Goal: Task Accomplishment & Management: Use online tool/utility

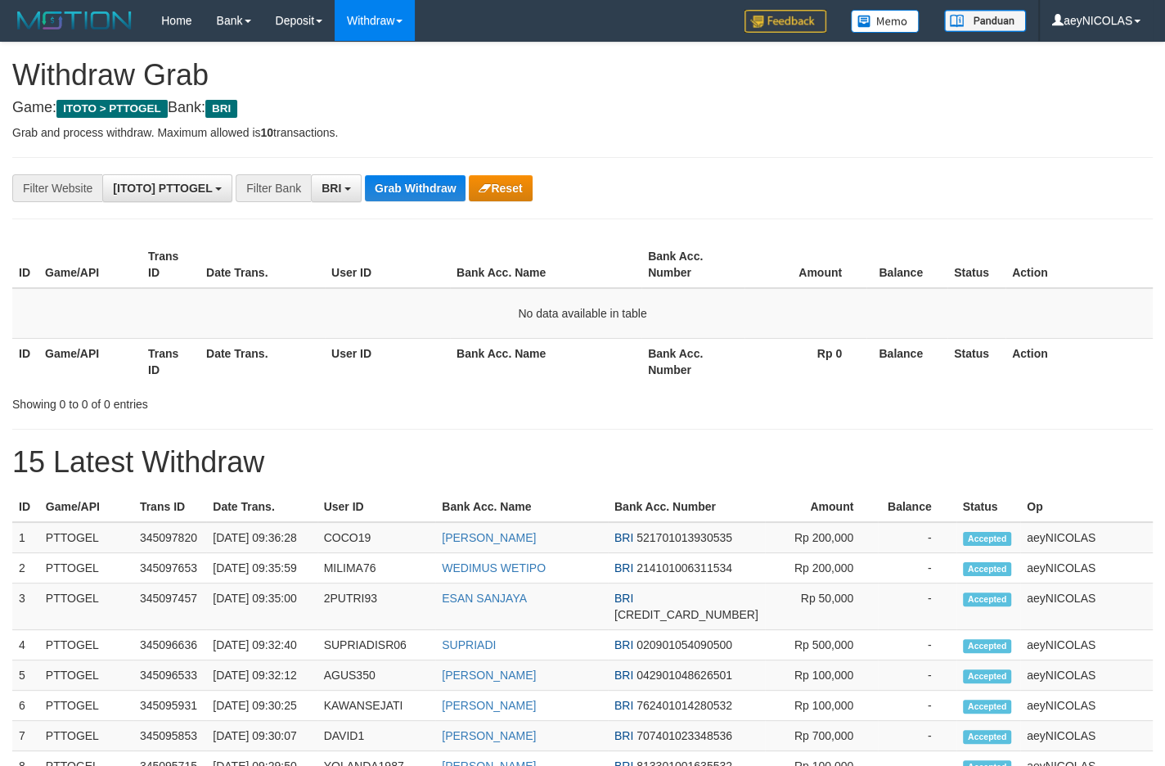
scroll to position [79, 0]
click at [403, 185] on button "Grab Withdraw" at bounding box center [415, 188] width 101 height 26
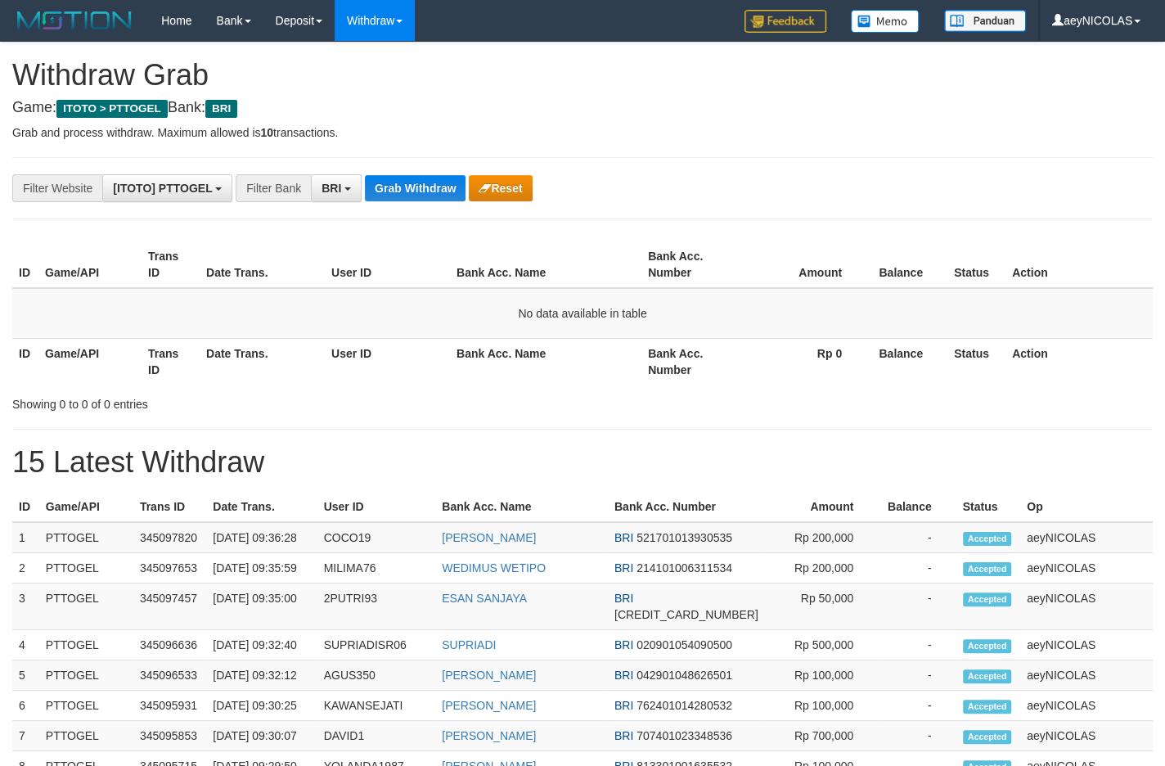
scroll to position [79, 0]
click at [403, 185] on button "Grab Withdraw" at bounding box center [415, 188] width 101 height 26
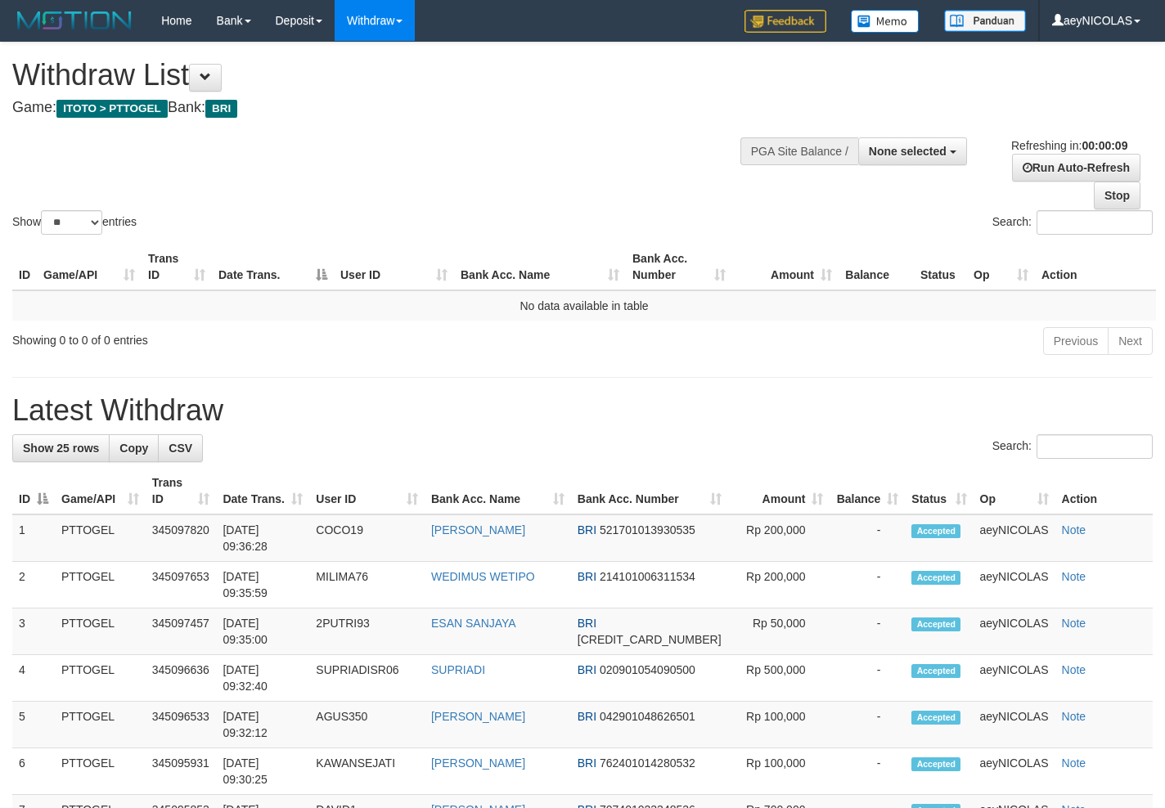
select select
select select "**"
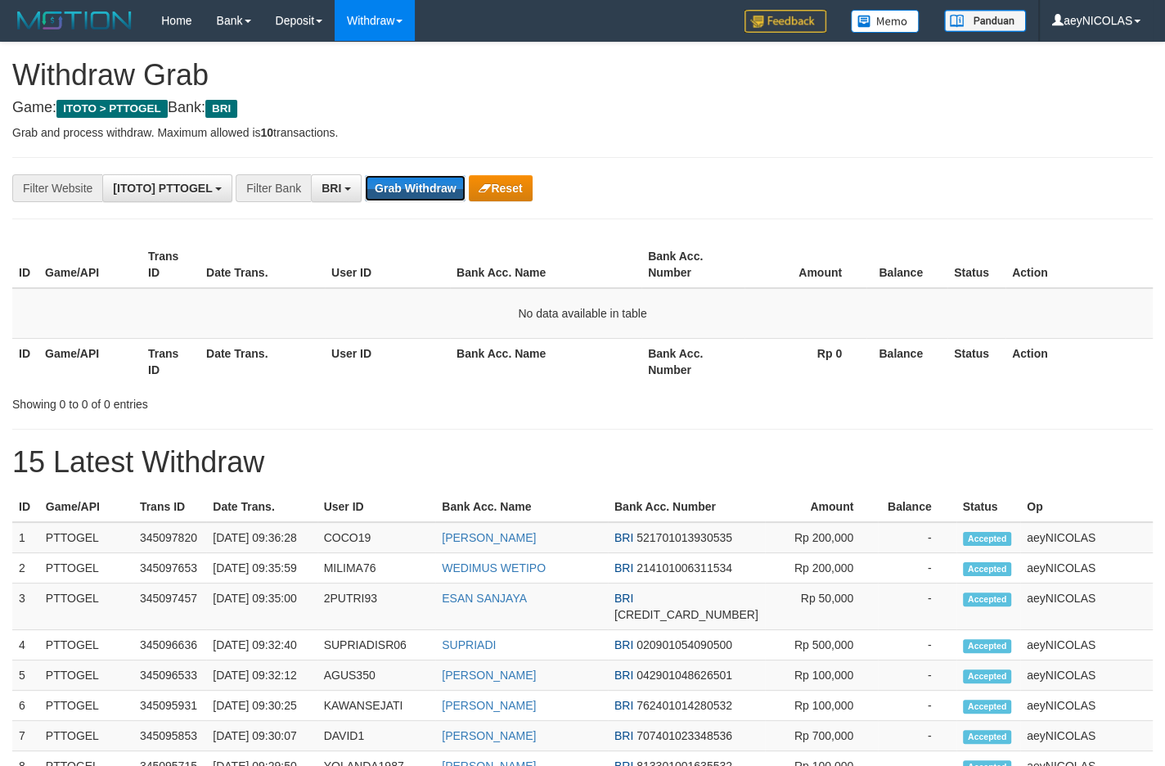
scroll to position [79, 0]
click at [403, 185] on button "Grab Withdraw" at bounding box center [415, 188] width 101 height 26
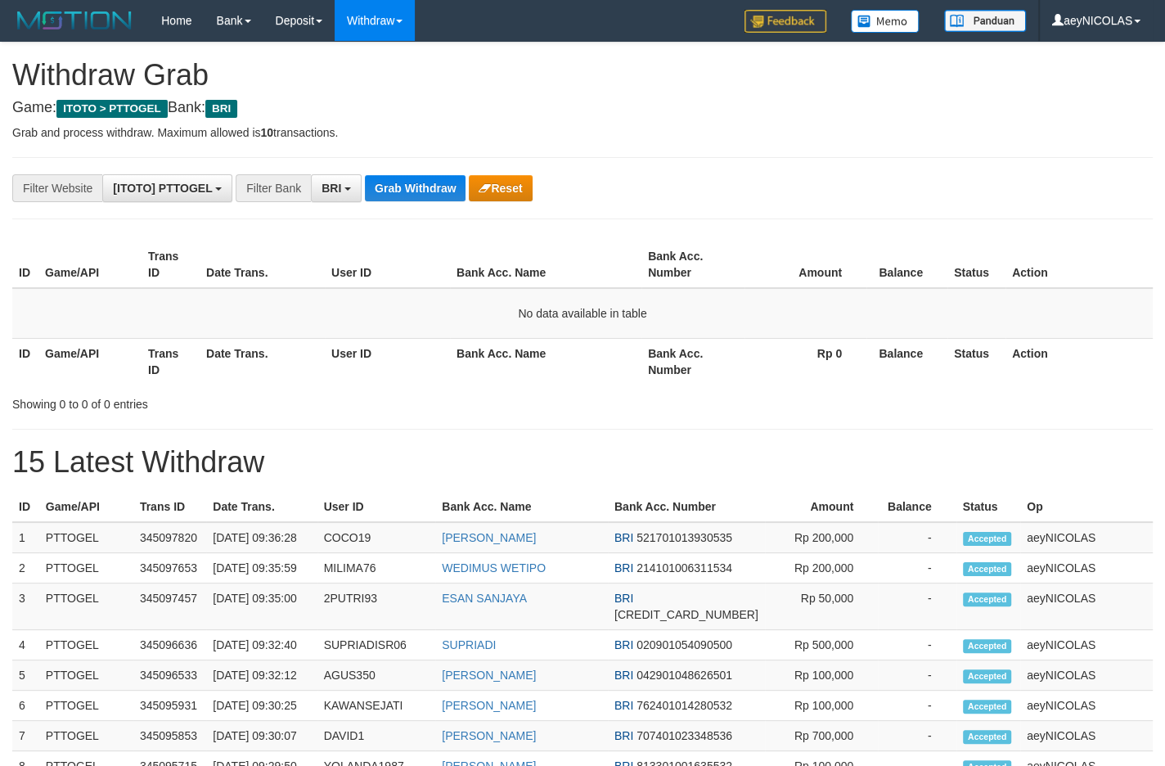
click at [522, 130] on p "Grab and process withdraw. Maximum allowed is 10 transactions." at bounding box center [582, 132] width 1140 height 16
click at [381, 180] on button "Grab Withdraw" at bounding box center [415, 188] width 101 height 26
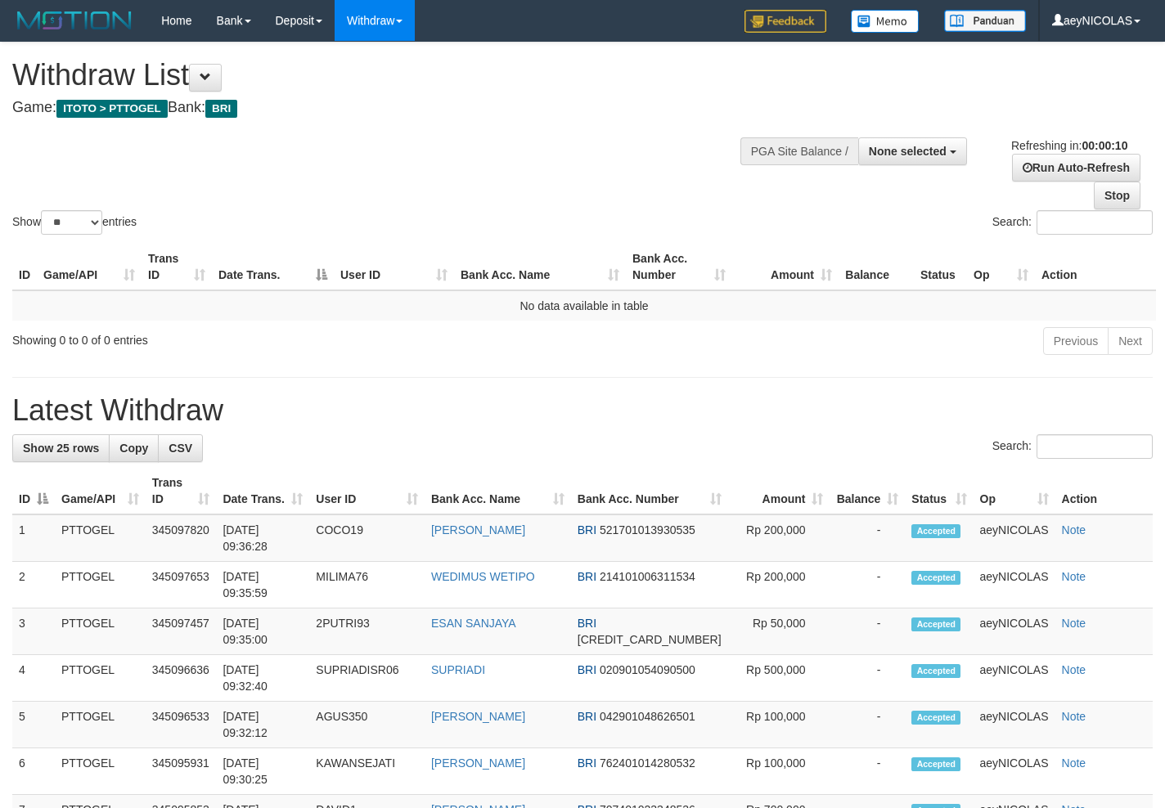
select select
select select "**"
select select
select select "**"
select select
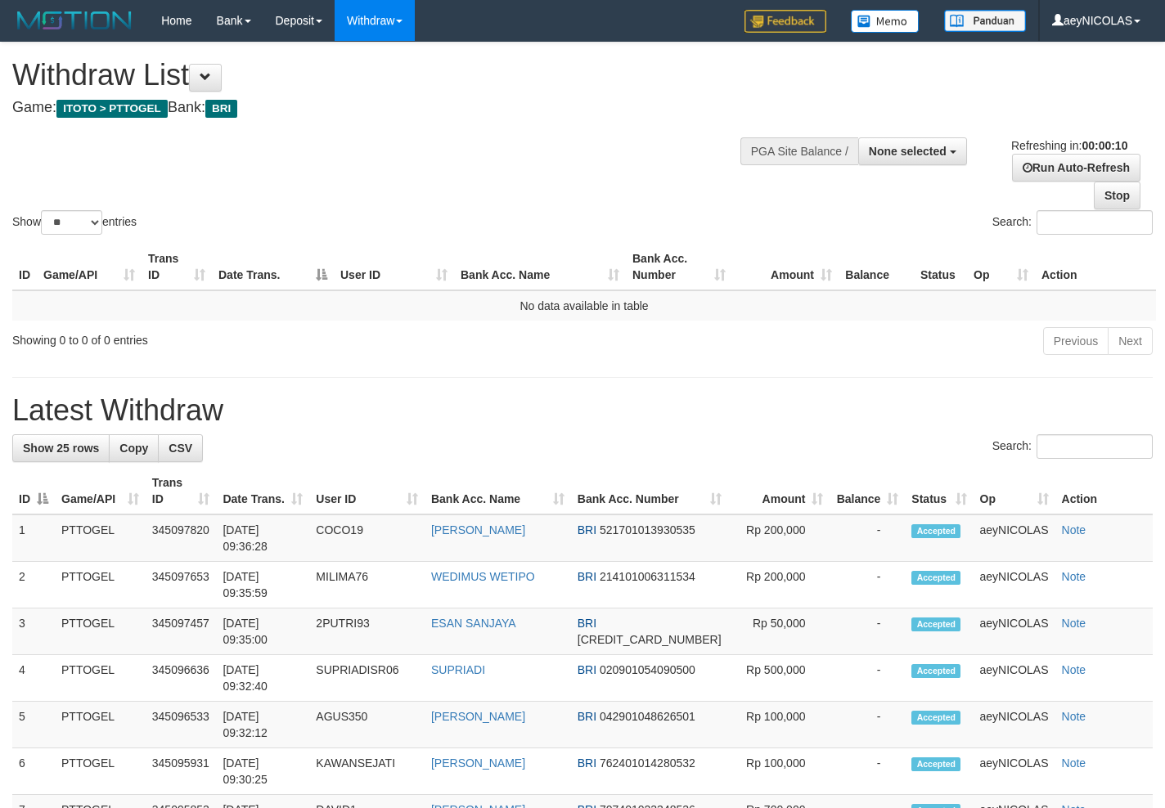
select select "**"
select select
select select "**"
select select
select select "**"
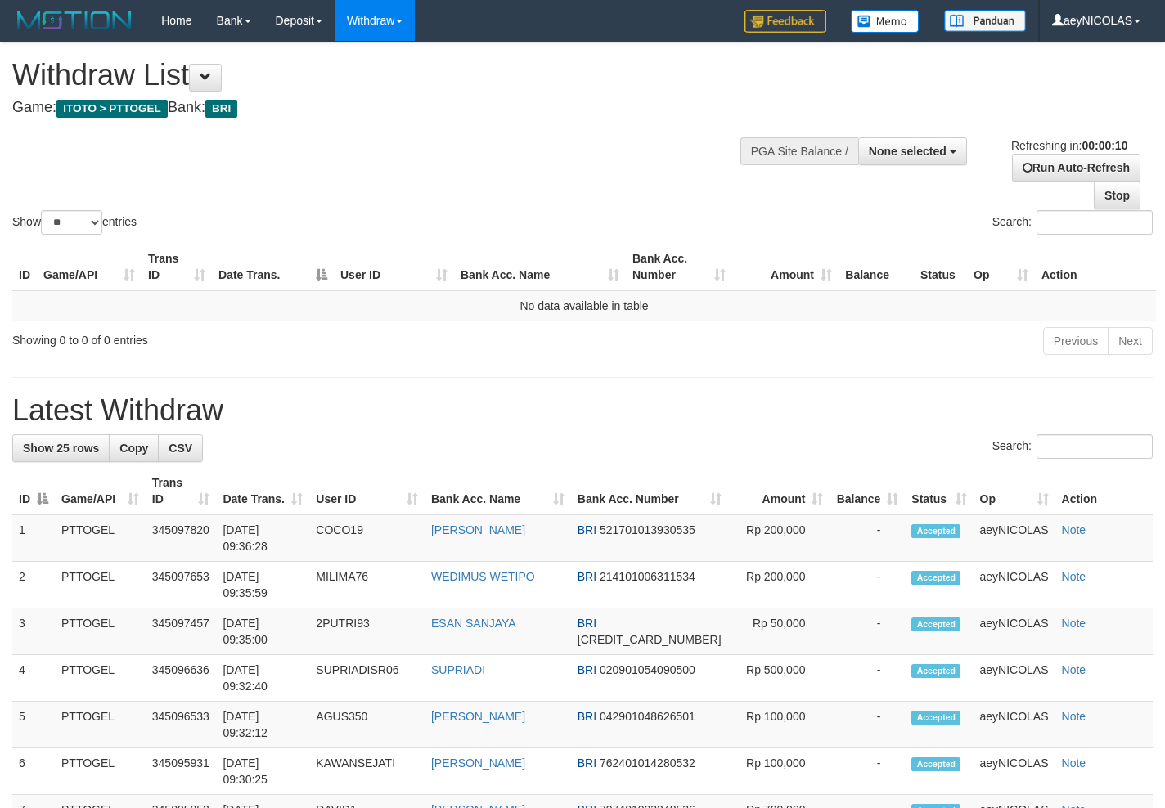
select select
select select "**"
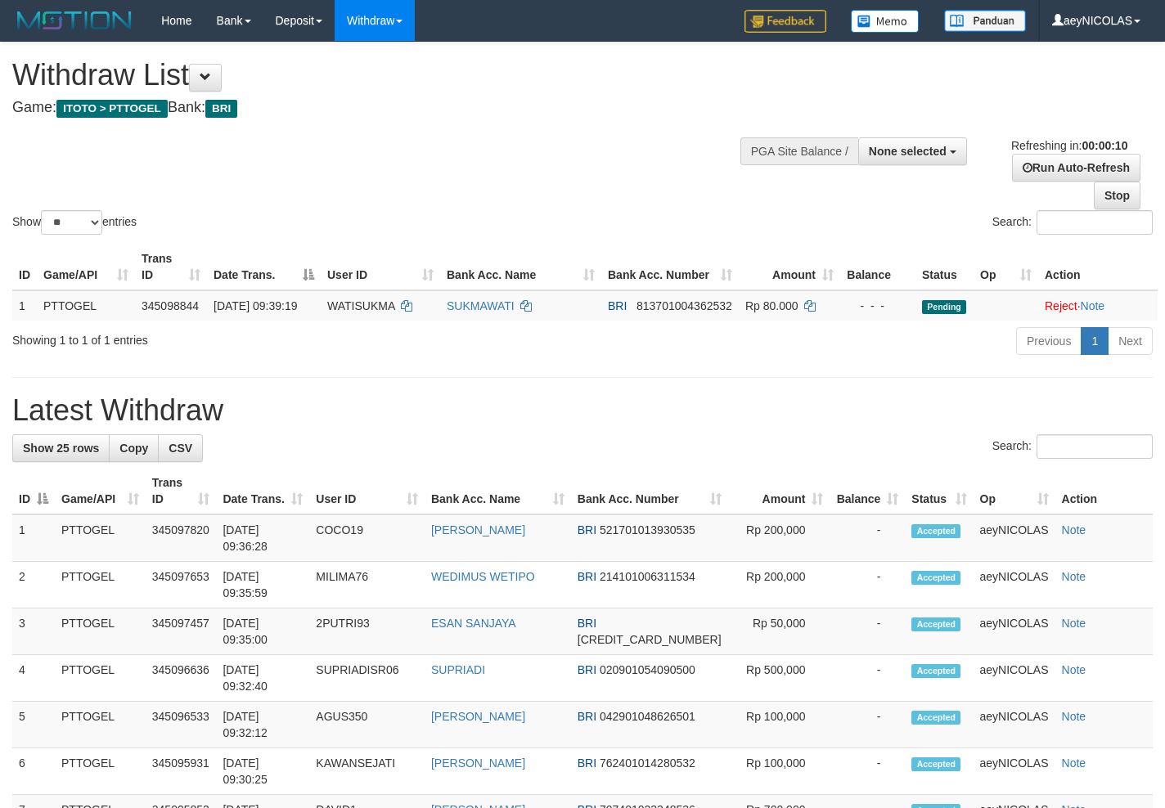
select select
select select "**"
select select
select select "**"
click at [478, 119] on div "**********" at bounding box center [392, 83] width 760 height 81
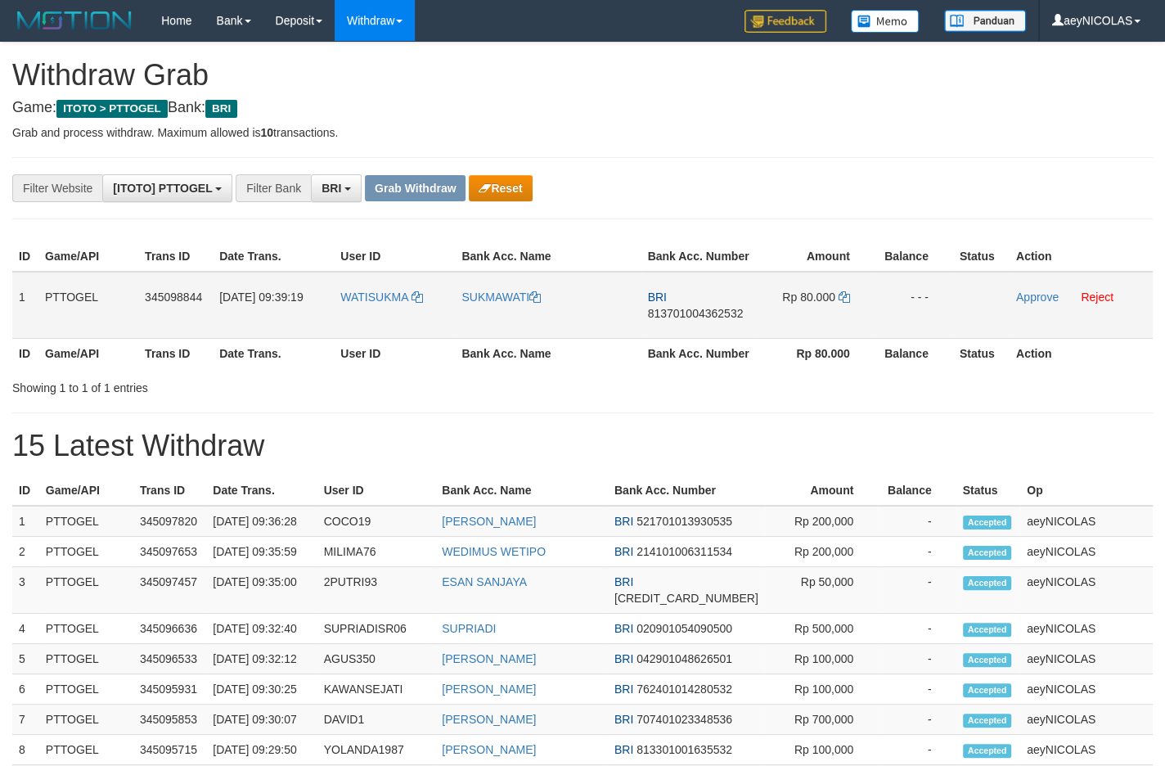
scroll to position [79, 0]
drag, startPoint x: 0, startPoint y: 0, endPoint x: 396, endPoint y: 604, distance: 722.6
click at [856, 336] on tr "1 PTTOGEL 345098844 01/10/2025 09:39:19 WATISUKMA SUKMAWATI BRI 813701004362532…" at bounding box center [582, 305] width 1140 height 67
click at [706, 336] on td "BRI 813701004362532" at bounding box center [698, 305] width 115 height 67
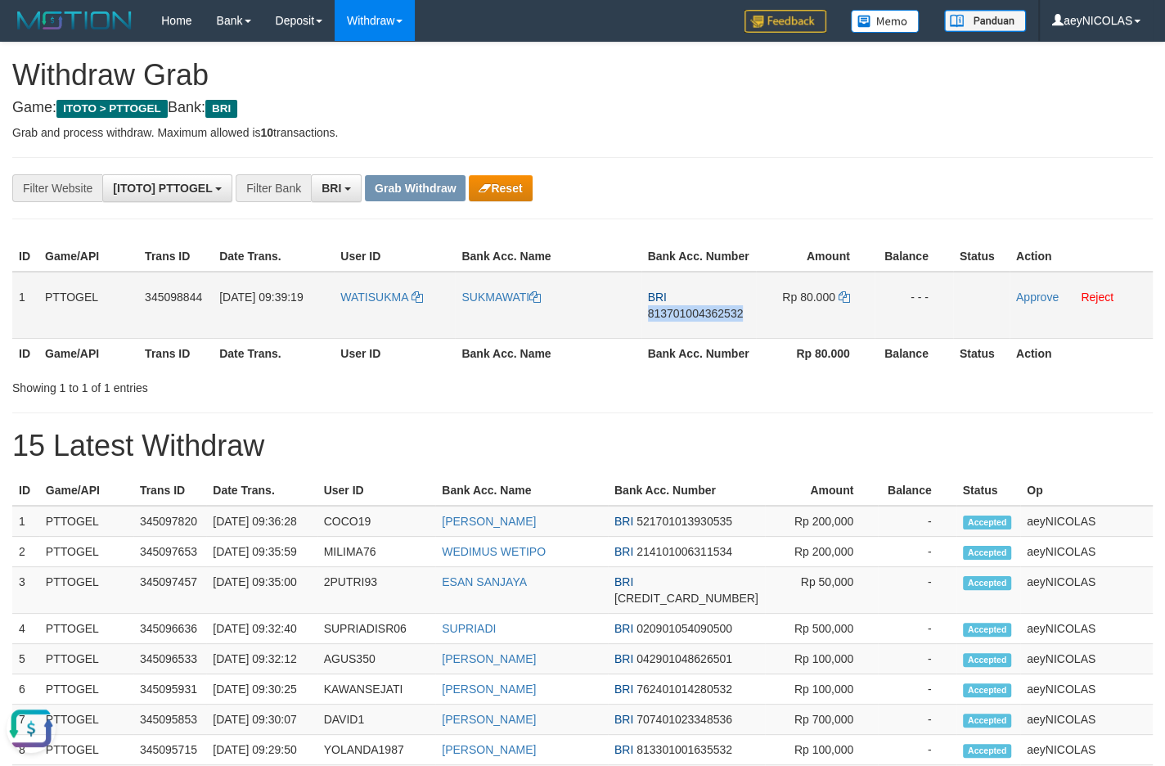
click at [706, 336] on td "BRI 813701004362532" at bounding box center [698, 305] width 115 height 67
click at [690, 320] on span "813701004362532" at bounding box center [696, 313] width 96 height 13
copy span "813701004362532"
click at [690, 320] on span "813701004362532" at bounding box center [696, 313] width 96 height 13
copy span "813701004362532"
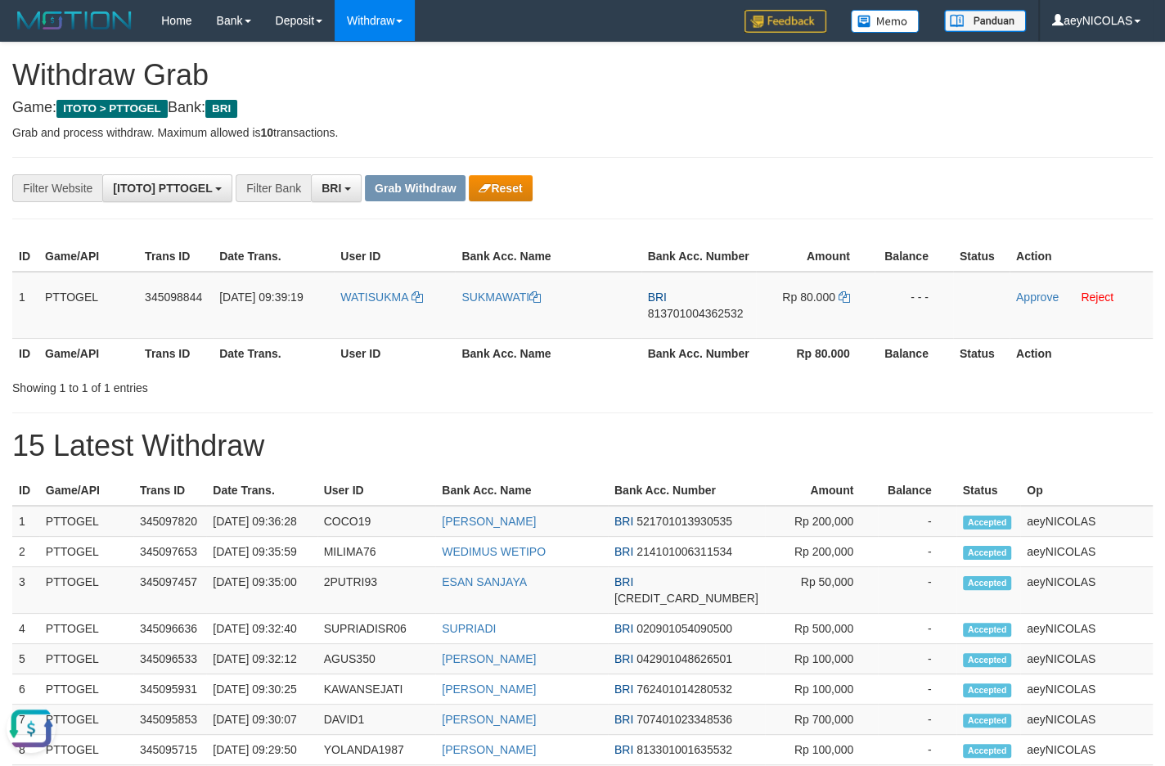
click at [622, 155] on div "**********" at bounding box center [582, 698] width 1165 height 1310
click at [841, 323] on td "Rp 80.000" at bounding box center [815, 305] width 119 height 67
click at [841, 303] on icon at bounding box center [843, 296] width 11 height 11
drag, startPoint x: 841, startPoint y: 315, endPoint x: 982, endPoint y: 306, distance: 141.8
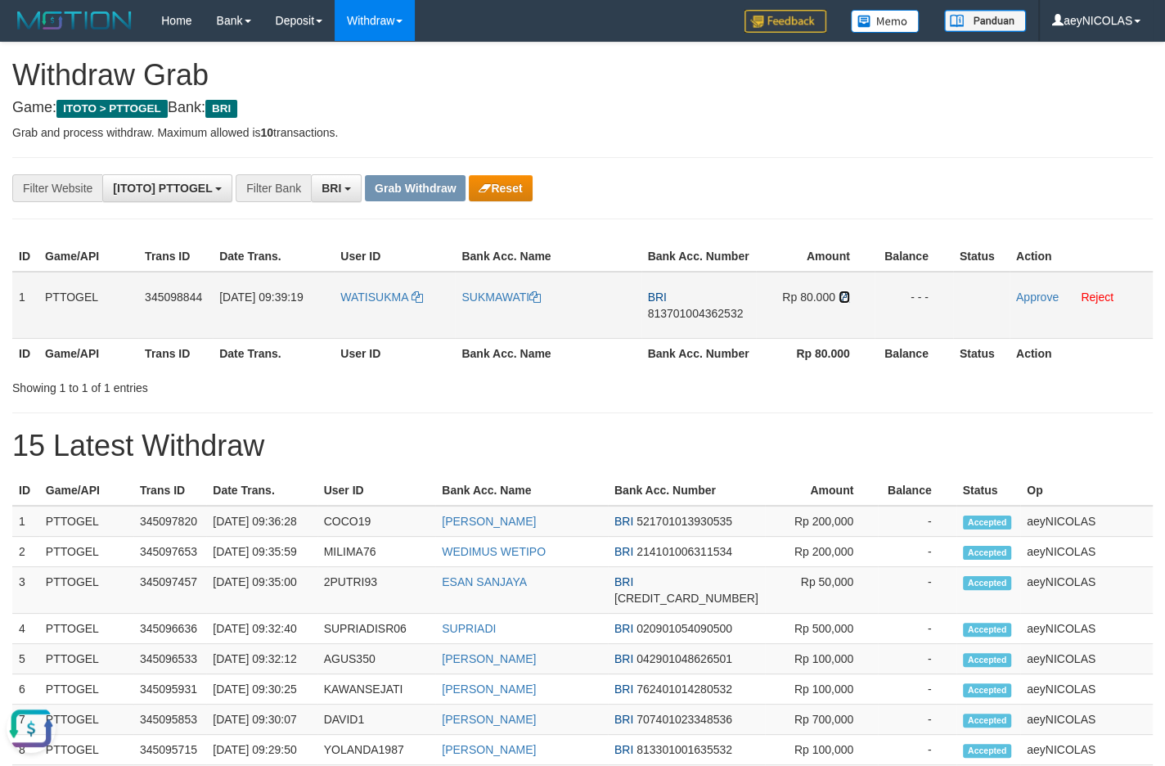
click at [845, 303] on icon at bounding box center [843, 296] width 11 height 11
click at [1023, 303] on link "Approve" at bounding box center [1037, 296] width 43 height 13
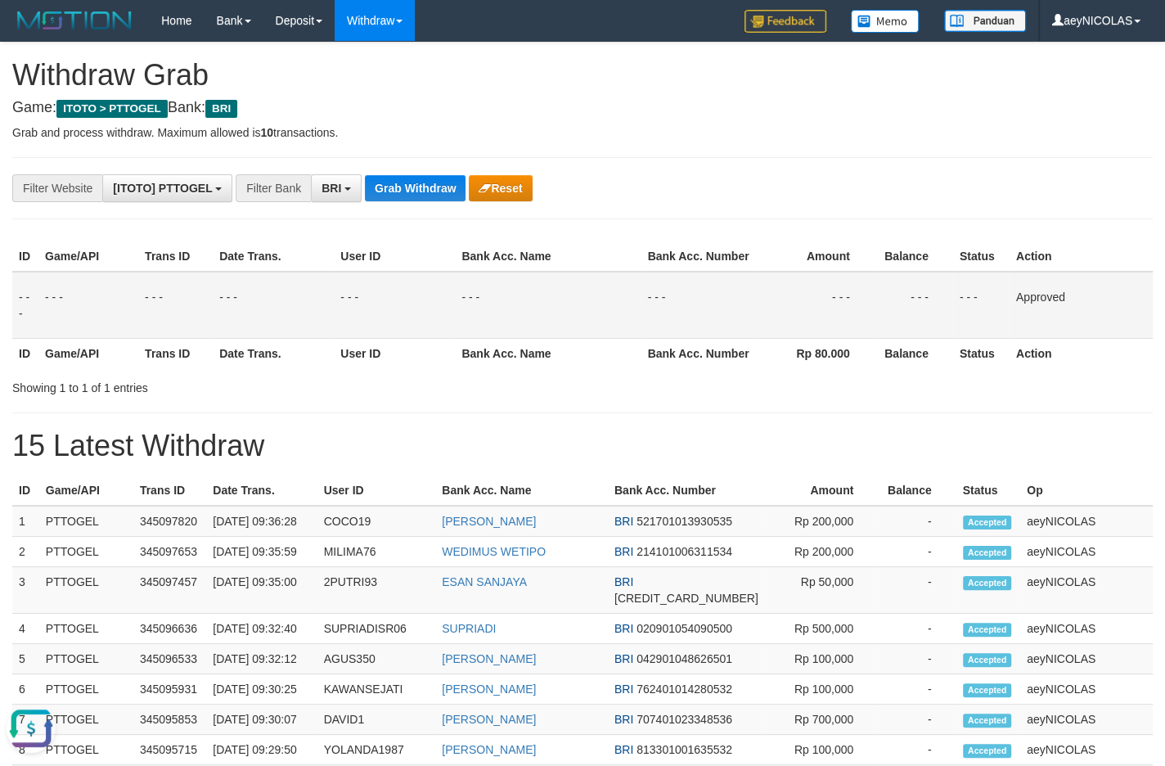
click at [943, 366] on th "Balance" at bounding box center [913, 353] width 79 height 30
click at [425, 199] on button "Grab Withdraw" at bounding box center [415, 188] width 101 height 26
click at [426, 195] on button "Grab Withdraw" at bounding box center [415, 188] width 101 height 26
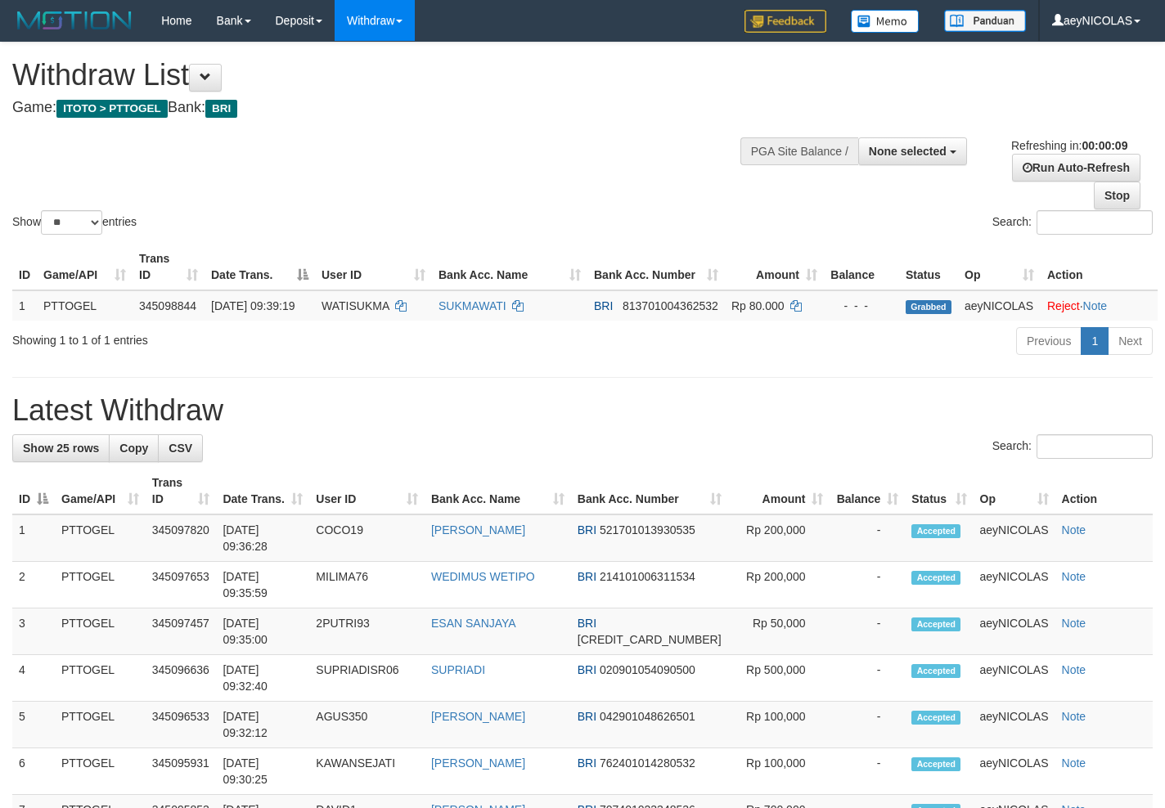
select select
select select "**"
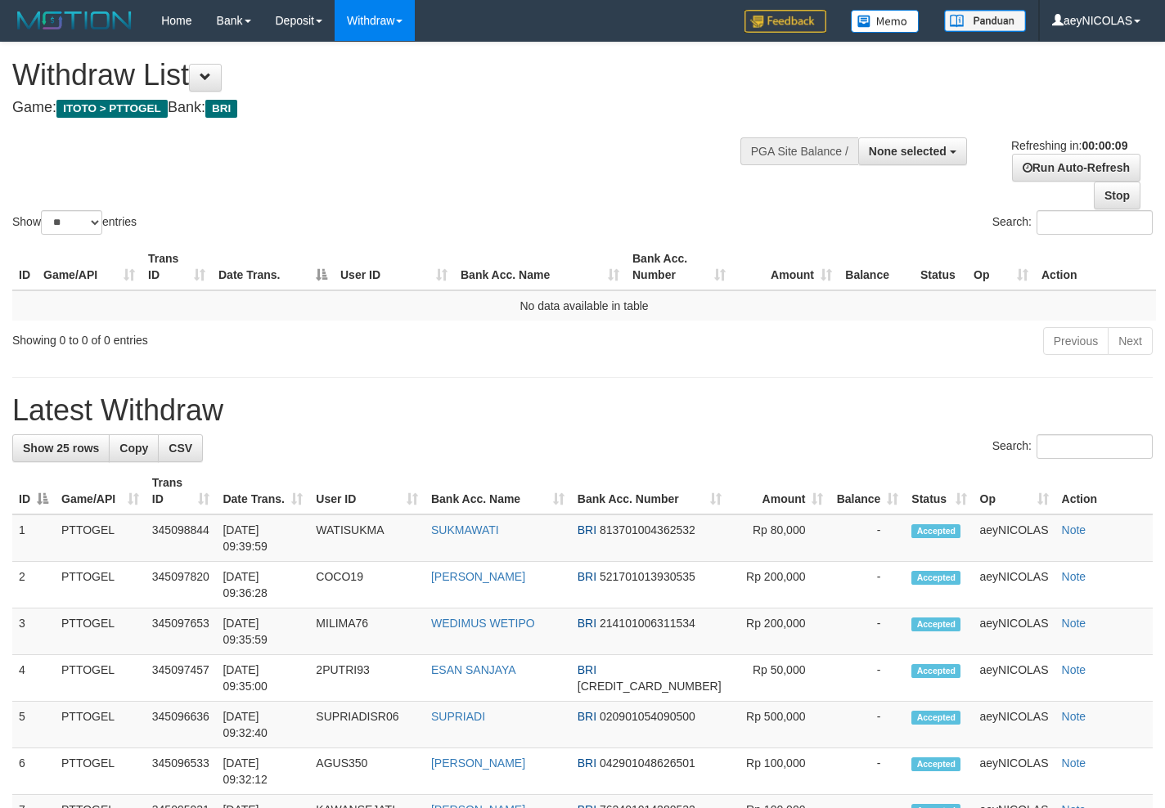
select select
select select "**"
select select
select select "**"
select select
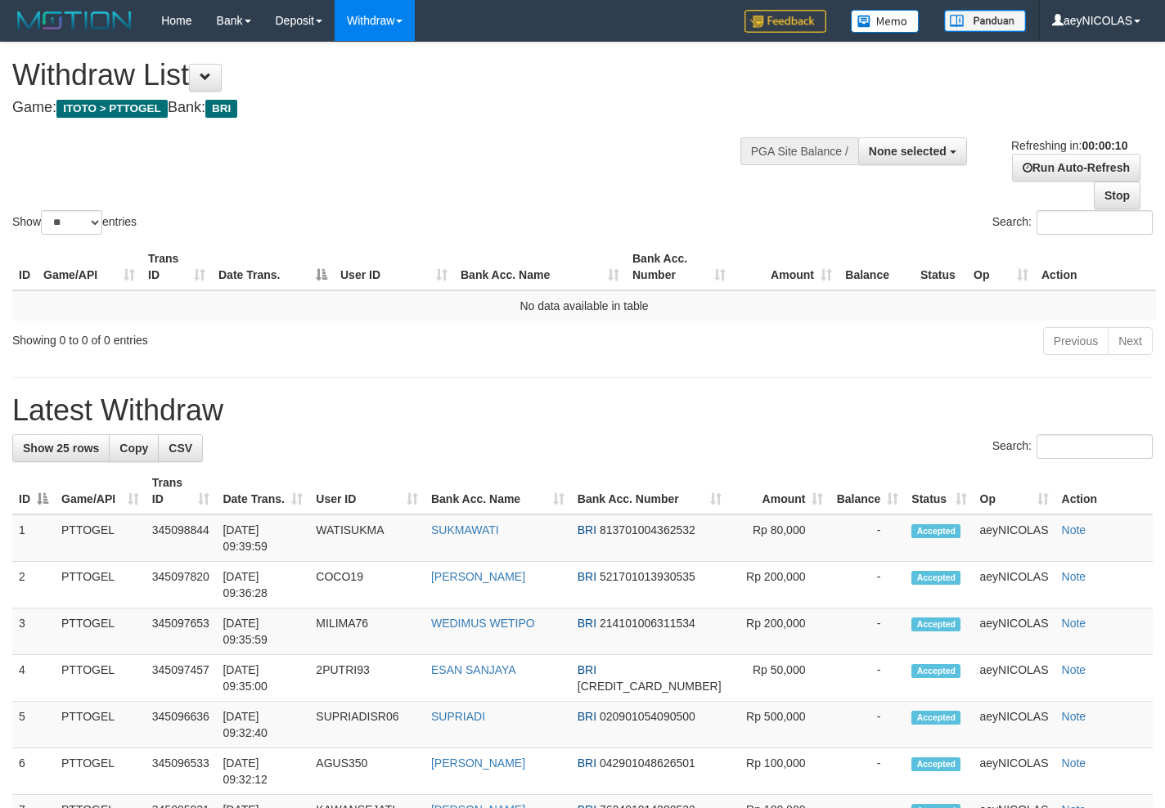
select select "**"
select select
select select "**"
select select
select select "**"
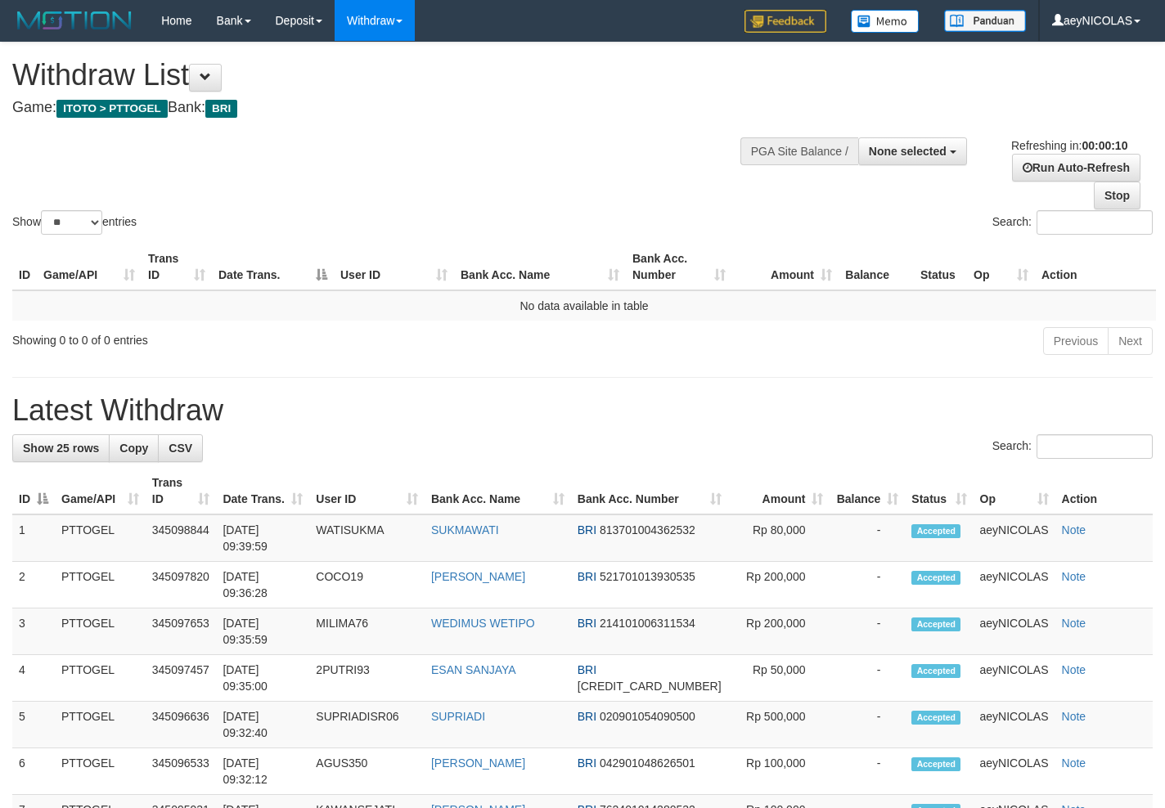
select select
select select "**"
select select
select select "**"
click at [528, 400] on h1 "Latest Withdraw" at bounding box center [582, 410] width 1140 height 33
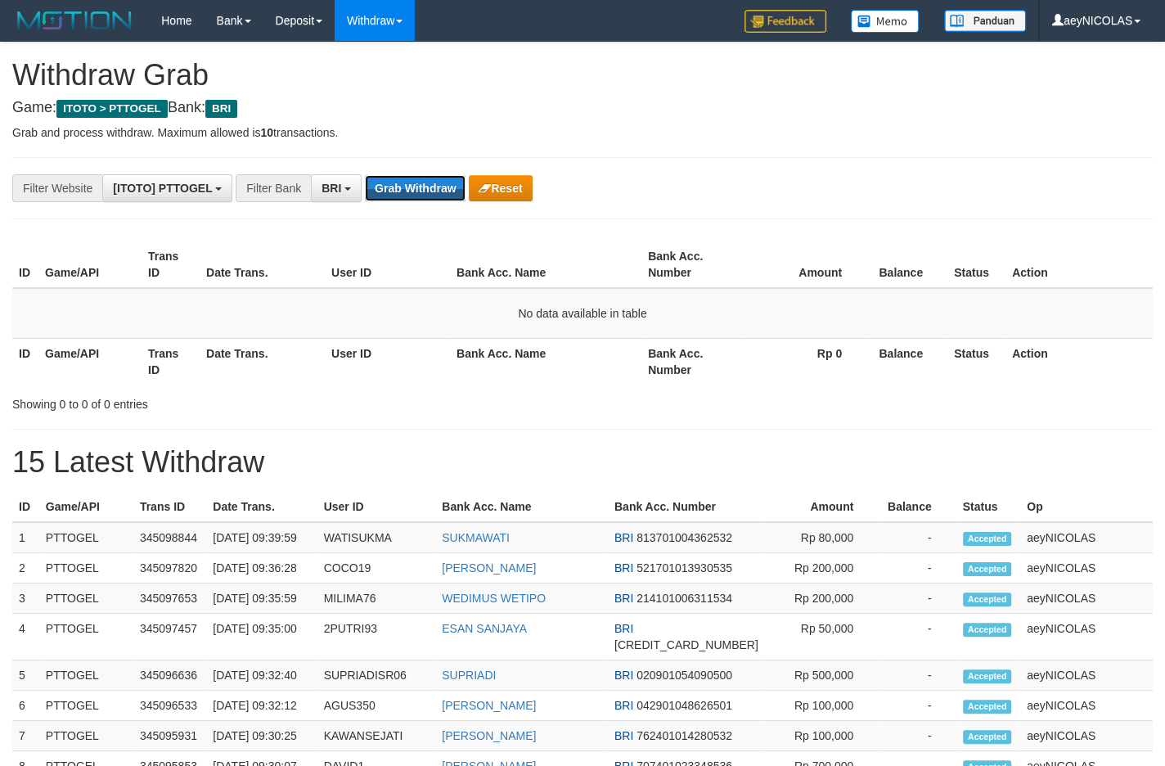
scroll to position [79, 0]
click at [426, 196] on button "Grab Withdraw" at bounding box center [415, 188] width 101 height 26
click at [407, 178] on button "Grab Withdraw" at bounding box center [415, 188] width 101 height 26
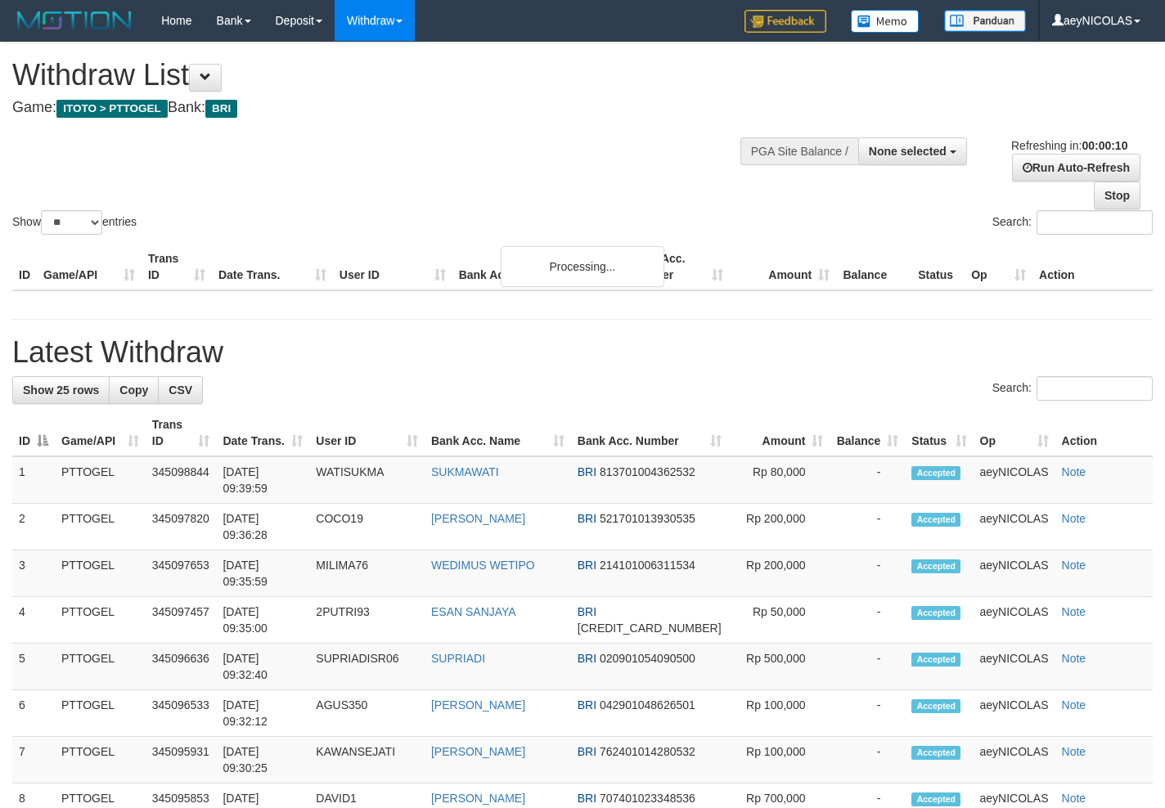
select select
select select "**"
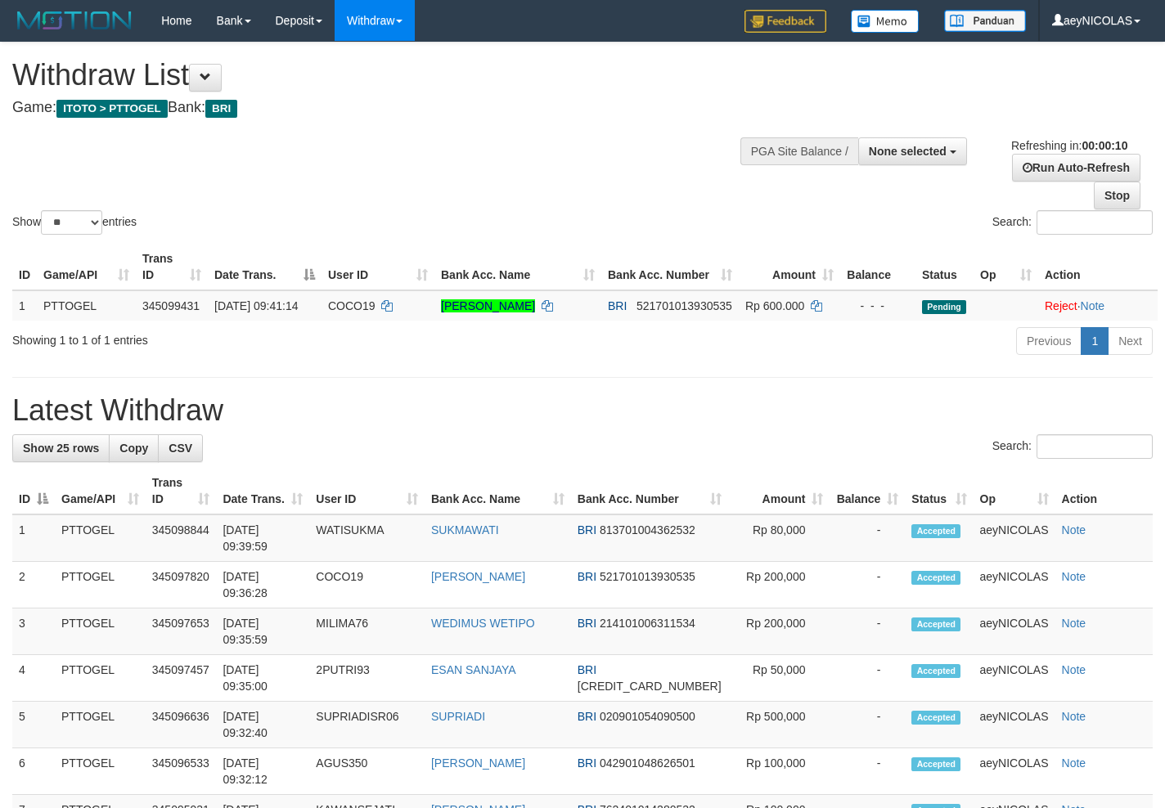
select select
select select "**"
click at [426, 196] on div "Show ** ** ** *** entries Search:" at bounding box center [582, 140] width 1165 height 195
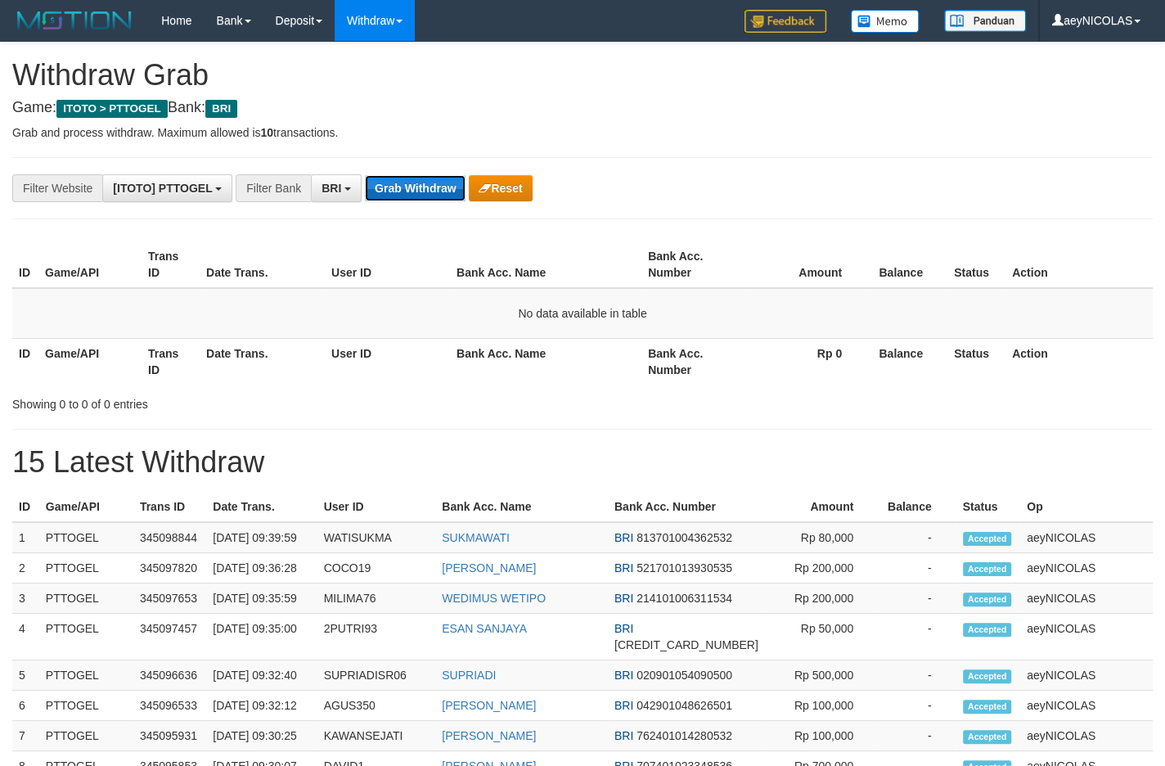
scroll to position [79, 0]
click at [399, 182] on button "Grab Withdraw" at bounding box center [415, 188] width 101 height 26
click at [401, 178] on button "Grab Withdraw" at bounding box center [415, 188] width 101 height 26
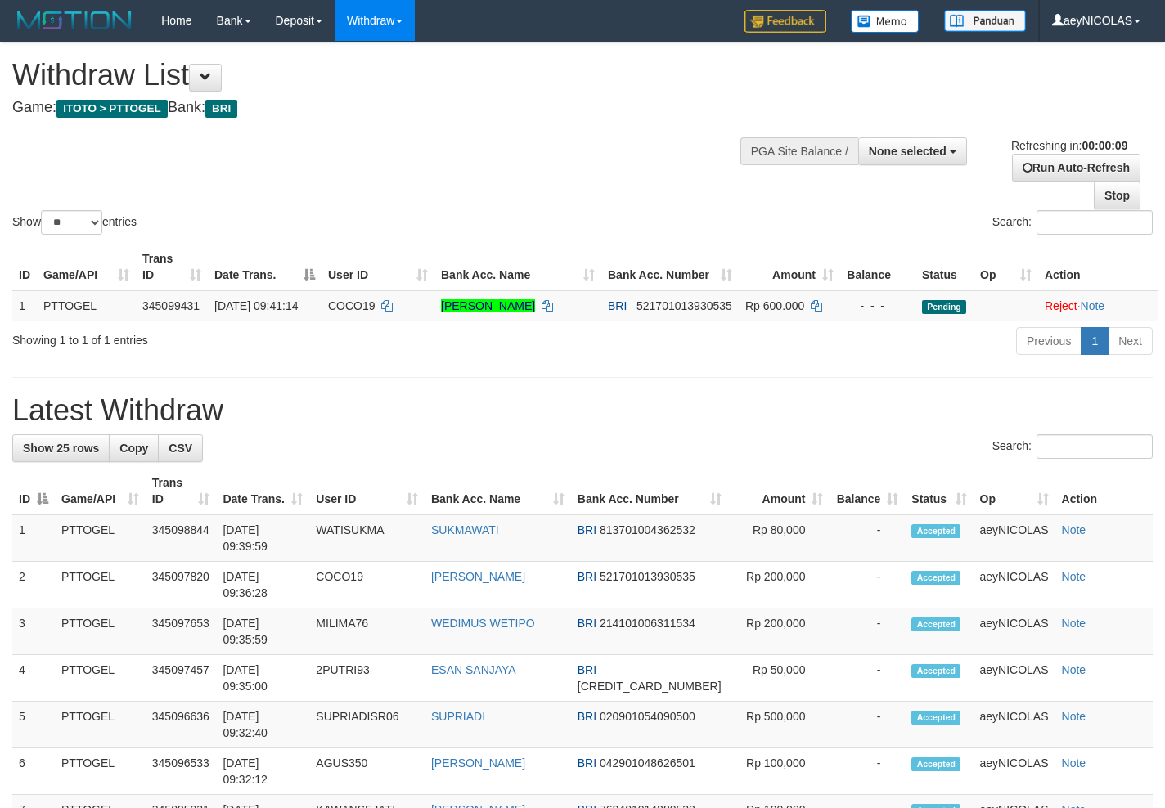
select select
select select "**"
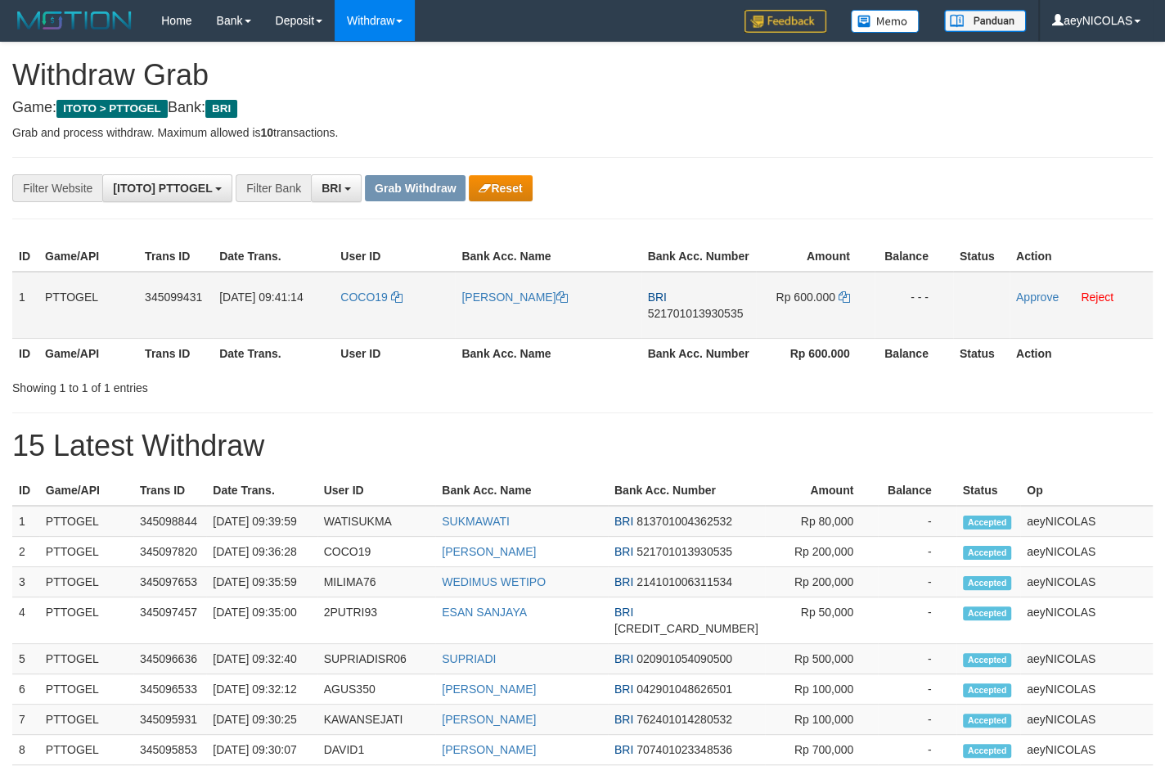
scroll to position [79, 0]
drag, startPoint x: 389, startPoint y: 331, endPoint x: 834, endPoint y: 336, distance: 445.0
click at [834, 336] on tr "1 PTTOGEL 345099431 [DATE] 09:41:14 COCO19 [PERSON_NAME] BRI 521701013930535 Rp…" at bounding box center [582, 305] width 1140 height 67
click at [719, 320] on span "521701013930535" at bounding box center [696, 313] width 96 height 13
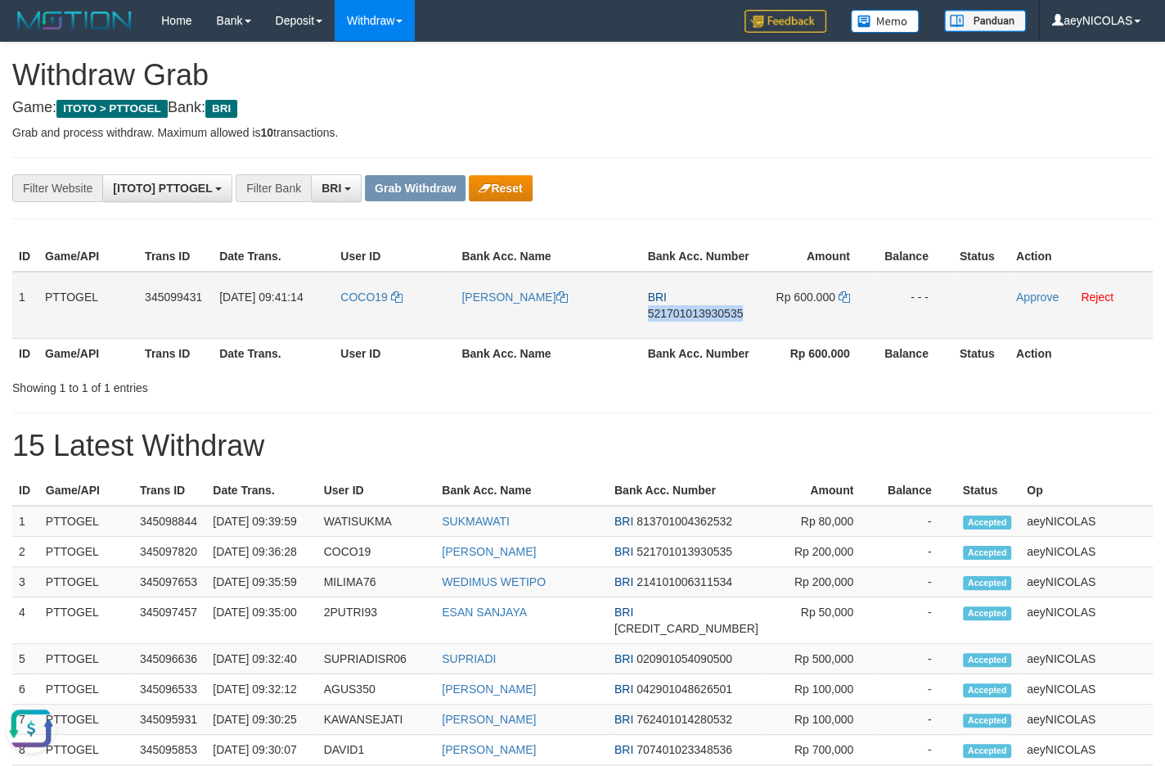
click at [719, 320] on span "521701013930535" at bounding box center [696, 313] width 96 height 13
copy span "521701013930535"
click at [712, 320] on span "521701013930535" at bounding box center [696, 313] width 96 height 13
copy span "521701013930535"
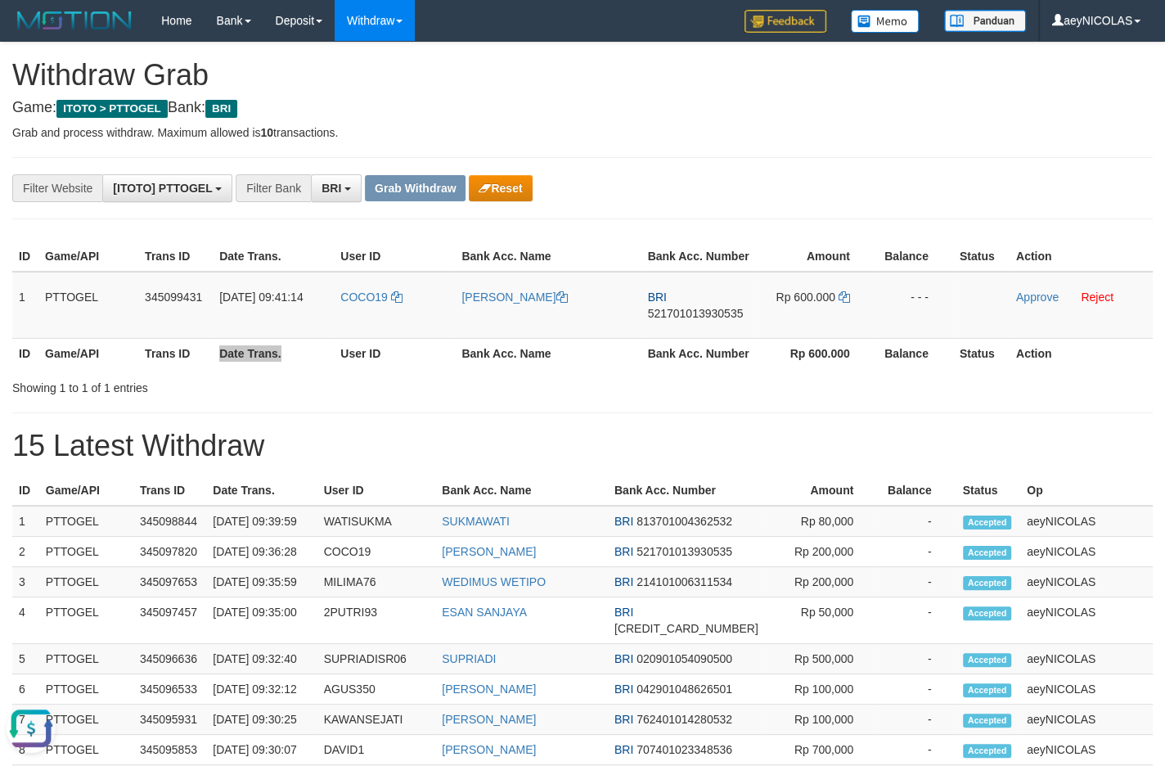
click at [443, 368] on th "User ID" at bounding box center [394, 353] width 121 height 30
click at [846, 303] on icon at bounding box center [843, 296] width 11 height 11
copy span "521701013930535"
click at [1033, 303] on link "Approve" at bounding box center [1037, 296] width 43 height 13
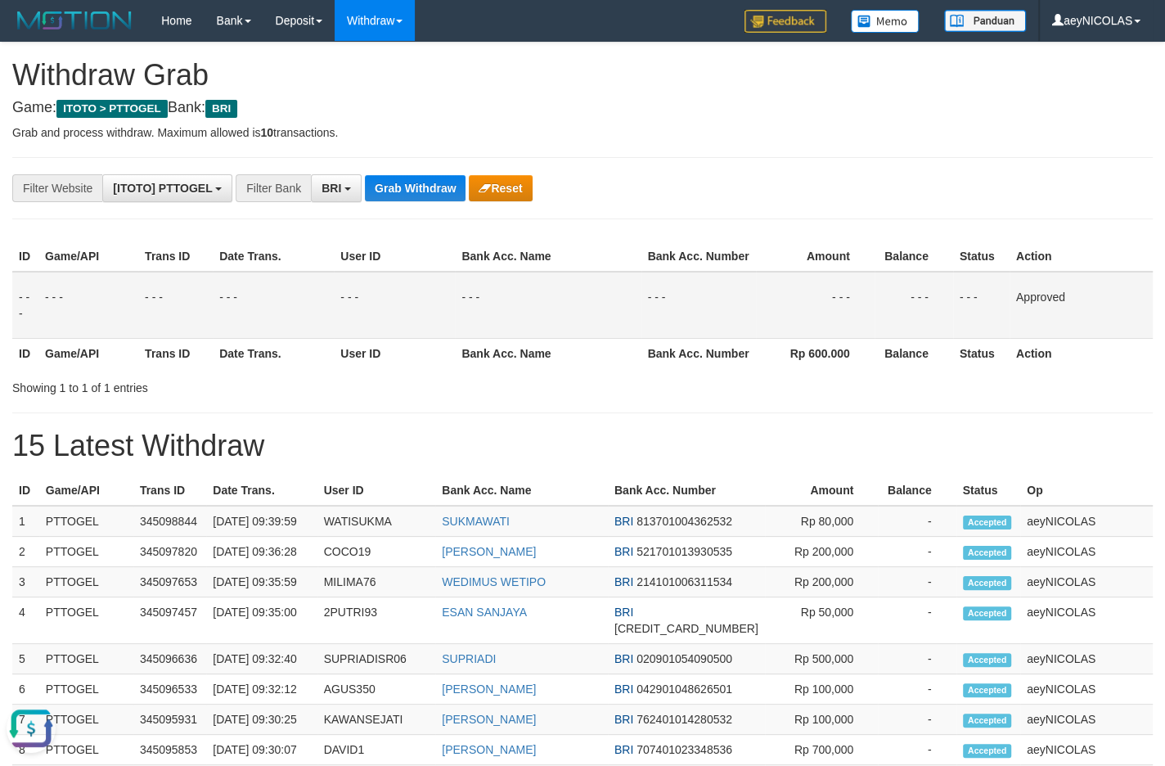
click at [571, 168] on div "**********" at bounding box center [582, 698] width 1165 height 1310
click at [437, 191] on button "Grab Withdraw" at bounding box center [415, 188] width 101 height 26
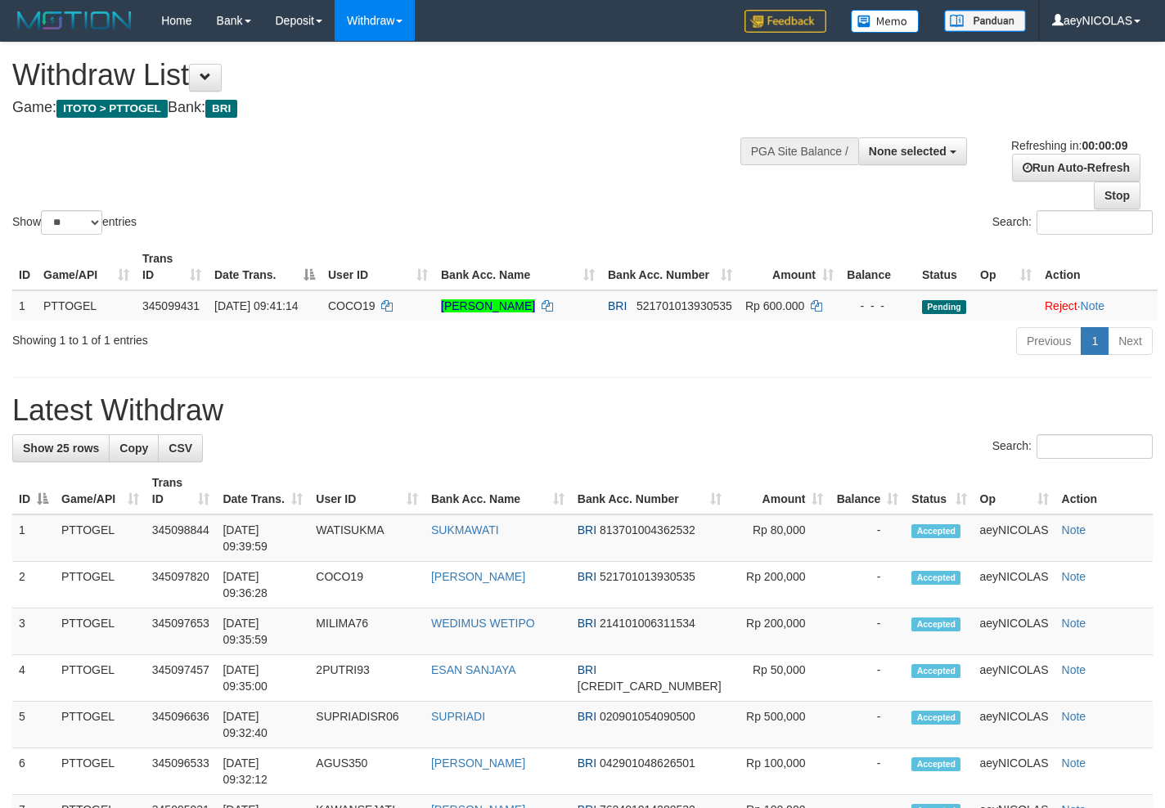
select select
select select "**"
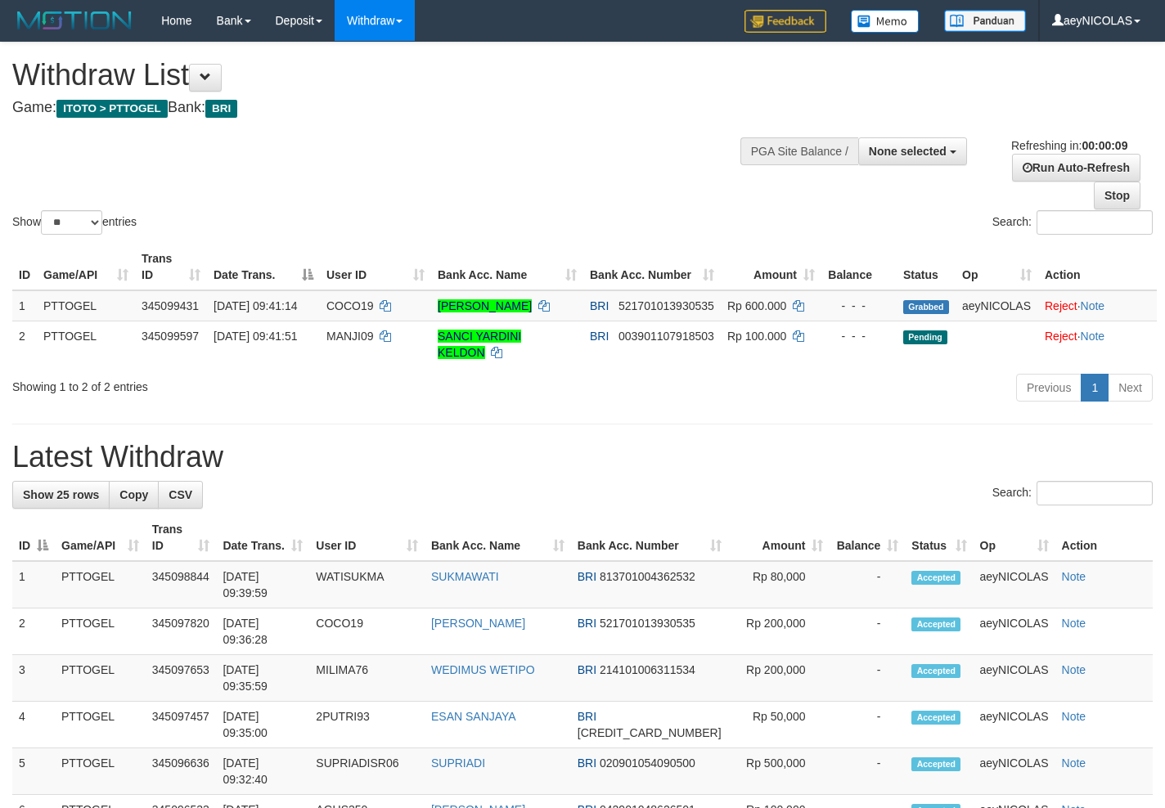
select select
select select "**"
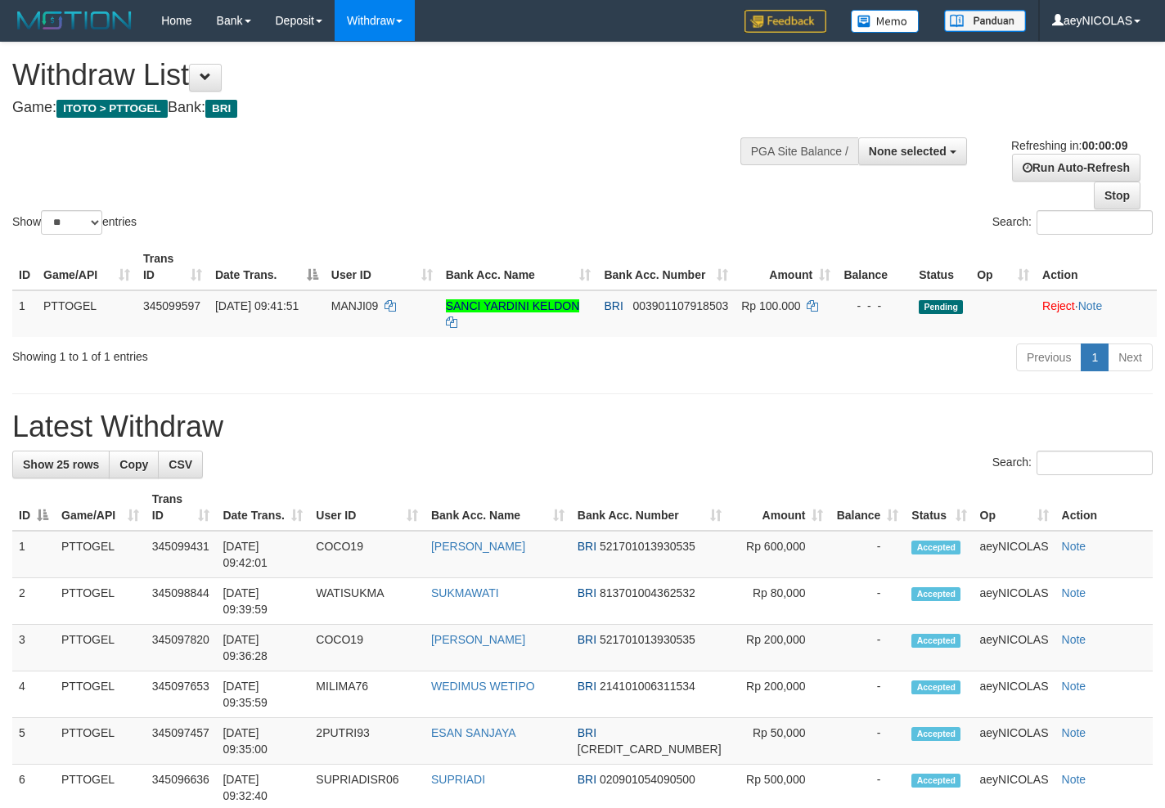
select select
select select "**"
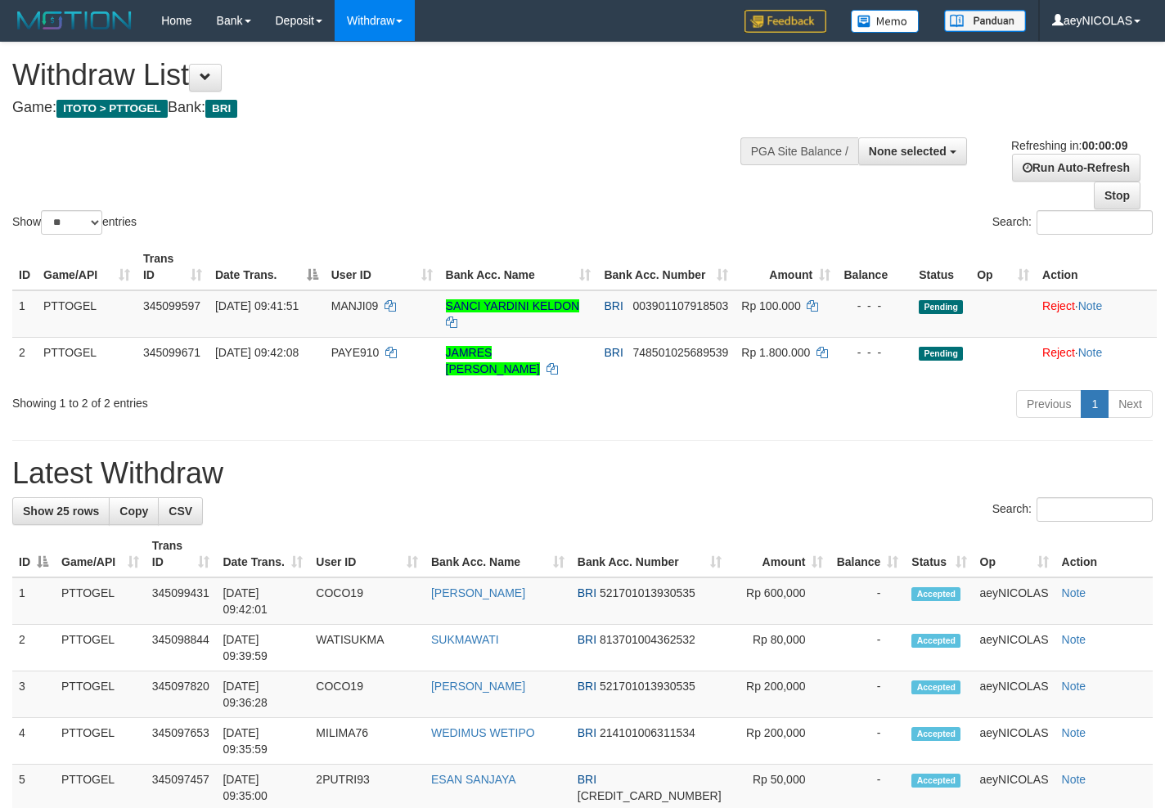
select select
select select "**"
select select
select select "**"
select select
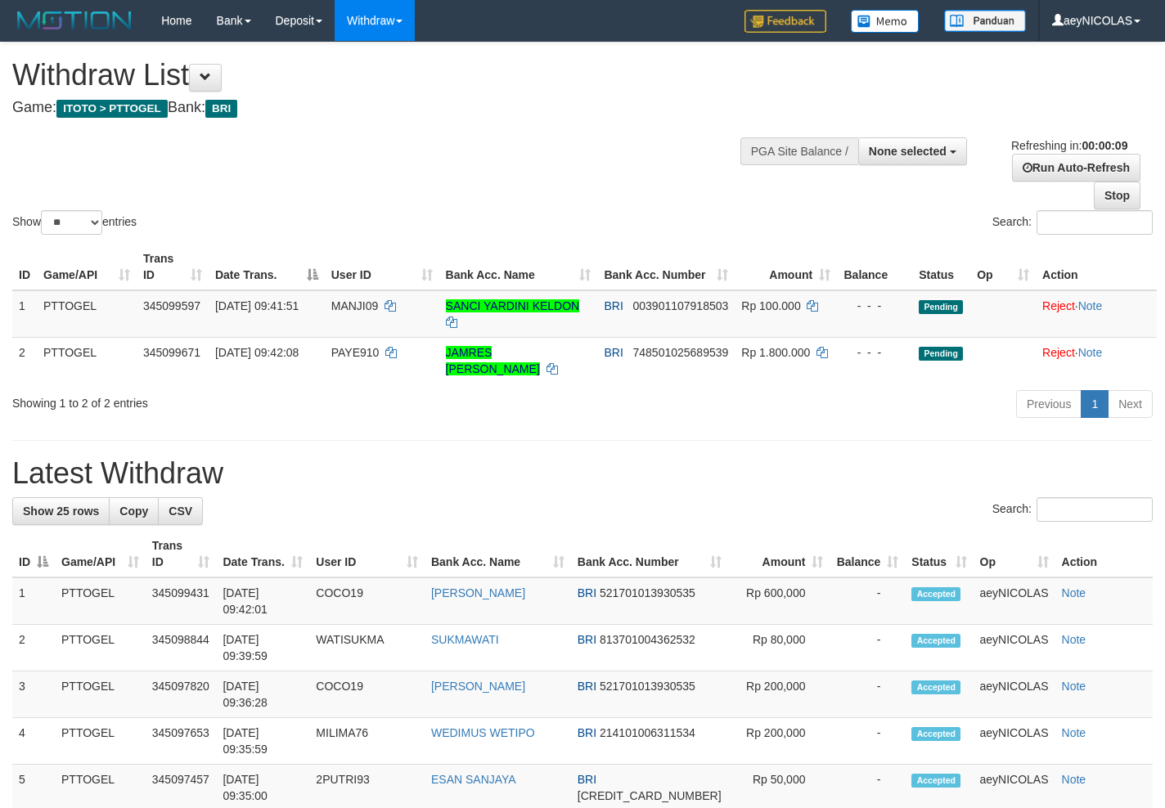
select select "**"
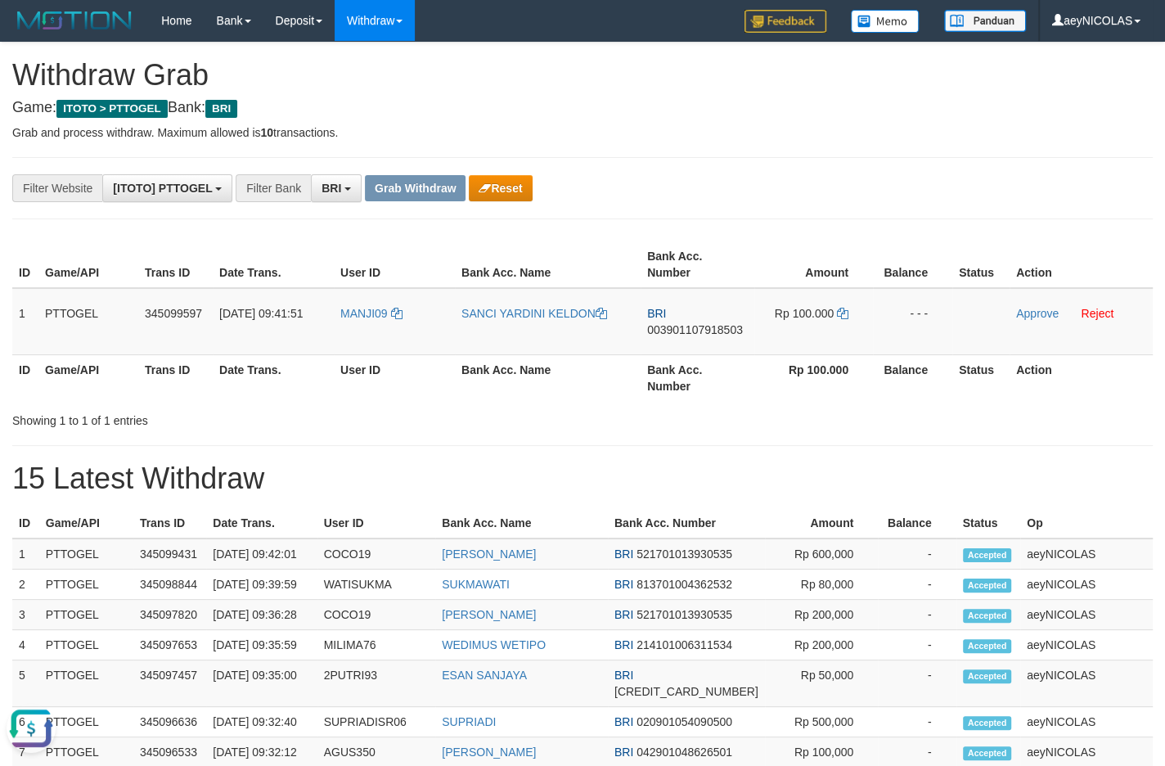
click at [722, 406] on div "ID Game/API Trans ID Date Trans. User ID Bank Acc. Name Bank Acc. Number Amount…" at bounding box center [582, 320] width 1165 height 169
drag, startPoint x: 352, startPoint y: 335, endPoint x: 776, endPoint y: 335, distance: 424.5
click at [776, 335] on tr "1 PTTOGEL 345099597 01/10/2025 09:41:51 MANJI09 SANCI YARDINI KELDON BRI 003901…" at bounding box center [582, 321] width 1140 height 67
copy tr
click at [523, 168] on div "**********" at bounding box center [582, 714] width 1165 height 1343
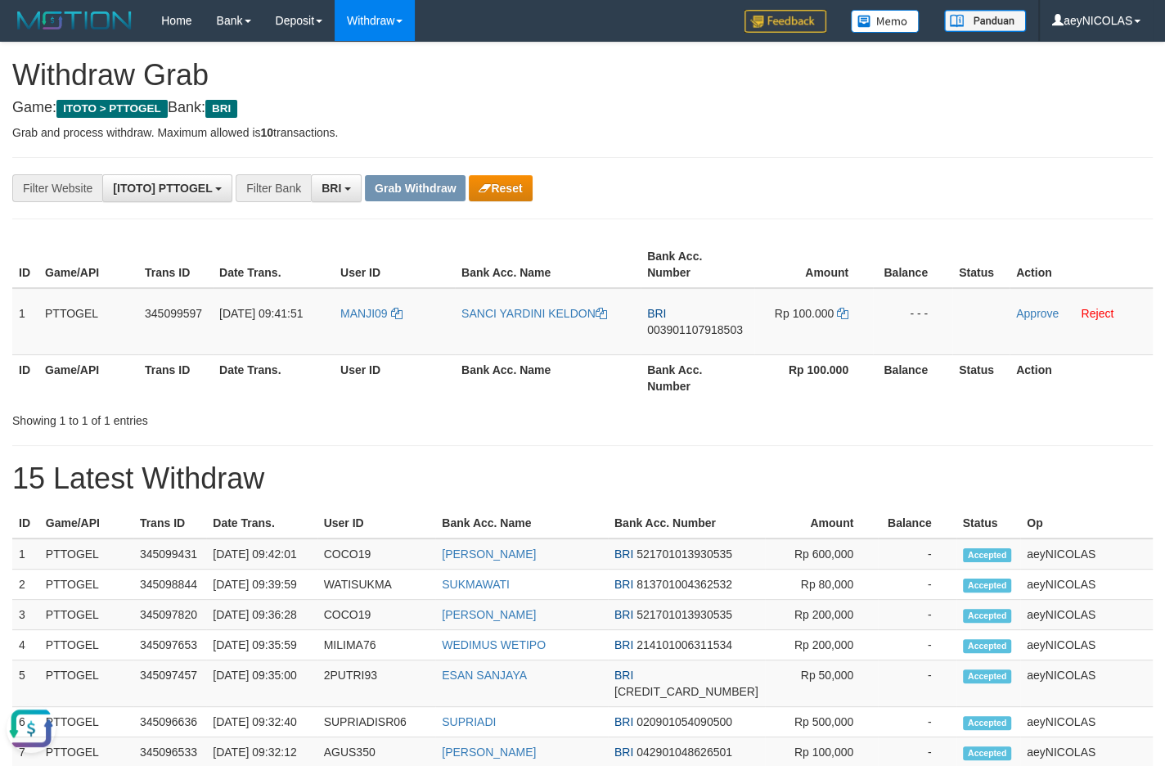
click at [519, 171] on div "**********" at bounding box center [582, 714] width 1165 height 1343
click at [519, 177] on button "Reset" at bounding box center [500, 188] width 63 height 26
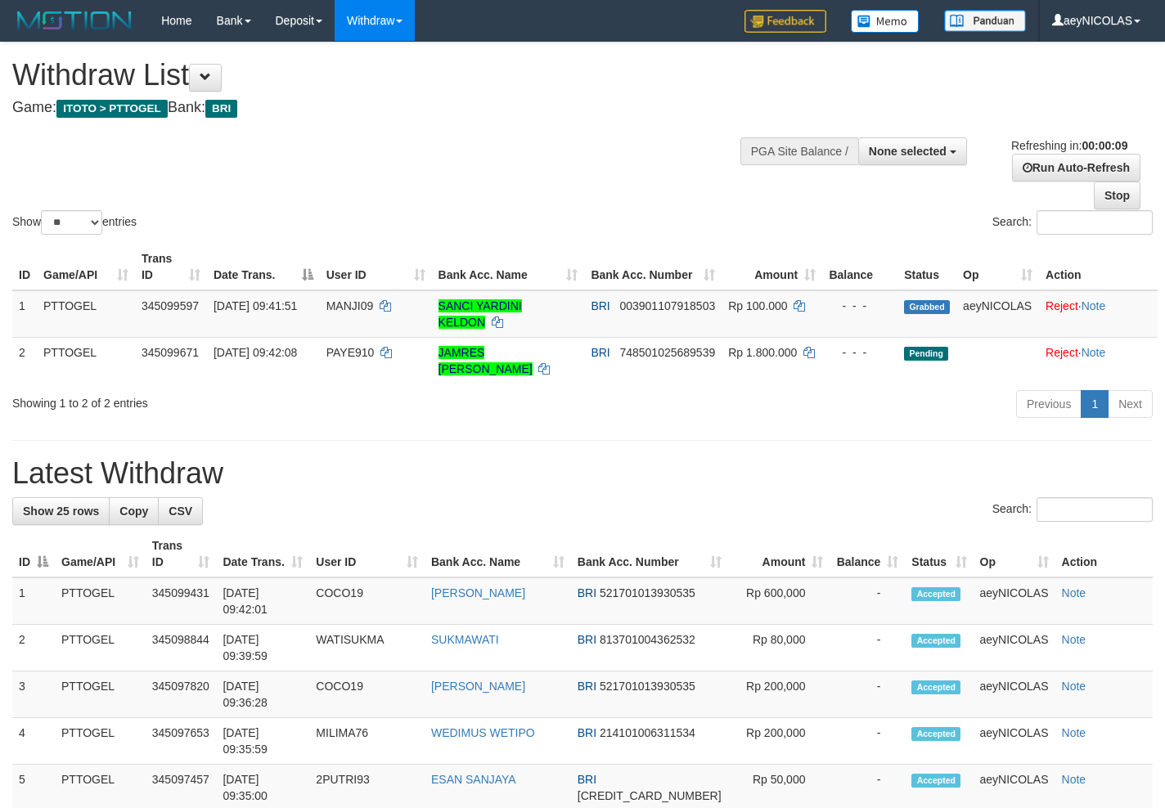
select select
select select "**"
select select
select select "**"
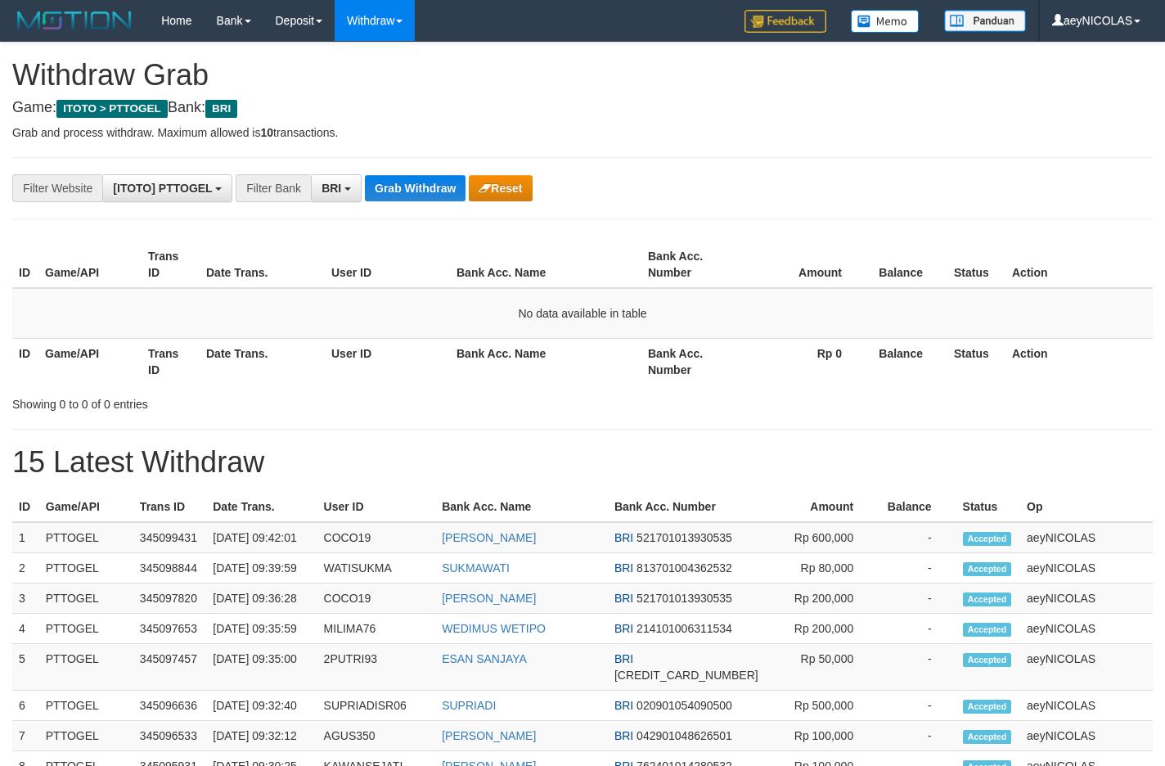
click at [418, 189] on button "Grab Withdraw" at bounding box center [415, 188] width 101 height 26
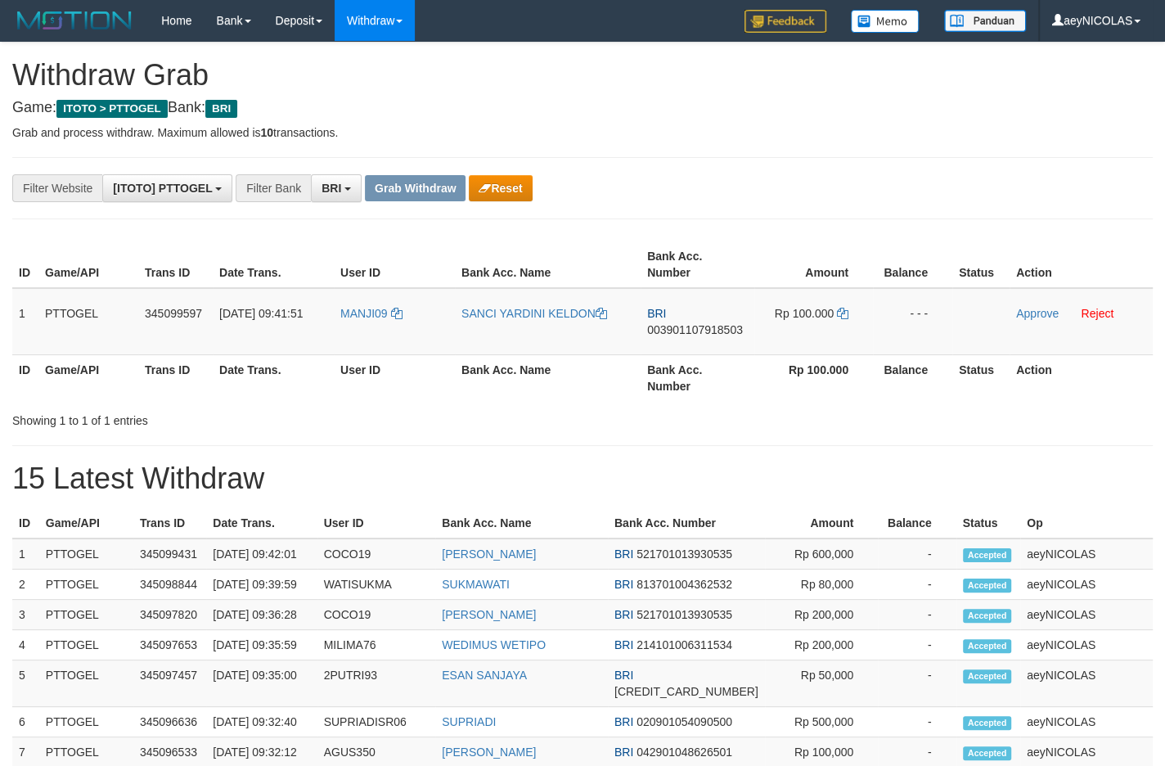
scroll to position [79, 0]
drag, startPoint x: 0, startPoint y: 0, endPoint x: 739, endPoint y: 339, distance: 813.6
click at [736, 339] on tr "1 PTTOGEL 345099597 01/10/2025 09:41:51 MANJI09 SANCI YARDINI KELDON BRI 003901…" at bounding box center [582, 321] width 1140 height 67
click at [781, 339] on td "Rp 100.000" at bounding box center [813, 321] width 119 height 67
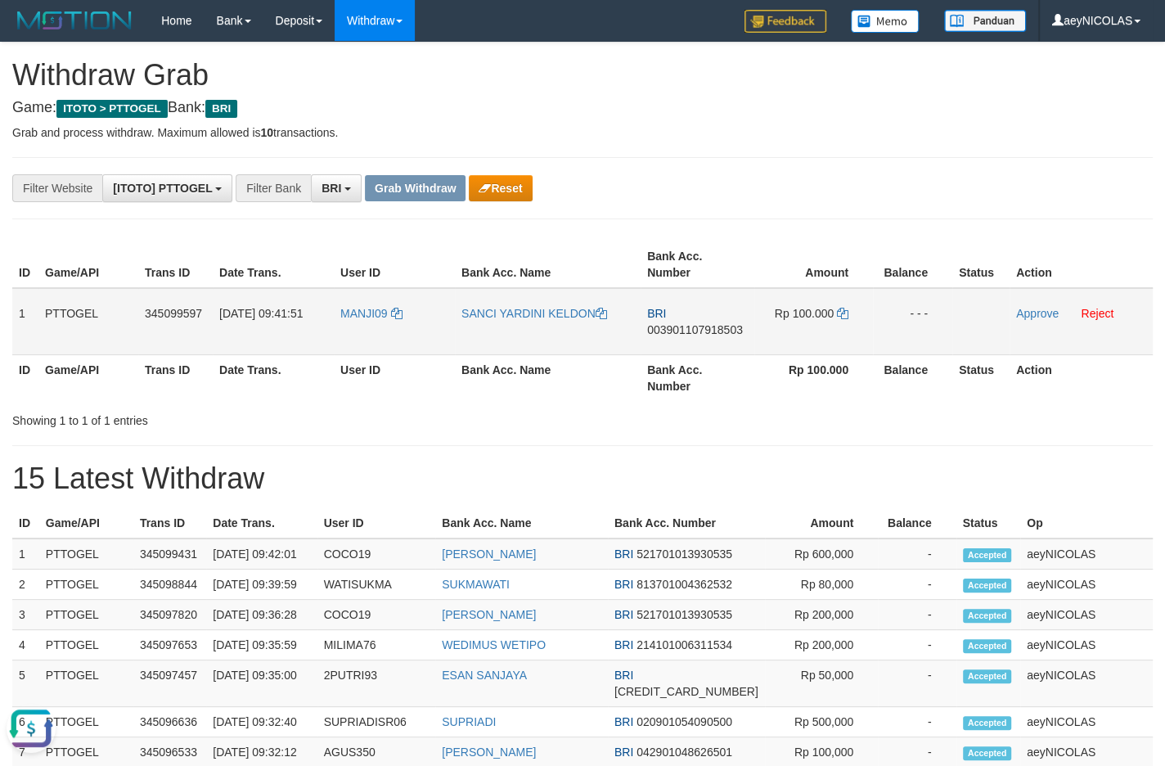
click at [731, 330] on span "003901107918503" at bounding box center [695, 329] width 96 height 13
copy span "003901107918503"
click at [696, 331] on span "003901107918503" at bounding box center [695, 329] width 96 height 13
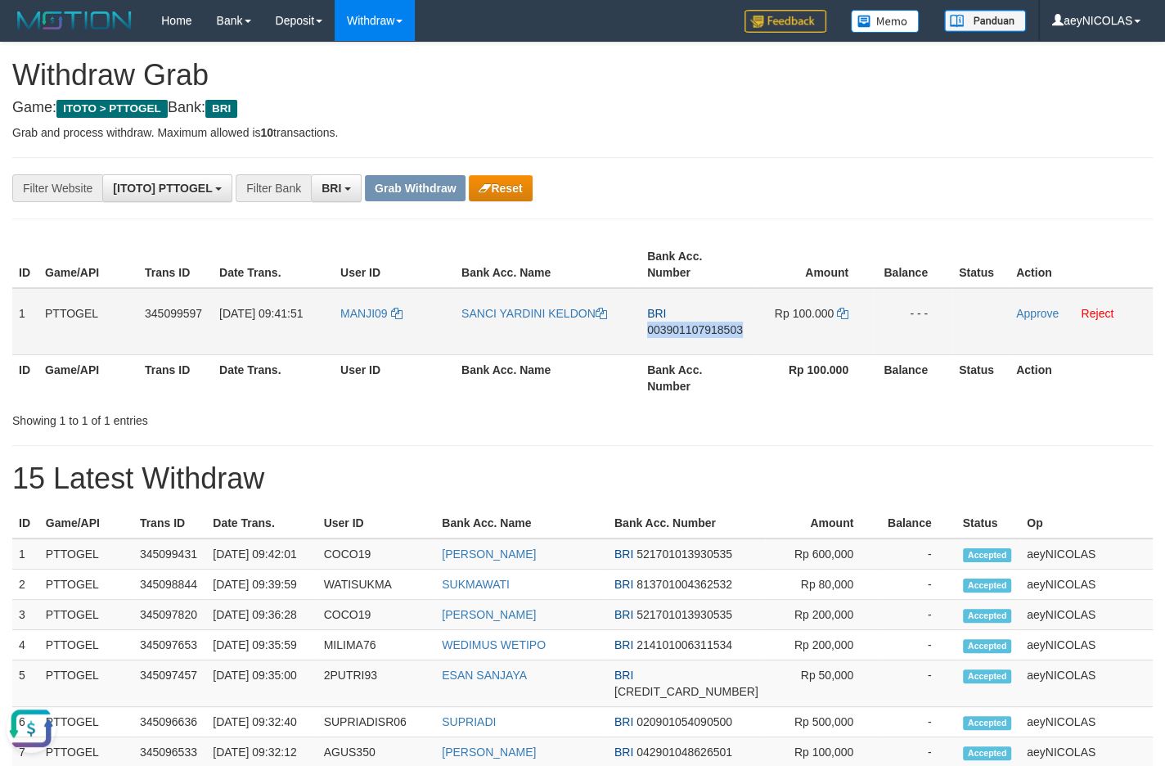
copy span "003901107918503"
click at [1108, 453] on div "**********" at bounding box center [582, 714] width 1165 height 1343
click at [839, 313] on icon at bounding box center [842, 313] width 11 height 11
copy span "003901107918503"
click at [1058, 316] on link "Approve" at bounding box center [1037, 313] width 43 height 13
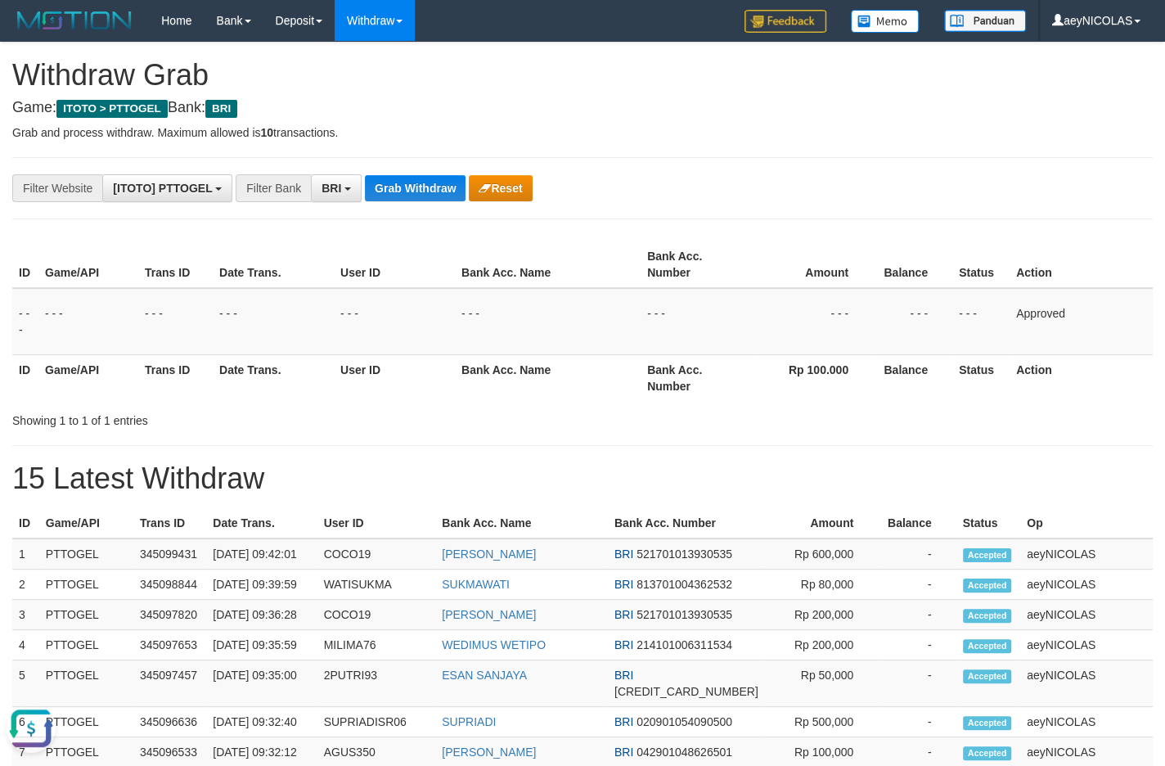
drag, startPoint x: 765, startPoint y: 328, endPoint x: 536, endPoint y: 249, distance: 242.4
click at [759, 320] on td "- - -" at bounding box center [813, 321] width 119 height 67
click at [412, 173] on div "**********" at bounding box center [582, 714] width 1165 height 1343
click at [411, 179] on button "Grab Withdraw" at bounding box center [415, 188] width 101 height 26
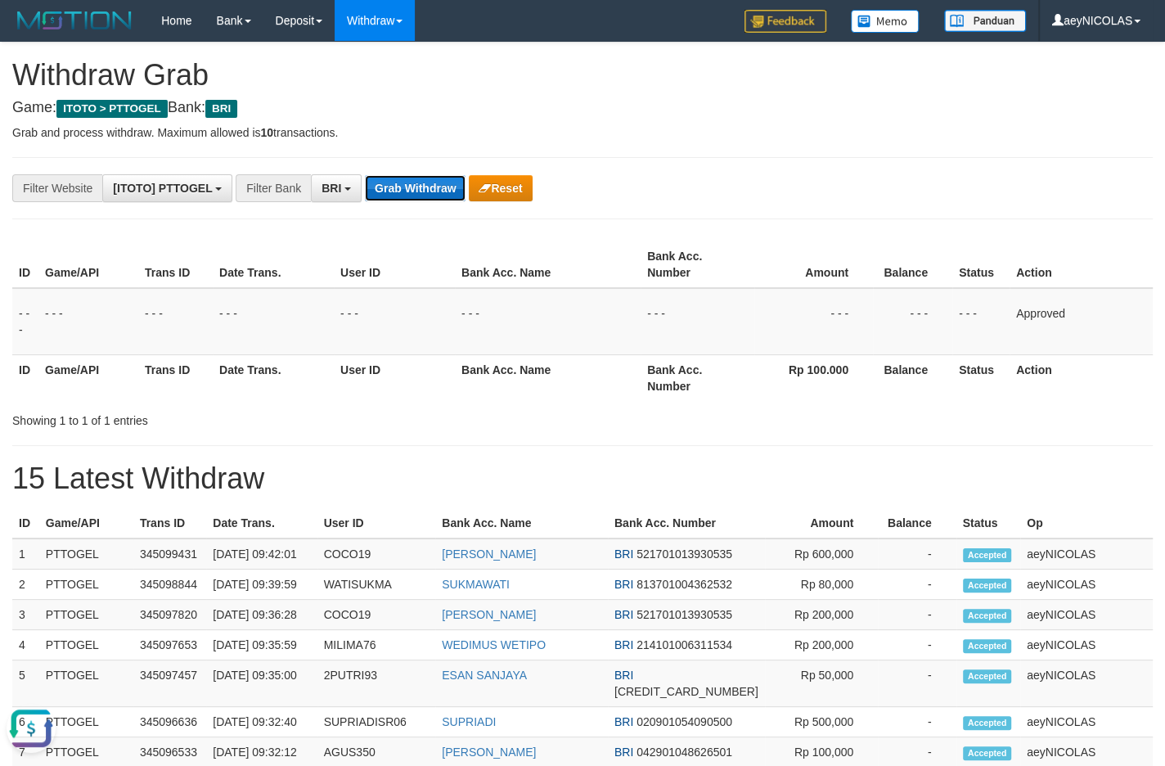
click at [411, 179] on button "Grab Withdraw" at bounding box center [415, 188] width 101 height 26
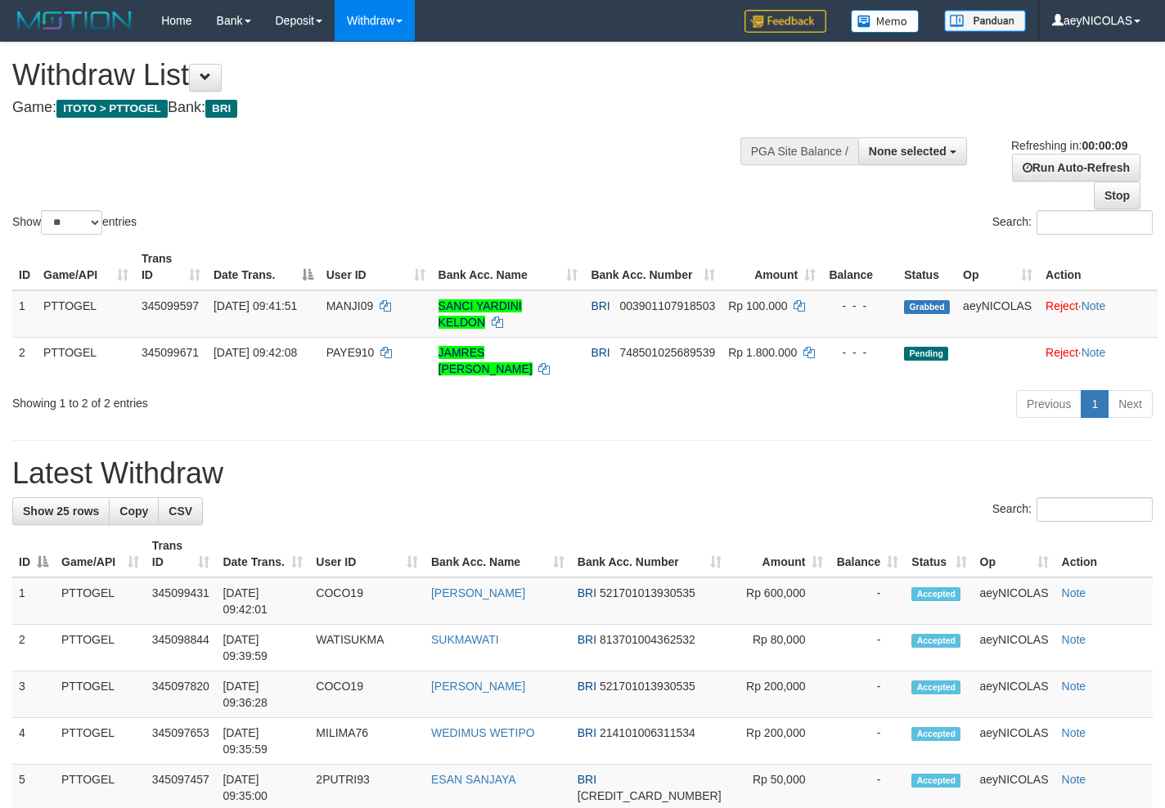
select select
select select "**"
select select
select select "**"
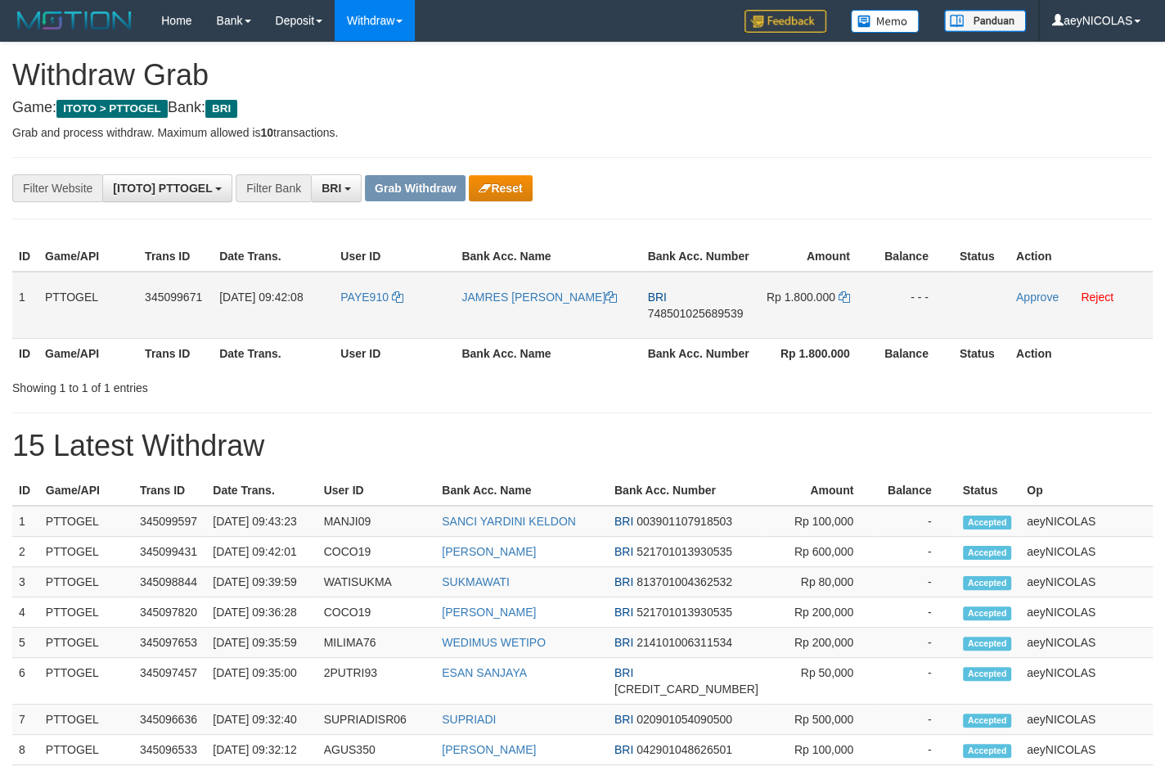
scroll to position [79, 0]
drag, startPoint x: 420, startPoint y: 367, endPoint x: 833, endPoint y: 346, distance: 413.6
click at [833, 339] on tr "1 PTTOGEL 345099671 01/10/2025 09:42:08 PAYE910 JAMRES RIKARDO SELLY BRI 748501…" at bounding box center [582, 305] width 1140 height 67
click at [711, 320] on span "748501025689539" at bounding box center [696, 313] width 96 height 13
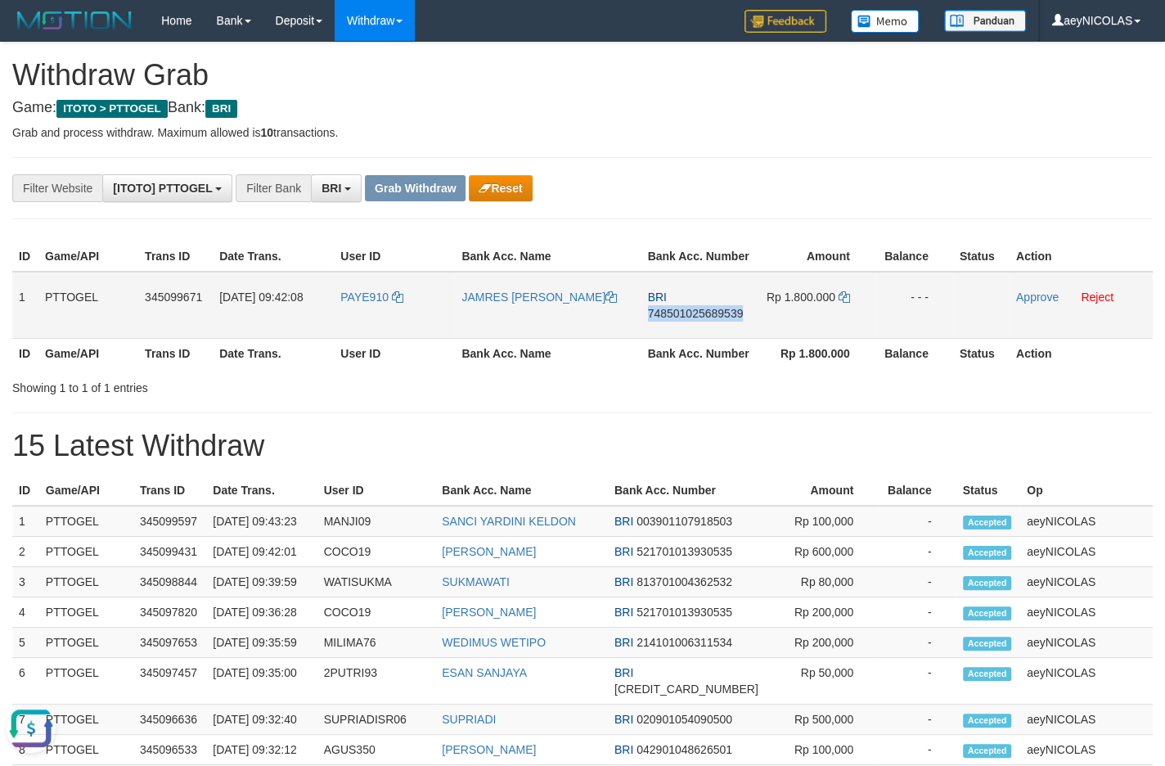
click at [711, 320] on span "748501025689539" at bounding box center [696, 313] width 96 height 13
copy span "748501025689539"
click at [690, 339] on td "BRI 748501025689539" at bounding box center [698, 305] width 115 height 67
click at [695, 320] on span "748501025689539" at bounding box center [696, 313] width 96 height 13
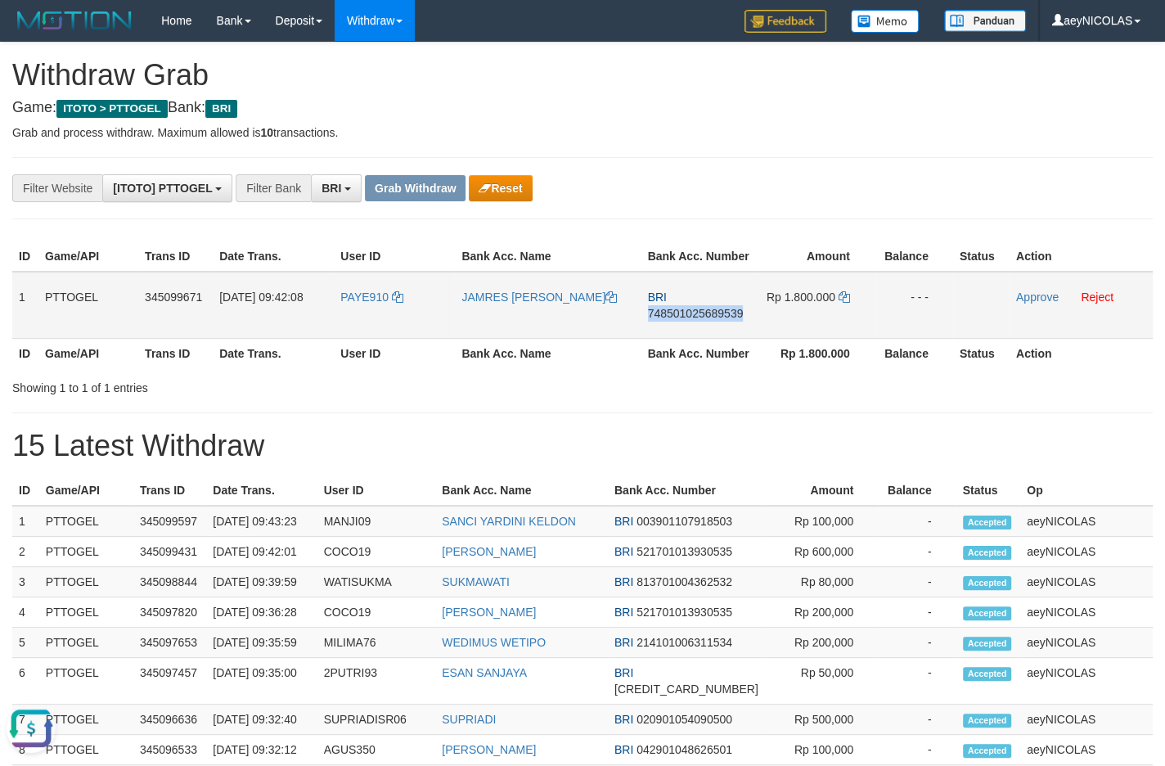
copy span "748501025689539"
click at [699, 321] on td "BRI 748501025689539" at bounding box center [698, 305] width 115 height 67
click at [699, 320] on span "748501025689539" at bounding box center [696, 313] width 96 height 13
copy span "748501025689539"
click at [699, 320] on span "748501025689539" at bounding box center [696, 313] width 96 height 13
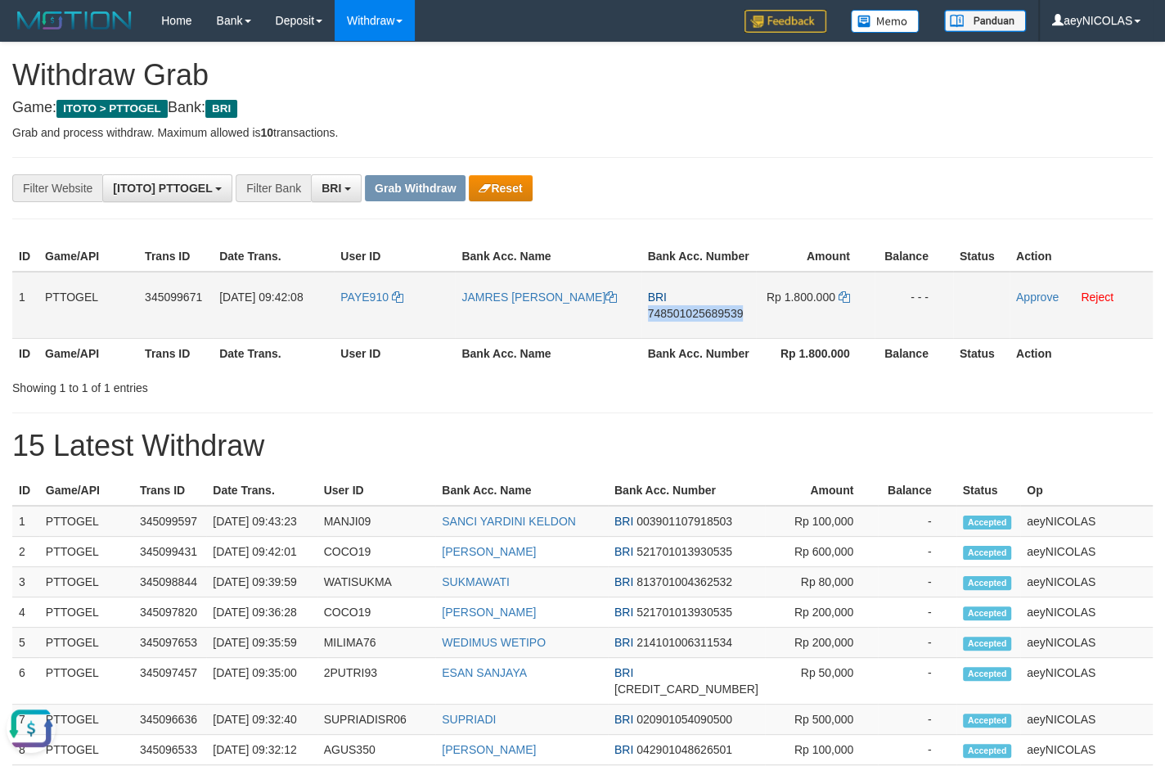
copy span "748501025689539"
click at [892, 368] on th "Balance" at bounding box center [913, 353] width 79 height 30
click at [837, 316] on td "Rp 1.800.000" at bounding box center [815, 305] width 119 height 67
click at [846, 303] on icon at bounding box center [843, 296] width 11 height 11
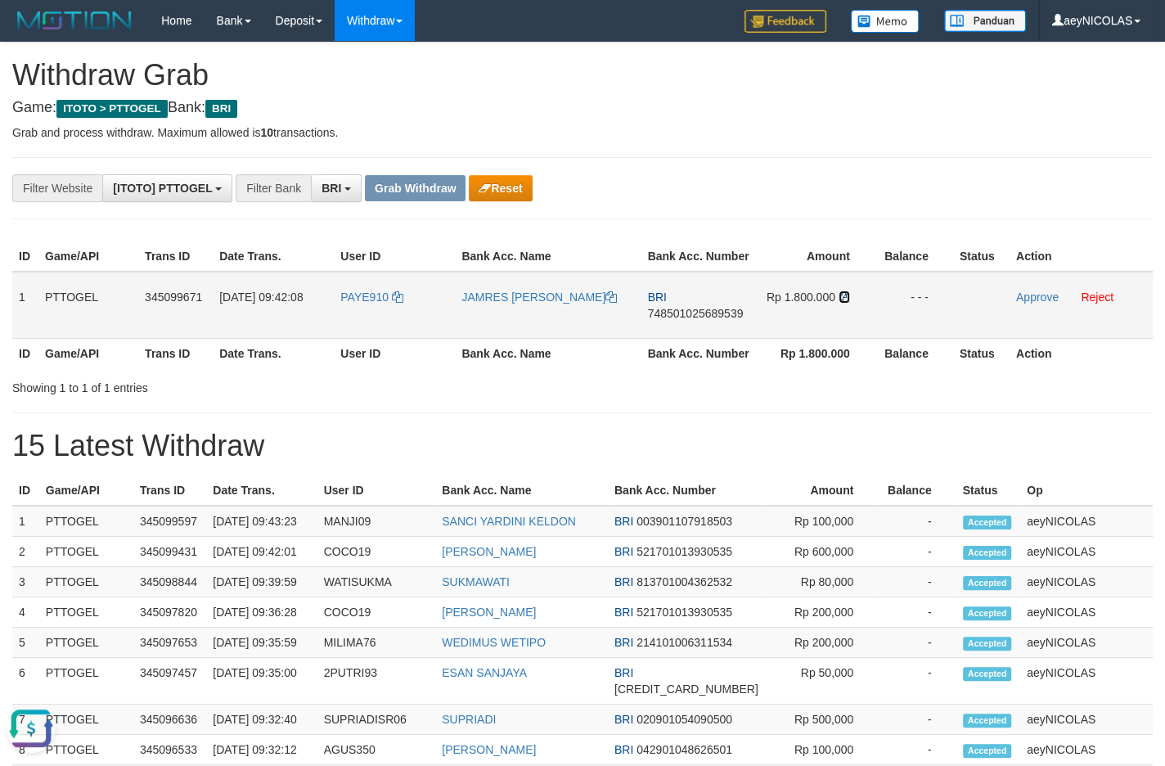
click at [846, 303] on icon at bounding box center [843, 296] width 11 height 11
click at [1035, 303] on link "Approve" at bounding box center [1037, 296] width 43 height 13
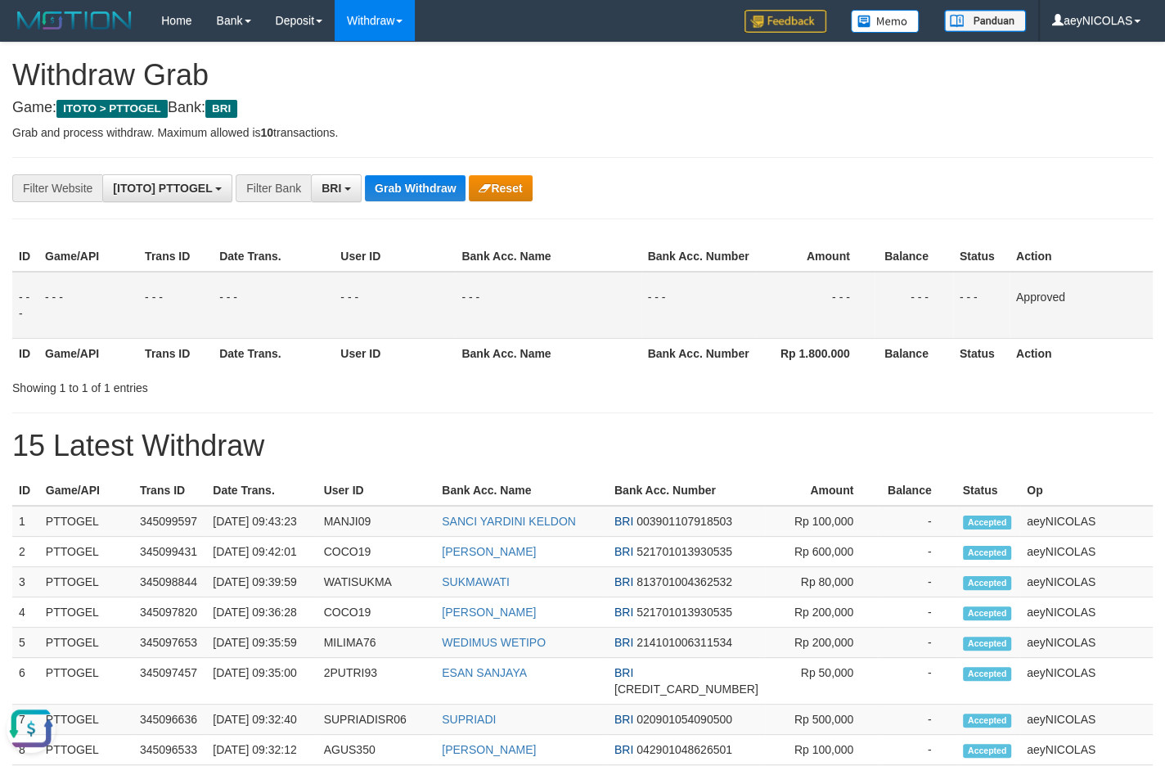
click at [657, 272] on th "Bank Acc. Number" at bounding box center [698, 256] width 115 height 30
click at [442, 191] on button "Grab Withdraw" at bounding box center [415, 188] width 101 height 26
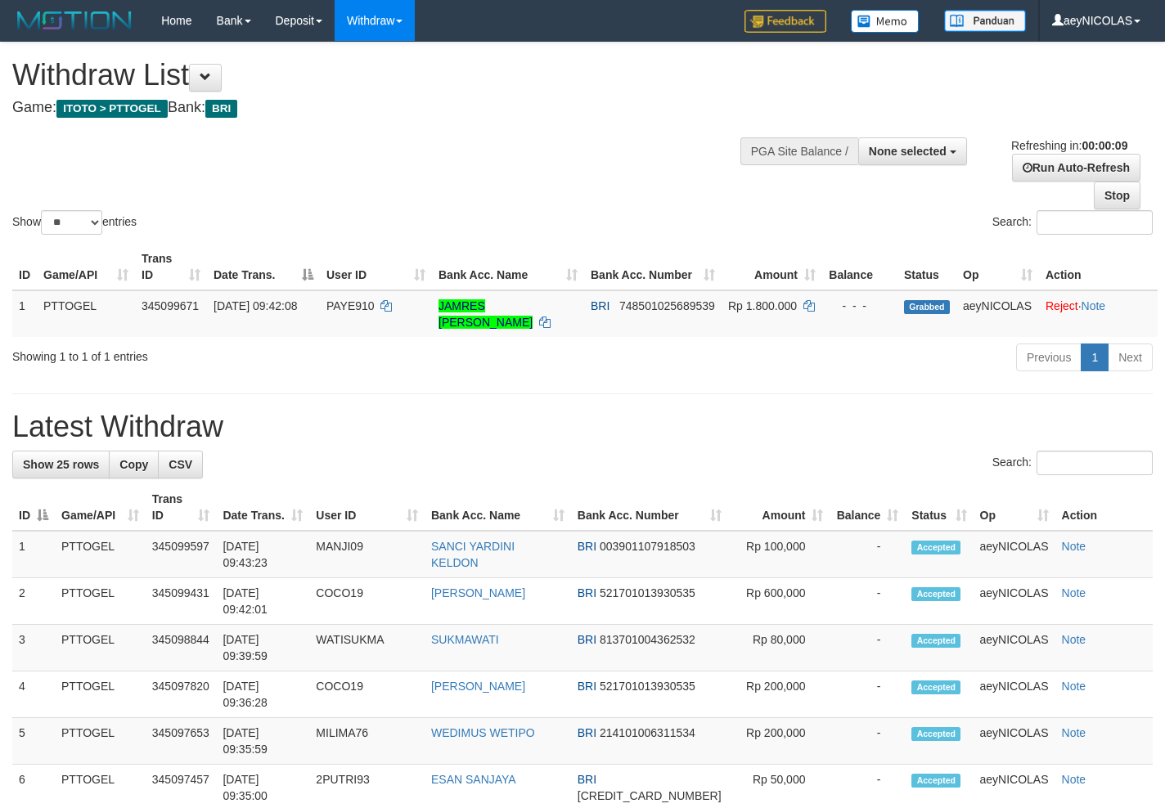
select select
select select "**"
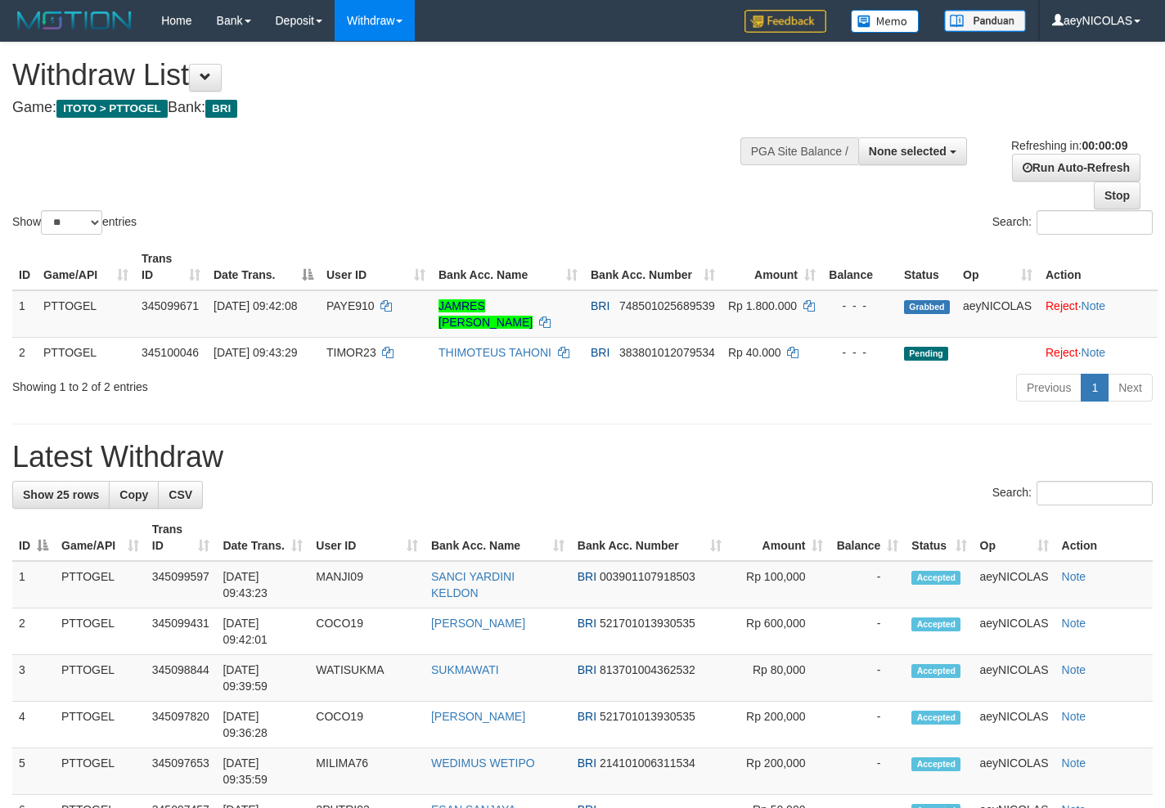
select select
select select "**"
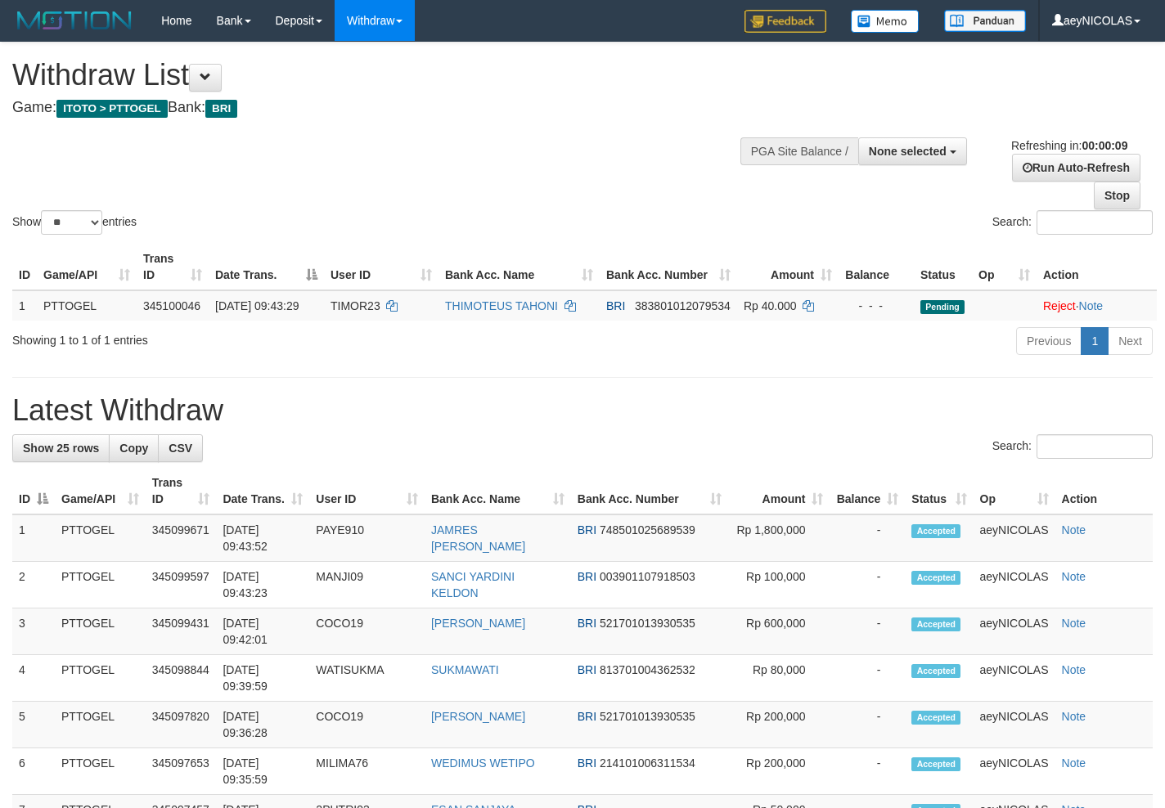
select select
select select "**"
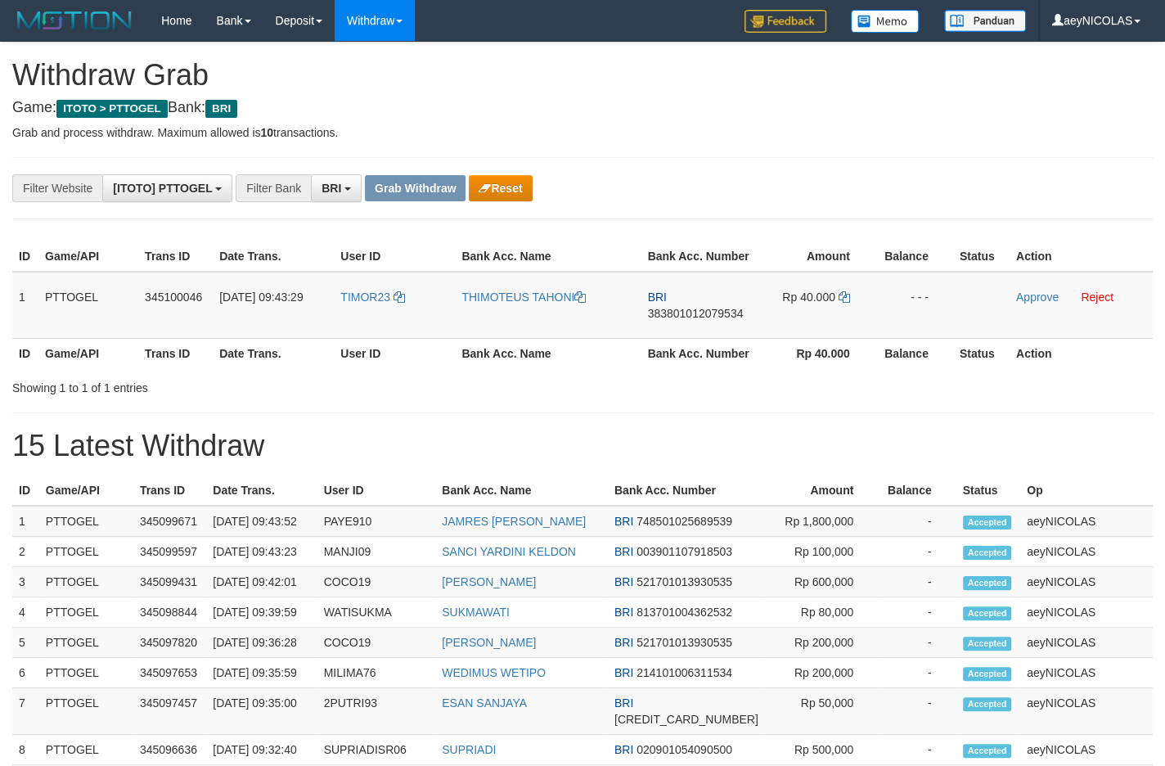
scroll to position [79, 0]
click at [497, 368] on th "Bank Acc. Name" at bounding box center [548, 353] width 186 height 30
drag, startPoint x: 620, startPoint y: 307, endPoint x: 793, endPoint y: 306, distance: 173.4
click at [793, 306] on tr "1 PTTOGEL 345100046 01/10/2025 09:43:29 TIMOR23 THIMOTEUS TAHONI BRI 3838010120…" at bounding box center [582, 305] width 1140 height 67
copy tr
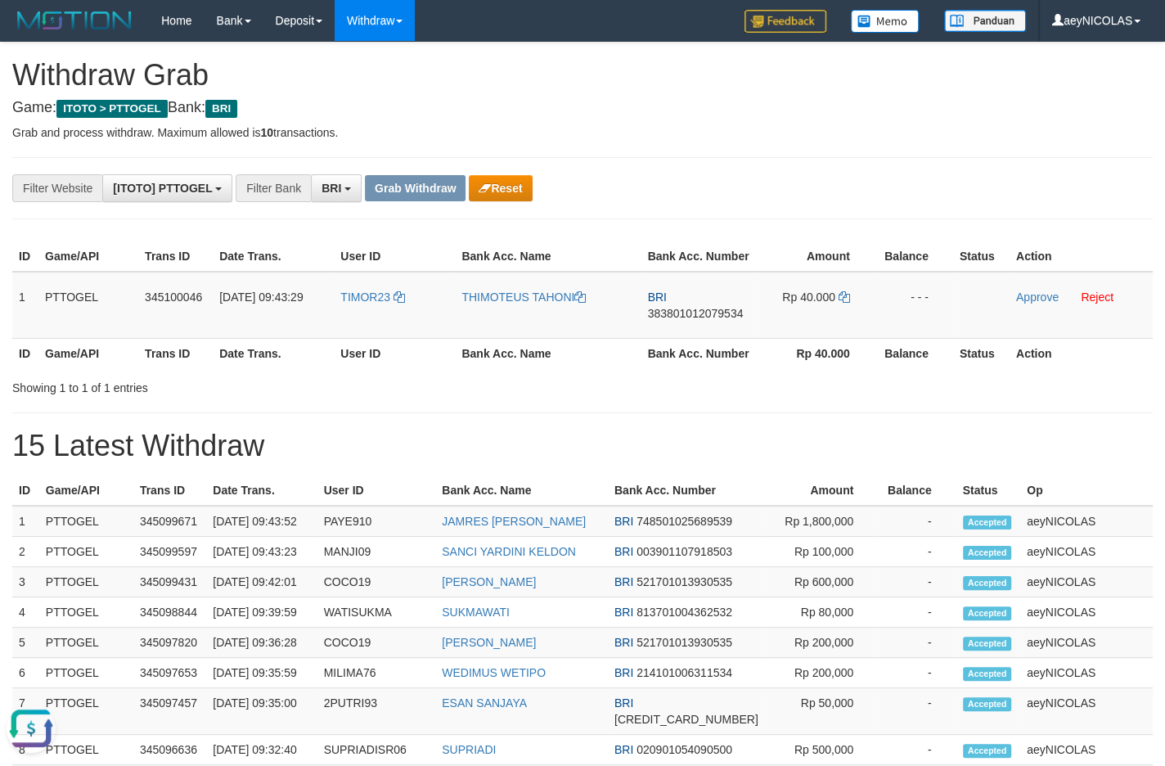
scroll to position [0, 0]
click at [699, 320] on span "383801012079534" at bounding box center [696, 313] width 96 height 13
copy tr
click at [699, 320] on span "383801012079534" at bounding box center [696, 313] width 96 height 13
copy span "383801012079534"
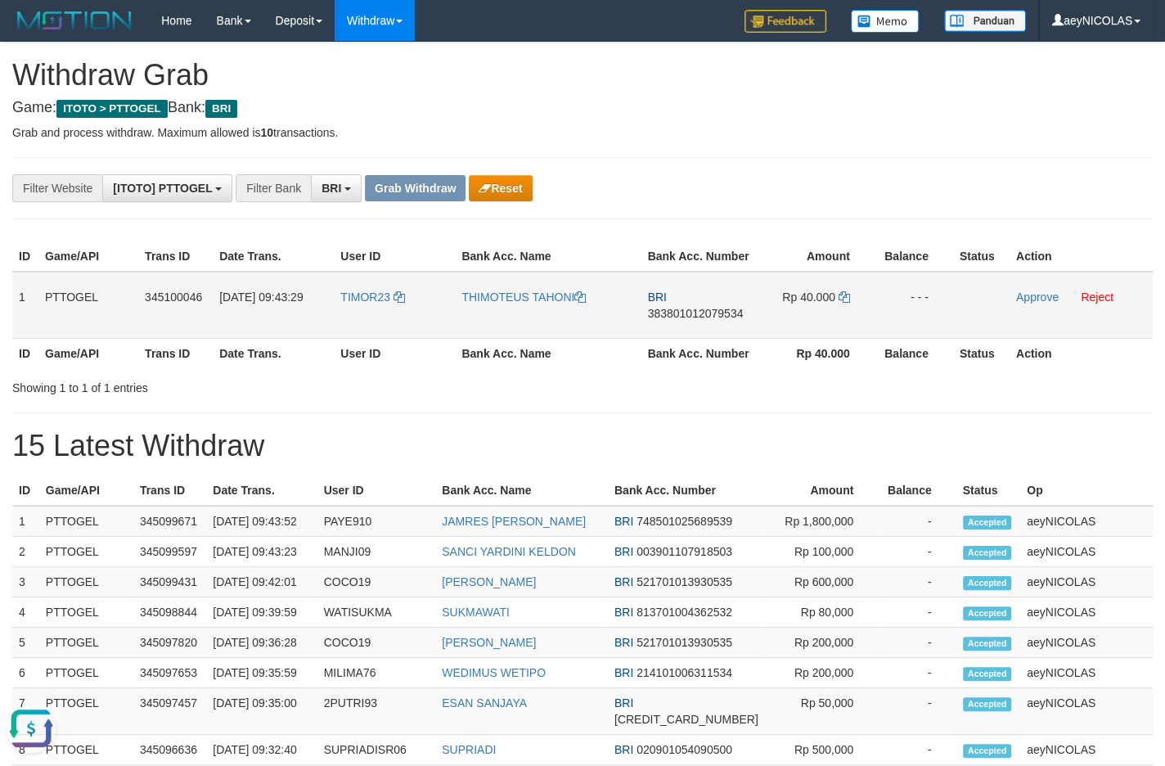
click at [695, 320] on span "383801012079534" at bounding box center [696, 313] width 96 height 13
copy span "383801012079534"
click at [637, 396] on div "Showing 1 to 1 of 1 entries" at bounding box center [582, 384] width 1165 height 23
click at [847, 303] on icon at bounding box center [843, 296] width 11 height 11
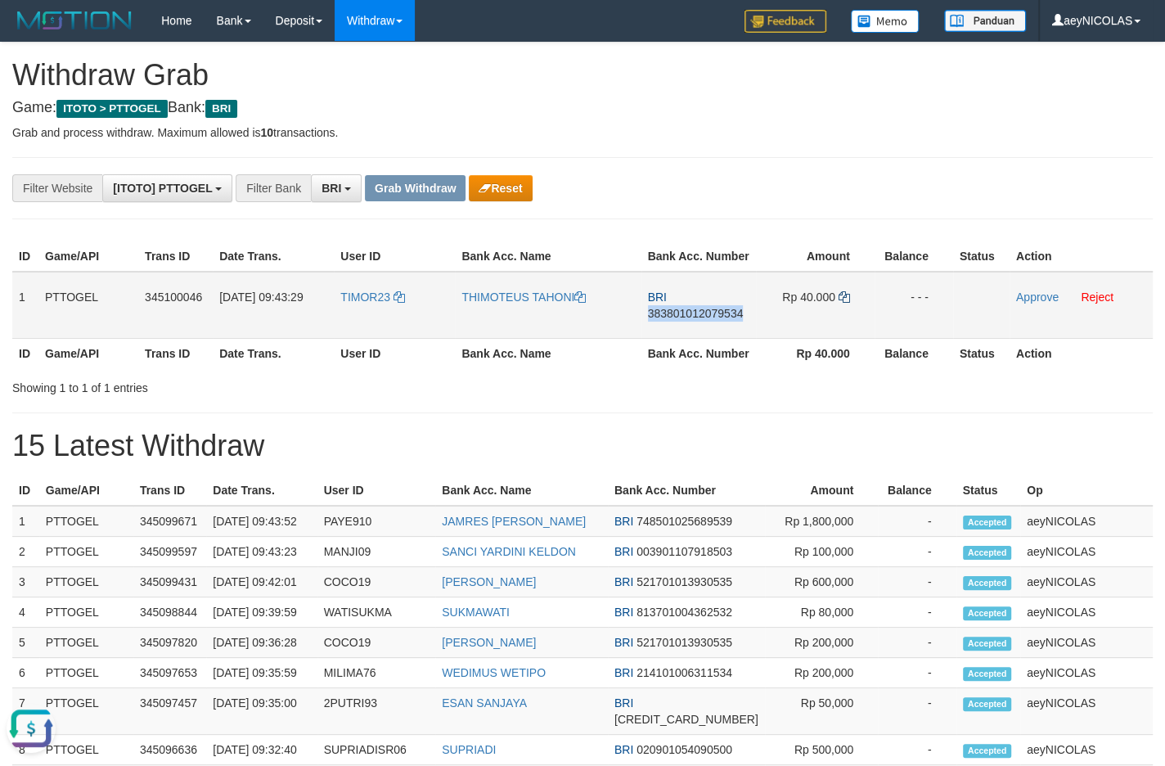
copy span "383801012079534"
click at [846, 303] on icon at bounding box center [843, 296] width 11 height 11
click at [1031, 303] on link "Approve" at bounding box center [1037, 296] width 43 height 13
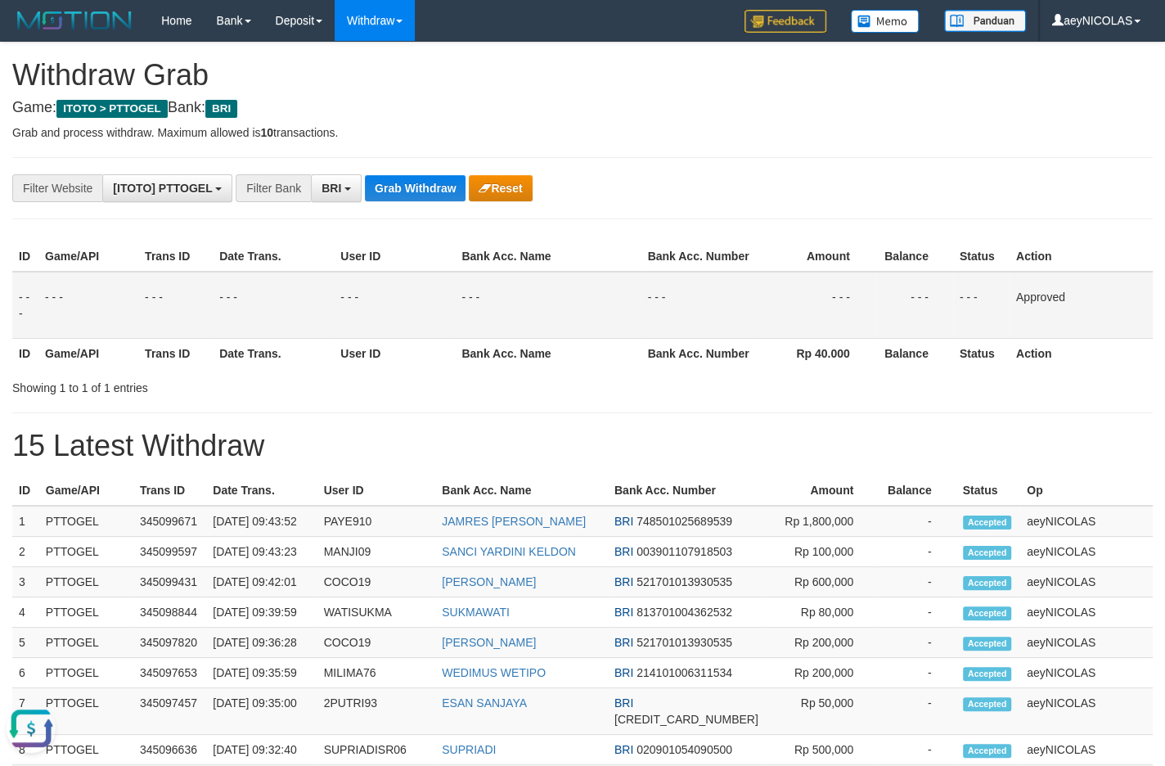
drag, startPoint x: 667, startPoint y: 438, endPoint x: 606, endPoint y: 362, distance: 97.7
click at [659, 424] on div "**********" at bounding box center [582, 698] width 1165 height 1310
click at [414, 201] on button "Grab Withdraw" at bounding box center [415, 188] width 101 height 26
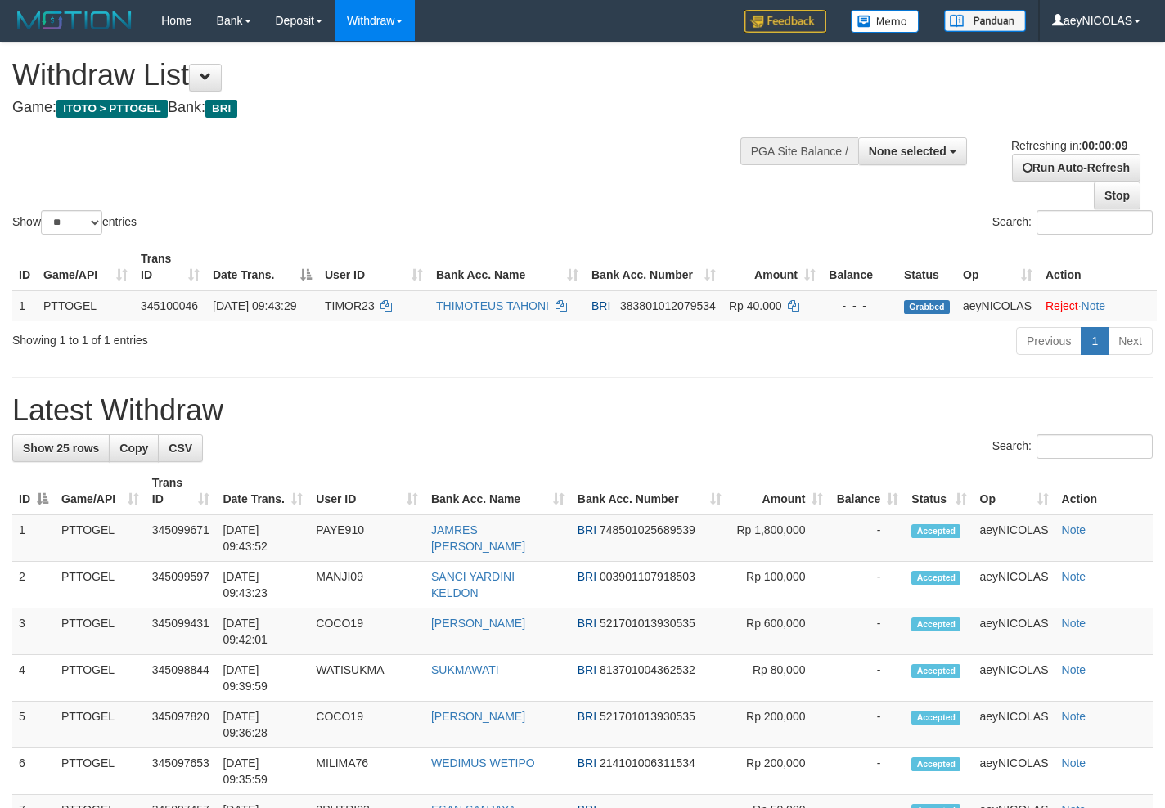
select select
select select "**"
select select
select select "**"
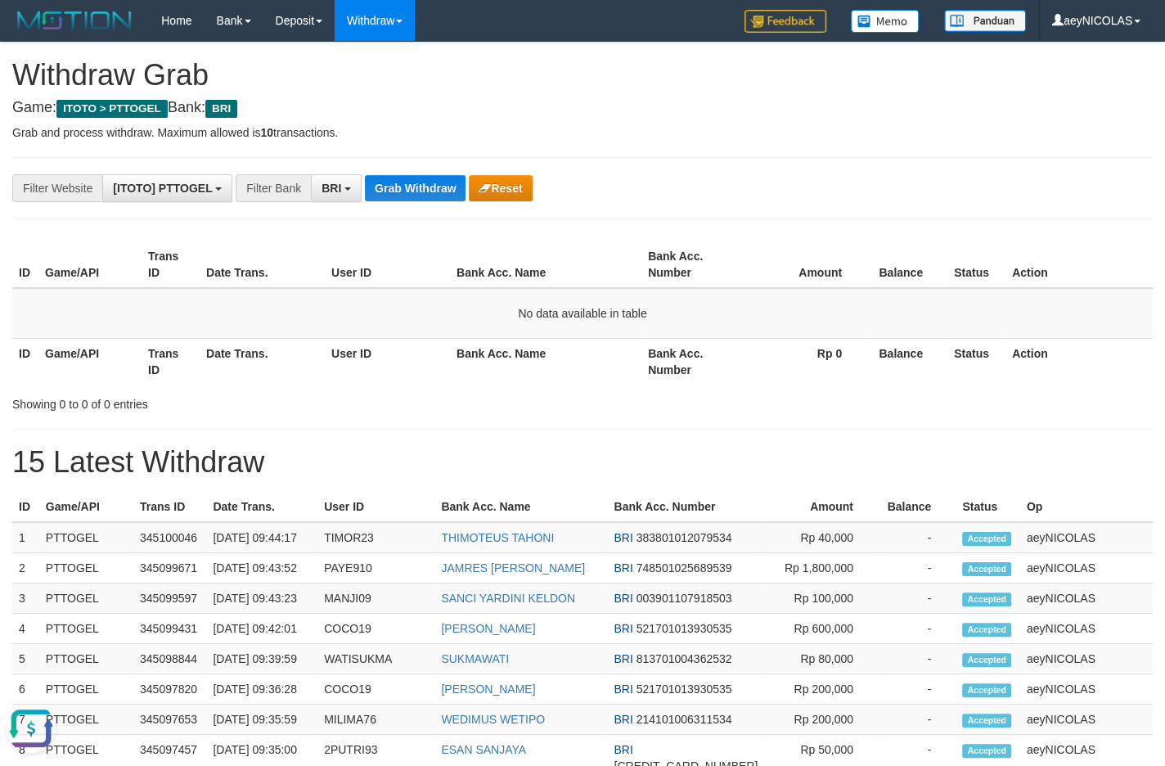
drag, startPoint x: 620, startPoint y: 437, endPoint x: 597, endPoint y: 377, distance: 64.0
click at [618, 436] on div "**********" at bounding box center [582, 706] width 1165 height 1327
click at [380, 177] on button "Grab Withdraw" at bounding box center [415, 188] width 101 height 26
click at [414, 170] on div "**********" at bounding box center [582, 706] width 1165 height 1327
click at [408, 182] on button "Grab Withdraw" at bounding box center [415, 188] width 101 height 26
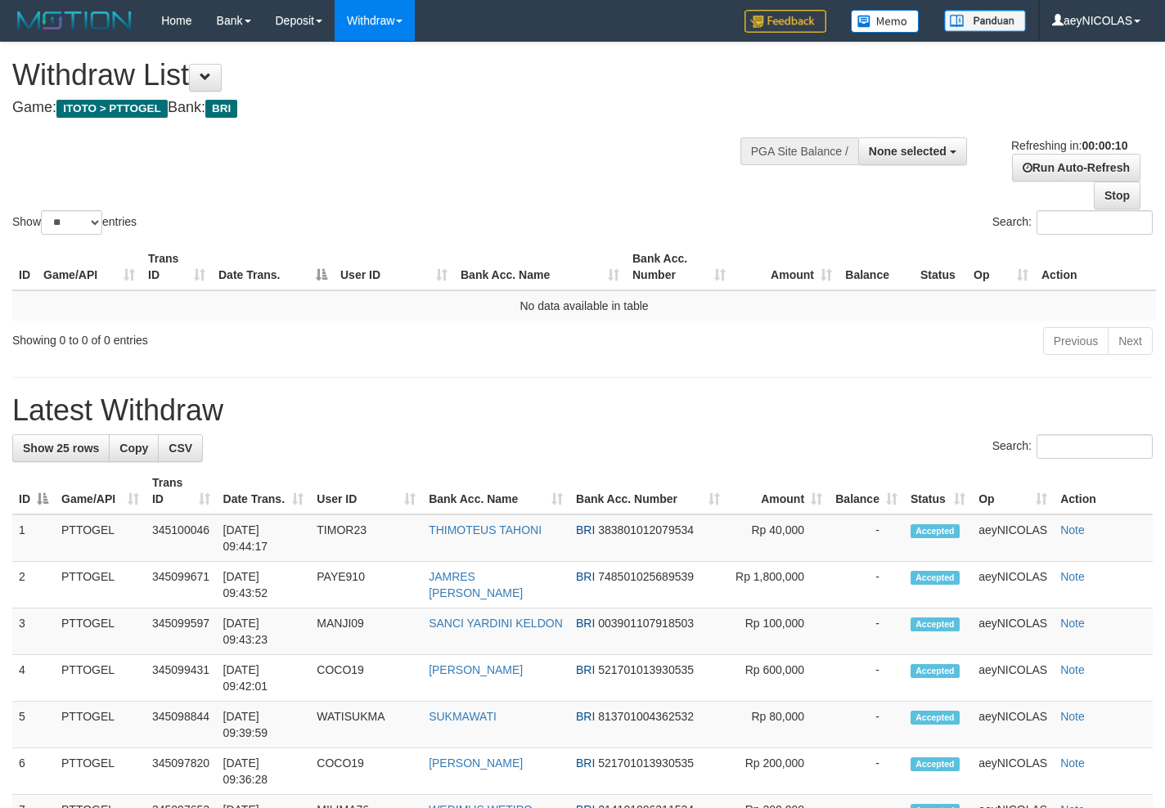
select select
select select "**"
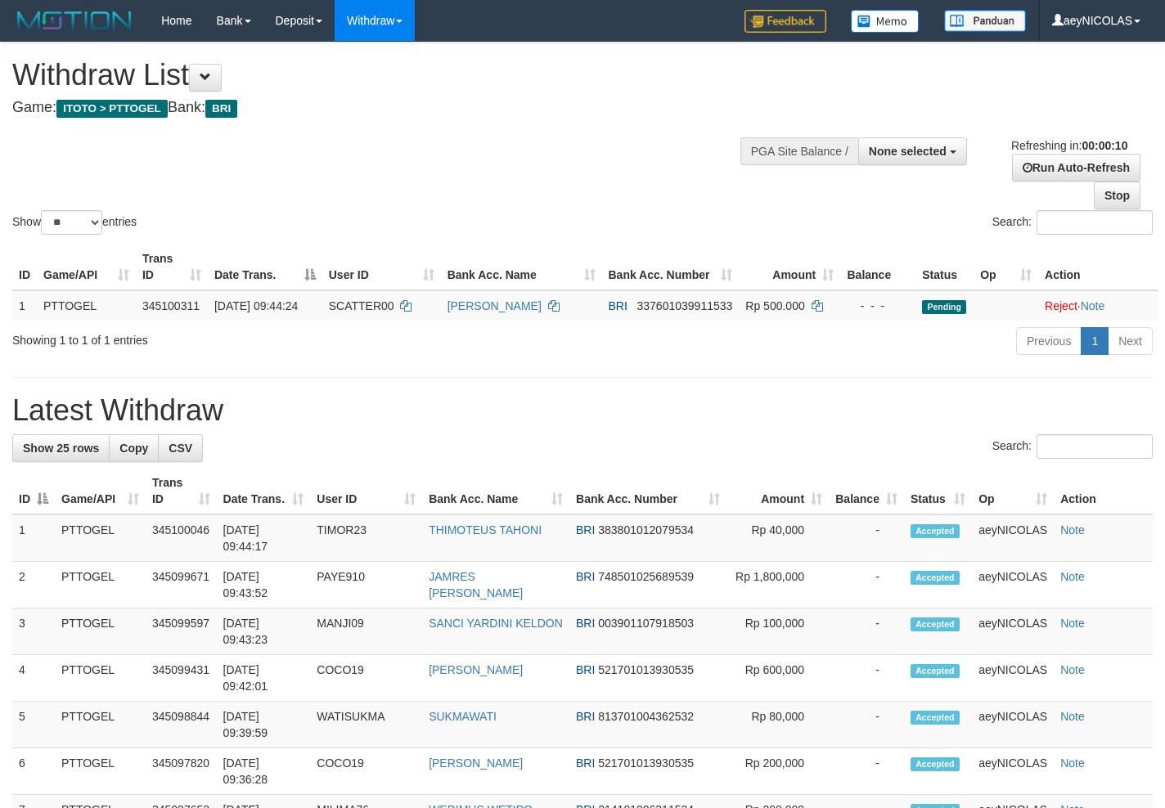
select select
select select "**"
select select
select select "**"
click at [565, 427] on h1 "Latest Withdraw" at bounding box center [582, 410] width 1140 height 33
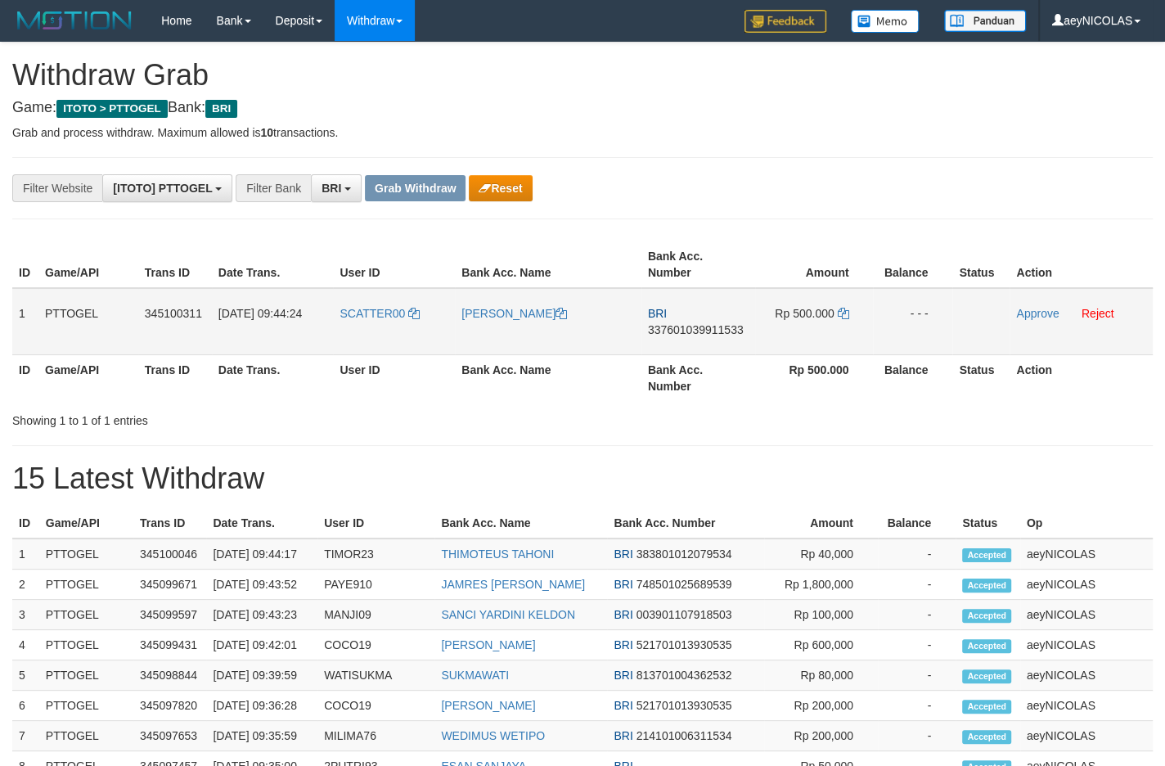
scroll to position [79, 0]
drag, startPoint x: 380, startPoint y: 326, endPoint x: 856, endPoint y: 326, distance: 475.2
click at [856, 326] on tr "1 PTTOGEL 345100311 [DATE] 09:44:24 SCATTER00 [PERSON_NAME] BRI 337601039911533…" at bounding box center [582, 321] width 1140 height 67
click at [684, 335] on span "337601039911533" at bounding box center [696, 329] width 96 height 13
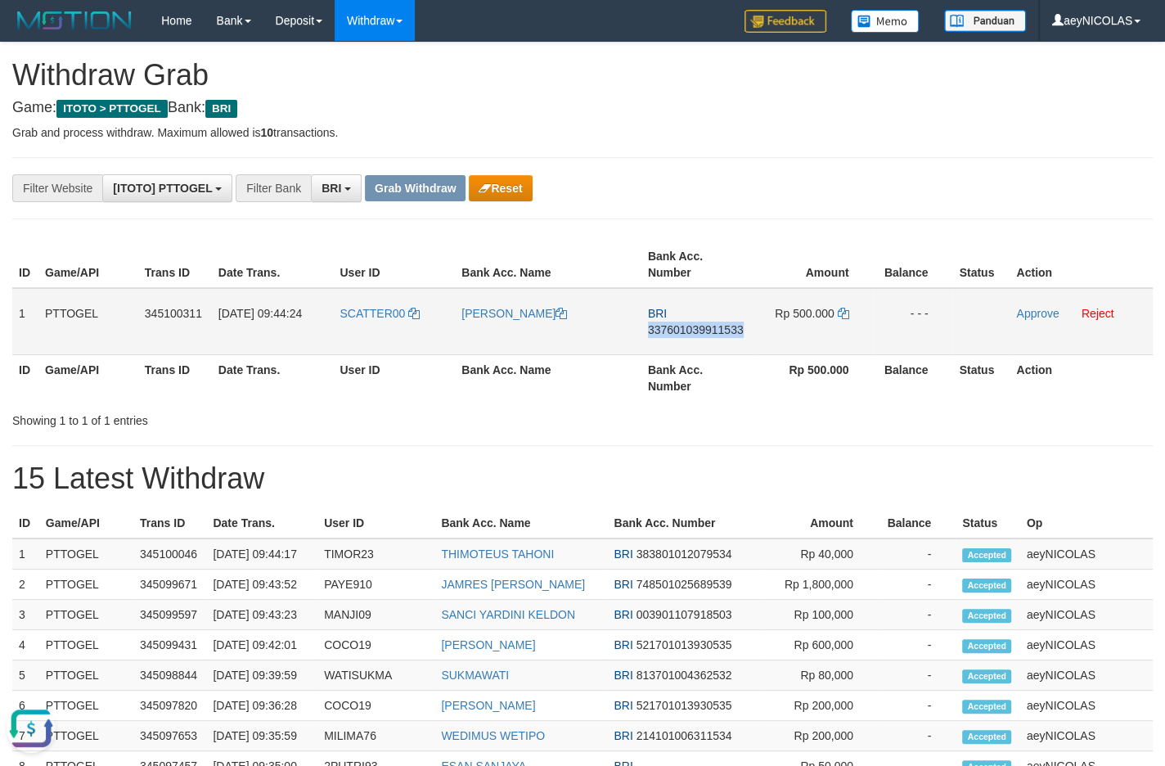
click at [684, 335] on span "337601039911533" at bounding box center [696, 329] width 96 height 13
copy span "337601039911533"
click at [694, 326] on span "337601039911533" at bounding box center [696, 329] width 96 height 13
copy span "337601039911533"
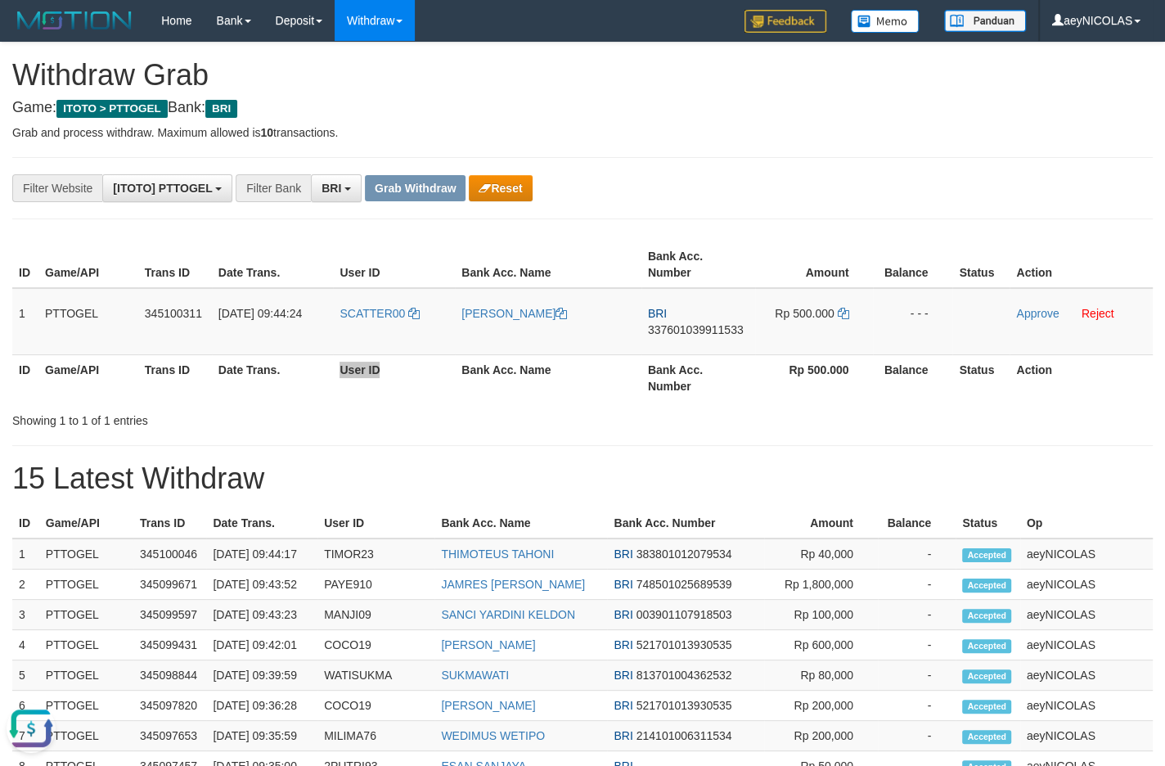
click at [601, 371] on th "Bank Acc. Name" at bounding box center [548, 377] width 186 height 47
click at [843, 315] on icon at bounding box center [842, 313] width 11 height 11
copy span "337601039911533"
click at [843, 315] on icon at bounding box center [842, 313] width 11 height 11
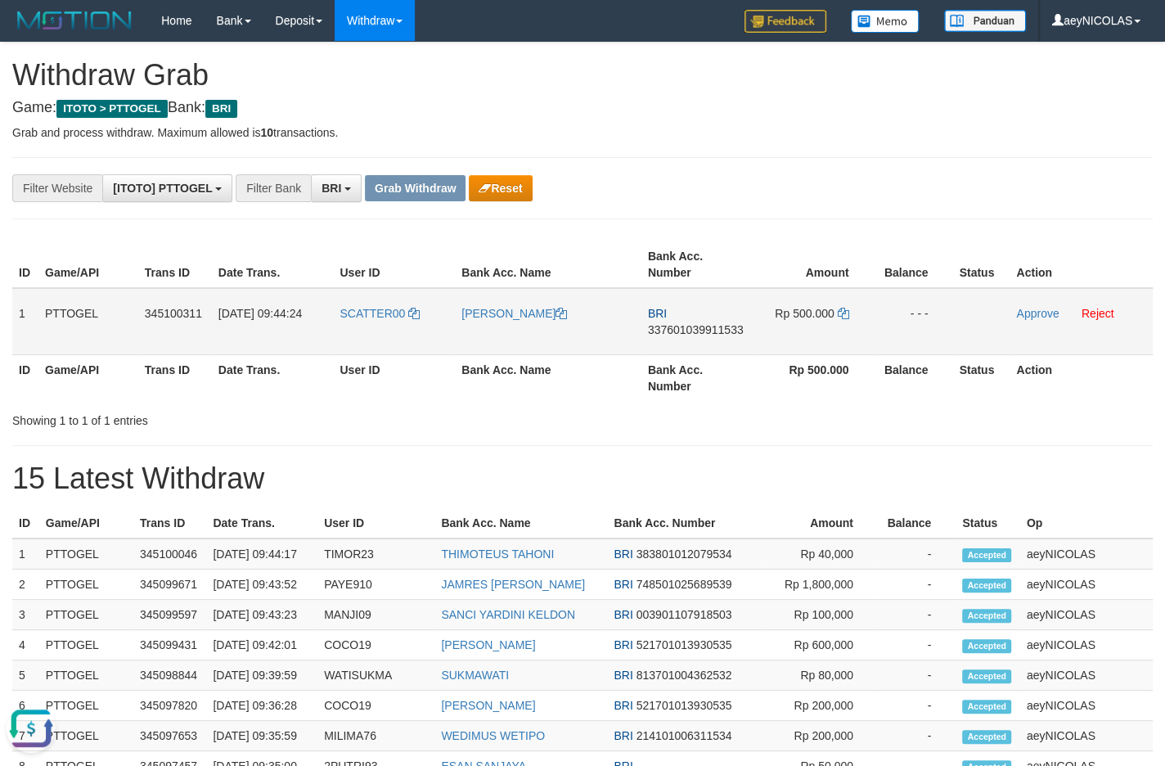
click at [1022, 320] on td "Approve Reject" at bounding box center [1080, 321] width 143 height 67
click at [1033, 311] on link "Approve" at bounding box center [1037, 313] width 43 height 13
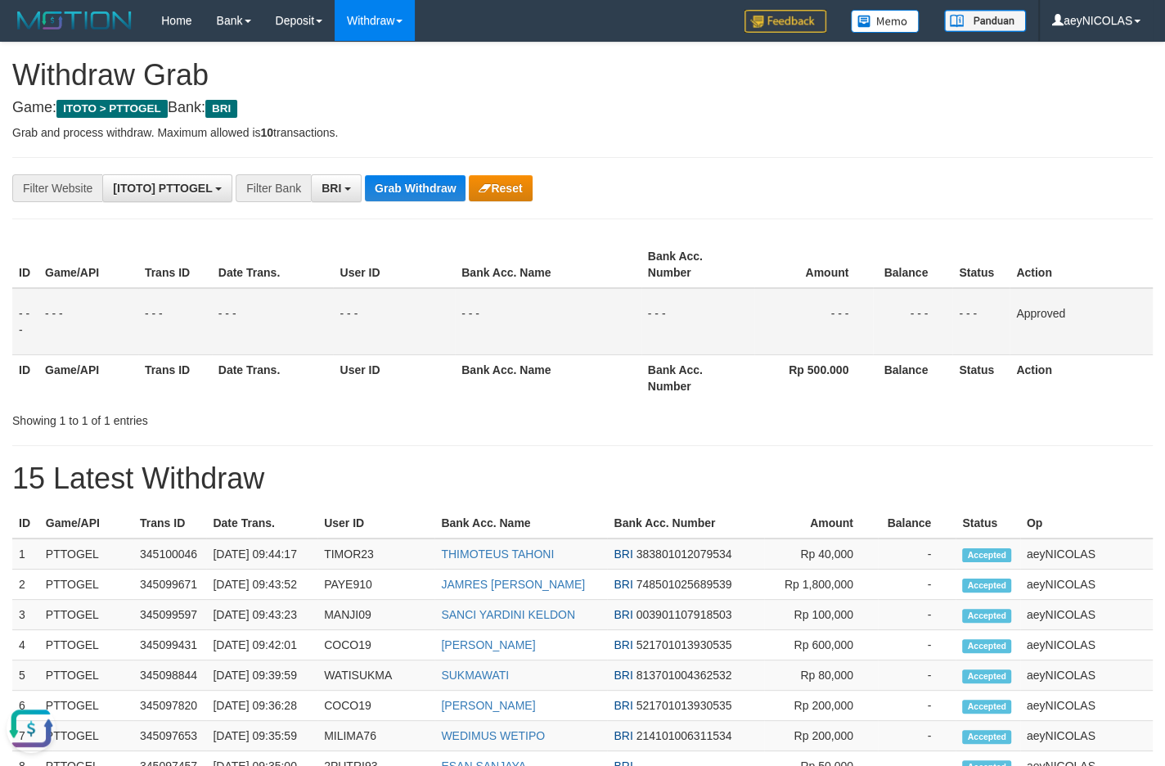
drag, startPoint x: 708, startPoint y: 530, endPoint x: 537, endPoint y: 383, distance: 225.6
click at [694, 473] on div "**********" at bounding box center [582, 714] width 1165 height 1343
click at [389, 200] on button "Grab Withdraw" at bounding box center [415, 188] width 101 height 26
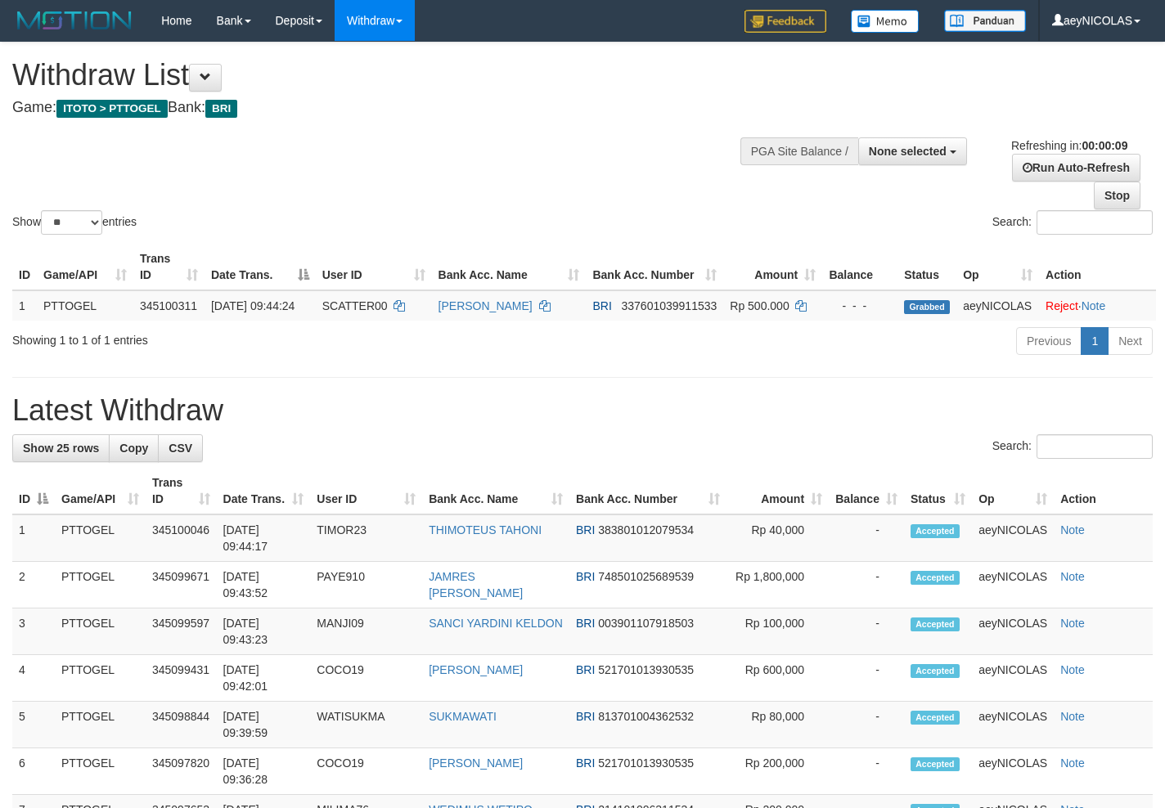
select select
select select "**"
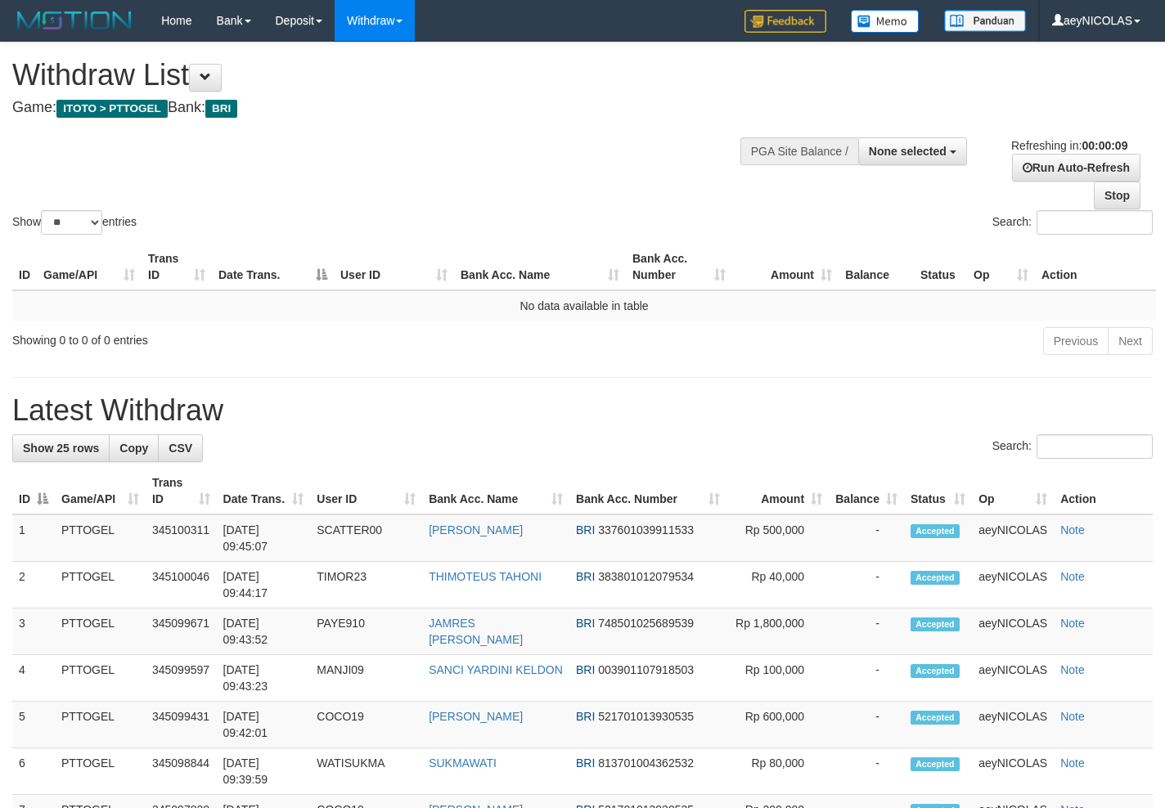
select select
select select "**"
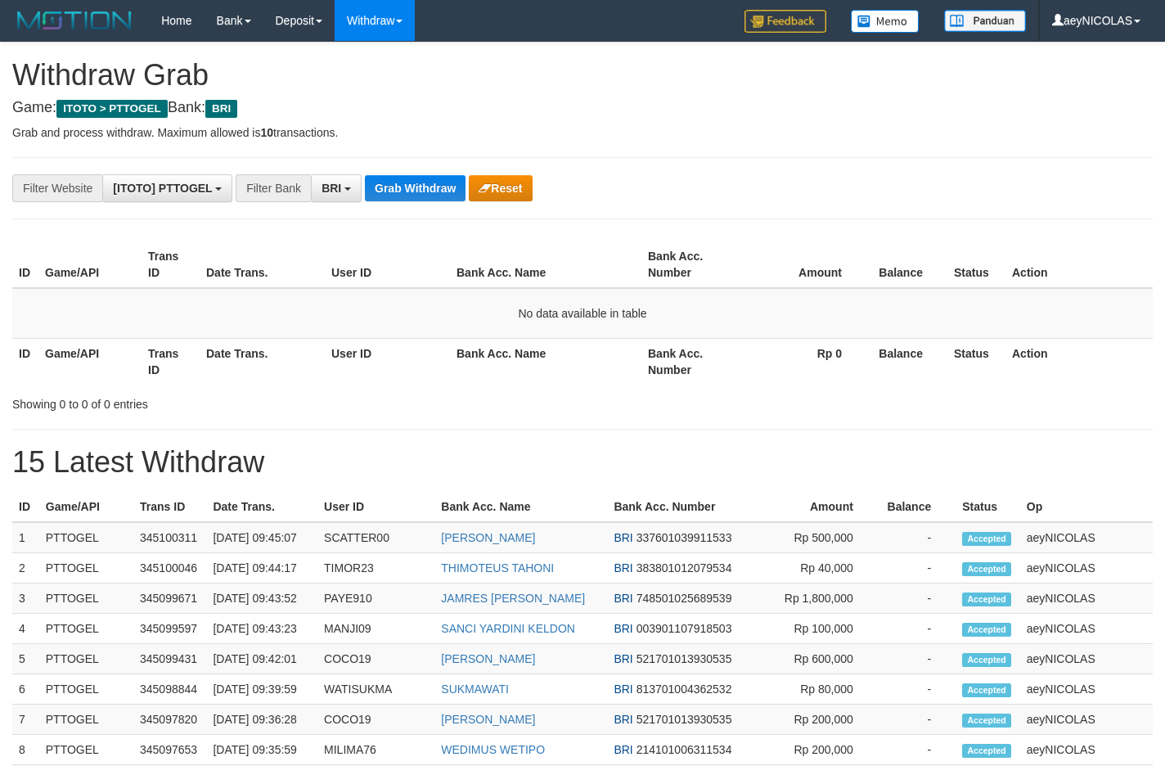
click at [396, 191] on button "Grab Withdraw" at bounding box center [415, 188] width 101 height 26
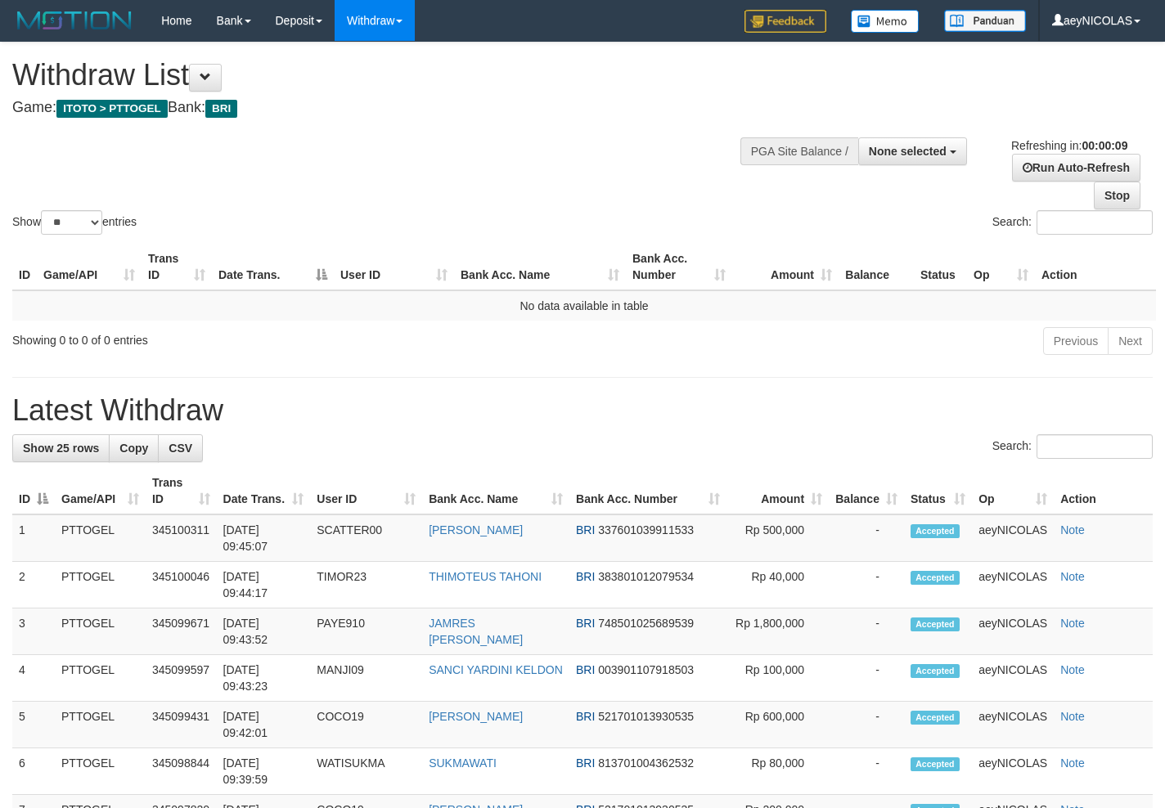
select select
select select "**"
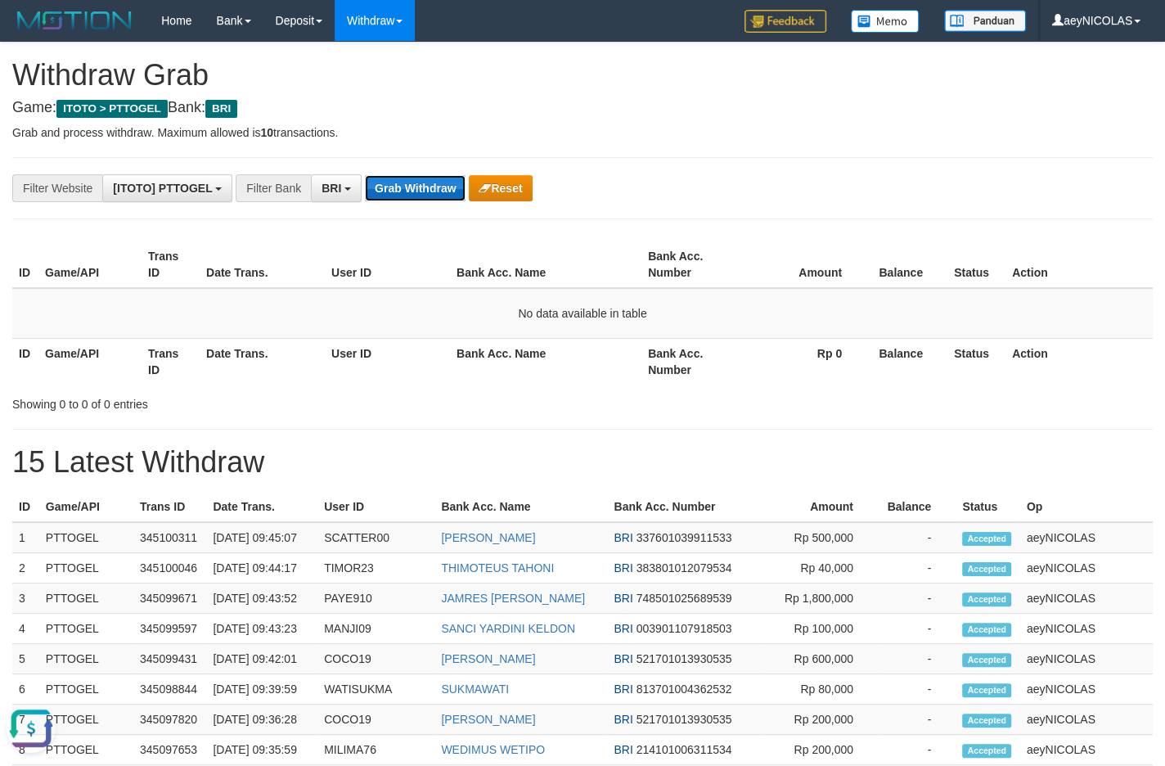
click at [397, 192] on button "Grab Withdraw" at bounding box center [415, 188] width 101 height 26
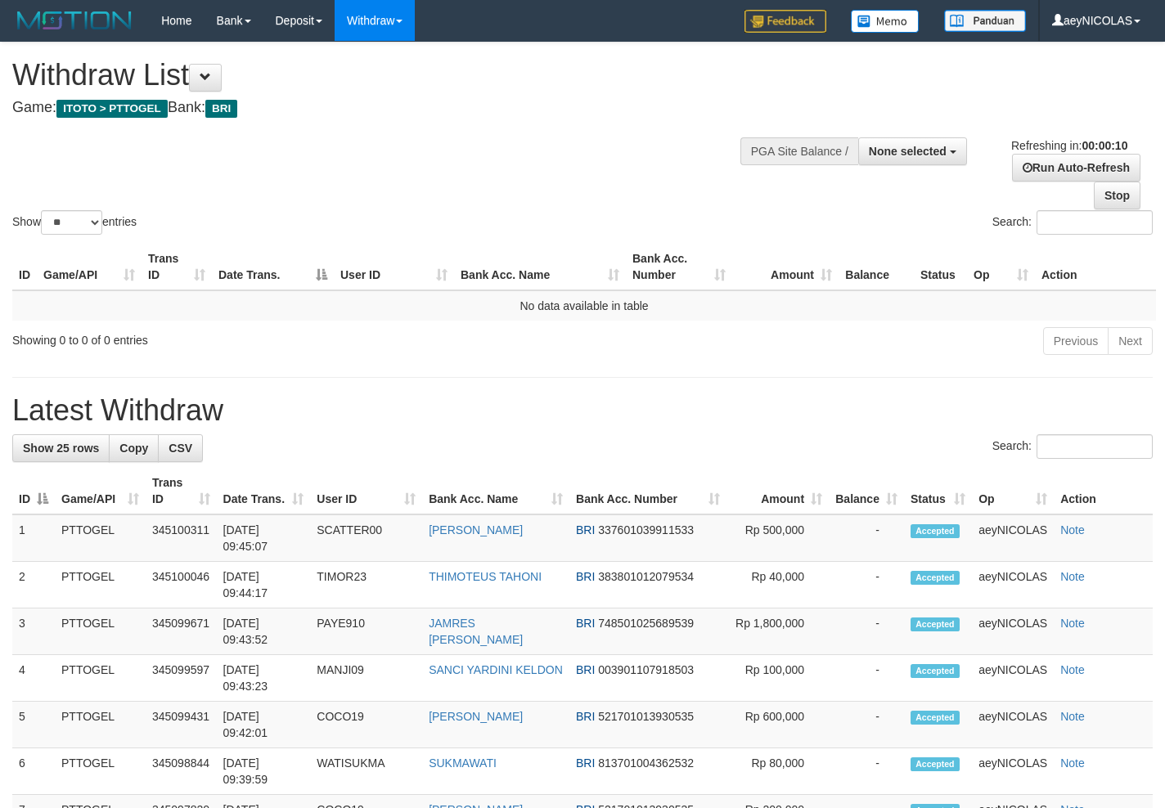
select select
select select "**"
select select
select select "**"
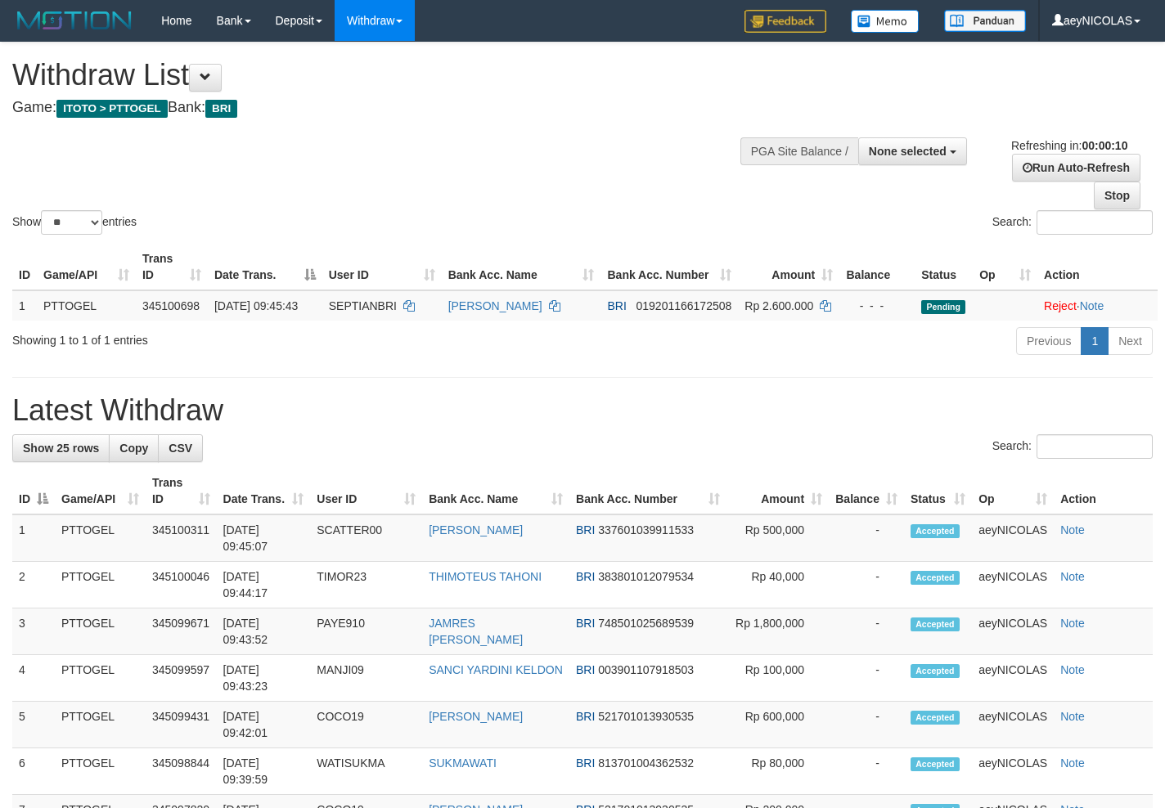
select select
select select "**"
click at [396, 191] on div "Show ** ** ** *** entries Search:" at bounding box center [582, 140] width 1165 height 195
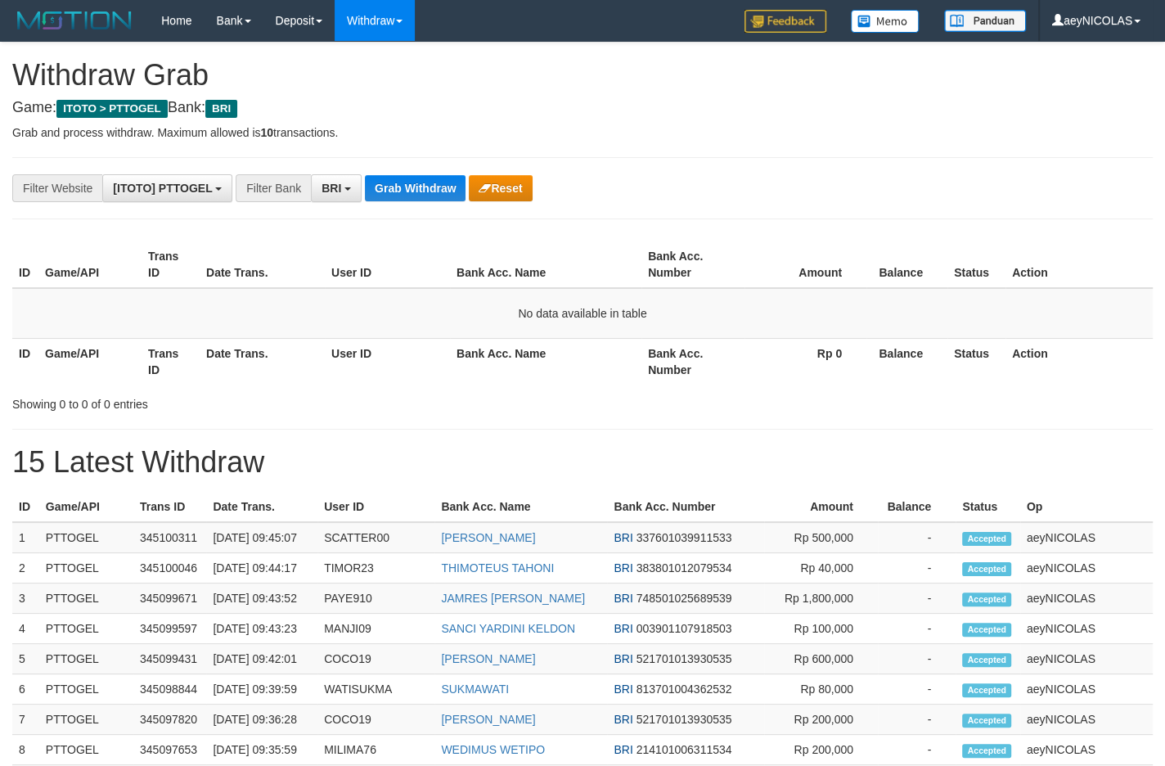
scroll to position [79, 0]
click at [416, 219] on div "**********" at bounding box center [582, 706] width 1165 height 1327
click at [421, 179] on button "Grab Withdraw" at bounding box center [415, 188] width 101 height 26
click at [449, 176] on button "Grab Withdraw" at bounding box center [415, 188] width 101 height 26
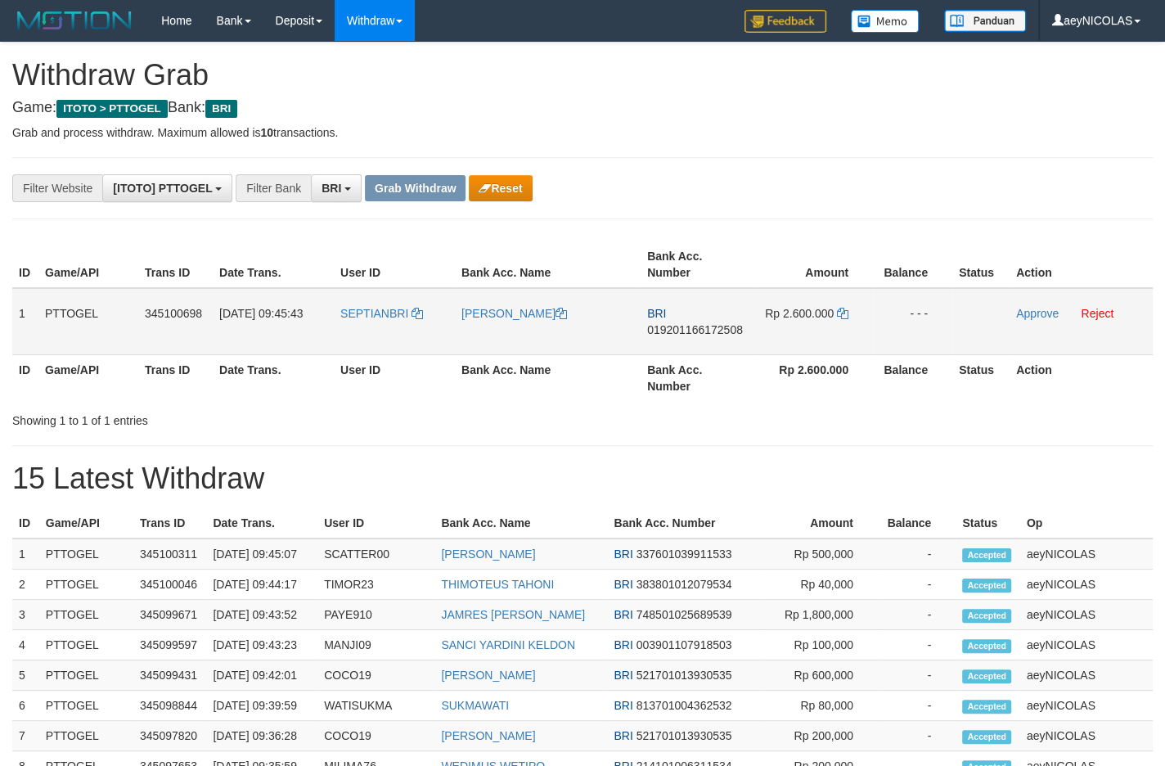
scroll to position [79, 0]
drag, startPoint x: 368, startPoint y: 328, endPoint x: 781, endPoint y: 316, distance: 413.2
click at [781, 316] on tr "1 PTTOGEL 345100698 [DATE] 09:45:43 SEPTIANBRI SEPTIAN BUDIARTO BRI 01920116617…" at bounding box center [582, 321] width 1140 height 67
click at [718, 348] on td "BRI 019201166172508" at bounding box center [697, 321] width 114 height 67
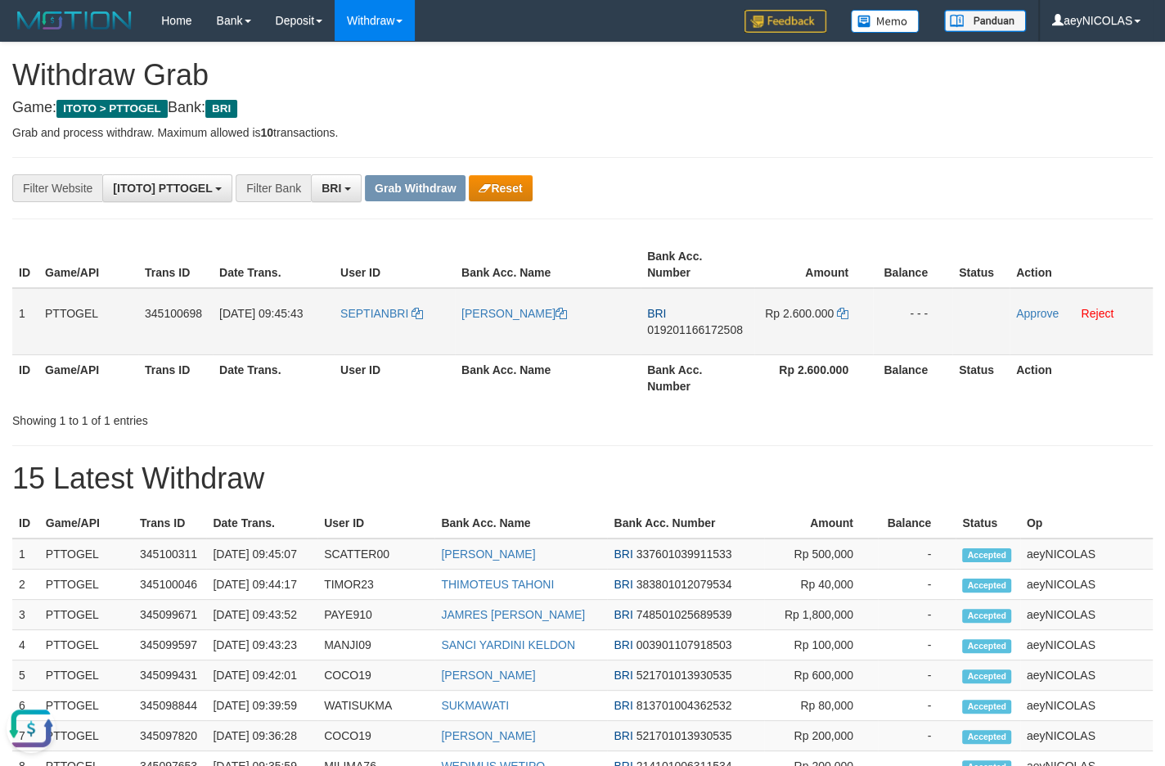
click at [711, 330] on span "019201166172508" at bounding box center [695, 329] width 96 height 13
copy span "019201166172508"
click at [732, 327] on span "019201166172508" at bounding box center [695, 329] width 96 height 13
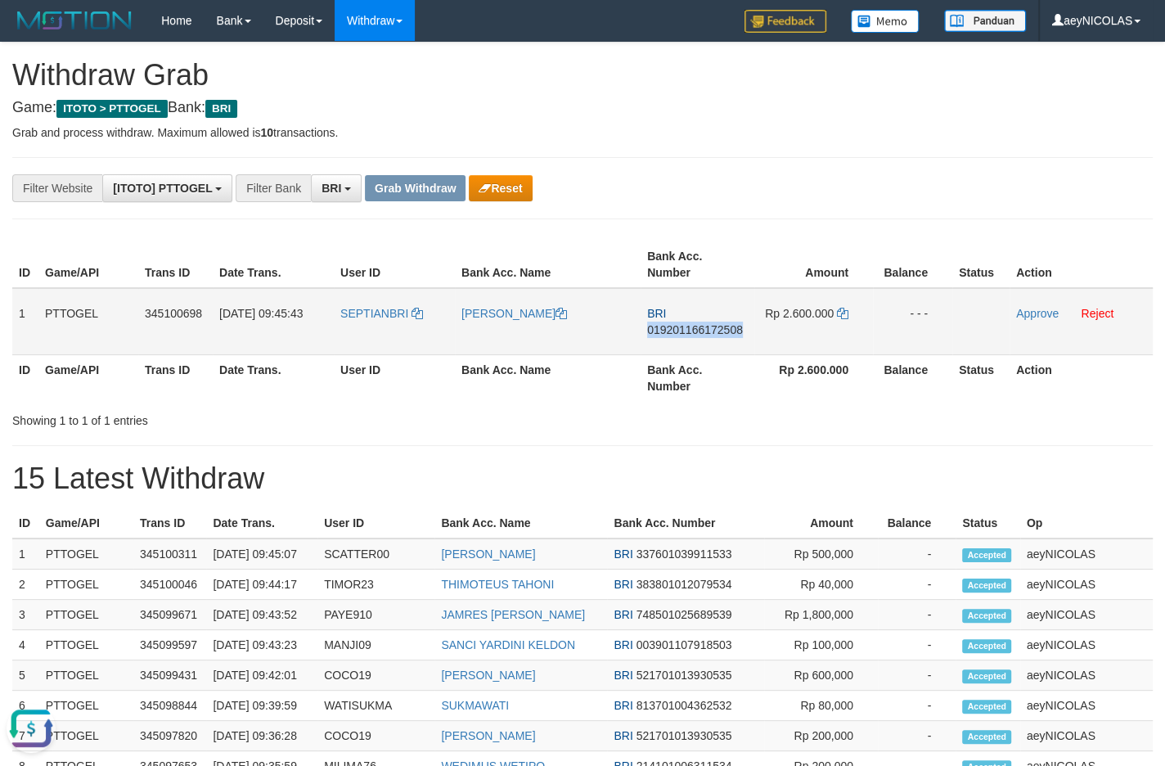
copy span "019201166172508"
click at [657, 384] on th "Bank Acc. Number" at bounding box center [697, 377] width 114 height 47
click at [846, 310] on icon at bounding box center [842, 313] width 11 height 11
copy span "019201166172508"
click at [846, 310] on icon at bounding box center [842, 313] width 11 height 11
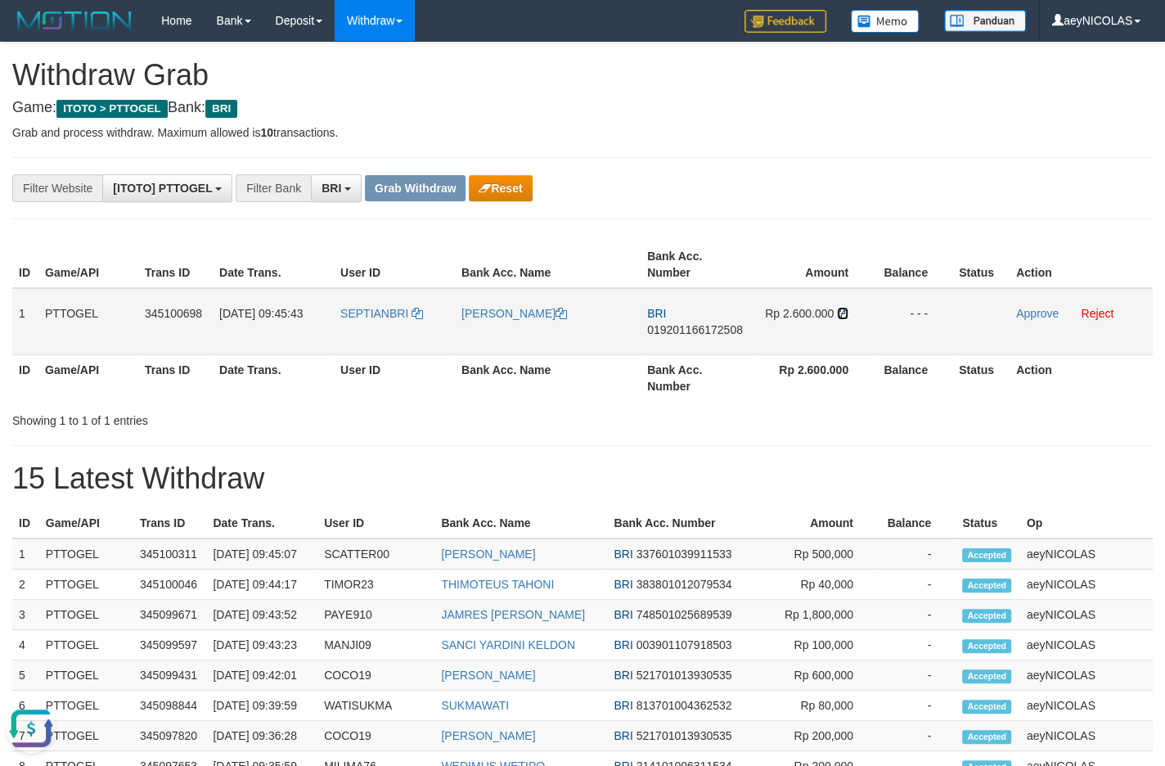
click at [846, 310] on icon at bounding box center [842, 313] width 11 height 11
click at [1027, 305] on td "Approve Reject" at bounding box center [1080, 321] width 143 height 67
click at [1027, 313] on link "Approve" at bounding box center [1037, 313] width 43 height 13
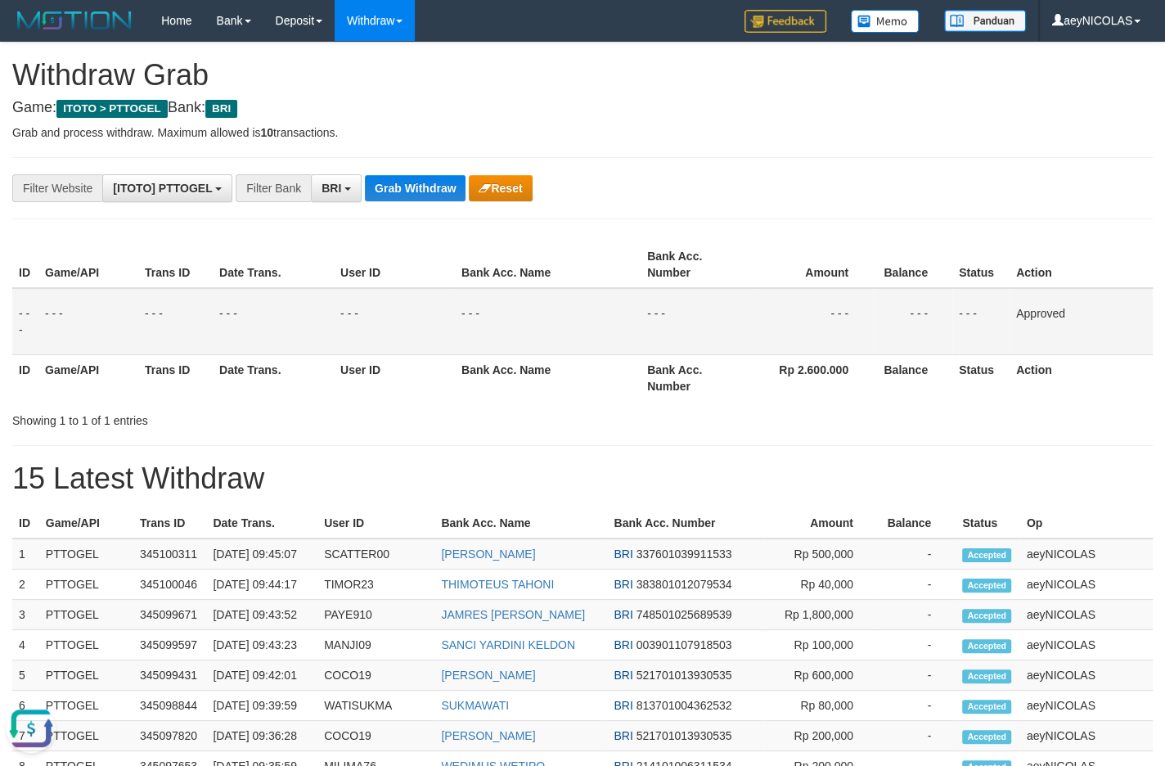
drag, startPoint x: 780, startPoint y: 398, endPoint x: 534, endPoint y: 228, distance: 298.8
click at [767, 389] on th "Rp 2.600.000" at bounding box center [813, 377] width 119 height 47
click at [430, 187] on button "Grab Withdraw" at bounding box center [415, 188] width 101 height 26
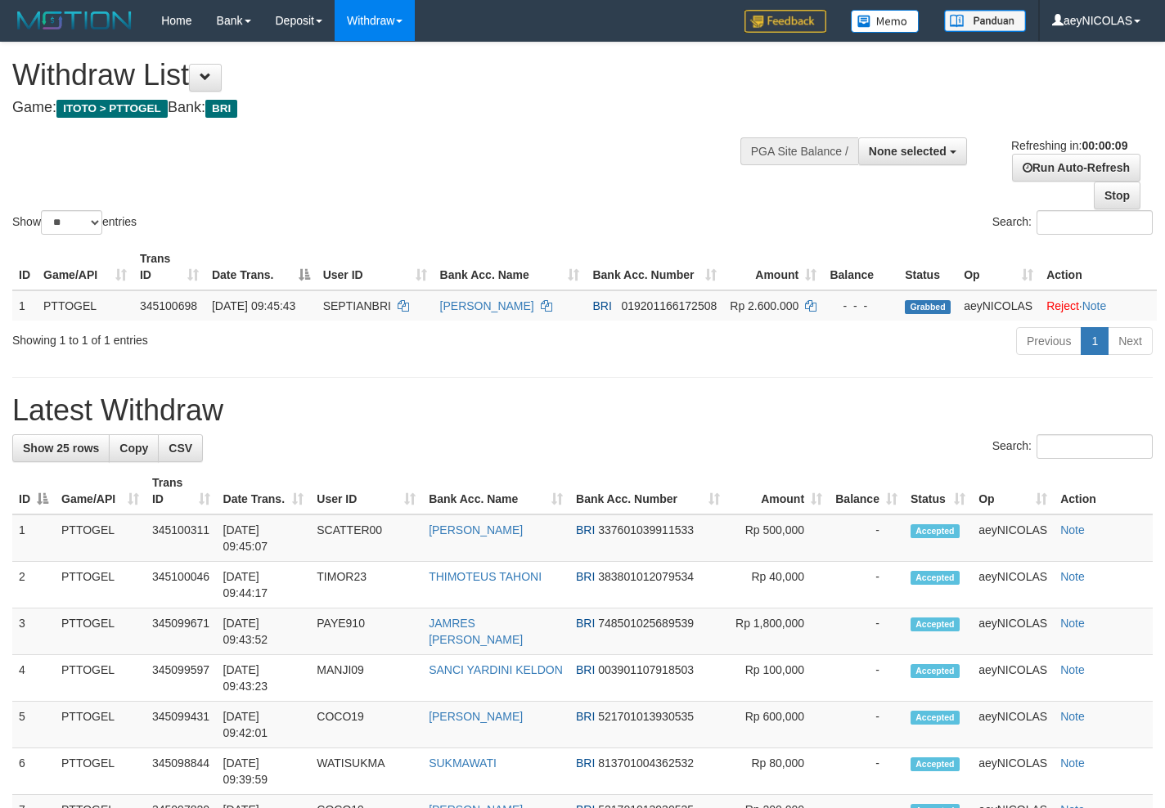
select select
select select "**"
select select
select select "**"
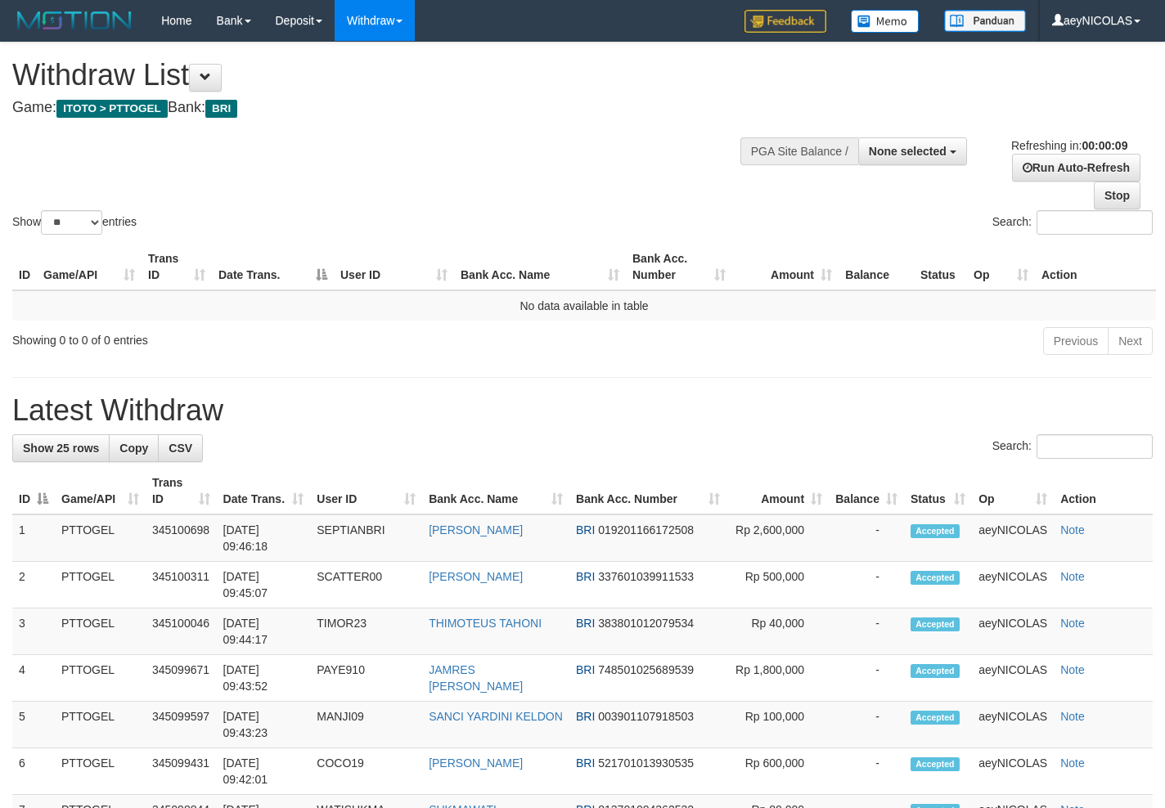
select select
select select "**"
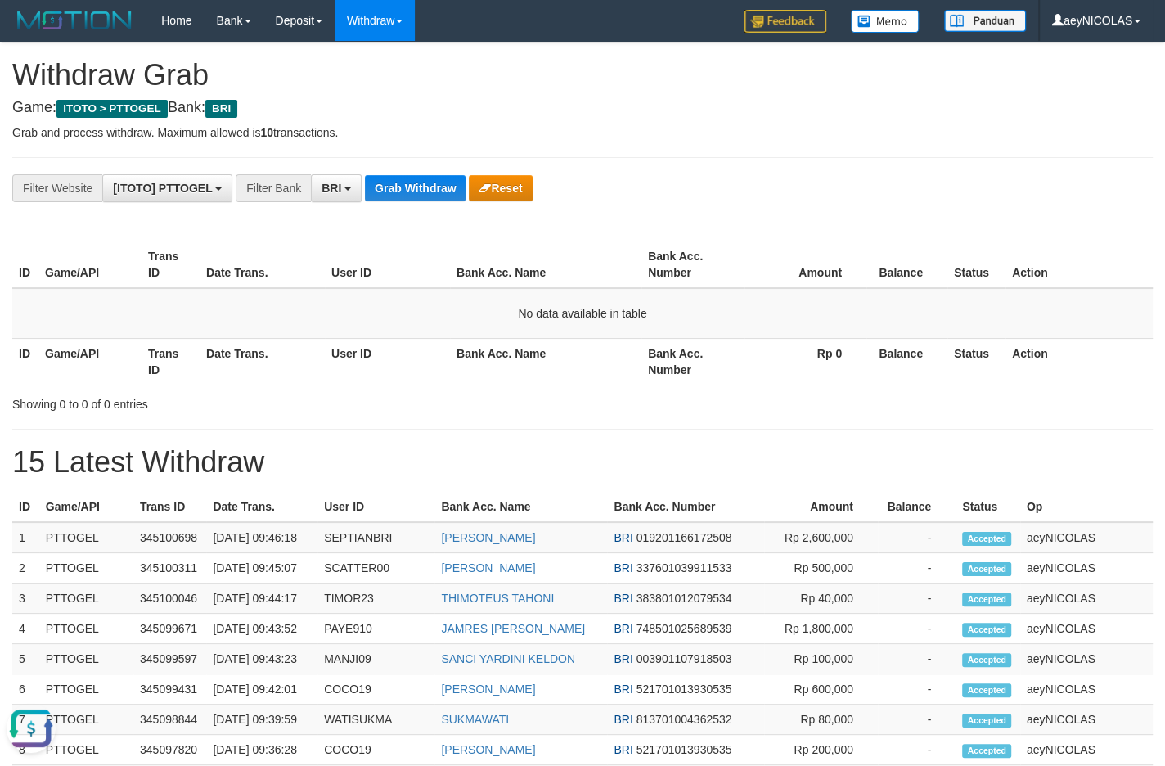
drag, startPoint x: 694, startPoint y: 405, endPoint x: 406, endPoint y: 221, distance: 341.7
click at [649, 388] on div "ID Game/API Trans ID Date Trans. User ID Bank Acc. Name Bank Acc. Number Amount…" at bounding box center [582, 324] width 1140 height 177
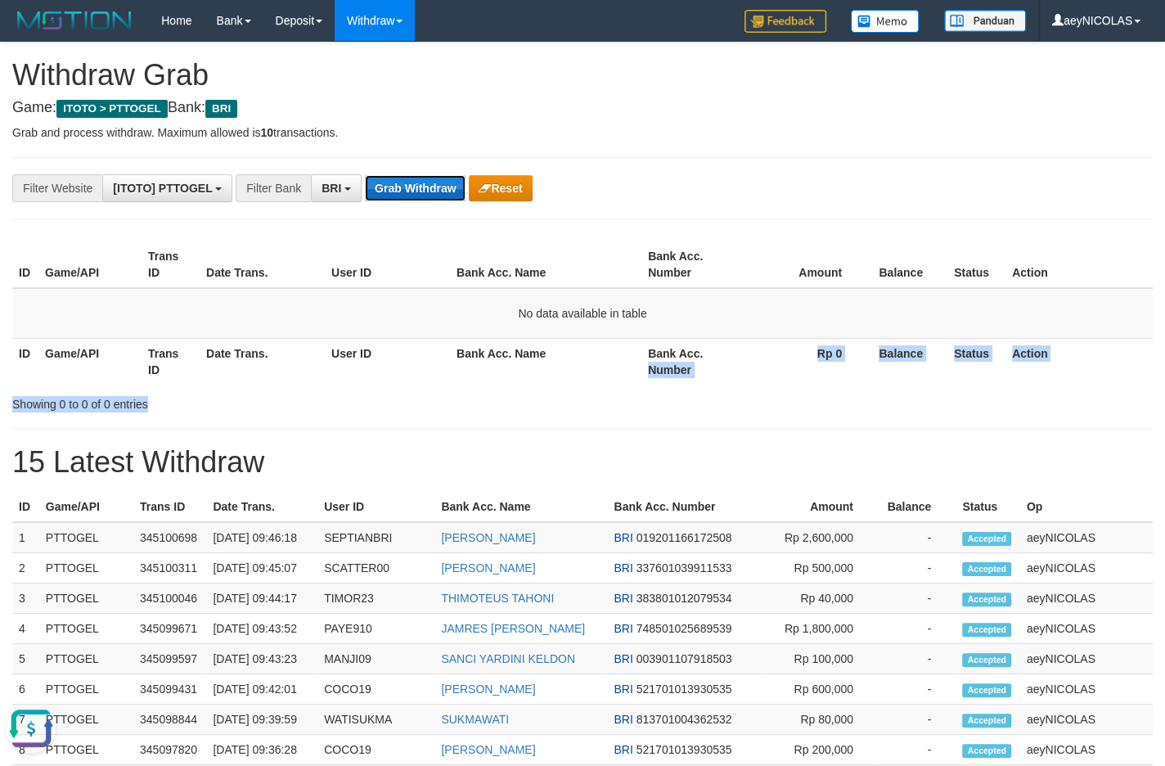
click at [416, 189] on button "Grab Withdraw" at bounding box center [415, 188] width 101 height 26
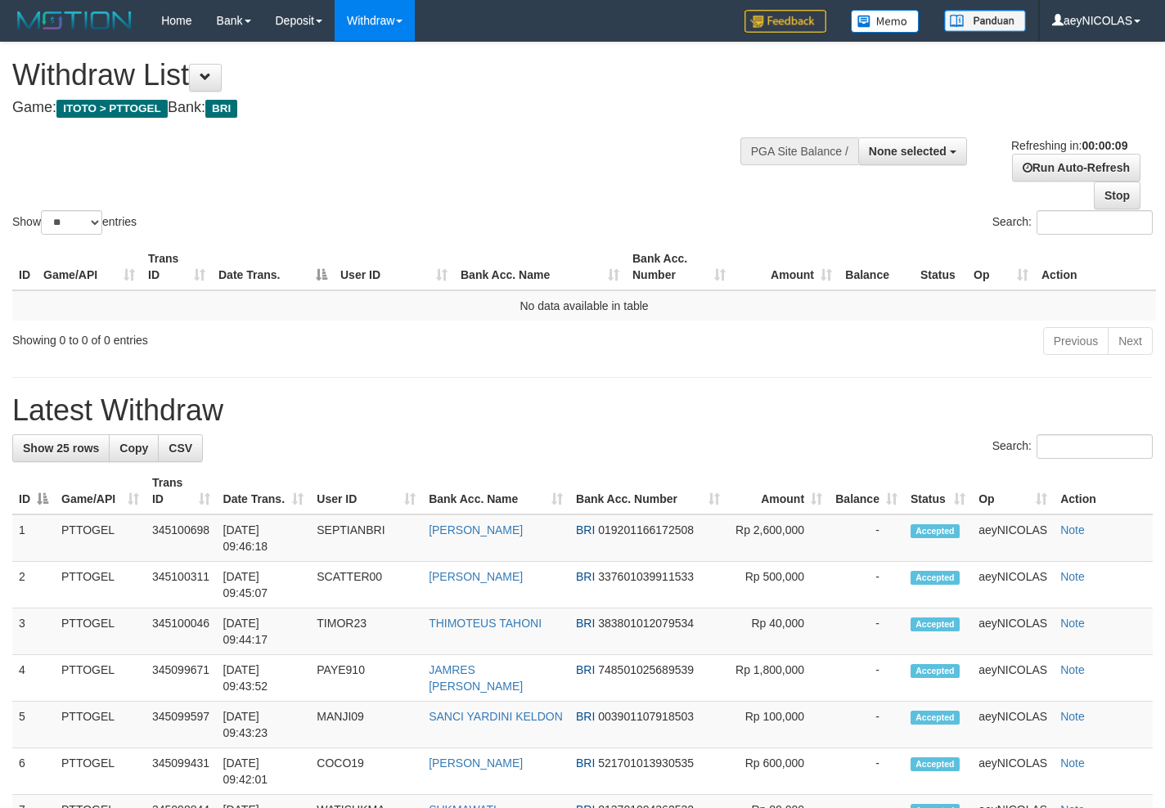
select select
select select "**"
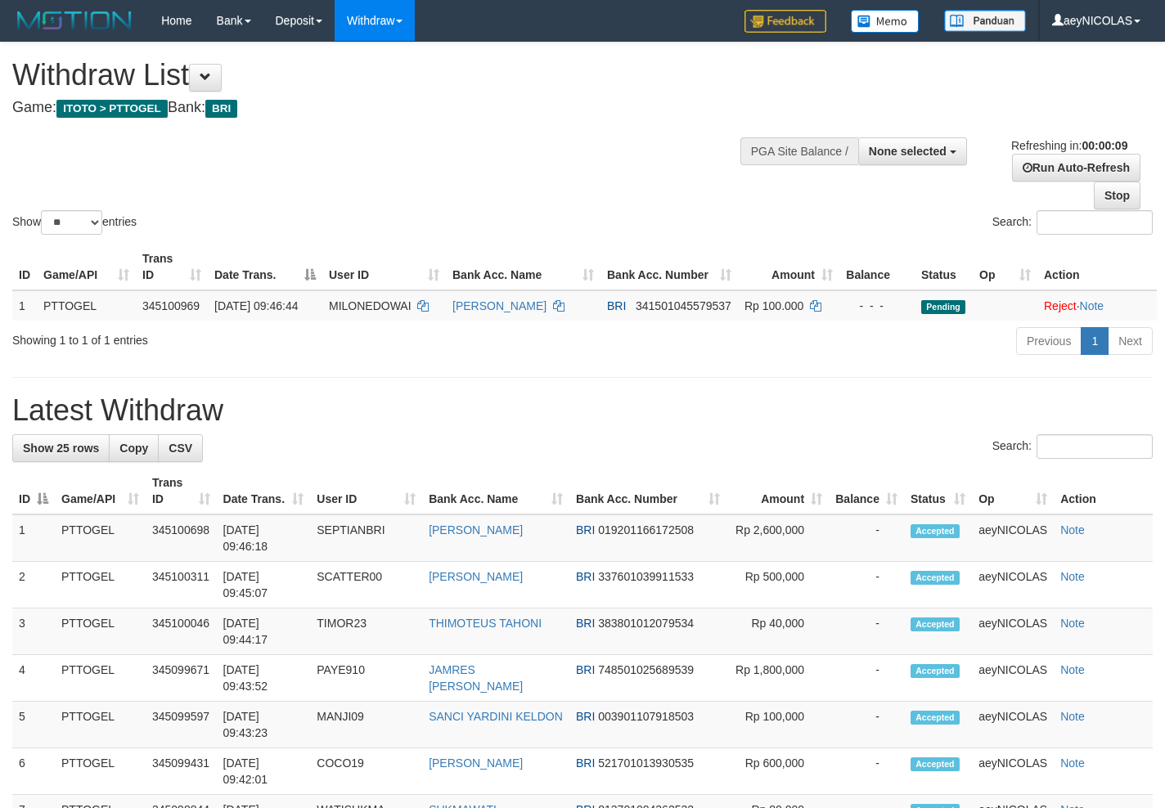
select select
select select "**"
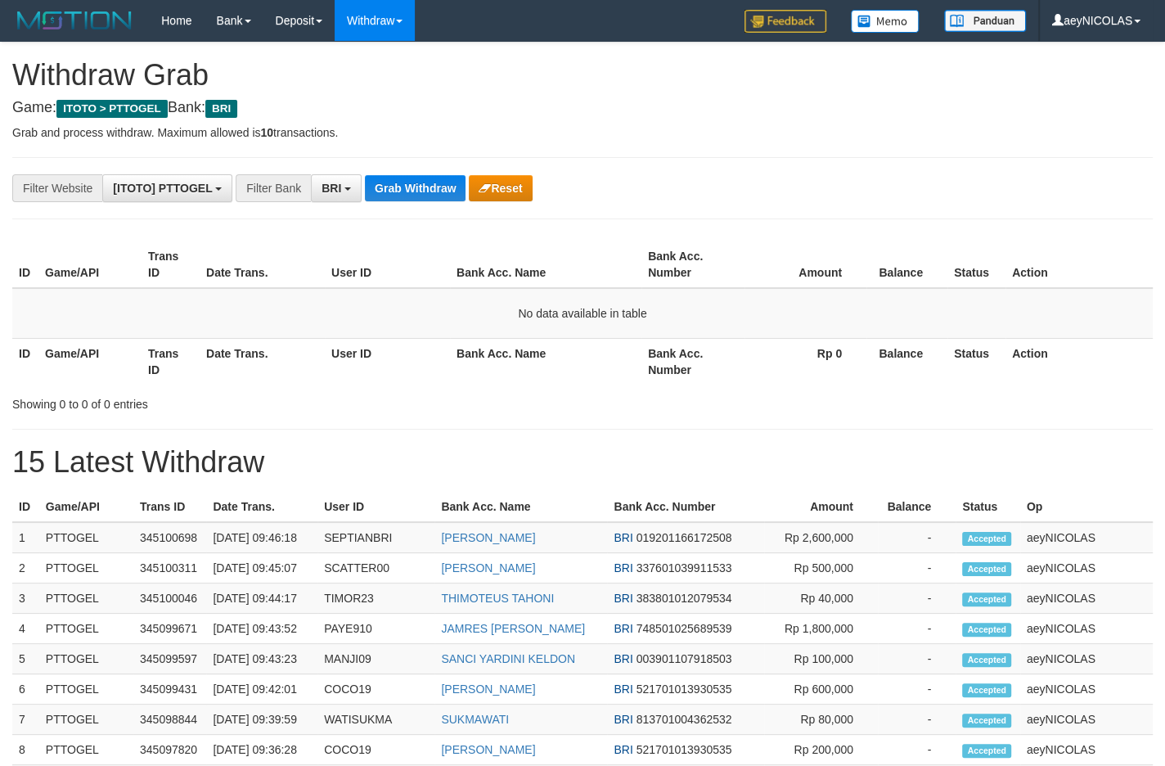
scroll to position [79, 0]
click at [444, 174] on div "**********" at bounding box center [582, 706] width 1165 height 1327
click at [444, 177] on button "Grab Withdraw" at bounding box center [415, 188] width 101 height 26
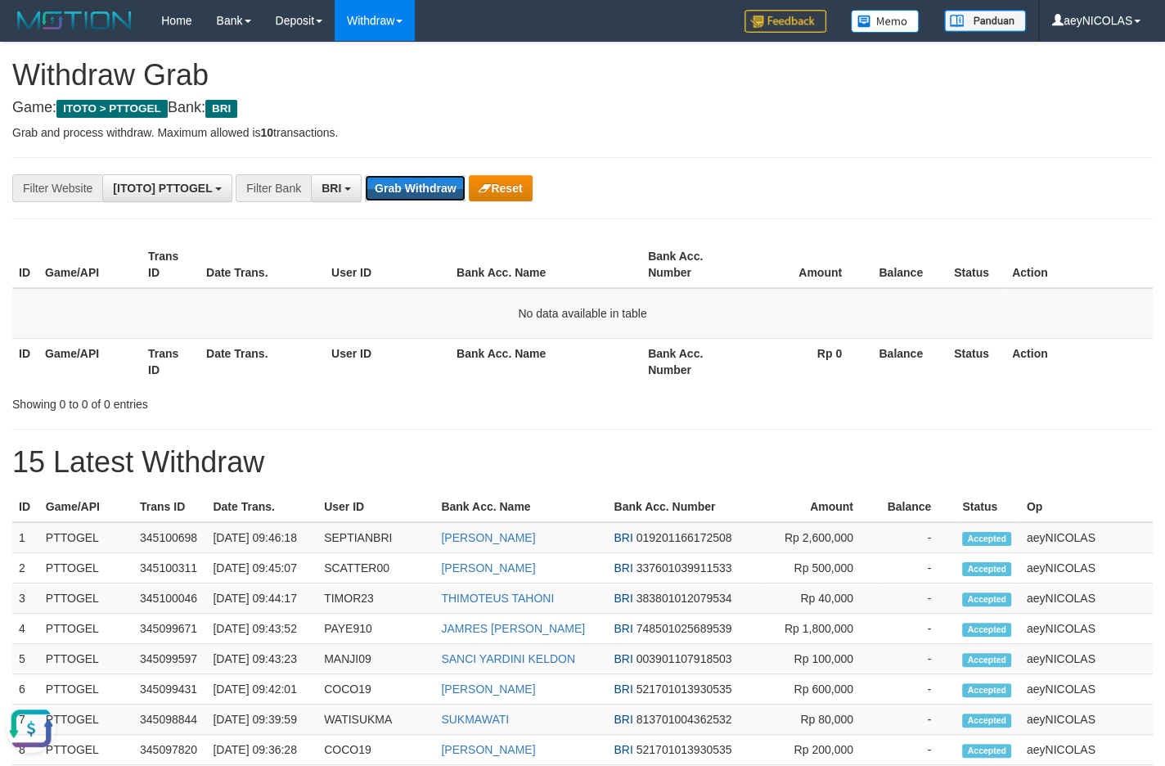
click at [404, 178] on button "Grab Withdraw" at bounding box center [415, 188] width 101 height 26
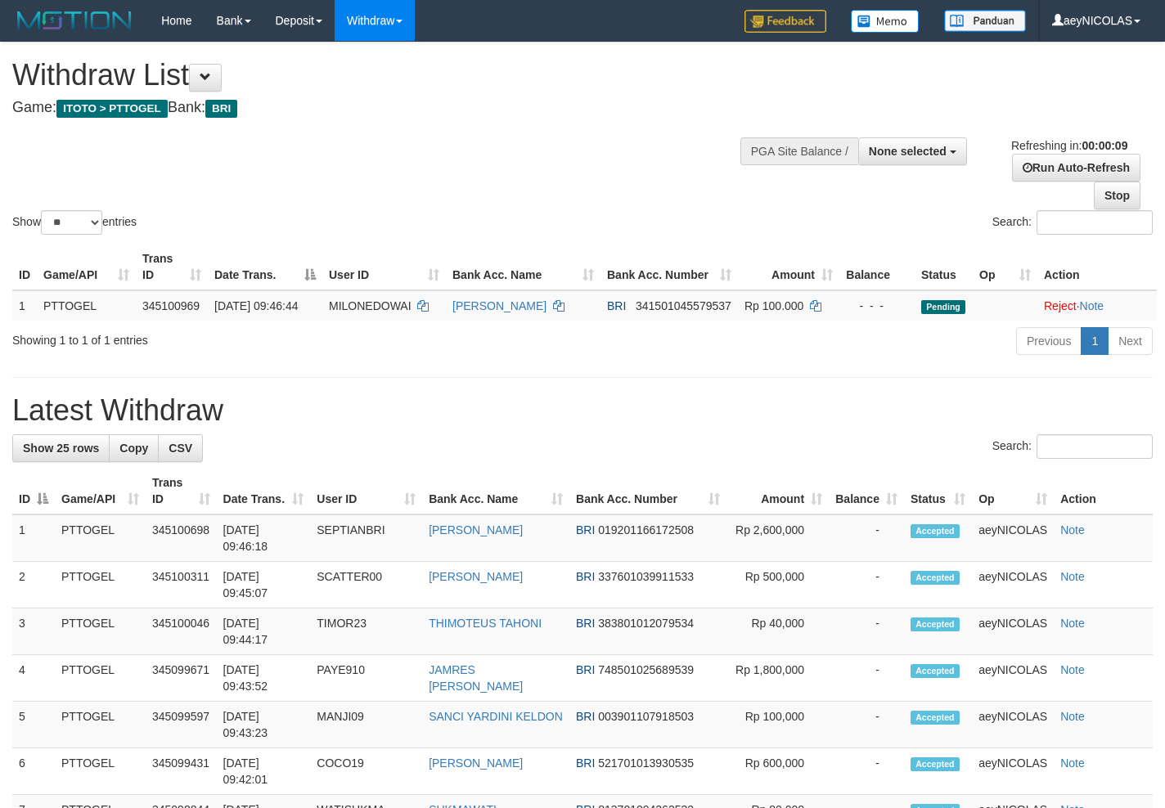
select select
select select "**"
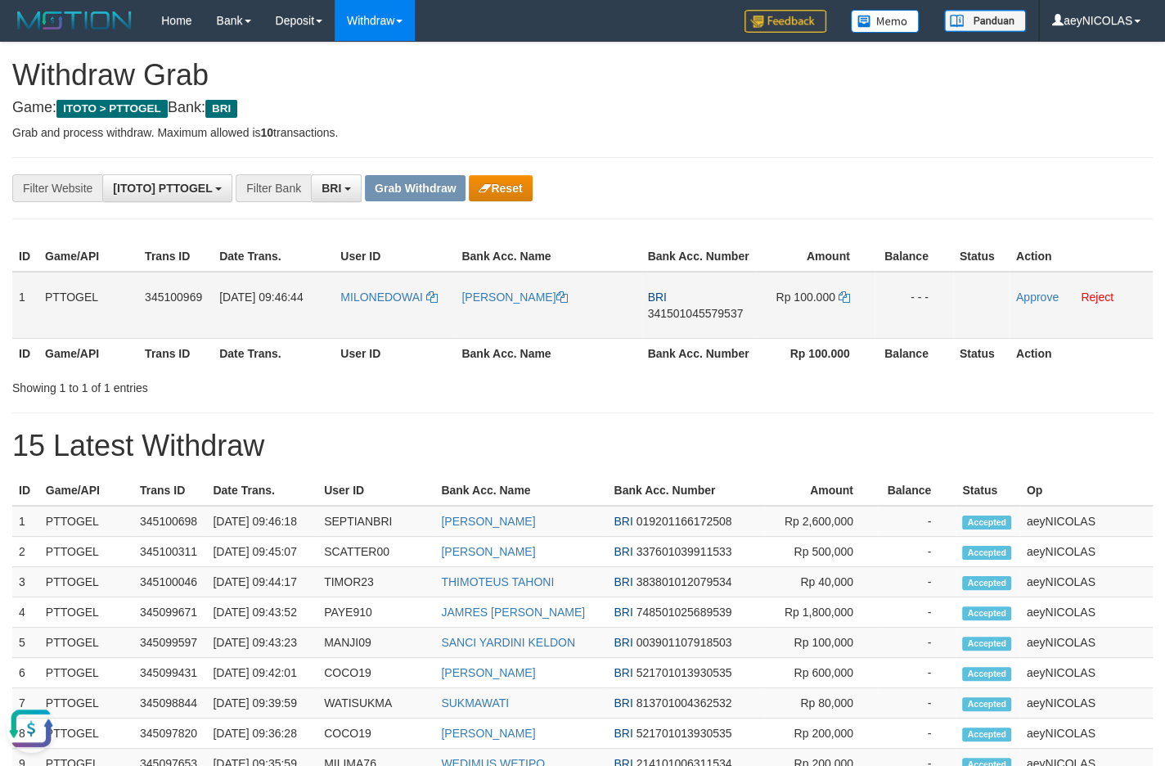
drag, startPoint x: 446, startPoint y: 334, endPoint x: 823, endPoint y: 327, distance: 377.1
click at [823, 327] on tr "1 PTTOGEL 345100969 01/10/2025 09:46:44 MILONEDOWAI MILON EDOWAI BRI 3415010455…" at bounding box center [582, 305] width 1140 height 67
click at [687, 339] on td "BRI 341501045579537" at bounding box center [698, 305] width 115 height 67
click at [690, 320] on span "341501045579537" at bounding box center [696, 313] width 96 height 13
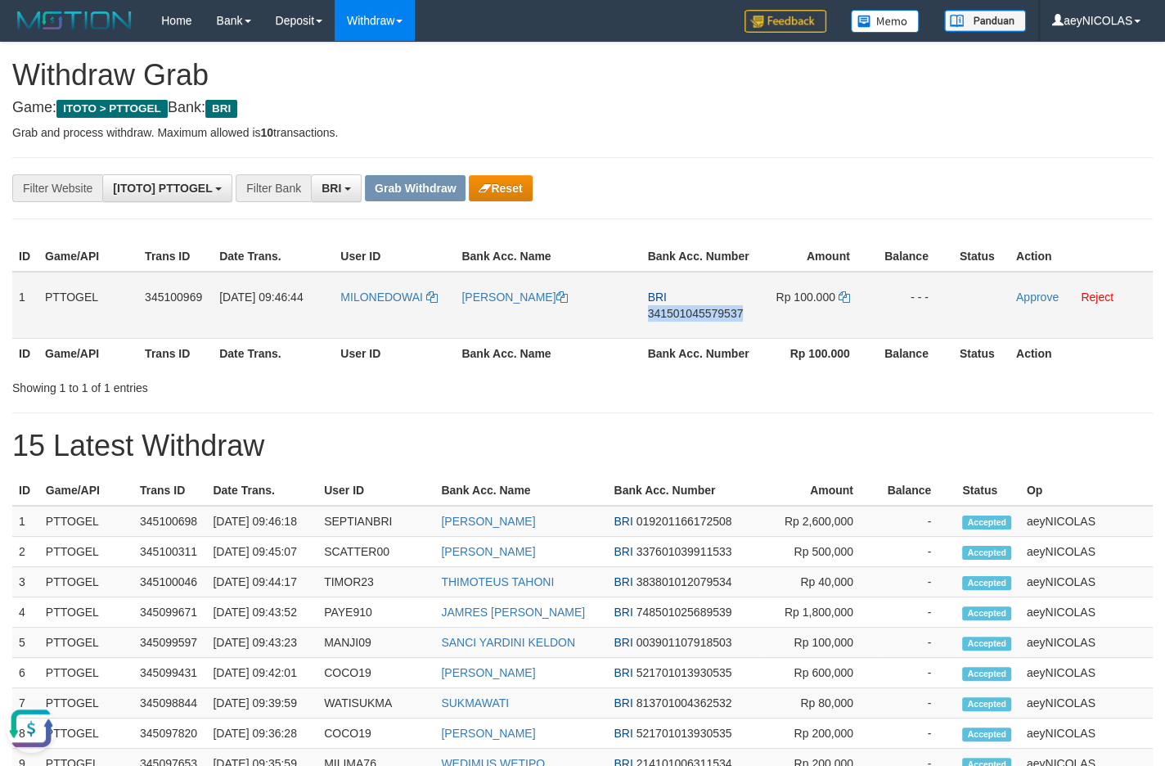
copy span "341501045579537"
click at [690, 320] on span "341501045579537" at bounding box center [696, 313] width 96 height 13
copy span "341501045579537"
click at [733, 320] on span "341501045579537" at bounding box center [696, 313] width 96 height 13
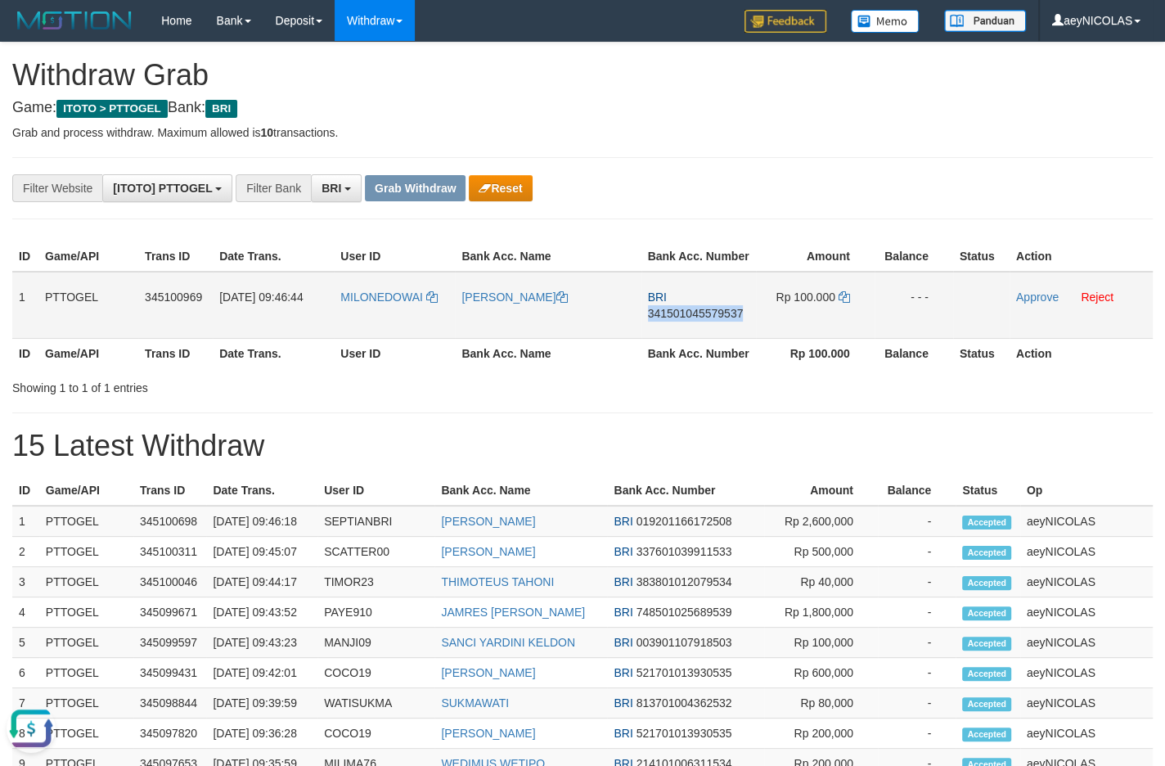
copy span "341501045579537"
click at [681, 396] on div "Showing 1 to 1 of 1 entries" at bounding box center [582, 384] width 1165 height 23
click at [846, 303] on icon at bounding box center [843, 296] width 11 height 11
copy span "341501045579537"
click at [846, 303] on icon at bounding box center [843, 296] width 11 height 11
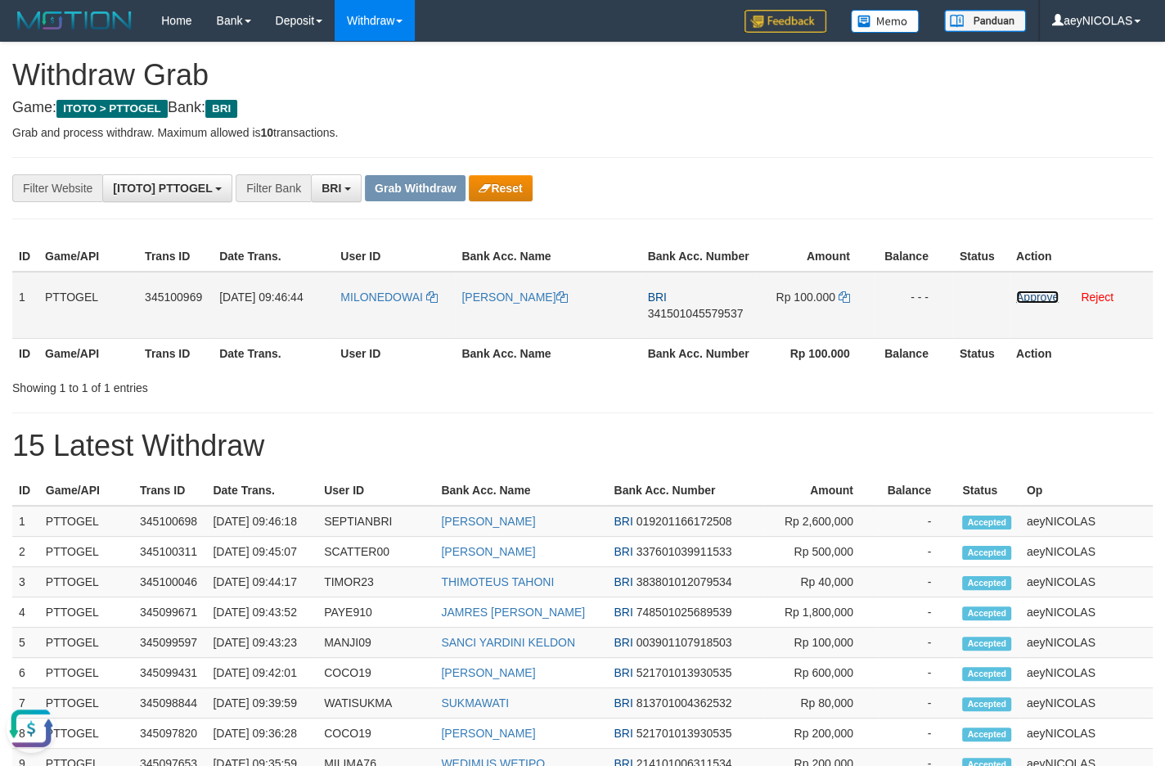
click at [1049, 303] on link "Approve" at bounding box center [1037, 296] width 43 height 13
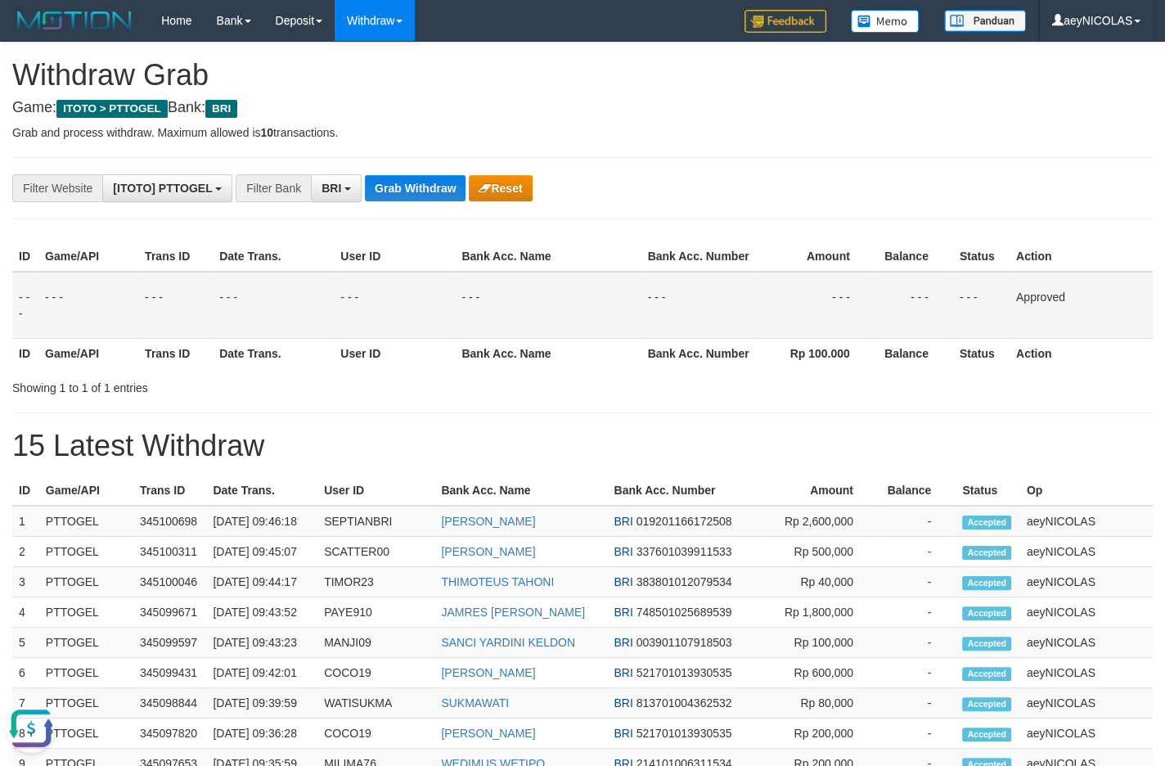
click at [827, 308] on td "- - -" at bounding box center [815, 305] width 119 height 67
click at [412, 195] on button "Grab Withdraw" at bounding box center [415, 188] width 101 height 26
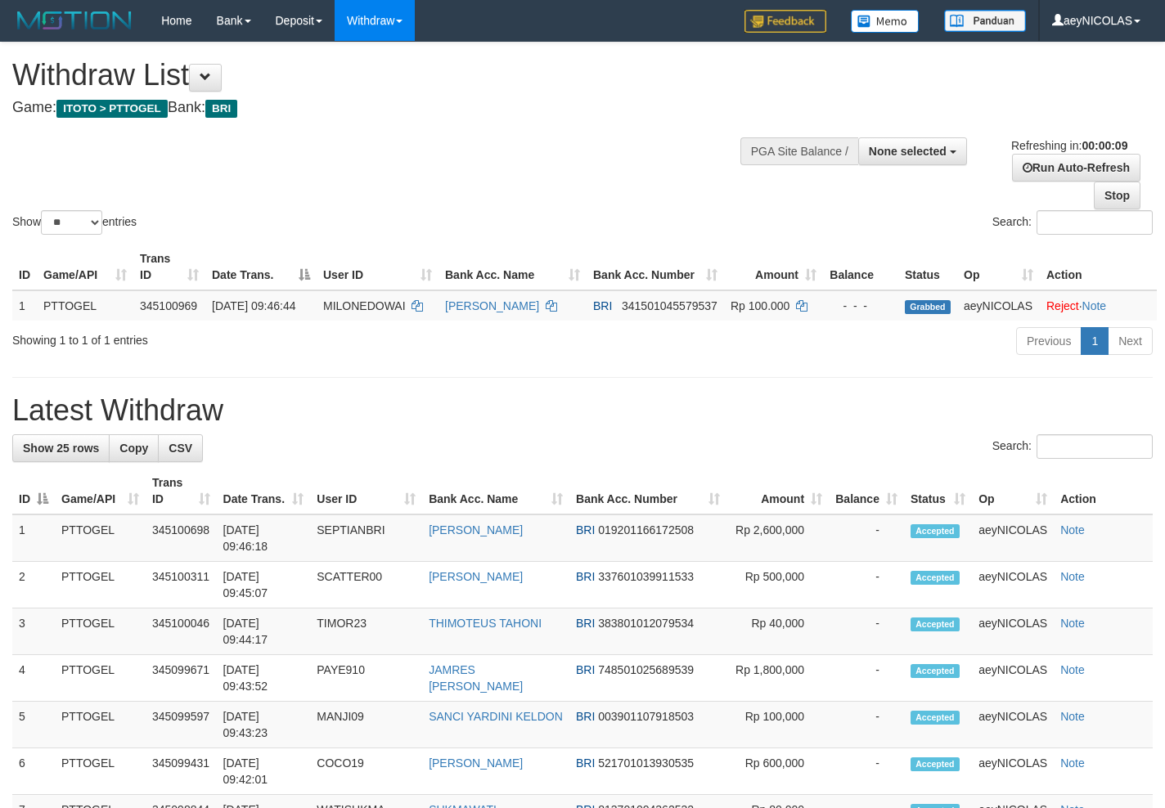
select select
select select "**"
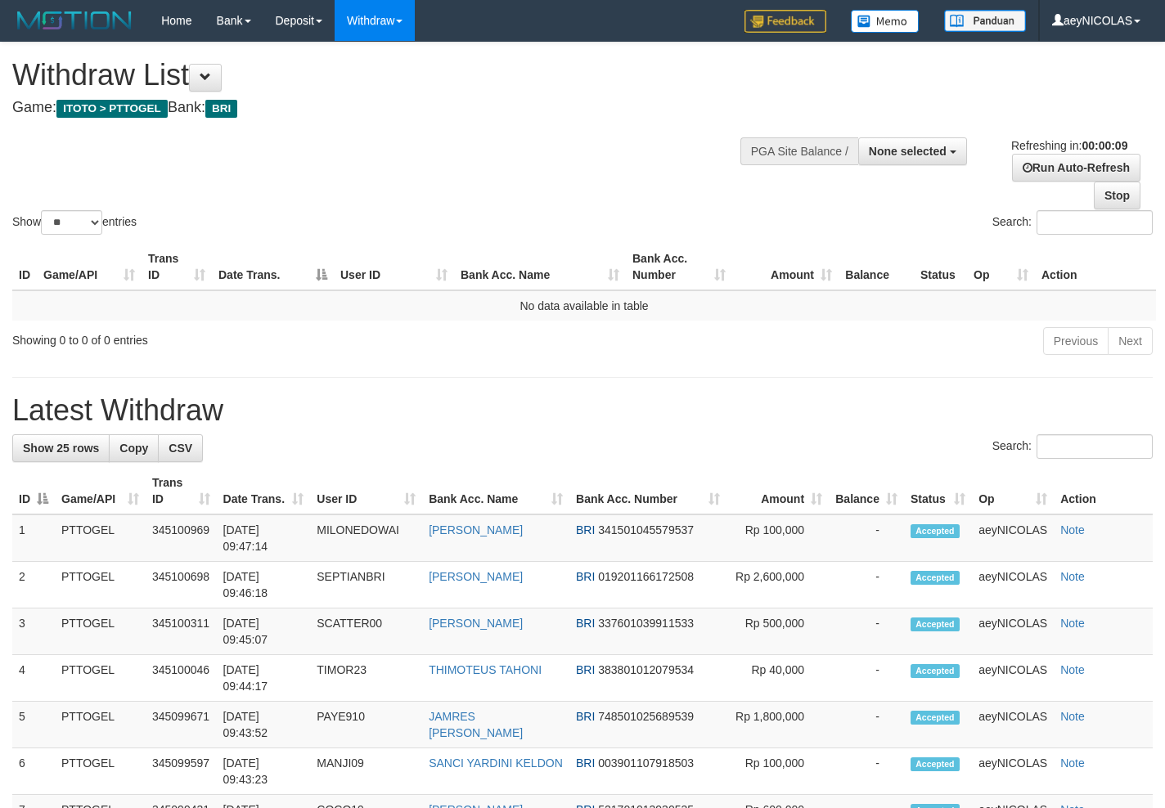
select select
select select "**"
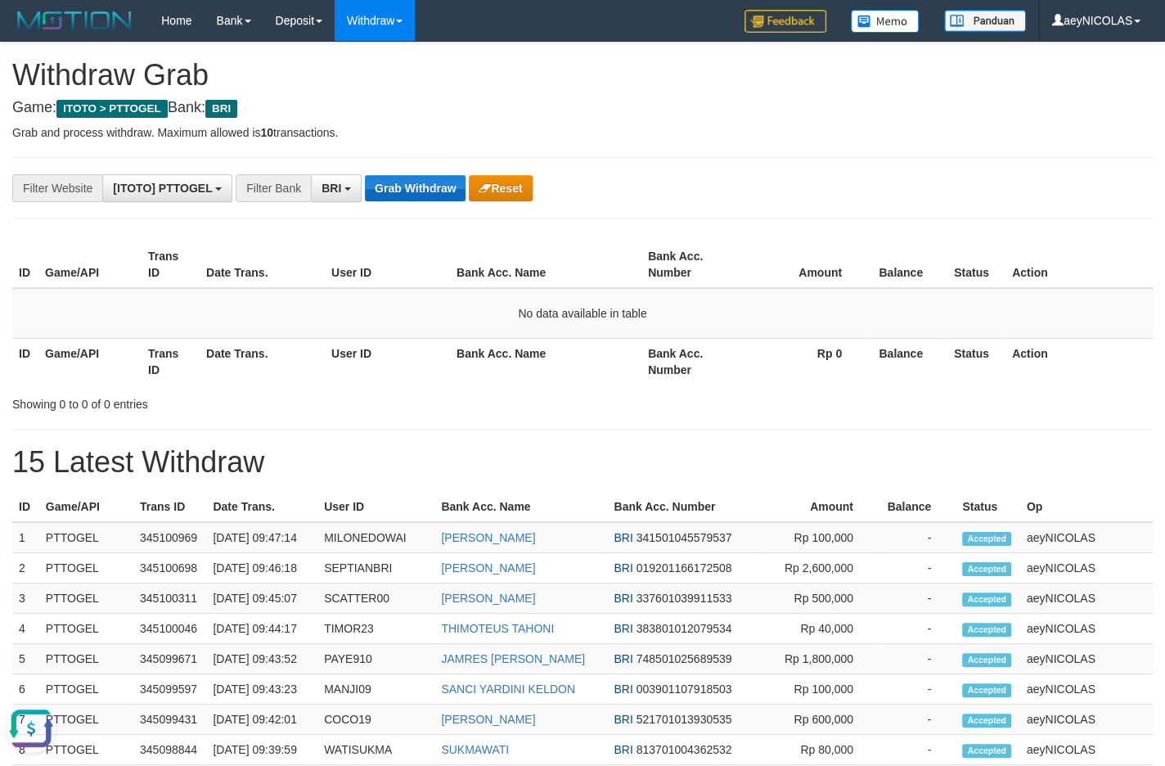
drag, startPoint x: 730, startPoint y: 369, endPoint x: 442, endPoint y: 183, distance: 343.3
click at [728, 362] on th "Bank Acc. Number" at bounding box center [692, 361] width 103 height 47
click at [440, 183] on button "Grab Withdraw" at bounding box center [415, 188] width 101 height 26
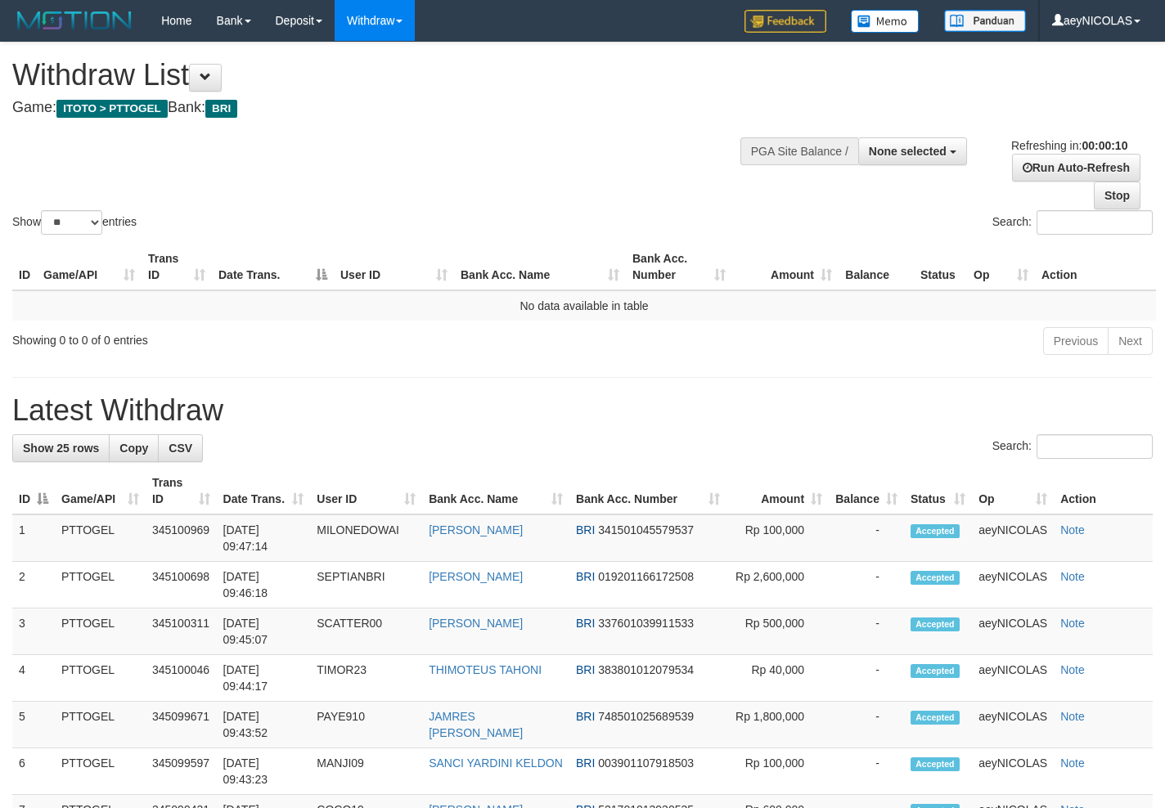
select select
select select "**"
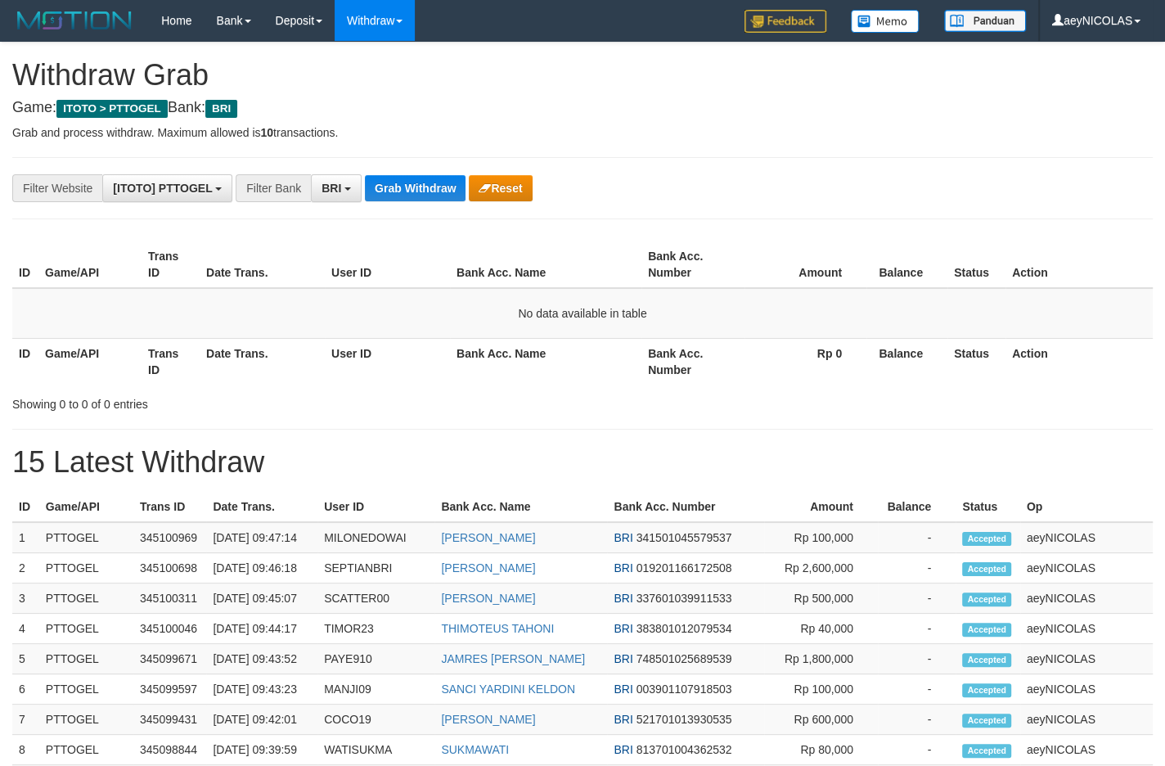
scroll to position [79, 0]
click at [440, 183] on button "Grab Withdraw" at bounding box center [415, 188] width 101 height 26
click at [438, 168] on div "**********" at bounding box center [582, 698] width 1165 height 1310
click at [440, 193] on button "Grab Withdraw" at bounding box center [415, 188] width 101 height 26
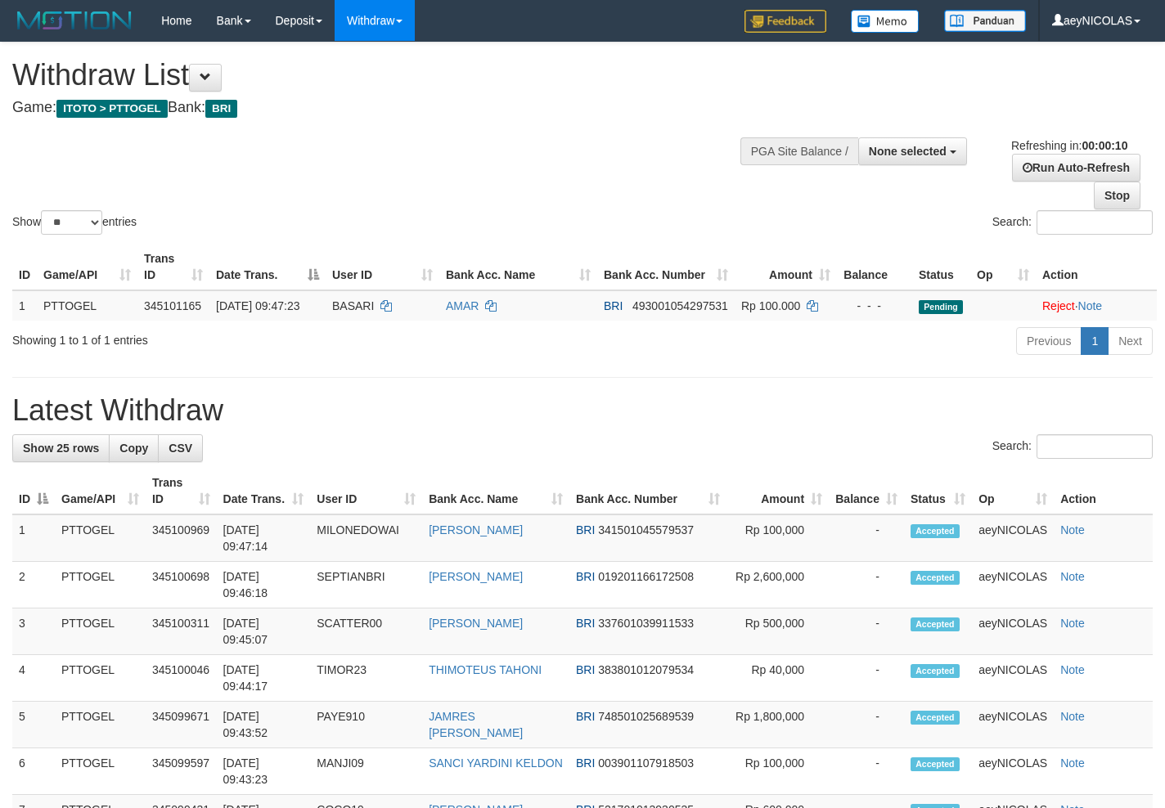
select select
select select "**"
select select
select select "**"
click at [438, 168] on div "Show ** ** ** *** entries Search:" at bounding box center [582, 140] width 1165 height 195
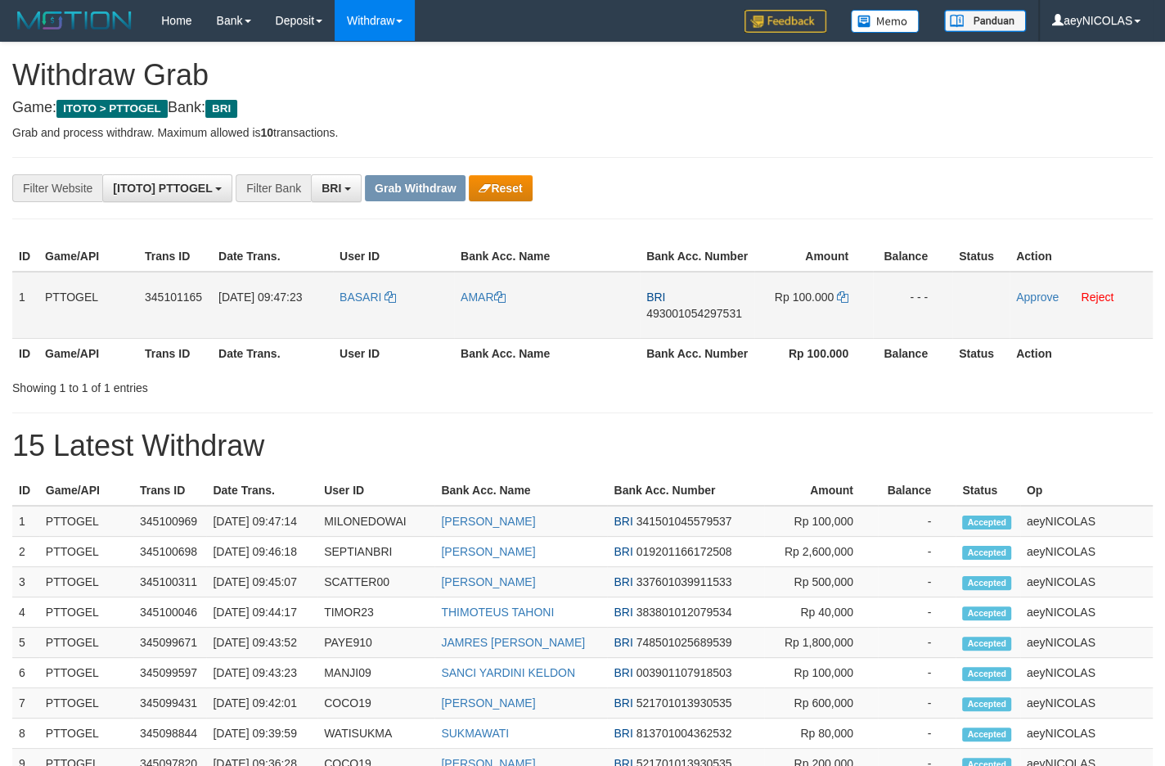
scroll to position [79, 0]
drag, startPoint x: 0, startPoint y: 0, endPoint x: 851, endPoint y: 330, distance: 912.3
click at [851, 330] on tr "1 PTTOGEL 345101165 01/10/2025 09:47:23 BASARI AMAR BRI 493001054297531 Rp 100.…" at bounding box center [582, 305] width 1140 height 67
click at [720, 338] on td "BRI 493001054297531" at bounding box center [697, 305] width 115 height 67
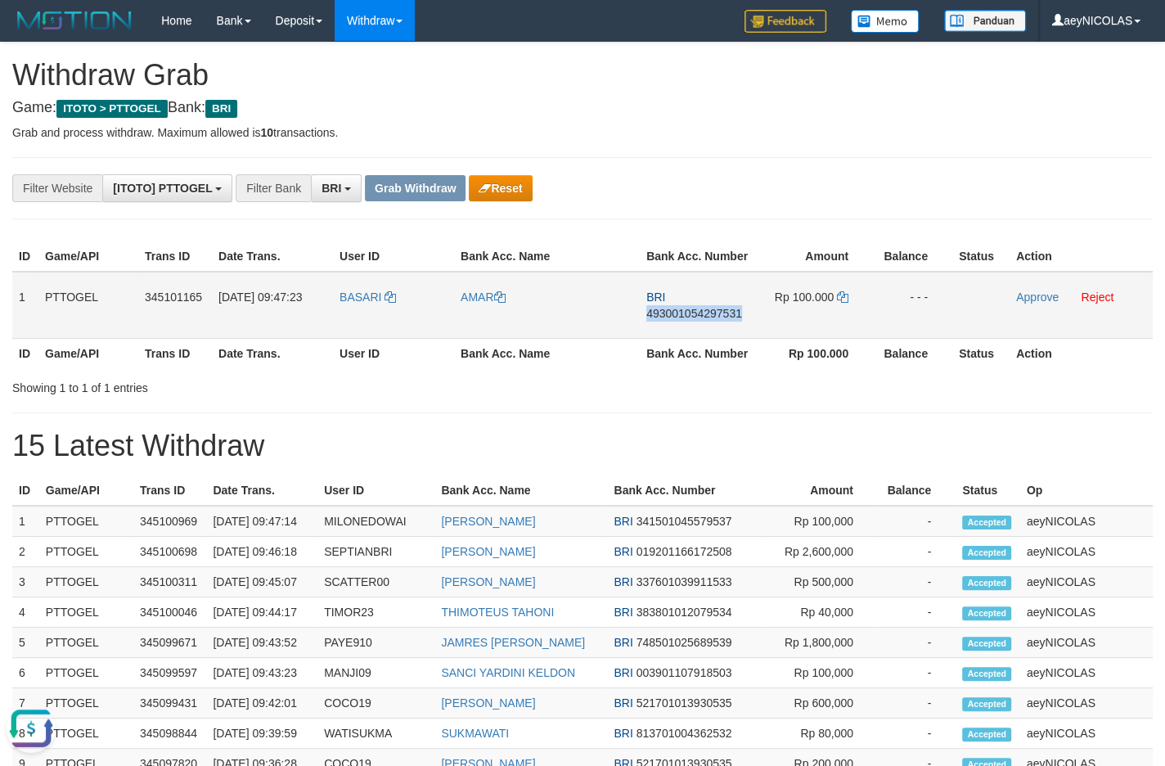
click at [720, 338] on td "BRI 493001054297531" at bounding box center [697, 305] width 115 height 67
click at [720, 320] on span "493001054297531" at bounding box center [694, 313] width 96 height 13
copy td "BRI 493001054297531"
click at [720, 320] on span "493001054297531" at bounding box center [694, 313] width 96 height 13
copy span "493001054297531"
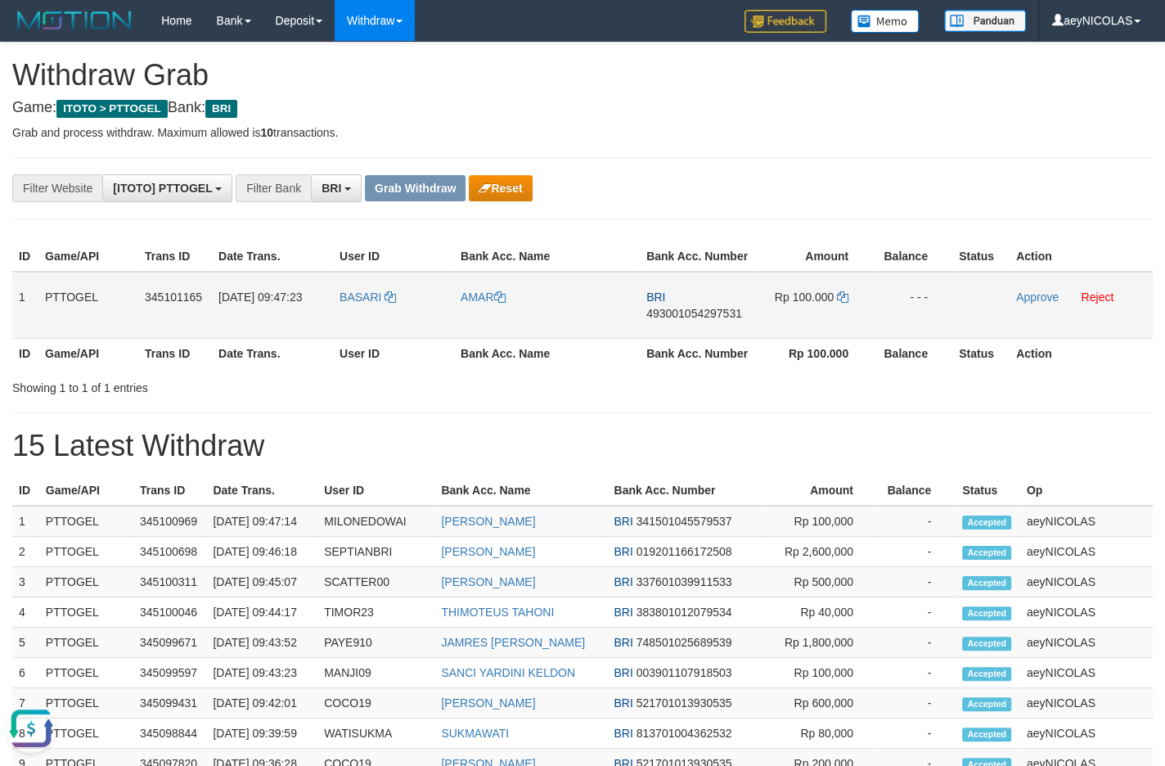
click at [682, 320] on span "493001054297531" at bounding box center [694, 313] width 96 height 13
copy span "493001054297531"
click at [772, 368] on th "Rp 100.000" at bounding box center [813, 353] width 119 height 30
click at [847, 303] on icon at bounding box center [842, 296] width 11 height 11
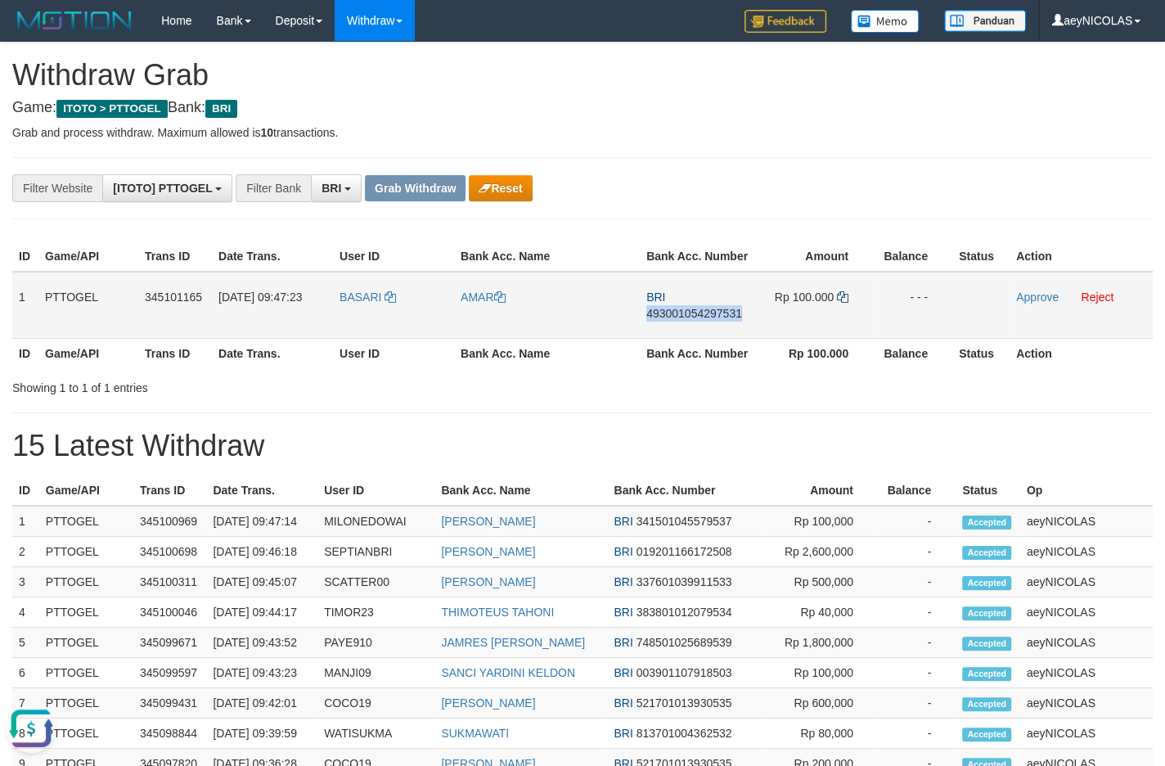
copy span "493001054297531"
click at [846, 303] on icon at bounding box center [842, 296] width 11 height 11
click at [1052, 303] on link "Approve" at bounding box center [1037, 296] width 43 height 13
drag, startPoint x: 720, startPoint y: 372, endPoint x: 519, endPoint y: 236, distance: 242.7
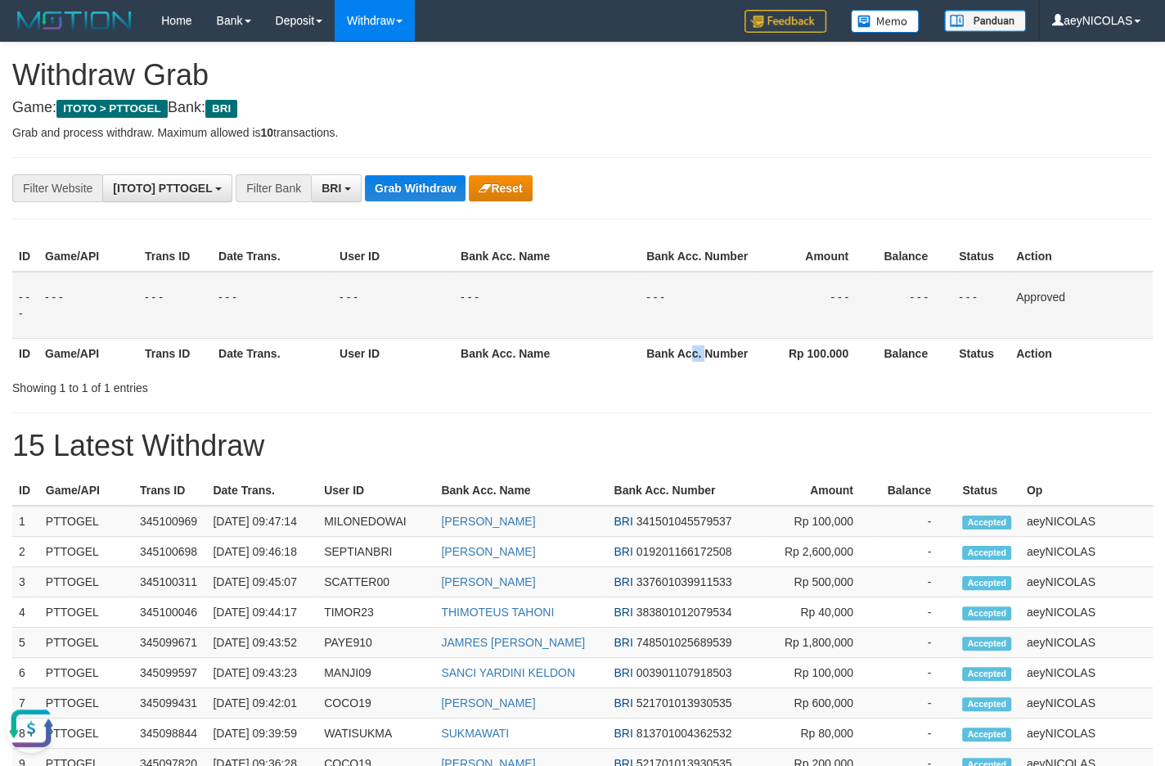
click at [691, 357] on th "Bank Acc. Number" at bounding box center [697, 353] width 115 height 30
click at [433, 199] on button "Grab Withdraw" at bounding box center [415, 188] width 101 height 26
click at [433, 196] on button "Grab Withdraw" at bounding box center [415, 188] width 101 height 26
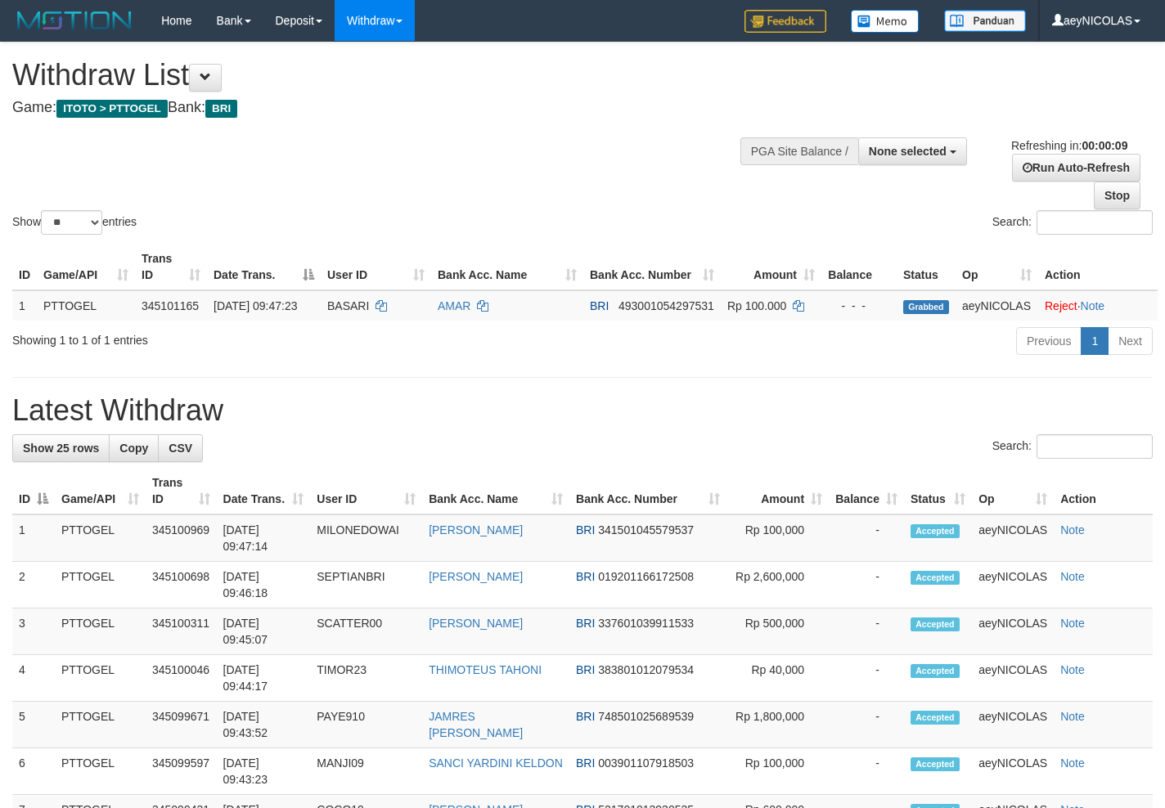
select select
select select "**"
select select
select select "**"
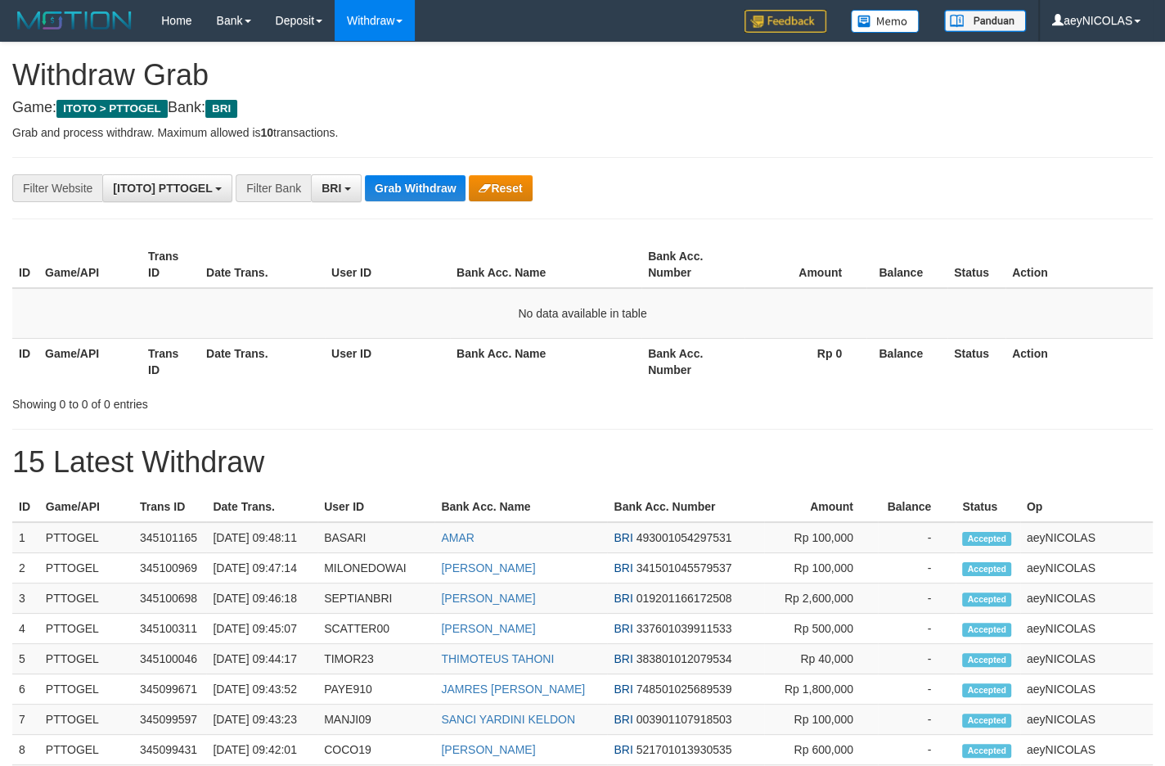
scroll to position [79, 0]
click at [433, 183] on button "Grab Withdraw" at bounding box center [415, 188] width 101 height 26
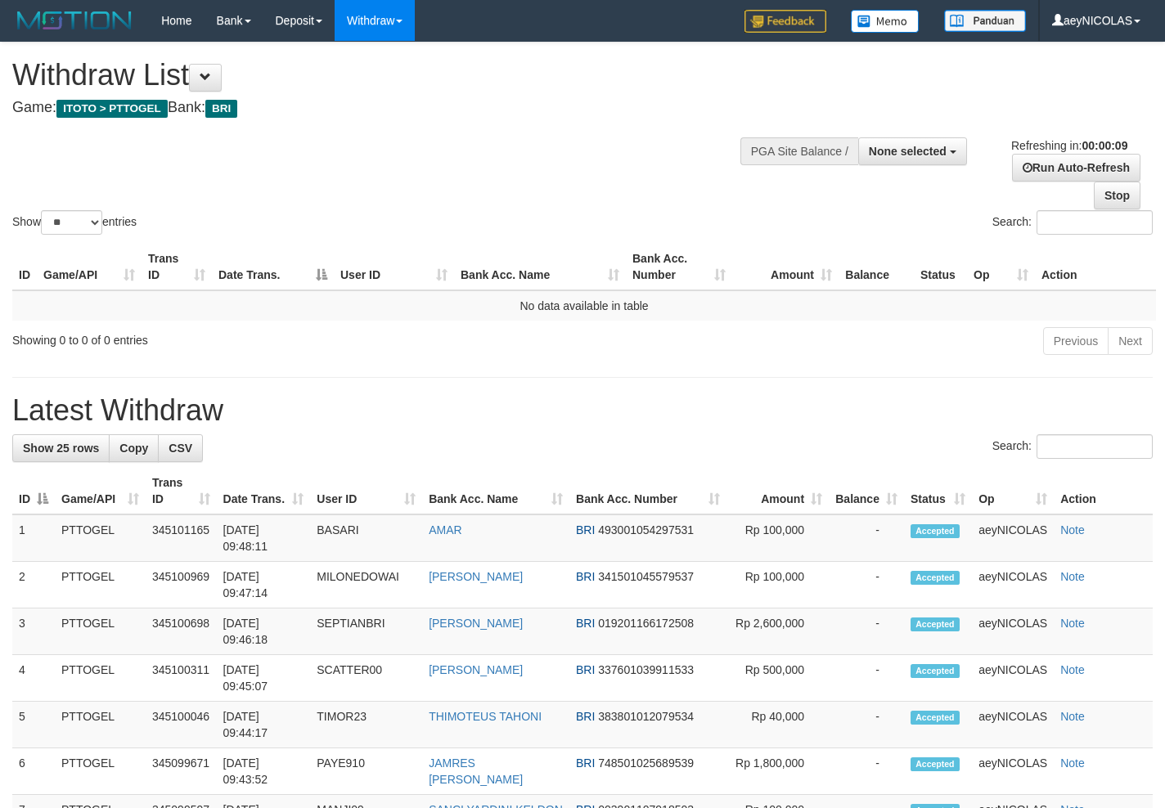
select select
select select "**"
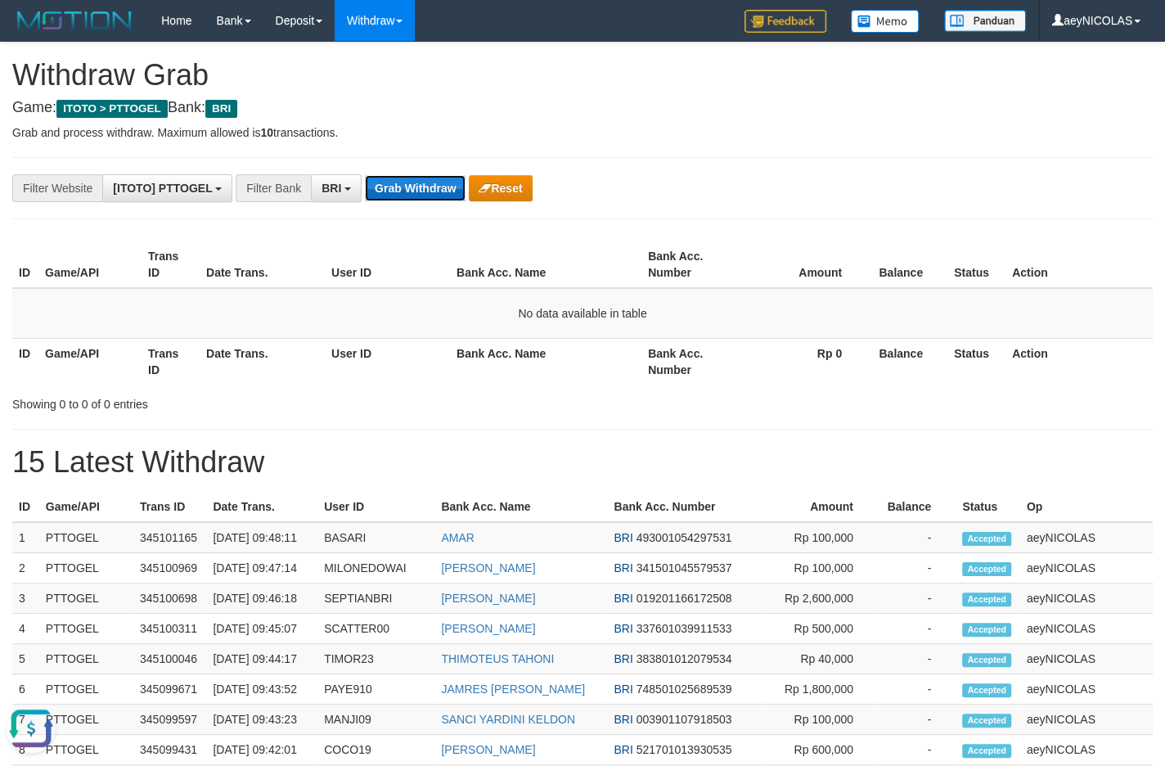
click at [422, 189] on button "Grab Withdraw" at bounding box center [415, 188] width 101 height 26
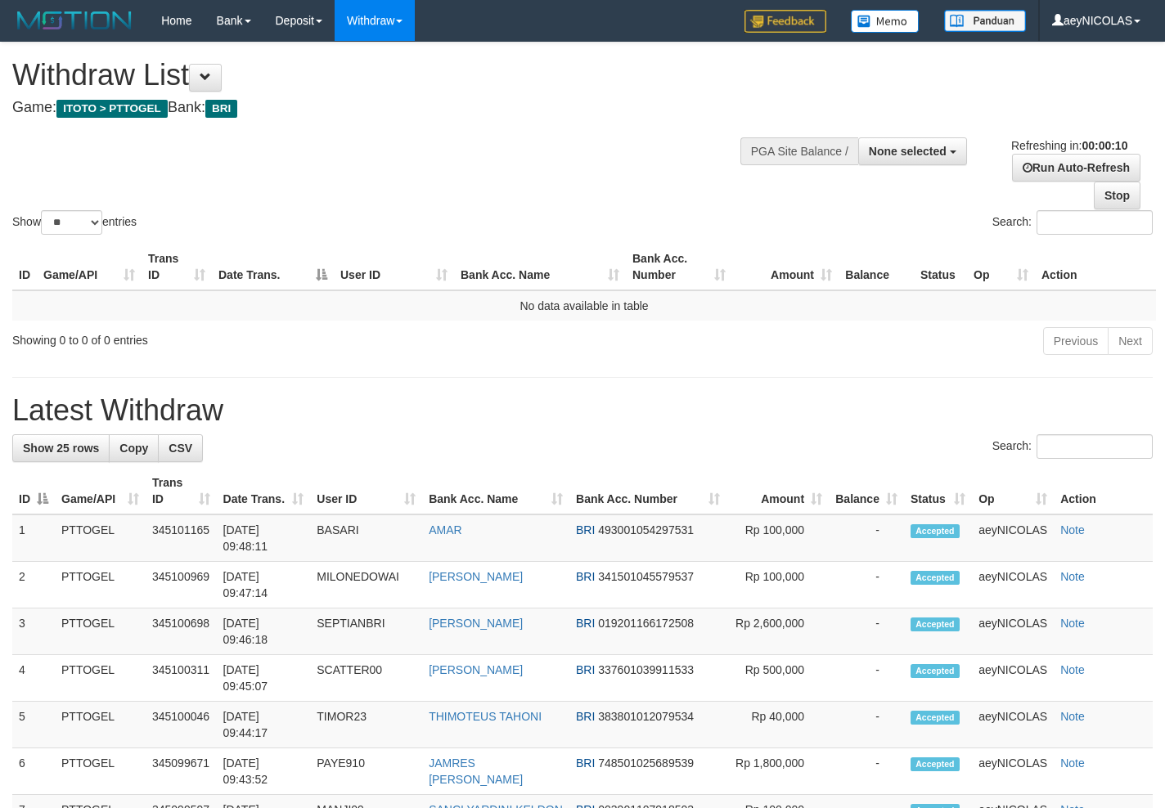
select select
select select "**"
select select
select select "**"
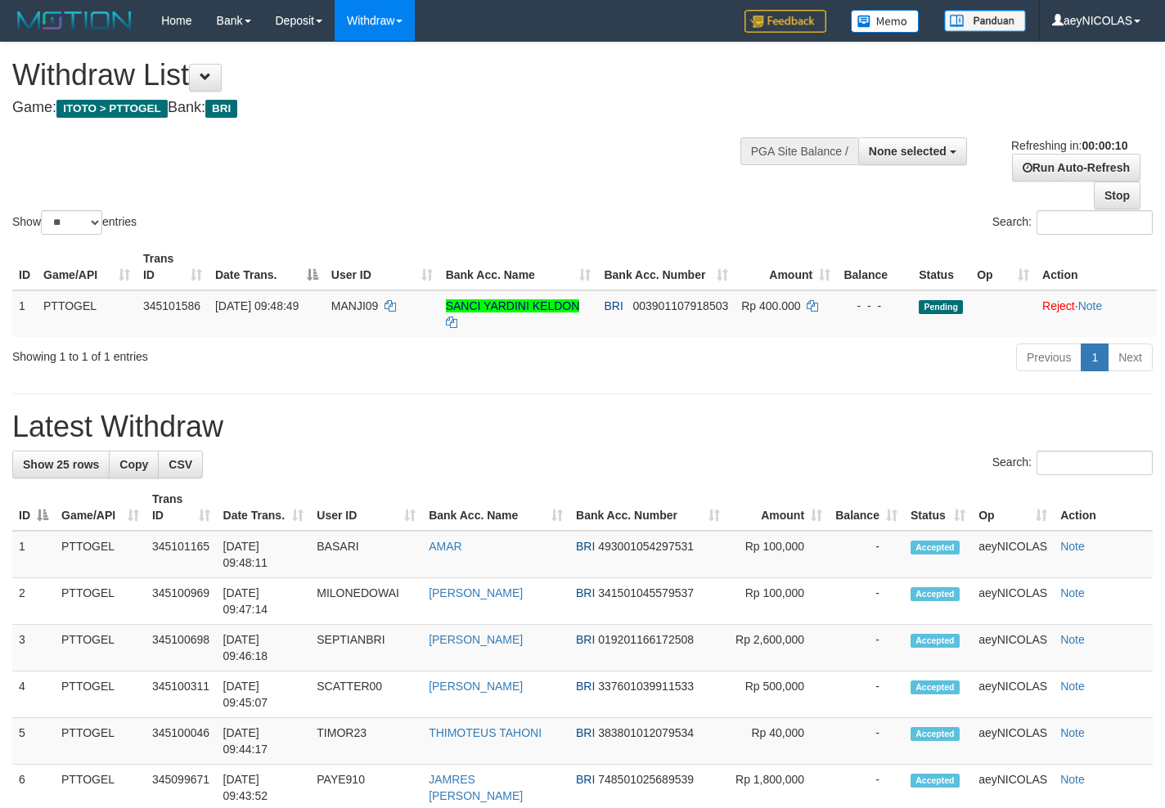
select select
select select "**"
click at [675, 364] on div "Previous 1 Next" at bounding box center [824, 359] width 655 height 35
click at [573, 425] on h1 "Latest Withdraw" at bounding box center [582, 427] width 1140 height 33
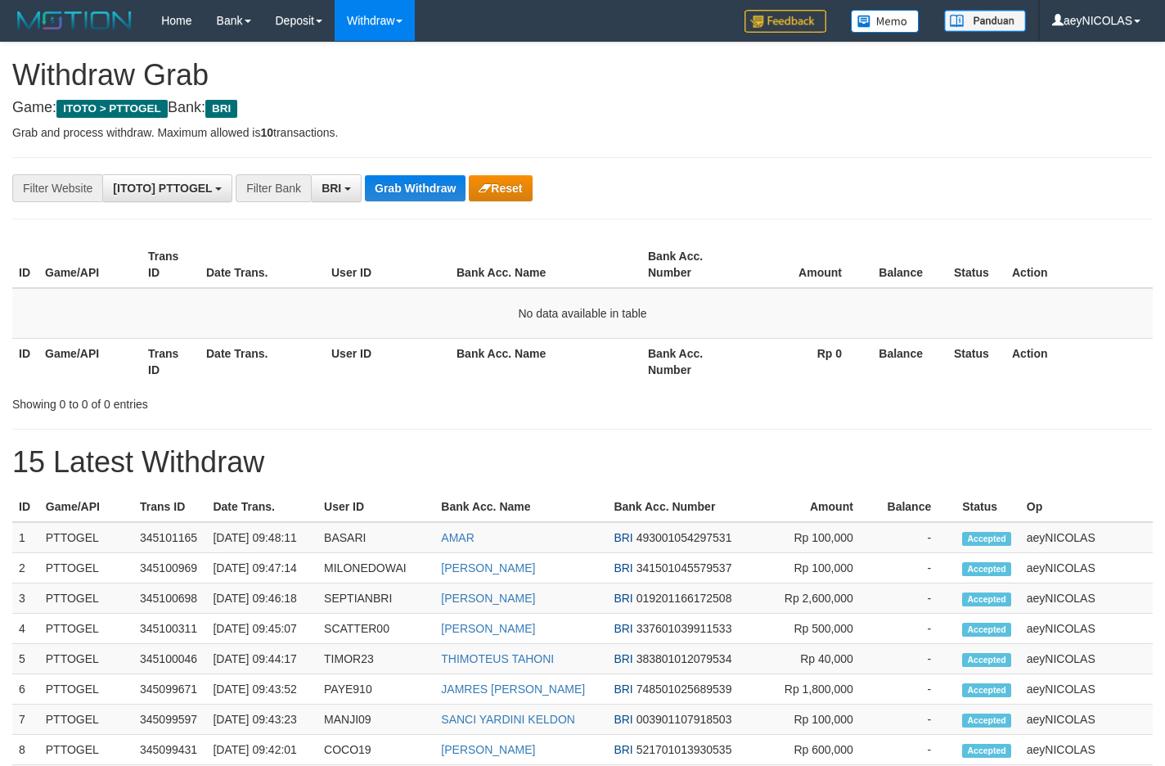
click at [421, 183] on button "Grab Withdraw" at bounding box center [415, 188] width 101 height 26
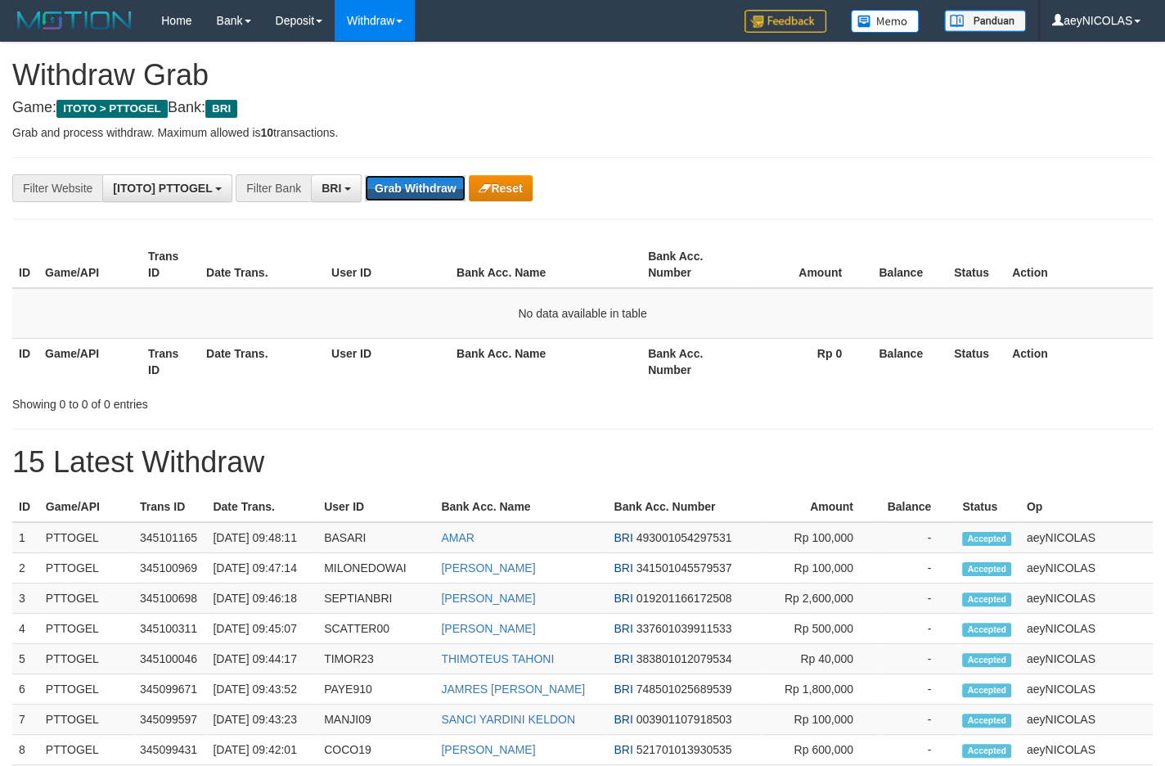
click at [421, 183] on button "Grab Withdraw" at bounding box center [415, 188] width 101 height 26
click at [433, 185] on button "Grab Withdraw" at bounding box center [415, 188] width 101 height 26
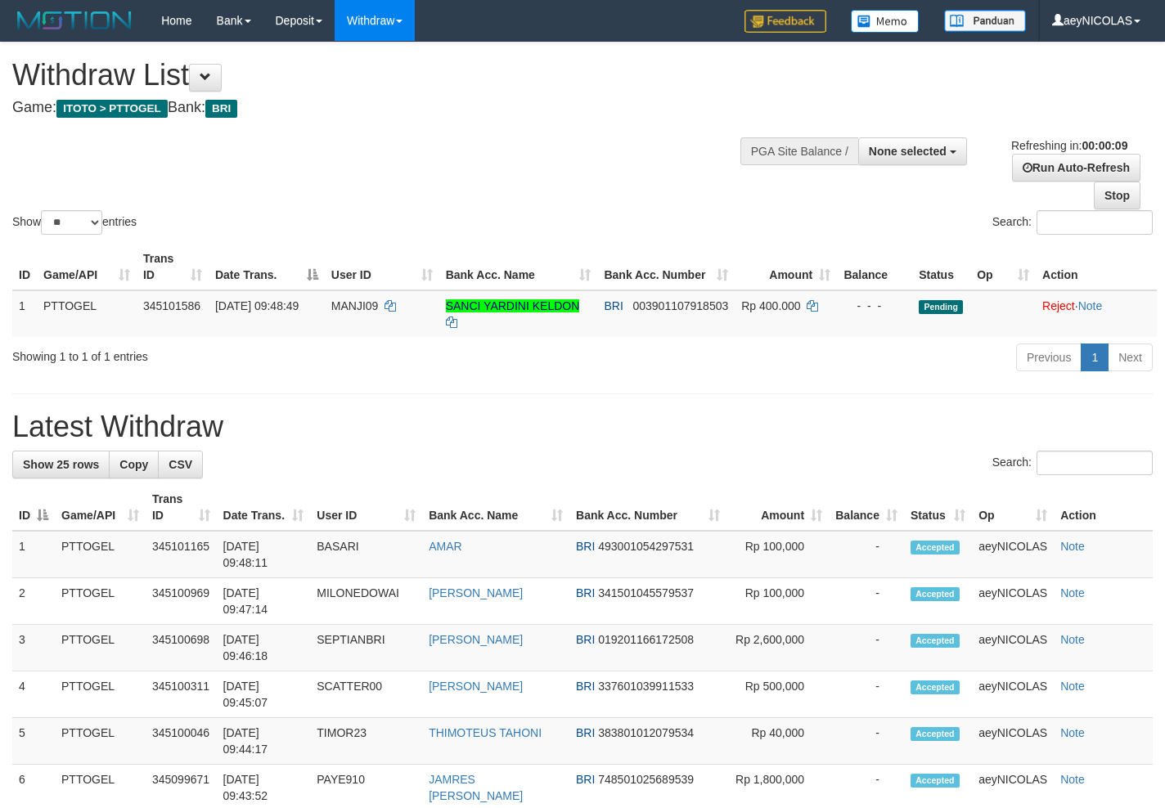
select select
select select "**"
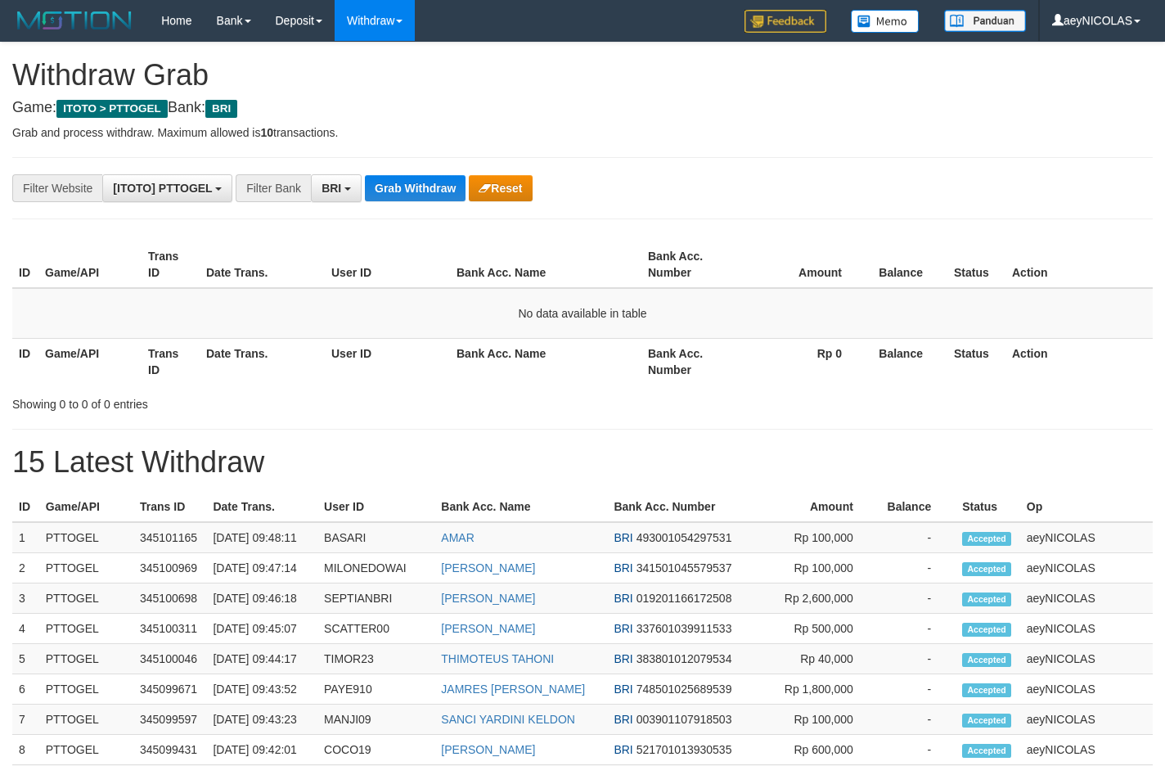
click at [433, 185] on button "Grab Withdraw" at bounding box center [415, 188] width 101 height 26
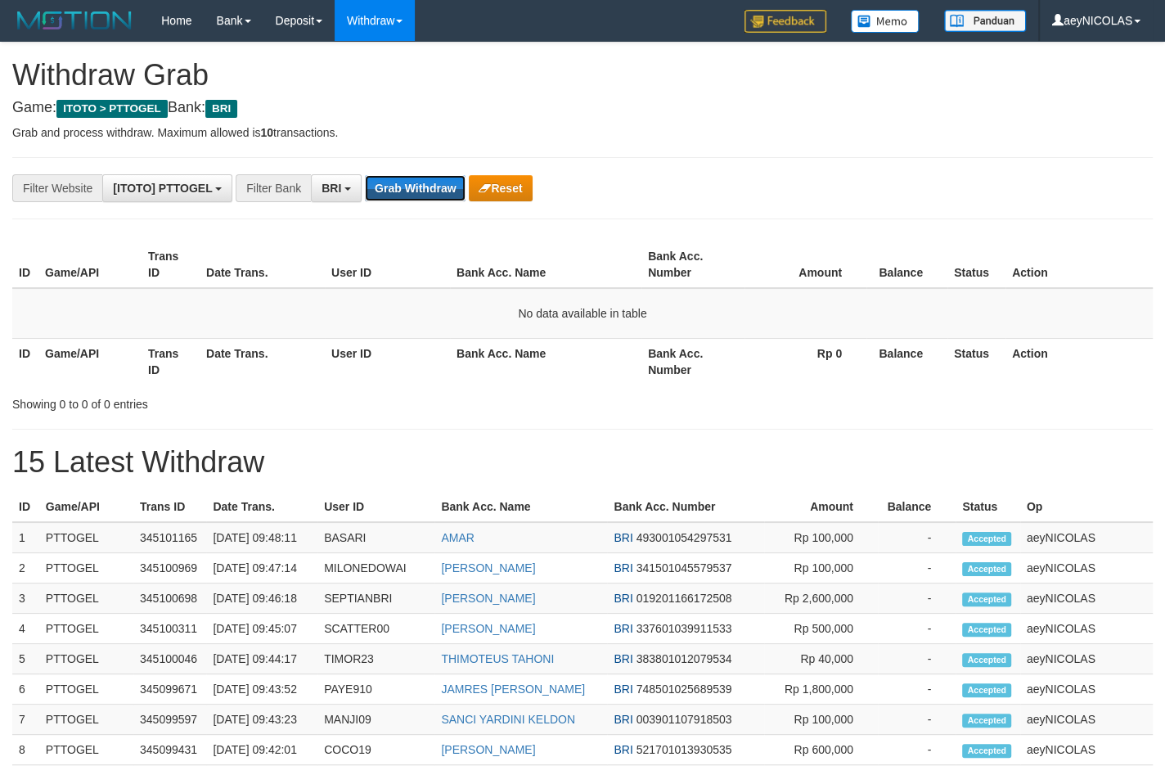
scroll to position [79, 0]
click at [433, 185] on button "Grab Withdraw" at bounding box center [415, 188] width 101 height 26
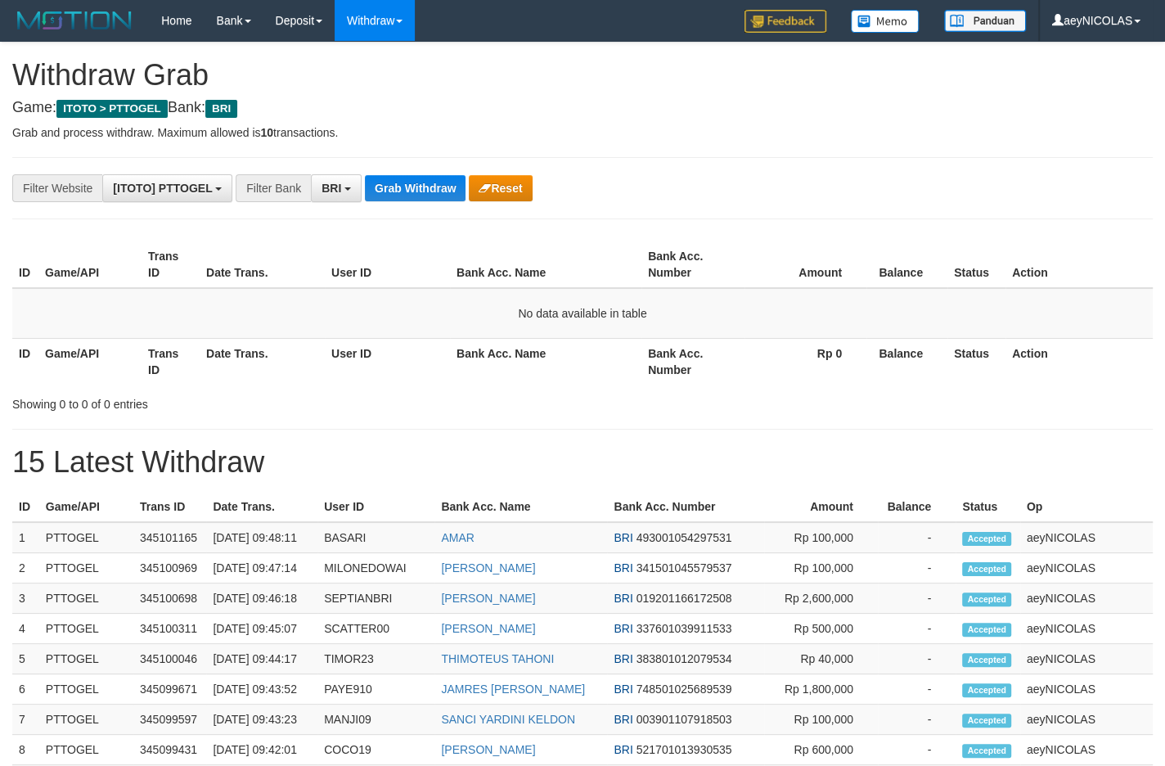
scroll to position [79, 0]
click at [433, 185] on button "Grab Withdraw" at bounding box center [415, 188] width 101 height 26
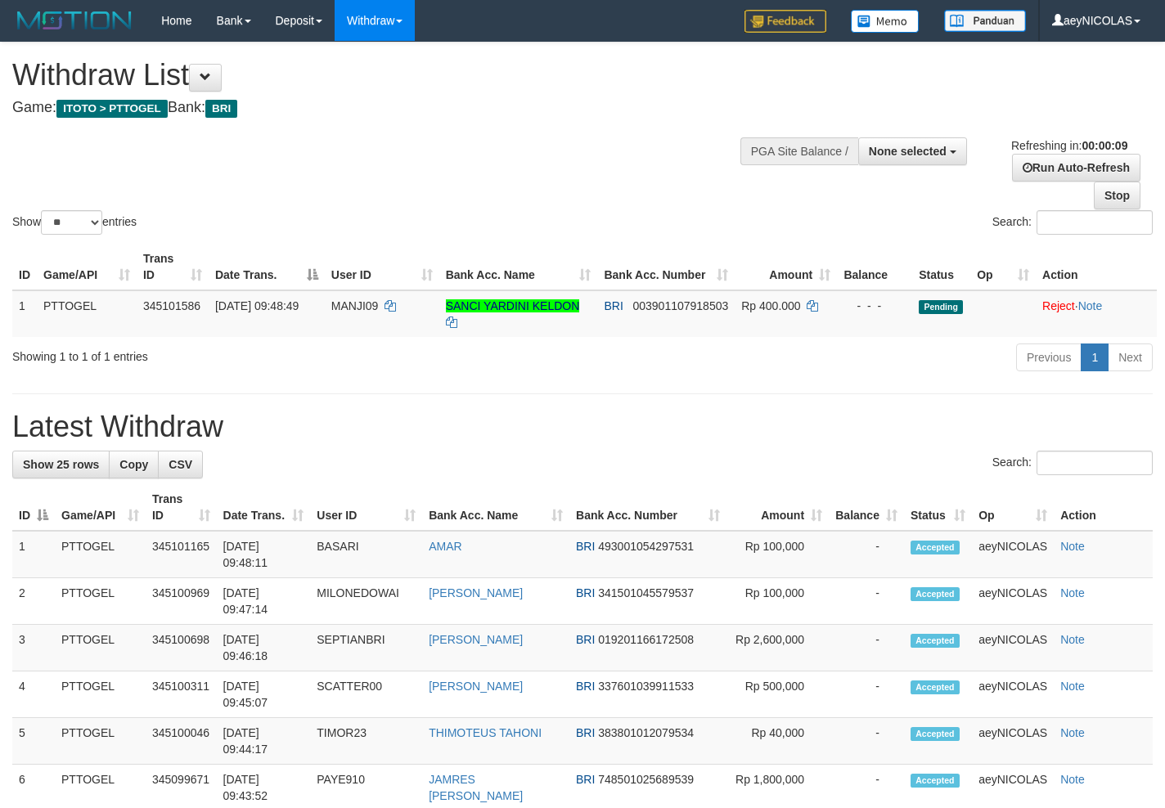
select select
select select "**"
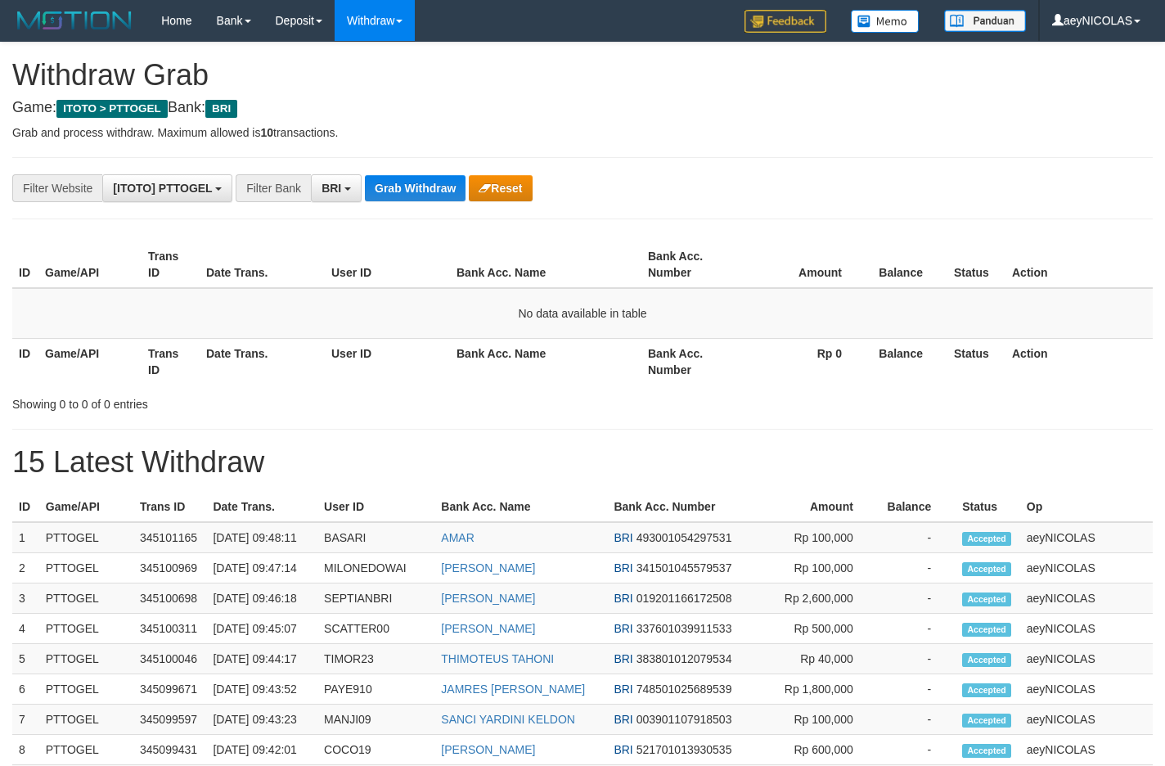
click at [433, 185] on button "Grab Withdraw" at bounding box center [415, 188] width 101 height 26
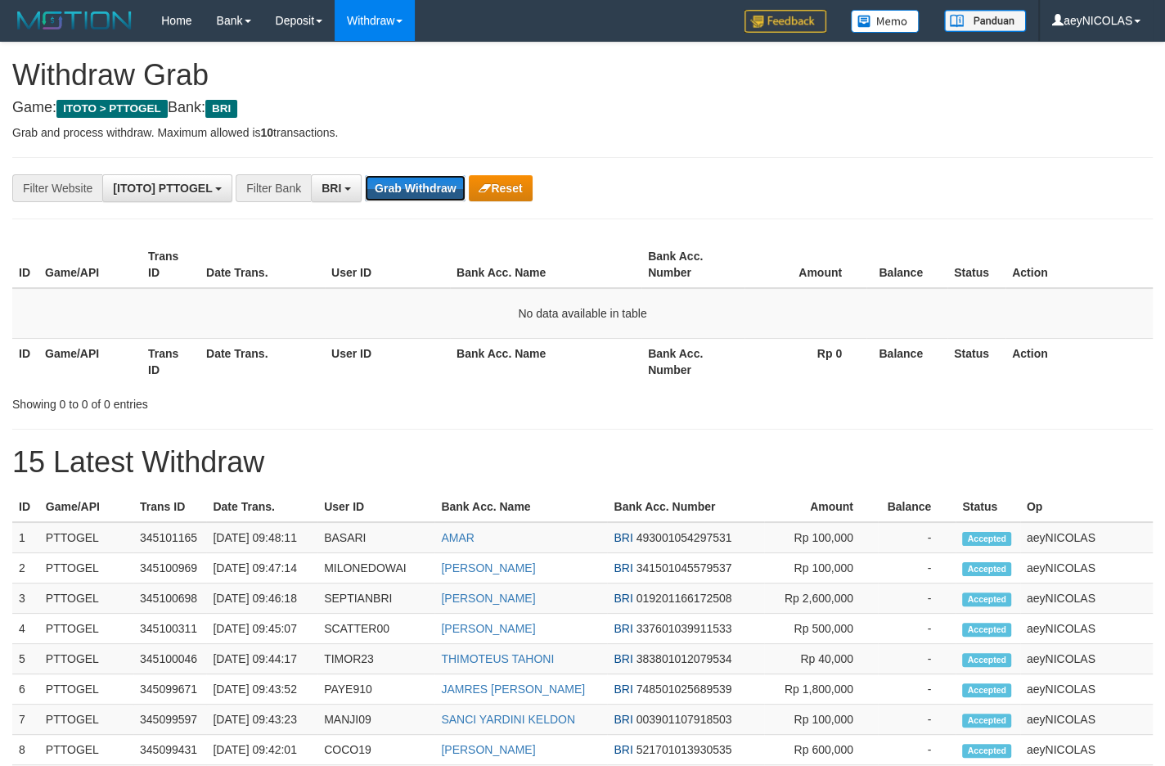
click at [433, 185] on button "Grab Withdraw" at bounding box center [415, 188] width 101 height 26
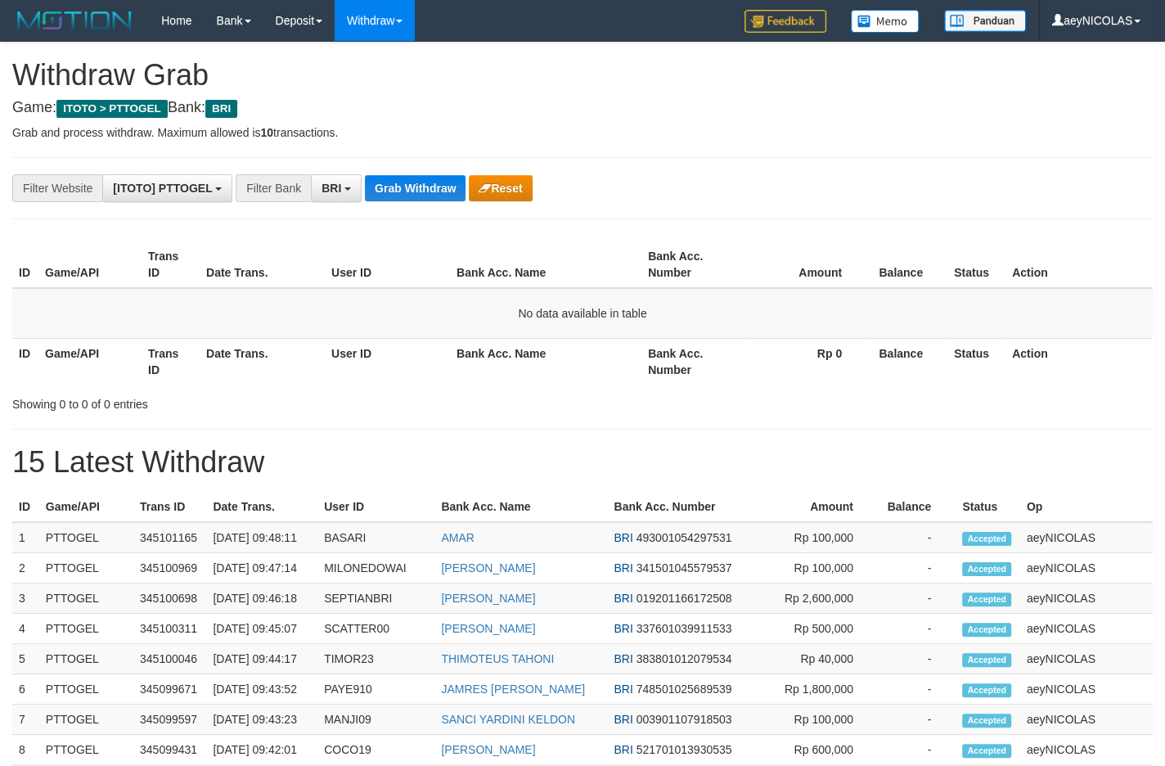
click at [433, 185] on button "Grab Withdraw" at bounding box center [415, 188] width 101 height 26
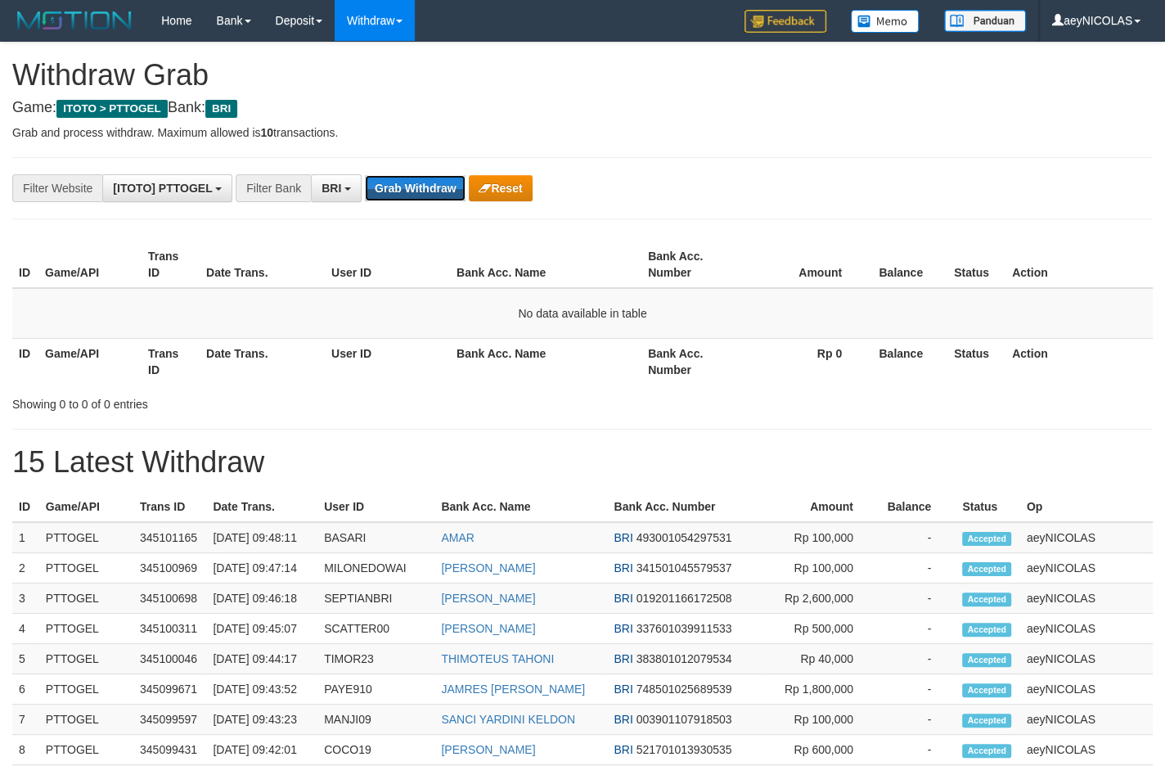
scroll to position [79, 0]
click at [433, 185] on button "Grab Withdraw" at bounding box center [415, 188] width 101 height 26
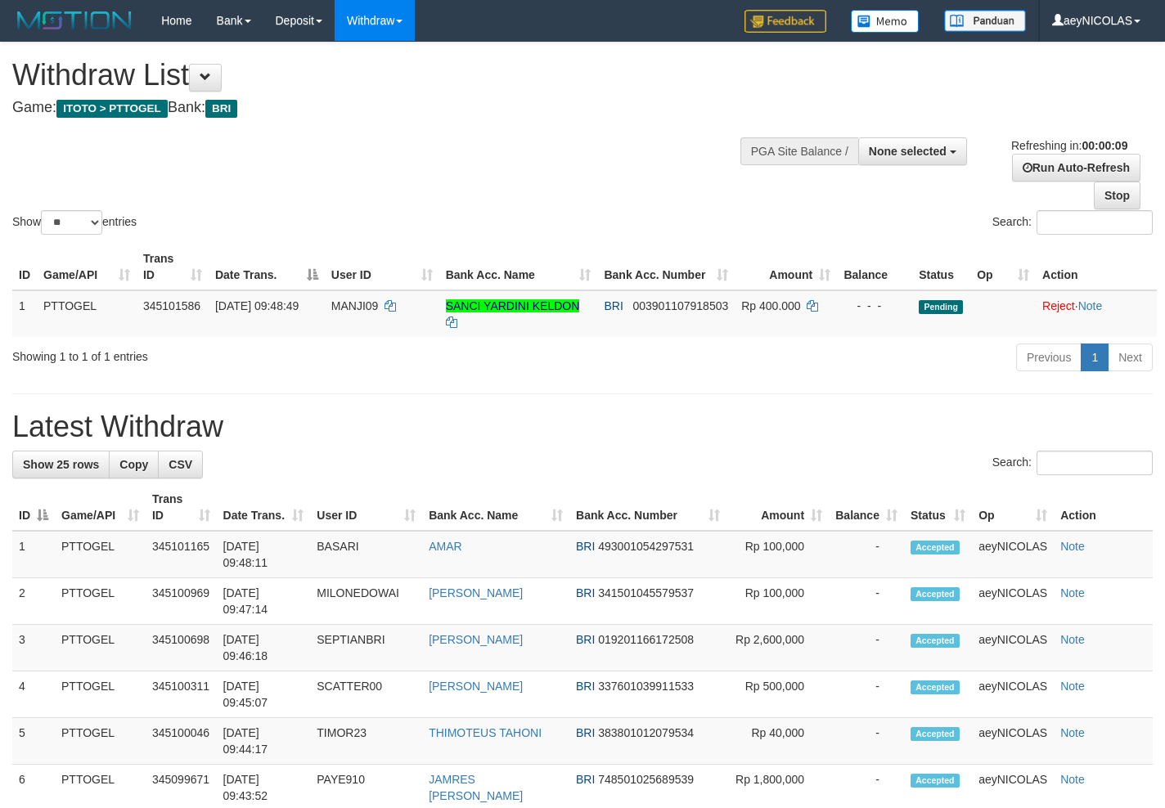
select select
select select "**"
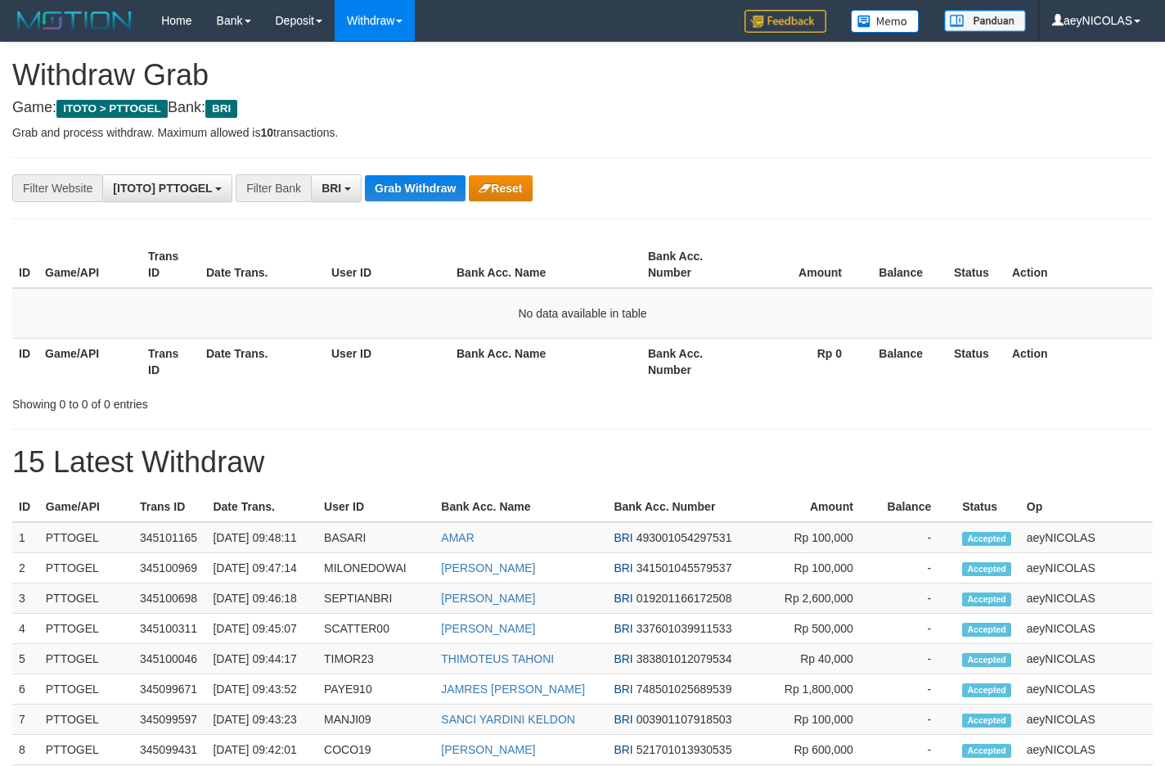
click at [433, 185] on button "Grab Withdraw" at bounding box center [415, 188] width 101 height 26
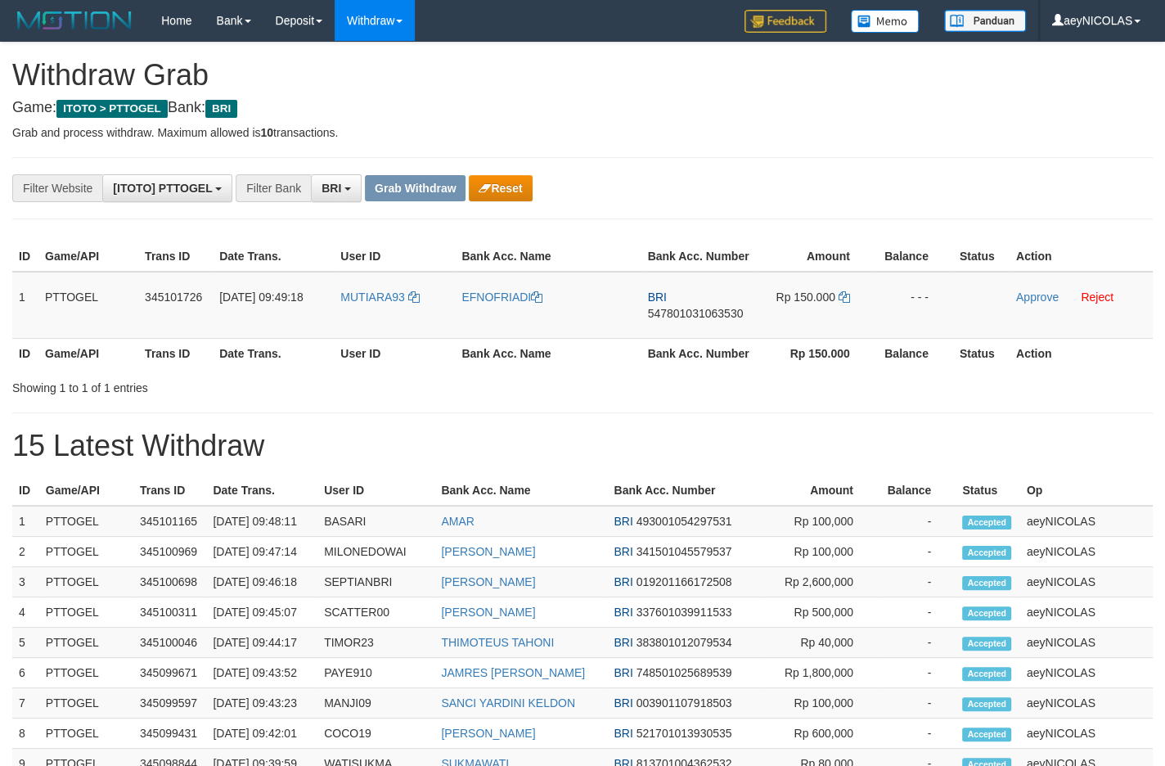
scroll to position [79, 0]
drag, startPoint x: 404, startPoint y: 338, endPoint x: 838, endPoint y: 336, distance: 433.5
click at [838, 336] on tr "1 PTTOGEL 345101726 01/10/2025 09:49:18 MUTIARA93 EFNOFRIADI BRI 54780103106353…" at bounding box center [582, 305] width 1140 height 67
click at [698, 321] on td "BRI 547801031063530" at bounding box center [698, 305] width 115 height 67
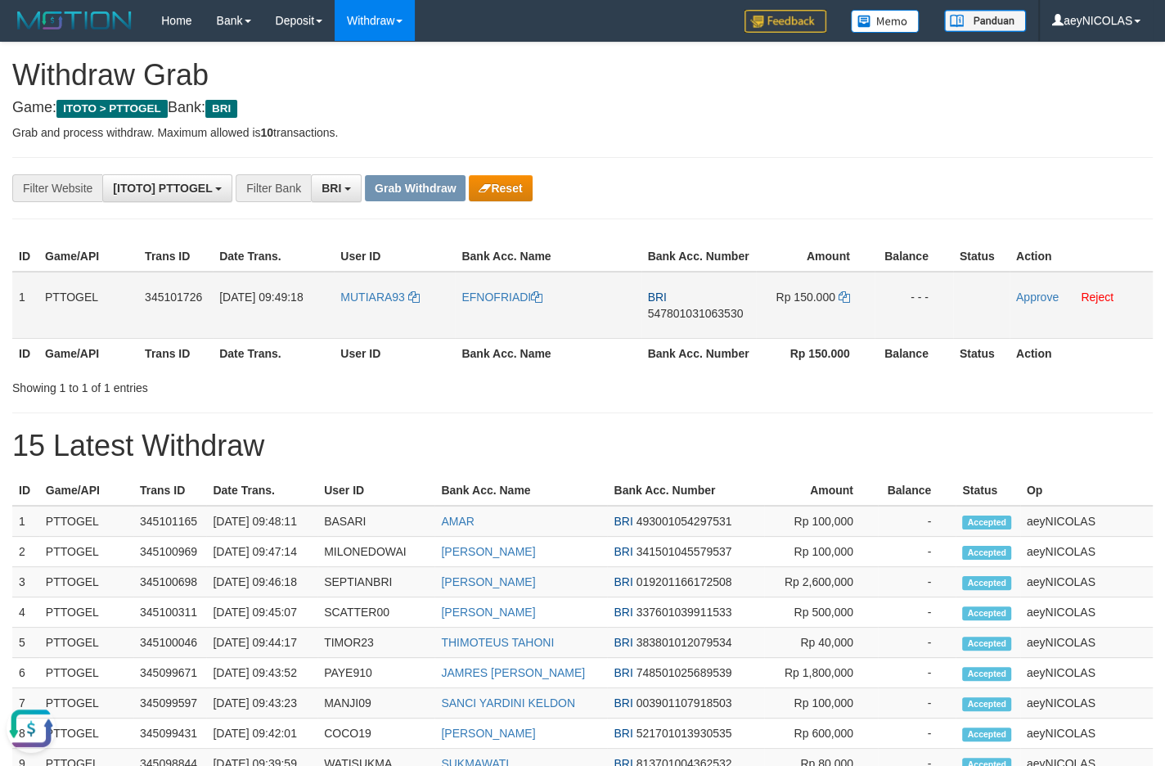
click at [694, 338] on td "BRI 547801031063530" at bounding box center [698, 305] width 115 height 67
click at [699, 320] on span "547801031063530" at bounding box center [696, 313] width 96 height 13
copy span "547801031063530"
click at [699, 320] on span "547801031063530" at bounding box center [696, 313] width 96 height 13
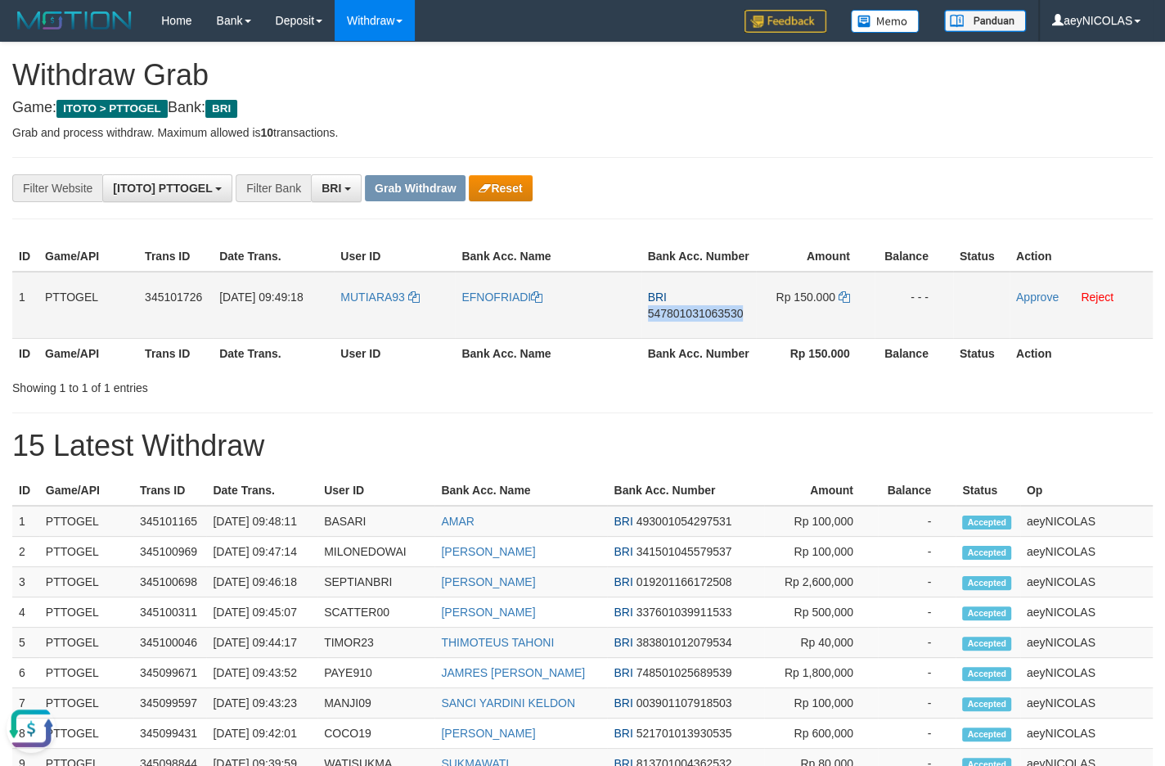
copy span "547801031063530"
click at [561, 434] on div "**********" at bounding box center [582, 690] width 1165 height 1294
click icon
copy span "547801031063530"
click icon
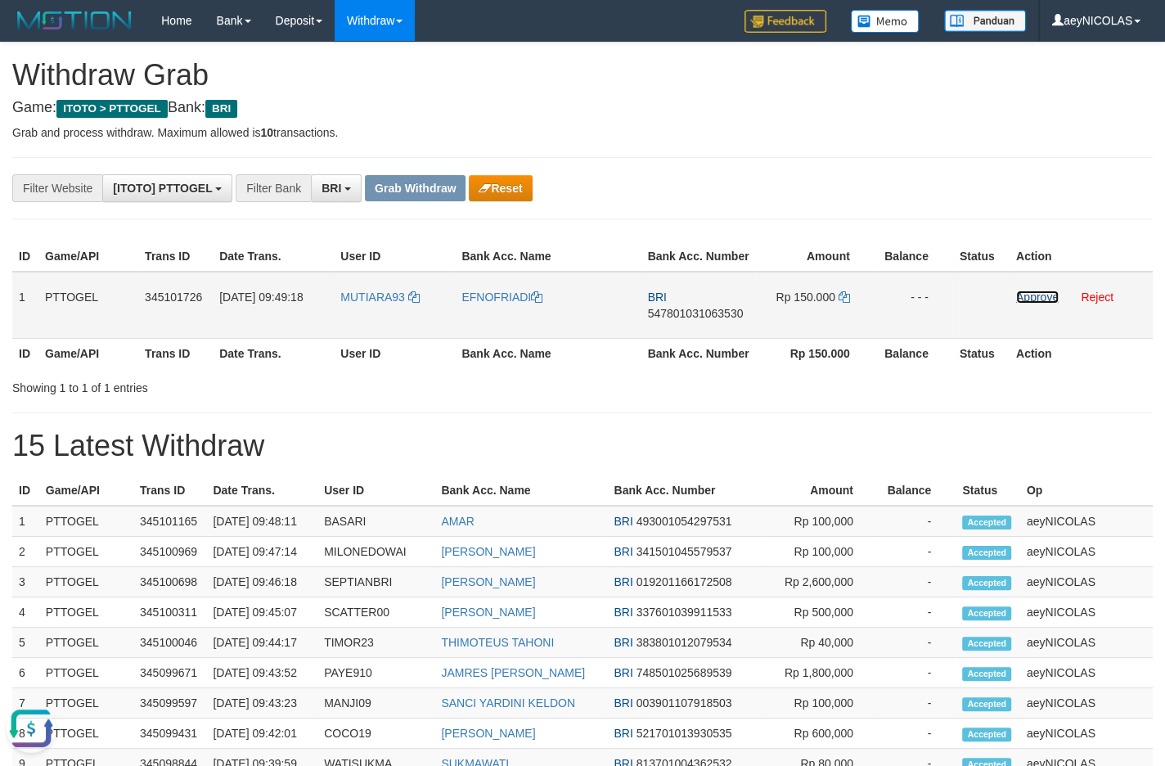
click link "Approve"
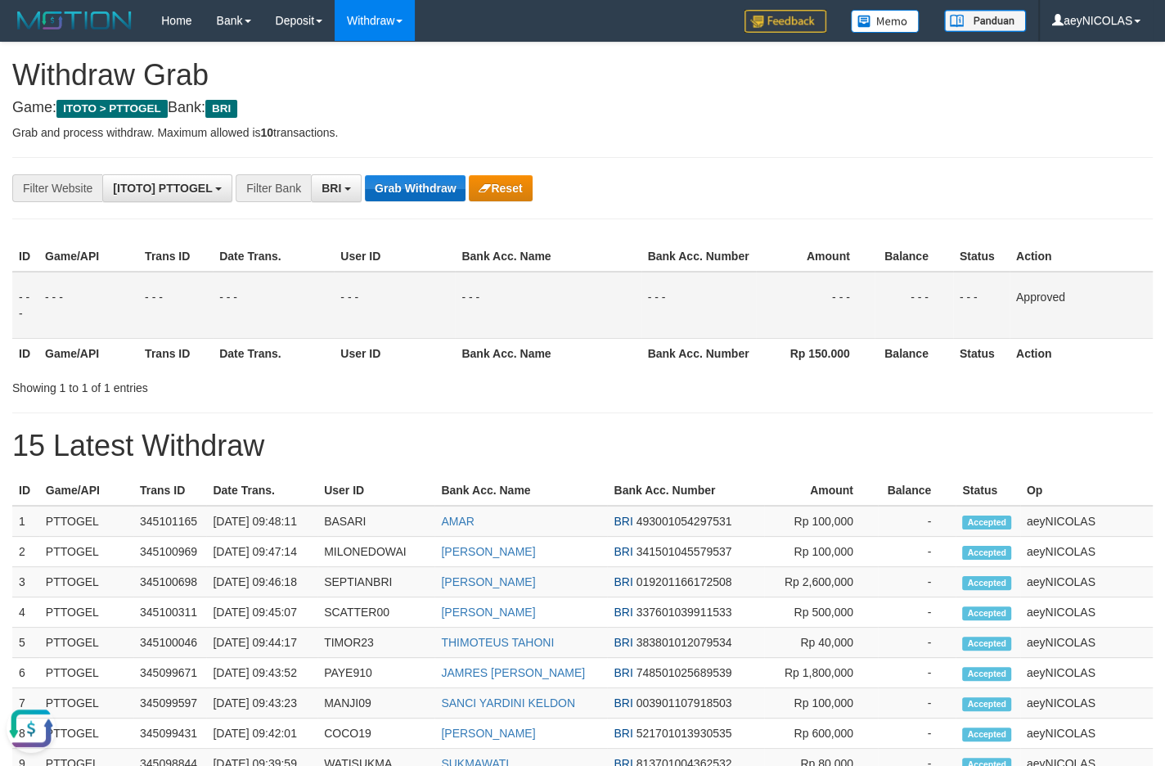
drag, startPoint x: 613, startPoint y: 398, endPoint x: 393, endPoint y: 193, distance: 300.4
click th "Bank Acc. Name"
click div "**********"
click button "Grab Withdraw"
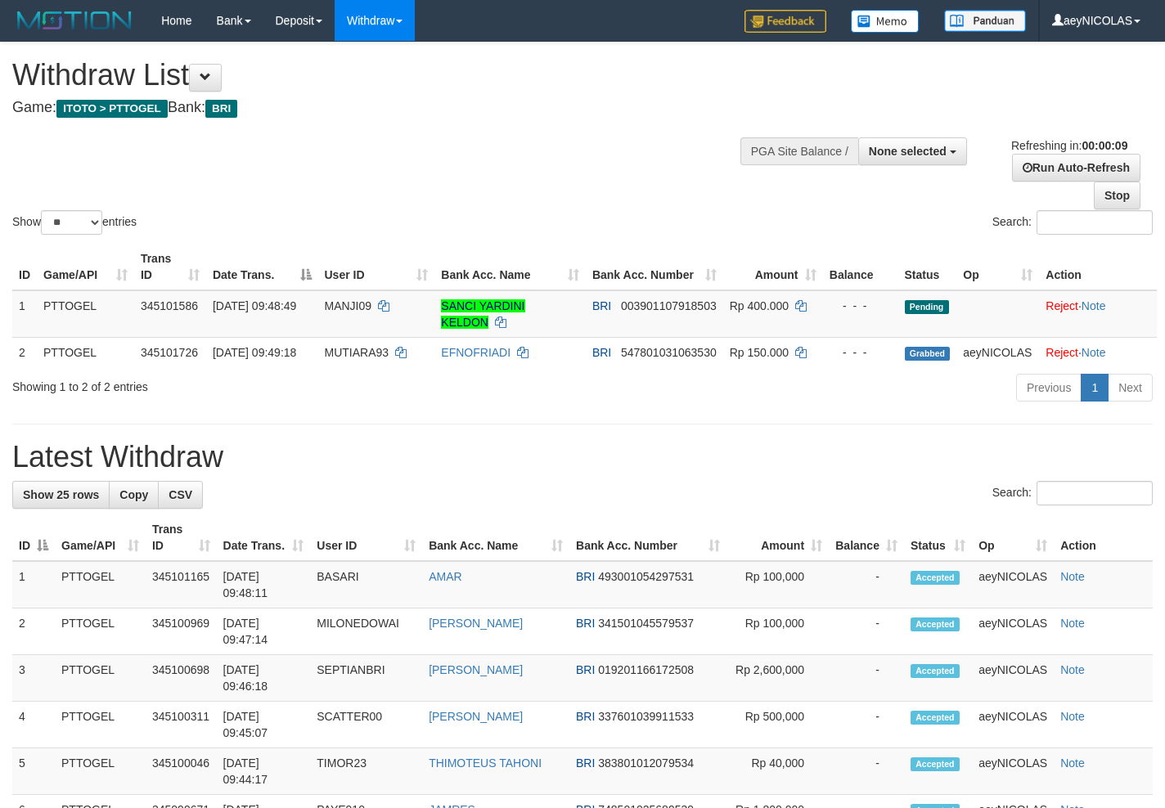
select select
select select "**"
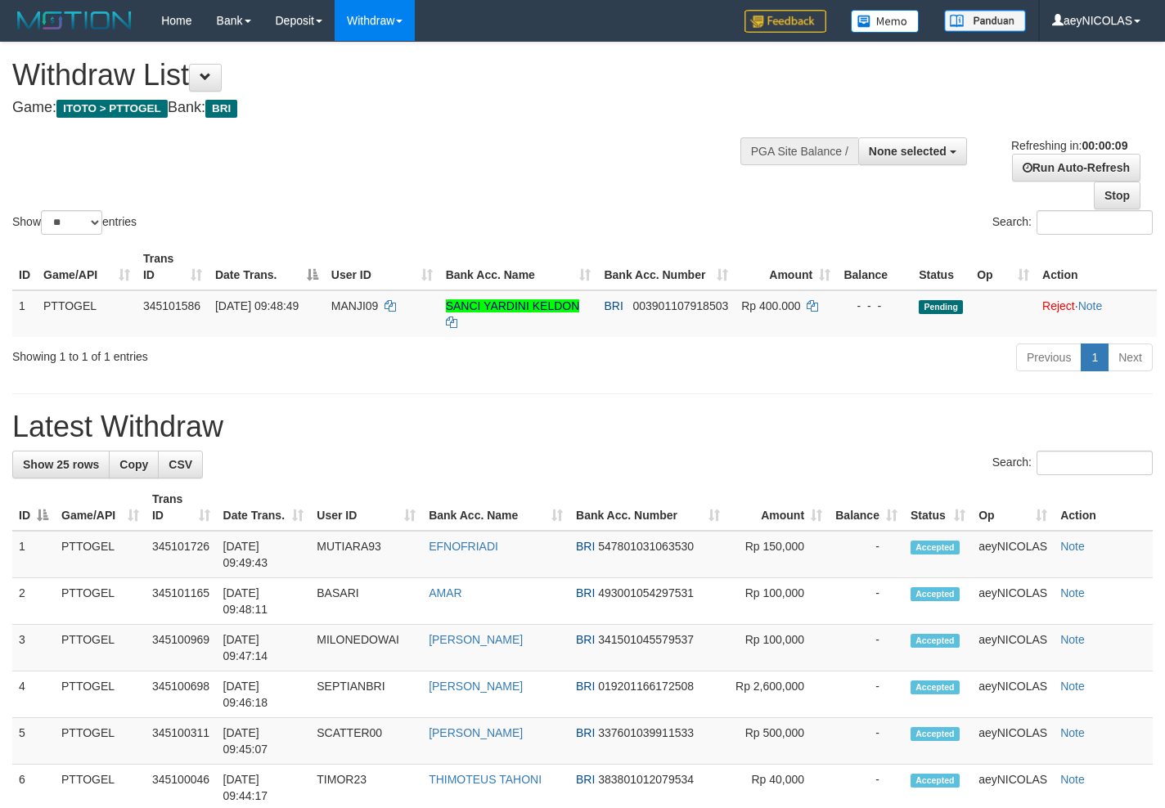
select select
select select "**"
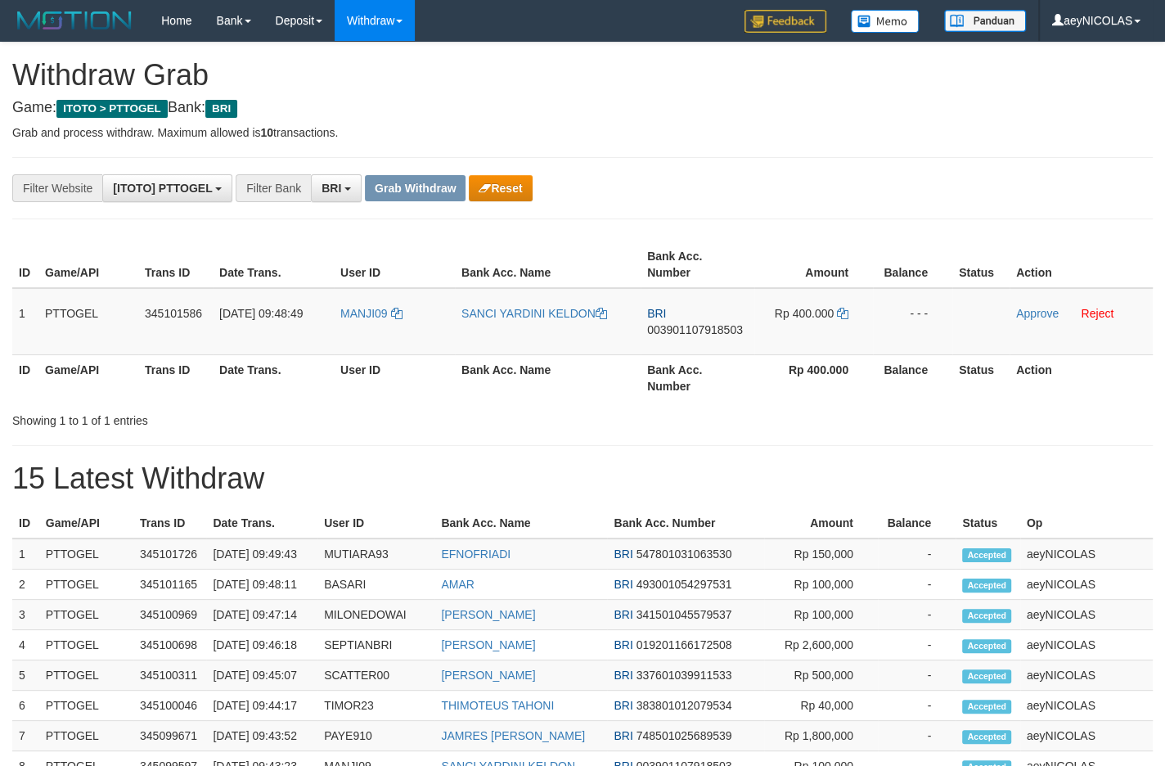
scroll to position [79, 0]
click at [770, 357] on th "Rp 400.000" at bounding box center [813, 377] width 119 height 47
copy th "Bank Acc. Number"
drag, startPoint x: 366, startPoint y: 335, endPoint x: 800, endPoint y: 281, distance: 437.0
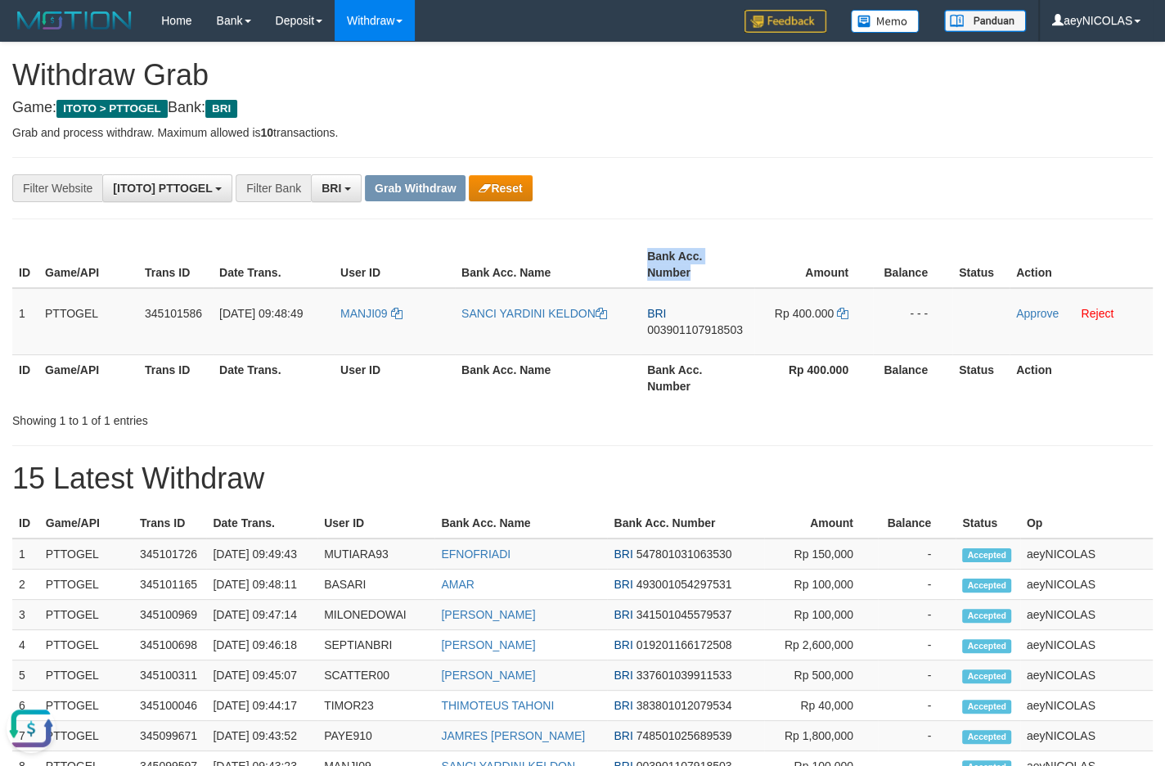
click at [800, 281] on table "ID Game/API Trans ID Date Trans. User ID Bank Acc. Name Bank Acc. Number Amount…" at bounding box center [582, 321] width 1140 height 160
drag, startPoint x: 759, startPoint y: 453, endPoint x: 737, endPoint y: 453, distance: 22.1
click at [755, 453] on div "**********" at bounding box center [582, 706] width 1165 height 1327
drag, startPoint x: 391, startPoint y: 342, endPoint x: 831, endPoint y: 335, distance: 440.1
click at [831, 335] on tr "1 PTTOGEL 345101586 [DATE] 09:48:49 MANJI09 [GEOGRAPHIC_DATA] [GEOGRAPHIC_DATA]…" at bounding box center [582, 321] width 1140 height 67
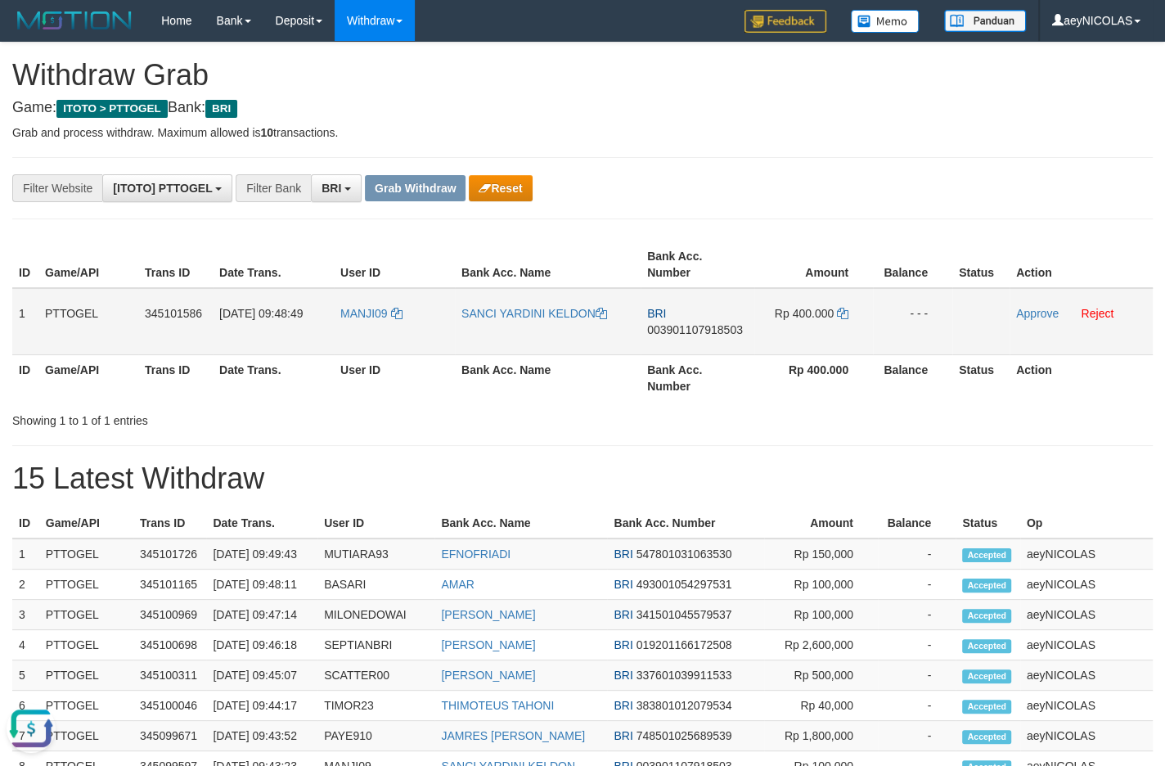
copy tr
click at [679, 335] on span "003901107918503" at bounding box center [695, 329] width 96 height 13
copy tr
click at [679, 335] on span "003901107918503" at bounding box center [695, 329] width 96 height 13
copy span "003901107918503"
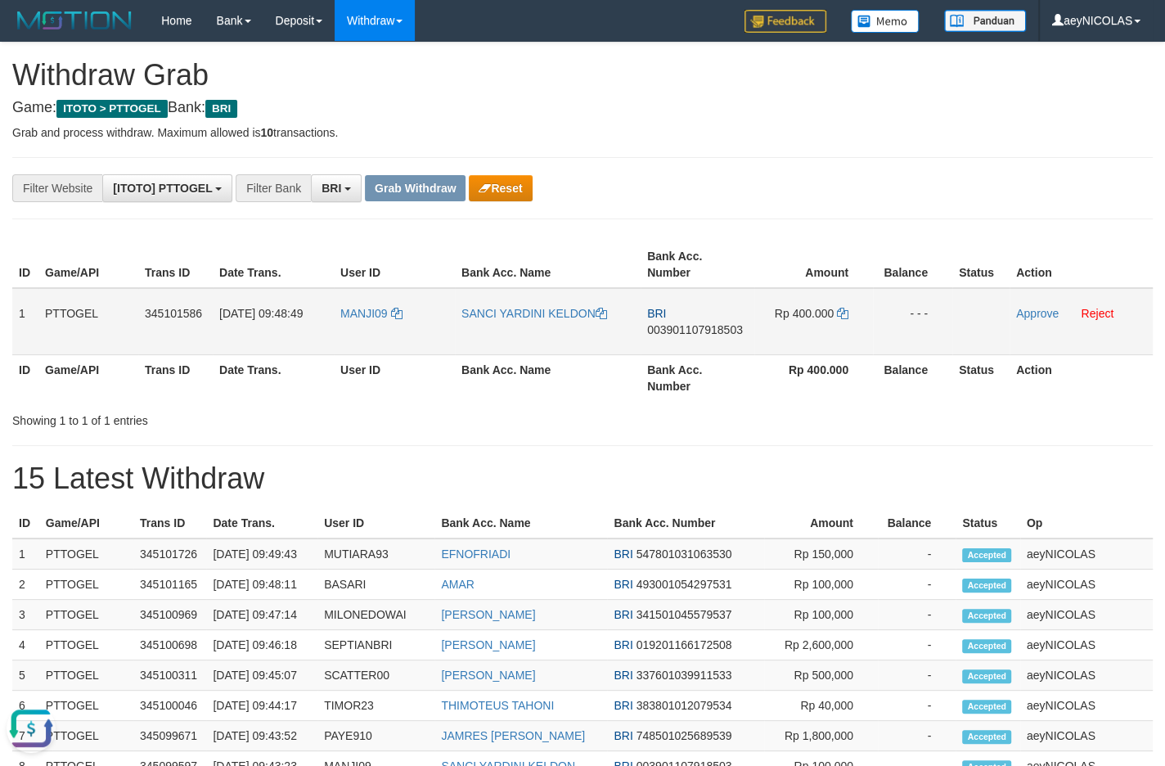
click at [661, 328] on span "003901107918503" at bounding box center [695, 329] width 96 height 13
copy span "003901107918503"
click at [939, 475] on h1 "15 Latest Withdraw" at bounding box center [582, 478] width 1140 height 33
click at [842, 312] on icon at bounding box center [842, 313] width 11 height 11
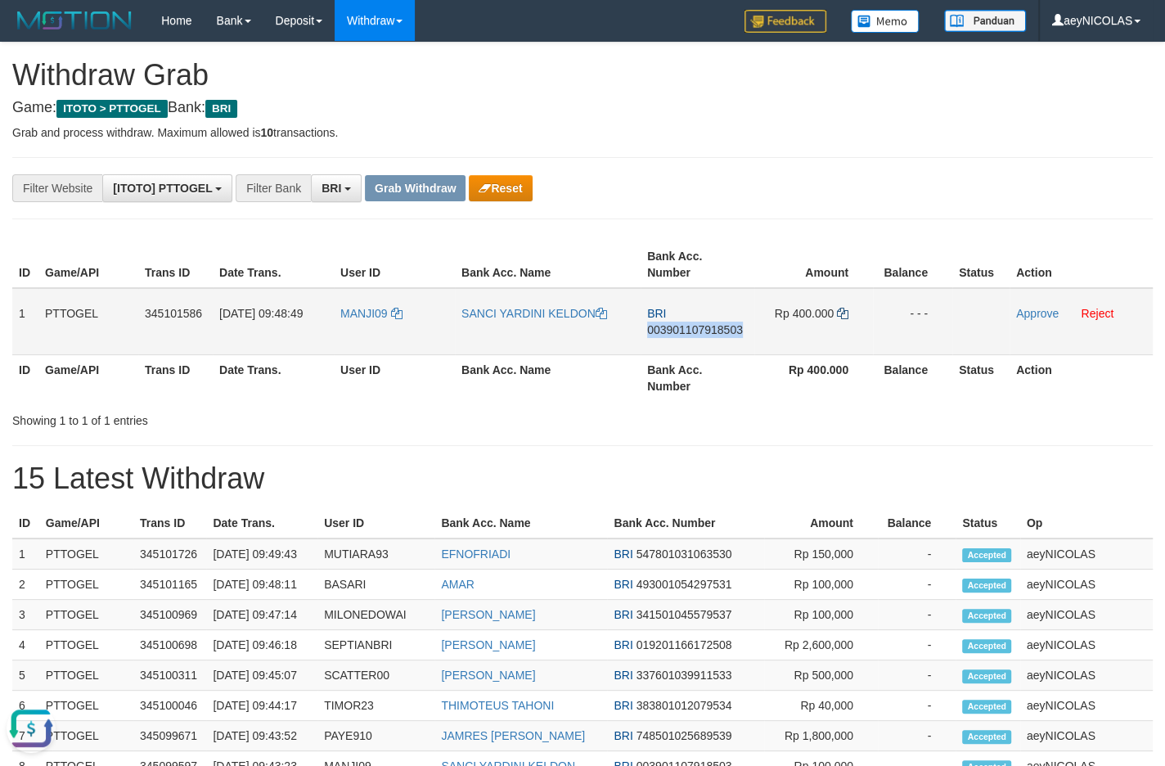
copy span "003901107918503"
click at [1031, 307] on td "Approve Reject" at bounding box center [1080, 321] width 143 height 67
click at [1031, 315] on link "Approve" at bounding box center [1037, 313] width 43 height 13
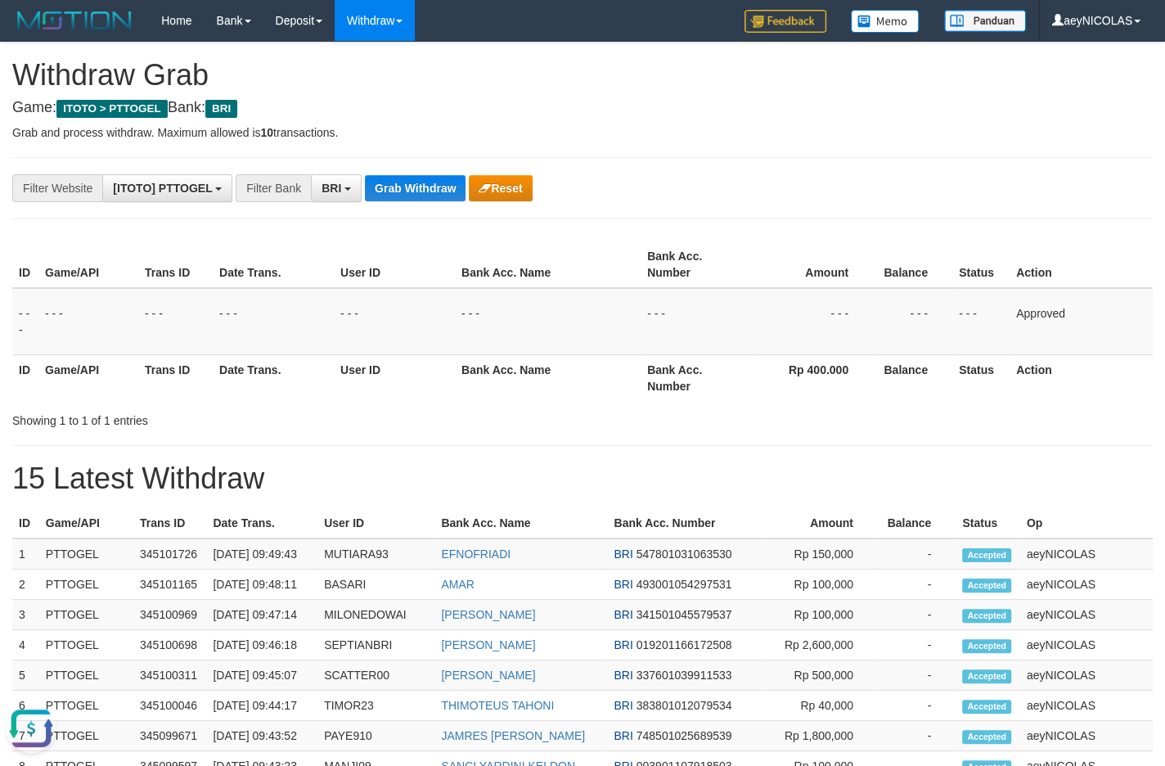
drag, startPoint x: 617, startPoint y: 447, endPoint x: 466, endPoint y: 287, distance: 219.3
click at [616, 420] on div "**********" at bounding box center [582, 706] width 1165 height 1327
click at [420, 199] on button "Grab Withdraw" at bounding box center [415, 188] width 101 height 26
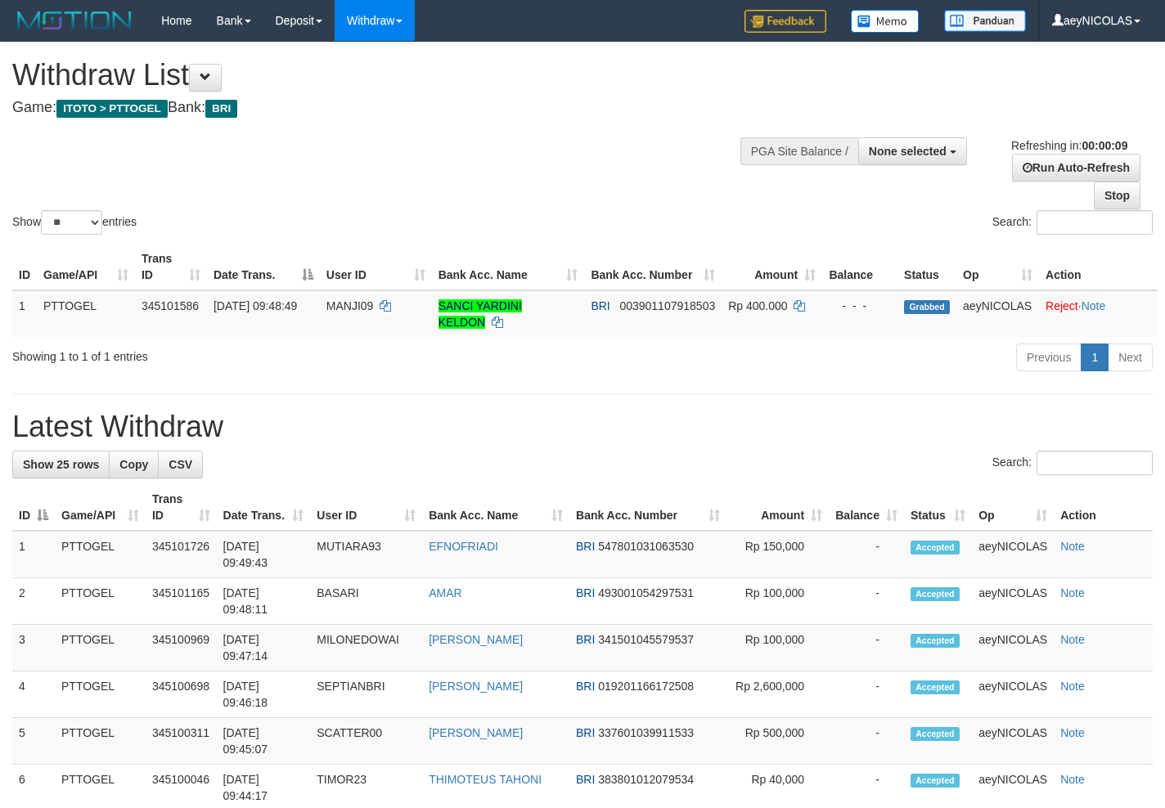
select select
select select "**"
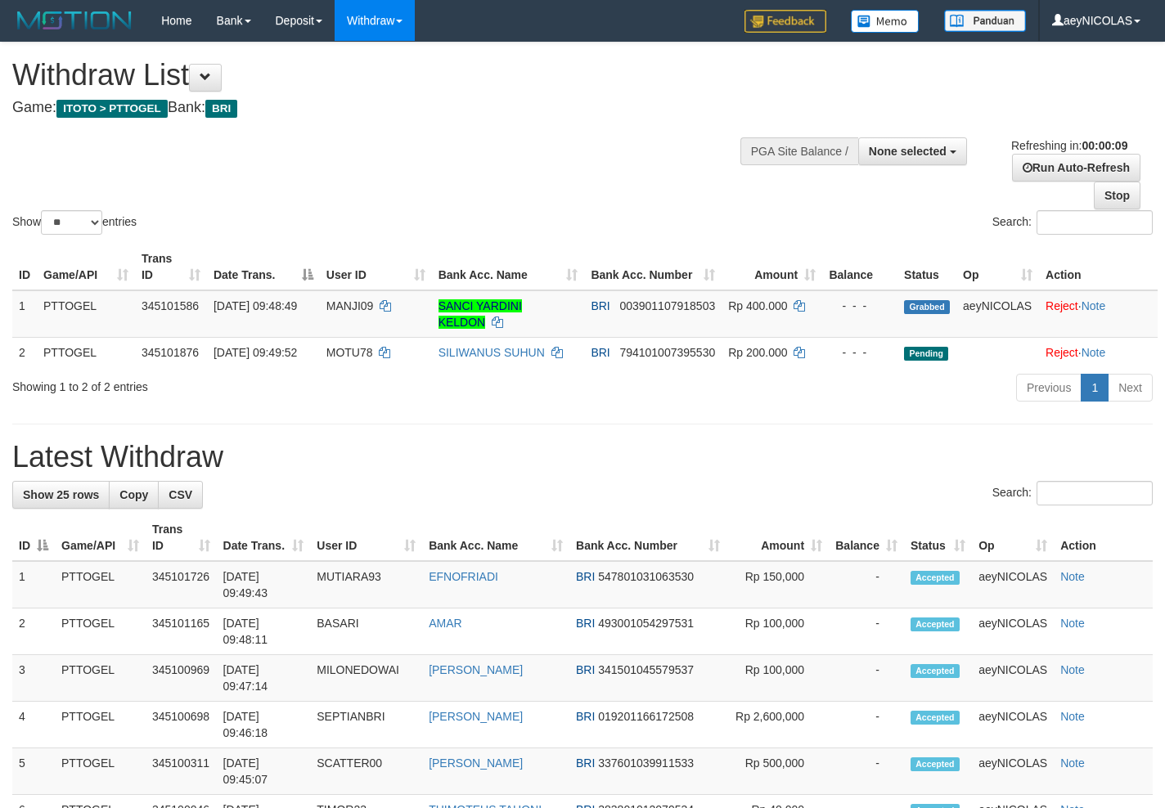
select select
select select "**"
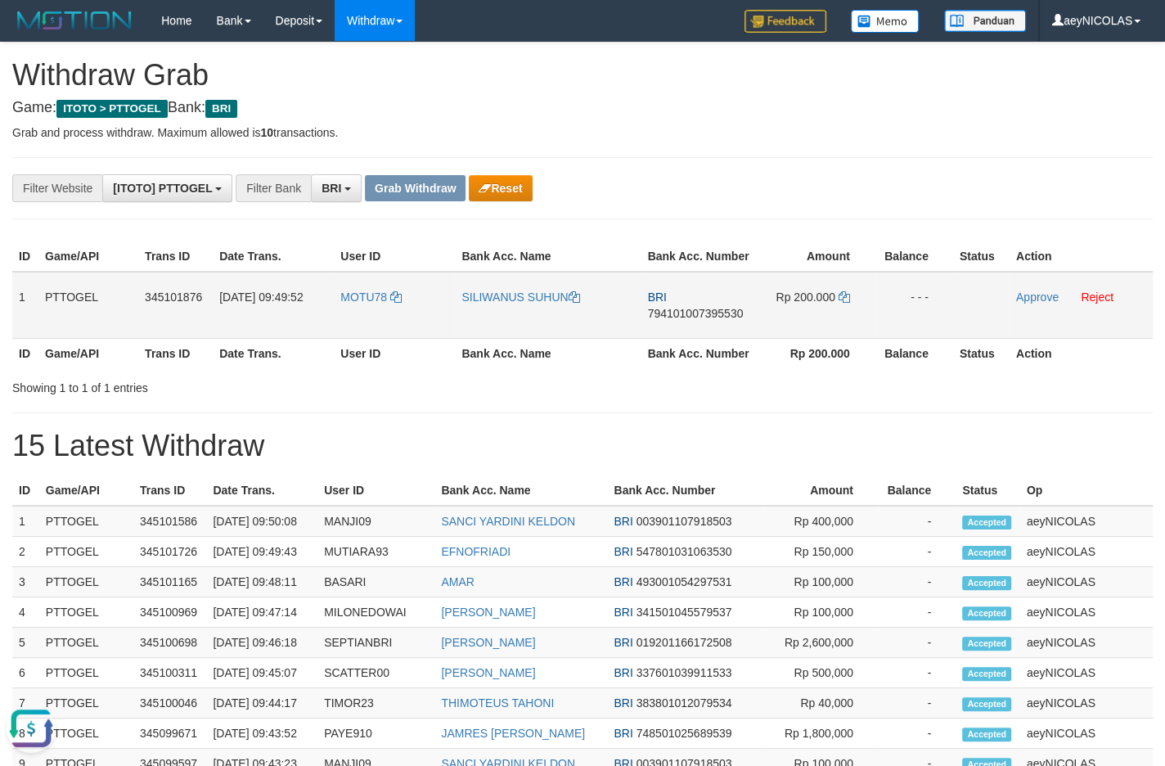
drag, startPoint x: 465, startPoint y: 343, endPoint x: 796, endPoint y: 344, distance: 331.3
click at [796, 339] on tr "1 PTTOGEL 345101876 [DATE] 09:49:52 MOTU78 SILIWANUS SUHUN BRI 794101007395530 …" at bounding box center [582, 305] width 1140 height 67
click at [663, 320] on span "794101007395530" at bounding box center [696, 313] width 96 height 13
copy span "794101007395530"
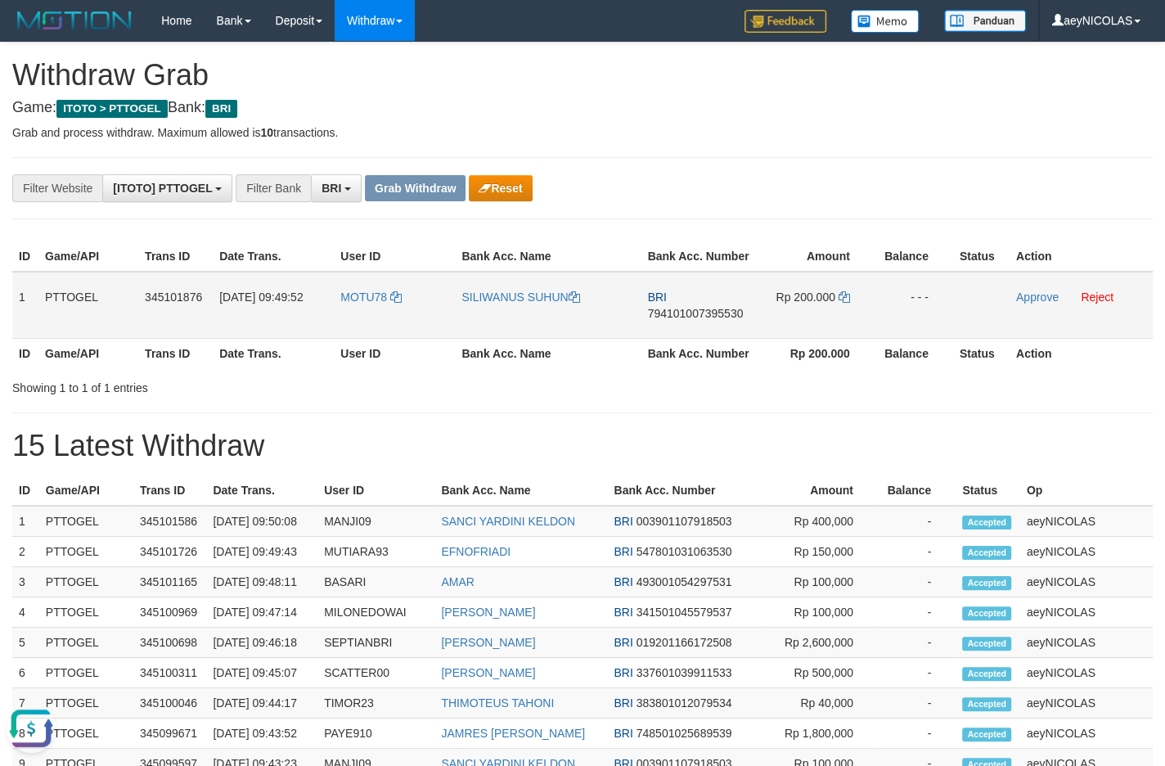
click at [679, 320] on span "794101007395530" at bounding box center [696, 313] width 96 height 13
copy span "794101007395530"
click at [625, 396] on div "Showing 1 to 1 of 1 entries" at bounding box center [582, 384] width 1165 height 23
click at [845, 303] on icon at bounding box center [843, 296] width 11 height 11
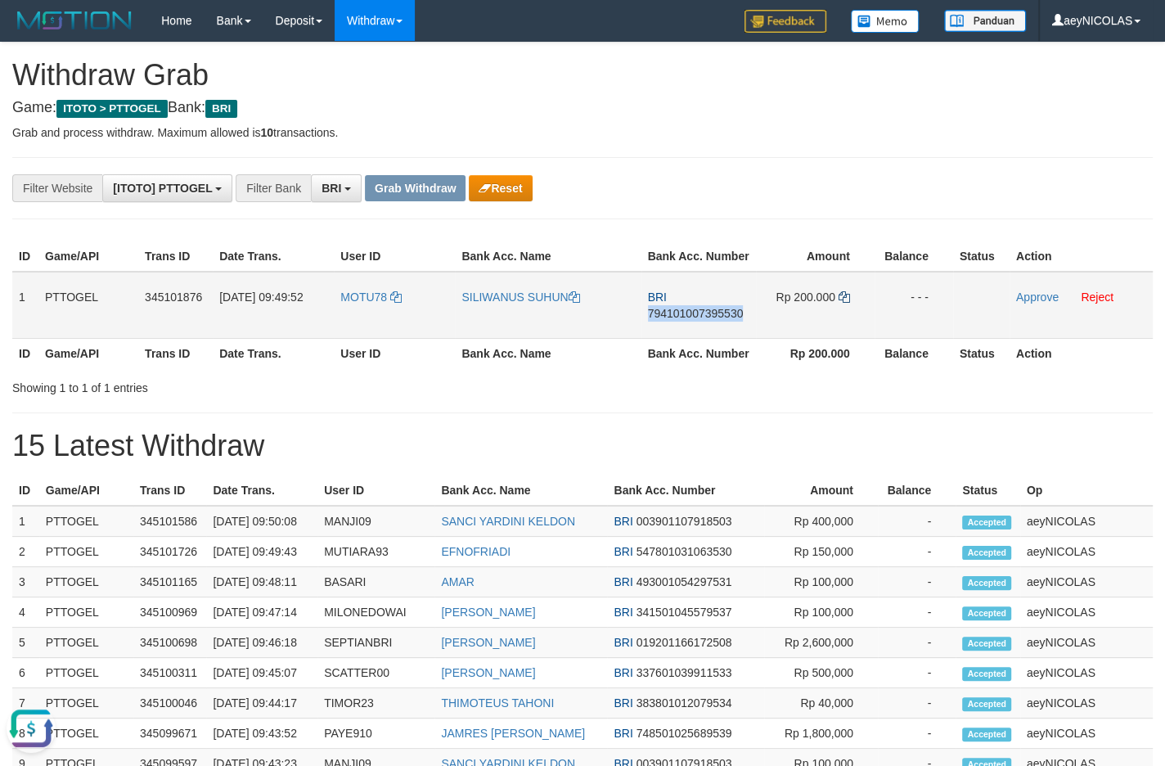
copy span "794101007395530"
click at [1023, 320] on td "Approve Reject" at bounding box center [1080, 305] width 143 height 67
click at [1026, 303] on link "Approve" at bounding box center [1037, 296] width 43 height 13
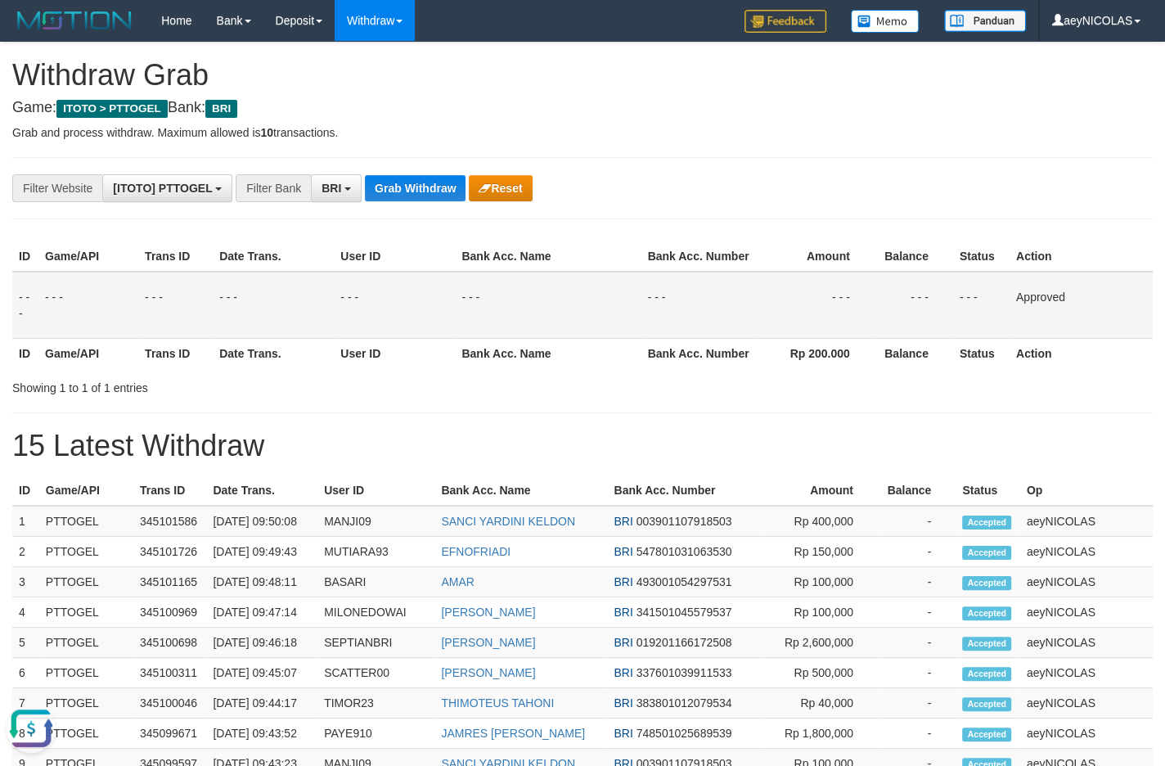
drag, startPoint x: 548, startPoint y: 430, endPoint x: 534, endPoint y: 418, distance: 18.5
click at [546, 428] on div "**********" at bounding box center [582, 690] width 1165 height 1294
click at [396, 188] on button "Grab Withdraw" at bounding box center [415, 188] width 101 height 26
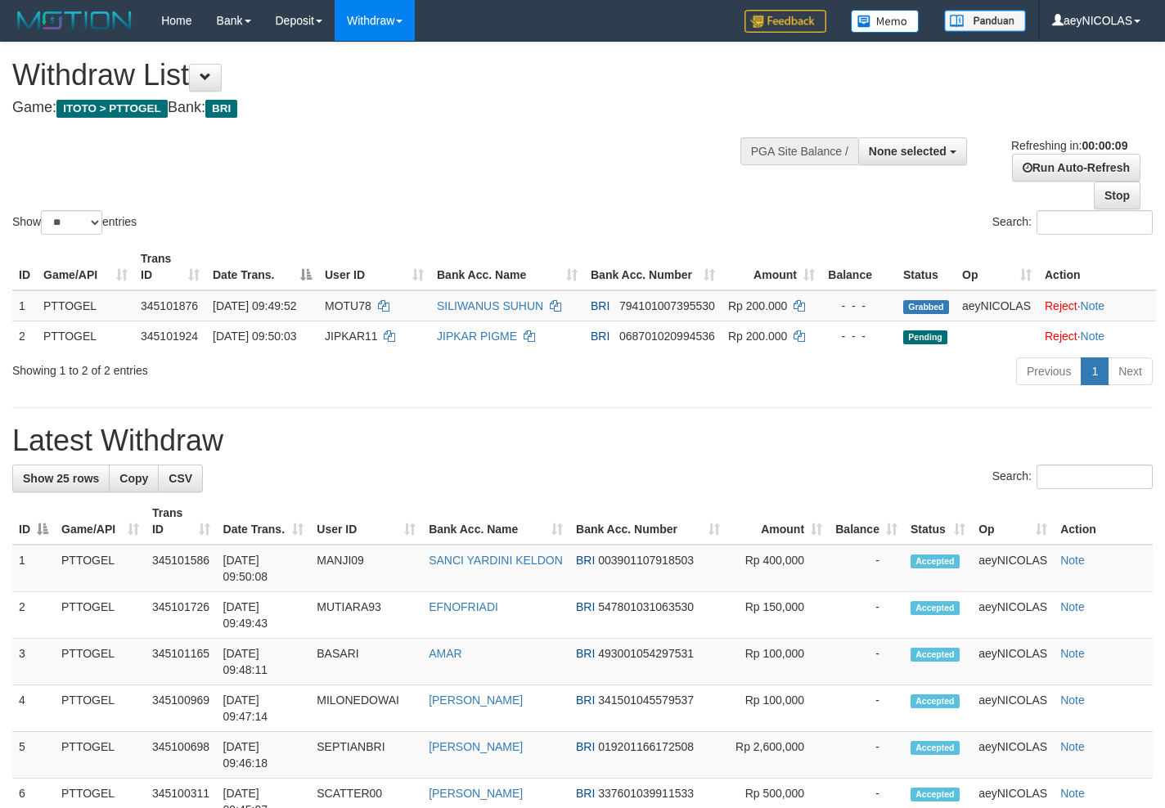
select select
select select "**"
select select
select select "**"
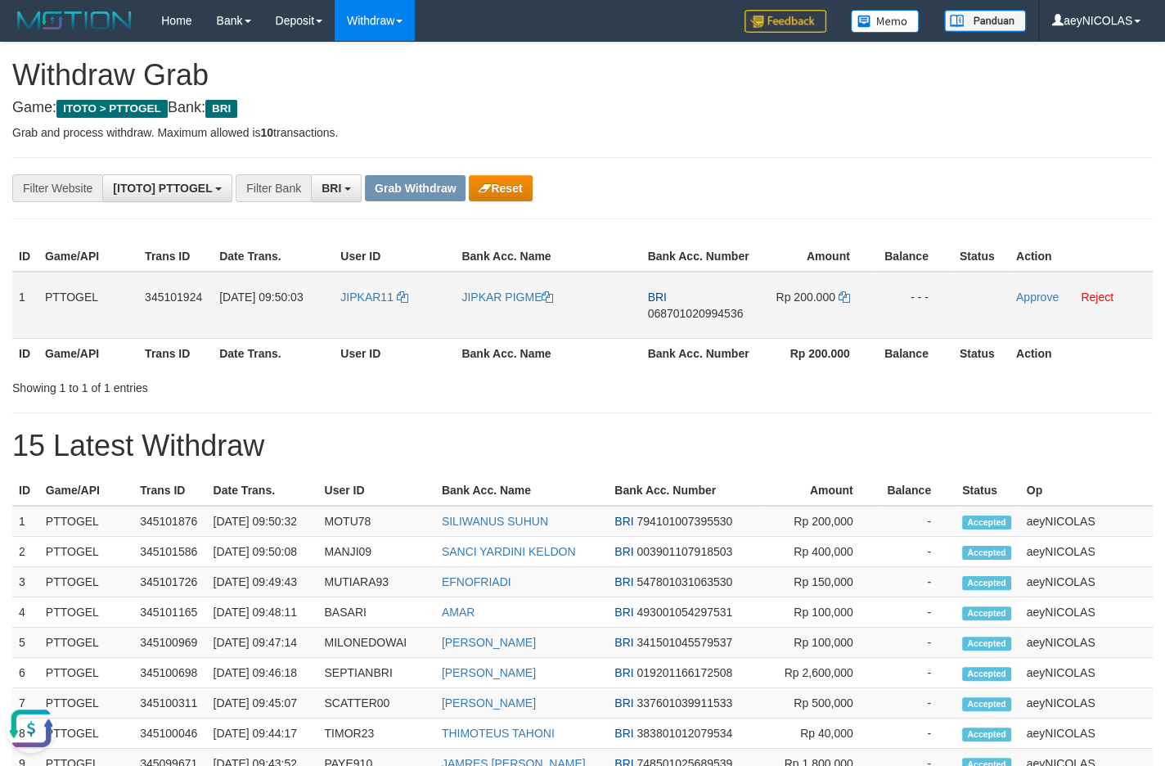
drag, startPoint x: 352, startPoint y: 320, endPoint x: 792, endPoint y: 335, distance: 440.3
click at [845, 321] on tr "1 PTTOGEL 345101924 [DATE] 09:50:03 JIPKAR11 JIPKAR PIGME BRI 068701020994536 R…" at bounding box center [582, 305] width 1140 height 67
click at [665, 303] on span "BRI" at bounding box center [657, 296] width 19 height 13
click at [679, 322] on td "BRI 068701020994536" at bounding box center [698, 305] width 115 height 67
click at [679, 320] on span "068701020994536" at bounding box center [696, 313] width 96 height 13
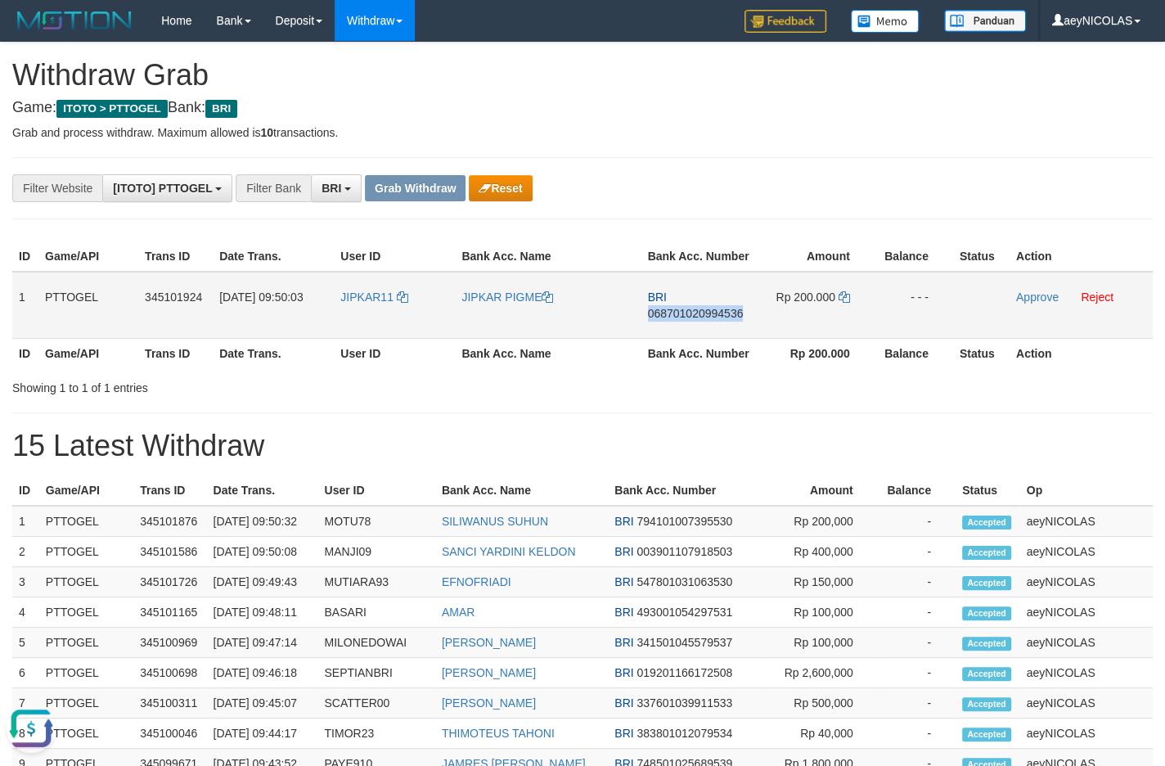
copy span "068701020994536"
click at [679, 320] on span "068701020994536" at bounding box center [696, 313] width 96 height 13
copy span "068701020994536"
click at [671, 320] on span "068701020994536" at bounding box center [696, 313] width 96 height 13
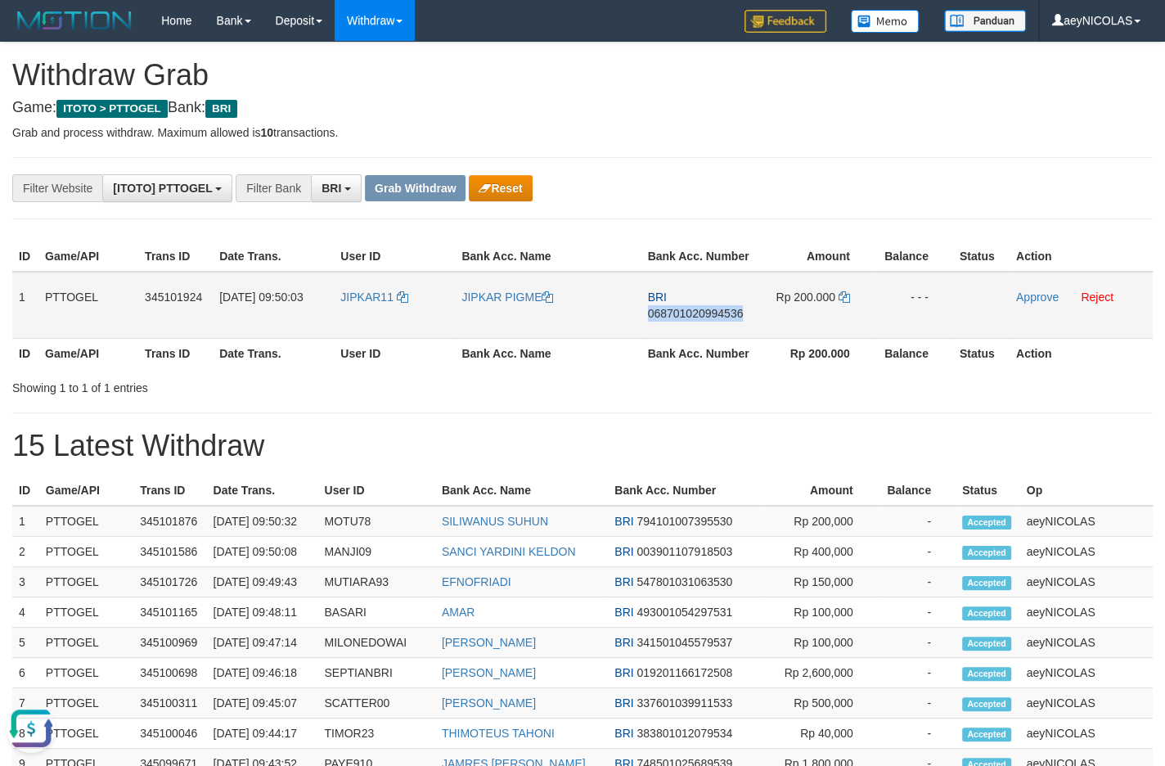
copy span "068701020994536"
drag, startPoint x: 763, startPoint y: 445, endPoint x: 745, endPoint y: 442, distance: 18.3
click at [762, 445] on div "**********" at bounding box center [582, 690] width 1165 height 1294
click at [842, 303] on icon at bounding box center [843, 296] width 11 height 11
copy span "068701020994536"
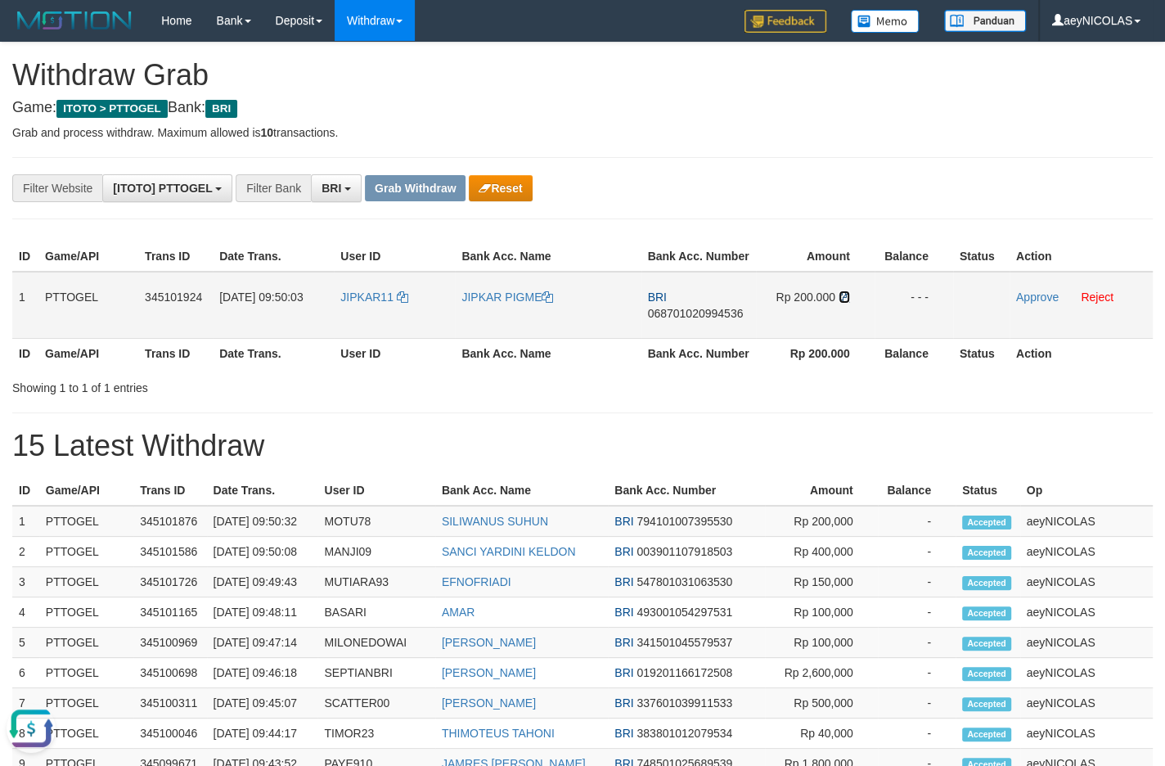
click at [842, 303] on icon at bounding box center [843, 296] width 11 height 11
click at [1027, 303] on link "Approve" at bounding box center [1037, 296] width 43 height 13
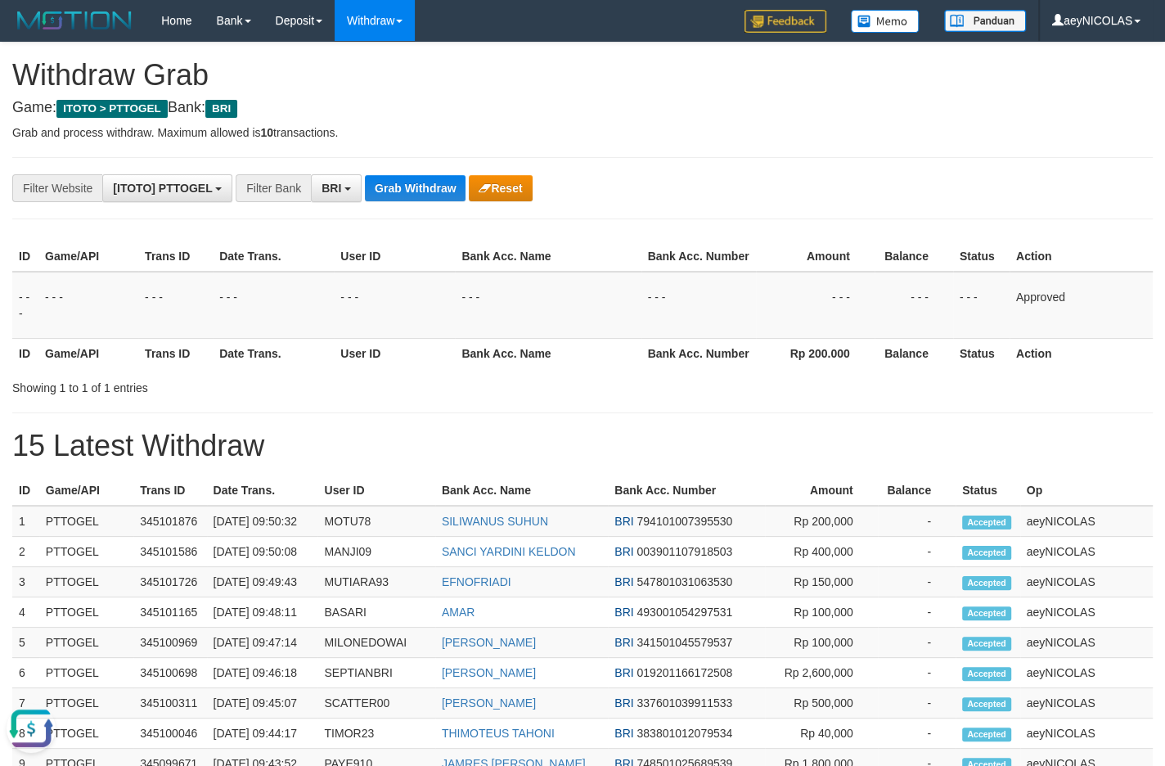
drag, startPoint x: 847, startPoint y: 348, endPoint x: 449, endPoint y: 228, distance: 415.1
click at [842, 339] on td "- - -" at bounding box center [815, 305] width 119 height 67
click at [392, 191] on button "Grab Withdraw" at bounding box center [415, 188] width 101 height 26
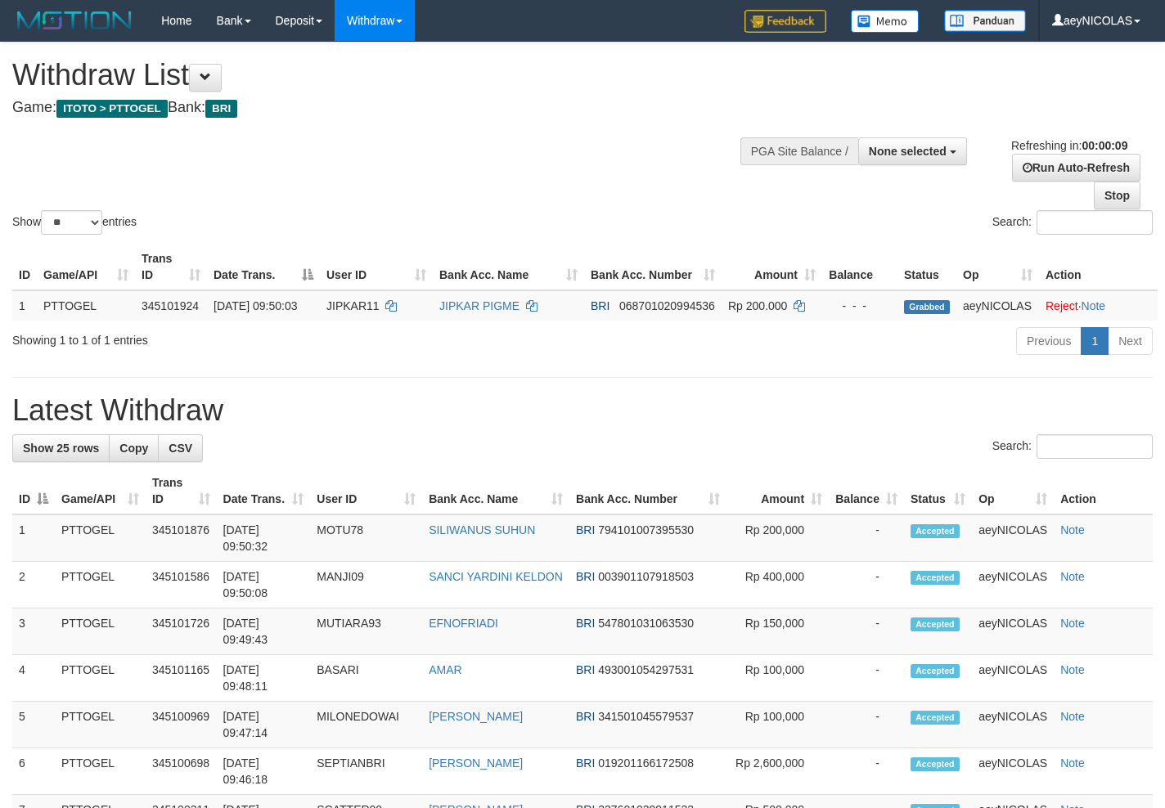
select select
select select "**"
select select
select select "**"
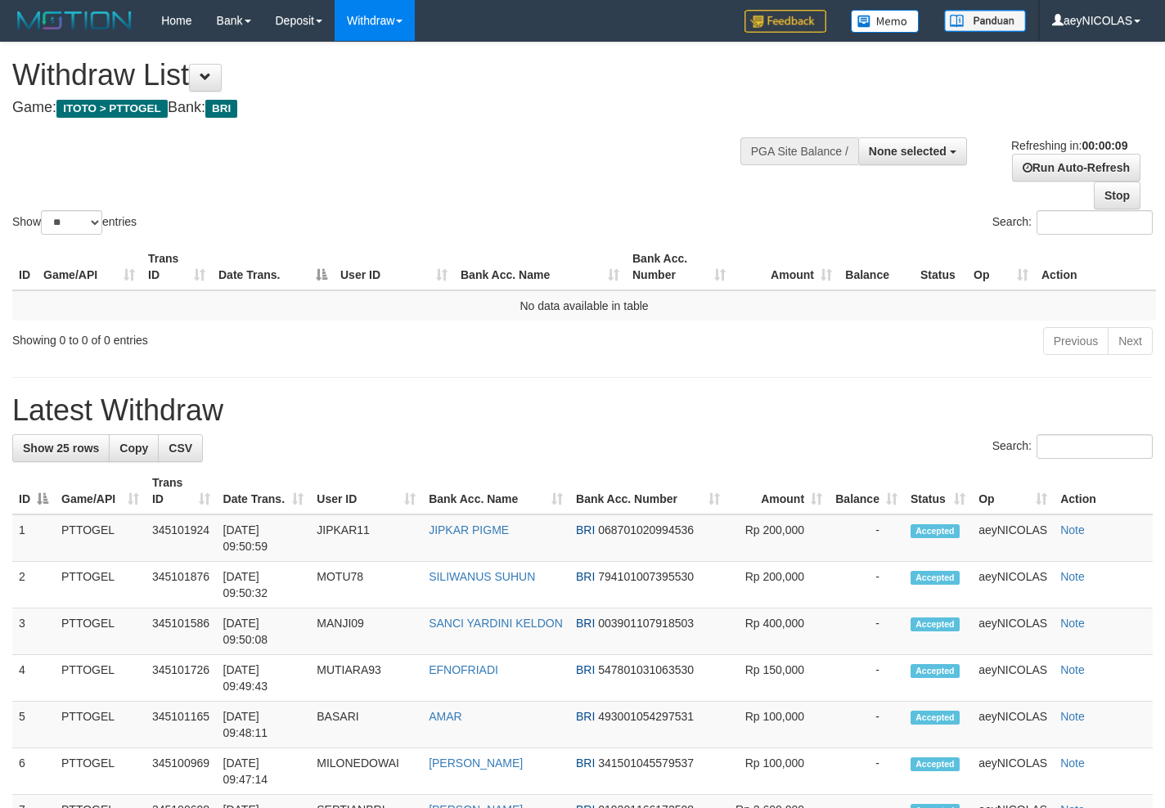
select select
select select "**"
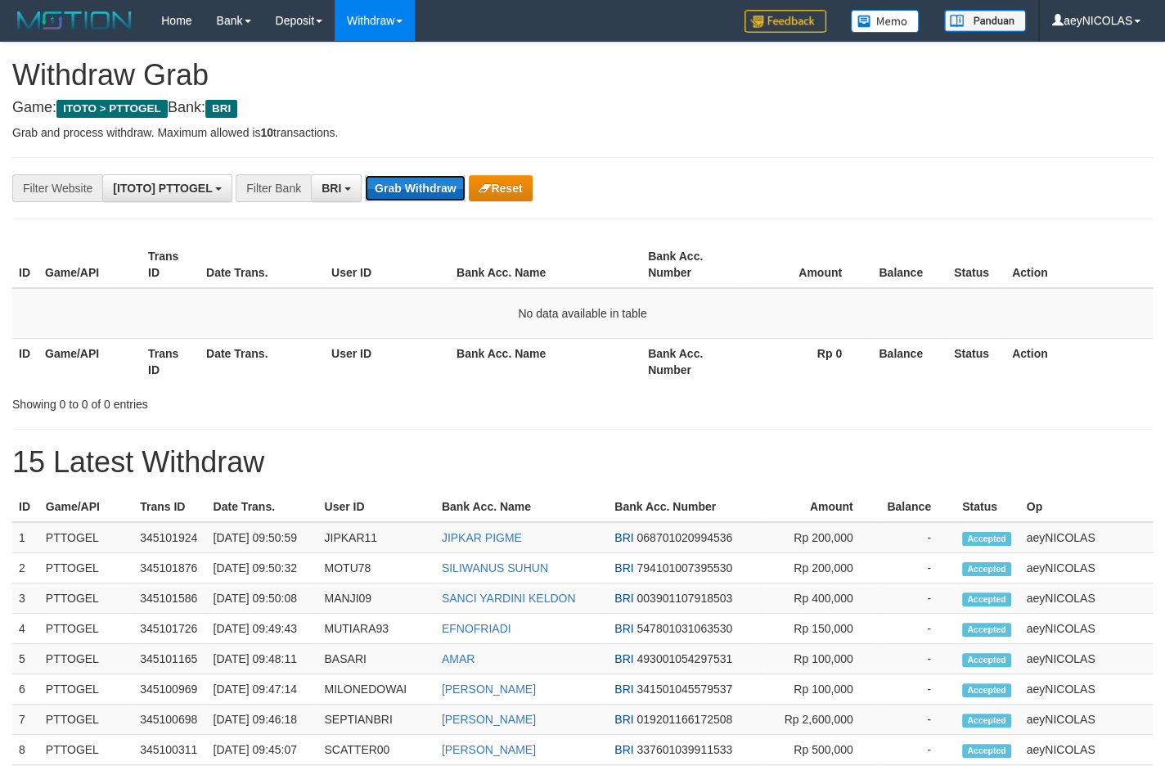
scroll to position [79, 0]
click at [425, 200] on button "Grab Withdraw" at bounding box center [415, 188] width 101 height 26
drag, startPoint x: 707, startPoint y: 409, endPoint x: 461, endPoint y: 224, distance: 307.9
click at [667, 364] on div "ID Game/API Trans ID Date Trans. User ID Bank Acc. Name Bank Acc. Number Amount…" at bounding box center [582, 324] width 1140 height 177
click at [424, 173] on div "**********" at bounding box center [582, 698] width 1165 height 1310
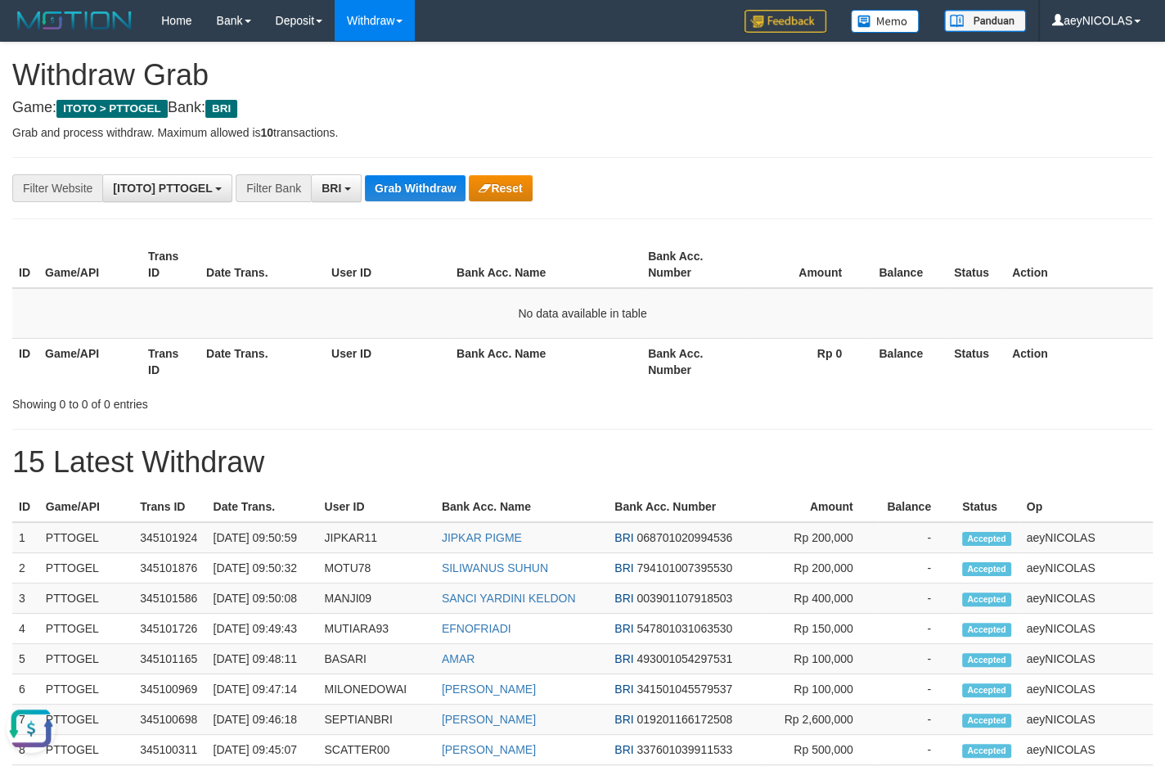
click at [424, 173] on div "**********" at bounding box center [582, 698] width 1165 height 1310
click at [422, 180] on button "Grab Withdraw" at bounding box center [415, 188] width 101 height 26
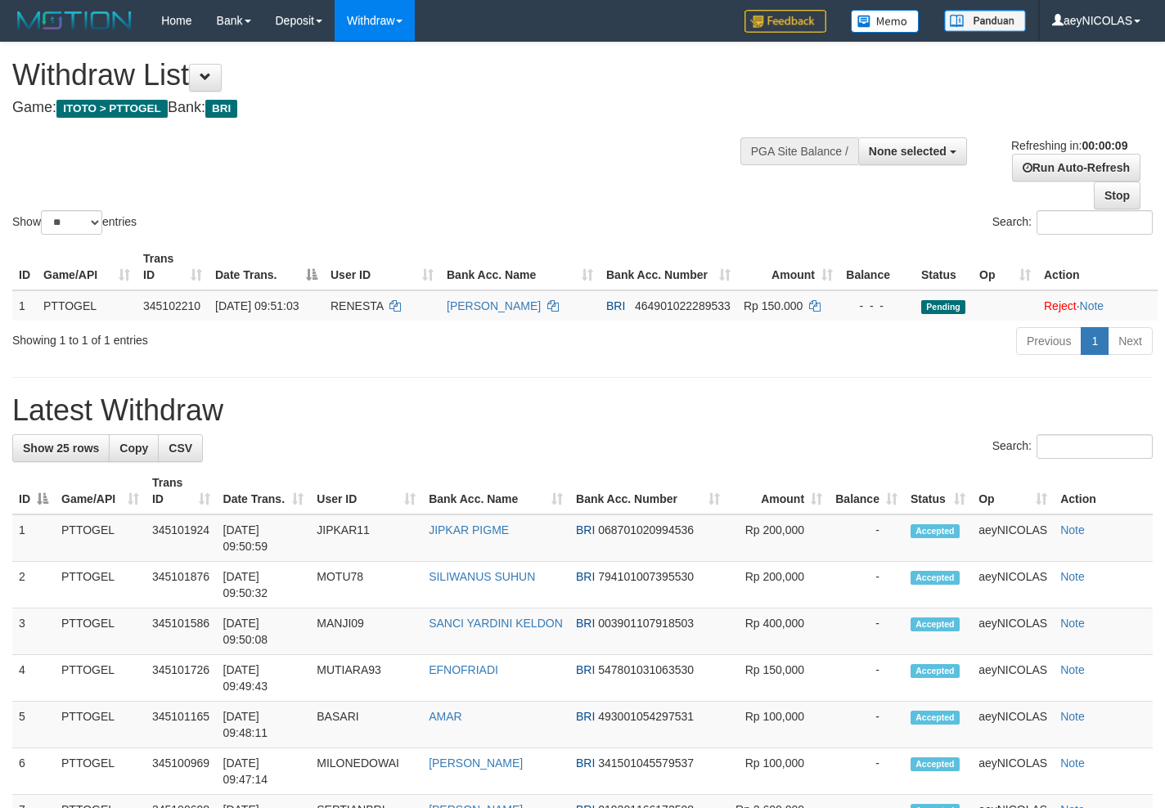
select select
select select "**"
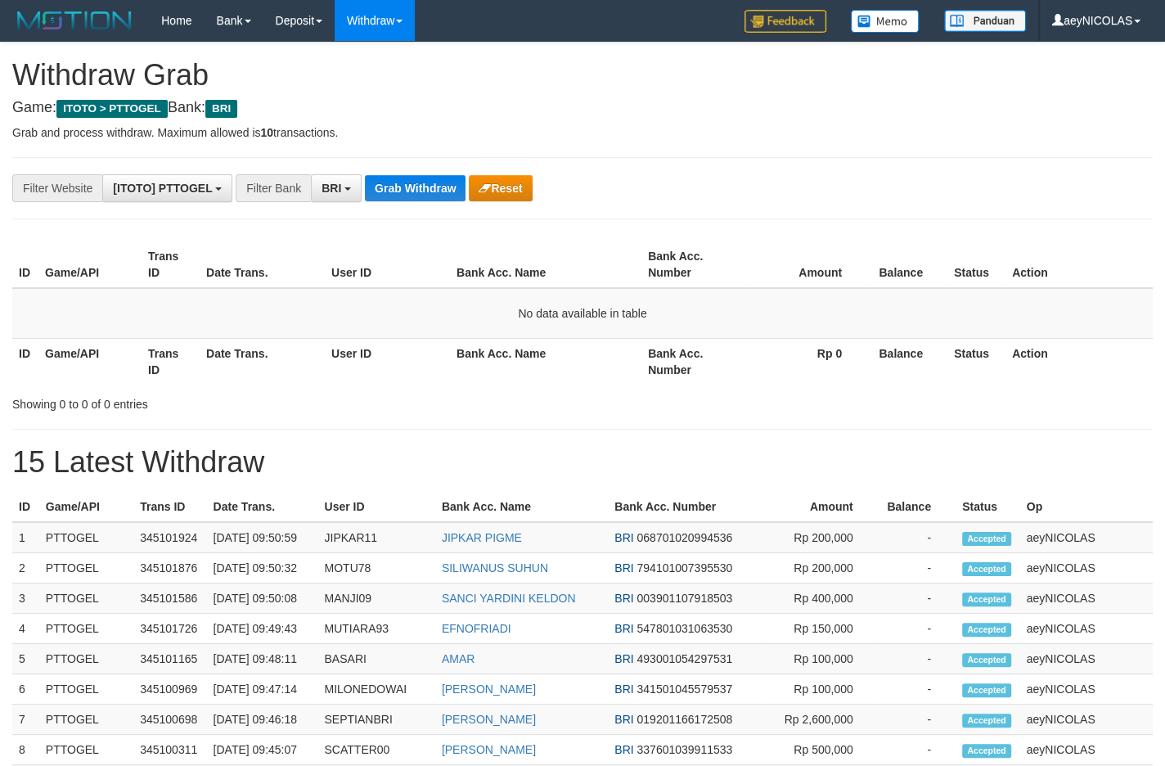
scroll to position [79, 0]
click at [428, 195] on button "Grab Withdraw" at bounding box center [415, 188] width 101 height 26
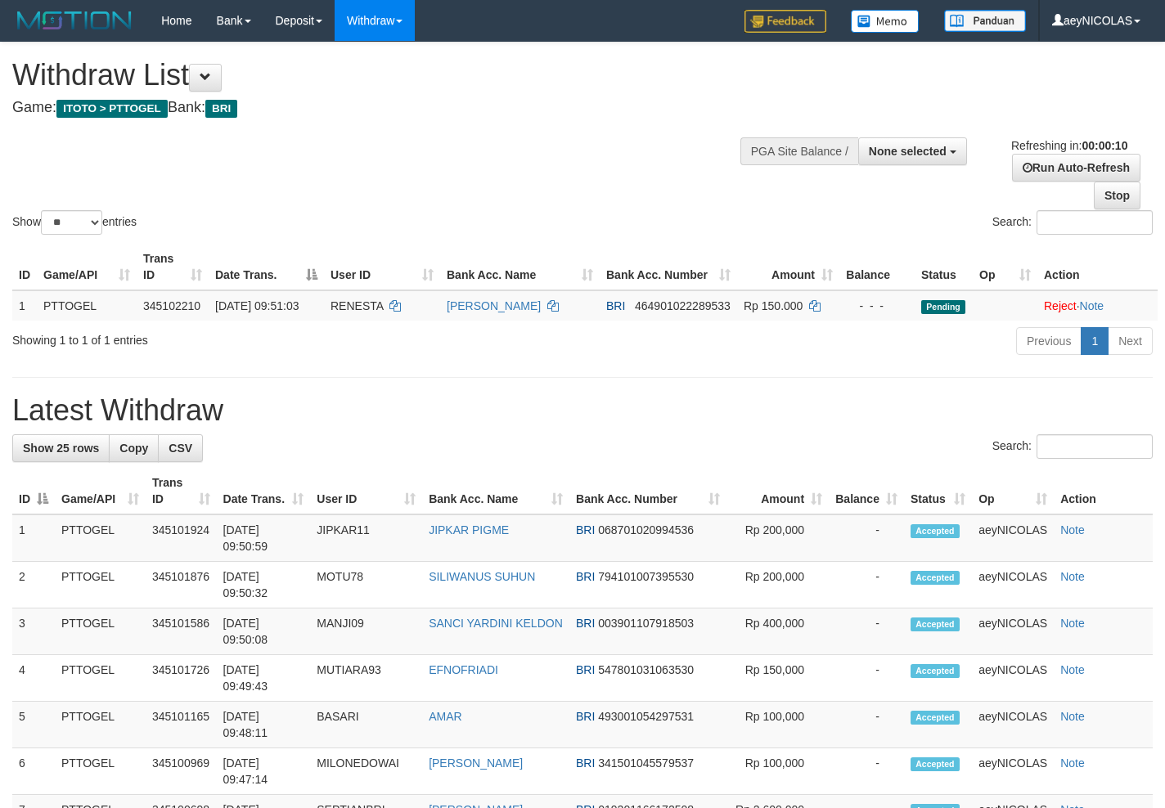
select select
select select "**"
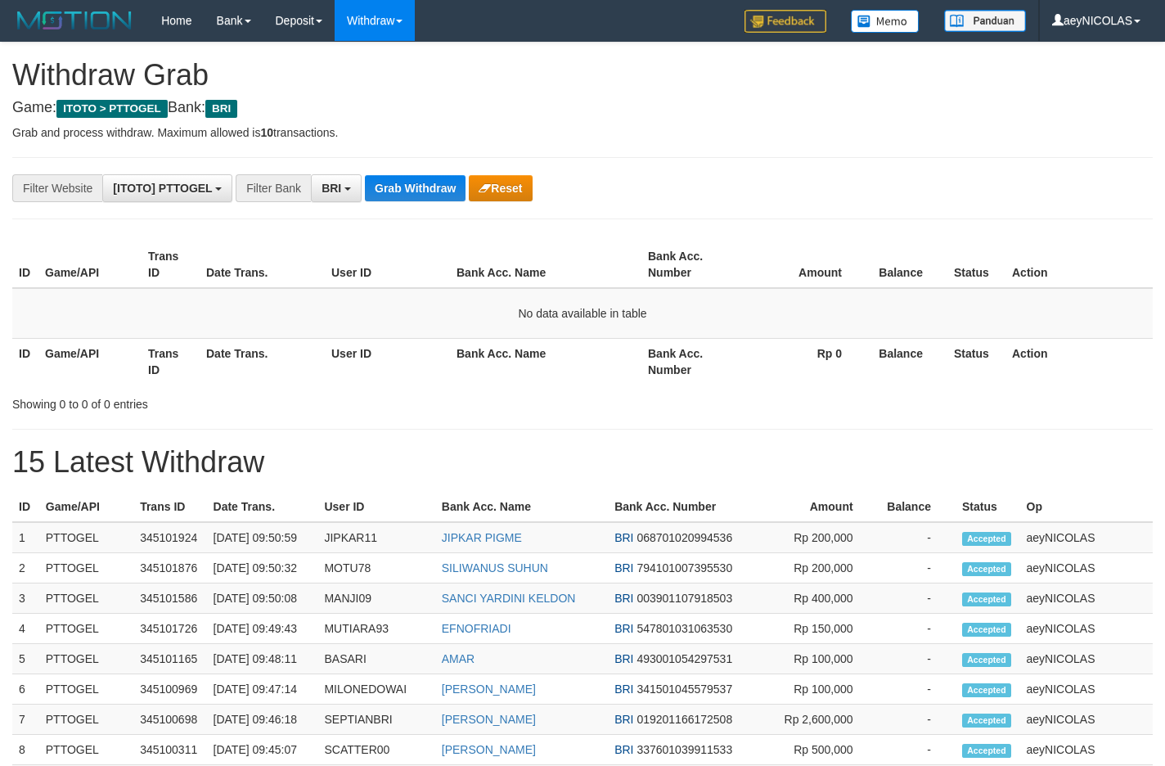
click at [426, 195] on button "Grab Withdraw" at bounding box center [415, 188] width 101 height 26
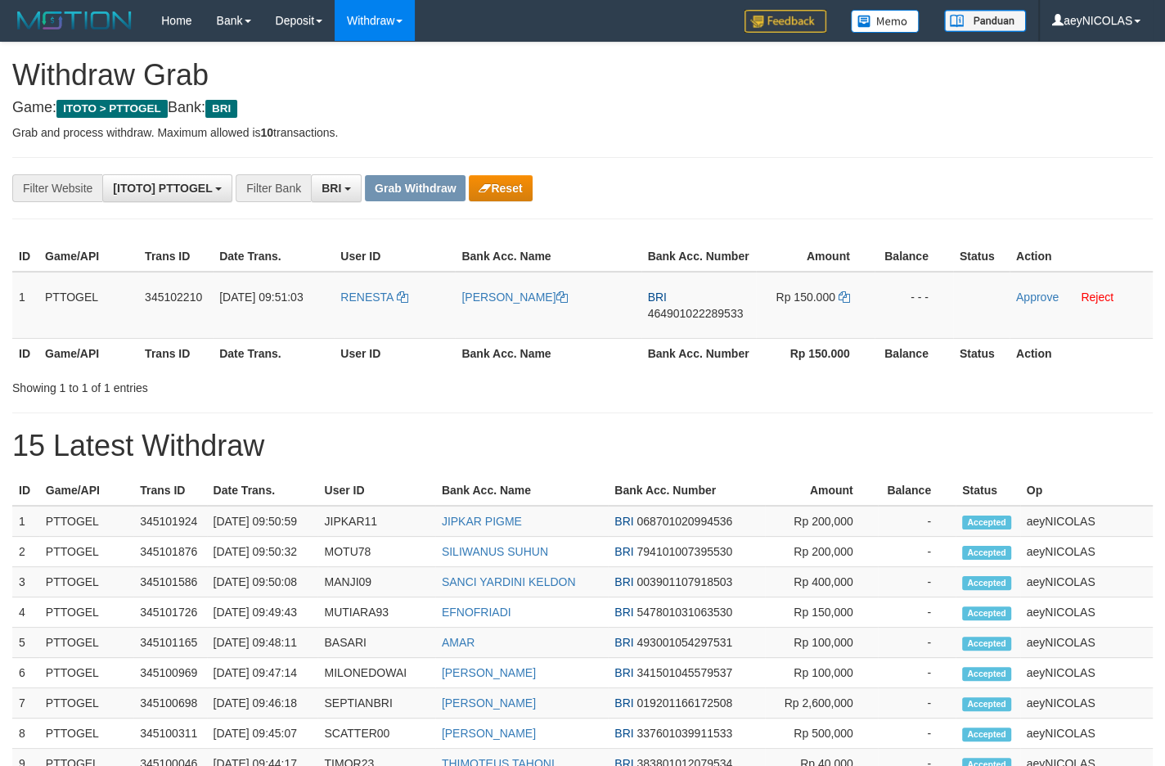
scroll to position [79, 0]
drag, startPoint x: 377, startPoint y: 334, endPoint x: 811, endPoint y: 336, distance: 433.5
click at [811, 336] on tr "1 PTTOGEL 345102210 [DATE] 09:51:03 RENESTA [PERSON_NAME] BRI 464901022289533 R…" at bounding box center [582, 305] width 1140 height 67
click at [654, 320] on span "464901022289533" at bounding box center [696, 313] width 96 height 13
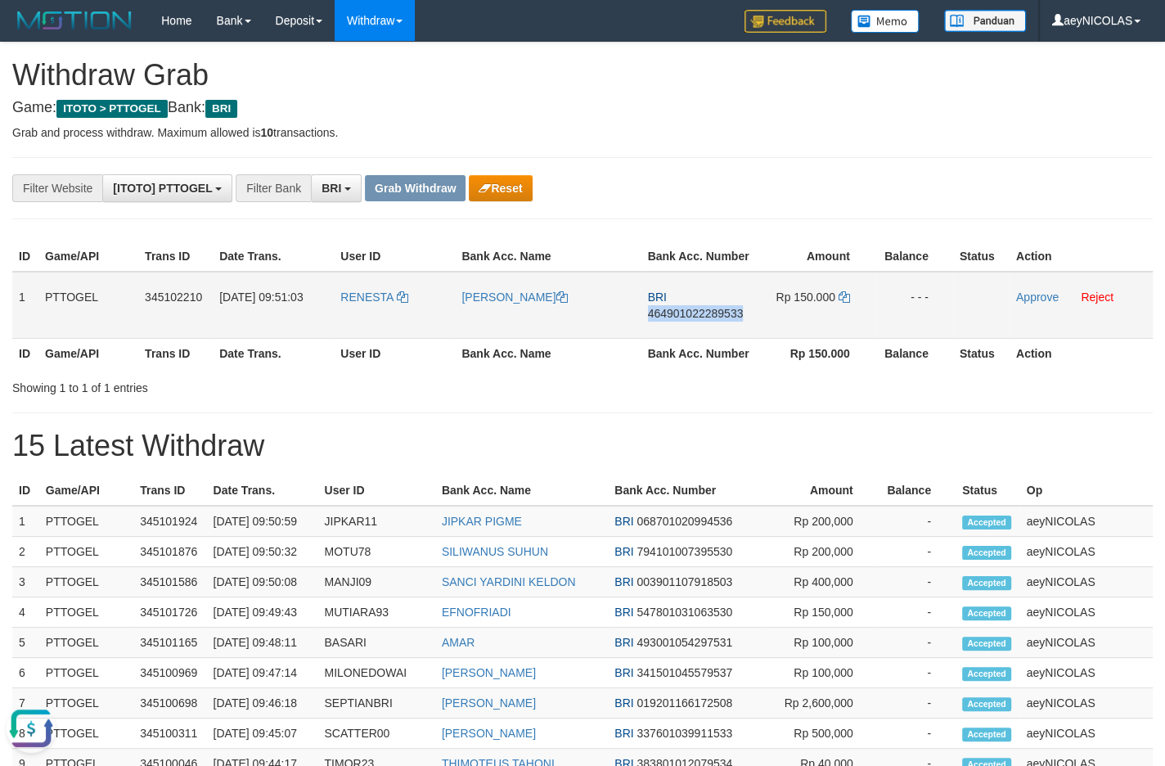
click at [655, 320] on span "464901022289533" at bounding box center [696, 313] width 96 height 13
copy span "464901022289533"
click at [699, 339] on td "BRI 464901022289533" at bounding box center [698, 305] width 115 height 67
click at [703, 320] on span "464901022289533" at bounding box center [696, 313] width 96 height 13
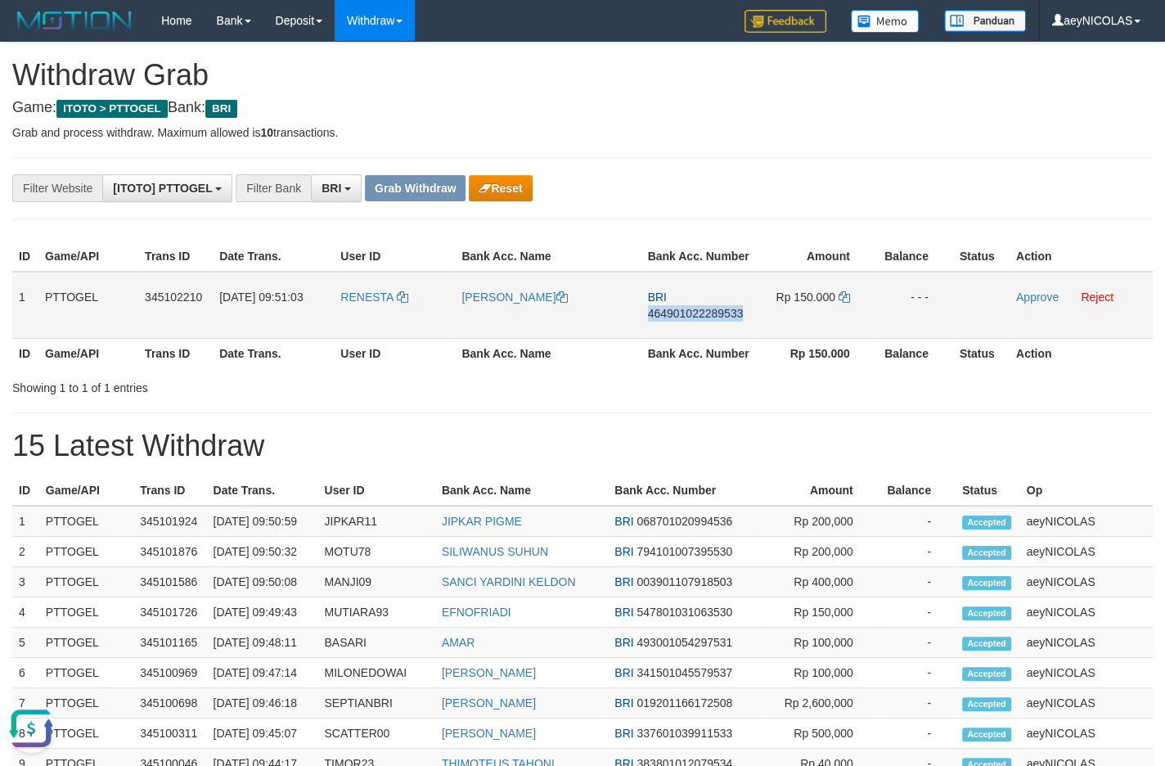
copy span "464901022289533"
click at [781, 368] on th "Rp 150.000" at bounding box center [815, 353] width 119 height 30
click at [731, 396] on div "Showing 1 to 1 of 1 entries" at bounding box center [582, 384] width 1165 height 23
click at [604, 373] on div "ID Game/API Trans ID Date Trans. User ID Bank Acc. Name Bank Acc. Number Amount…" at bounding box center [582, 304] width 1165 height 137
drag, startPoint x: 654, startPoint y: 470, endPoint x: 411, endPoint y: 409, distance: 249.8
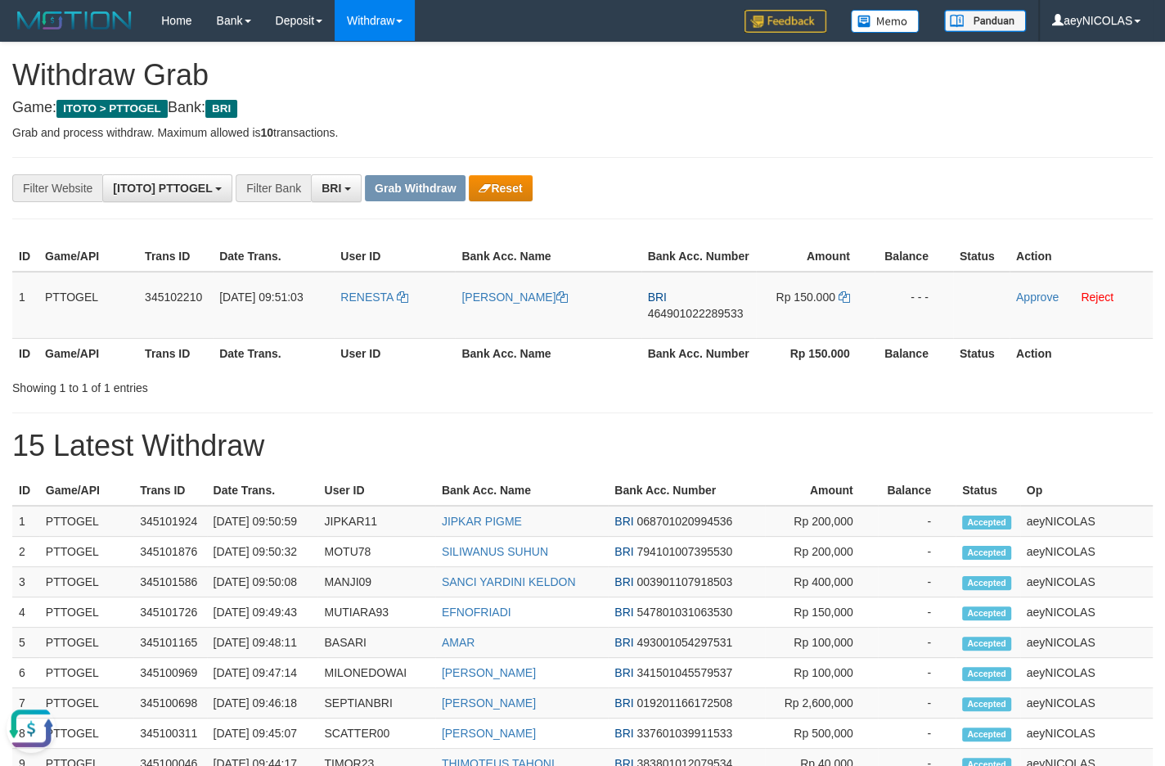
click at [654, 462] on h1 "15 Latest Withdraw" at bounding box center [582, 445] width 1140 height 33
drag, startPoint x: 372, startPoint y: 323, endPoint x: 824, endPoint y: 295, distance: 453.2
click at [824, 295] on tr "1 PTTOGEL 345102210 01/10/2025 09:51:03 RENESTA PETRUS WENGGO BRI 4649010222895…" at bounding box center [582, 305] width 1140 height 67
copy tr
click at [686, 336] on td "BRI 464901022289533" at bounding box center [698, 305] width 115 height 67
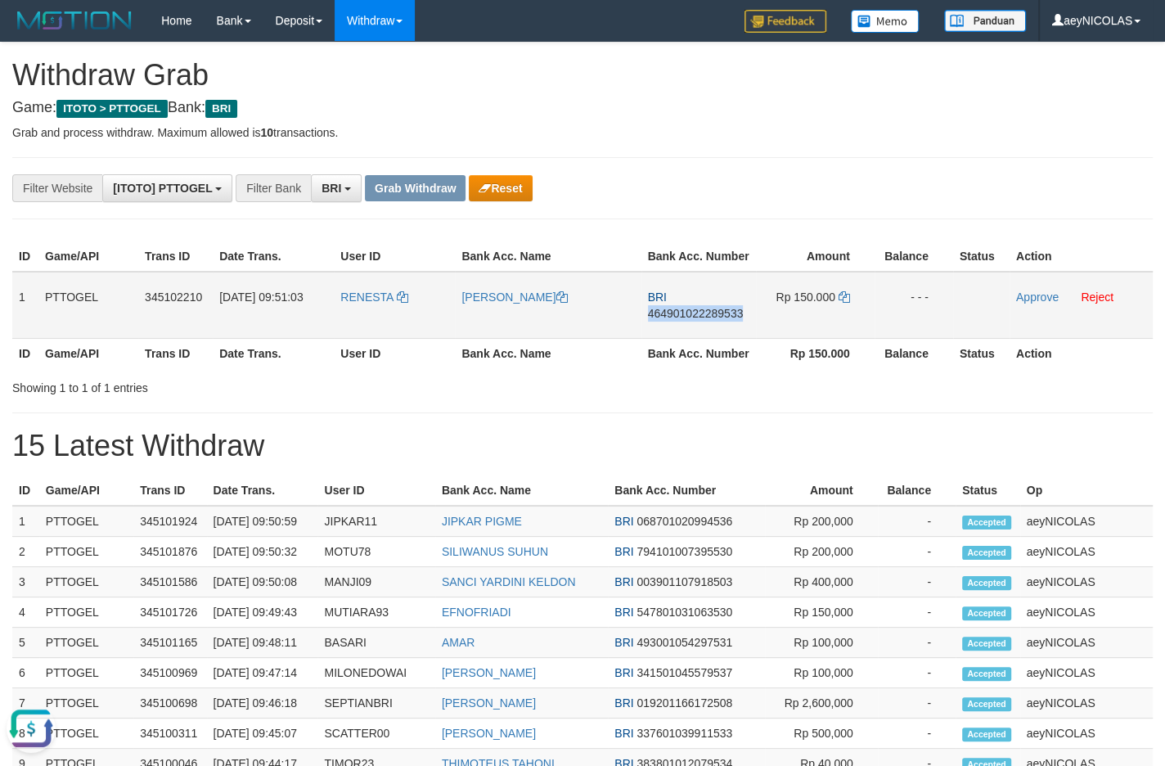
click at [686, 336] on td "BRI 464901022289533" at bounding box center [698, 305] width 115 height 67
click at [691, 320] on span "464901022289533" at bounding box center [696, 313] width 96 height 13
copy span "464901022289533"
click at [691, 320] on span "464901022289533" at bounding box center [696, 313] width 96 height 13
copy span "464901022289533"
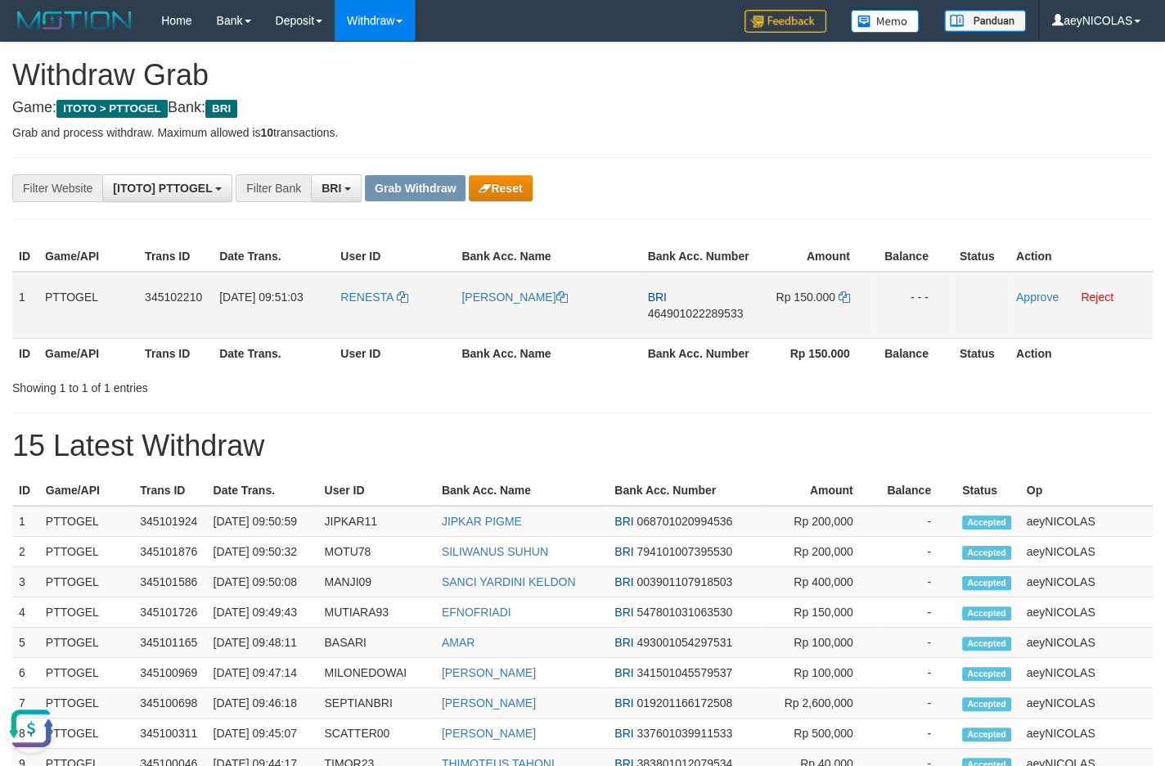
click at [684, 320] on span "464901022289533" at bounding box center [696, 313] width 96 height 13
copy span "464901022289533"
click at [600, 432] on div "**********" at bounding box center [582, 690] width 1165 height 1294
click at [849, 303] on icon at bounding box center [843, 296] width 11 height 11
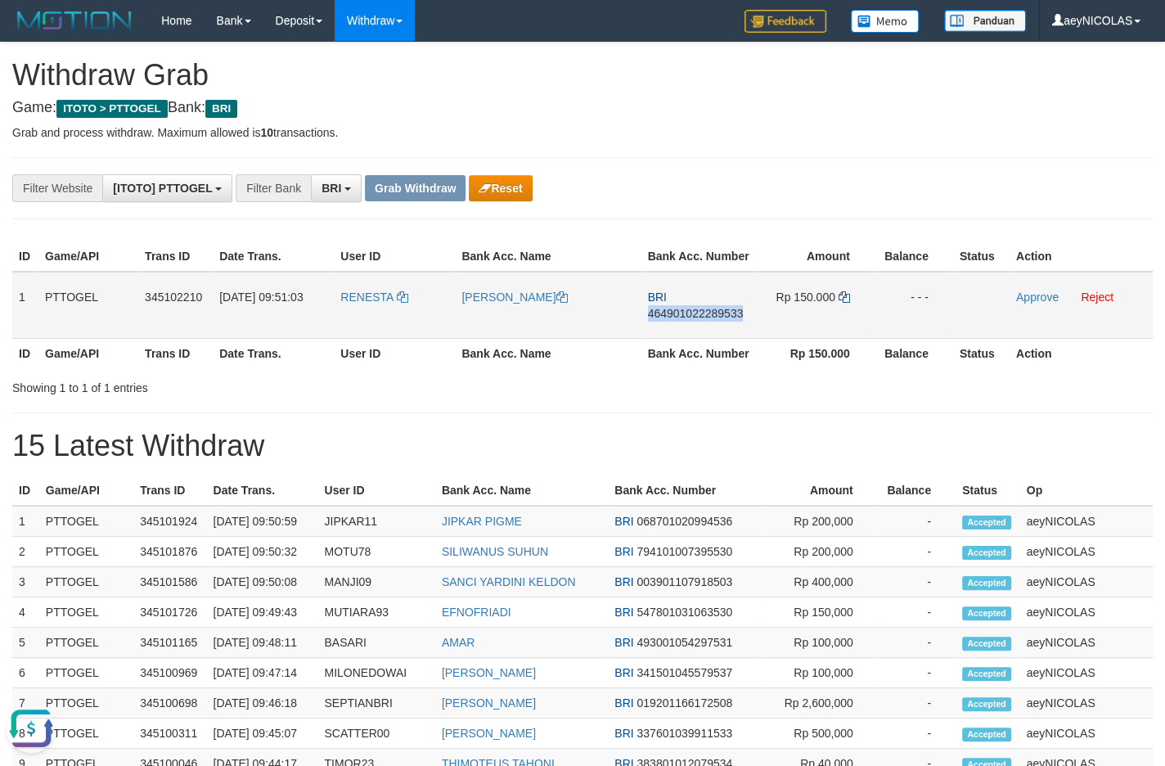
copy span "464901022289533"
click at [849, 303] on icon at bounding box center [843, 296] width 11 height 11
click at [1036, 303] on link "Approve" at bounding box center [1037, 296] width 43 height 13
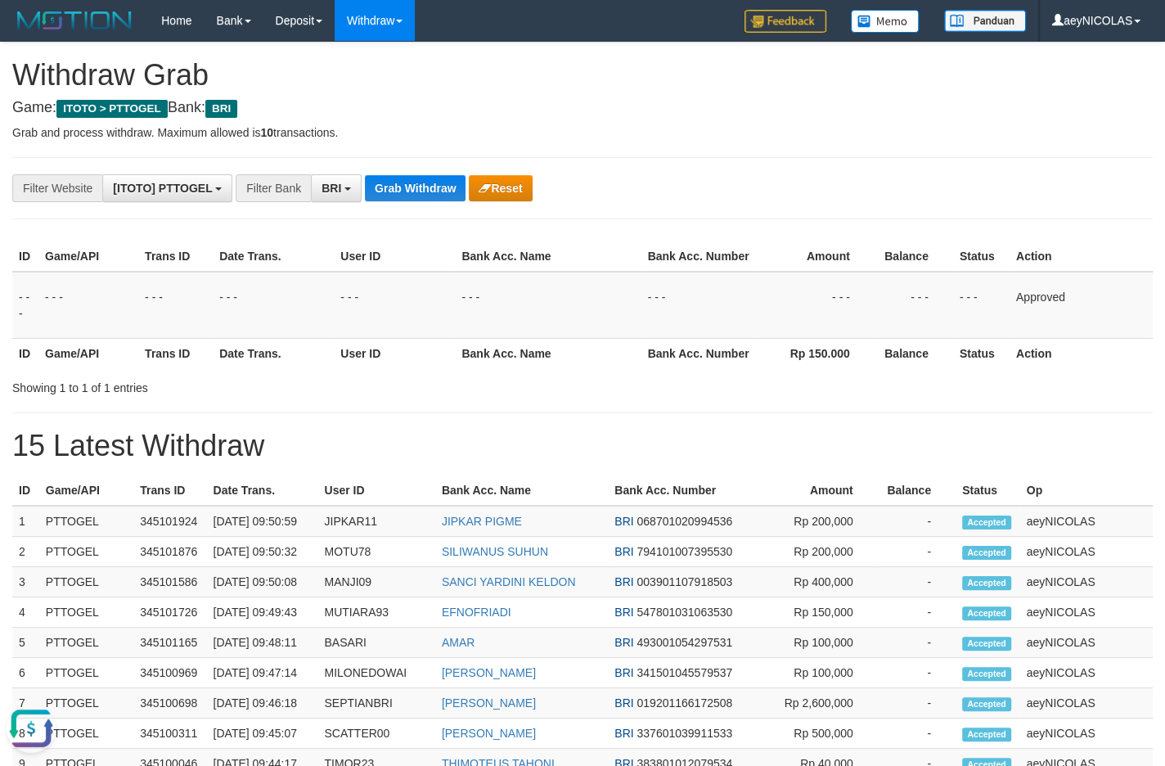
click at [719, 396] on div "Showing 1 to 1 of 1 entries" at bounding box center [582, 384] width 1165 height 23
click at [434, 207] on div "**********" at bounding box center [582, 690] width 1165 height 1294
click at [434, 201] on button "Grab Withdraw" at bounding box center [415, 188] width 101 height 26
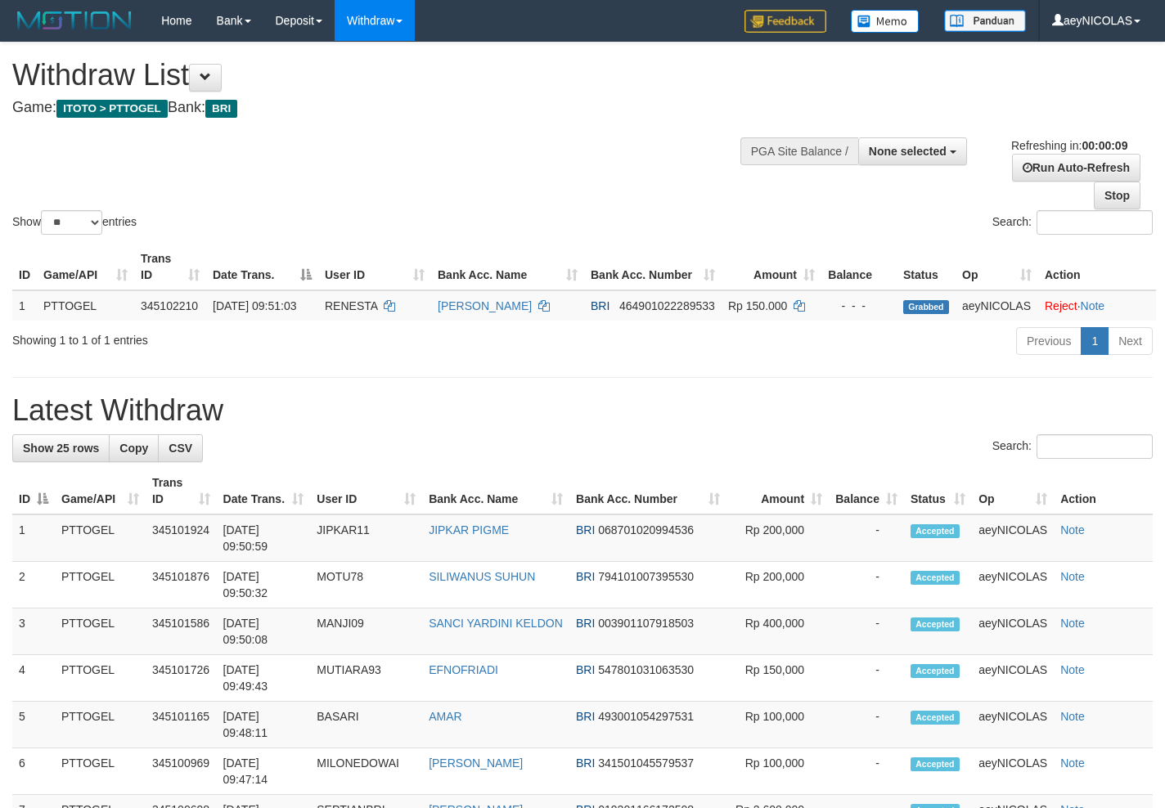
select select
select select "**"
select select
select select "**"
select select
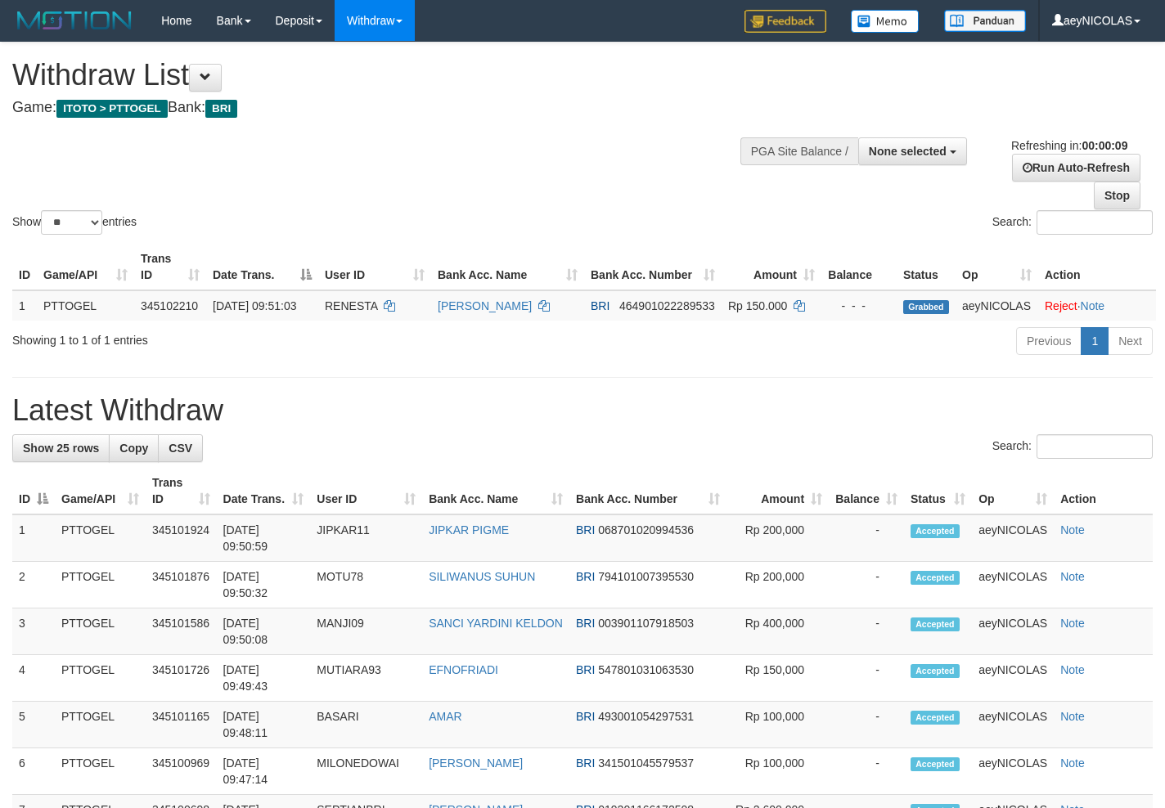
select select "**"
select select
select select "**"
select select
select select "**"
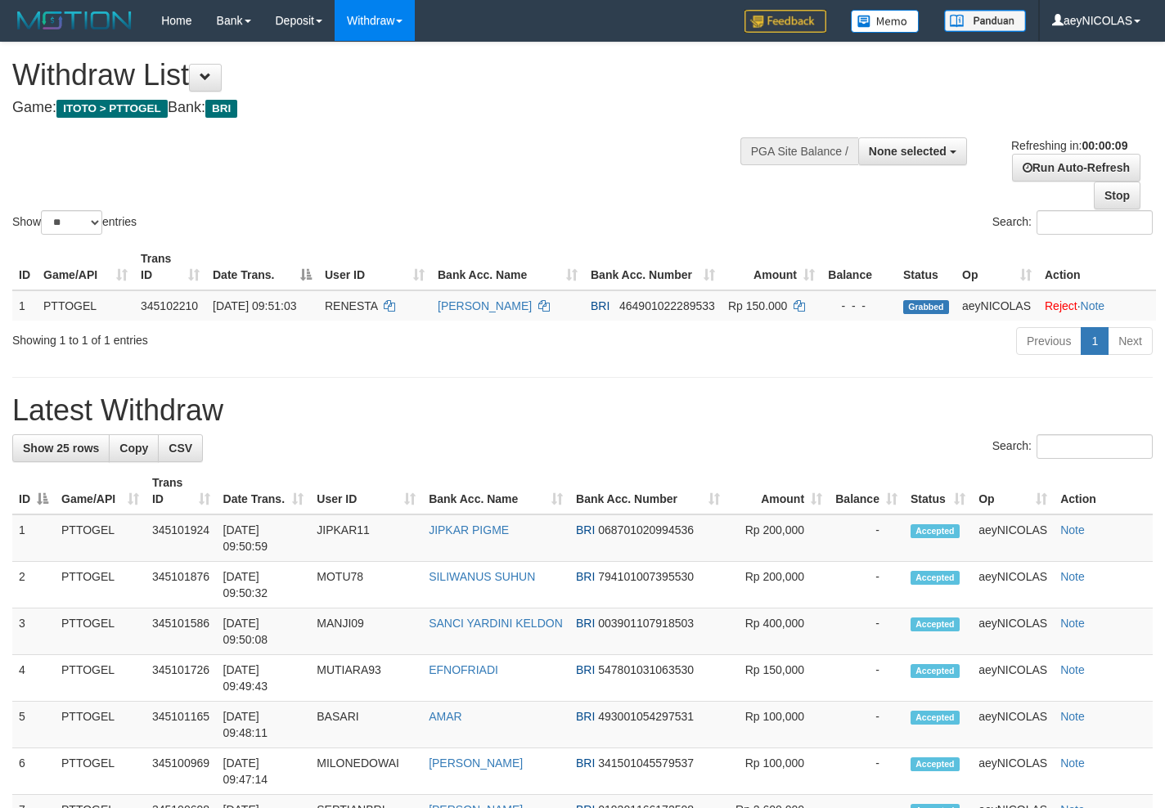
select select
select select "**"
select select
select select "**"
select select
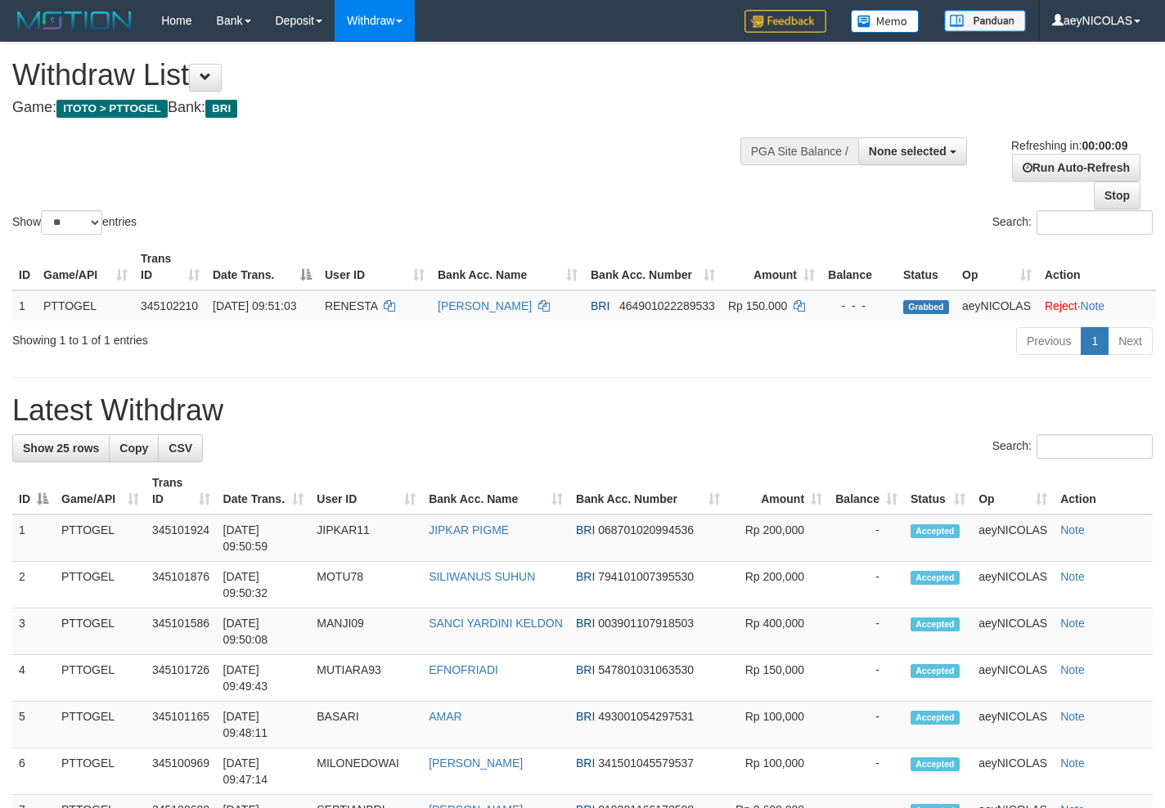
select select "**"
select select
select select "**"
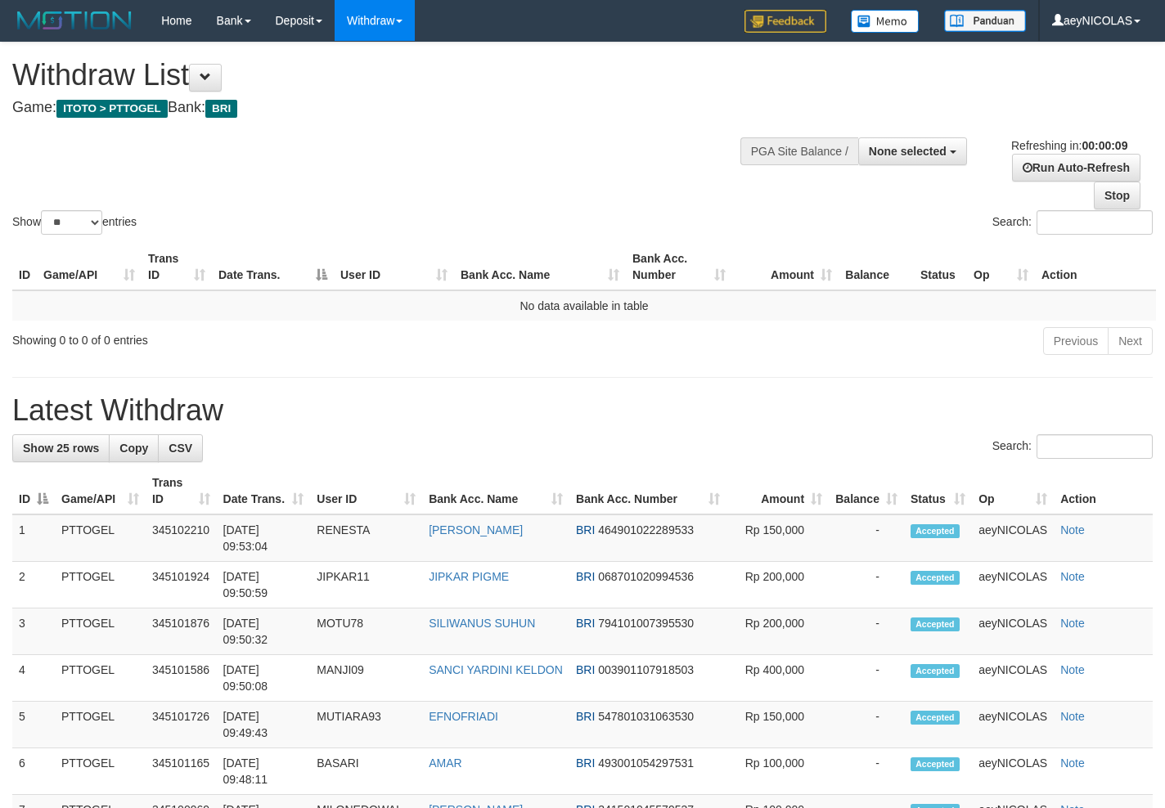
select select
select select "**"
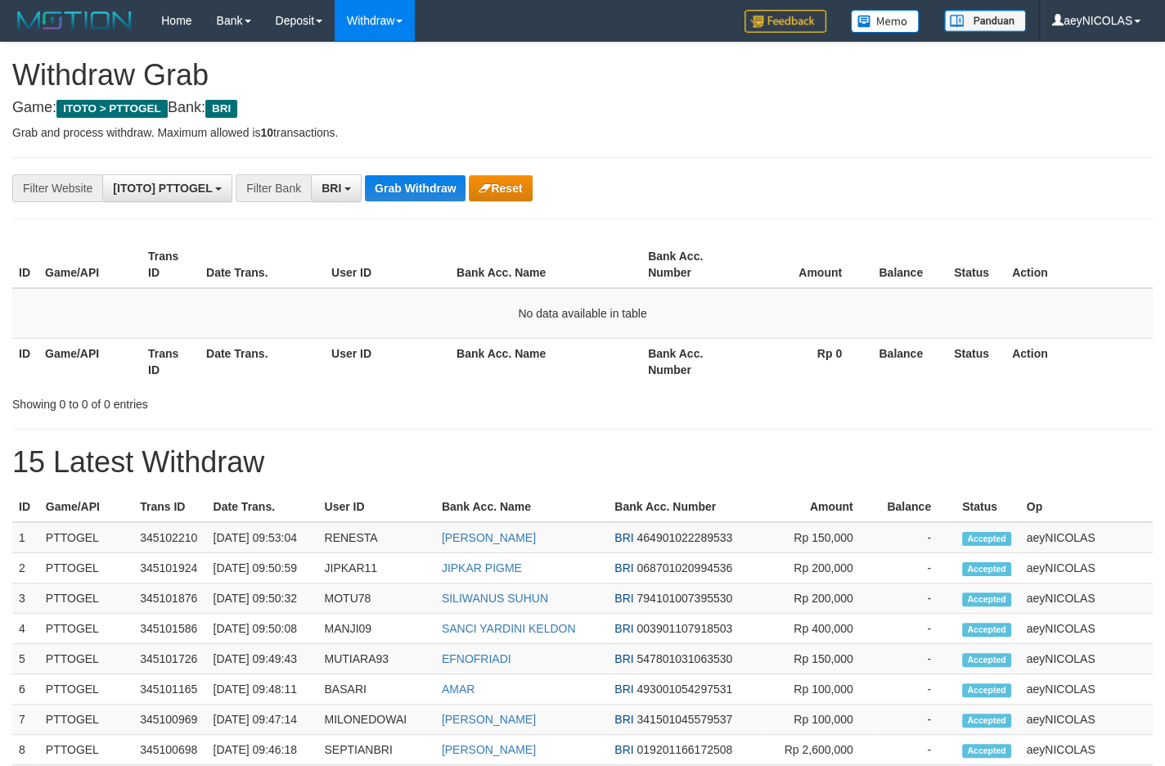
scroll to position [79, 0]
click at [434, 202] on div "**********" at bounding box center [485, 188] width 971 height 28
click at [436, 202] on div "**********" at bounding box center [485, 188] width 971 height 28
click at [438, 197] on button "Grab Withdraw" at bounding box center [415, 188] width 101 height 26
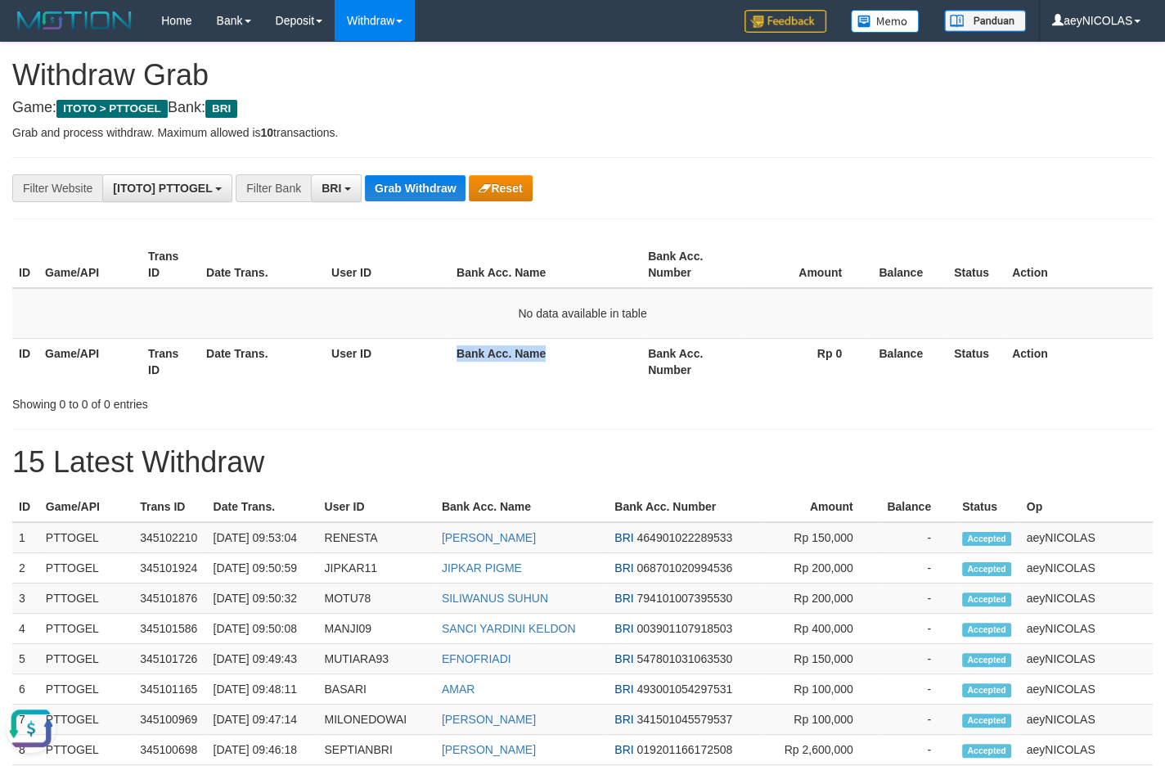
click at [722, 380] on th "Bank Acc. Number" at bounding box center [692, 361] width 103 height 47
click at [430, 195] on button "Grab Withdraw" at bounding box center [415, 188] width 101 height 26
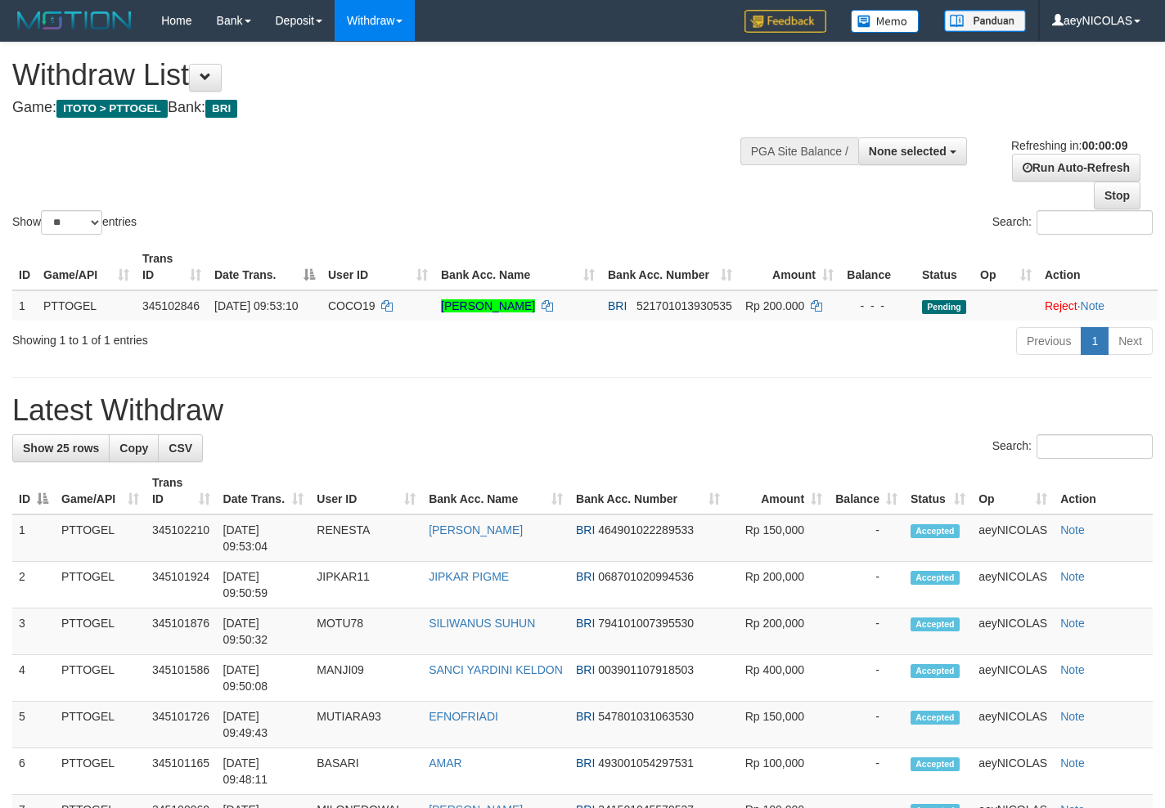
select select
select select "**"
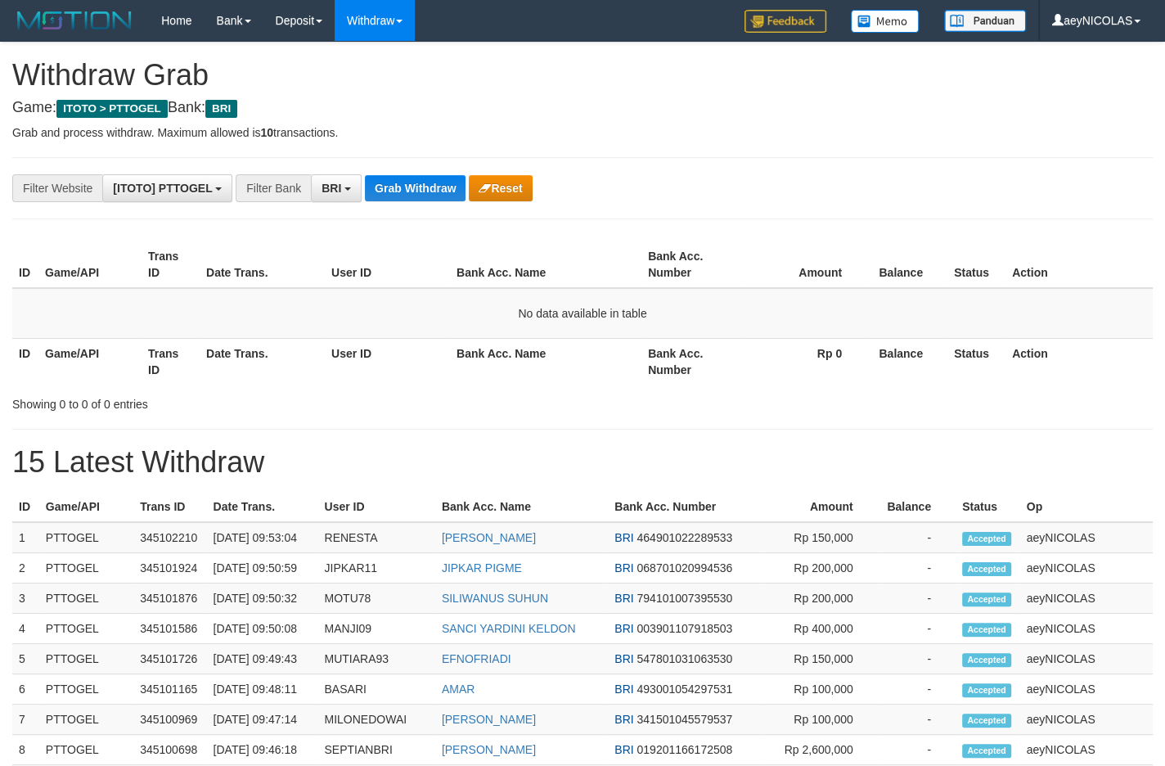
scroll to position [79, 0]
click at [414, 188] on button "Grab Withdraw" at bounding box center [415, 188] width 101 height 26
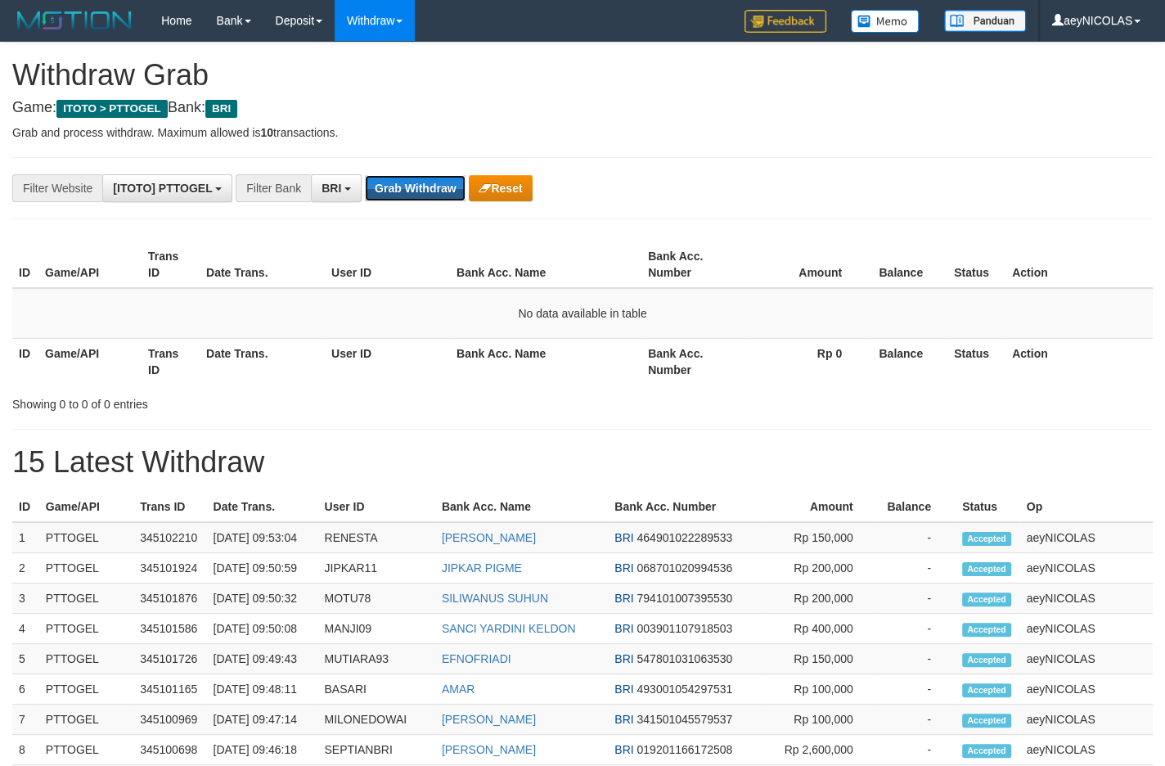
click at [414, 188] on button "Grab Withdraw" at bounding box center [415, 188] width 101 height 26
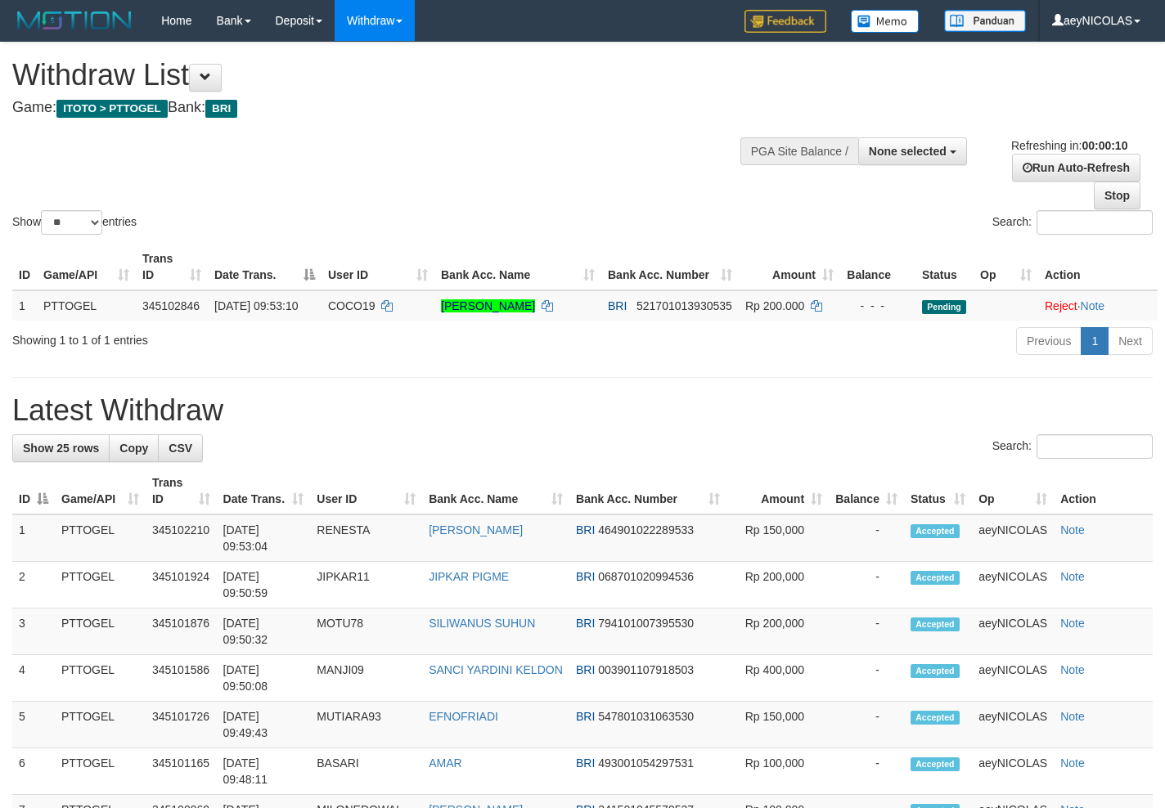
select select
select select "**"
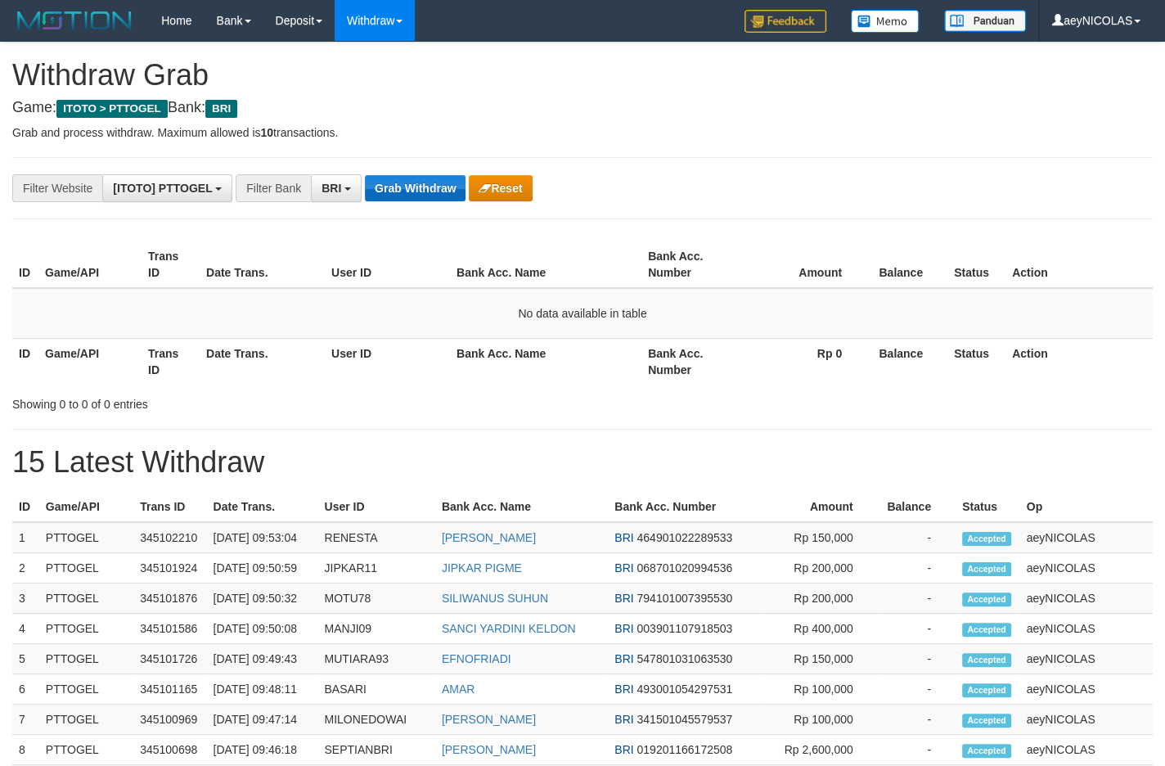
scroll to position [79, 0]
click at [421, 195] on button "Grab Withdraw" at bounding box center [415, 188] width 101 height 26
click at [422, 191] on button "Grab Withdraw" at bounding box center [415, 188] width 101 height 26
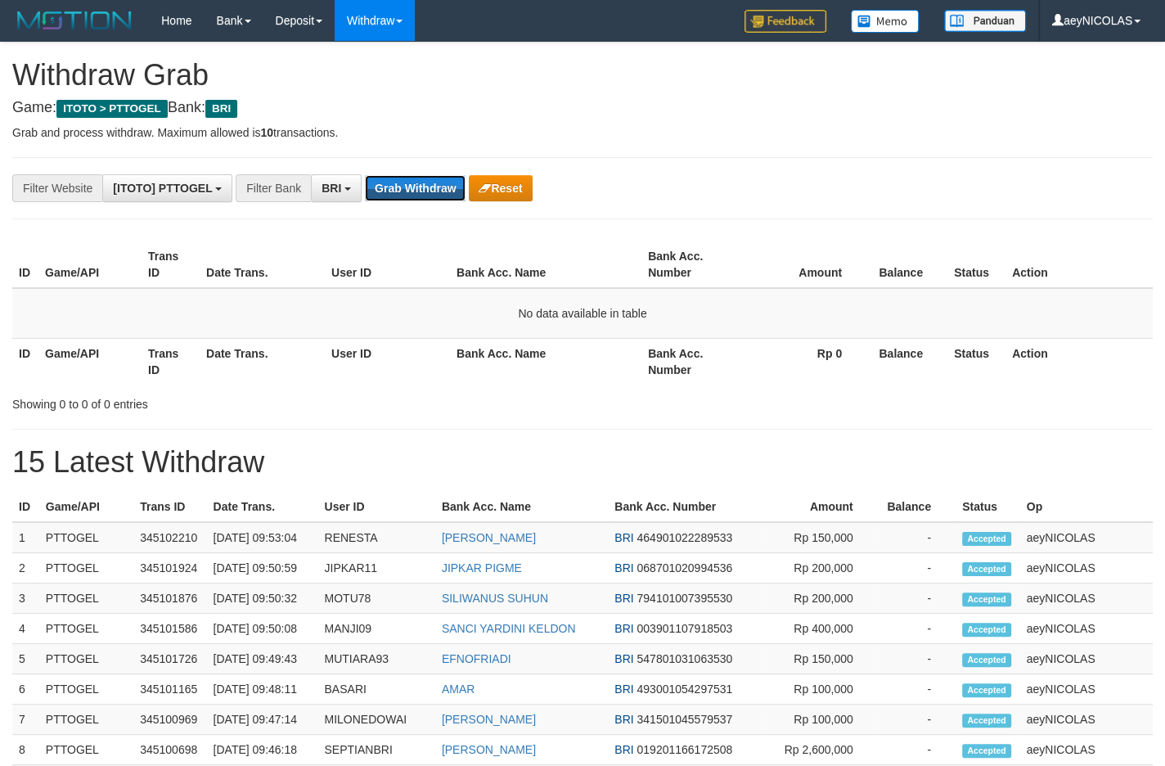
click at [422, 191] on button "Grab Withdraw" at bounding box center [415, 188] width 101 height 26
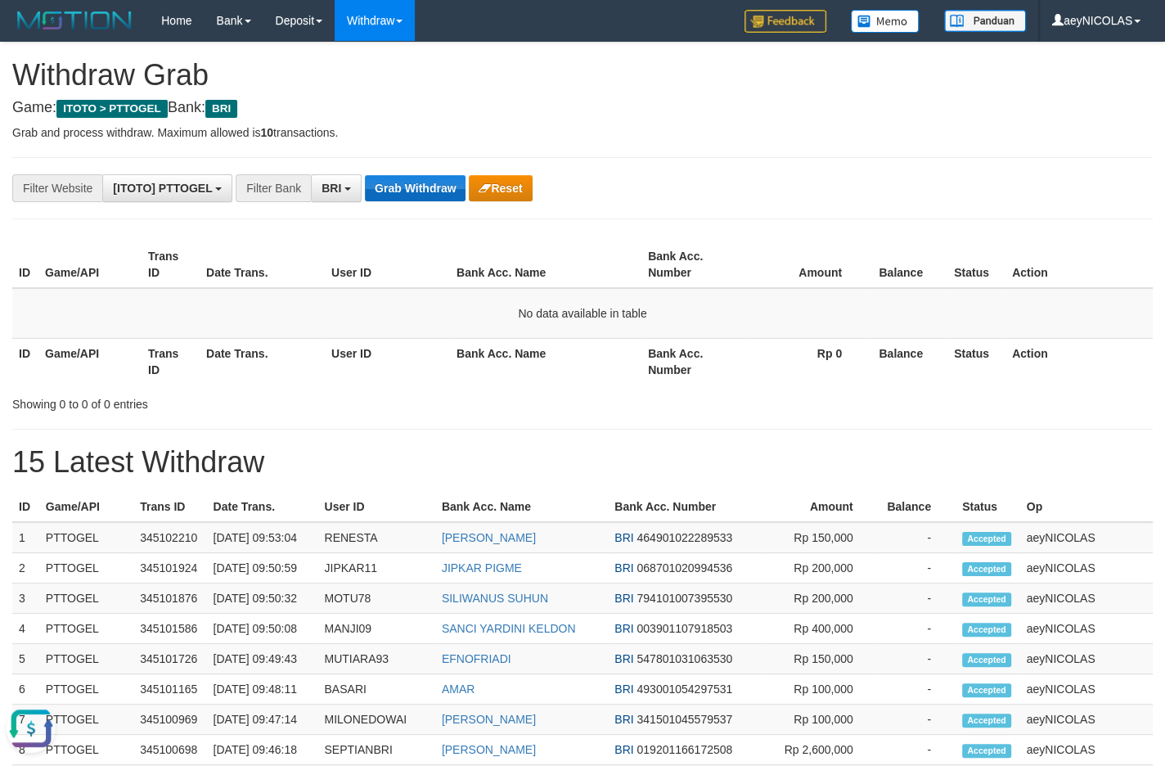
drag, startPoint x: 366, startPoint y: 208, endPoint x: 388, endPoint y: 200, distance: 22.8
click at [367, 207] on div "**********" at bounding box center [582, 698] width 1165 height 1310
click at [393, 196] on button "Grab Withdraw" at bounding box center [415, 188] width 101 height 26
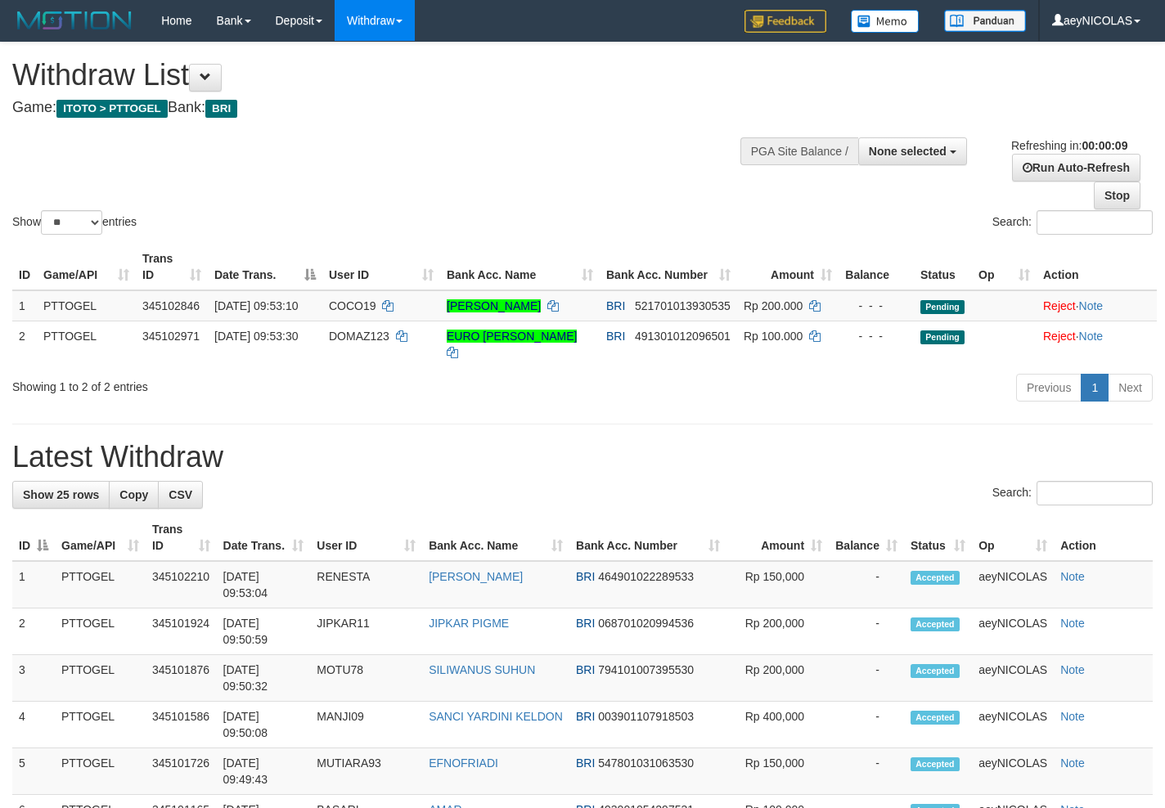
select select
select select "**"
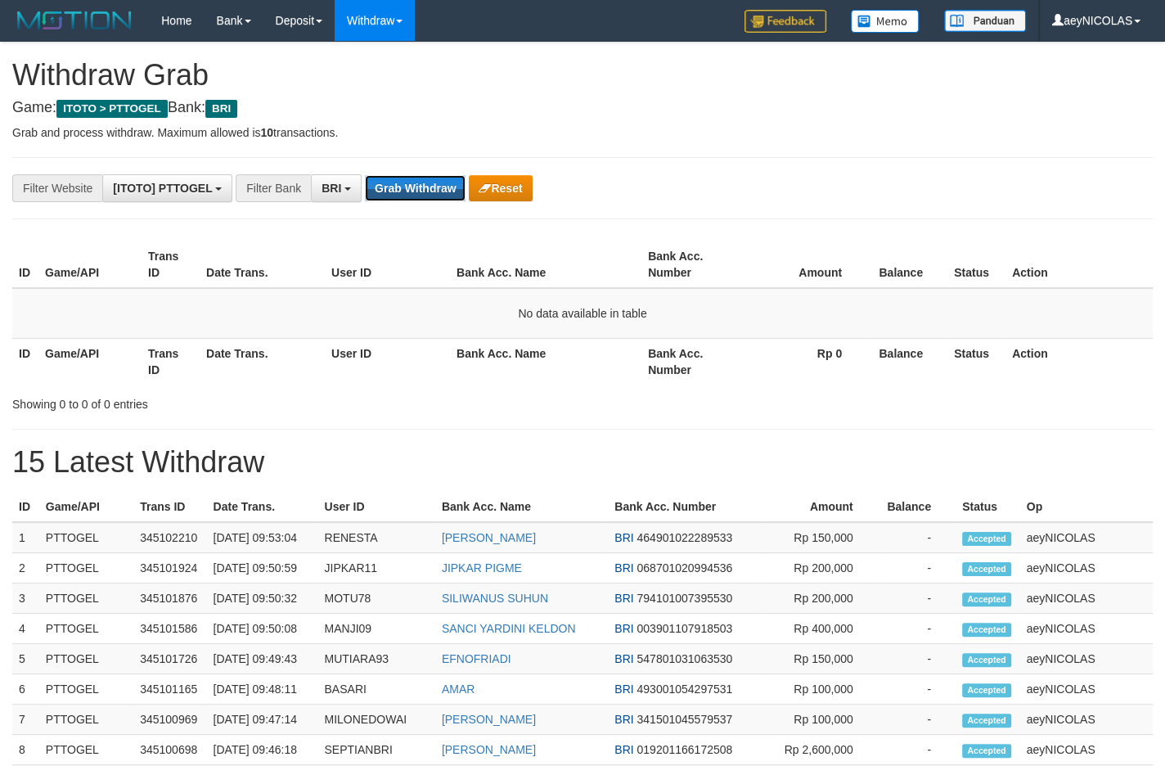
click at [393, 196] on button "Grab Withdraw" at bounding box center [415, 188] width 101 height 26
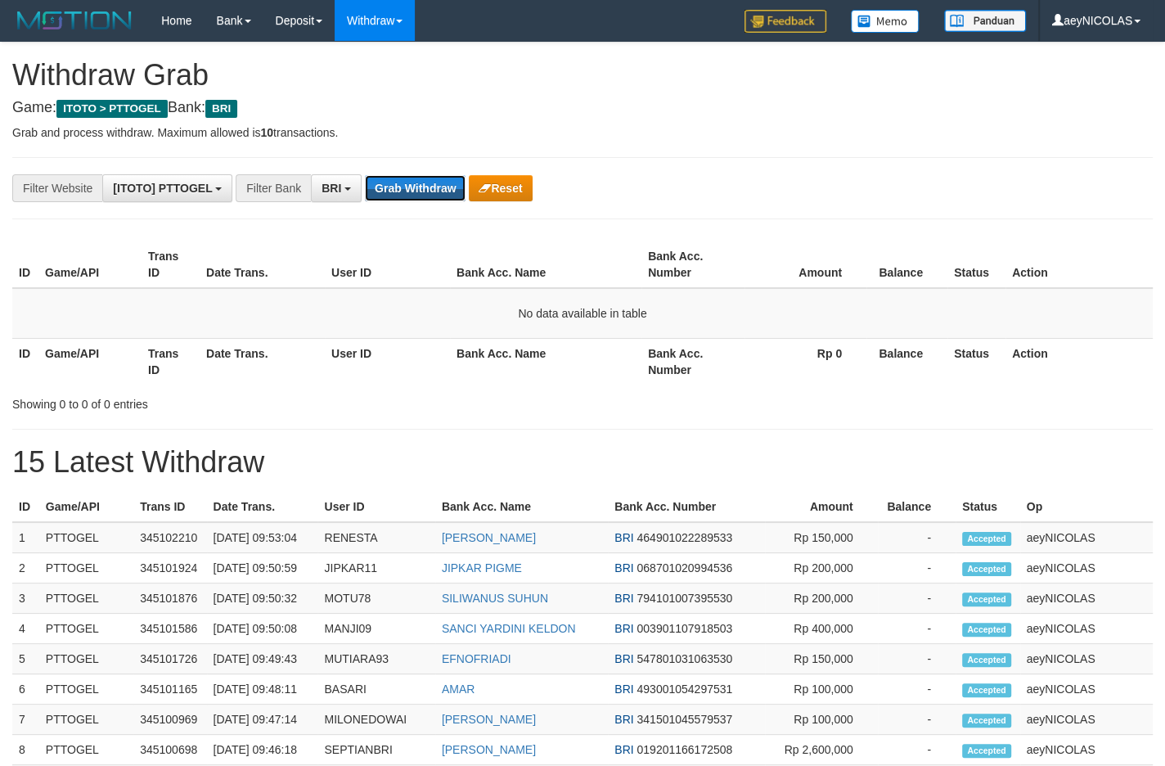
click at [393, 196] on button "Grab Withdraw" at bounding box center [415, 188] width 101 height 26
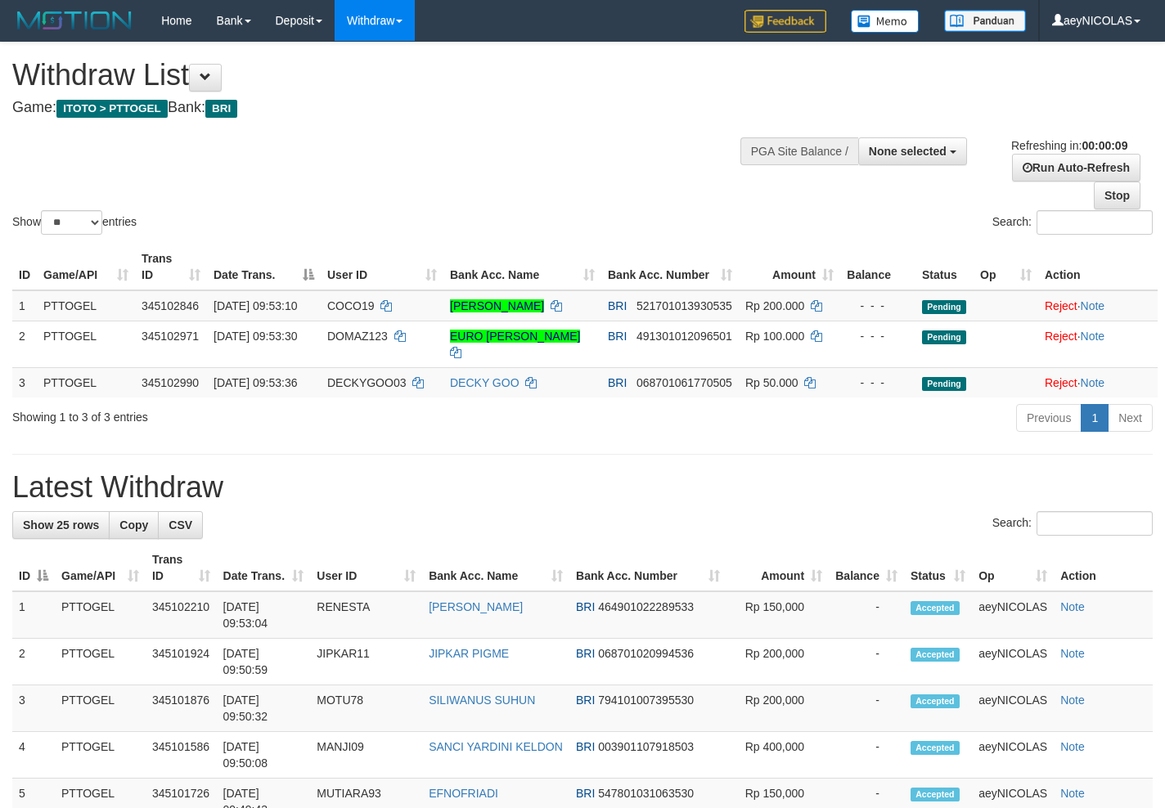
select select
select select "**"
select select
select select "**"
select select
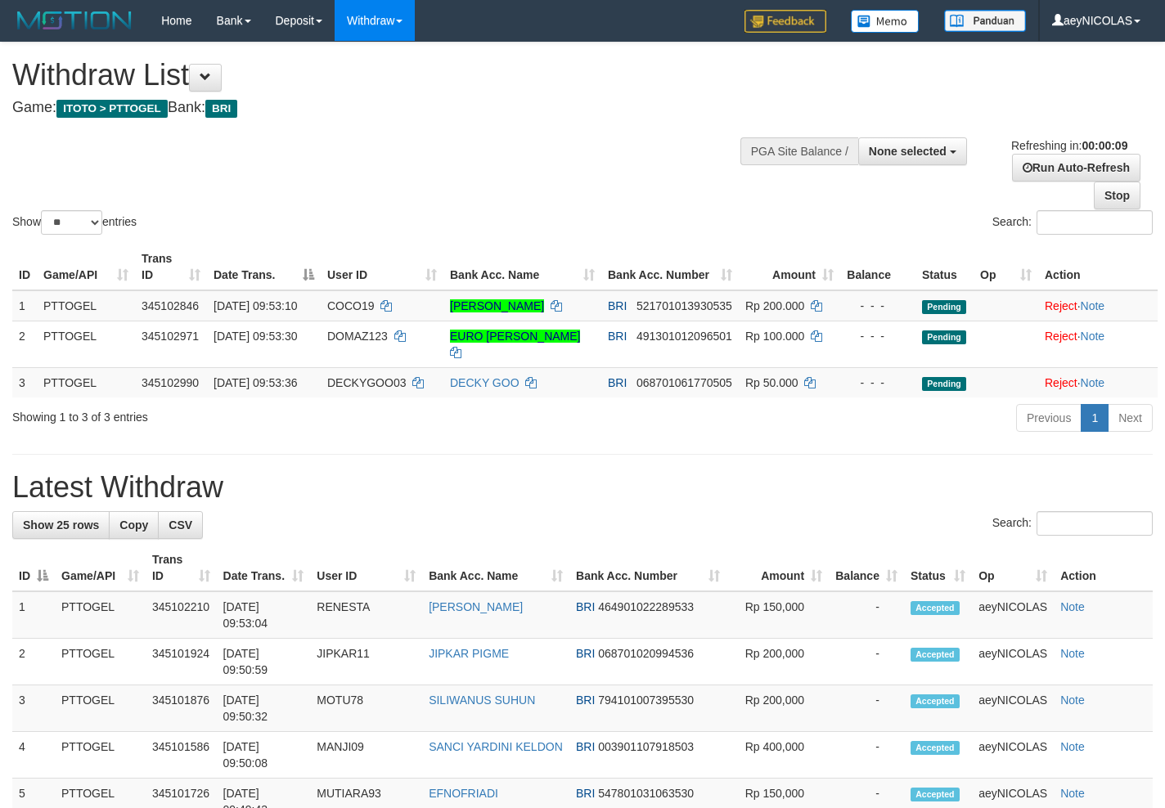
select select "**"
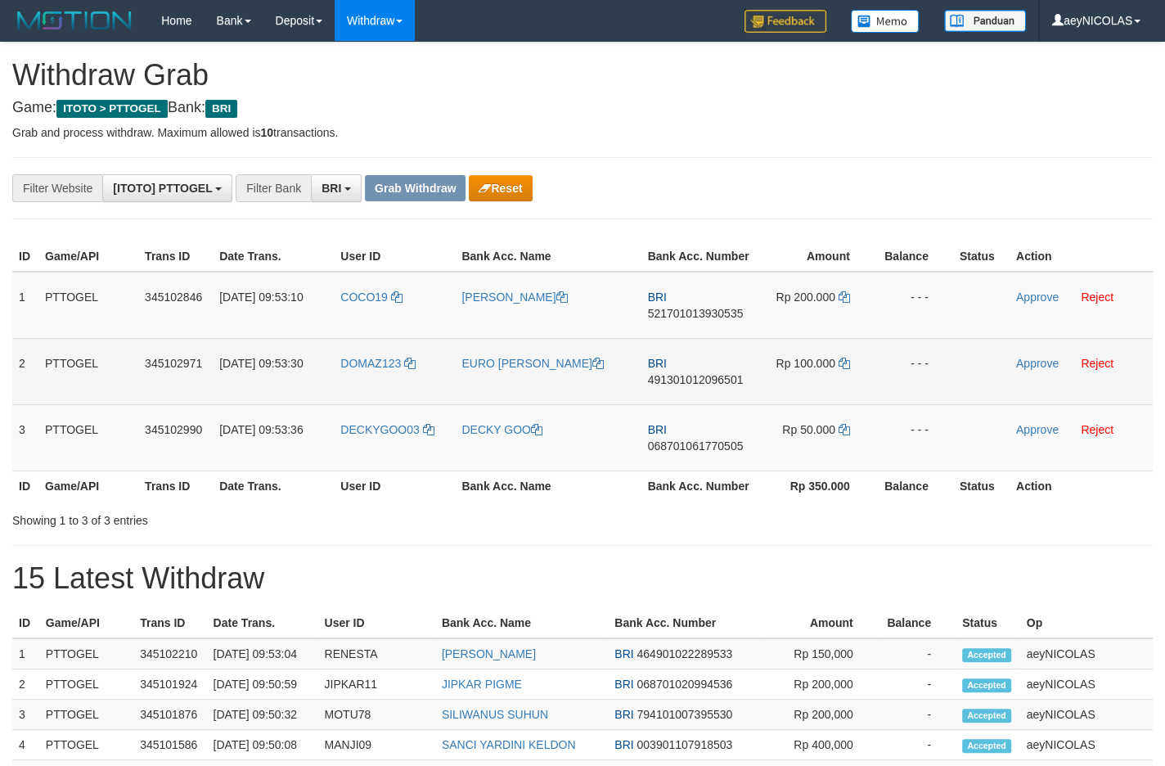
scroll to position [79, 0]
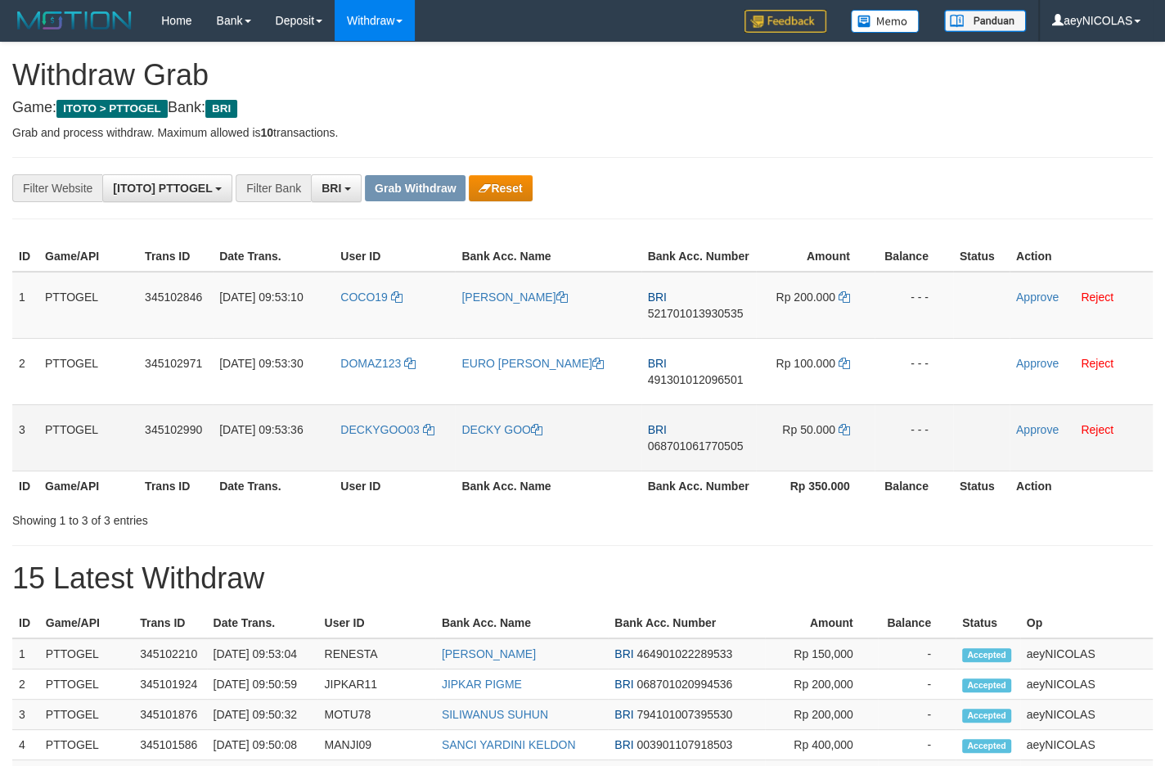
drag, startPoint x: 362, startPoint y: 344, endPoint x: 814, endPoint y: 449, distance: 463.5
click at [814, 449] on tbody "1 PTTOGEL 345102846 01/10/2025 09:53:10 COCO19 FRANKY KALENDESANG BRI 521701013…" at bounding box center [582, 372] width 1140 height 200
click at [677, 320] on span "521701013930535" at bounding box center [696, 313] width 96 height 13
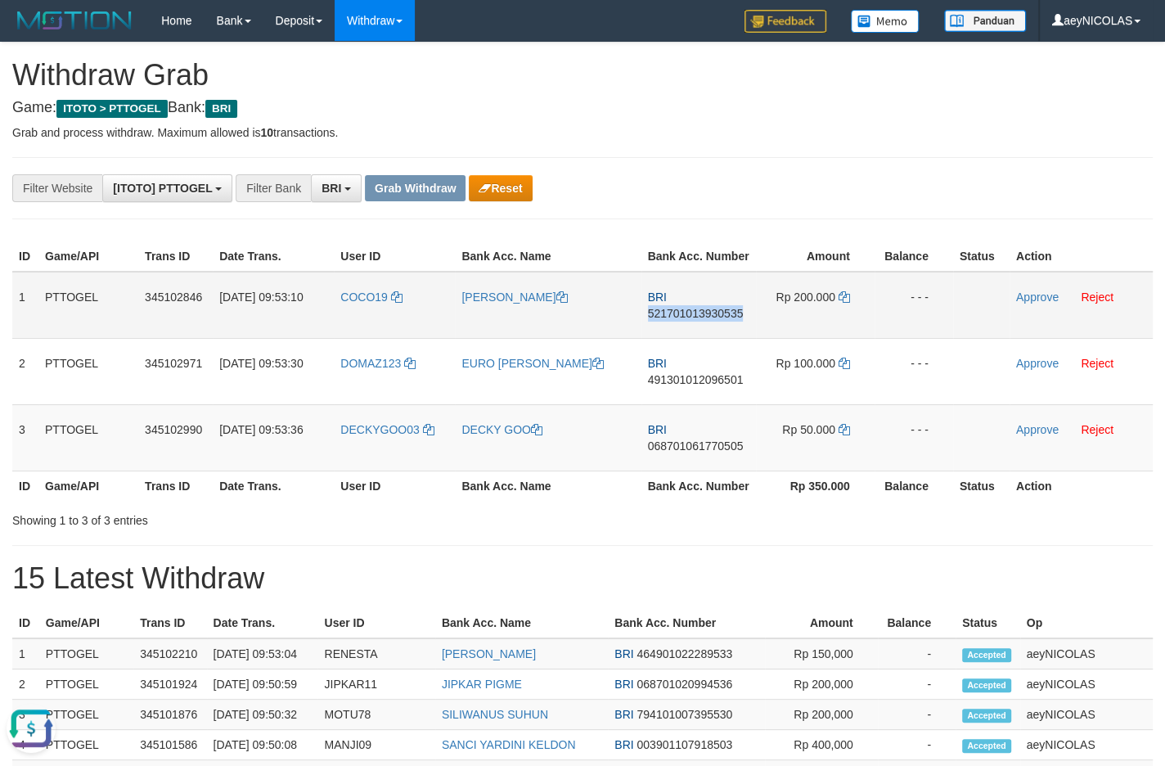
copy span "521701013930535"
click at [762, 128] on p "Grab and process withdraw. Maximum allowed is 10 transactions." at bounding box center [582, 132] width 1140 height 16
click at [845, 303] on icon at bounding box center [843, 296] width 11 height 11
copy span "521701013930535"
click at [1039, 303] on link "Approve" at bounding box center [1037, 296] width 43 height 13
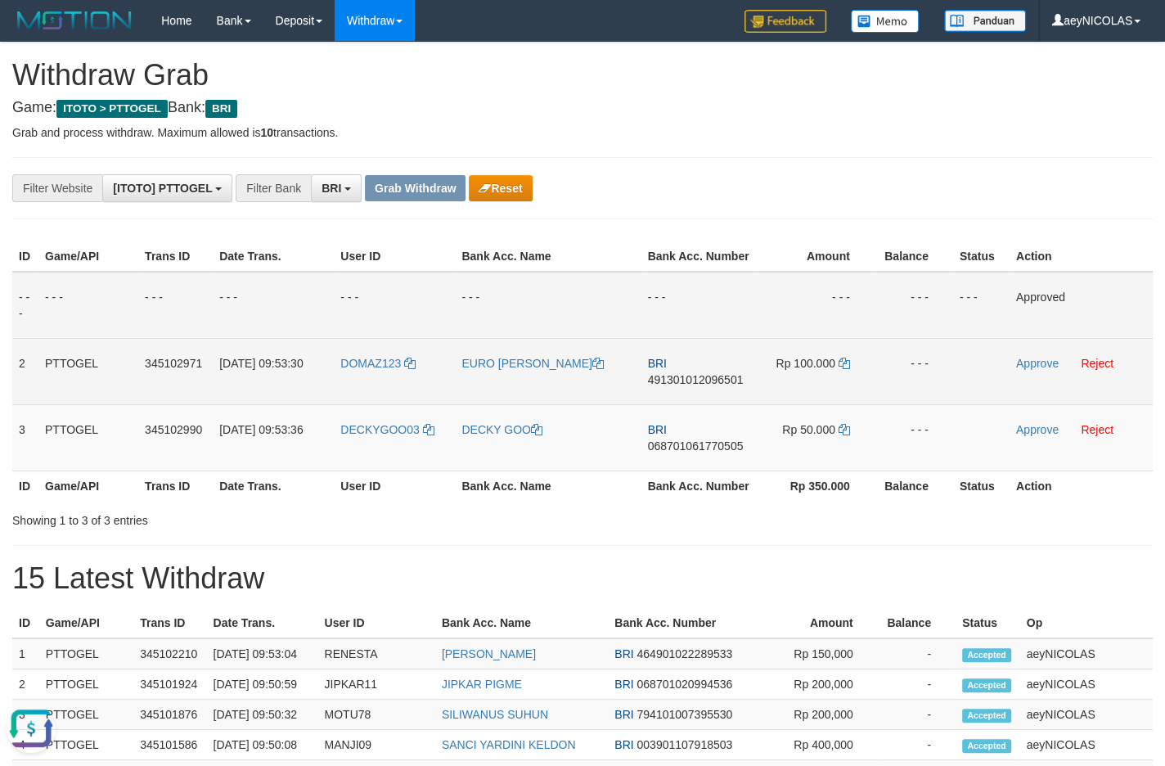
click at [703, 386] on span "491301012096501" at bounding box center [696, 379] width 96 height 13
copy span "491301012096501"
click at [683, 389] on td "BRI 491301012096501" at bounding box center [698, 371] width 115 height 66
click at [684, 389] on td "BRI 491301012096501" at bounding box center [698, 371] width 115 height 66
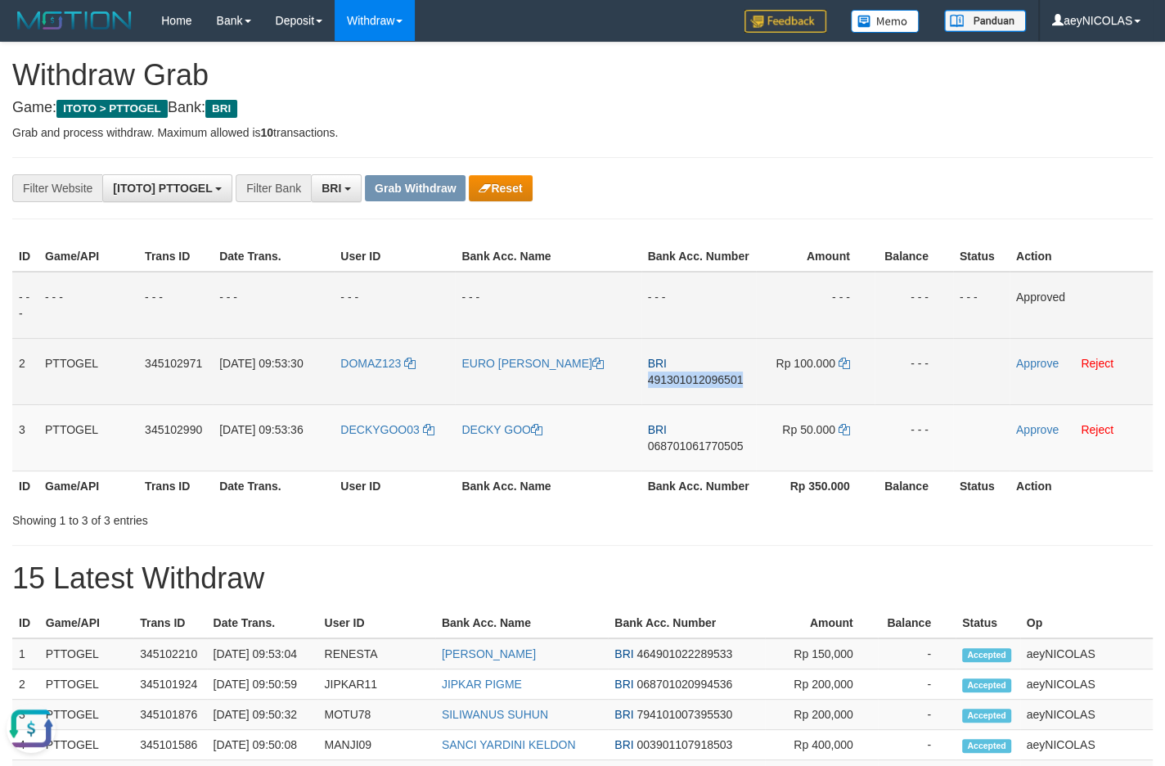
click at [685, 386] on span "491301012096501" at bounding box center [696, 379] width 96 height 13
copy span "491301012096501"
click at [685, 386] on span "491301012096501" at bounding box center [696, 379] width 96 height 13
copy span "491301012096501"
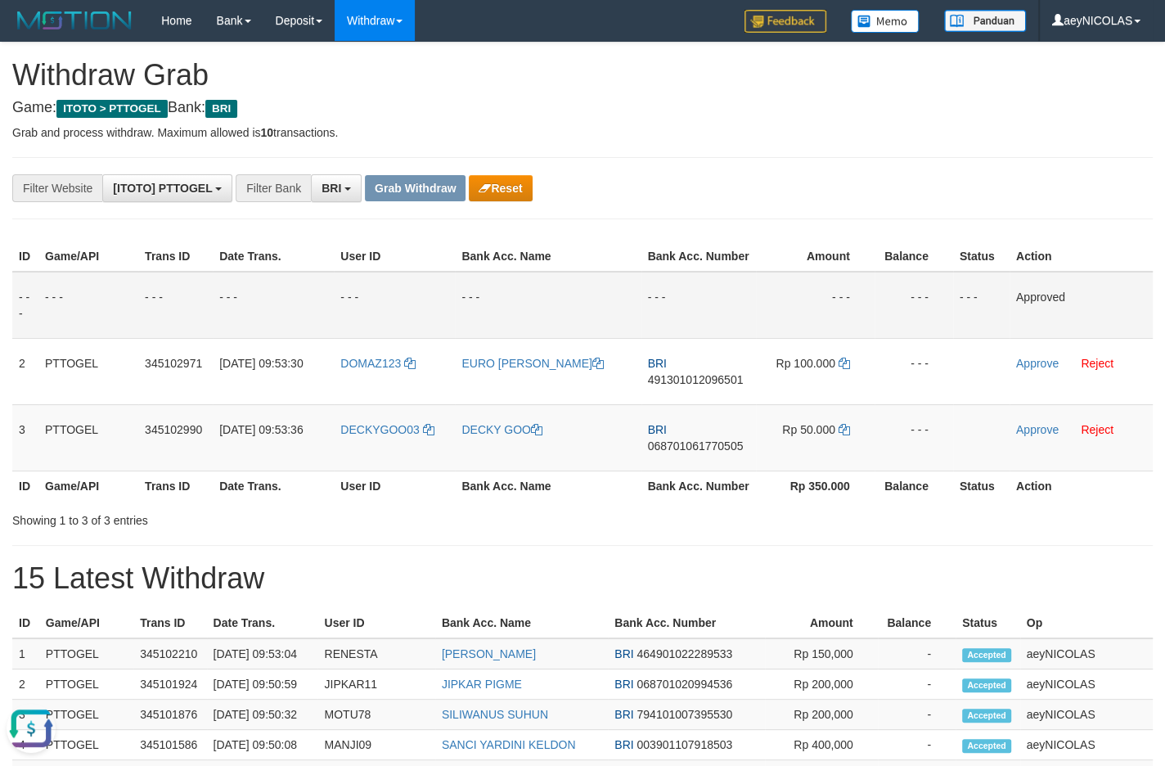
click at [846, 154] on div "**********" at bounding box center [582, 756] width 1165 height 1427
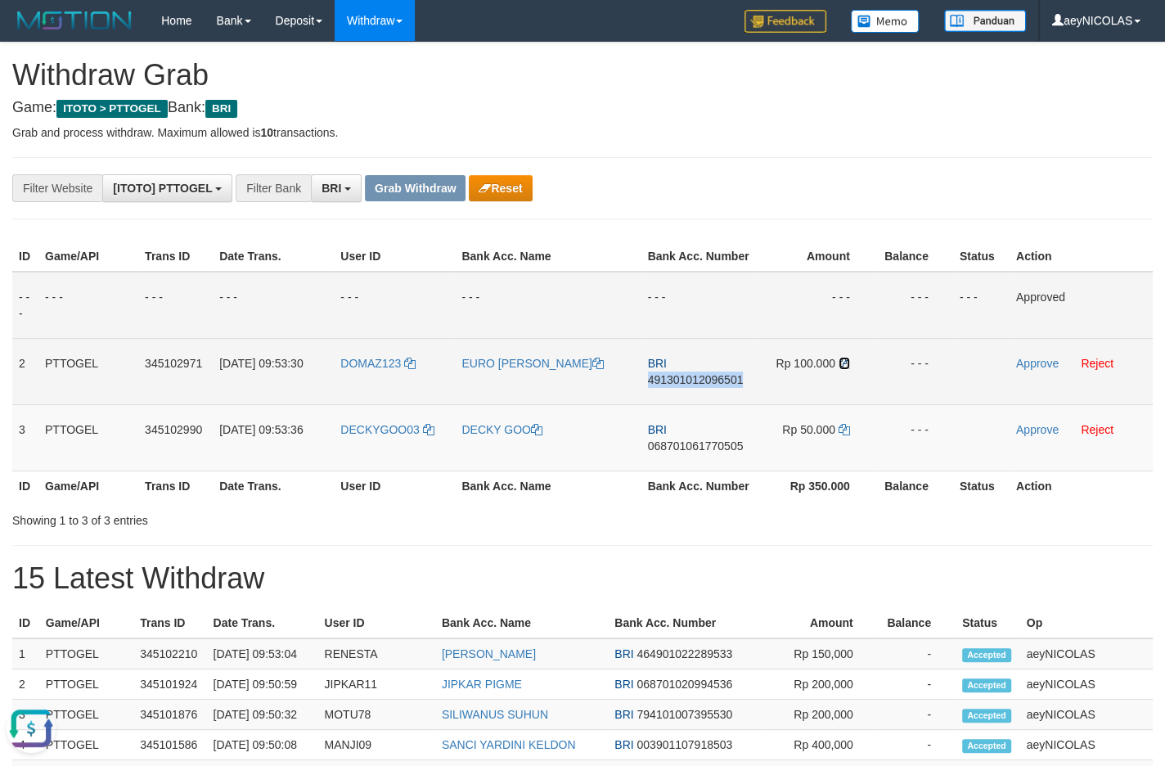
click at [841, 369] on icon at bounding box center [843, 362] width 11 height 11
copy span "491301012096501"
click at [847, 369] on icon at bounding box center [843, 362] width 11 height 11
click at [1039, 370] on link "Approve" at bounding box center [1037, 363] width 43 height 13
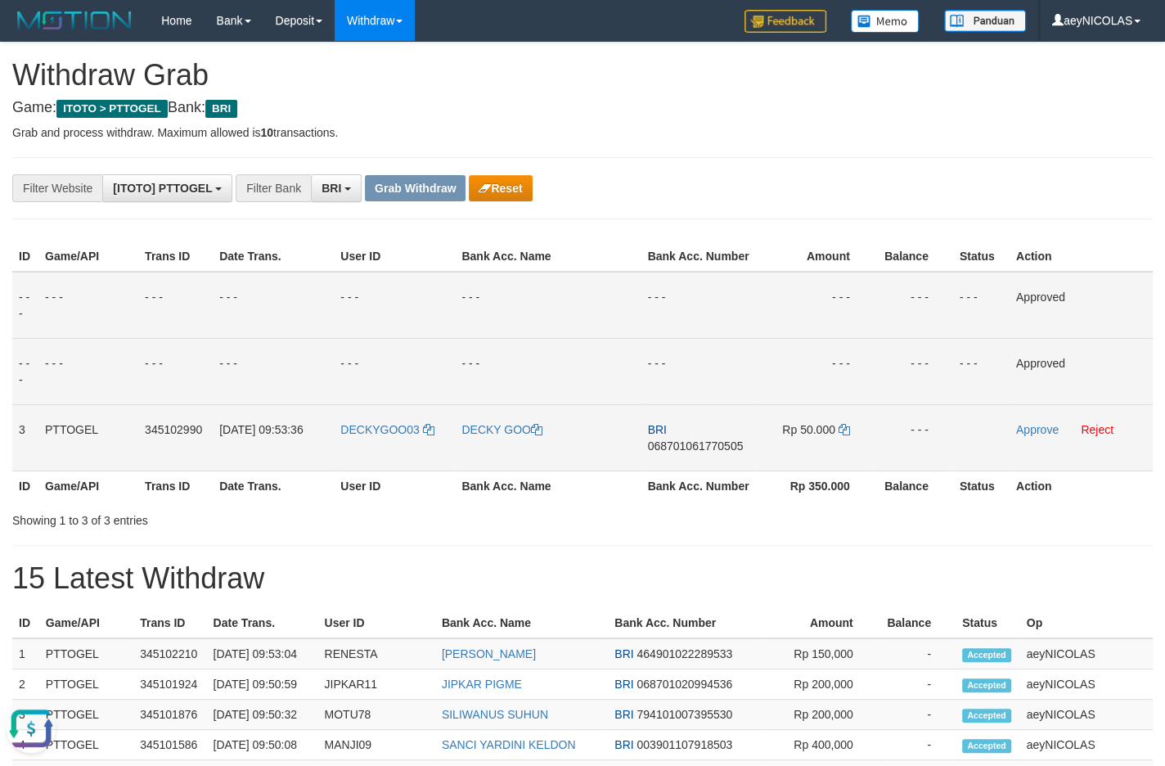
click at [690, 452] on span "068701061770505" at bounding box center [696, 445] width 96 height 13
copy span "068701061770505"
click at [708, 470] on td "BRI 068701061770505" at bounding box center [698, 437] width 115 height 66
click at [712, 470] on td "BRI 068701061770505" at bounding box center [698, 437] width 115 height 66
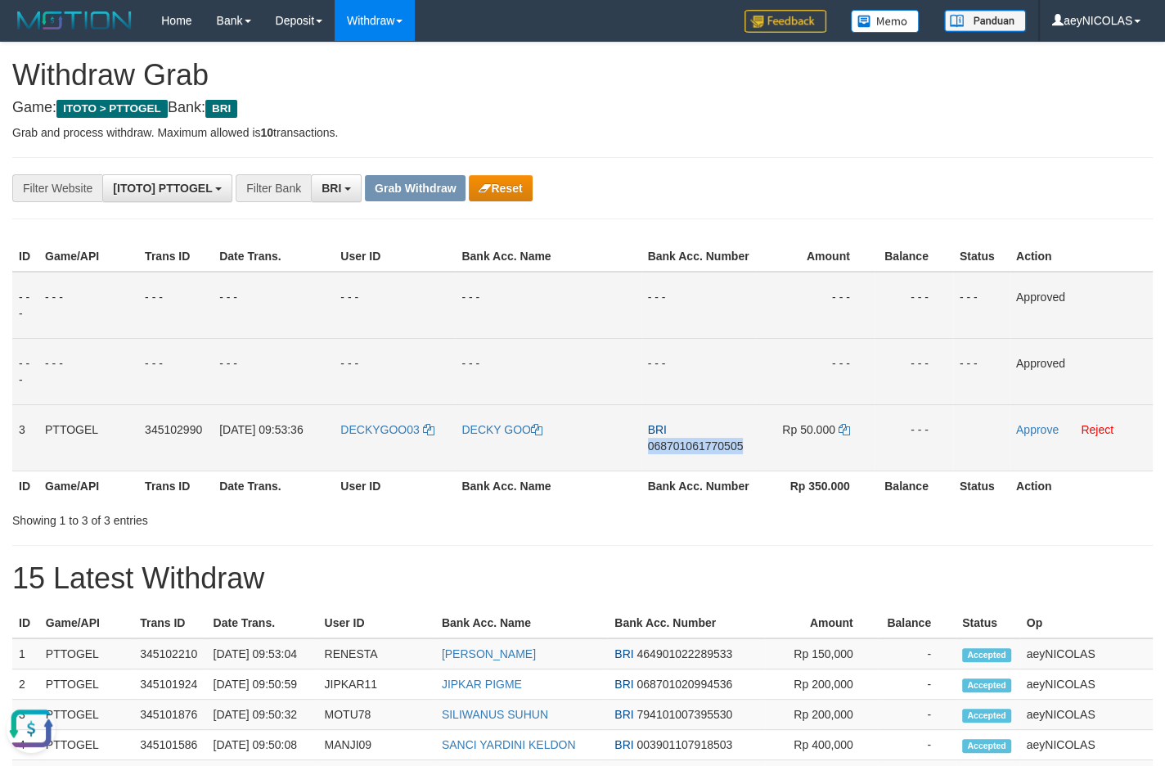
click at [712, 452] on span "068701061770505" at bounding box center [696, 445] width 96 height 13
copy span "068701061770505"
click at [715, 452] on span "068701061770505" at bounding box center [696, 445] width 96 height 13
copy span "068701061770505"
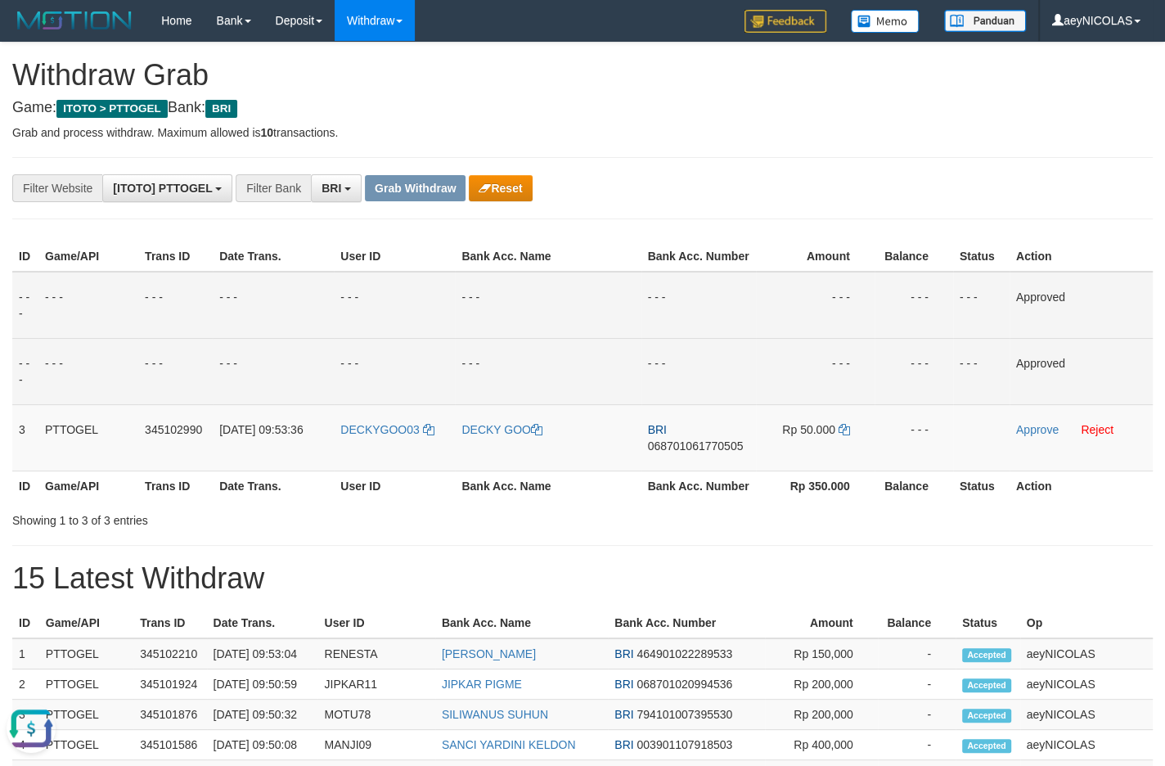
click at [681, 339] on td "- - -" at bounding box center [698, 305] width 115 height 67
click at [845, 435] on icon at bounding box center [843, 429] width 11 height 11
copy span "068701061770505"
click at [1025, 436] on link "Approve" at bounding box center [1037, 429] width 43 height 13
drag, startPoint x: 861, startPoint y: 589, endPoint x: 643, endPoint y: 268, distance: 387.9
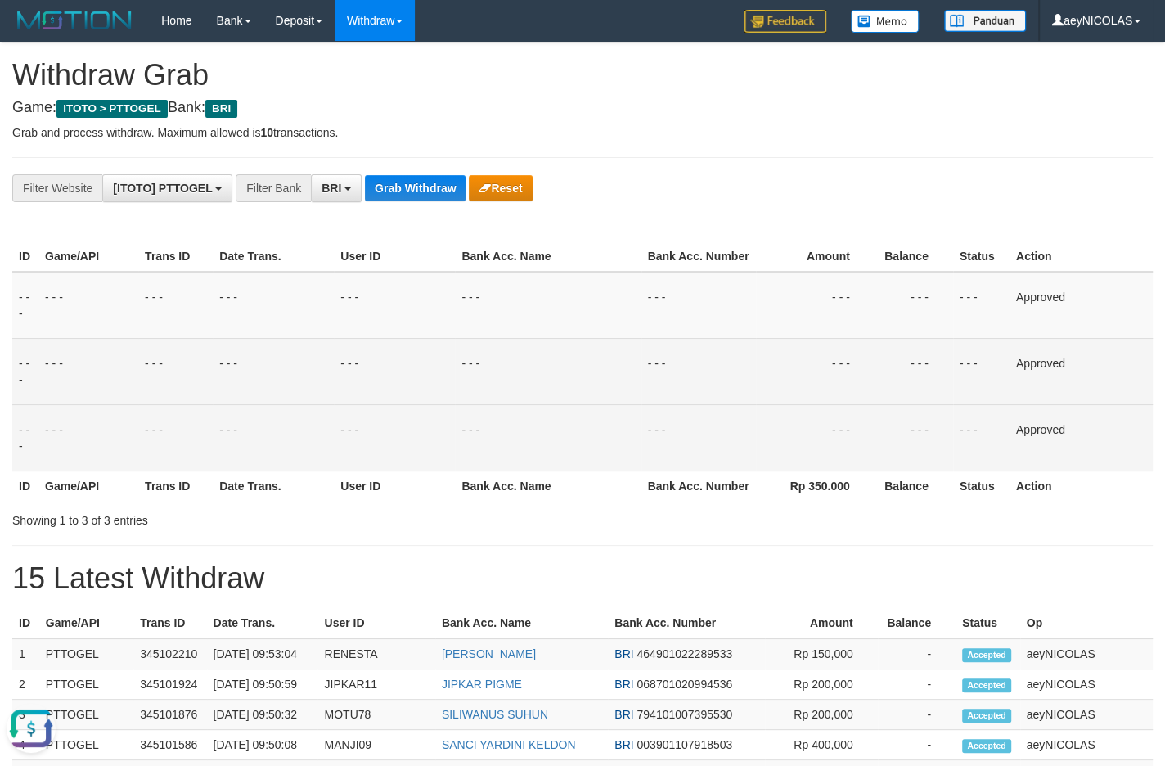
click at [847, 557] on div "**********" at bounding box center [582, 756] width 1165 height 1427
click at [429, 188] on button "Grab Withdraw" at bounding box center [415, 188] width 101 height 26
drag, startPoint x: 429, startPoint y: 188, endPoint x: 401, endPoint y: 213, distance: 37.1
click at [428, 188] on button "Grab Withdraw" at bounding box center [415, 188] width 101 height 26
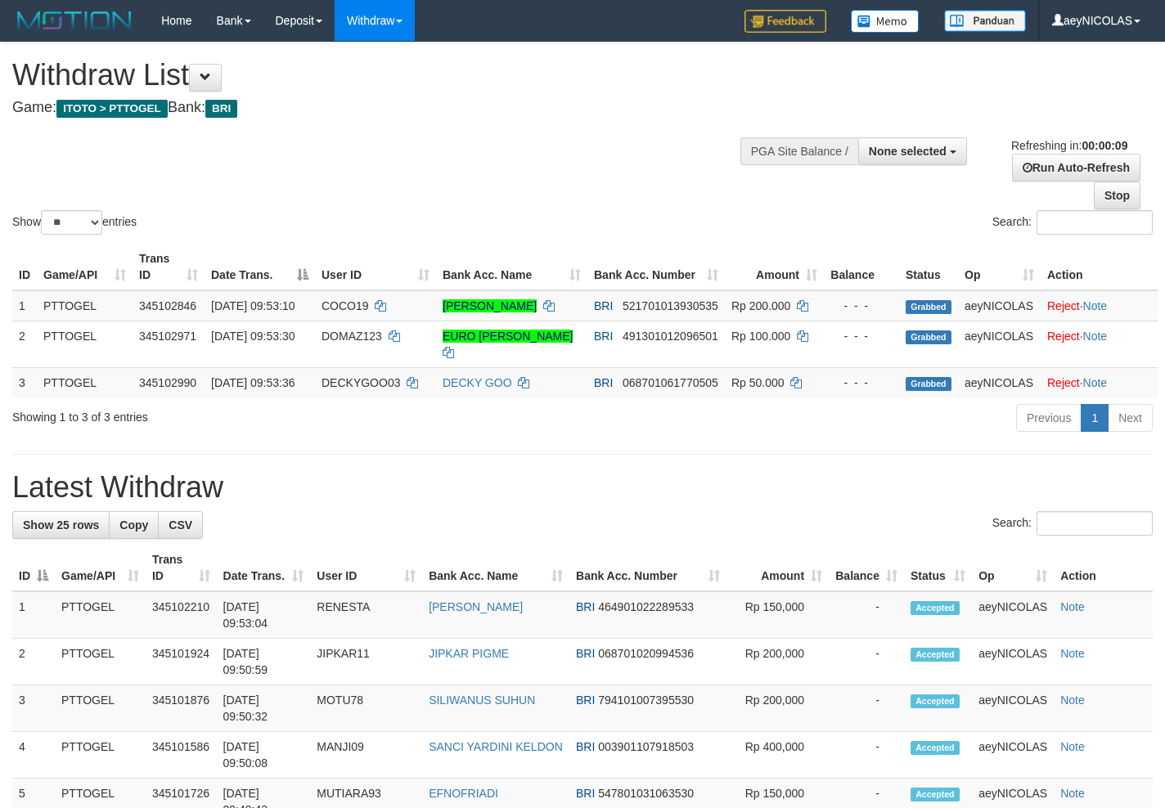
select select
select select "**"
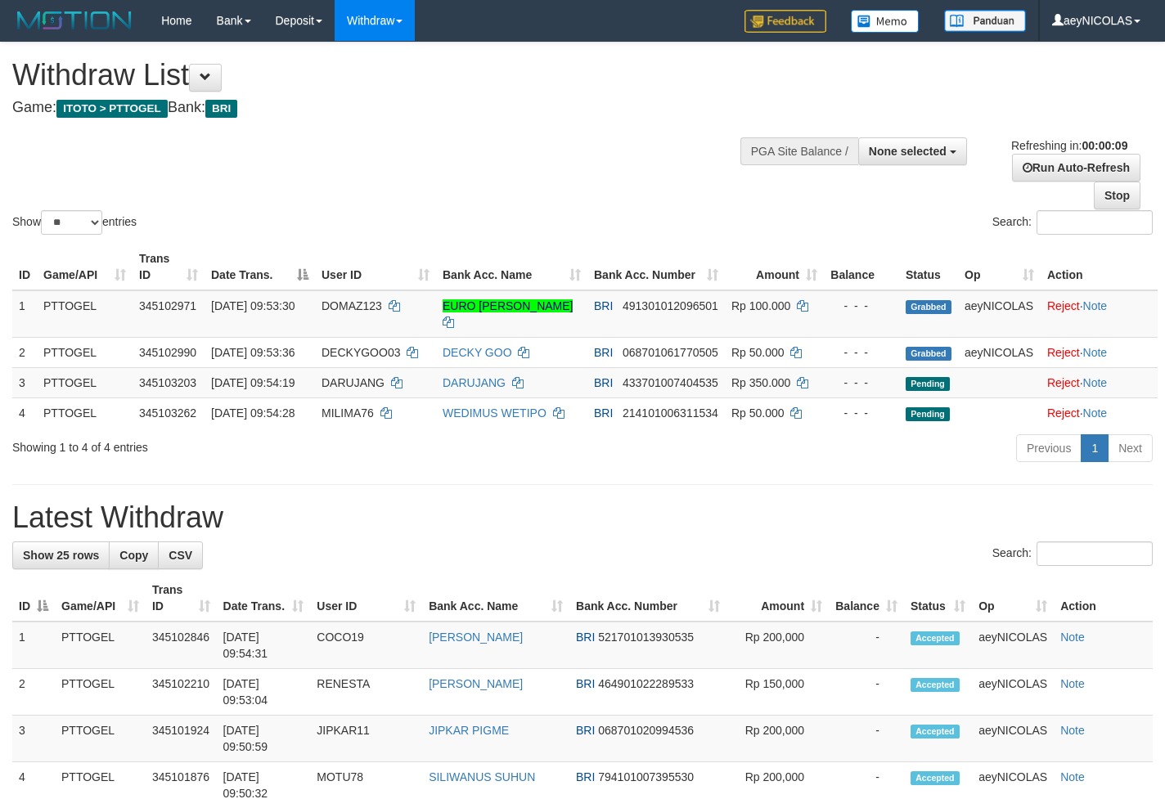
select select
select select "**"
select select
select select "**"
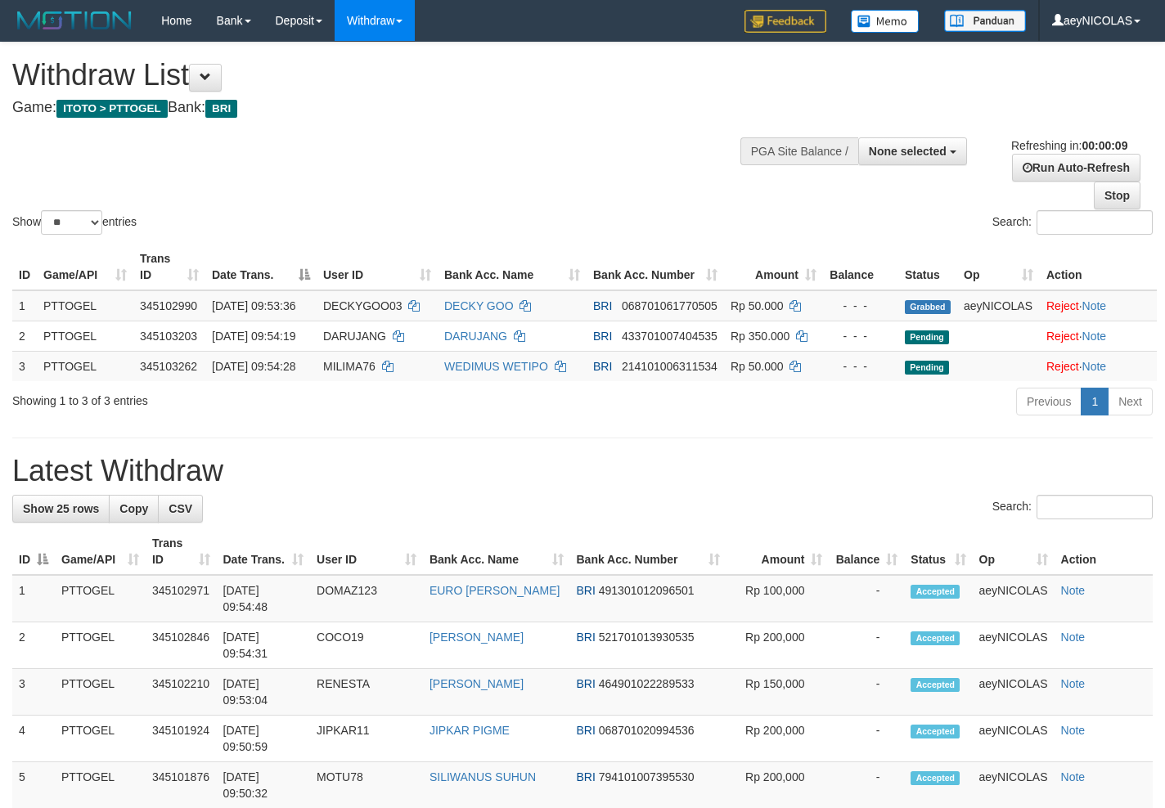
select select
select select "**"
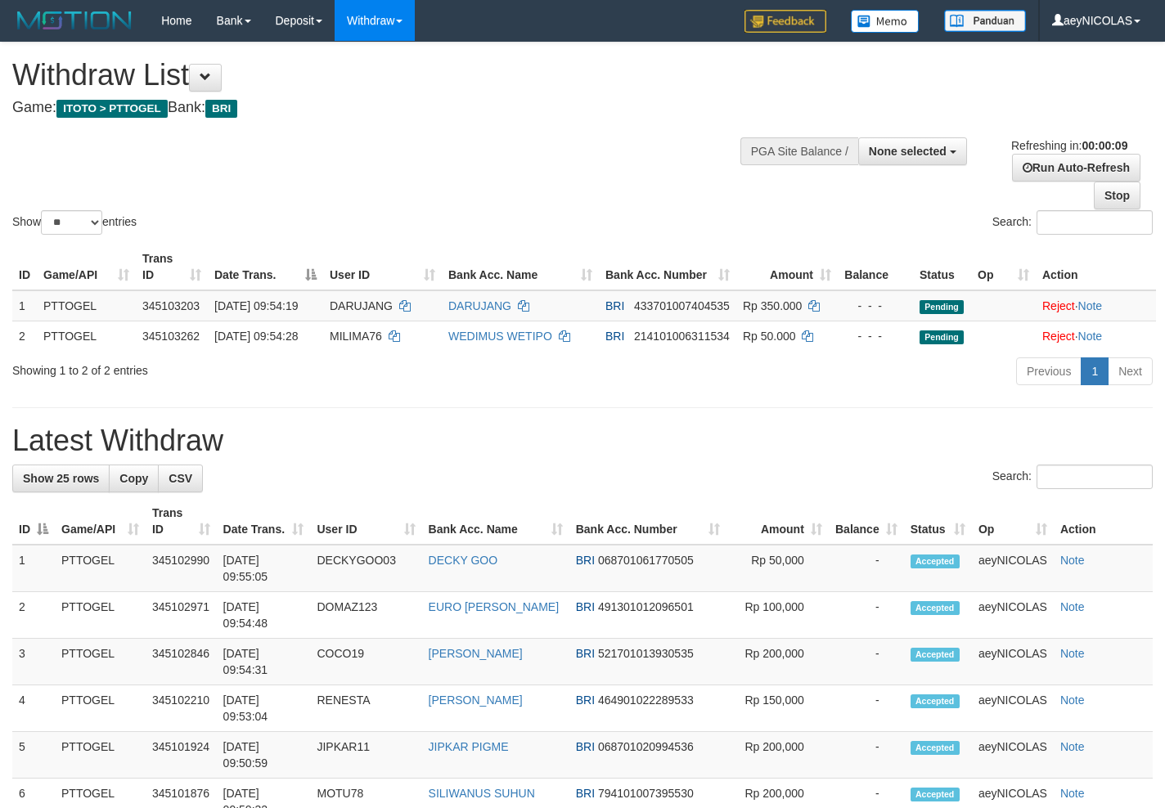
select select
select select "**"
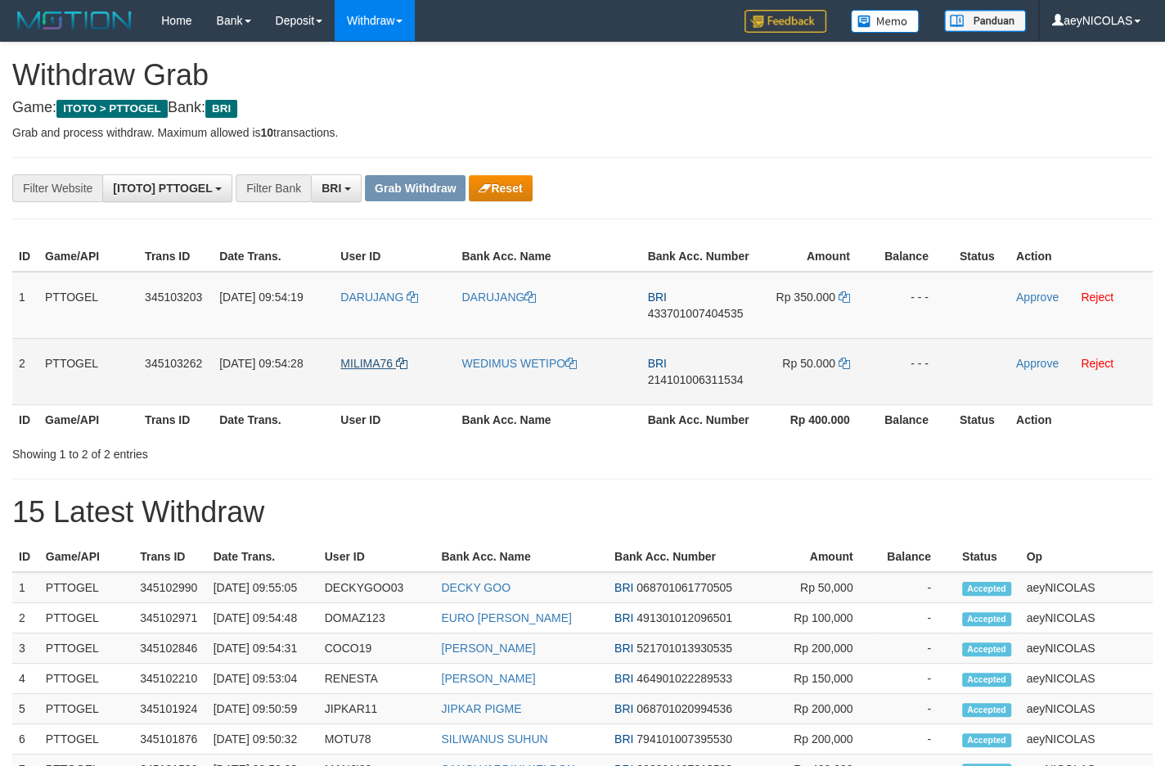
scroll to position [79, 0]
drag, startPoint x: 401, startPoint y: 352, endPoint x: 774, endPoint y: 392, distance: 375.1
click at [774, 392] on tbody "1 PTTOGEL 345103203 01/10/2025 09:54:19 DARUJANG DARUJANG BRI 433701007404535 R…" at bounding box center [582, 338] width 1140 height 133
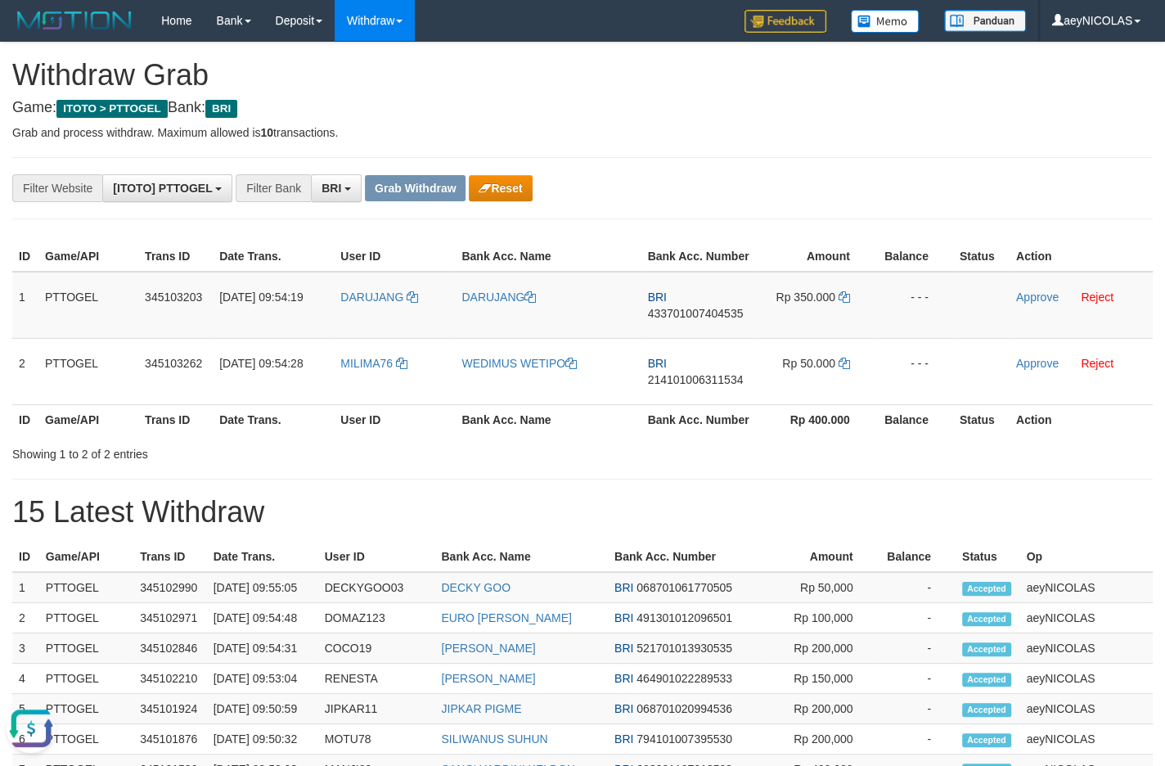
scroll to position [0, 0]
click at [698, 320] on span "433701007404535" at bounding box center [696, 313] width 96 height 13
copy span "433701007404535"
click at [703, 320] on span "433701007404535" at bounding box center [696, 313] width 96 height 13
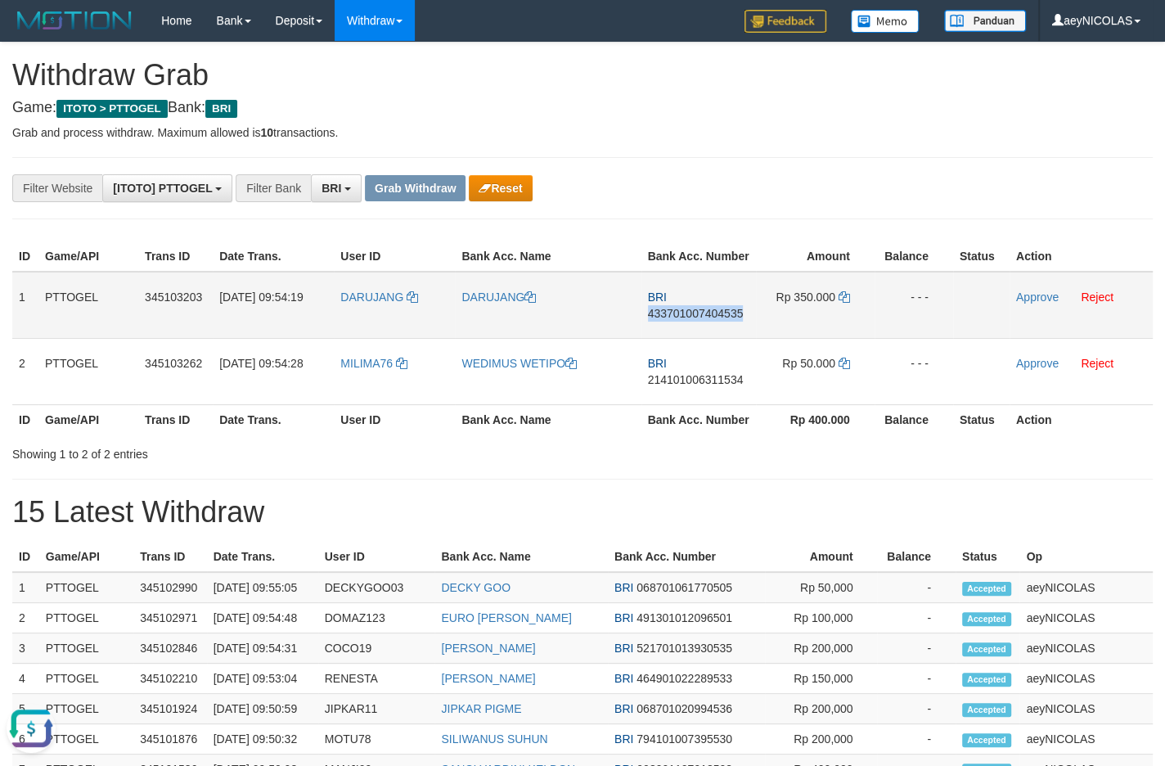
click at [703, 320] on span "433701007404535" at bounding box center [696, 313] width 96 height 13
copy span "433701007404535"
click at [908, 168] on div "**********" at bounding box center [582, 723] width 1165 height 1360
click at [845, 303] on icon at bounding box center [843, 296] width 11 height 11
copy span "433701007404535"
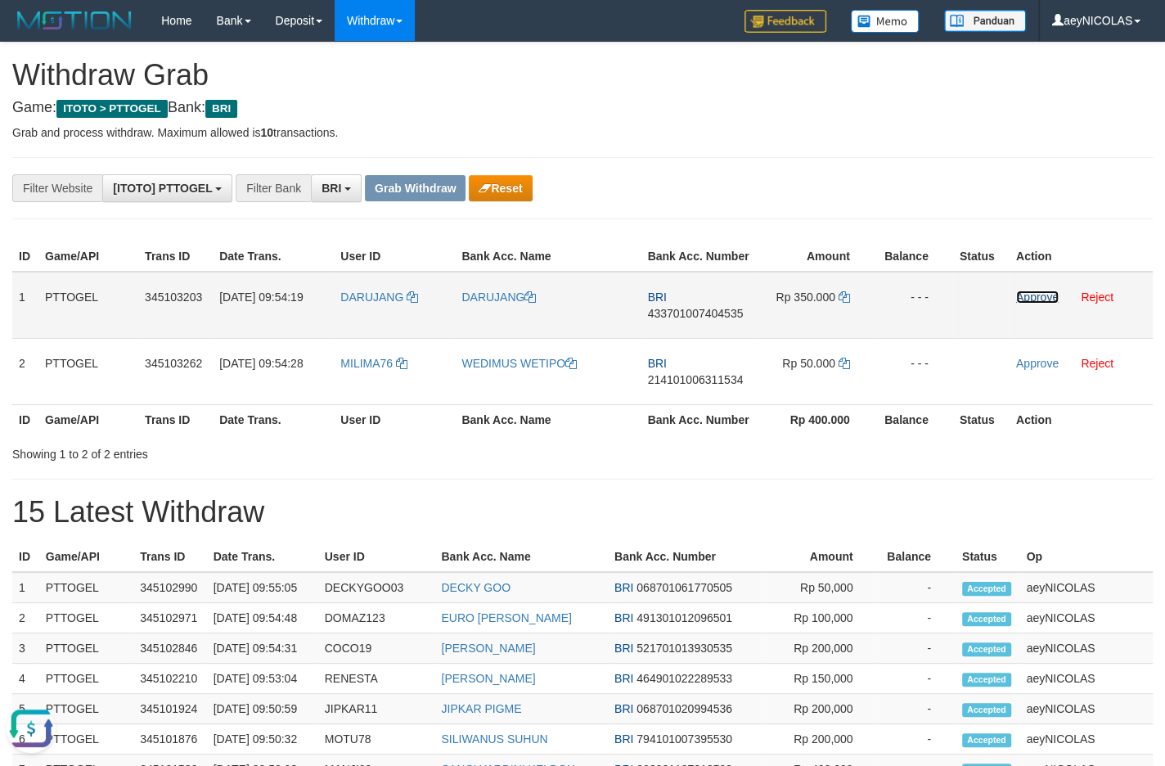
click at [1029, 303] on link "Approve" at bounding box center [1037, 296] width 43 height 13
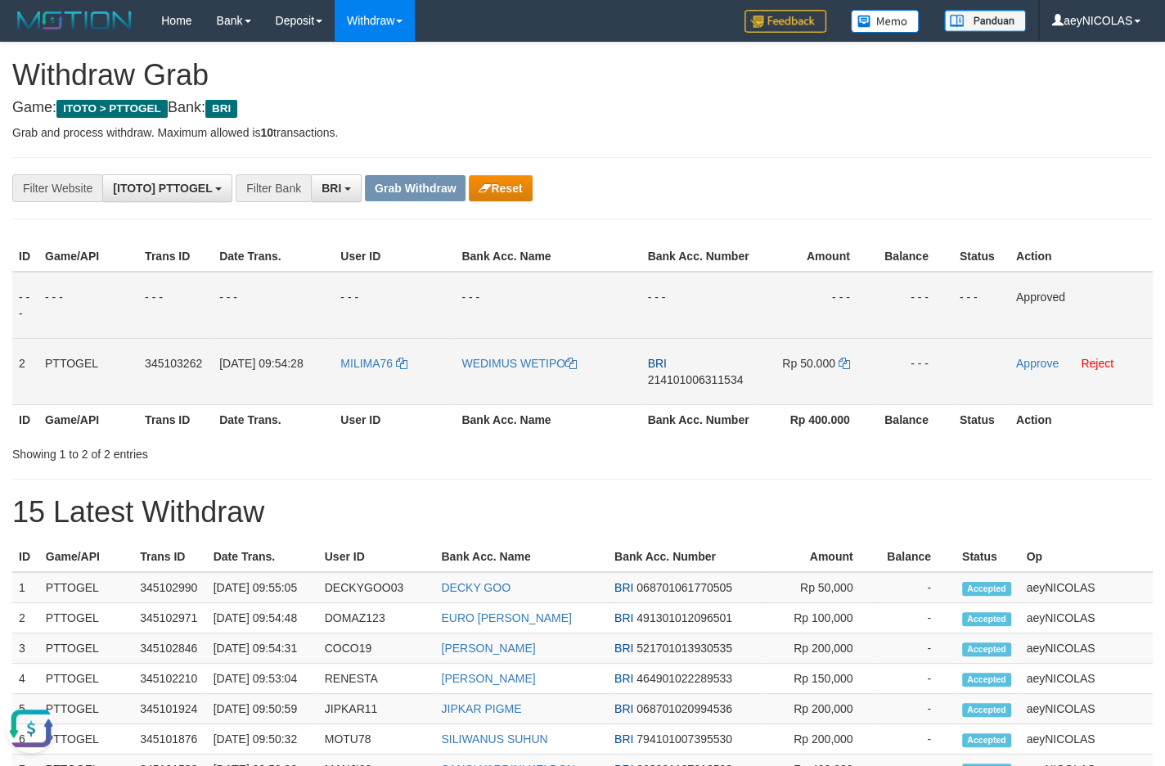
click at [680, 386] on span "214101006311534" at bounding box center [696, 379] width 96 height 13
copy span "214101006311534"
click at [708, 386] on span "214101006311534" at bounding box center [696, 379] width 96 height 13
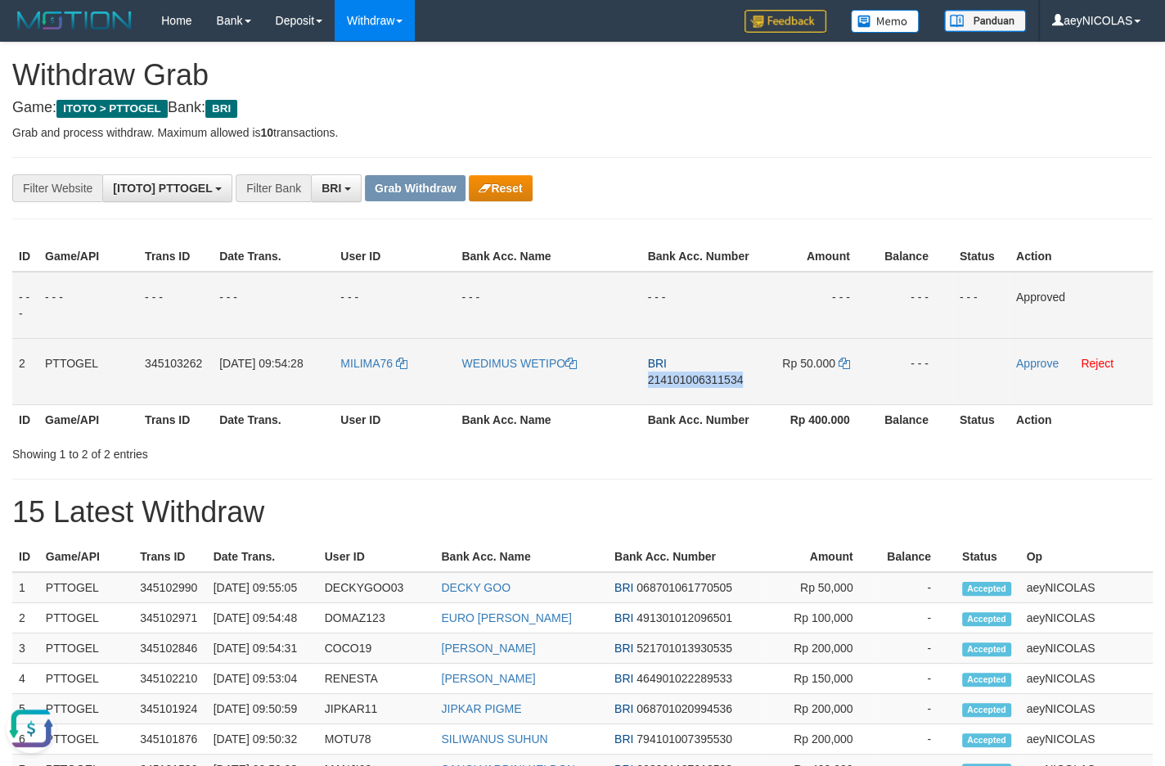
copy span "214101006311534"
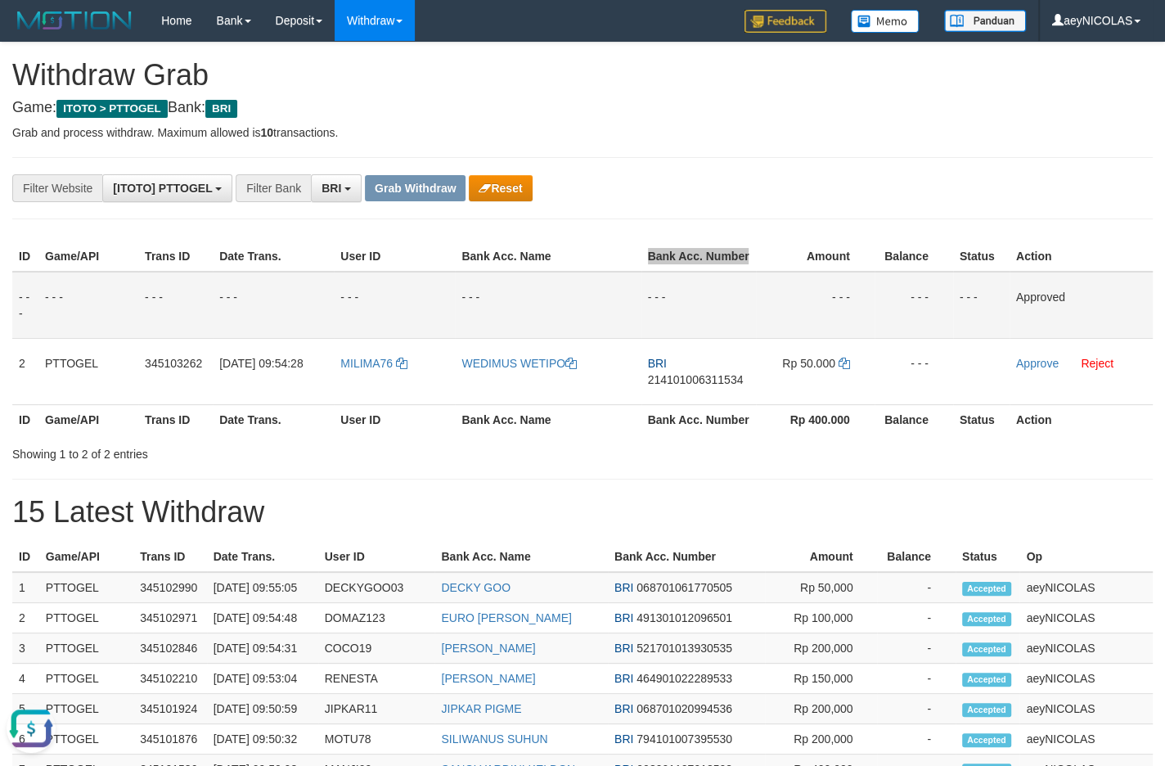
click at [800, 266] on th "Amount" at bounding box center [815, 256] width 119 height 30
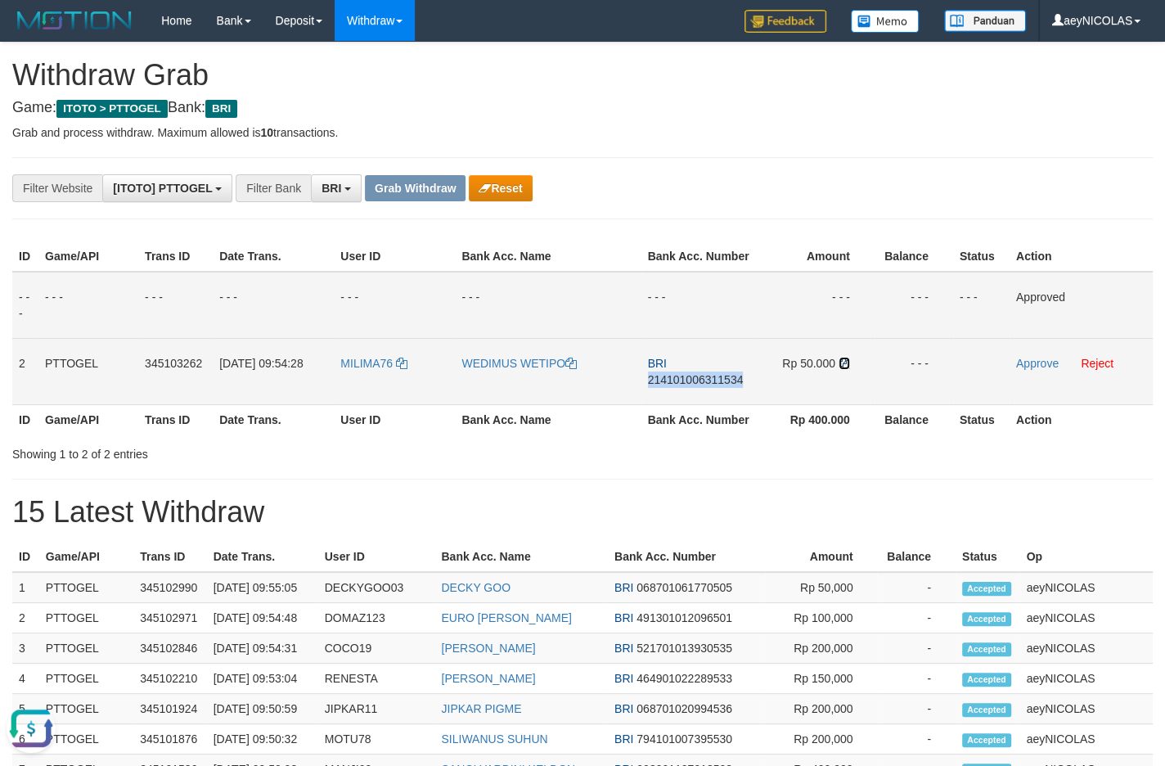
click at [847, 369] on icon at bounding box center [843, 362] width 11 height 11
copy span "214101006311534"
click at [1031, 370] on link "Approve" at bounding box center [1037, 363] width 43 height 13
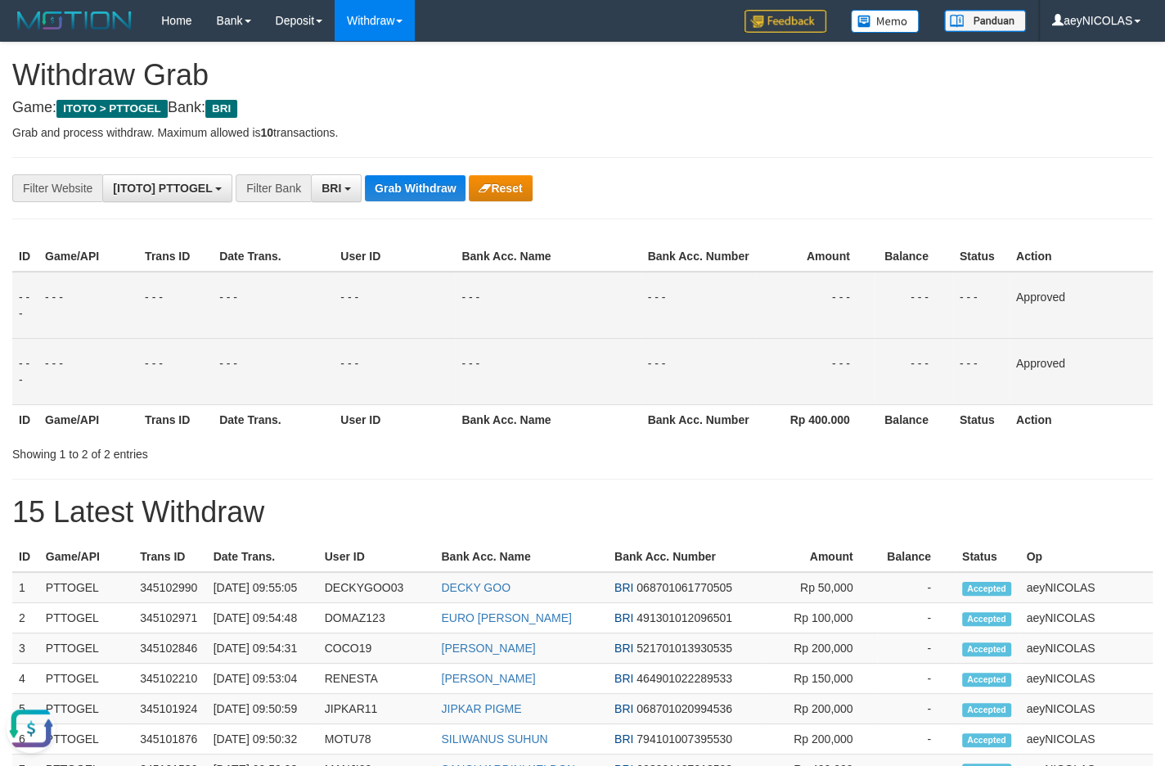
click at [642, 310] on td "- - -" at bounding box center [698, 305] width 115 height 67
click at [410, 197] on button "Grab Withdraw" at bounding box center [415, 188] width 101 height 26
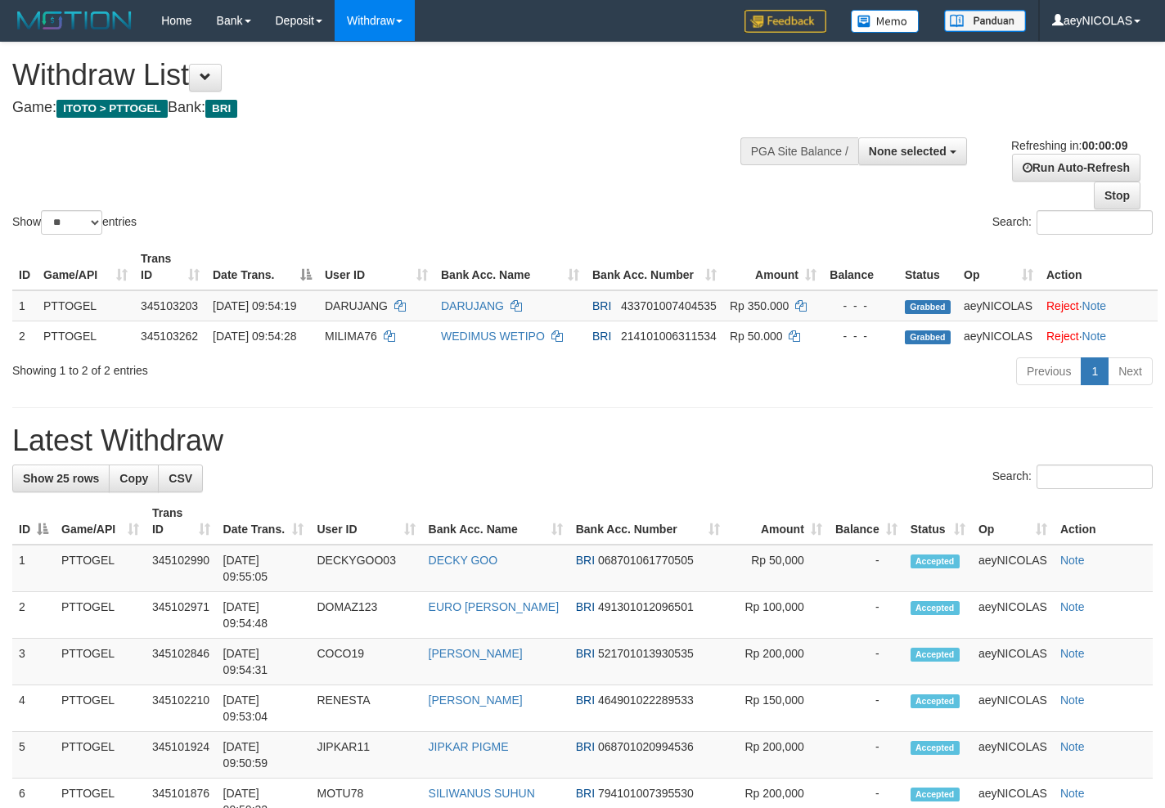
select select
select select "**"
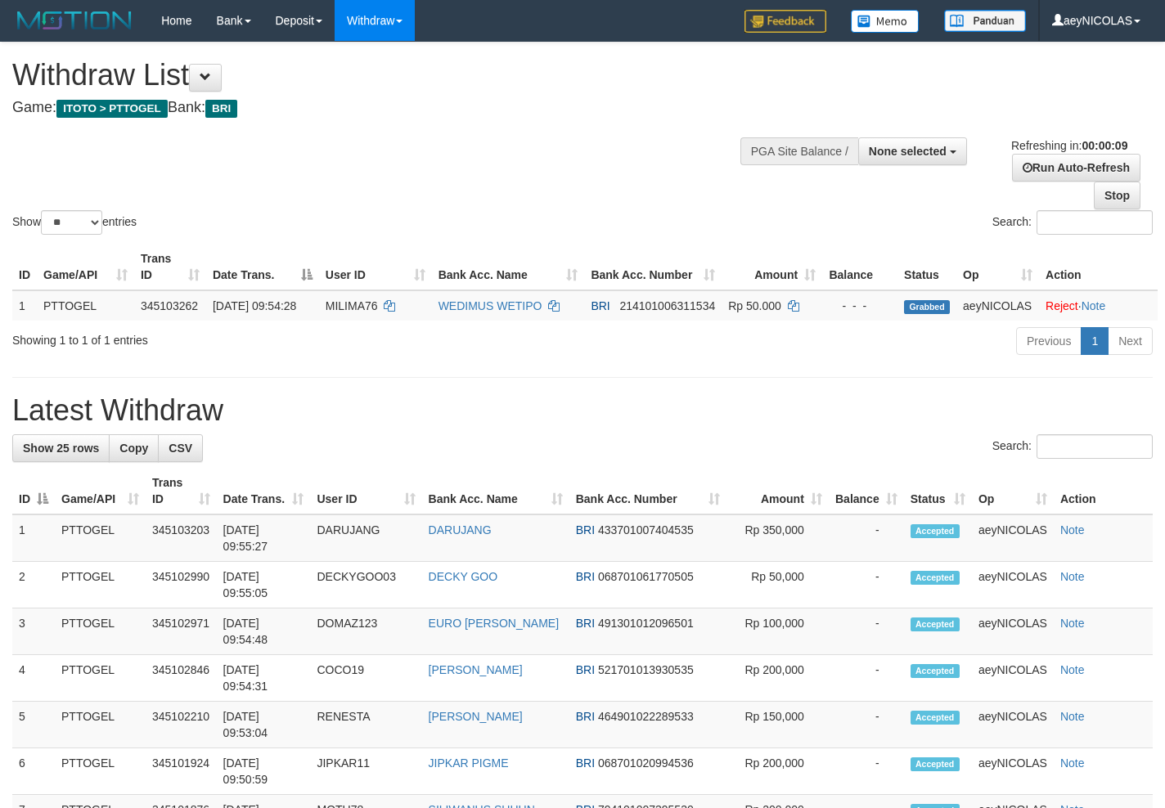
select select
select select "**"
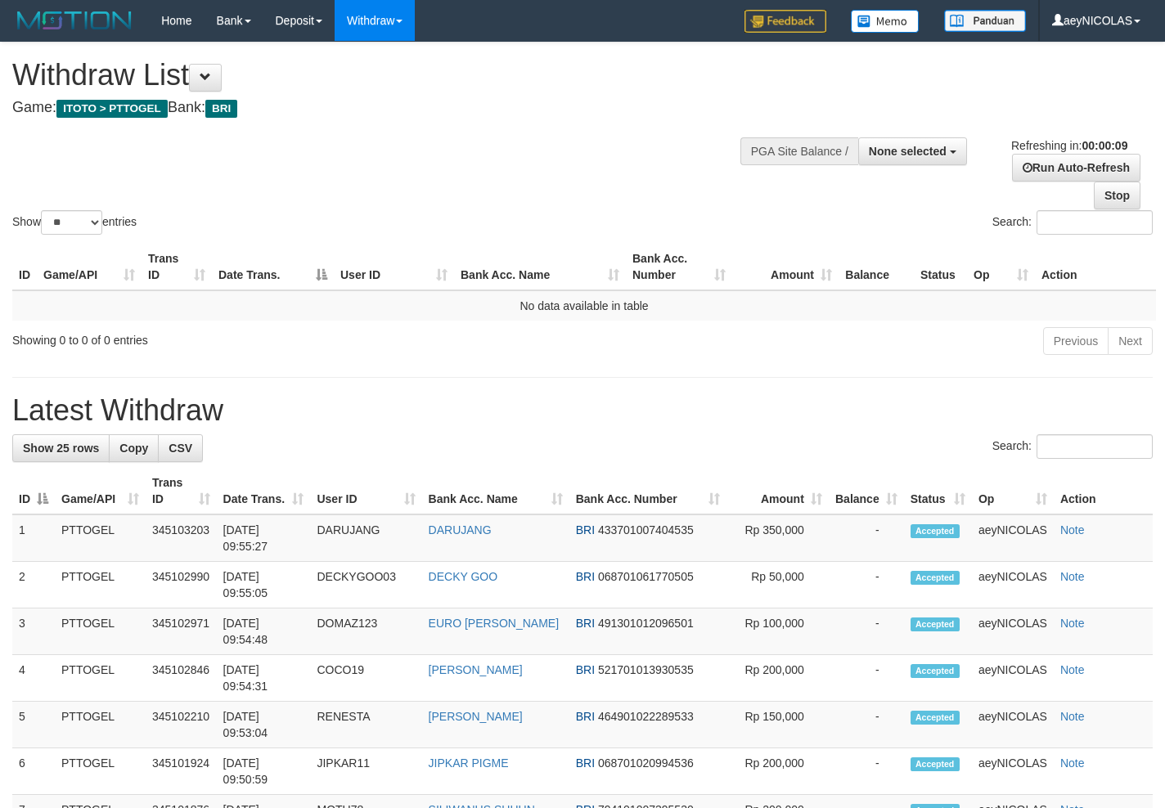
select select
select select "**"
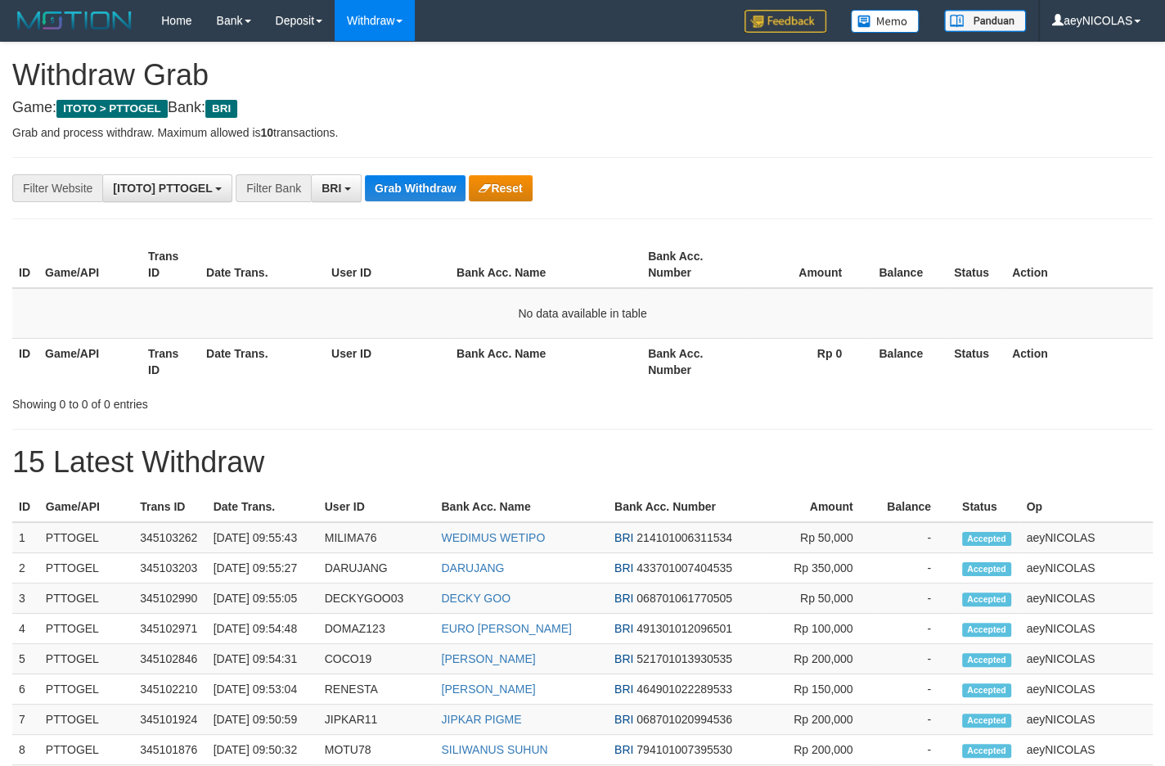
scroll to position [79, 0]
drag, startPoint x: 680, startPoint y: 393, endPoint x: 538, endPoint y: 301, distance: 169.0
click at [676, 389] on div "ID Game/API Trans ID Date Trans. User ID Bank Acc. Name Bank Acc. Number Amount…" at bounding box center [582, 324] width 1140 height 177
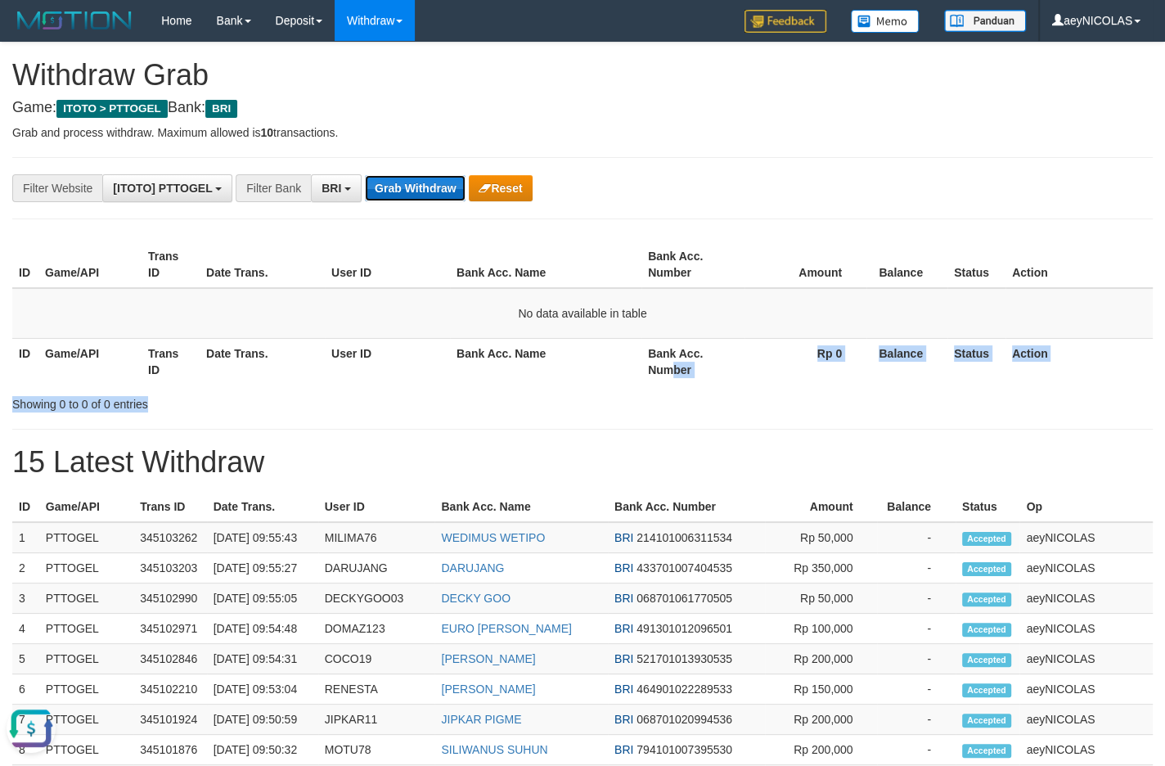
click at [399, 201] on button "Grab Withdraw" at bounding box center [415, 188] width 101 height 26
click at [400, 179] on button "Grab Withdraw" at bounding box center [415, 188] width 101 height 26
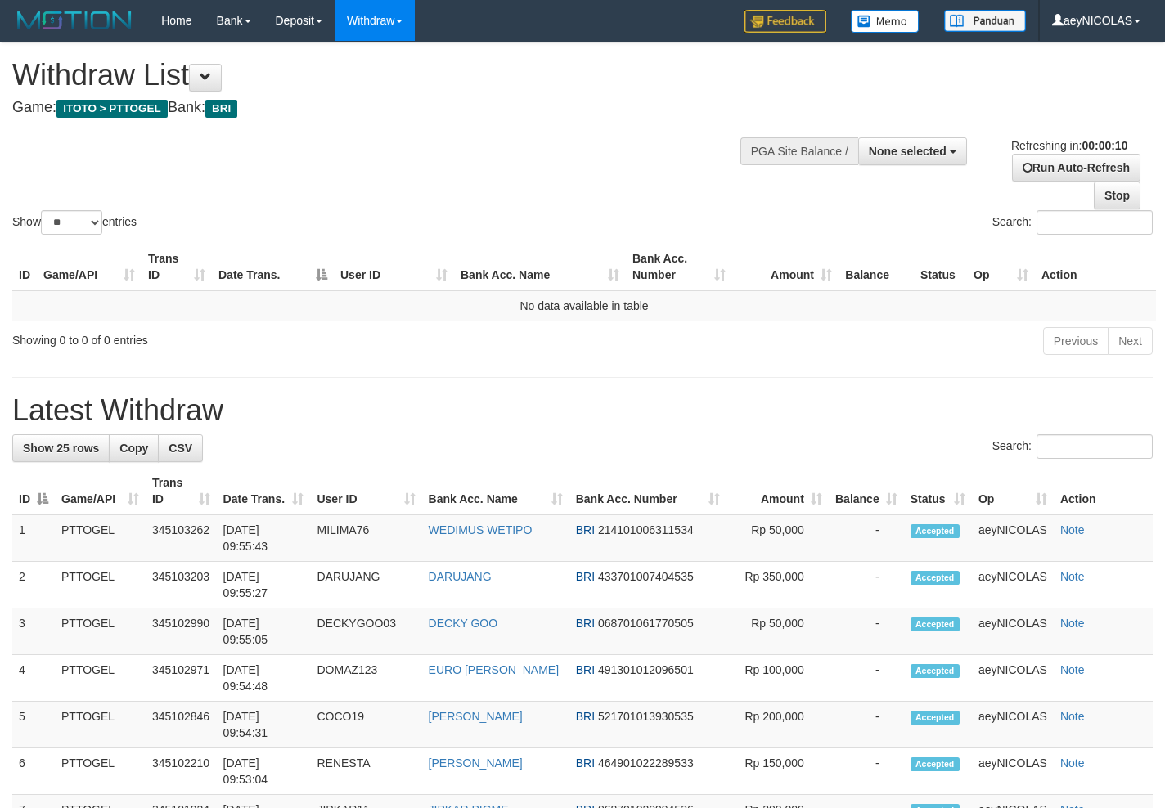
select select
select select "**"
select select
select select "**"
select select
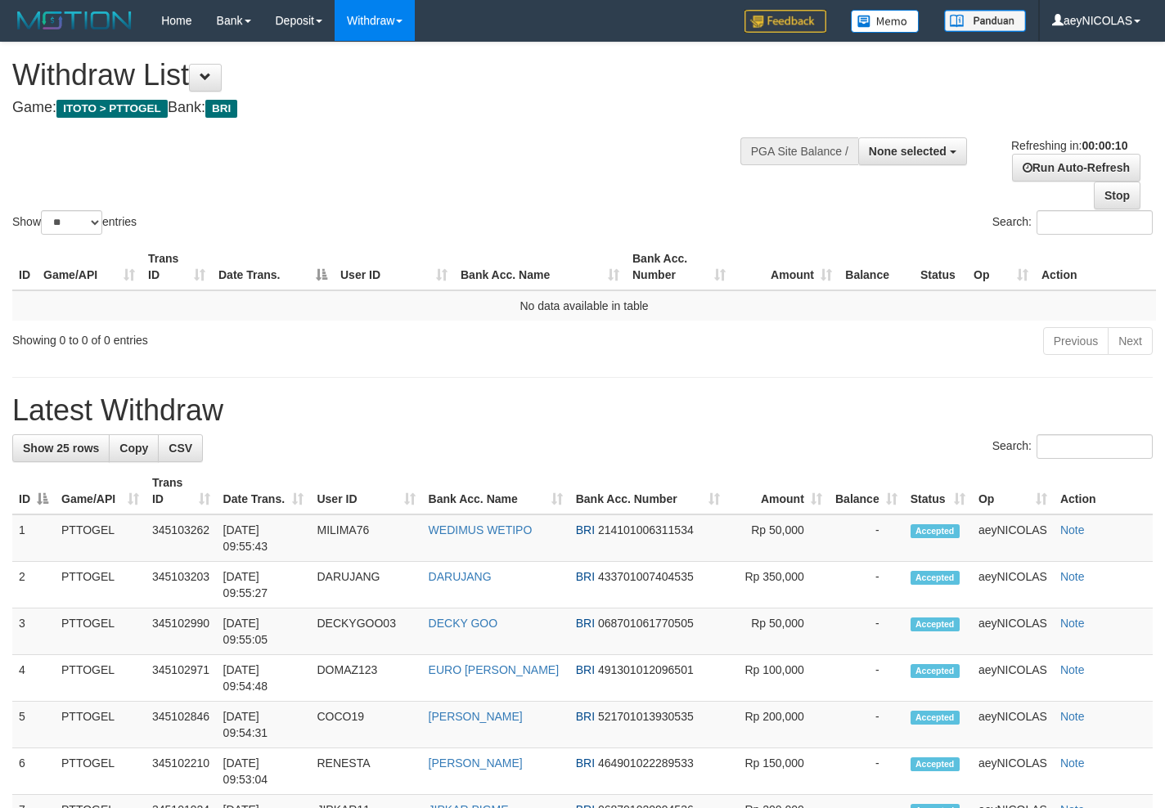
select select "**"
select select
select select "**"
drag, startPoint x: 624, startPoint y: 155, endPoint x: 375, endPoint y: 7, distance: 289.0
click at [621, 151] on div "Show ** ** ** *** entries Search:" at bounding box center [582, 140] width 1165 height 195
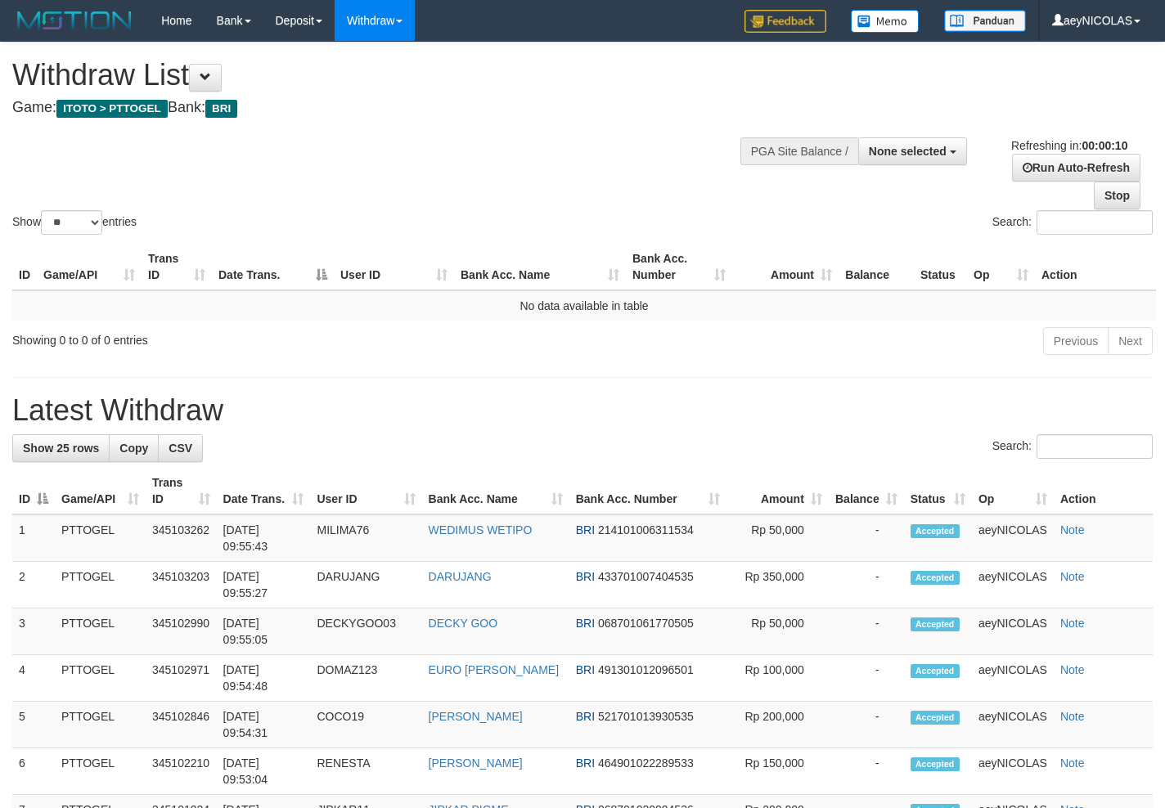
select select
select select "**"
select select
select select "**"
select select
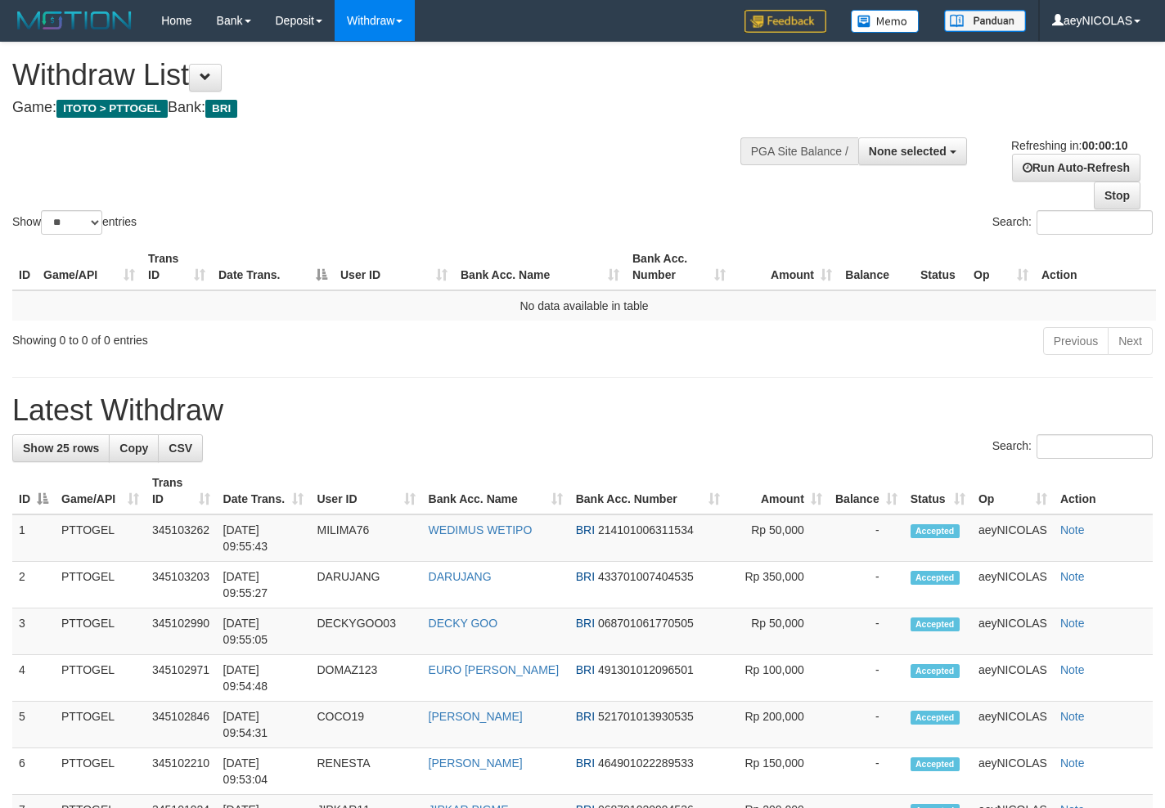
select select "**"
select select
select select "**"
select select
select select "**"
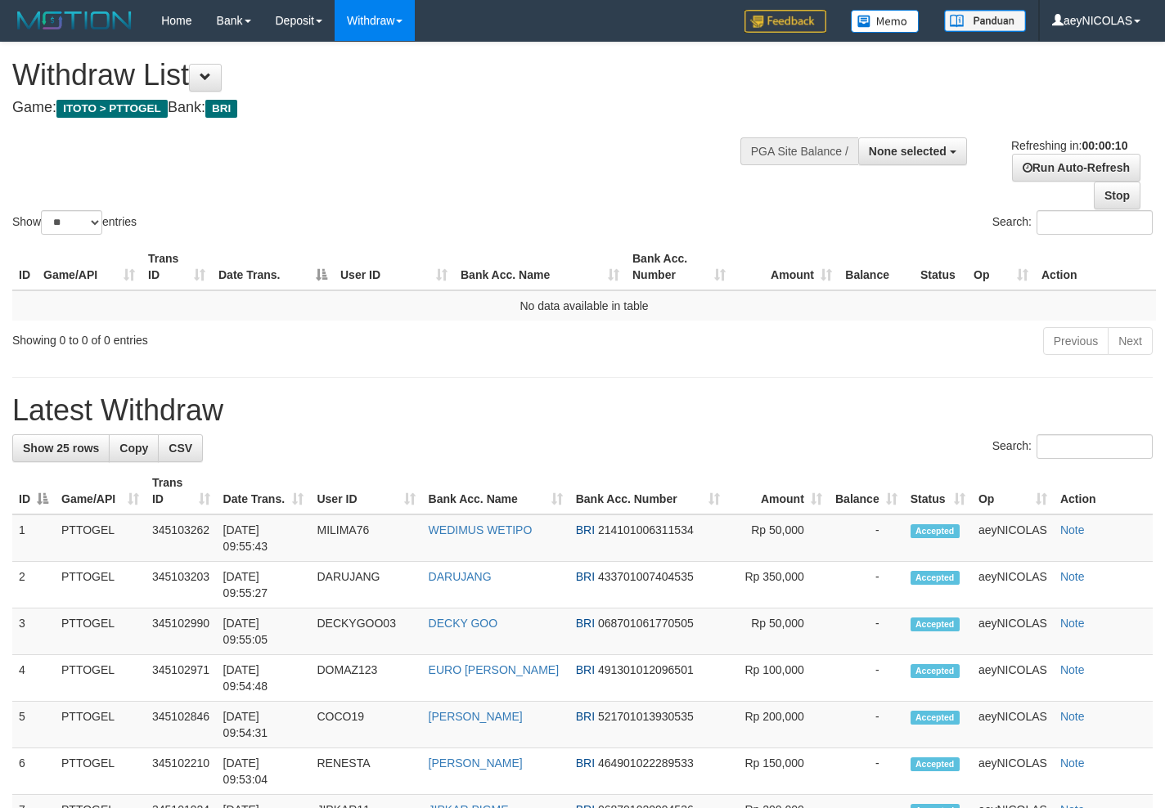
select select
select select "**"
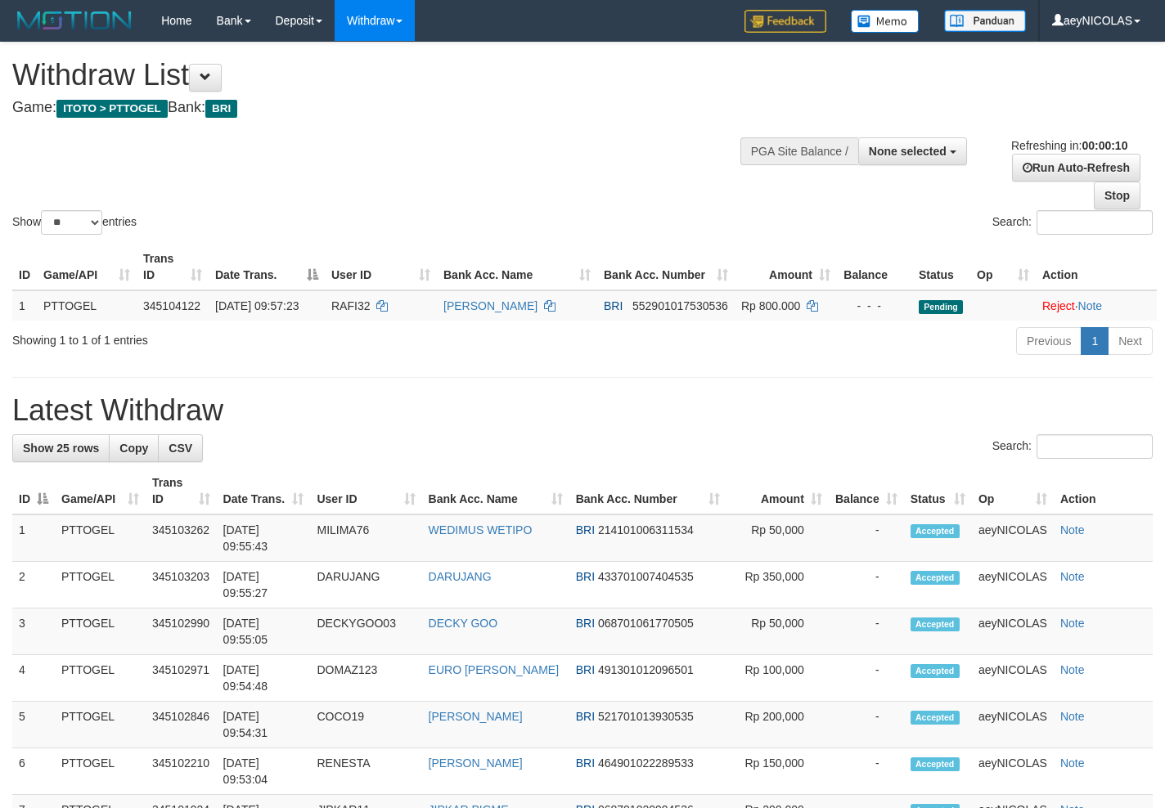
select select
select select "**"
click at [563, 253] on th "Bank Acc. Name" at bounding box center [517, 267] width 160 height 47
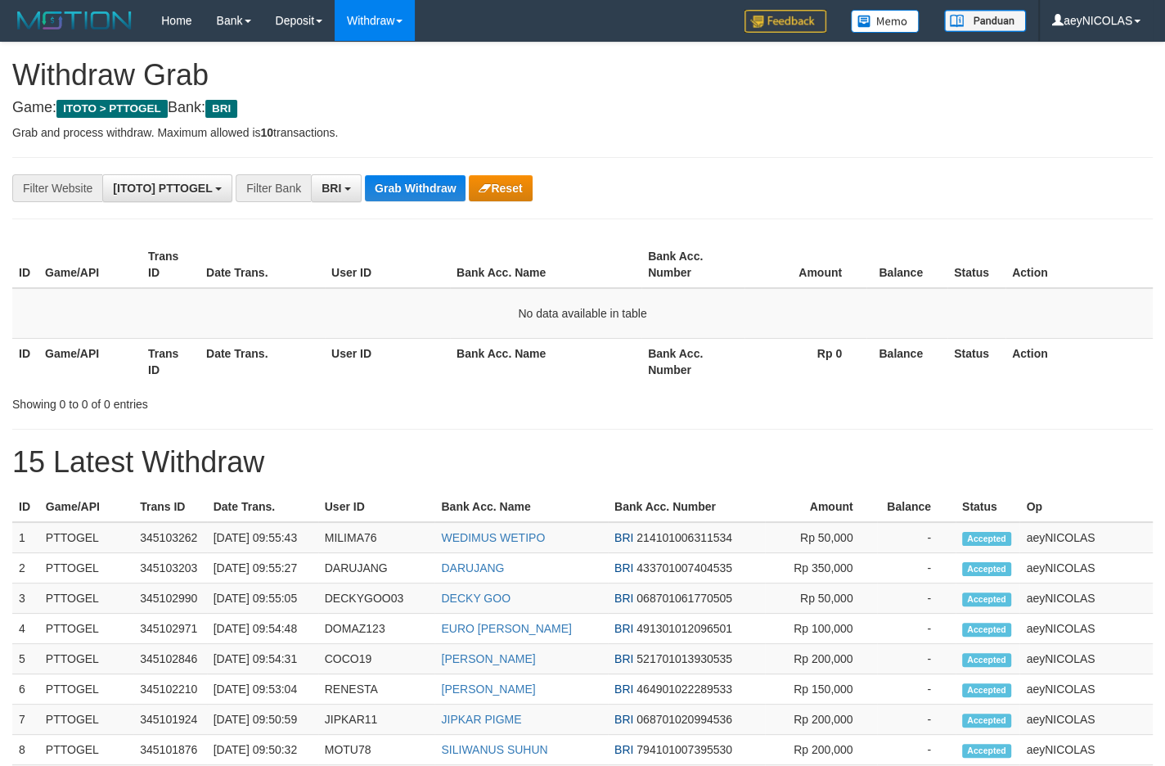
scroll to position [79, 0]
click at [438, 171] on div "**********" at bounding box center [582, 698] width 1165 height 1310
click at [434, 189] on button "Grab Withdraw" at bounding box center [415, 188] width 101 height 26
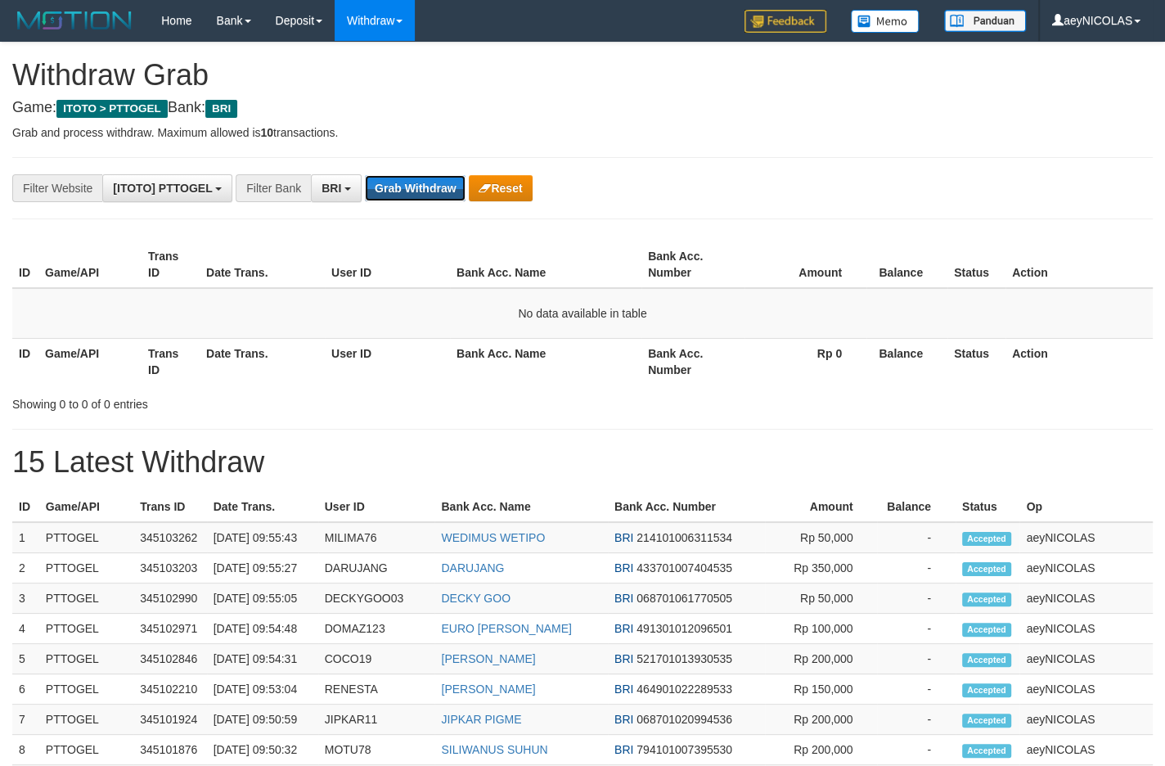
click at [434, 189] on button "Grab Withdraw" at bounding box center [415, 188] width 101 height 26
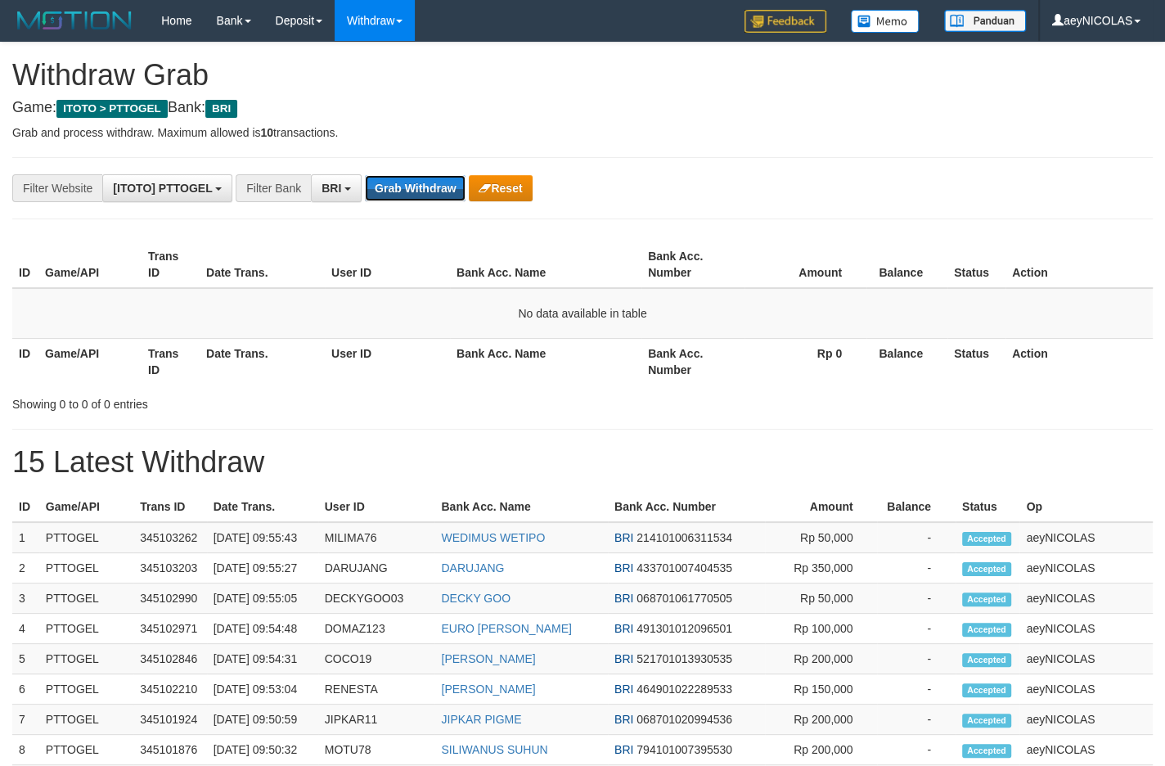
scroll to position [79, 0]
click at [434, 189] on button "Grab Withdraw" at bounding box center [415, 188] width 101 height 26
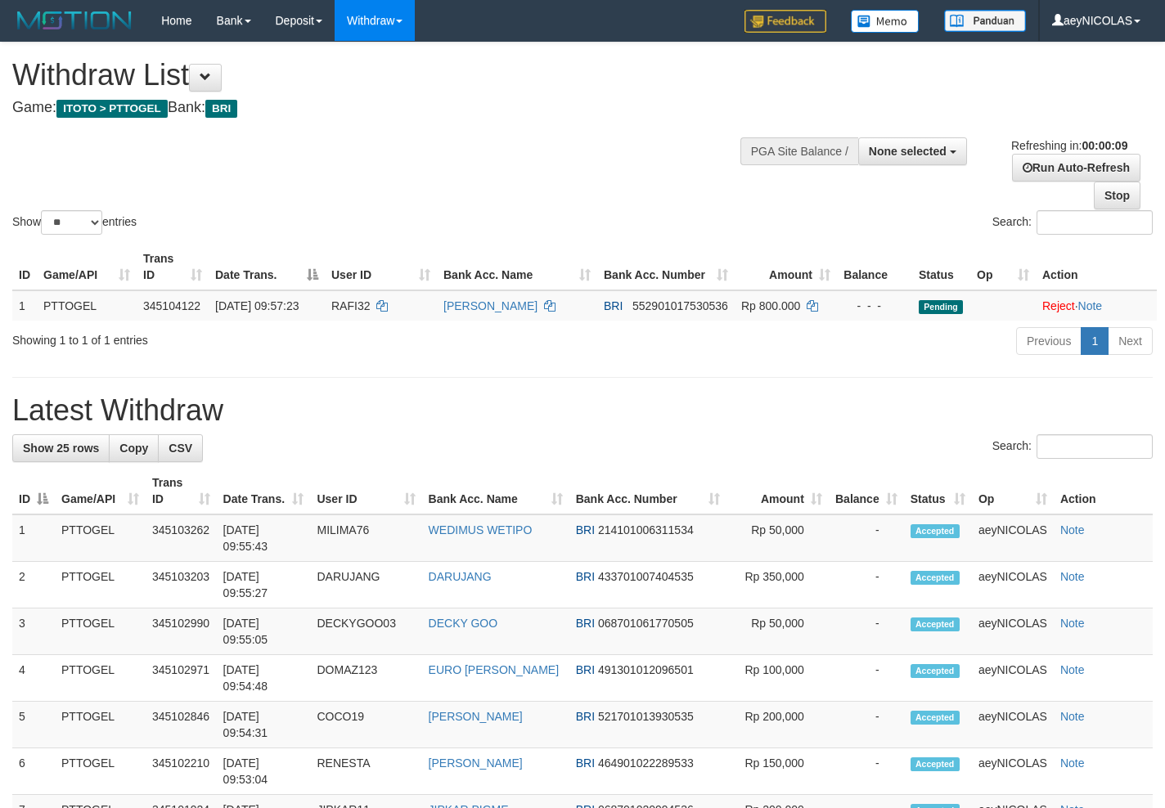
select select
select select "**"
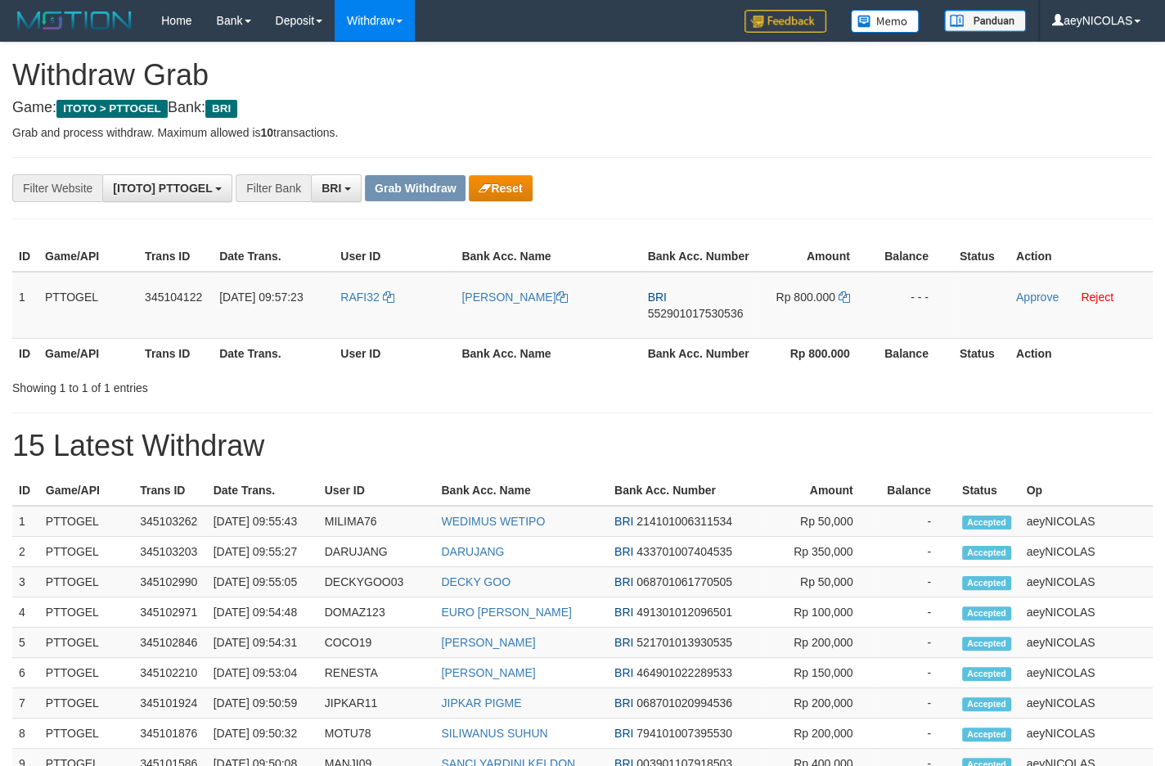
scroll to position [79, 0]
drag, startPoint x: 367, startPoint y: 330, endPoint x: 772, endPoint y: 320, distance: 405.0
click at [772, 320] on tr "1 PTTOGEL 345104122 01/10/2025 09:57:23 RAFI32 RAFI SAPUTRA BRI 552901017530536…" at bounding box center [582, 305] width 1140 height 67
click at [699, 320] on span "552901017530536" at bounding box center [696, 313] width 96 height 13
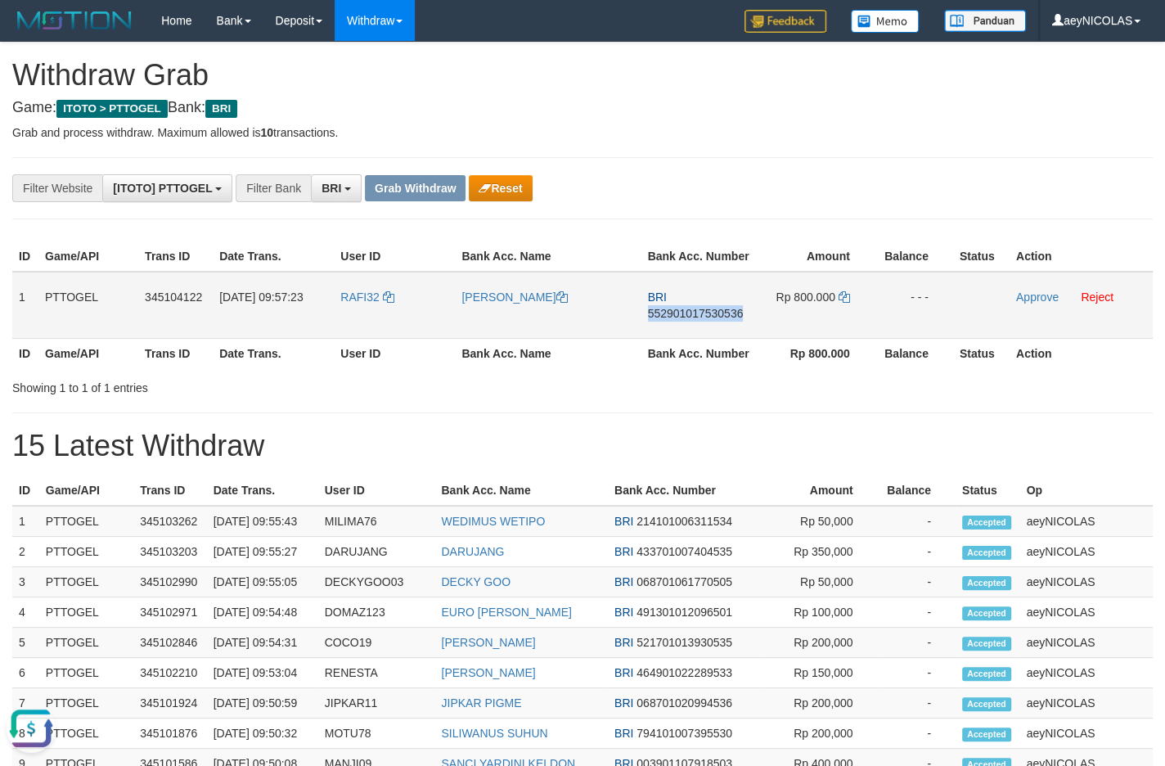
click at [699, 320] on span "552901017530536" at bounding box center [696, 313] width 96 height 13
copy span "552901017530536"
click at [658, 320] on span "552901017530536" at bounding box center [696, 313] width 96 height 13
copy span "552901017530536"
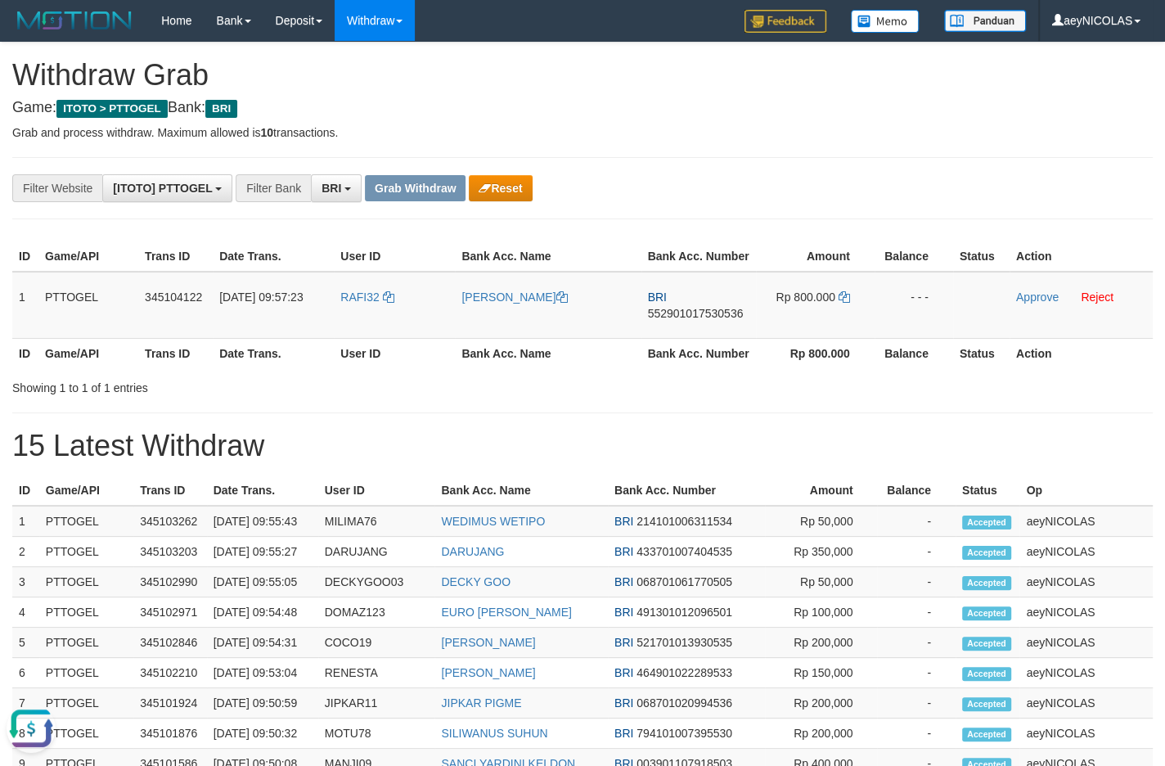
click at [870, 240] on div "ID Game/API Trans ID Date Trans. User ID Bank Acc. Name Bank Acc. Number Amount…" at bounding box center [582, 304] width 1165 height 137
click at [845, 303] on icon at bounding box center [843, 296] width 11 height 11
copy span "552901017530536"
click at [845, 303] on icon at bounding box center [843, 296] width 11 height 11
click at [1031, 303] on link "Approve" at bounding box center [1037, 296] width 43 height 13
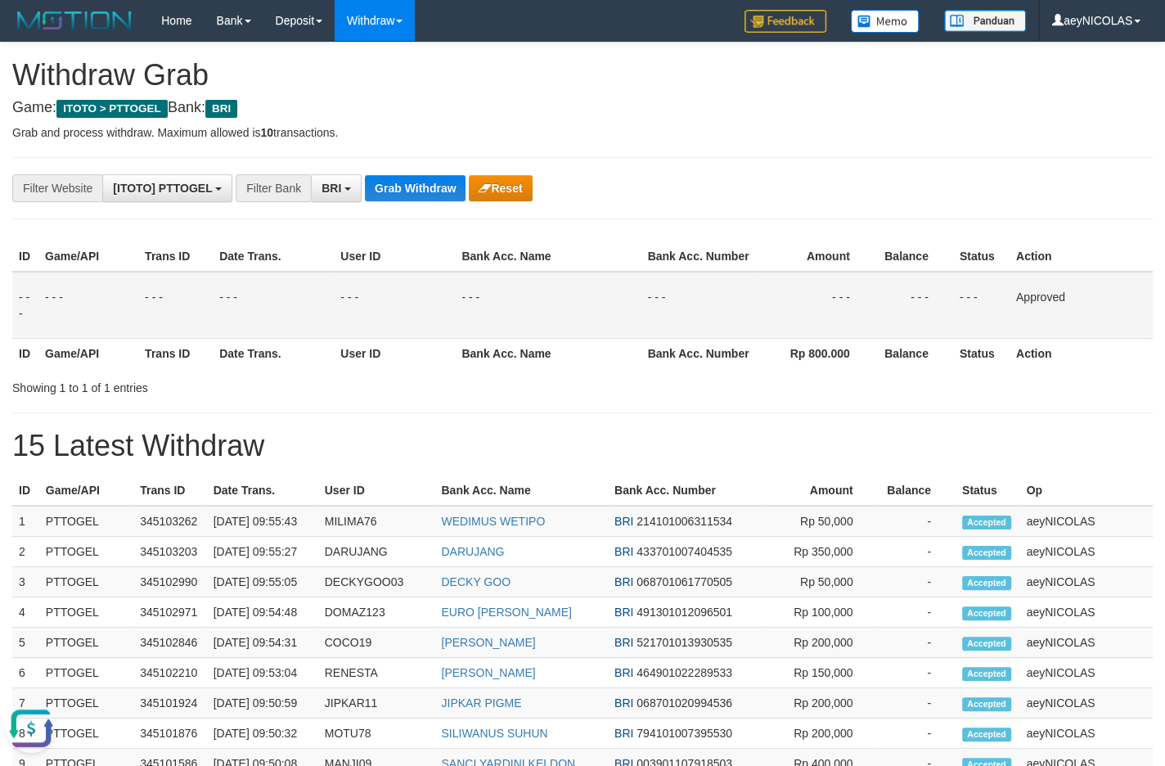
click at [882, 396] on div "Showing 1 to 1 of 1 entries" at bounding box center [582, 384] width 1165 height 23
click at [396, 200] on button "Grab Withdraw" at bounding box center [415, 188] width 101 height 26
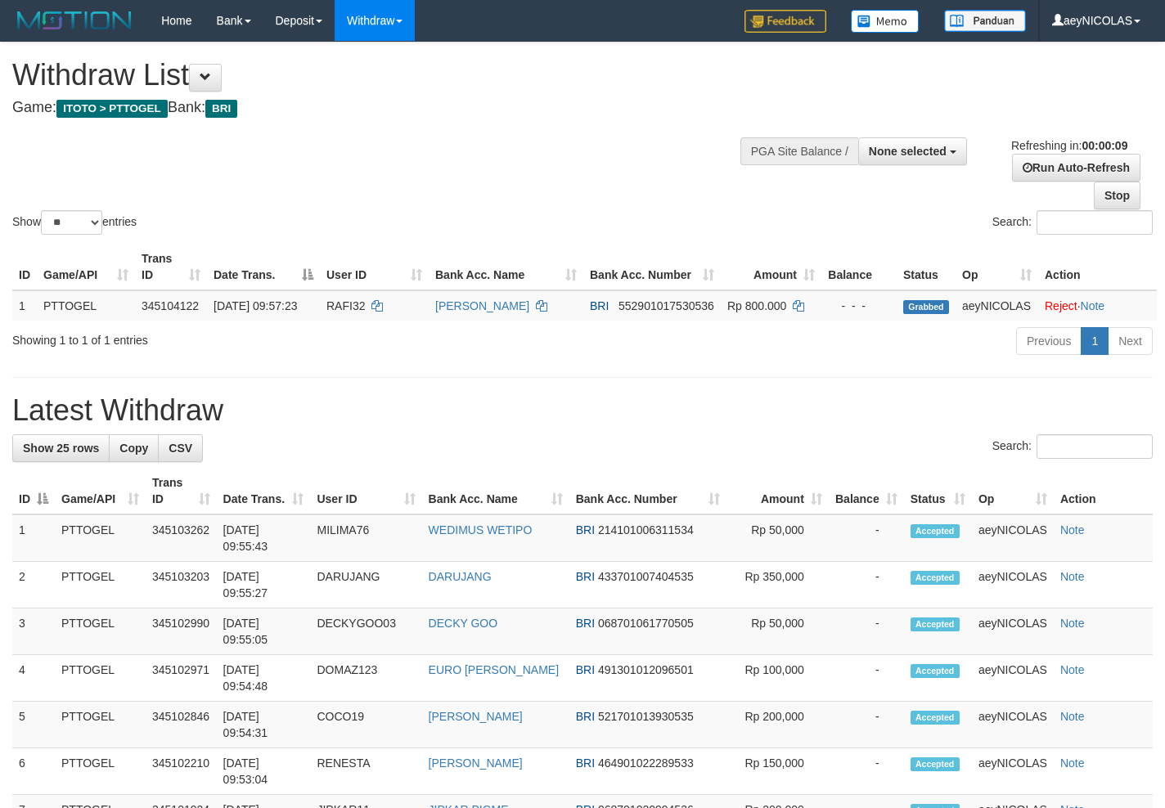
select select
select select "**"
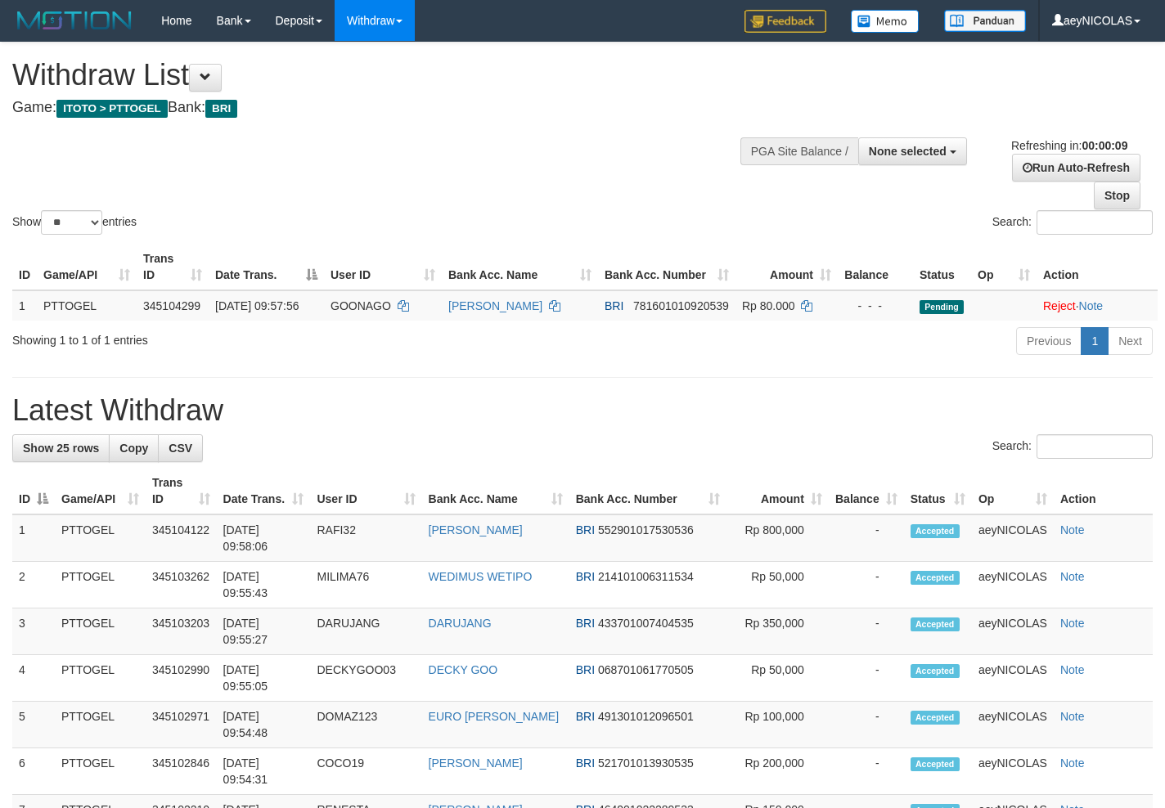
select select
select select "**"
click at [630, 412] on h1 "Latest Withdraw" at bounding box center [582, 410] width 1140 height 33
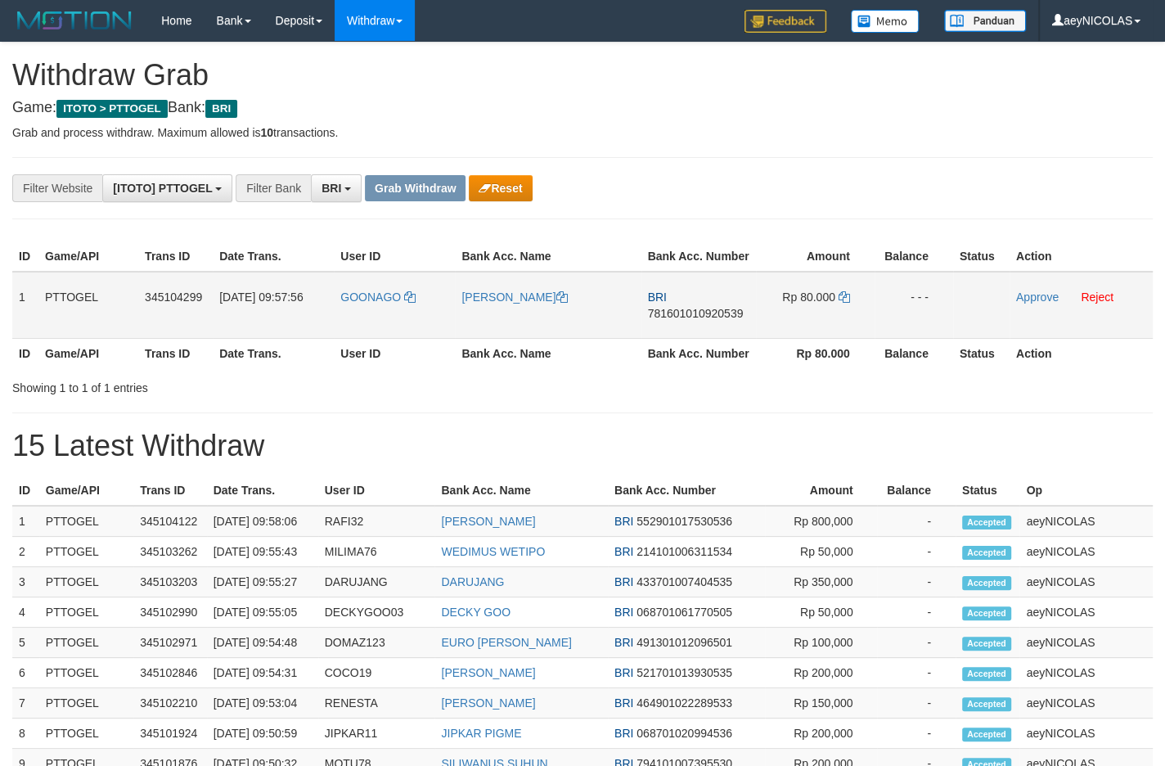
scroll to position [79, 0]
drag, startPoint x: 384, startPoint y: 330, endPoint x: 845, endPoint y: 318, distance: 461.5
click at [845, 318] on tr "1 PTTOGEL 345104299 01/10/2025 09:57:56 GOONAGO ZITA GOO BRI 781601010920539 Rp…" at bounding box center [582, 305] width 1140 height 67
click at [683, 321] on td "BRI 781601010920539" at bounding box center [698, 305] width 115 height 67
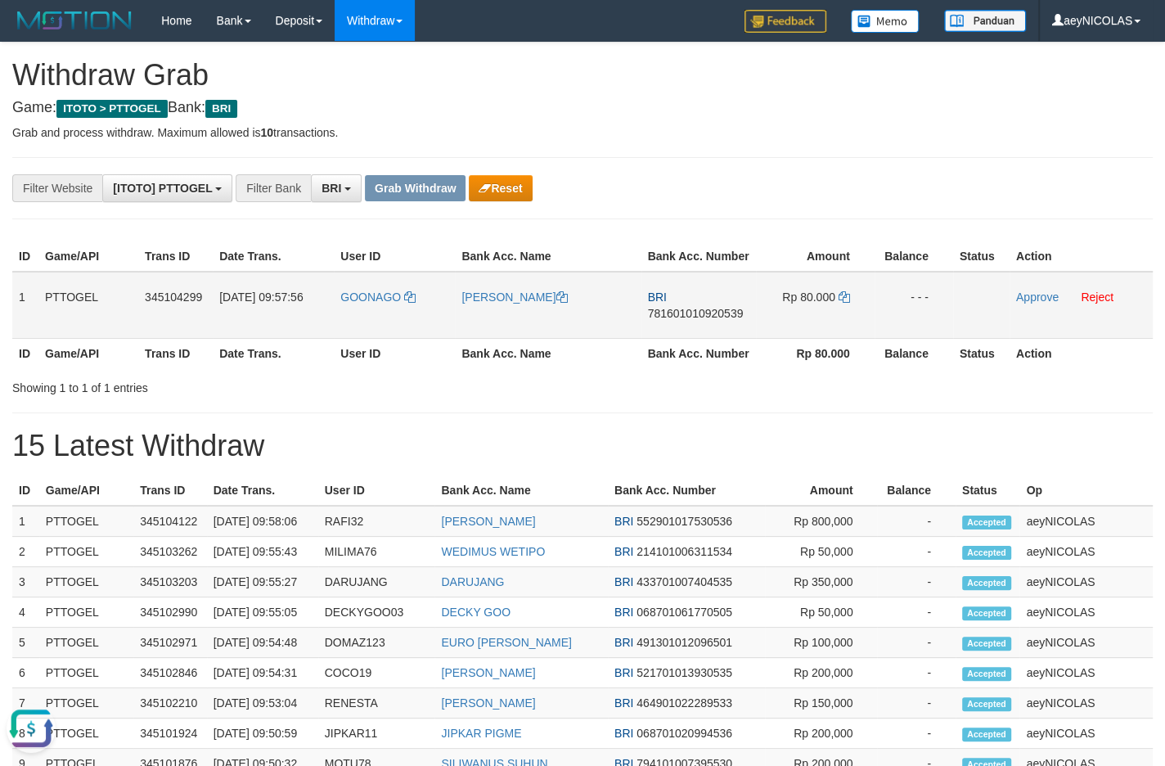
click at [680, 336] on td "BRI 781601010920539" at bounding box center [698, 305] width 115 height 67
click at [670, 320] on span "781601010920539" at bounding box center [696, 313] width 96 height 13
copy span "781601010920539"
click at [670, 320] on span "781601010920539" at bounding box center [696, 313] width 96 height 13
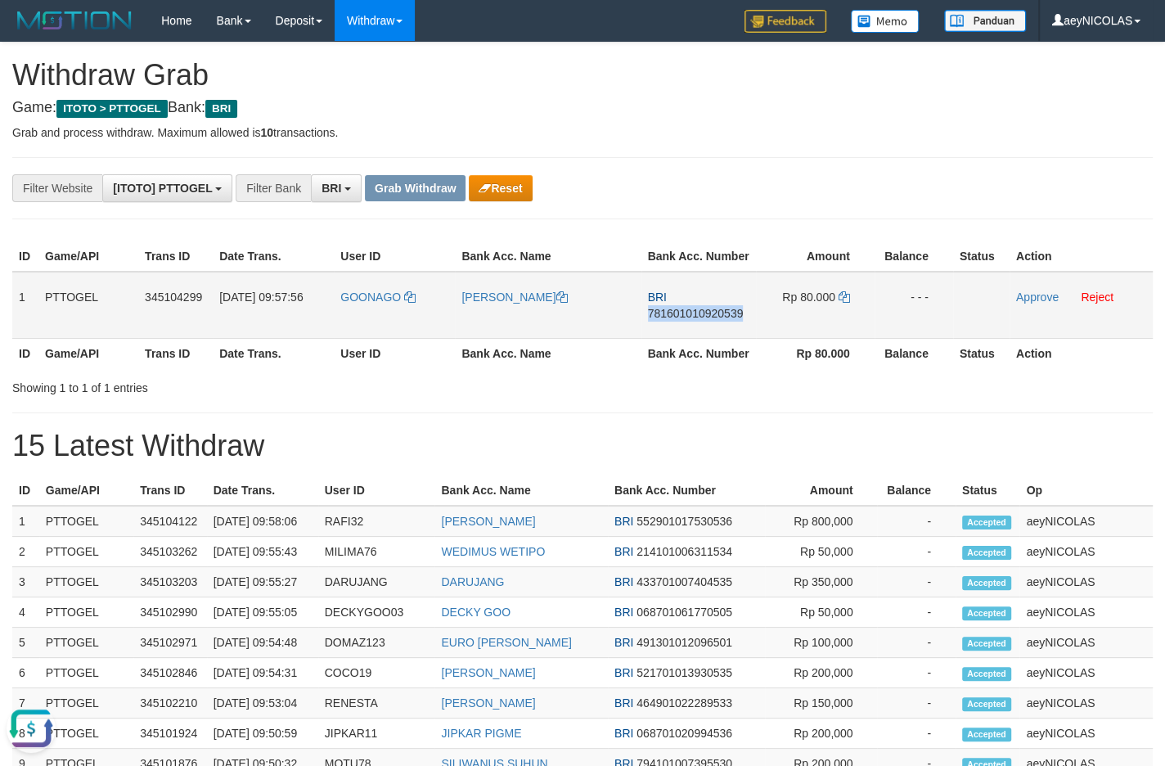
copy span "781601010920539"
click at [972, 199] on div "**********" at bounding box center [582, 188] width 1165 height 28
click at [845, 303] on icon at bounding box center [843, 296] width 11 height 11
copy span "781601010920539"
click at [1031, 303] on link "Approve" at bounding box center [1037, 296] width 43 height 13
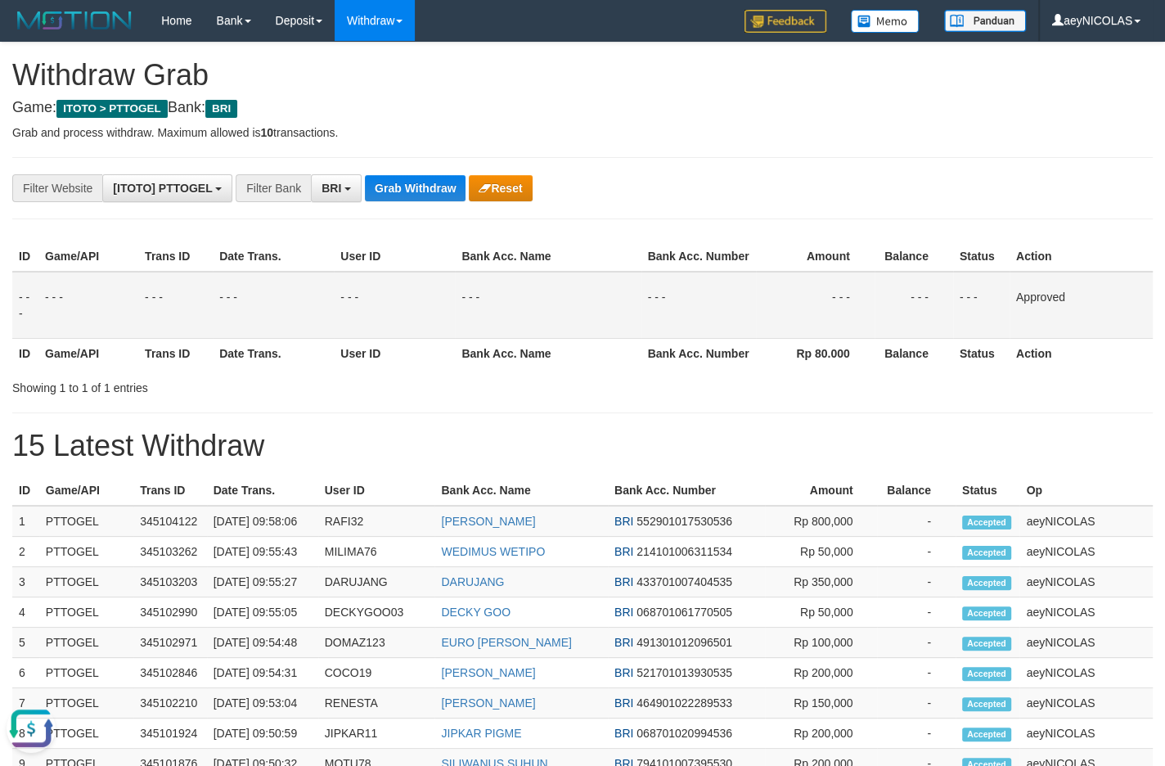
drag, startPoint x: 1037, startPoint y: 375, endPoint x: 552, endPoint y: 252, distance: 500.5
click at [1011, 366] on th "Action" at bounding box center [1080, 353] width 143 height 30
click at [401, 183] on button "Grab Withdraw" at bounding box center [415, 188] width 101 height 26
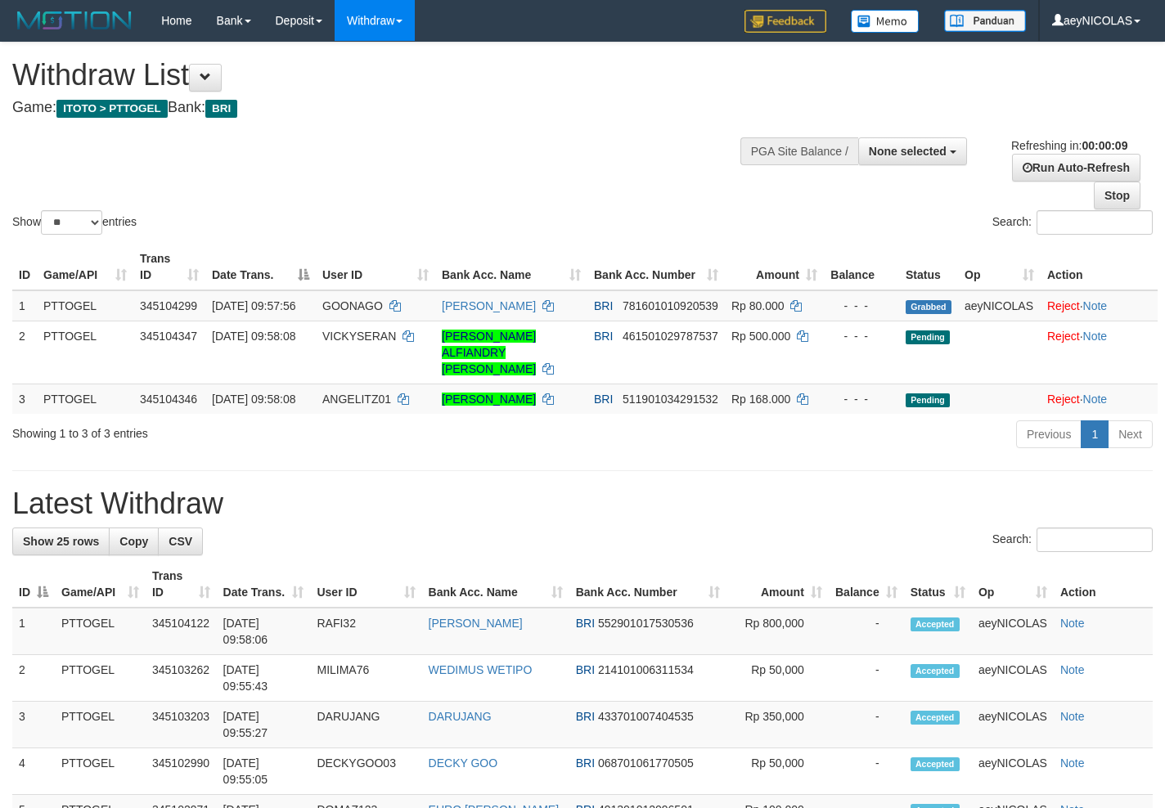
select select
select select "**"
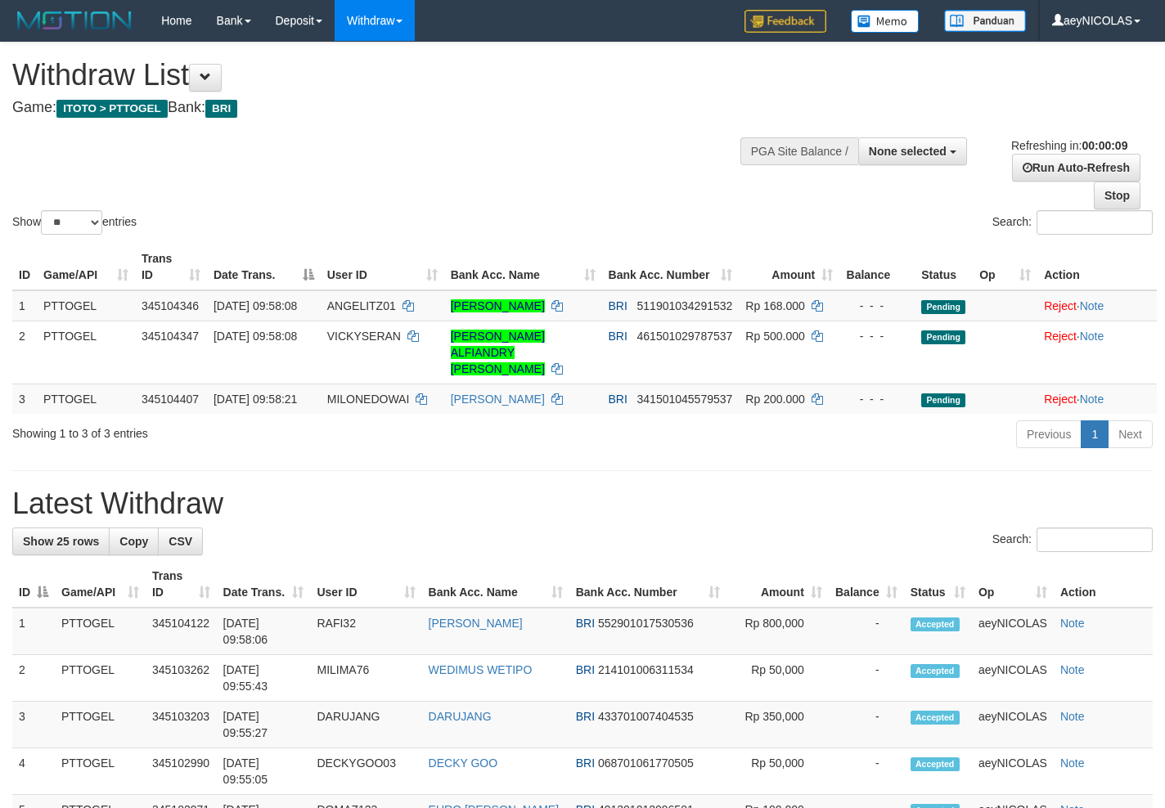
select select
select select "**"
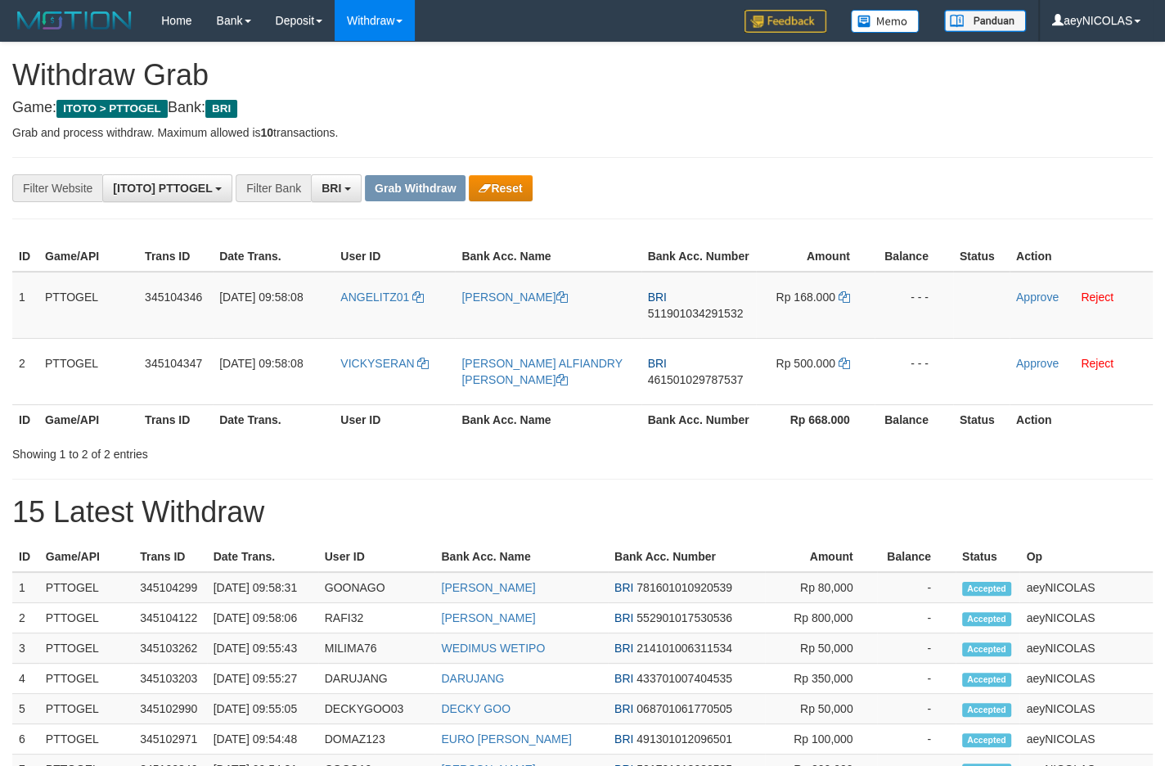
scroll to position [79, 0]
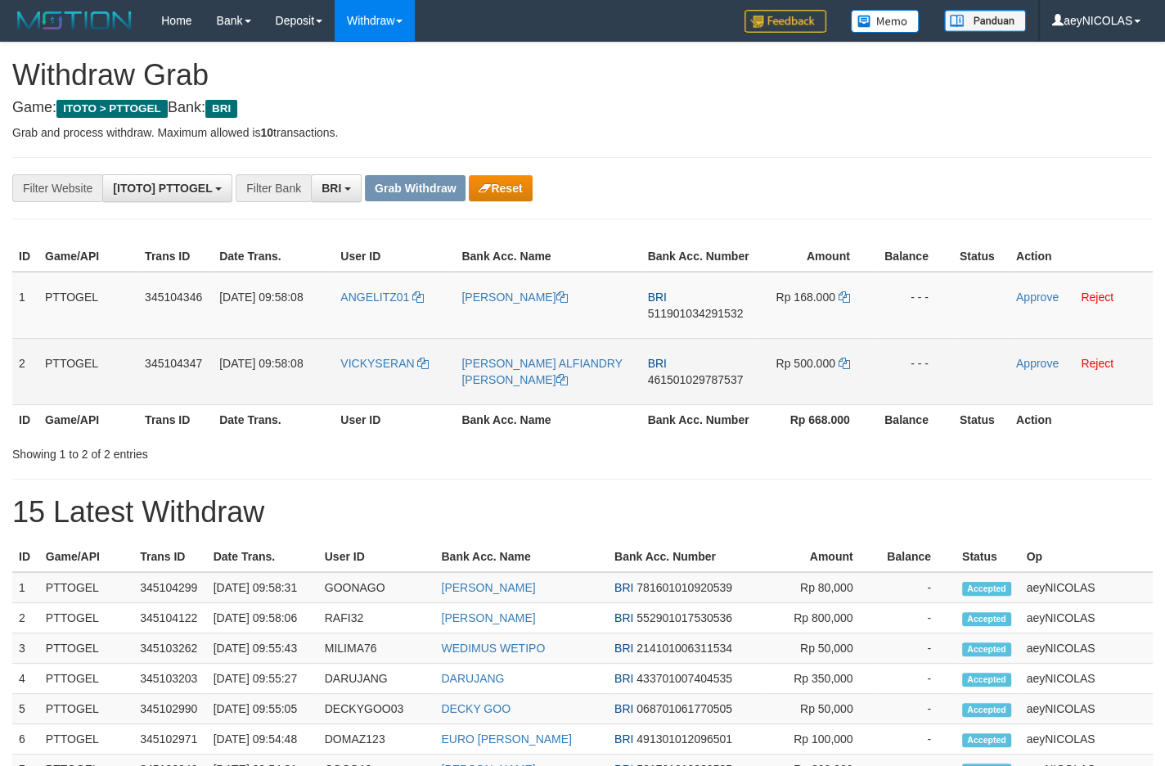
drag, startPoint x: 389, startPoint y: 335, endPoint x: 845, endPoint y: 399, distance: 461.0
click at [845, 399] on tbody "1 PTTOGEL 345104346 [DATE] 09:58:08 ANGELITZ01 [PERSON_NAME] BRI 51190103429153…" at bounding box center [582, 338] width 1140 height 133
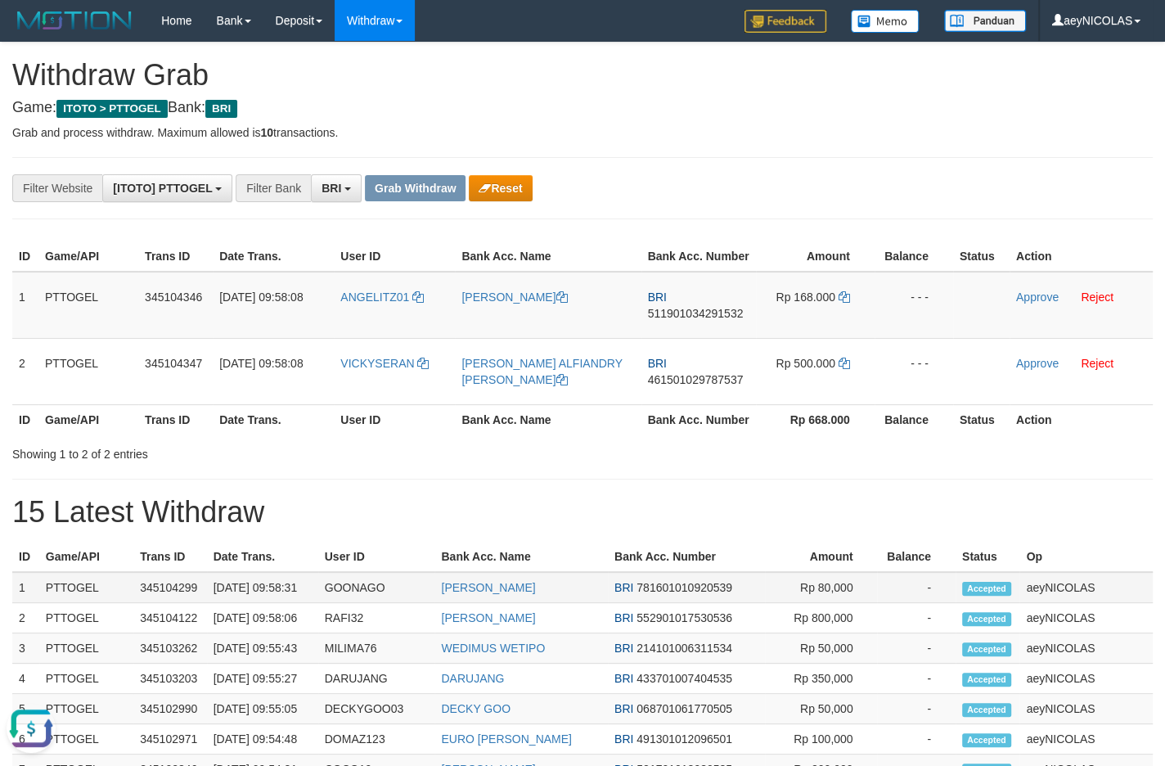
scroll to position [0, 0]
click at [708, 320] on span "511901034291532" at bounding box center [696, 313] width 96 height 13
copy span "511901034291532"
click at [710, 323] on td "BRI 511901034291532" at bounding box center [698, 305] width 115 height 67
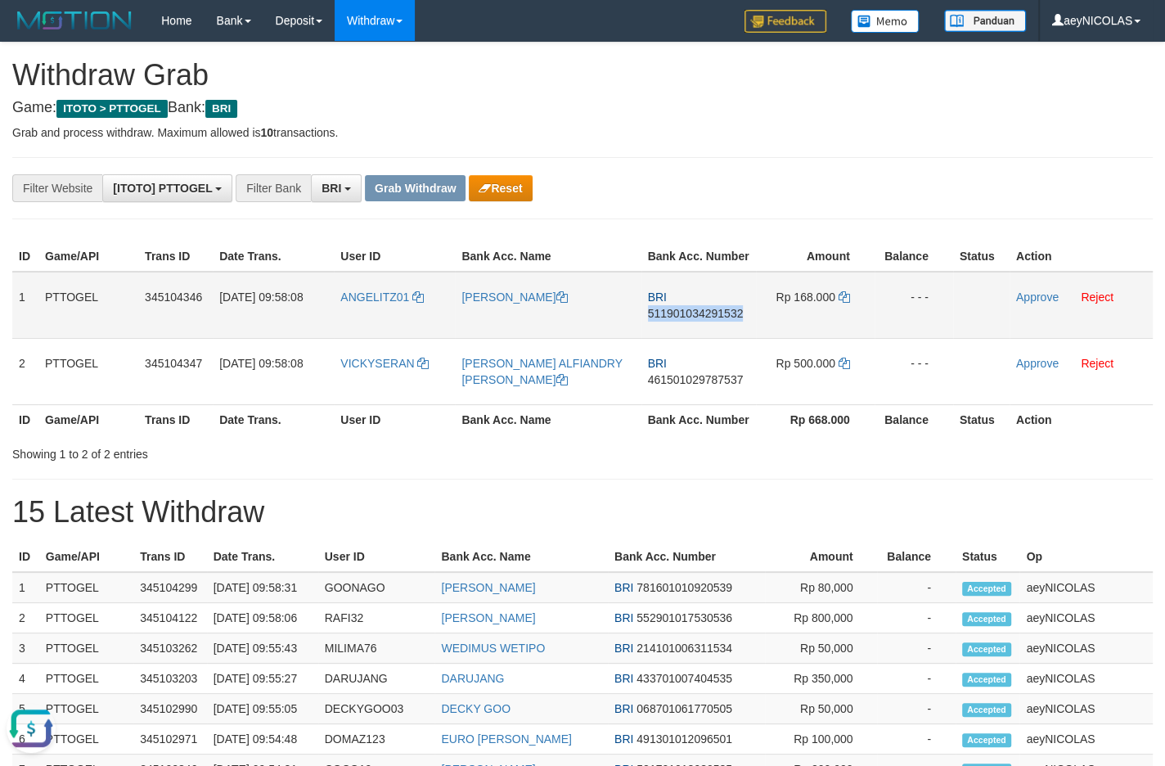
click at [710, 323] on td "BRI 511901034291532" at bounding box center [698, 305] width 115 height 67
click at [703, 320] on span "511901034291532" at bounding box center [696, 313] width 96 height 13
copy span "511901034291532"
click at [703, 320] on span "511901034291532" at bounding box center [696, 313] width 96 height 13
copy span "511901034291532"
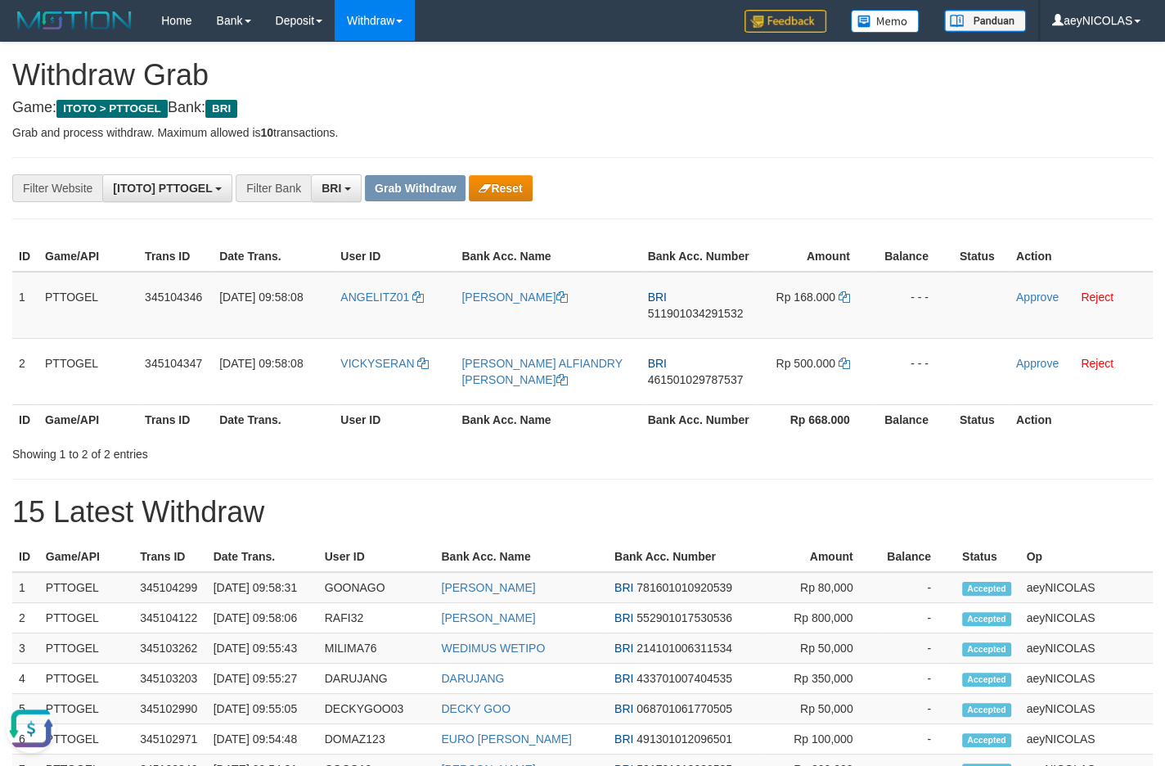
click at [744, 189] on div "**********" at bounding box center [485, 188] width 971 height 28
click at [846, 303] on icon at bounding box center [843, 296] width 11 height 11
copy span "511901034291532"
click at [1026, 303] on link "Approve" at bounding box center [1037, 296] width 43 height 13
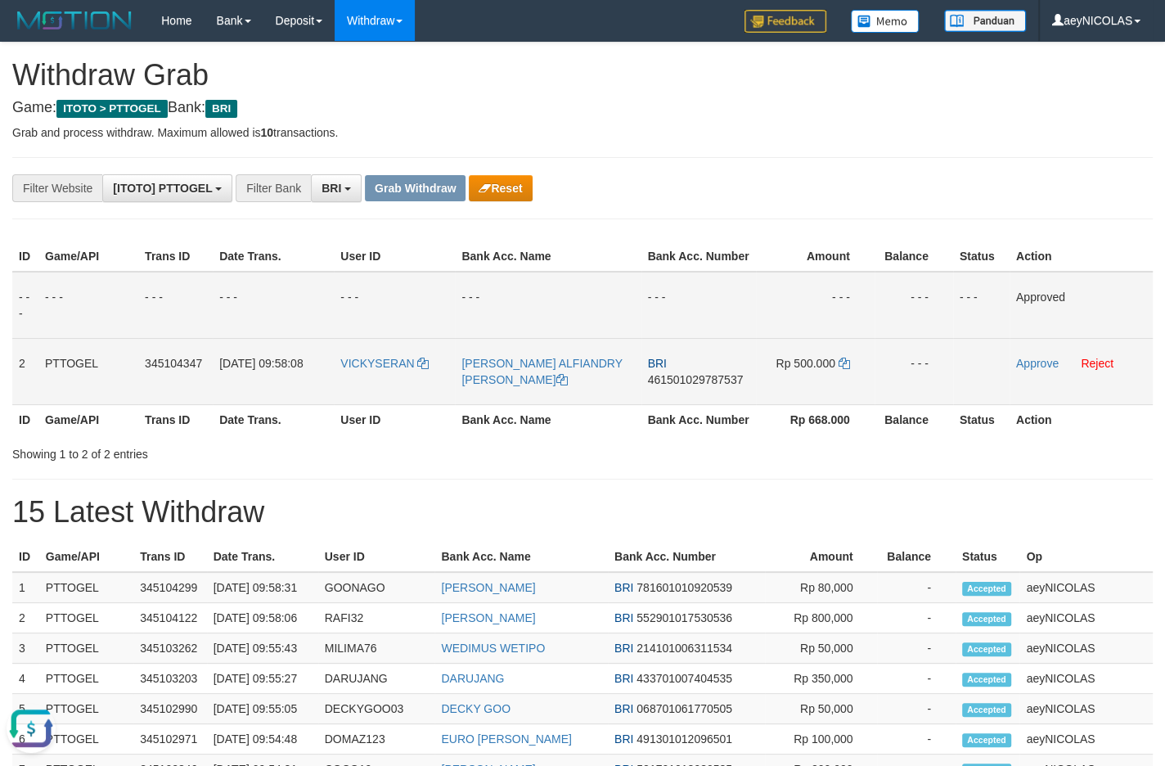
click at [684, 386] on span "461501029787537" at bounding box center [696, 379] width 96 height 13
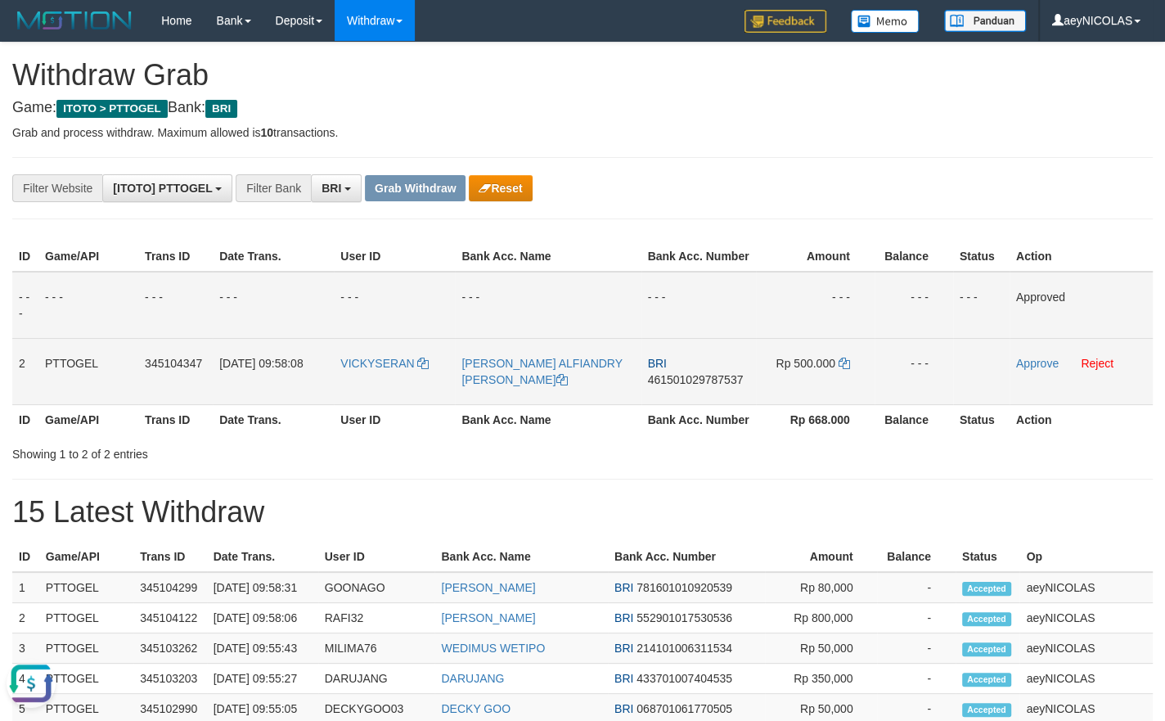
click at [690, 398] on tbody "- - - - - - - - - - - - - - - - - - - - - - - - - - - - - - Approved 2 PTTOGEL …" at bounding box center [582, 338] width 1140 height 133
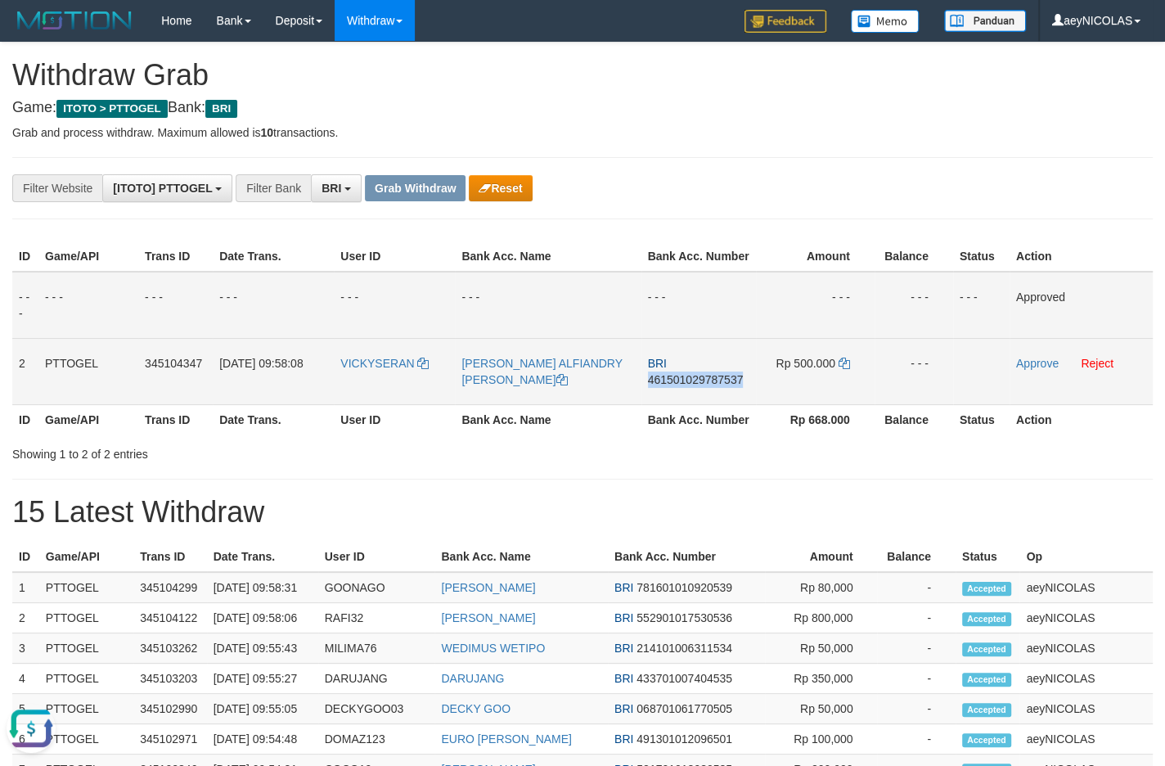
click at [688, 386] on span "461501029787537" at bounding box center [696, 379] width 96 height 13
copy span "461501029787537"
click at [688, 386] on span "461501029787537" at bounding box center [696, 379] width 96 height 13
copy td "BRI 461501029787537"
click at [707, 386] on span "461501029787537" at bounding box center [696, 379] width 96 height 13
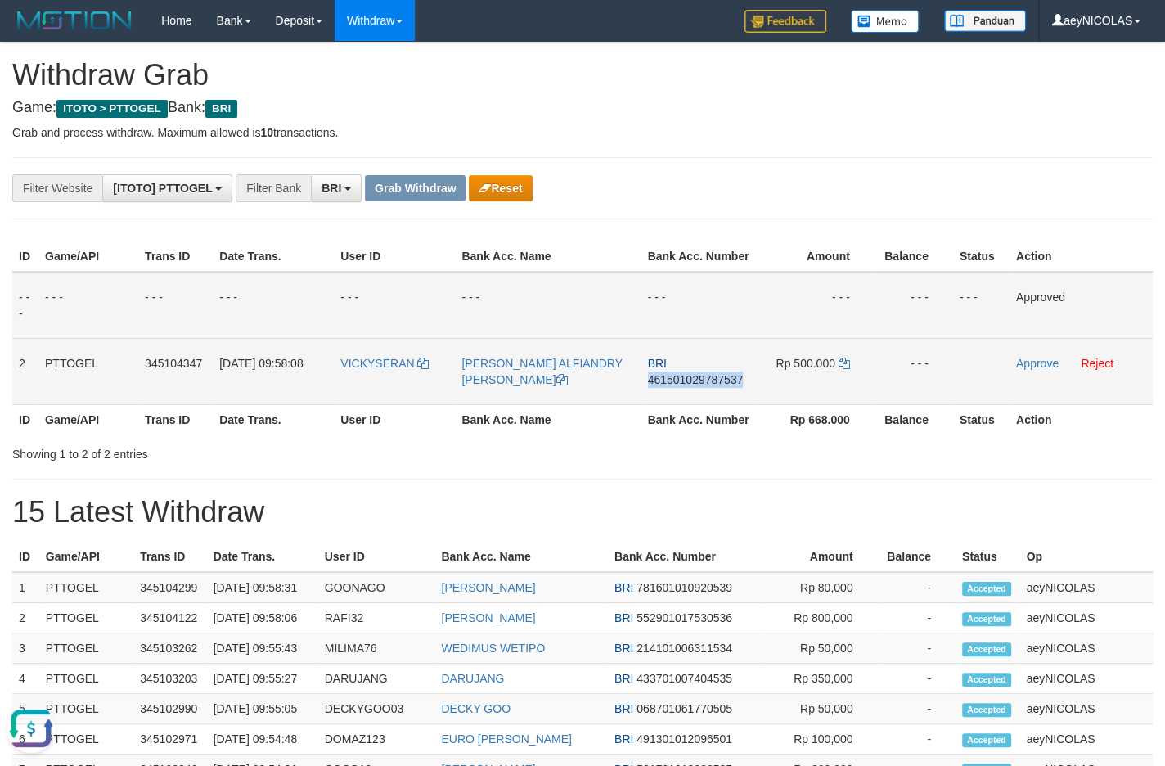
click at [707, 386] on span "461501029787537" at bounding box center [696, 379] width 96 height 13
copy span "461501029787537"
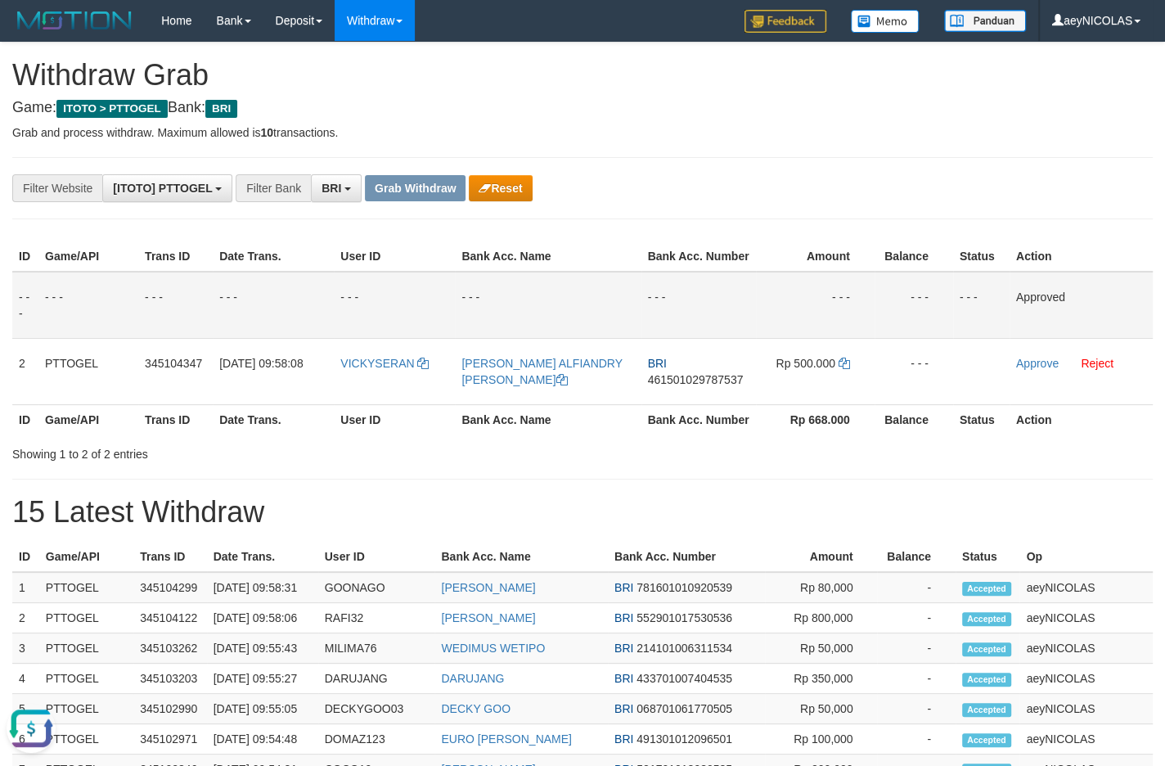
click at [735, 294] on td "- - -" at bounding box center [698, 305] width 115 height 67
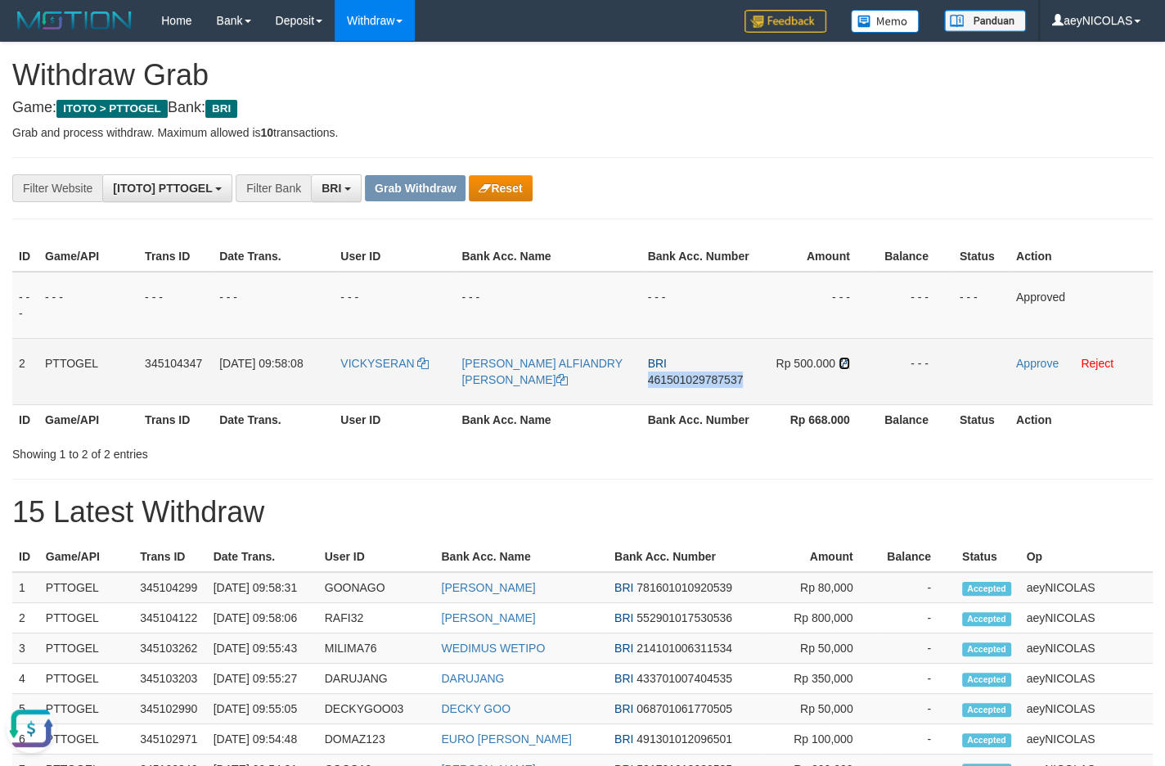
click at [846, 369] on icon at bounding box center [843, 362] width 11 height 11
copy span "461501029787537"
click at [1056, 370] on link "Approve" at bounding box center [1037, 363] width 43 height 13
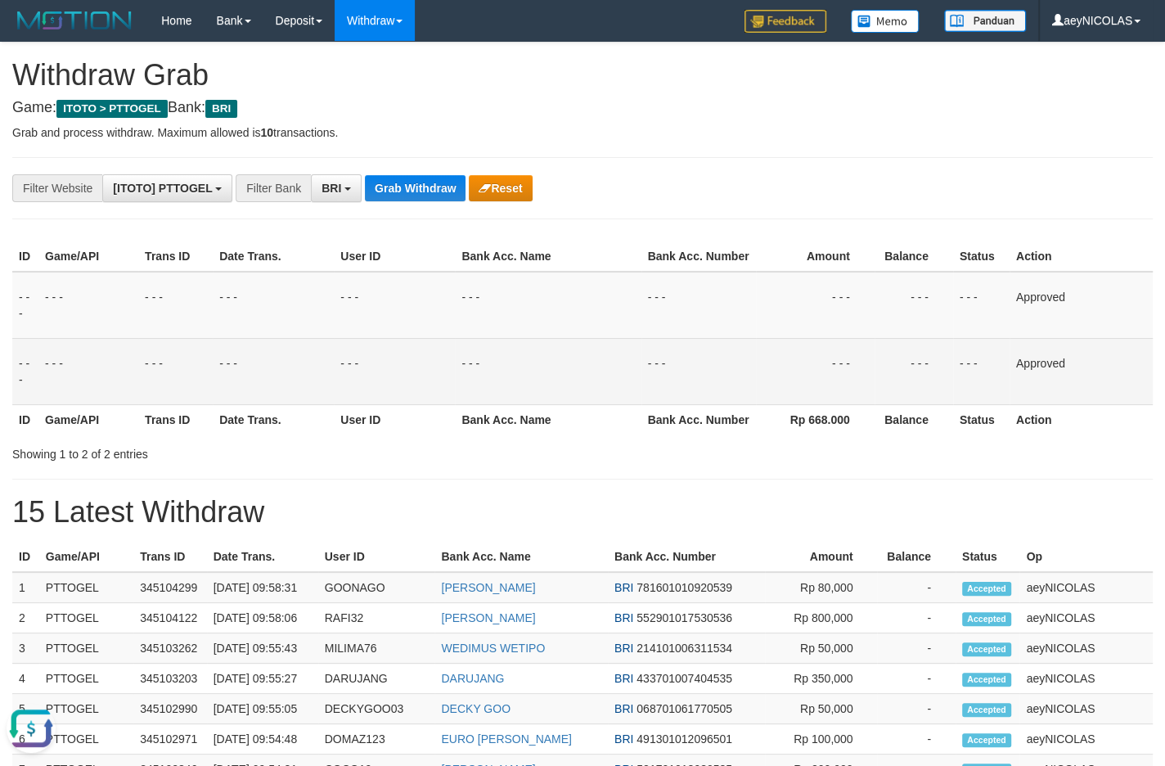
click at [704, 360] on td "- - -" at bounding box center [698, 371] width 115 height 66
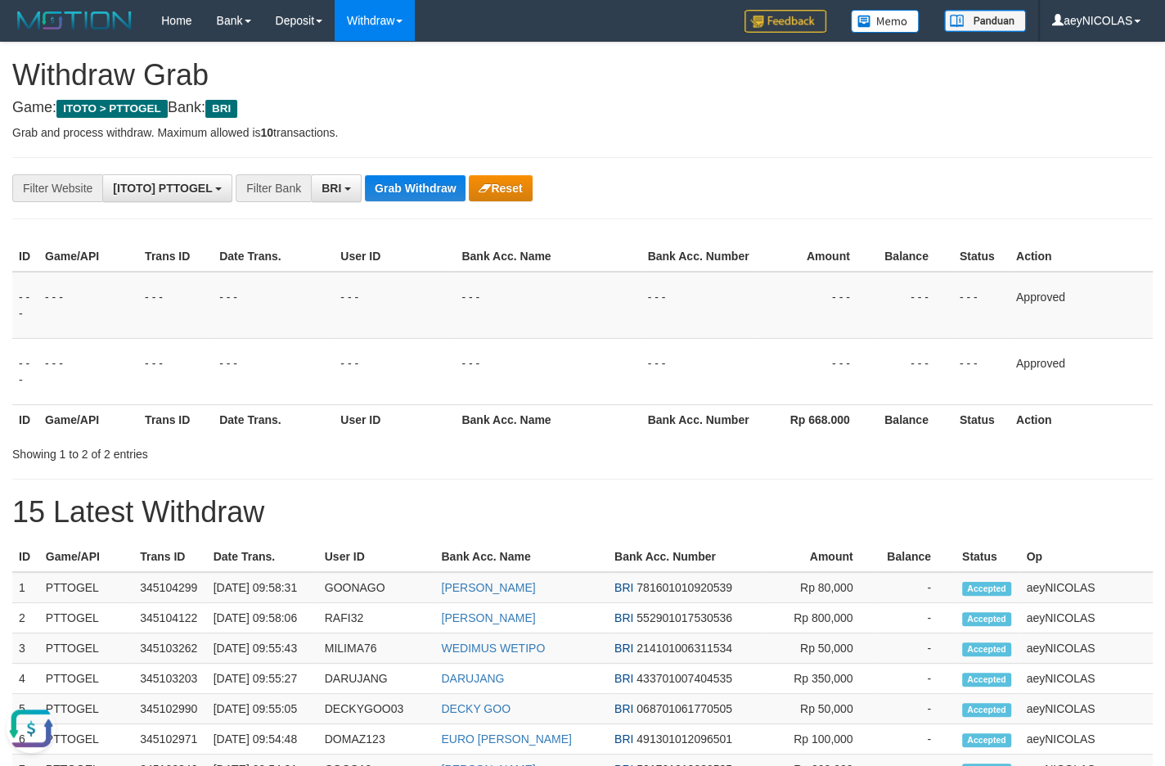
click at [491, 167] on div "**********" at bounding box center [582, 723] width 1165 height 1360
click at [432, 171] on div "**********" at bounding box center [582, 723] width 1165 height 1360
click at [429, 176] on button "Grab Withdraw" at bounding box center [415, 188] width 101 height 26
click at [428, 179] on button "Grab Withdraw" at bounding box center [415, 188] width 101 height 26
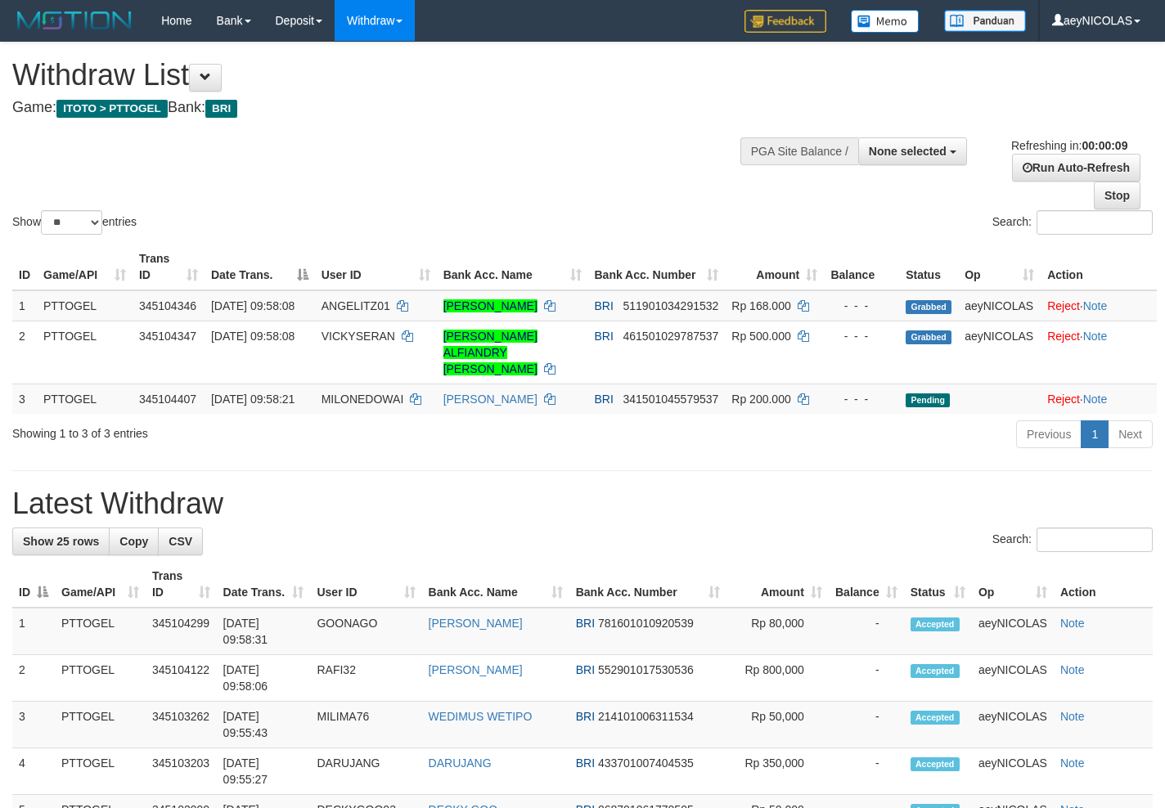
select select
select select "**"
select select
select select "**"
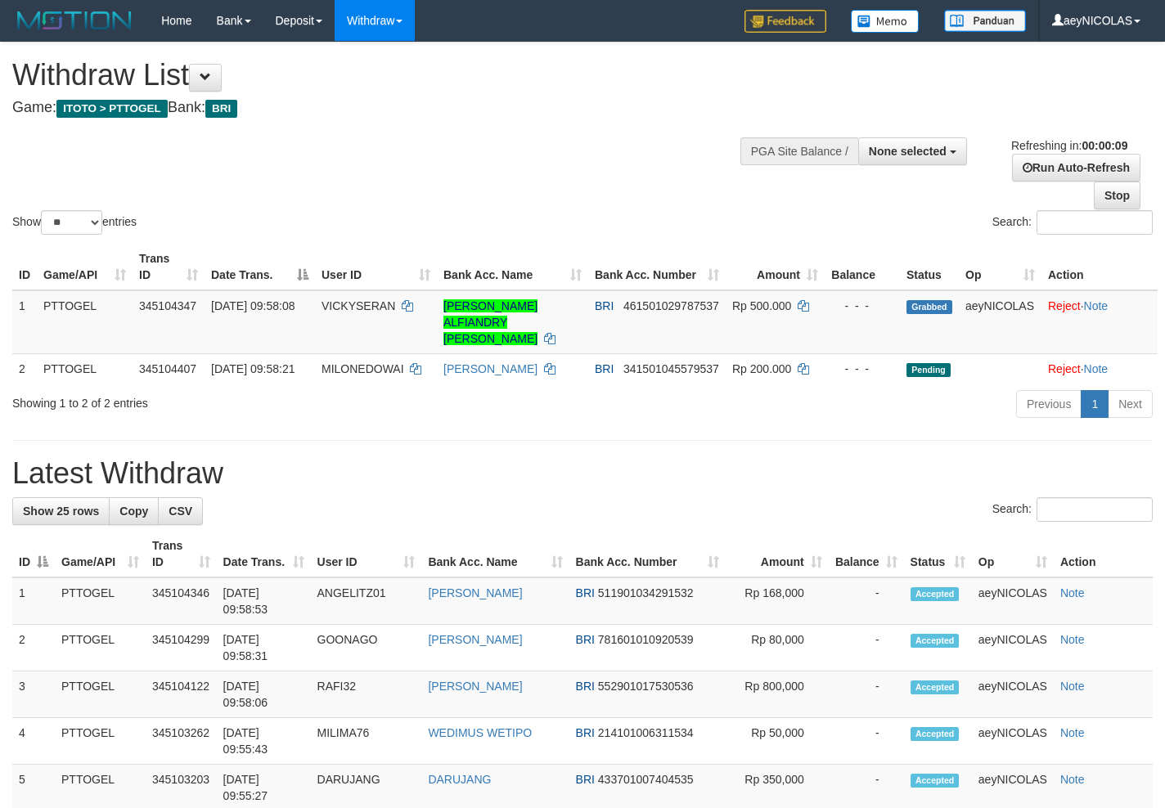
select select
select select "**"
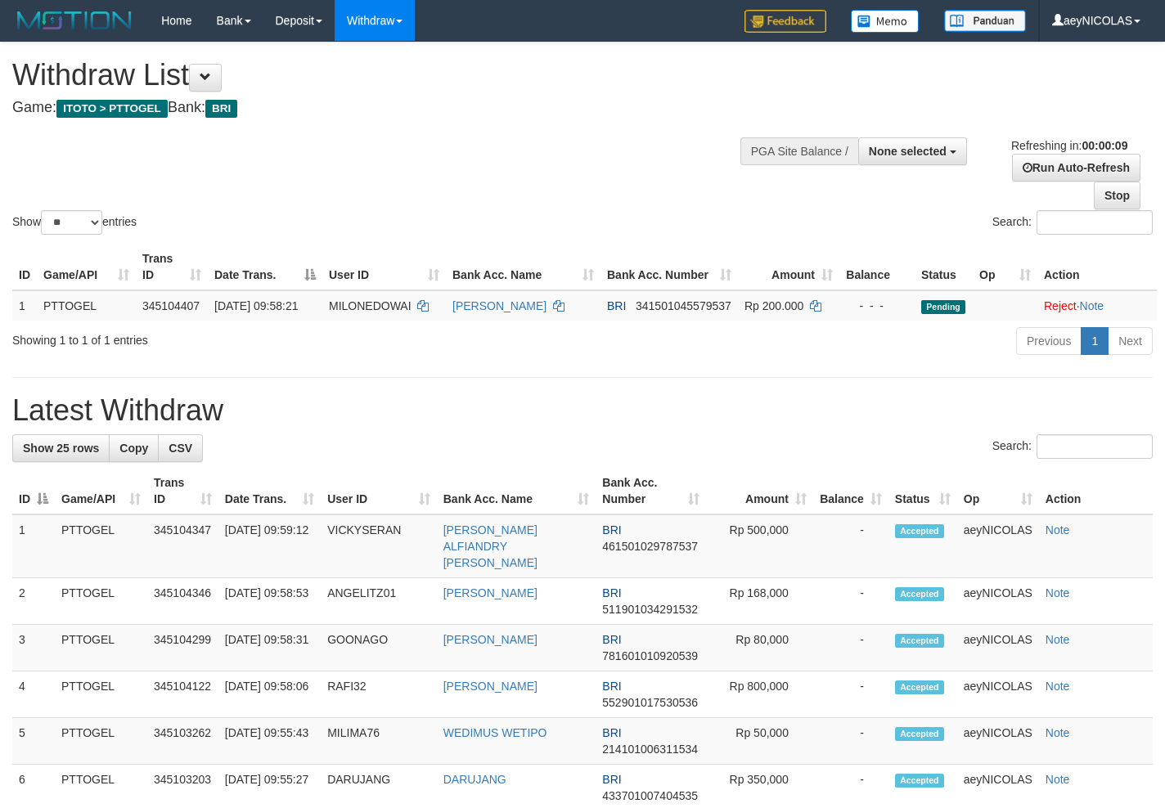
select select
select select "**"
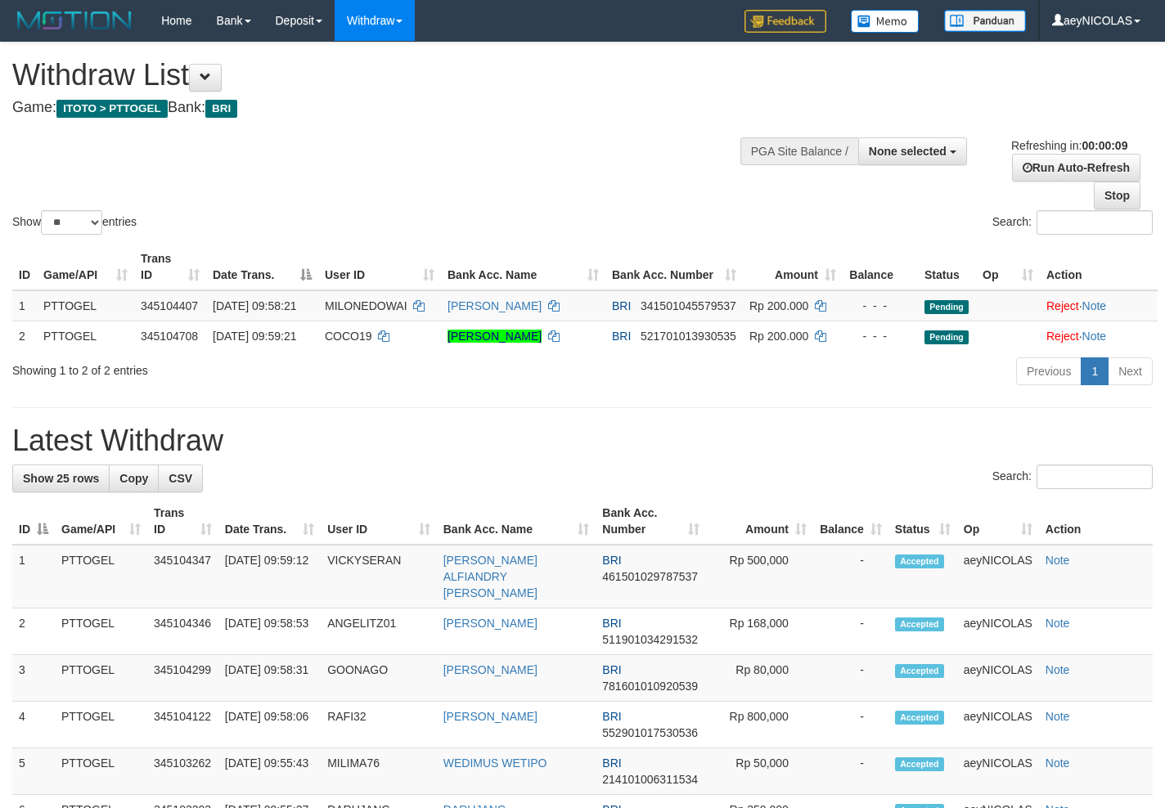
select select
select select "**"
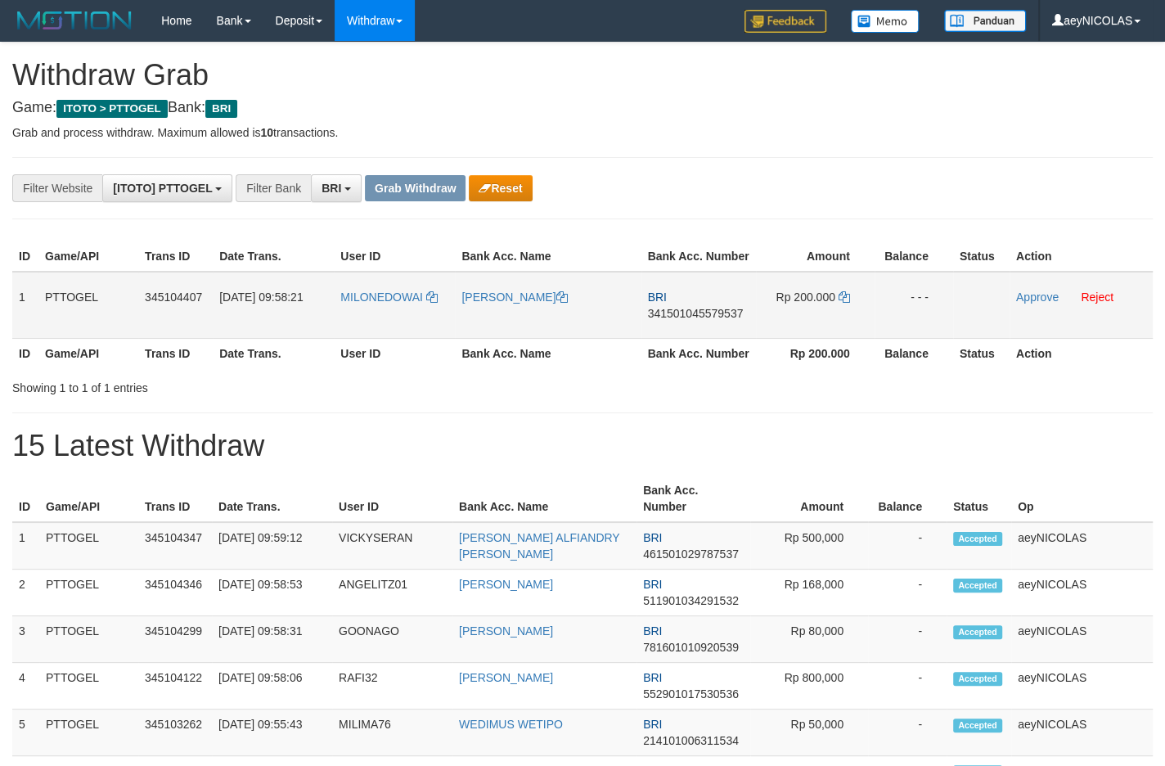
scroll to position [79, 0]
click at [526, 187] on button "Reset" at bounding box center [500, 188] width 63 height 26
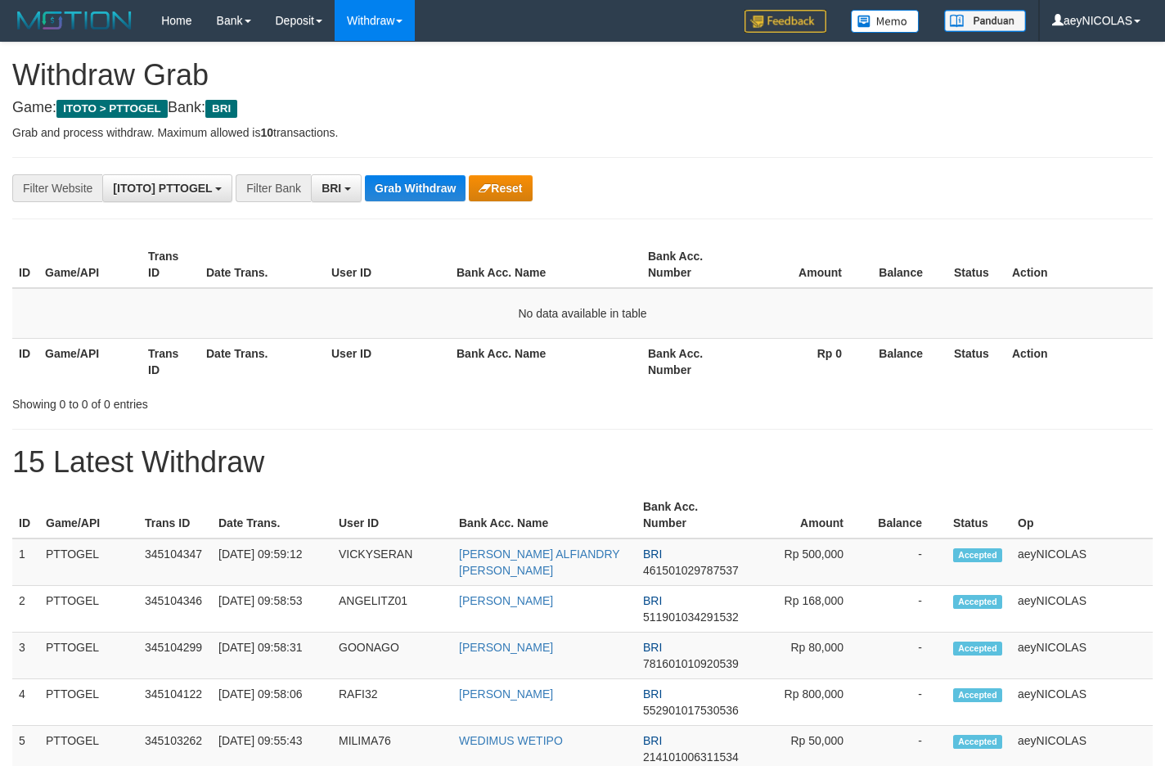
click at [416, 189] on button "Grab Withdraw" at bounding box center [415, 188] width 101 height 26
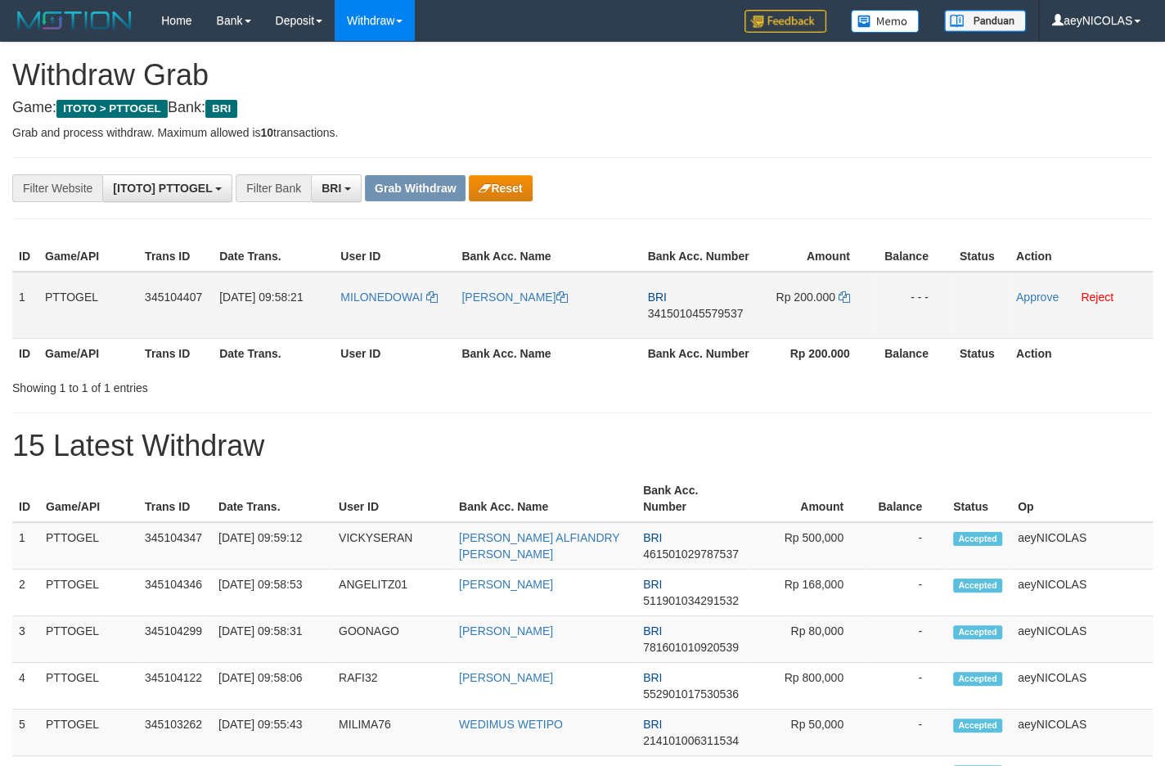
scroll to position [79, 0]
drag, startPoint x: 636, startPoint y: 336, endPoint x: 884, endPoint y: 334, distance: 247.9
click at [884, 334] on tr "1 PTTOGEL 345104407 [DATE] 09:58:21 [GEOGRAPHIC_DATA] MILON EDOWAI BRI 34150104…" at bounding box center [582, 305] width 1140 height 67
click at [835, 335] on td "Rp 200.000" at bounding box center [815, 305] width 119 height 67
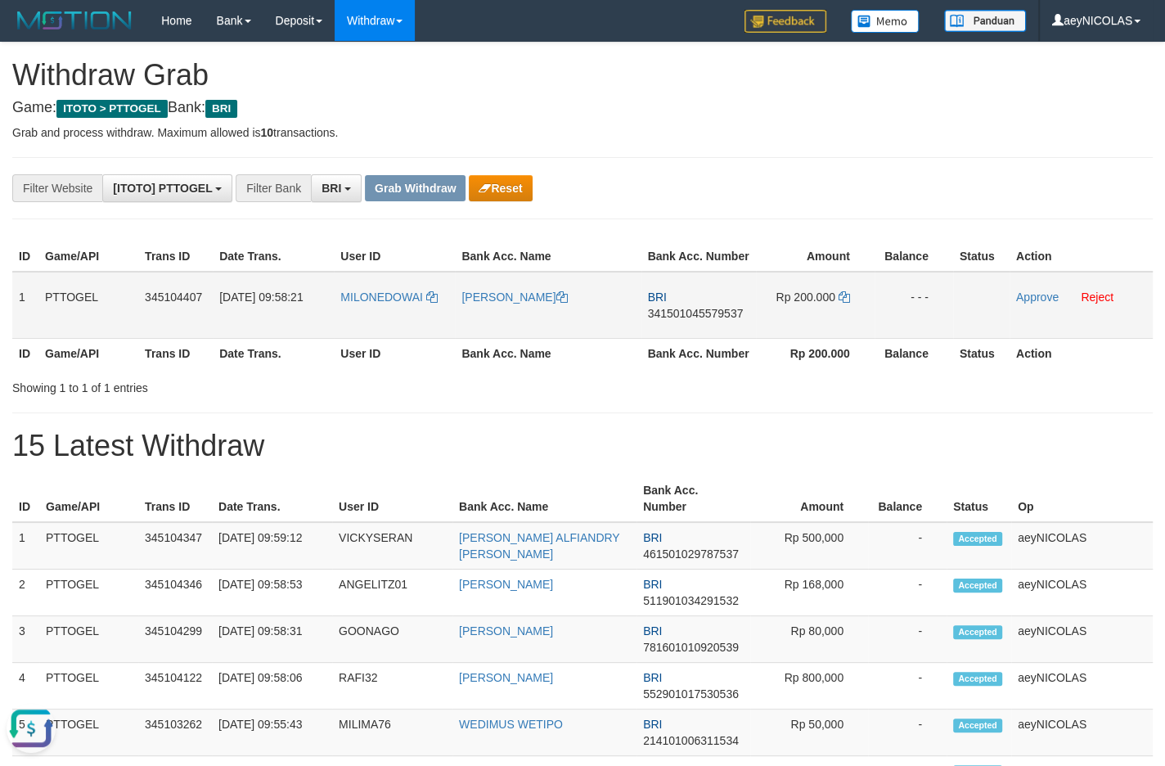
drag, startPoint x: 388, startPoint y: 339, endPoint x: 817, endPoint y: 339, distance: 429.4
click at [817, 339] on tr "1 PTTOGEL 345104407 [DATE] 09:58:21 [GEOGRAPHIC_DATA] MILON EDOWAI BRI 34150104…" at bounding box center [582, 305] width 1140 height 67
click at [666, 338] on td "BRI 341501045579537" at bounding box center [698, 305] width 115 height 67
drag, startPoint x: 639, startPoint y: 331, endPoint x: 661, endPoint y: 332, distance: 22.1
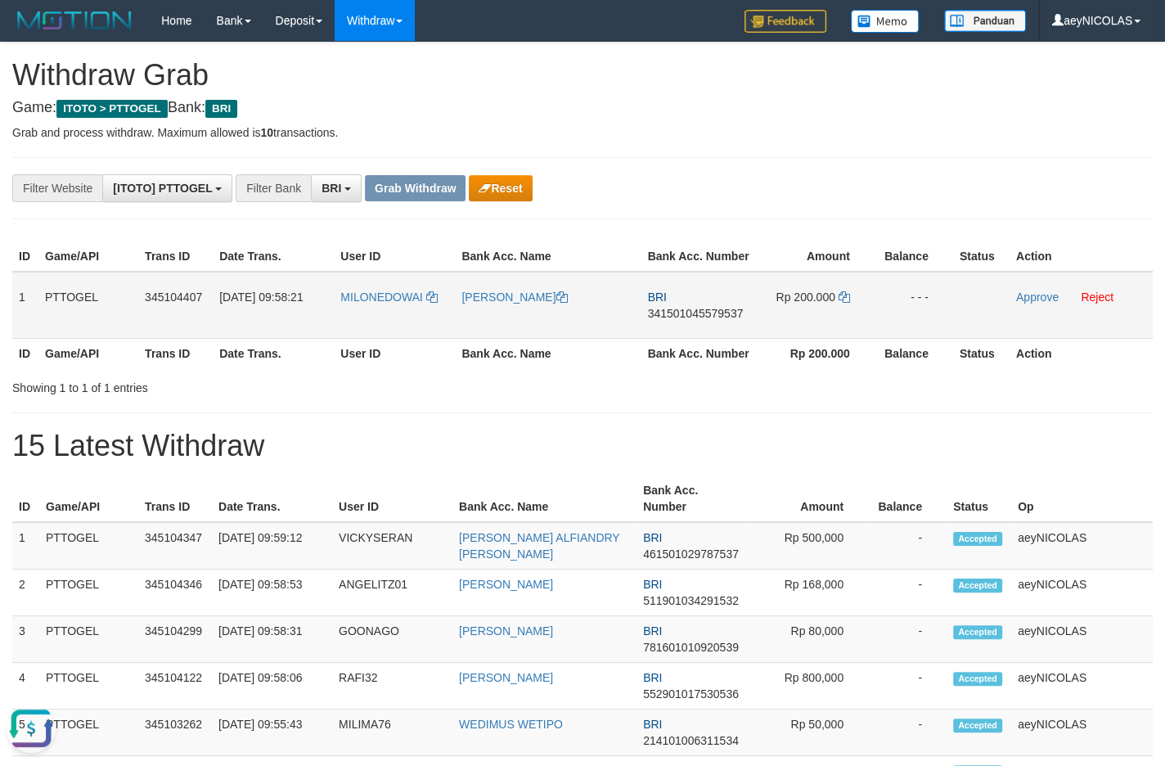
click at [640, 331] on td "[PERSON_NAME]" at bounding box center [548, 305] width 186 height 67
click at [663, 320] on span "341501045579537" at bounding box center [696, 313] width 96 height 13
copy span "341501045579537"
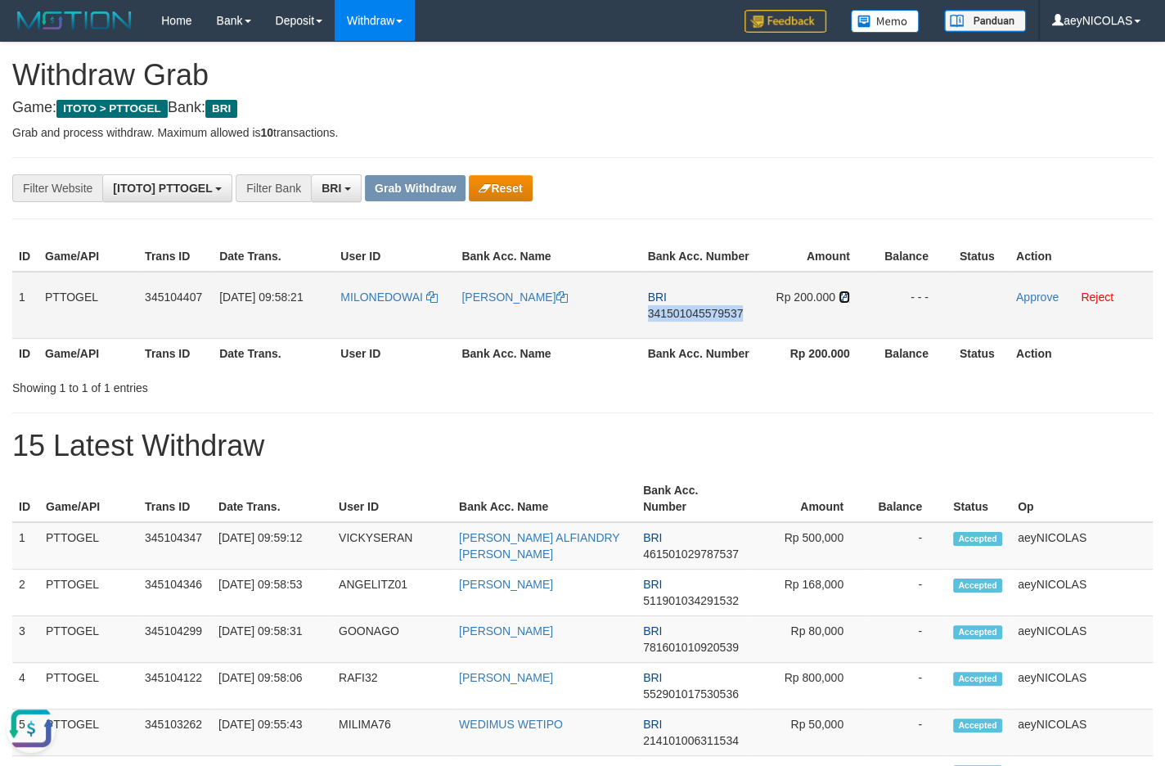
click at [842, 303] on icon at bounding box center [843, 296] width 11 height 11
copy span "341501045579537"
click at [1045, 303] on link "Approve" at bounding box center [1037, 296] width 43 height 13
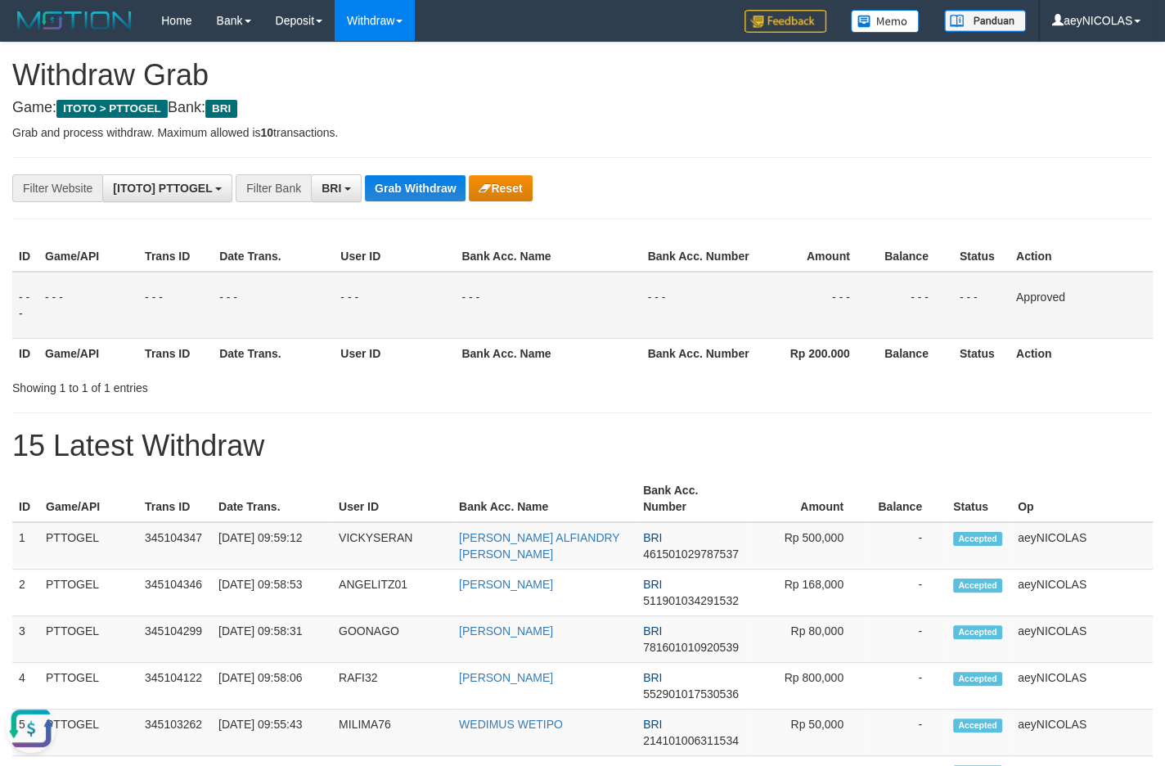
drag, startPoint x: 681, startPoint y: 463, endPoint x: 516, endPoint y: 279, distance: 247.3
click at [418, 183] on button "Grab Withdraw" at bounding box center [415, 188] width 101 height 26
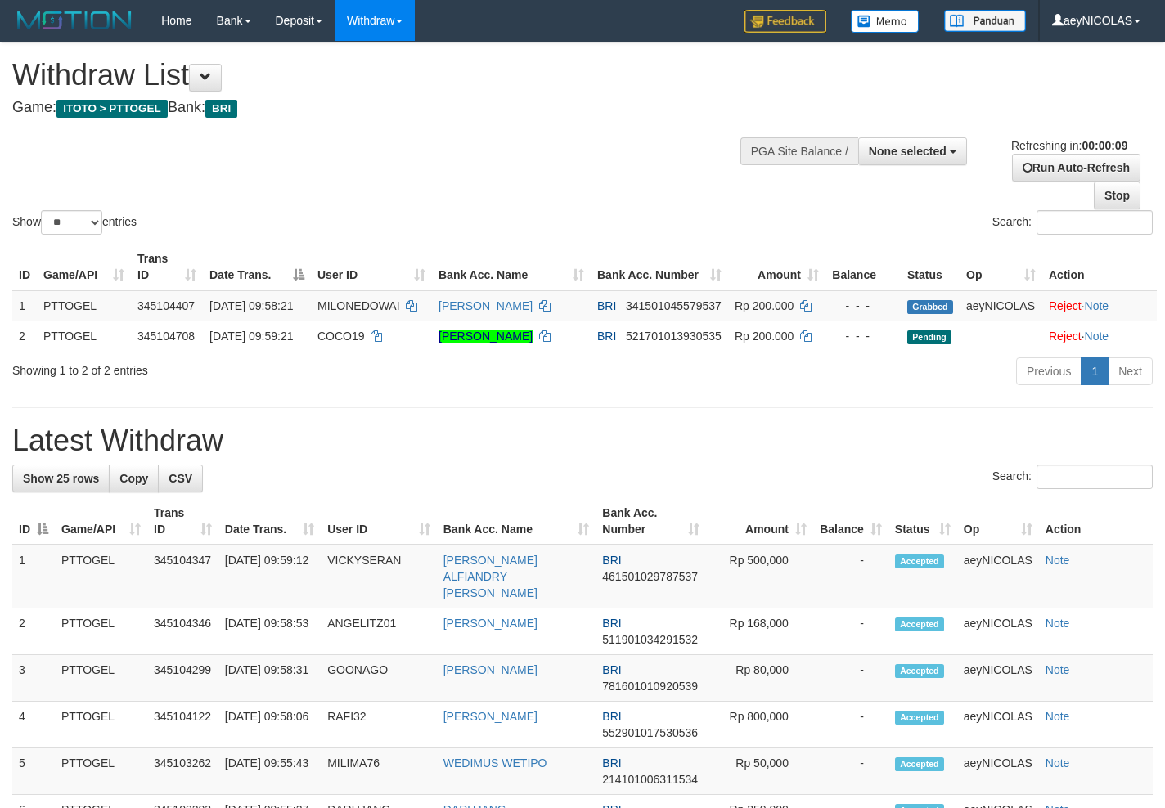
select select
select select "**"
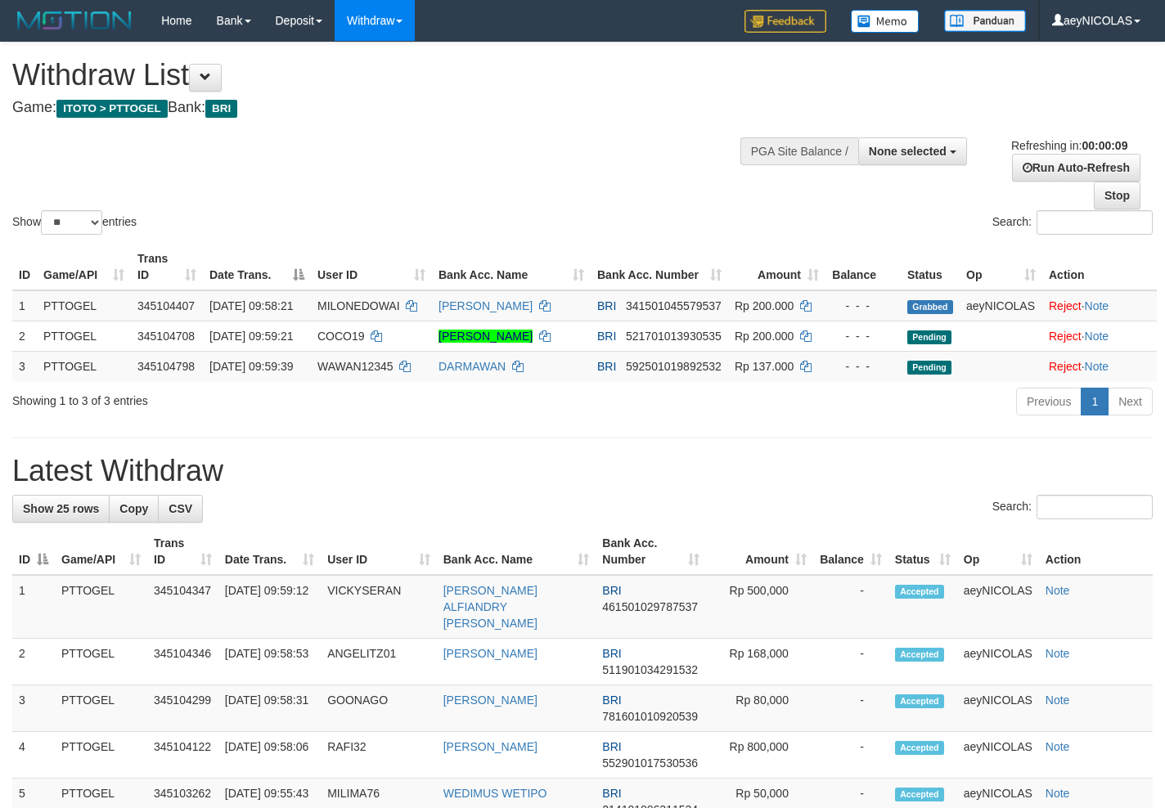
select select
select select "**"
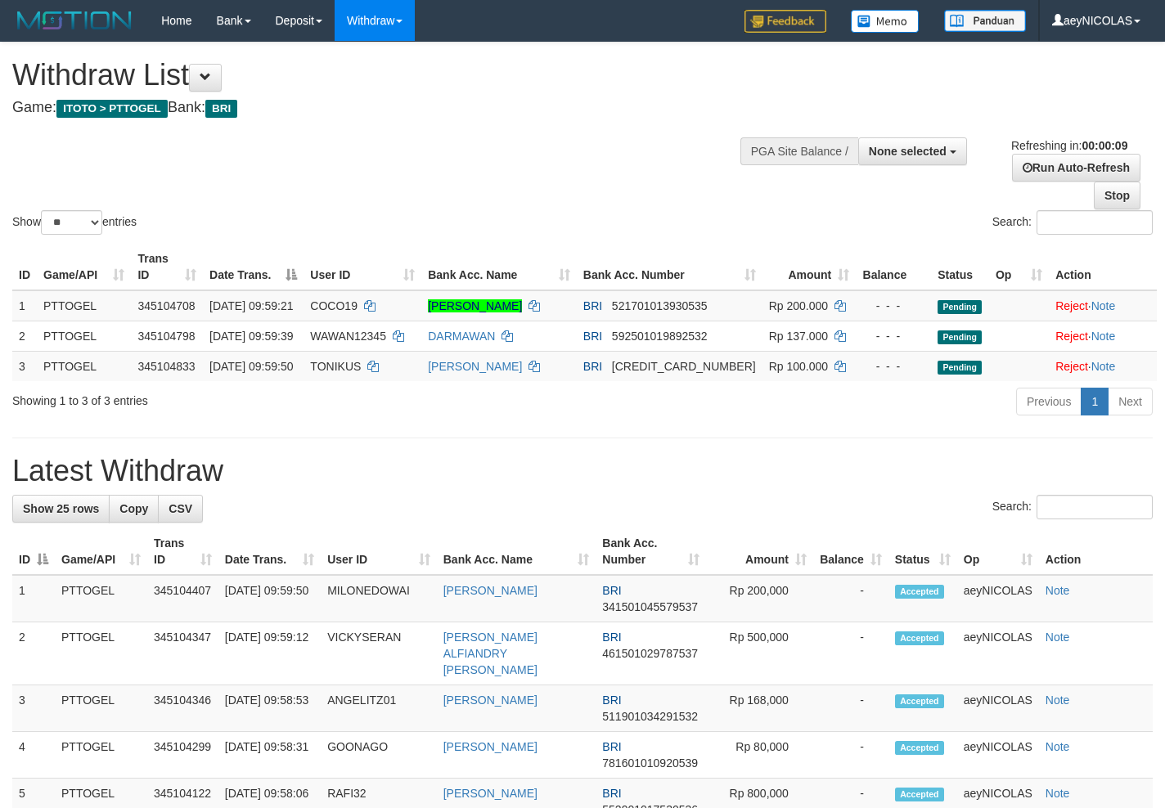
select select
select select "**"
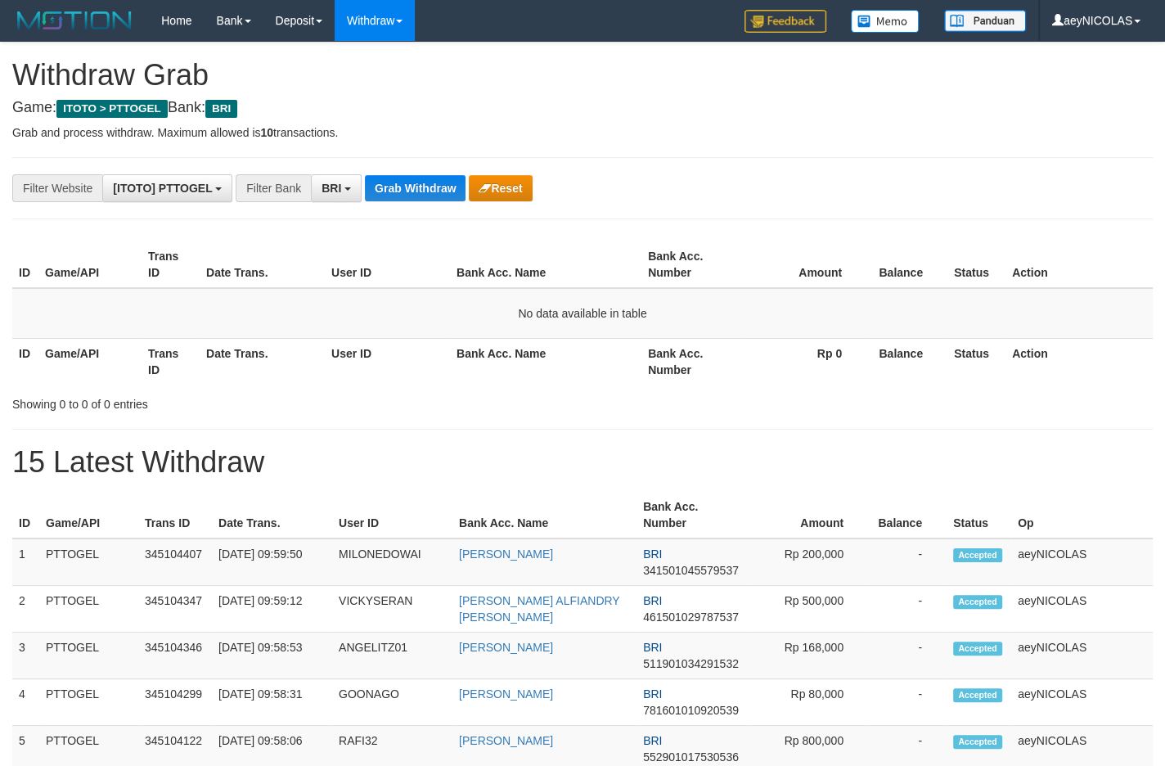
scroll to position [79, 0]
click at [420, 191] on button "Grab Withdraw" at bounding box center [415, 188] width 101 height 26
drag, startPoint x: 962, startPoint y: 383, endPoint x: 443, endPoint y: 249, distance: 536.4
click at [960, 383] on th "Status" at bounding box center [976, 361] width 58 height 47
click at [408, 200] on button "Grab Withdraw" at bounding box center [415, 188] width 101 height 26
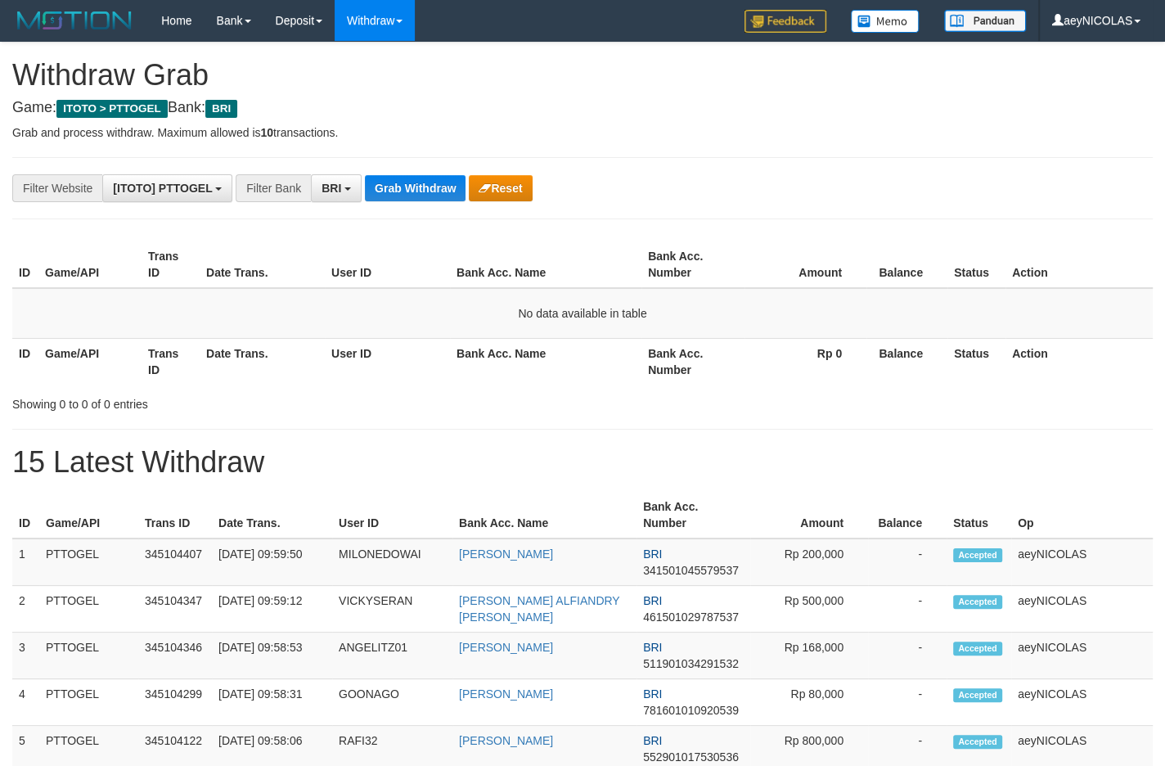
scroll to position [79, 0]
click at [407, 199] on button "Grab Withdraw" at bounding box center [415, 188] width 101 height 26
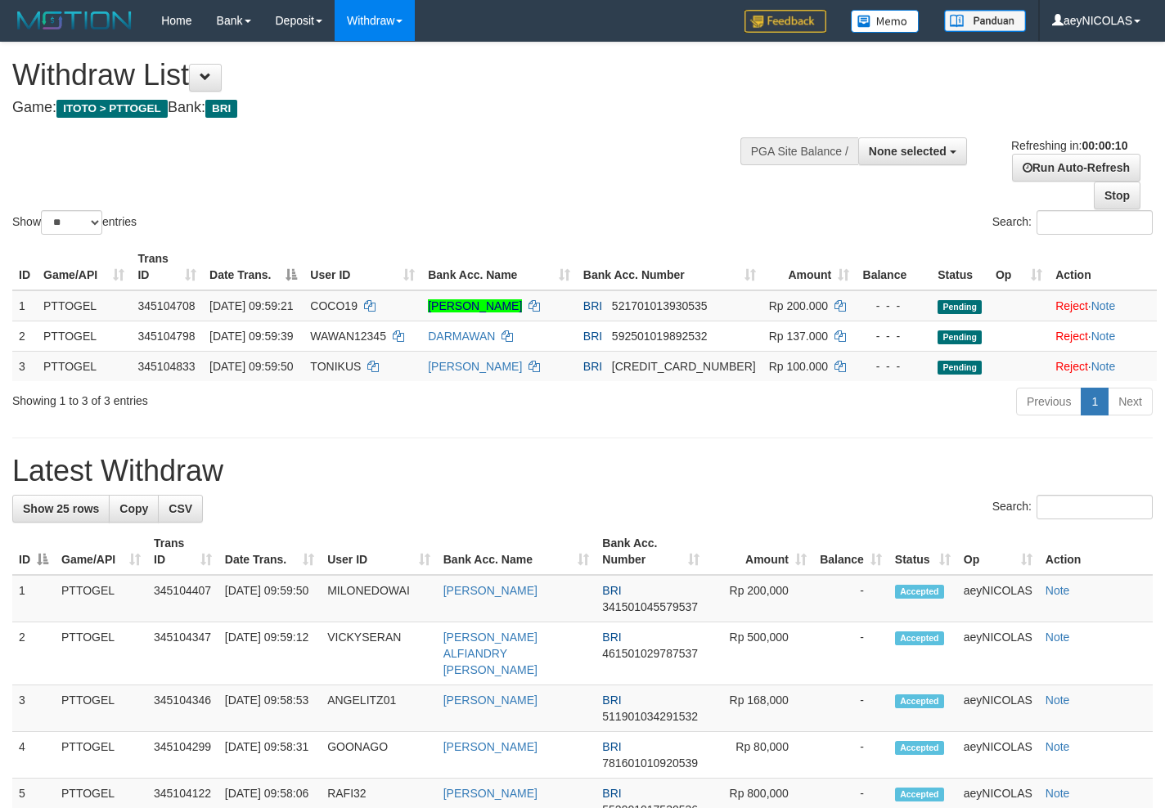
select select
select select "**"
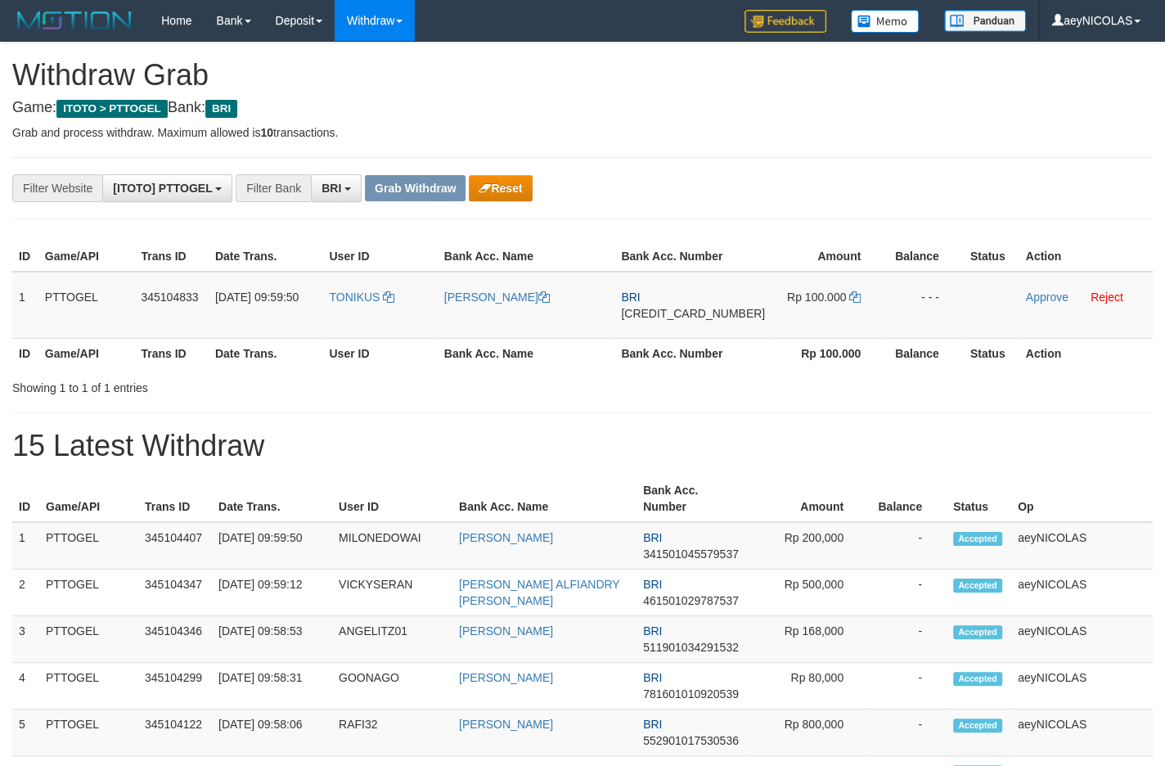
scroll to position [79, 0]
click at [474, 186] on button "Reset" at bounding box center [500, 188] width 63 height 26
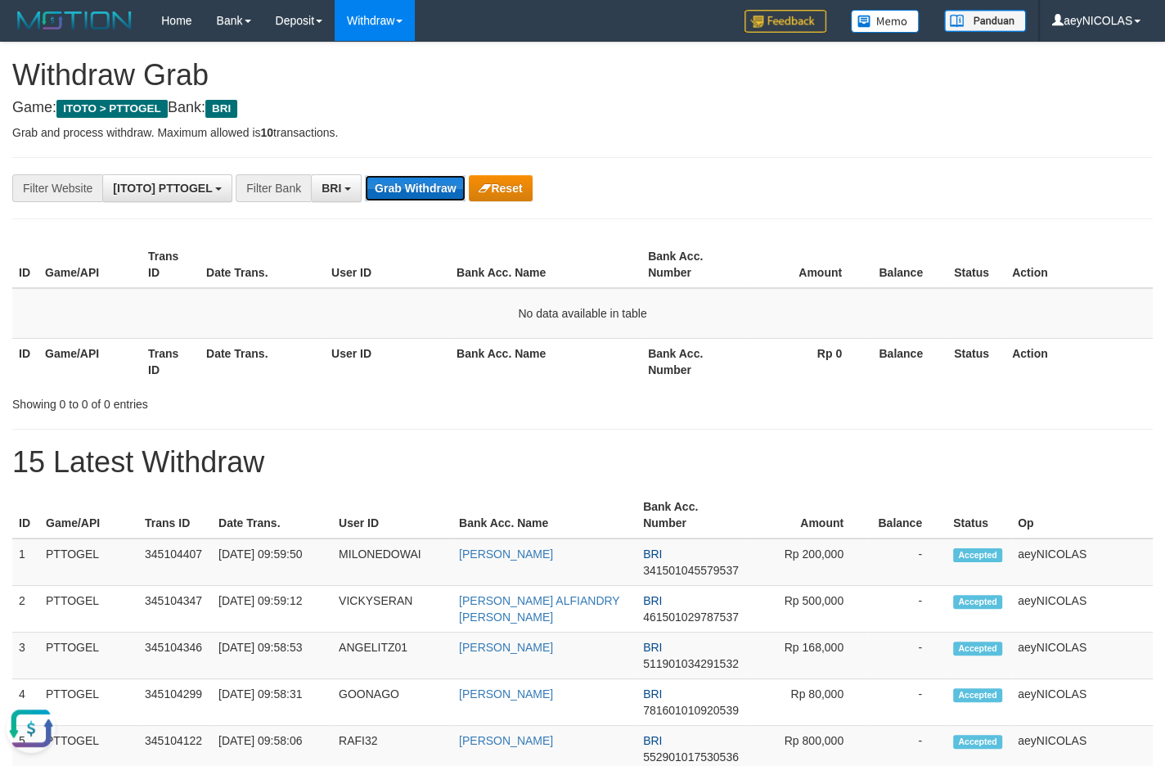
click at [407, 201] on button "Grab Withdraw" at bounding box center [415, 188] width 101 height 26
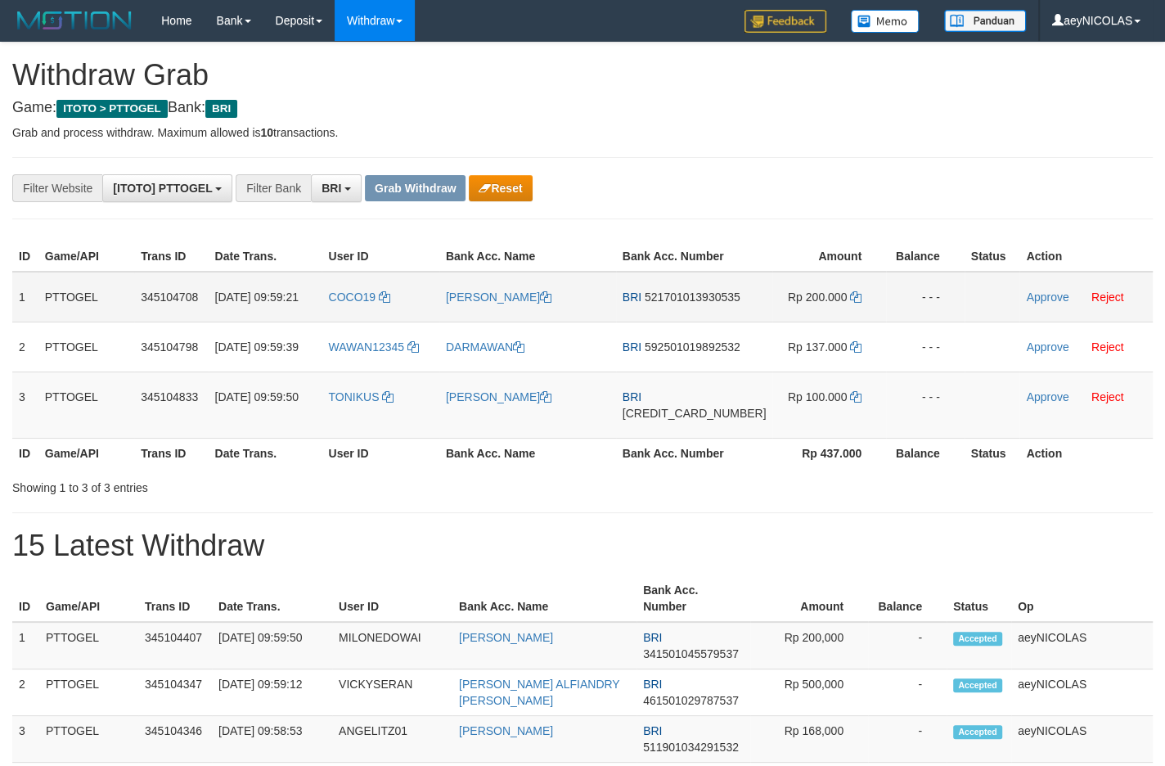
scroll to position [79, 0]
drag, startPoint x: 393, startPoint y: 338, endPoint x: 802, endPoint y: 457, distance: 425.3
click at [800, 438] on tbody "1 PTTOGEL 345104708 [DATE] 09:59:21 COCO19 [PERSON_NAME] BRI 521701013930535 Rp…" at bounding box center [582, 355] width 1140 height 167
click at [692, 322] on td "BRI 521701013930535" at bounding box center [694, 297] width 157 height 51
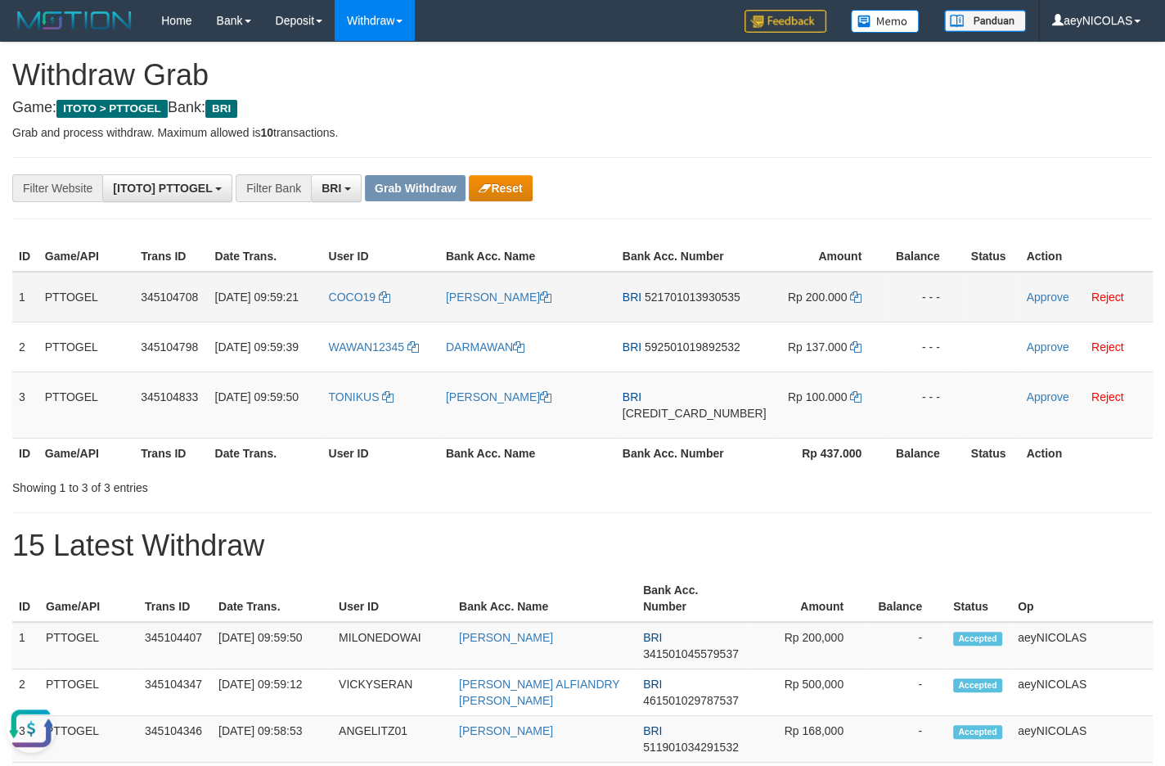
click at [699, 303] on span "521701013930535" at bounding box center [693, 296] width 96 height 13
copy span "521701013930535"
click at [676, 303] on span "521701013930535" at bounding box center [693, 296] width 96 height 13
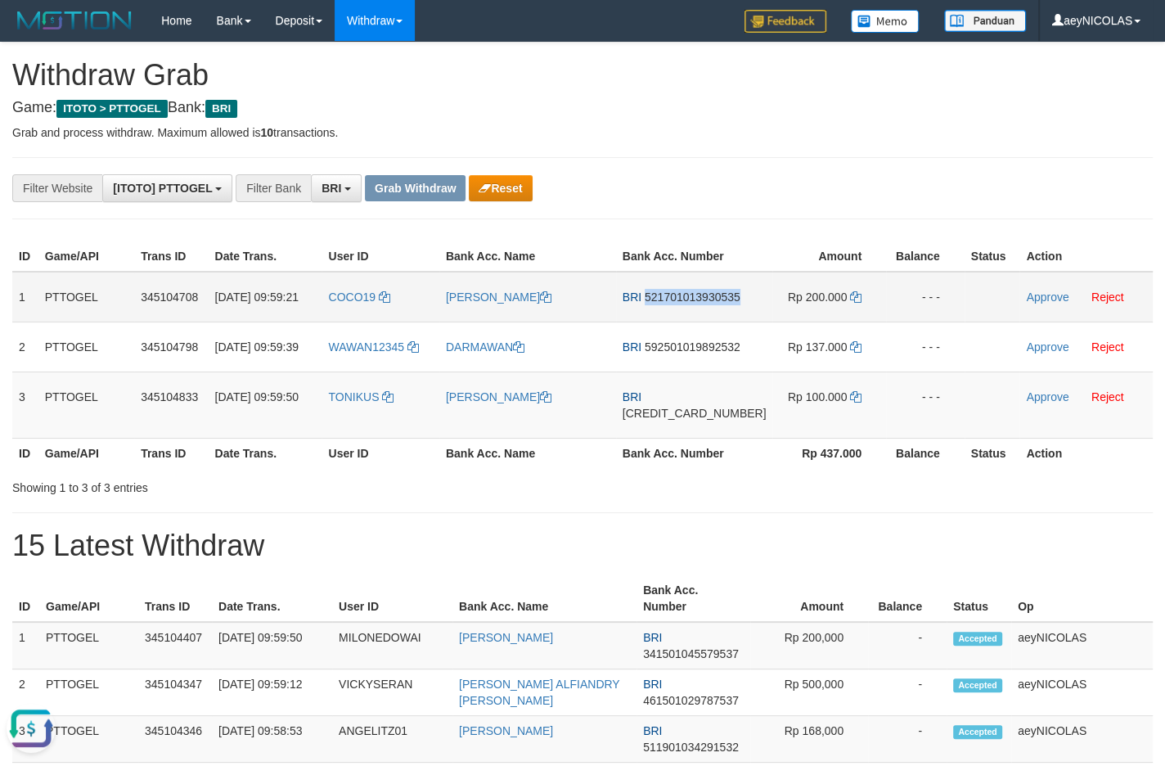
copy span "521701013930535"
click at [949, 196] on div "**********" at bounding box center [485, 188] width 971 height 28
click at [850, 303] on icon at bounding box center [855, 296] width 11 height 11
copy span "521701013930535"
click at [1031, 322] on td "Approve Reject" at bounding box center [1085, 297] width 133 height 51
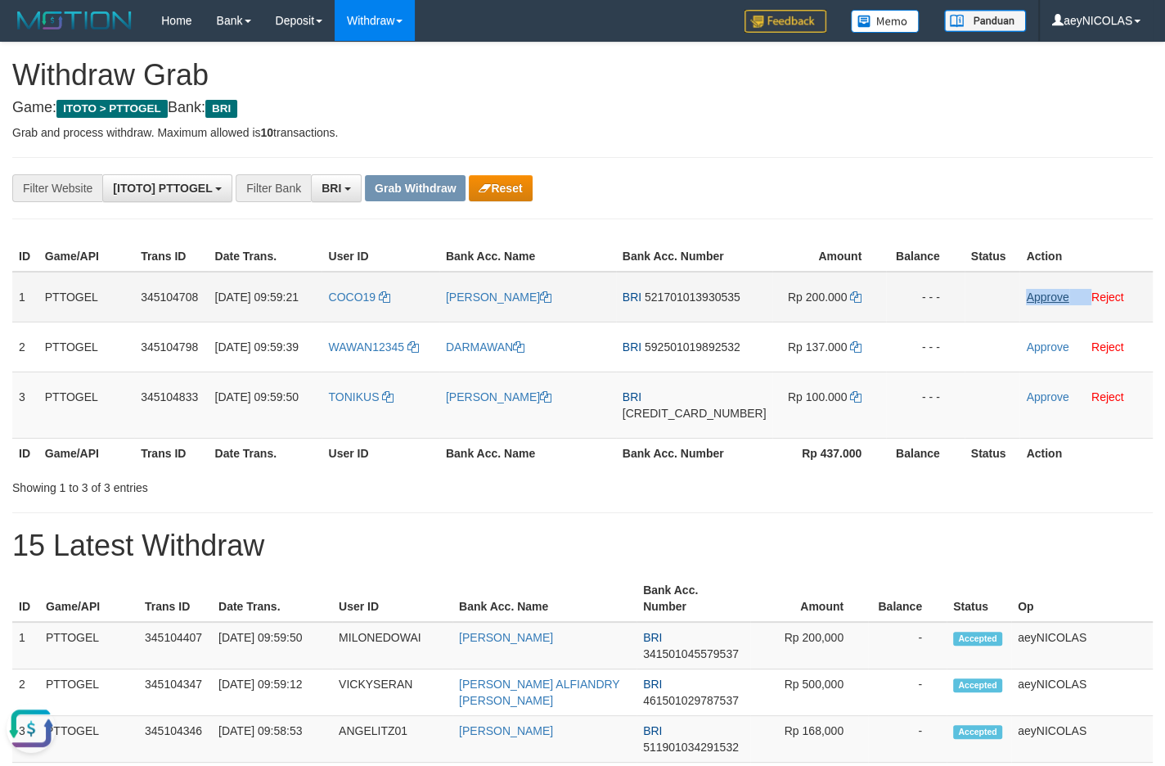
click at [1033, 322] on td "Approve Reject" at bounding box center [1085, 297] width 133 height 51
click at [1036, 303] on link "Approve" at bounding box center [1047, 296] width 43 height 13
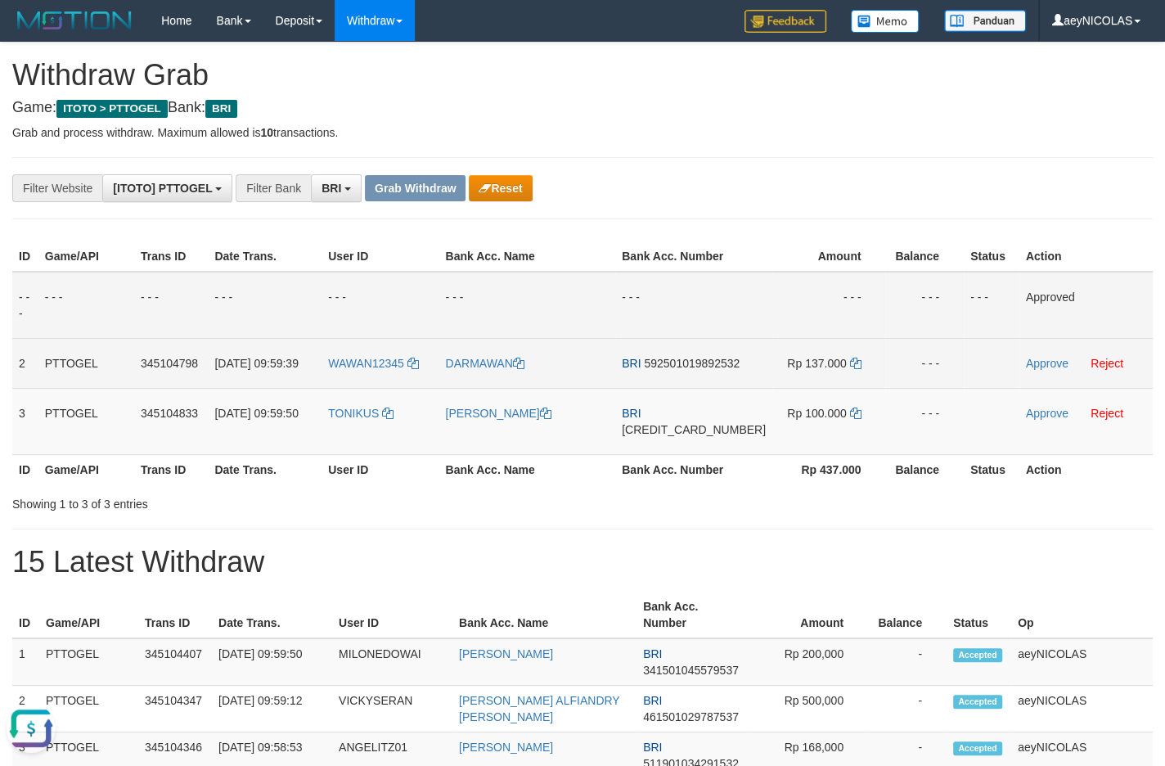
click at [708, 370] on span "592501019892532" at bounding box center [692, 363] width 96 height 13
copy span "592501019892532"
click at [677, 388] on td "BRI 592501019892532" at bounding box center [693, 363] width 157 height 50
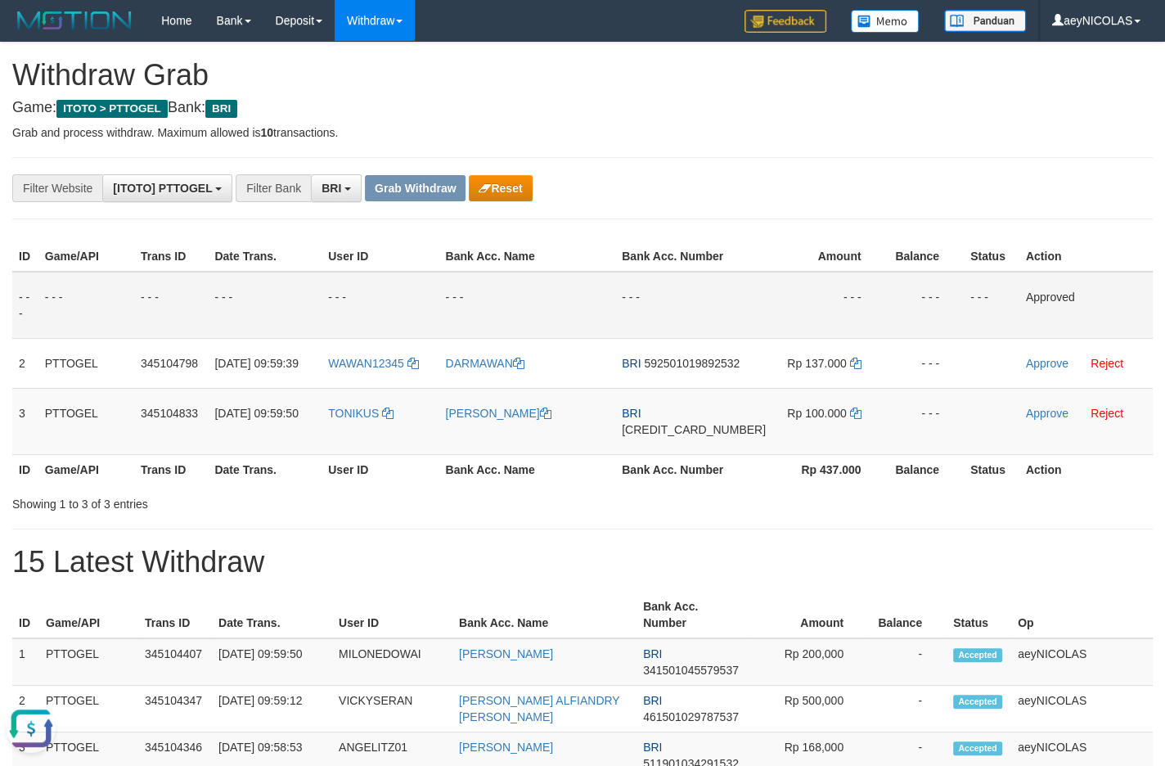
click at [772, 267] on th "Amount" at bounding box center [829, 256] width 114 height 30
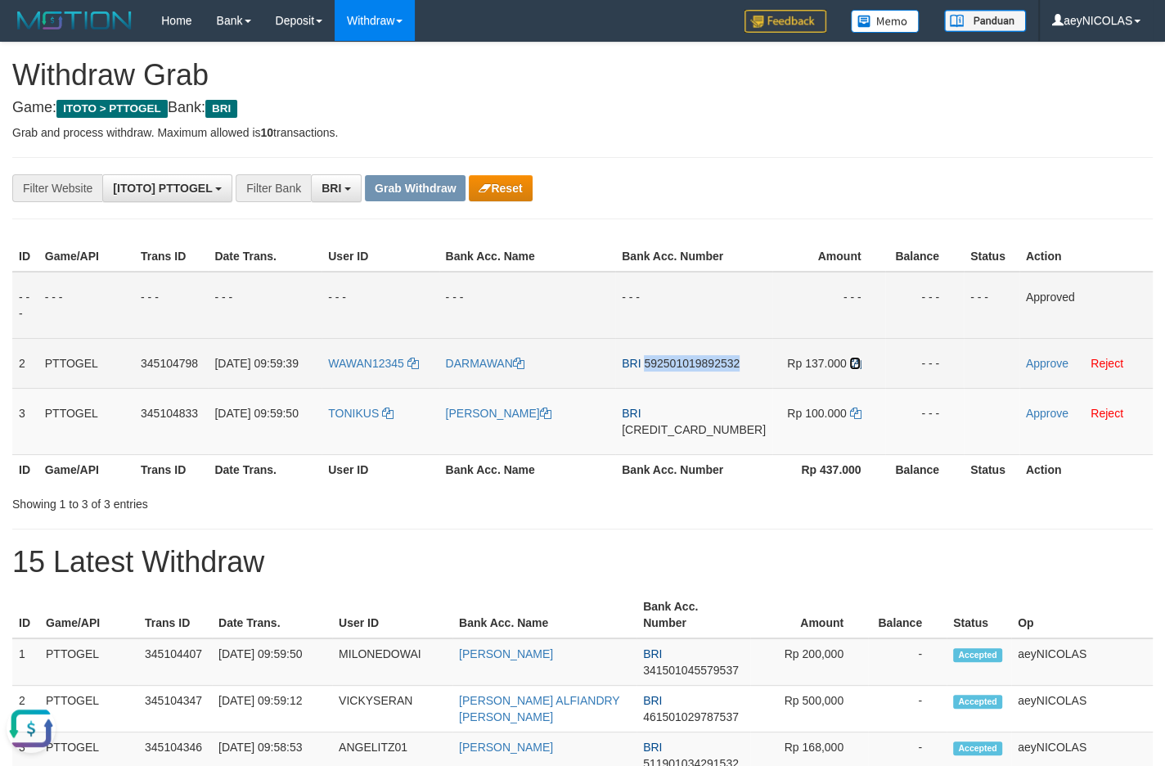
click at [849, 369] on icon at bounding box center [854, 362] width 11 height 11
copy span "592501019892532"
drag, startPoint x: 847, startPoint y: 379, endPoint x: 978, endPoint y: 379, distance: 131.7
click at [850, 379] on td "Rp 137.000" at bounding box center [829, 363] width 114 height 50
click at [1040, 370] on link "Approve" at bounding box center [1047, 363] width 43 height 13
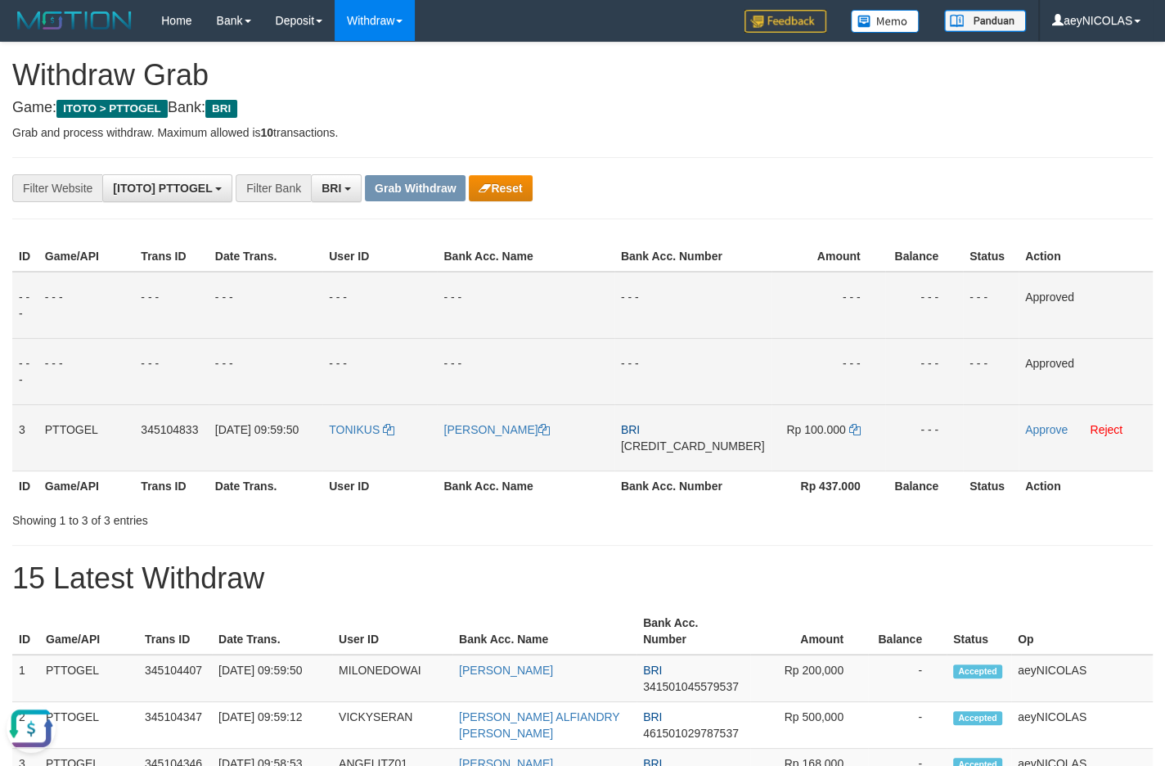
click at [687, 470] on td "BRI 570101040378537" at bounding box center [692, 437] width 157 height 66
click at [694, 452] on span "[CREDIT_CARD_NUMBER]" at bounding box center [693, 445] width 144 height 13
copy span "[CREDIT_CARD_NUMBER]"
click at [694, 452] on span "[CREDIT_CARD_NUMBER]" at bounding box center [693, 445] width 144 height 13
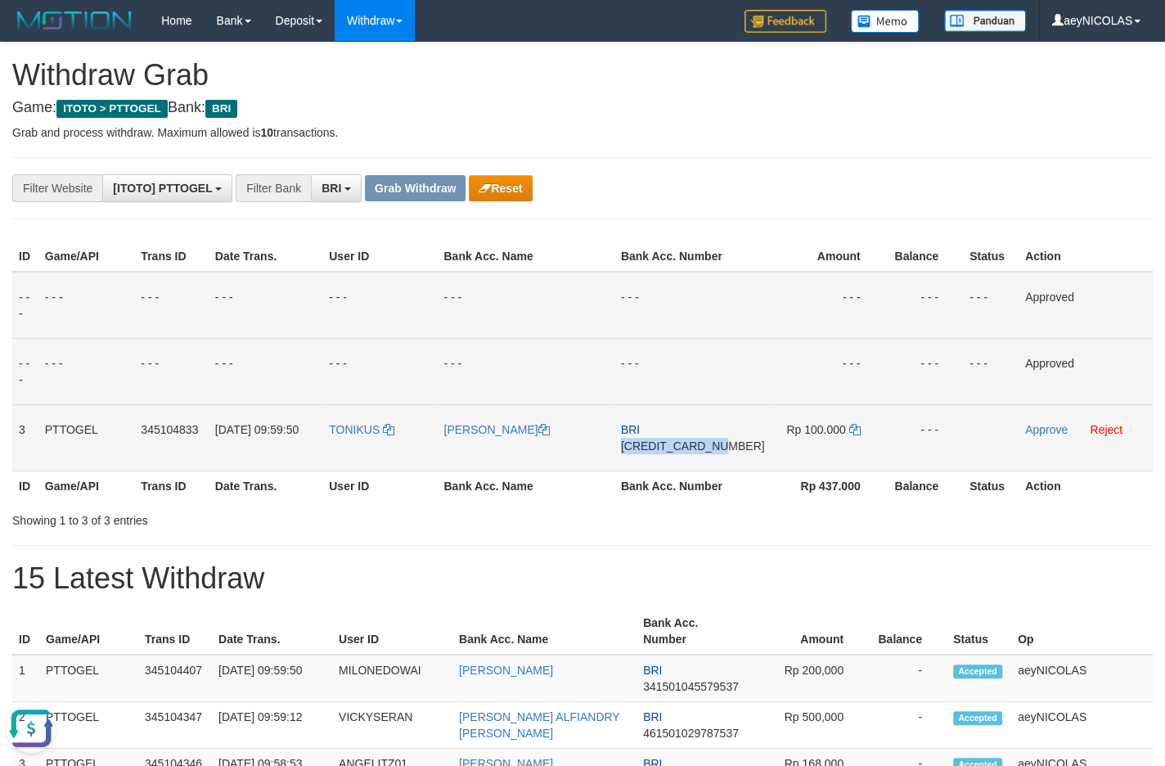
copy span "[CREDIT_CARD_NUMBER]"
click at [739, 367] on td "- - -" at bounding box center [692, 371] width 157 height 66
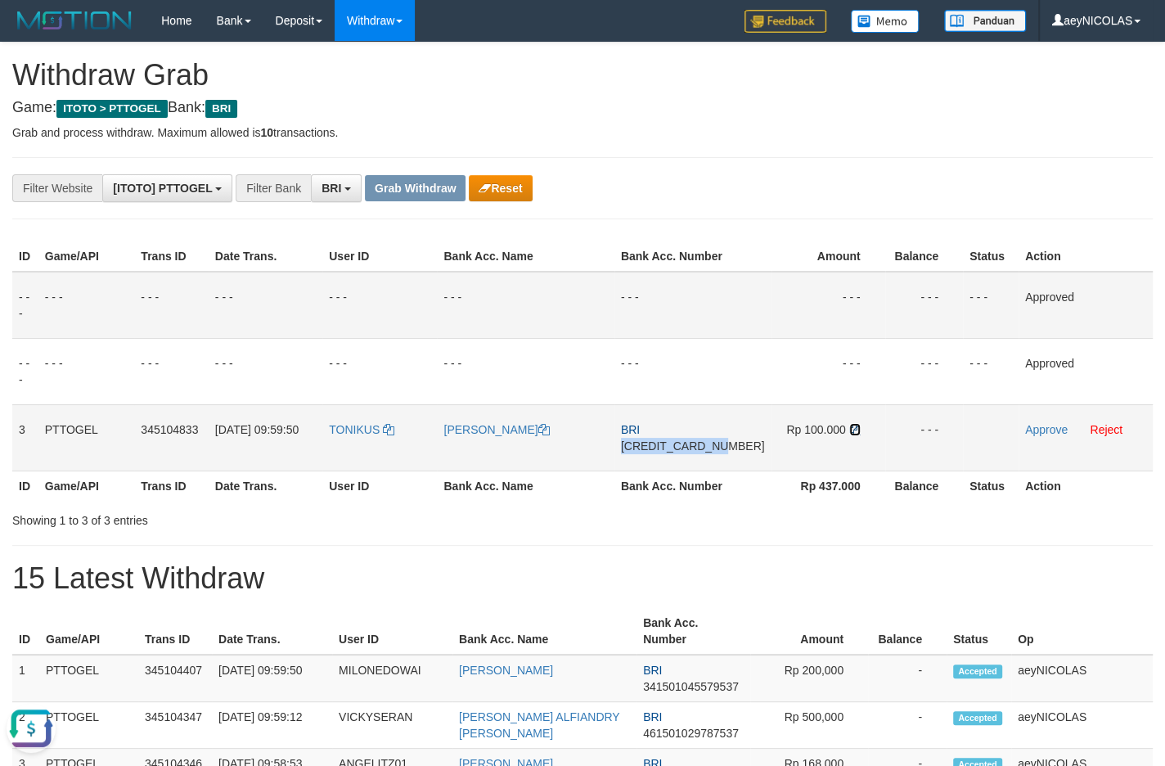
click at [849, 435] on icon at bounding box center [854, 429] width 11 height 11
copy span "[CREDIT_CARD_NUMBER]"
click at [1025, 436] on link "Approve" at bounding box center [1046, 429] width 43 height 13
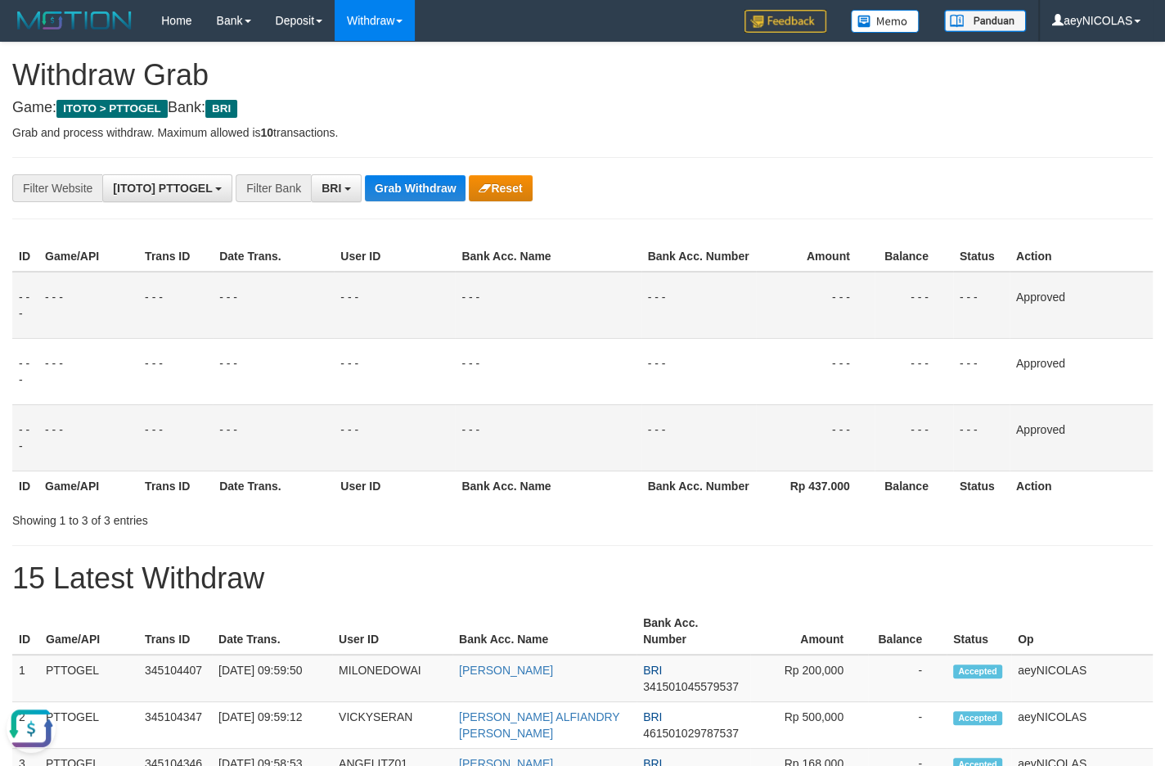
drag, startPoint x: 999, startPoint y: 440, endPoint x: 989, endPoint y: 437, distance: 10.3
click at [996, 438] on td "- - -" at bounding box center [981, 437] width 56 height 66
click at [412, 197] on button "Grab Withdraw" at bounding box center [415, 188] width 101 height 26
click at [405, 202] on div "**********" at bounding box center [485, 188] width 971 height 28
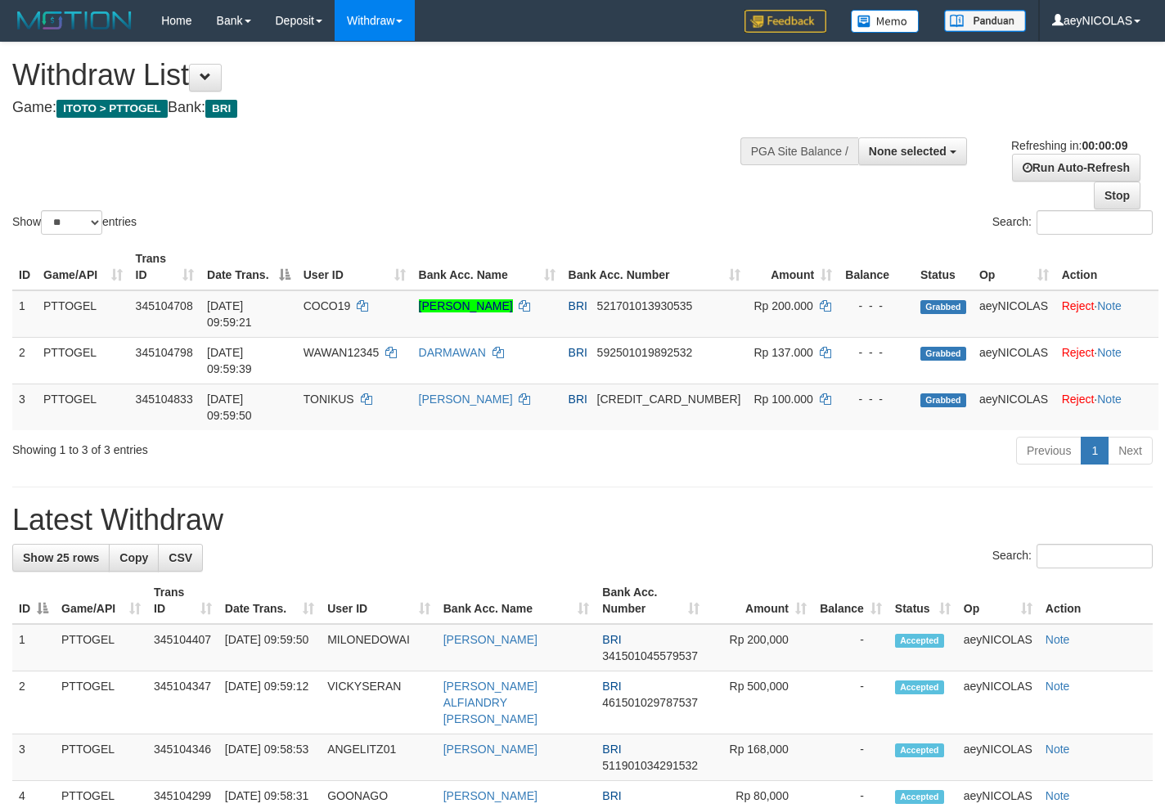
select select
select select "**"
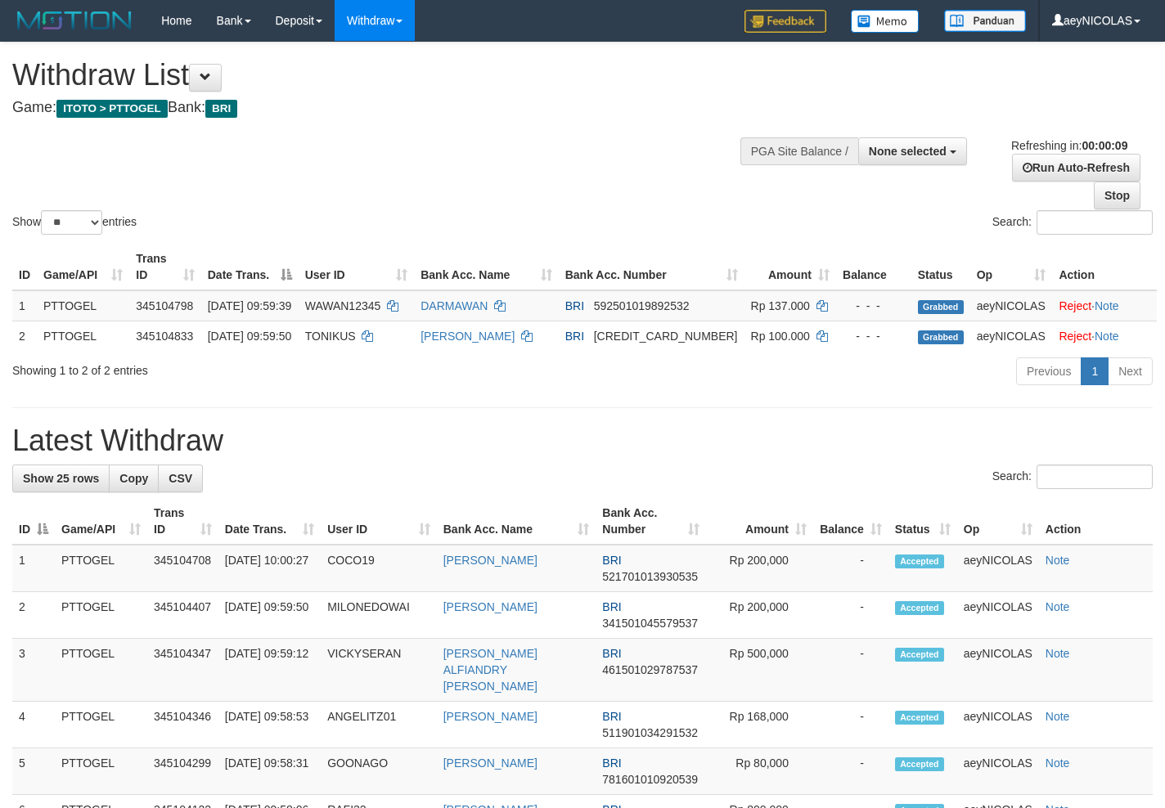
select select
select select "**"
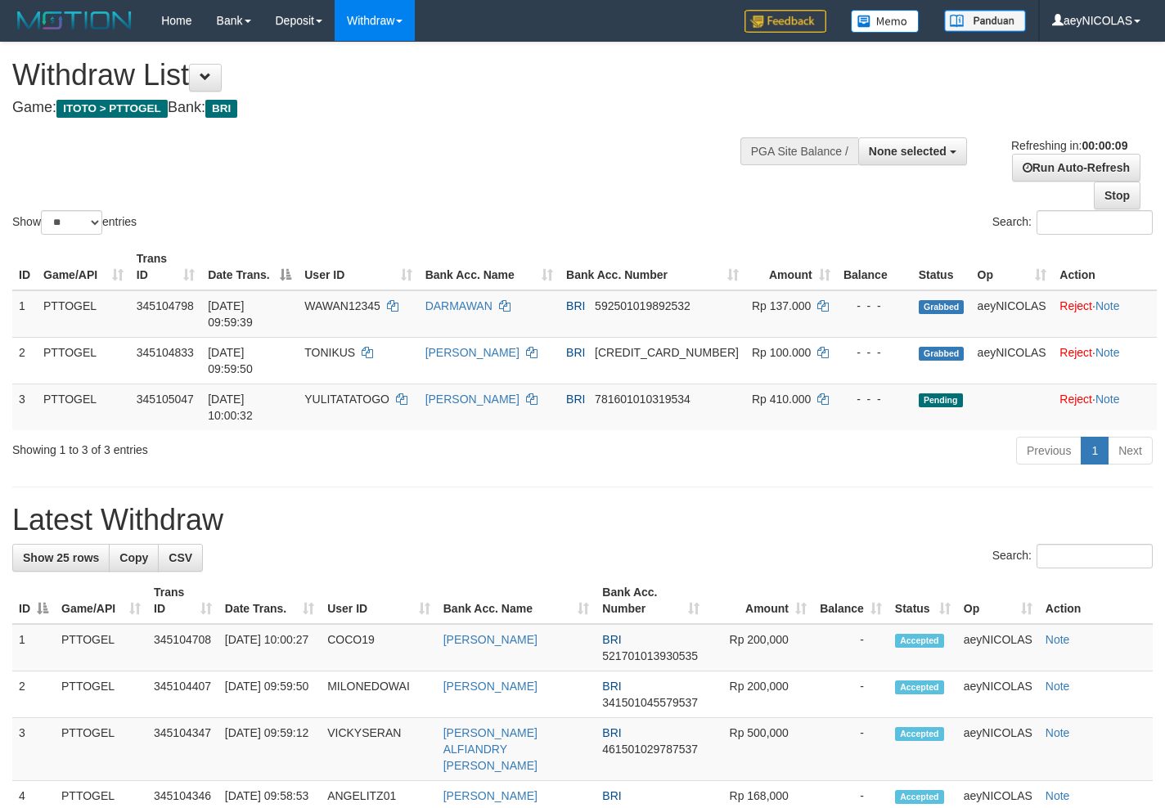
select select
select select "**"
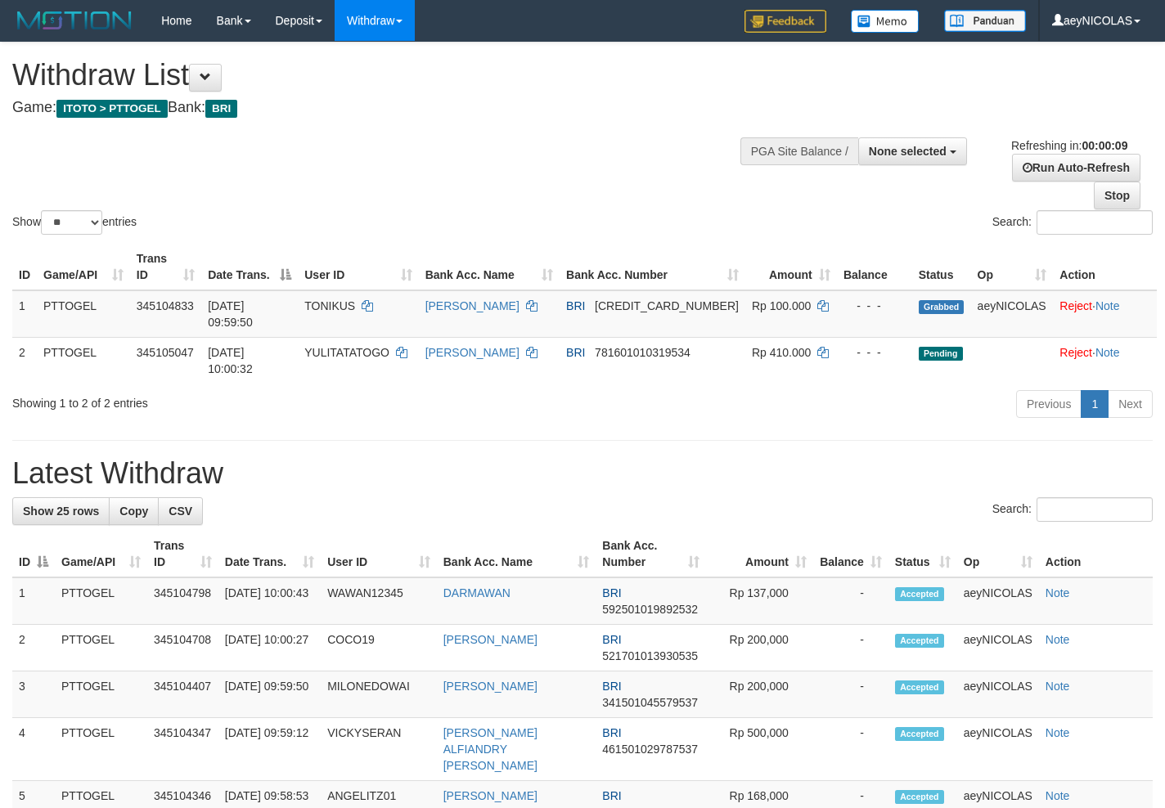
select select
select select "**"
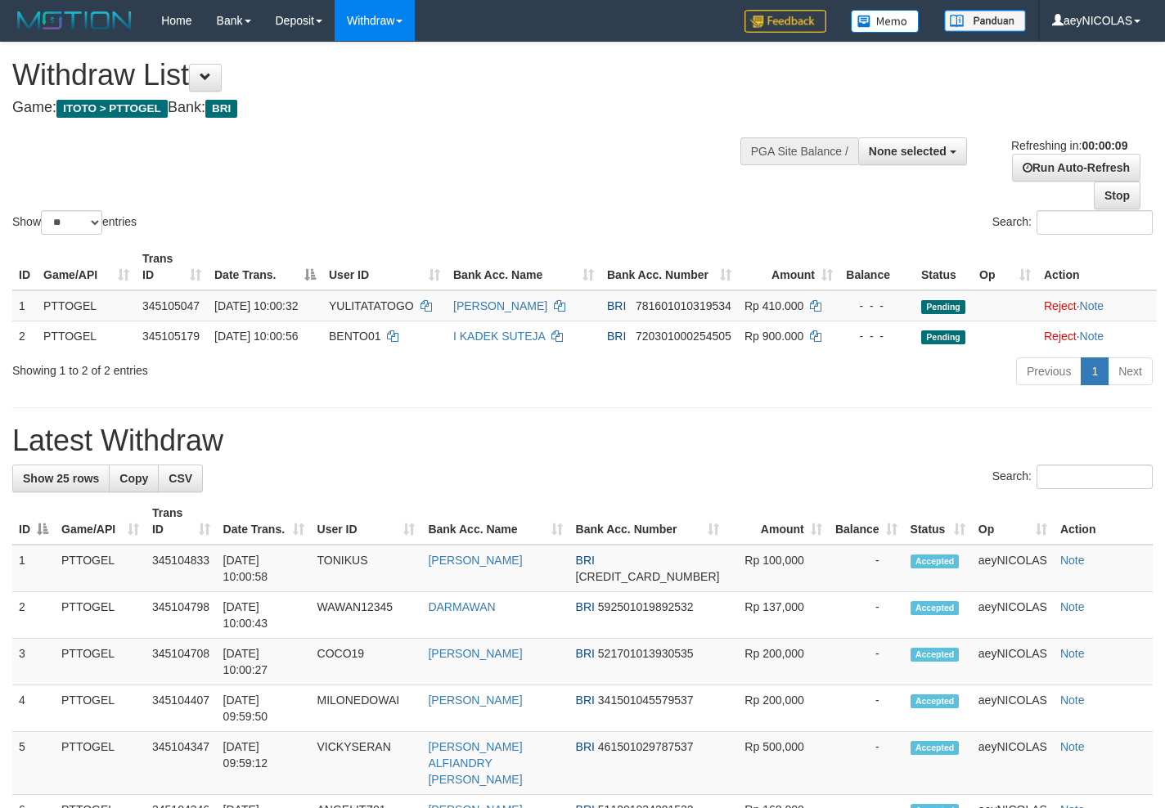
select select
select select "**"
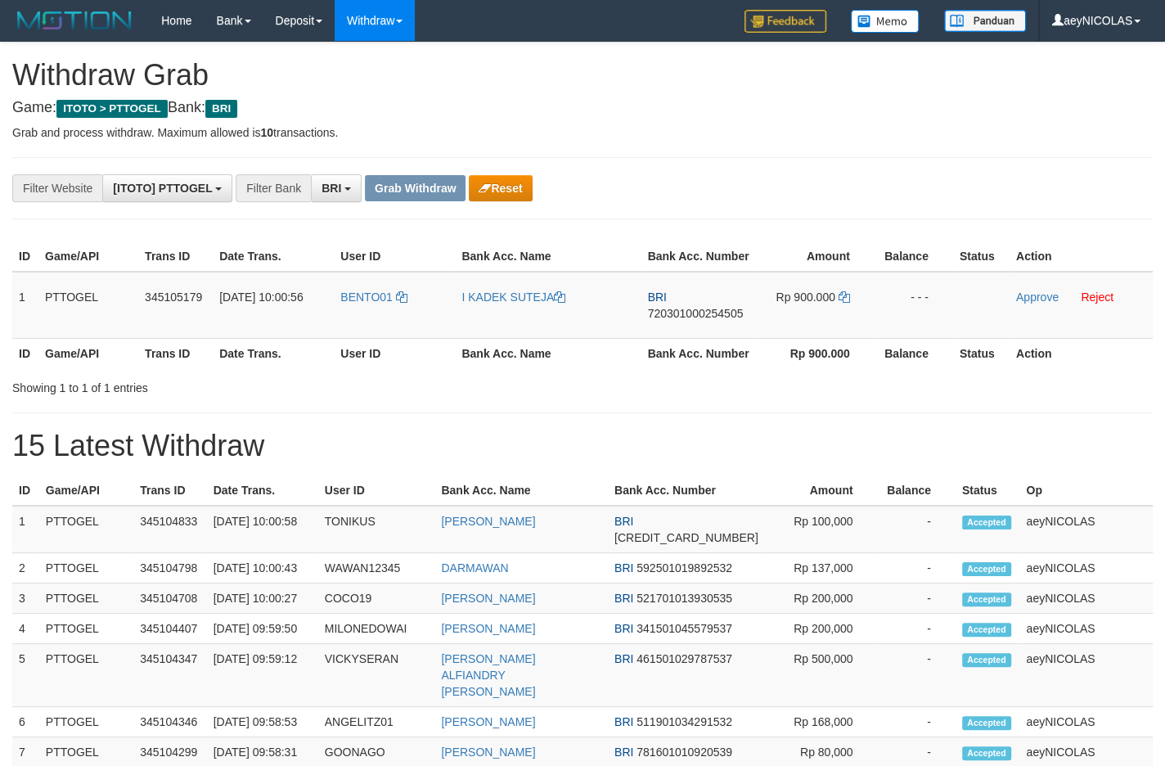
scroll to position [79, 0]
drag, startPoint x: 829, startPoint y: 384, endPoint x: 482, endPoint y: 388, distance: 347.6
click at [822, 368] on th "Rp 900.000" at bounding box center [815, 353] width 119 height 30
drag, startPoint x: 400, startPoint y: 342, endPoint x: 821, endPoint y: 323, distance: 421.7
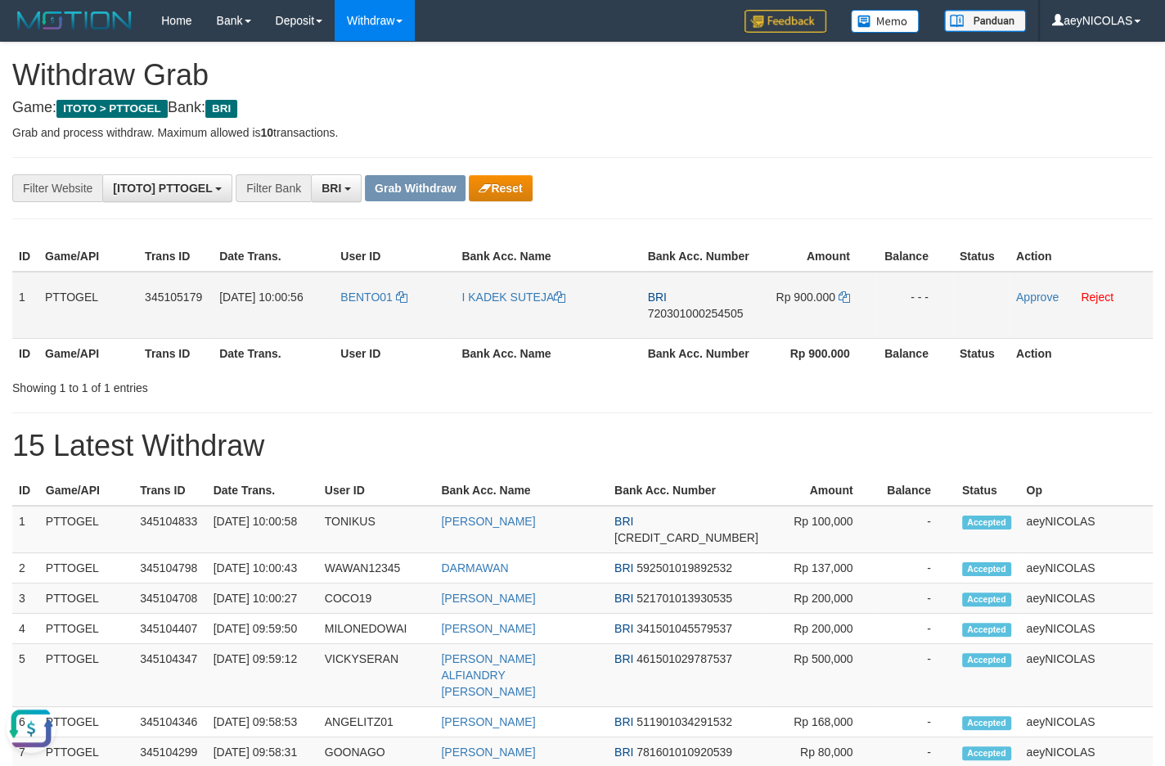
click at [821, 323] on tr "1 PTTOGEL 345105179 [DATE] 10:00:56 BENTO01 I KADEK SUTEJA BRI 720301000254505 …" at bounding box center [582, 305] width 1140 height 67
copy tr
click at [683, 338] on td "BRI 720301000254505" at bounding box center [698, 305] width 115 height 67
click at [703, 320] on span "720301000254505" at bounding box center [696, 313] width 96 height 13
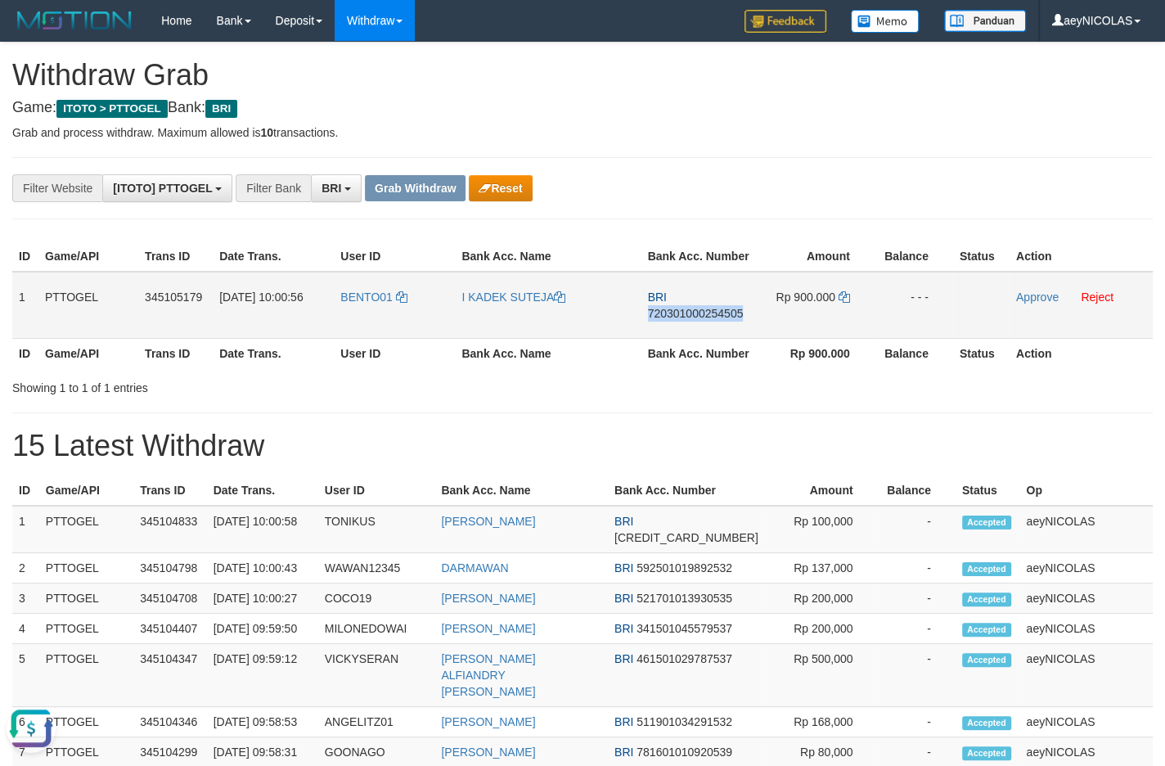
copy span "720301000254505"
click at [703, 320] on span "720301000254505" at bounding box center [696, 313] width 96 height 13
click at [703, 319] on td "BRI 720301000254505" at bounding box center [698, 305] width 115 height 67
click at [700, 321] on td "BRI 720301000254505" at bounding box center [698, 305] width 115 height 67
click at [700, 320] on span "720301000254505" at bounding box center [696, 313] width 96 height 13
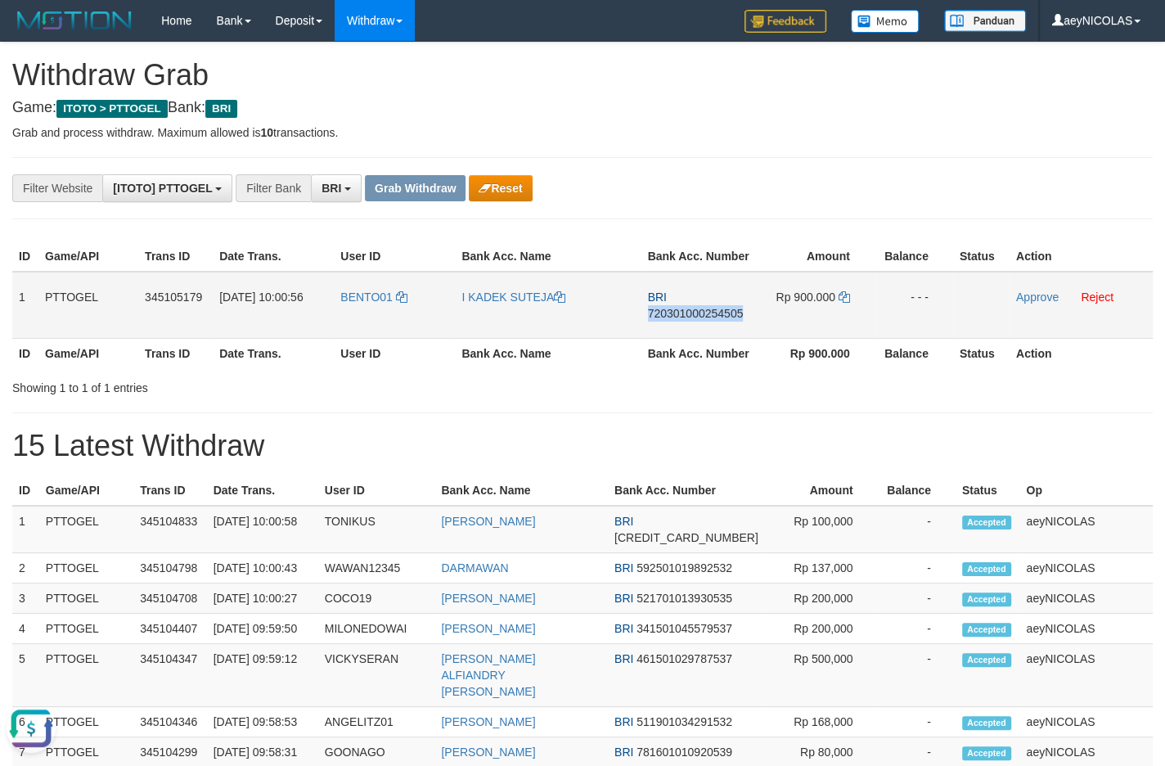
click at [700, 320] on span "720301000254505" at bounding box center [696, 313] width 96 height 13
copy span "720301000254505"
click at [891, 368] on th "Balance" at bounding box center [913, 353] width 79 height 30
click at [842, 303] on icon at bounding box center [843, 296] width 11 height 11
copy span "720301000254505"
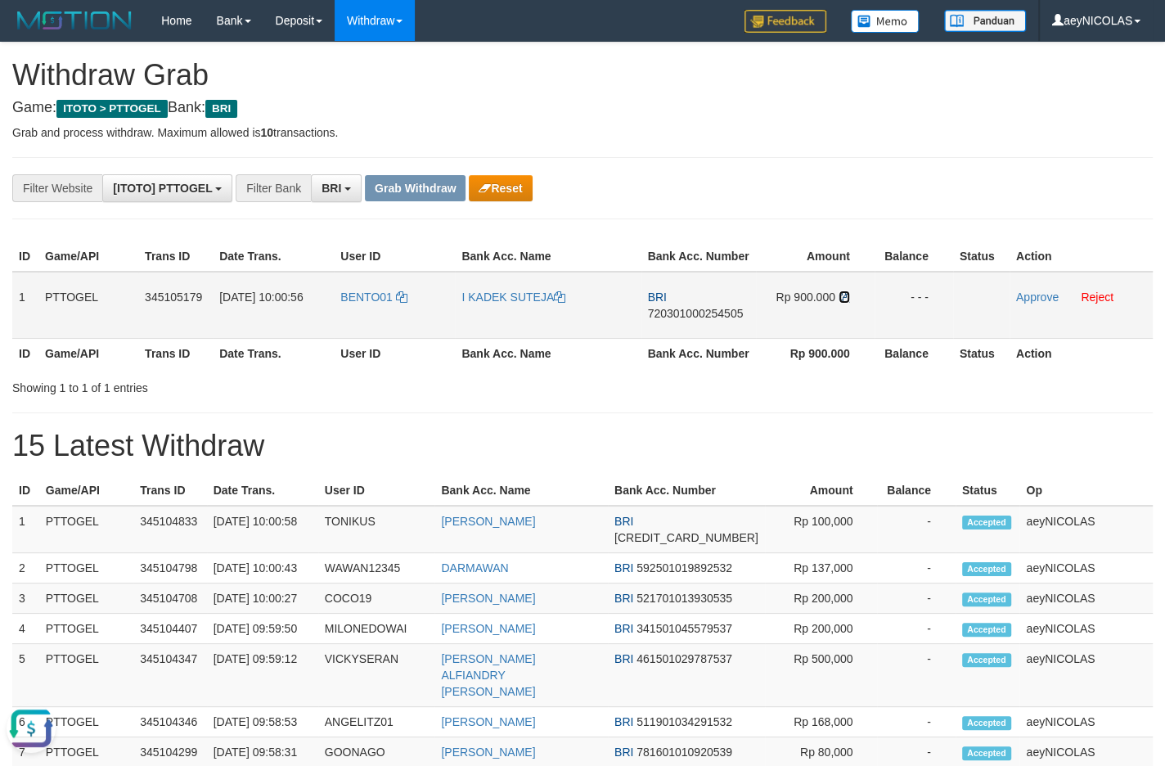
click at [842, 303] on icon at bounding box center [843, 296] width 11 height 11
click at [1027, 303] on link "Approve" at bounding box center [1037, 296] width 43 height 13
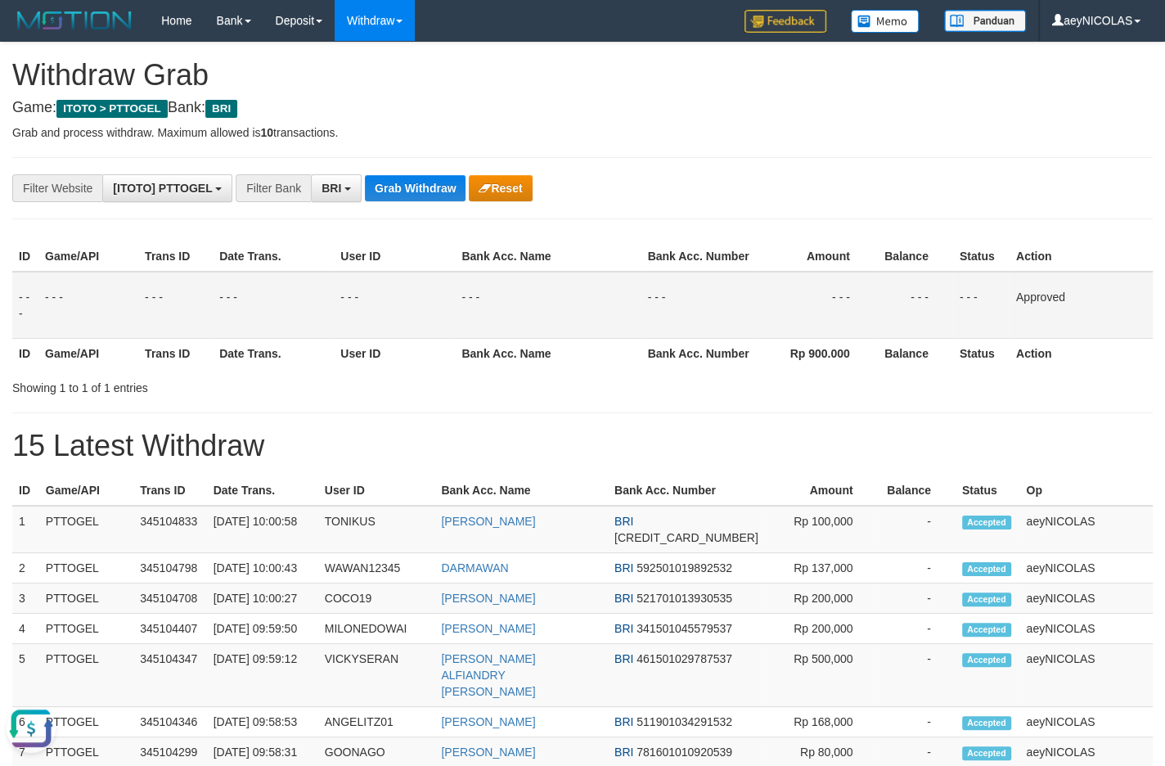
drag, startPoint x: 729, startPoint y: 616, endPoint x: 539, endPoint y: 257, distance: 406.1
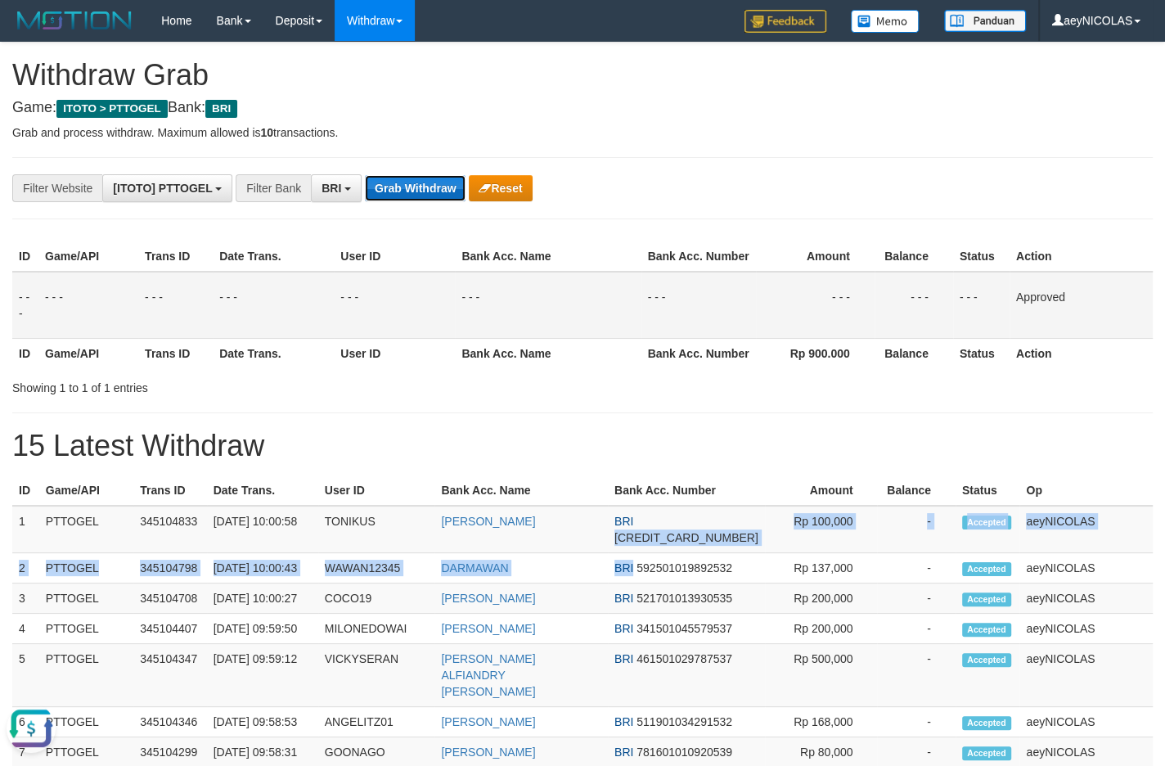
click at [416, 184] on button "Grab Withdraw" at bounding box center [415, 188] width 101 height 26
drag, startPoint x: 416, startPoint y: 184, endPoint x: 45, endPoint y: 496, distance: 484.2
click at [414, 185] on button "Grab Withdraw" at bounding box center [415, 188] width 101 height 26
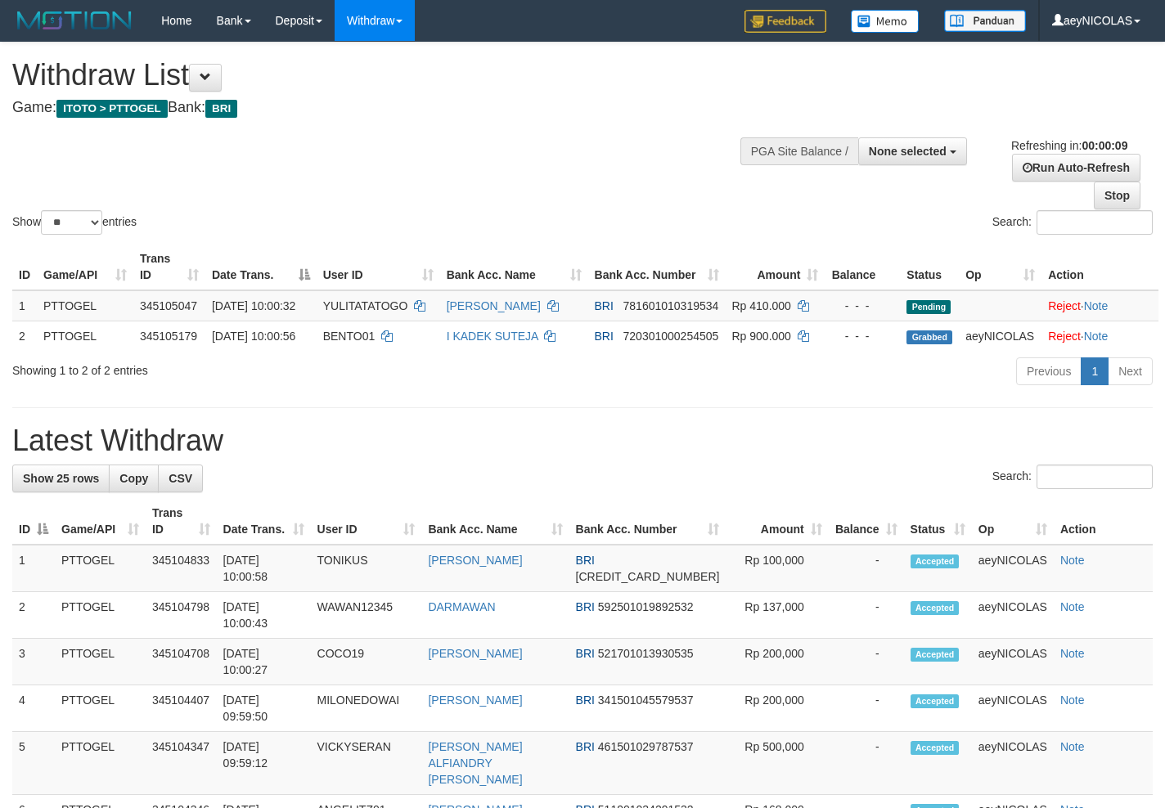
select select
select select "**"
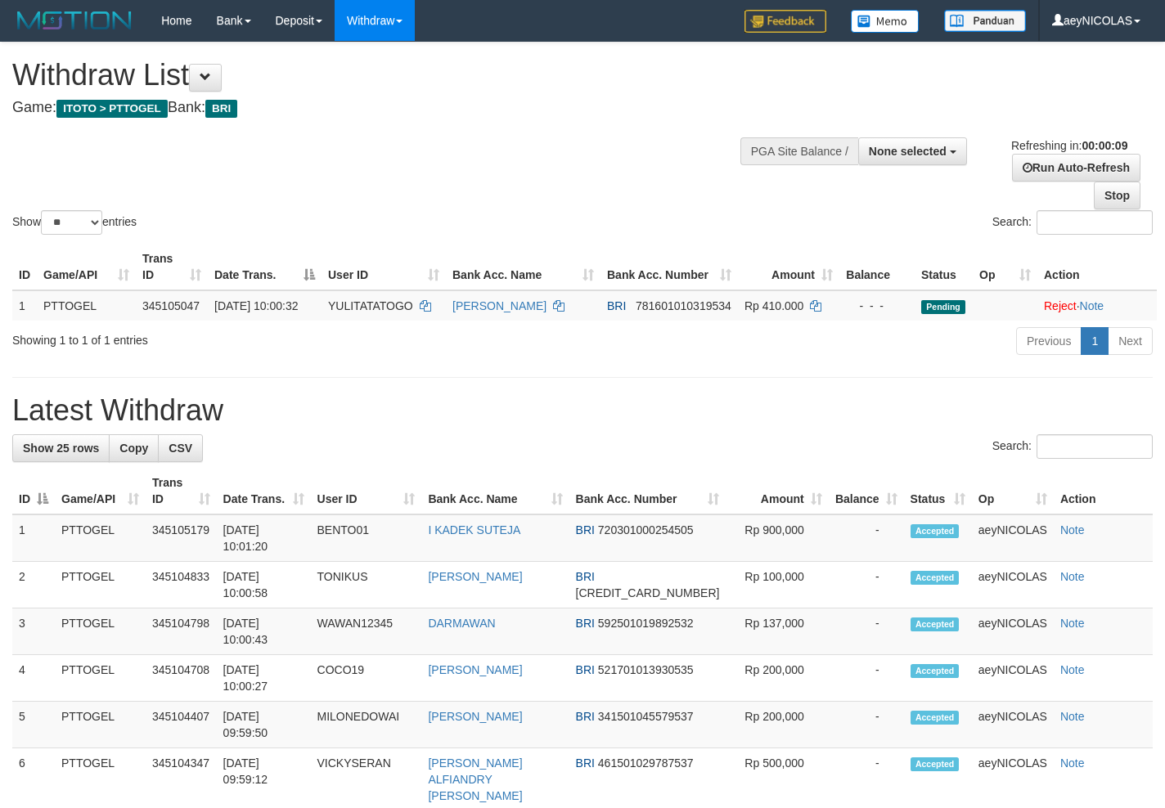
select select
select select "**"
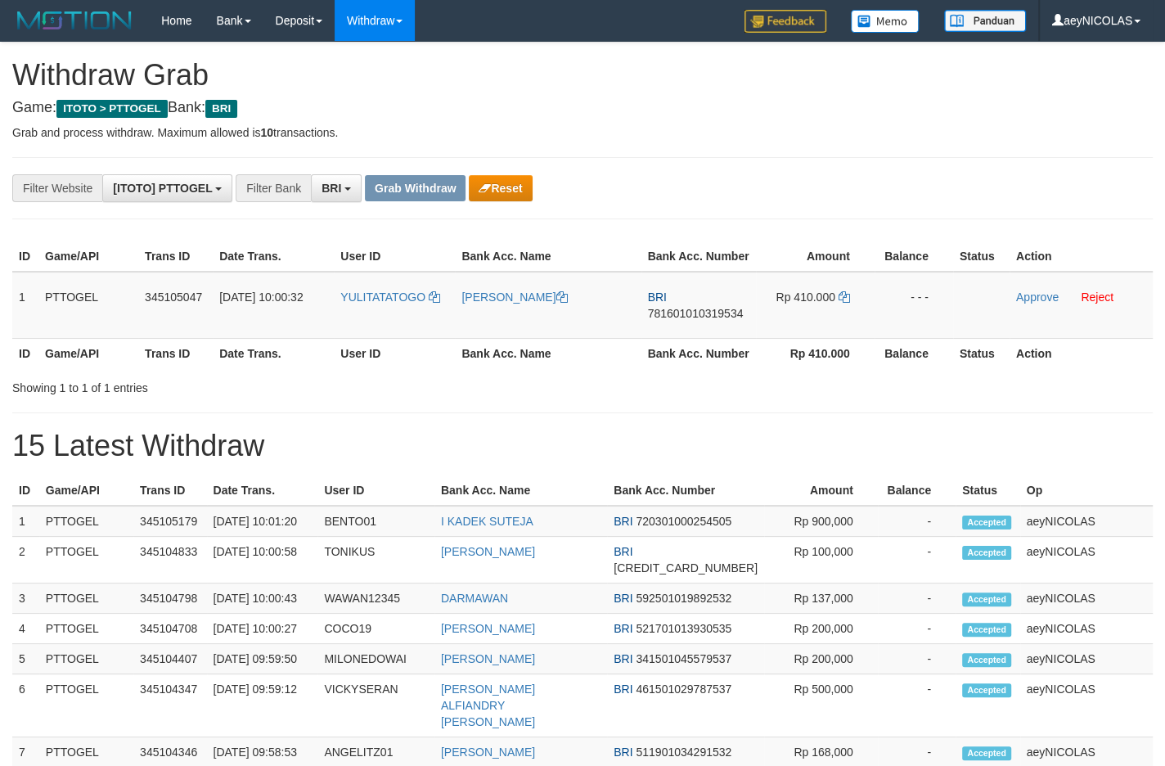
scroll to position [79, 0]
drag, startPoint x: 551, startPoint y: 494, endPoint x: 524, endPoint y: 441, distance: 59.6
click at [551, 462] on h1 "15 Latest Withdraw" at bounding box center [582, 445] width 1140 height 33
drag, startPoint x: 411, startPoint y: 335, endPoint x: 842, endPoint y: 326, distance: 430.3
click at [842, 326] on tr "1 PTTOGEL 345105047 01/10/2025 10:00:32 YULITATATOGO YULITA TATOGO BRI 78160101…" at bounding box center [582, 305] width 1140 height 67
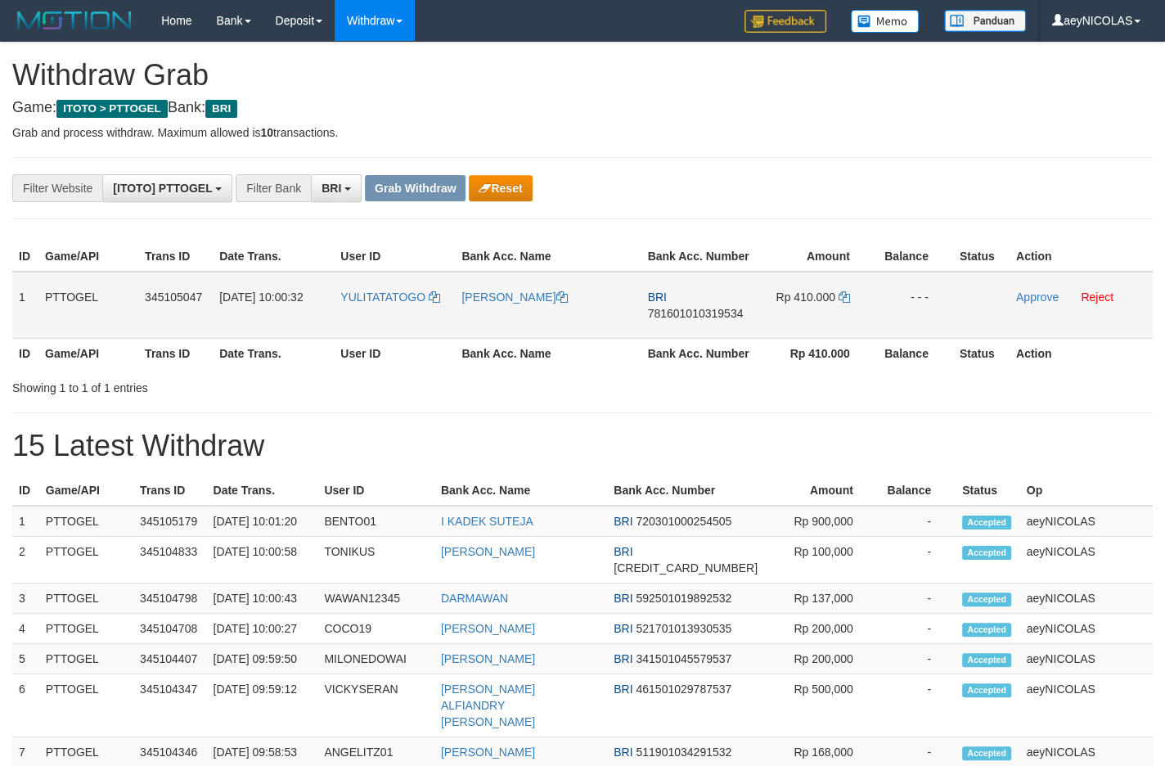
copy tr
click at [682, 320] on span "781601010319534" at bounding box center [696, 313] width 96 height 13
copy span "781601010319534"
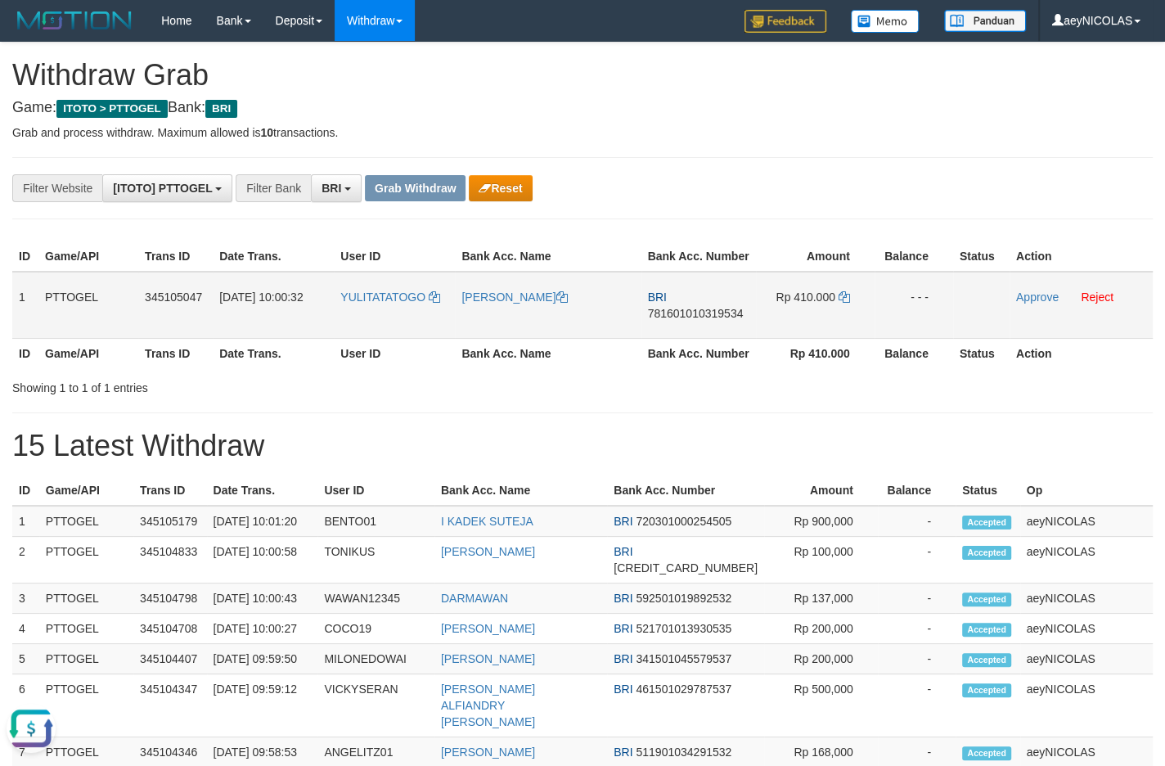
click at [702, 320] on span "781601010319534" at bounding box center [696, 313] width 96 height 13
copy span "781601010319534"
click at [978, 309] on td at bounding box center [981, 305] width 56 height 67
drag, startPoint x: 780, startPoint y: 336, endPoint x: 564, endPoint y: 295, distance: 219.8
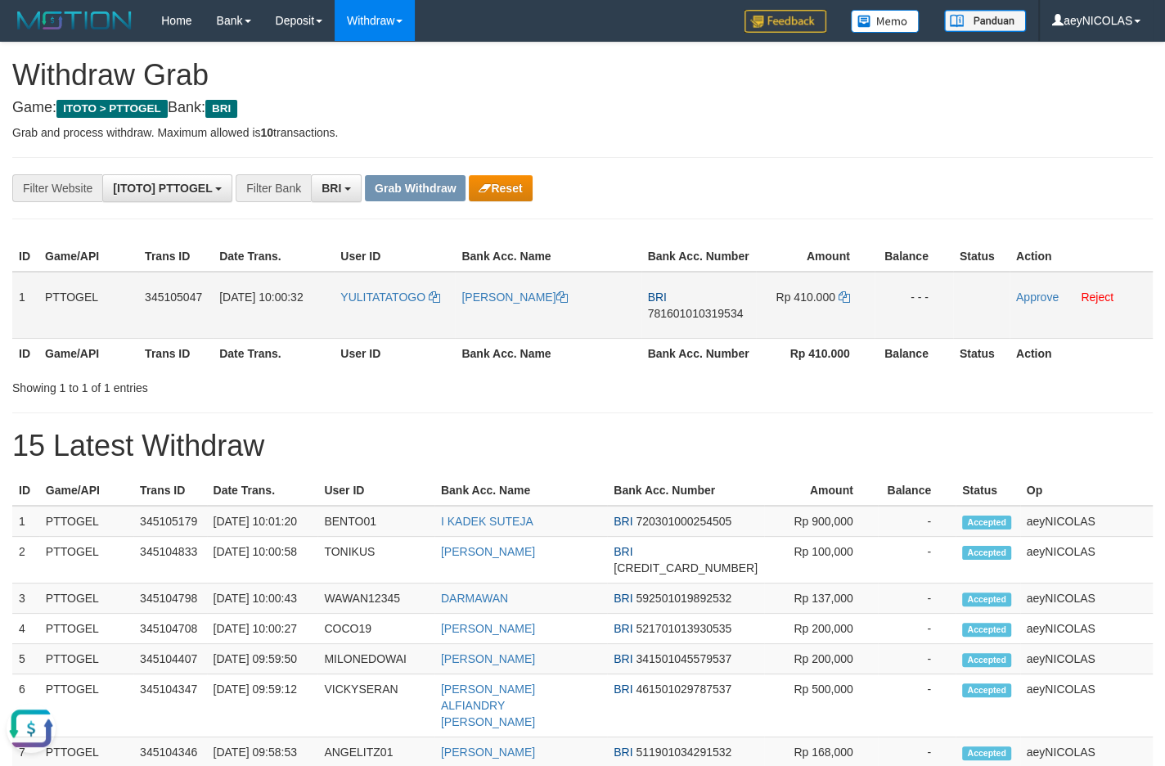
click at [774, 336] on td "Rp 410.000" at bounding box center [815, 305] width 119 height 67
click at [492, 164] on div "**********" at bounding box center [582, 706] width 1165 height 1327
click at [519, 177] on button "Reset" at bounding box center [500, 188] width 63 height 26
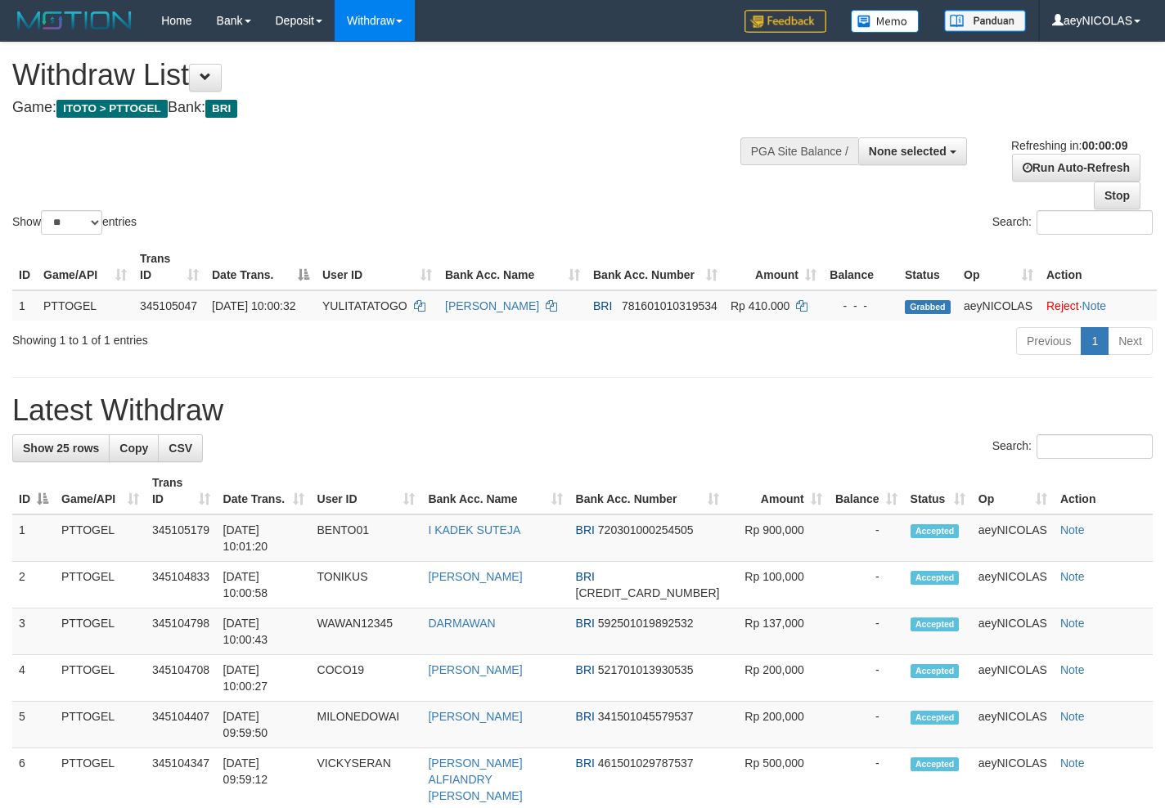
select select
select select "**"
select select
select select "**"
select select
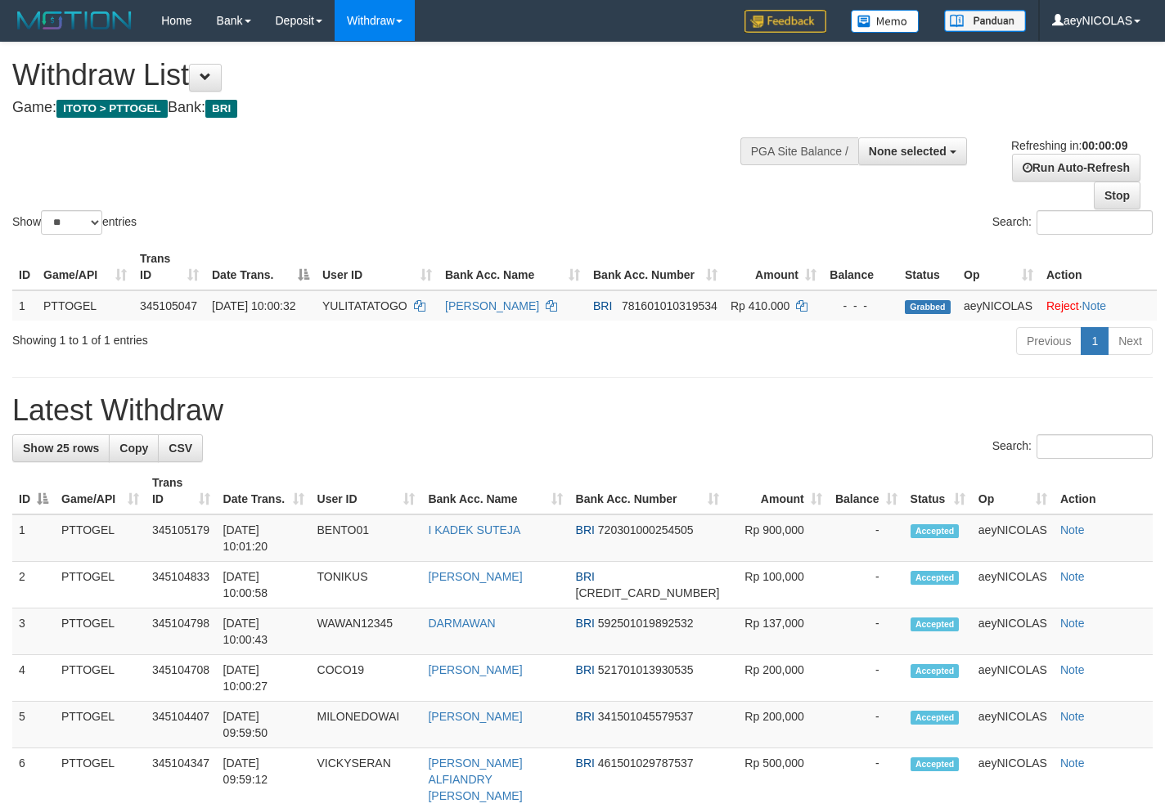
select select "**"
select select
select select "**"
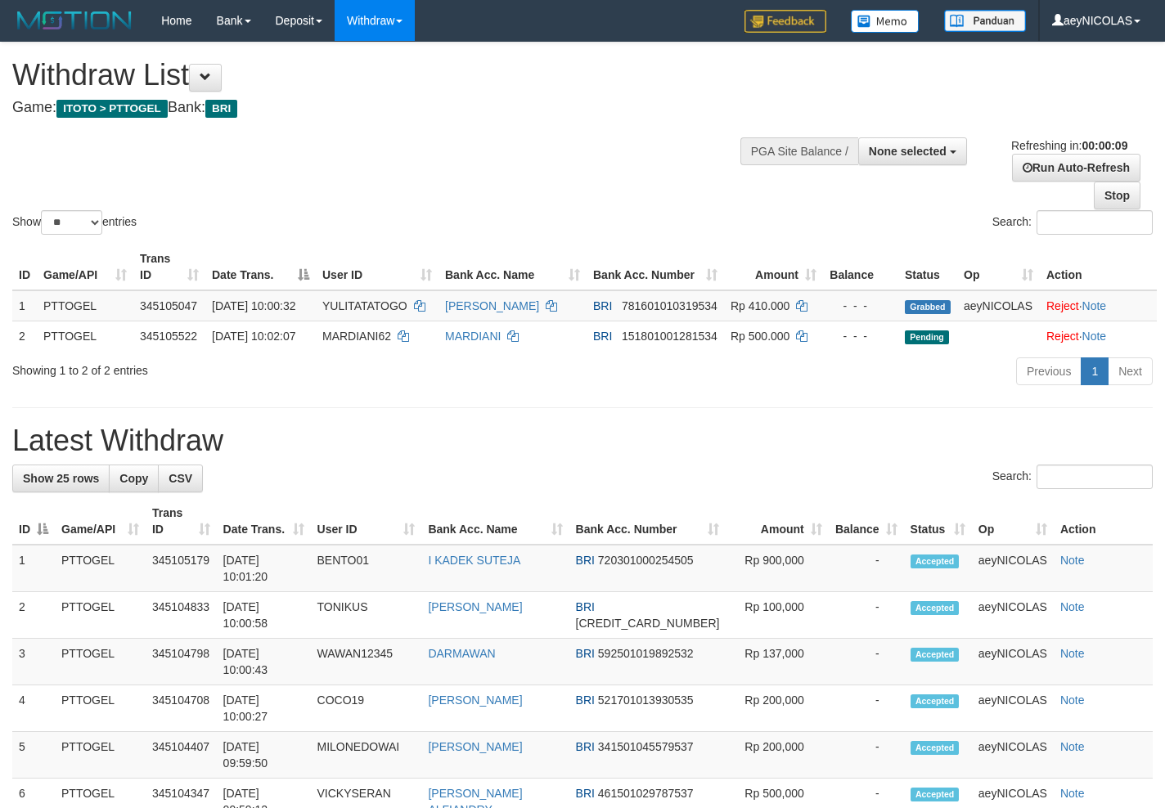
select select
select select "**"
select select
select select "**"
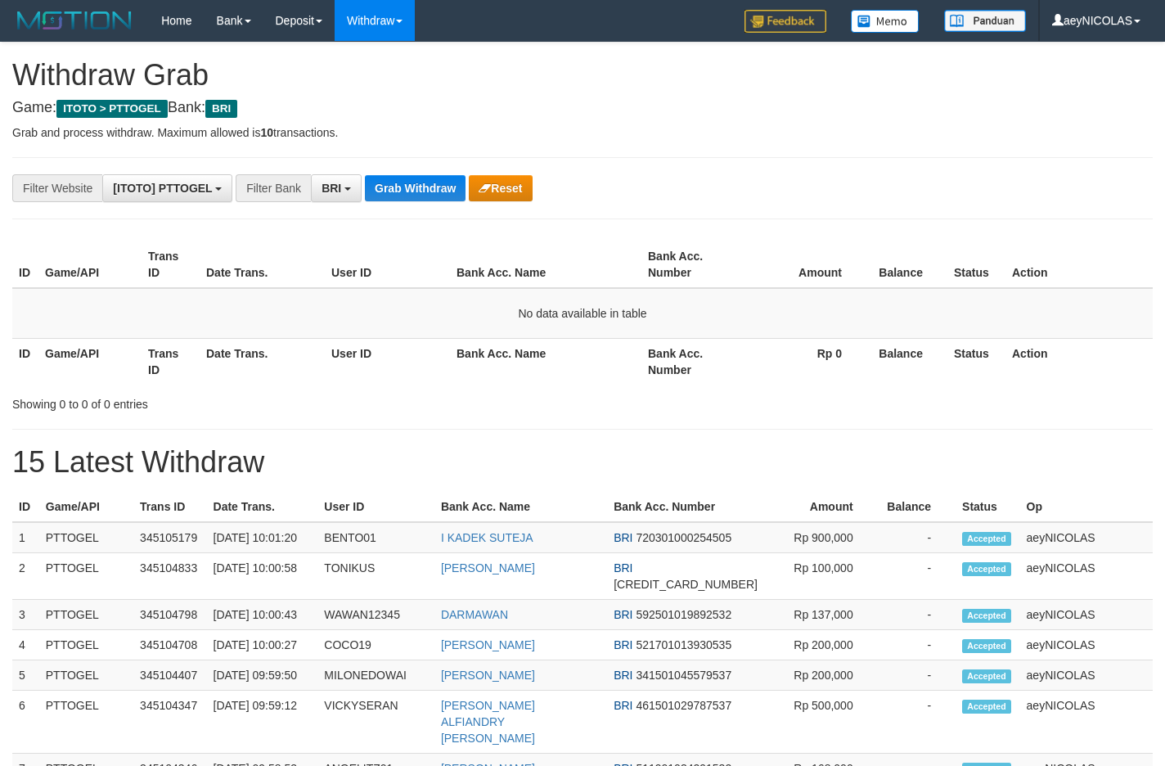
click at [392, 182] on button "Grab Withdraw" at bounding box center [415, 188] width 101 height 26
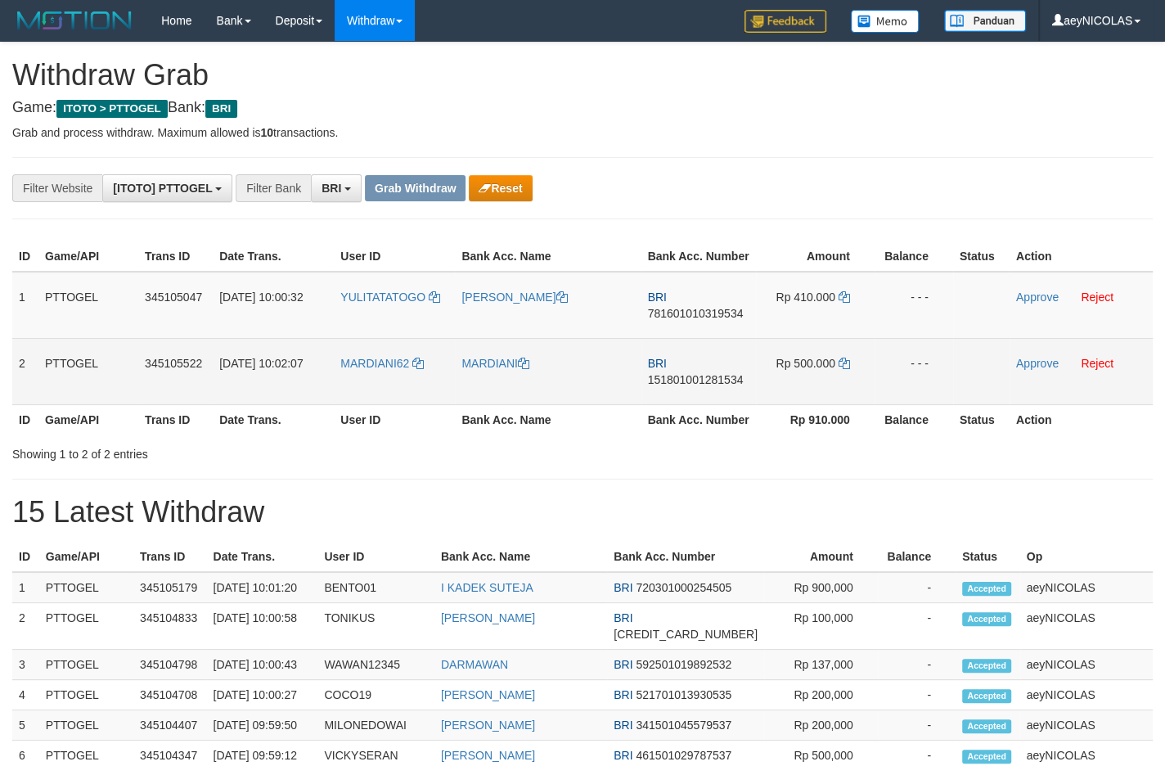
scroll to position [79, 0]
drag, startPoint x: 772, startPoint y: 389, endPoint x: 782, endPoint y: 391, distance: 10.0
click at [782, 391] on tbody "1 PTTOGEL 345105047 01/10/2025 10:00:32 YULITATATOGO YULITA TATOGO BRI 78160101…" at bounding box center [582, 338] width 1140 height 133
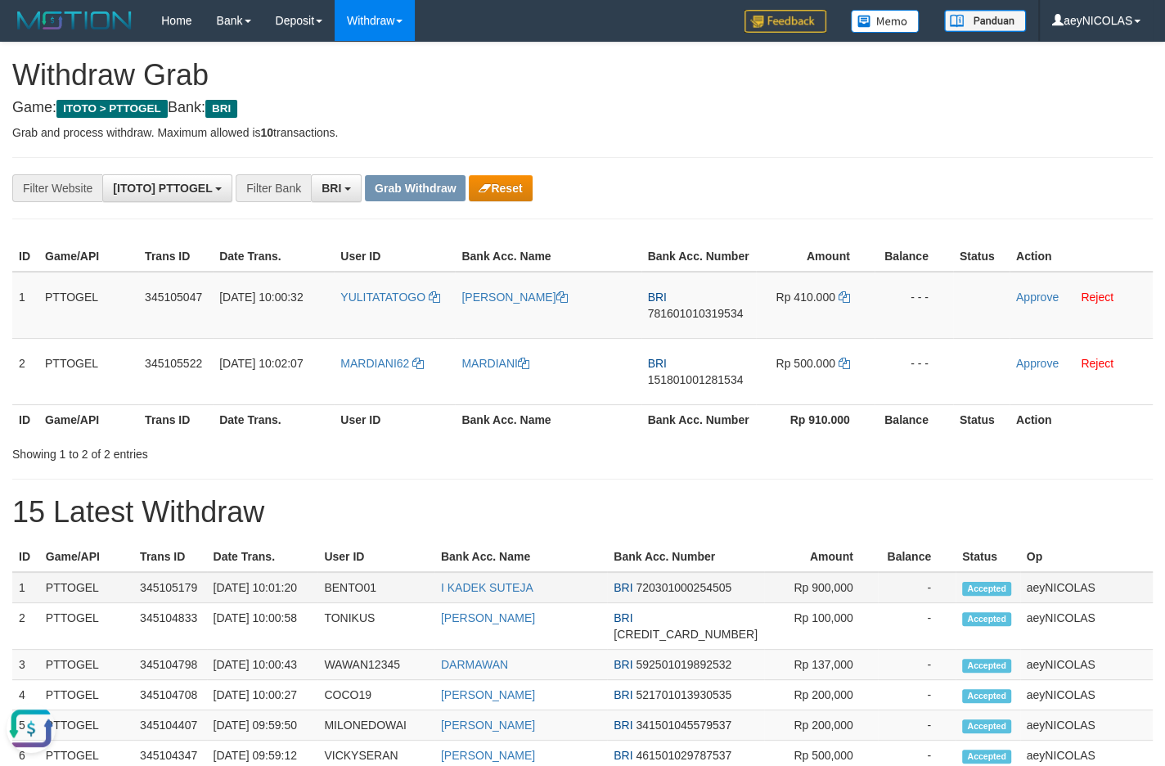
scroll to position [0, 0]
click at [749, 311] on td "BRI 781601010319534" at bounding box center [698, 305] width 115 height 67
click at [727, 321] on td "BRI 781601010319534" at bounding box center [698, 305] width 115 height 67
click at [711, 320] on span "781601010319534" at bounding box center [696, 313] width 96 height 13
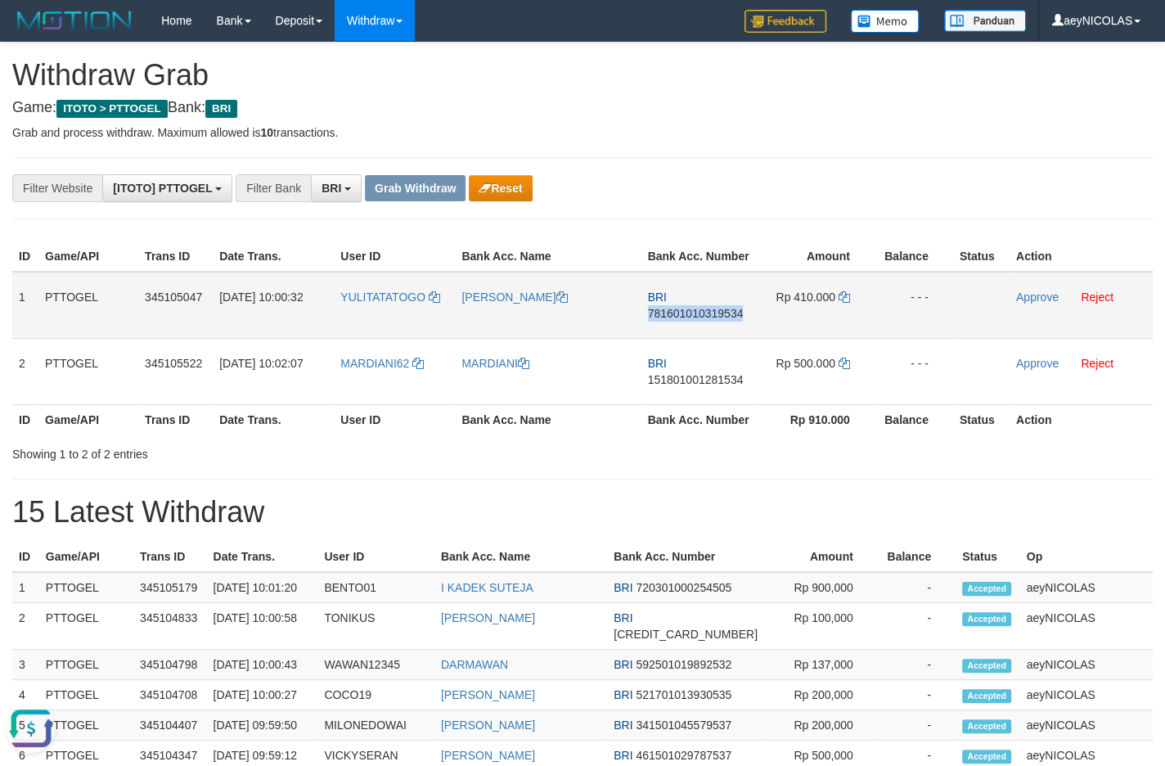
copy span "781601010319534"
click at [683, 311] on td "BRI 781601010319534" at bounding box center [698, 305] width 115 height 67
click at [682, 320] on span "781601010319534" at bounding box center [696, 313] width 96 height 13
copy span "781601010319534"
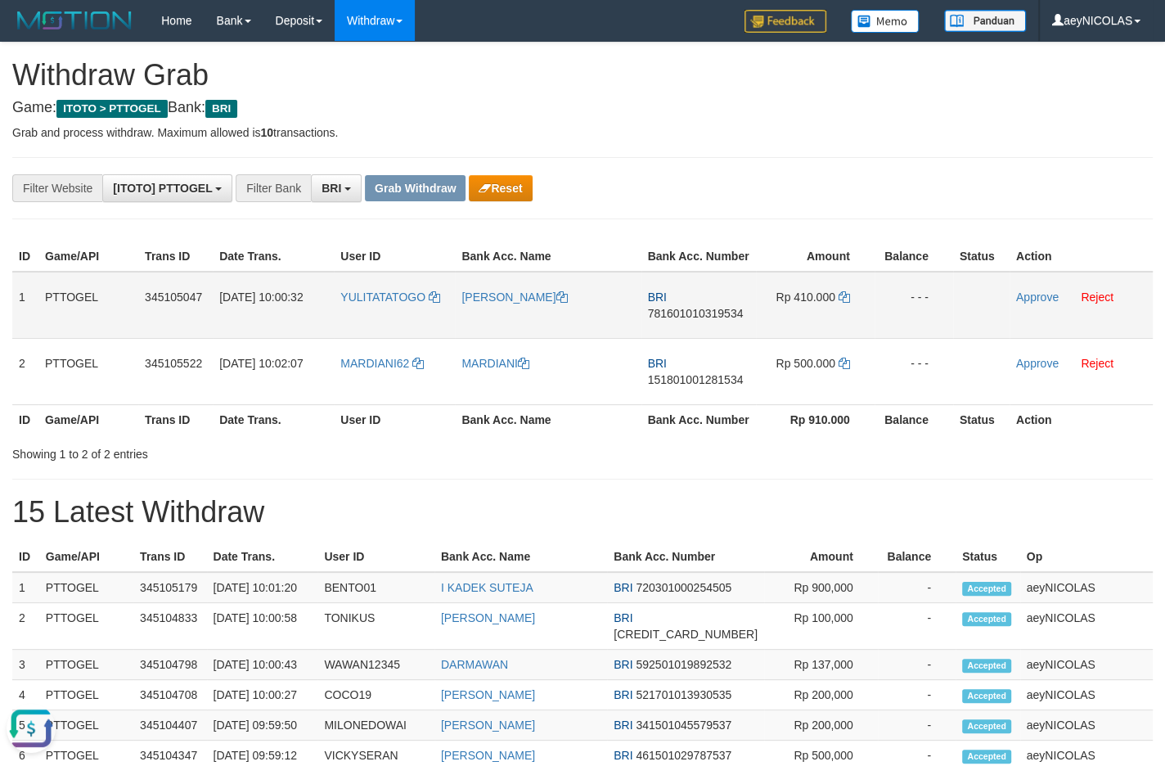
click at [715, 320] on span "781601010319534" at bounding box center [696, 313] width 96 height 13
drag, startPoint x: 715, startPoint y: 335, endPoint x: 685, endPoint y: 319, distance: 33.7
click at [711, 320] on span "781601010319534" at bounding box center [696, 313] width 96 height 13
copy span "781601010319534"
click at [519, 306] on td "[PERSON_NAME]" at bounding box center [548, 305] width 186 height 67
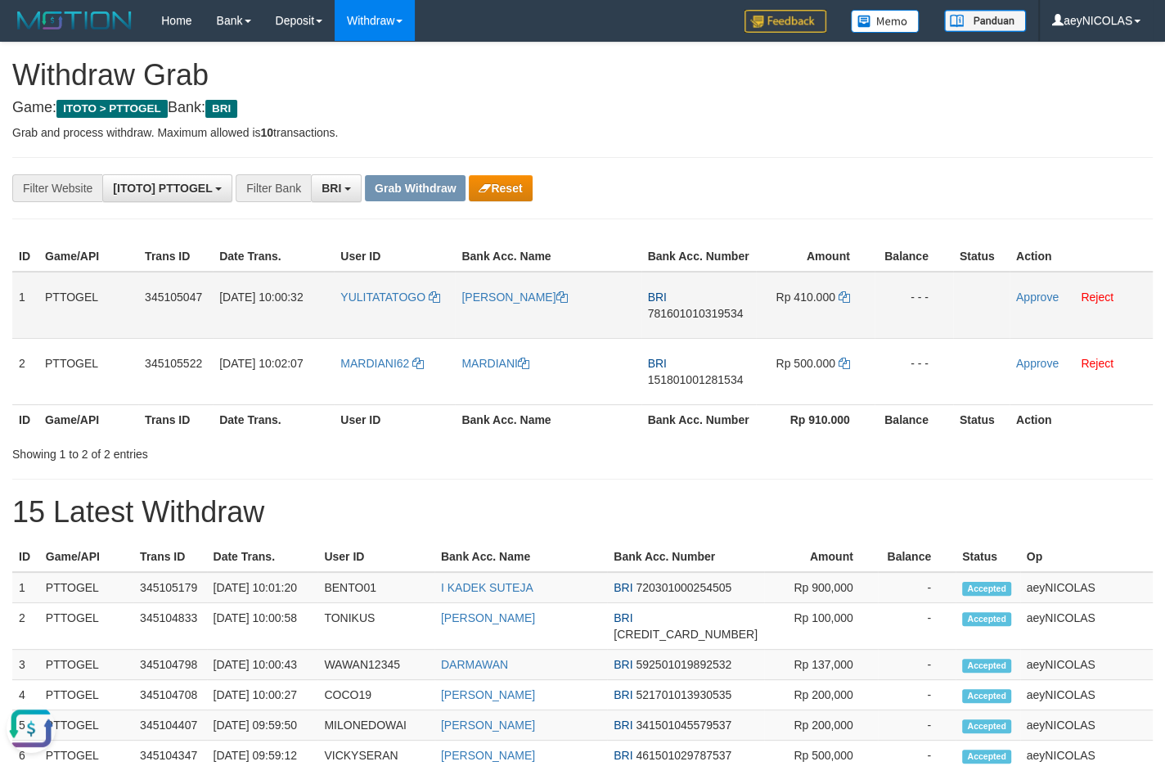
click at [851, 317] on td "Rp 410.000" at bounding box center [815, 305] width 119 height 67
click at [849, 317] on td "Rp 410.000" at bounding box center [815, 305] width 119 height 67
click at [845, 303] on icon at bounding box center [843, 296] width 11 height 11
click at [1037, 303] on link "Approve" at bounding box center [1037, 296] width 43 height 13
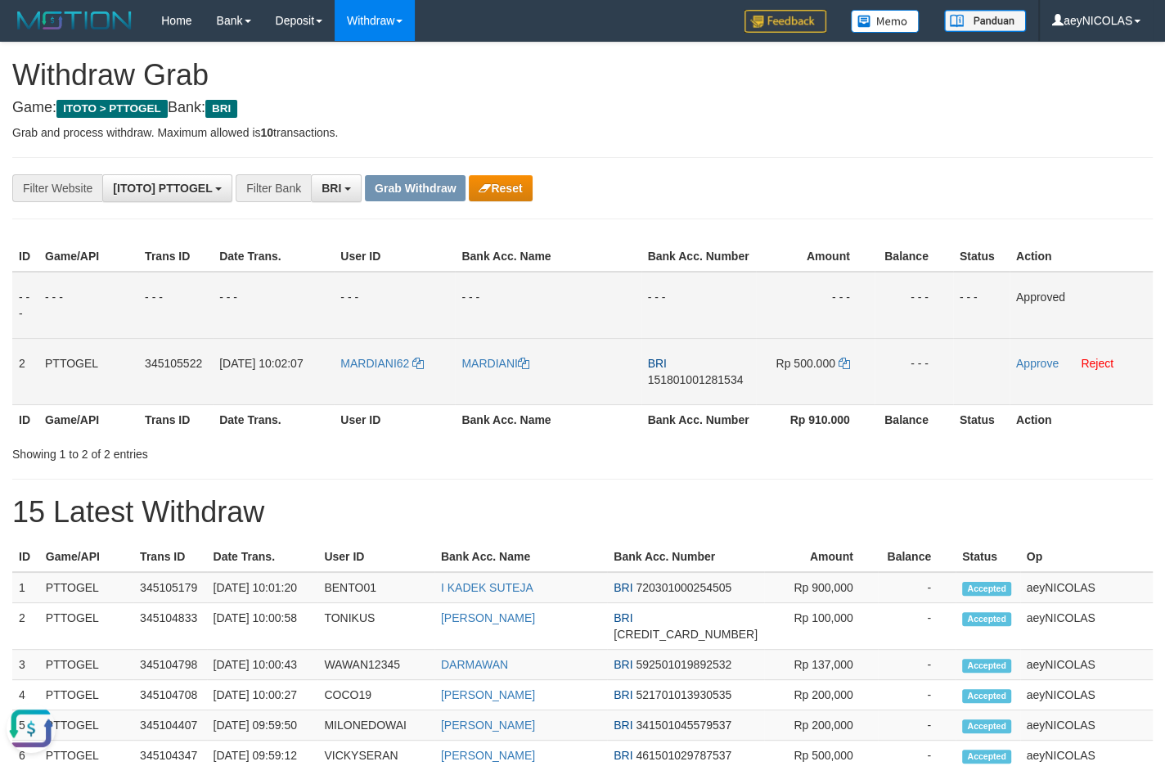
click at [724, 386] on span "151801001281534" at bounding box center [696, 379] width 96 height 13
copy span "151801001281534"
click at [681, 404] on td "BRI 151801001281534" at bounding box center [698, 371] width 115 height 66
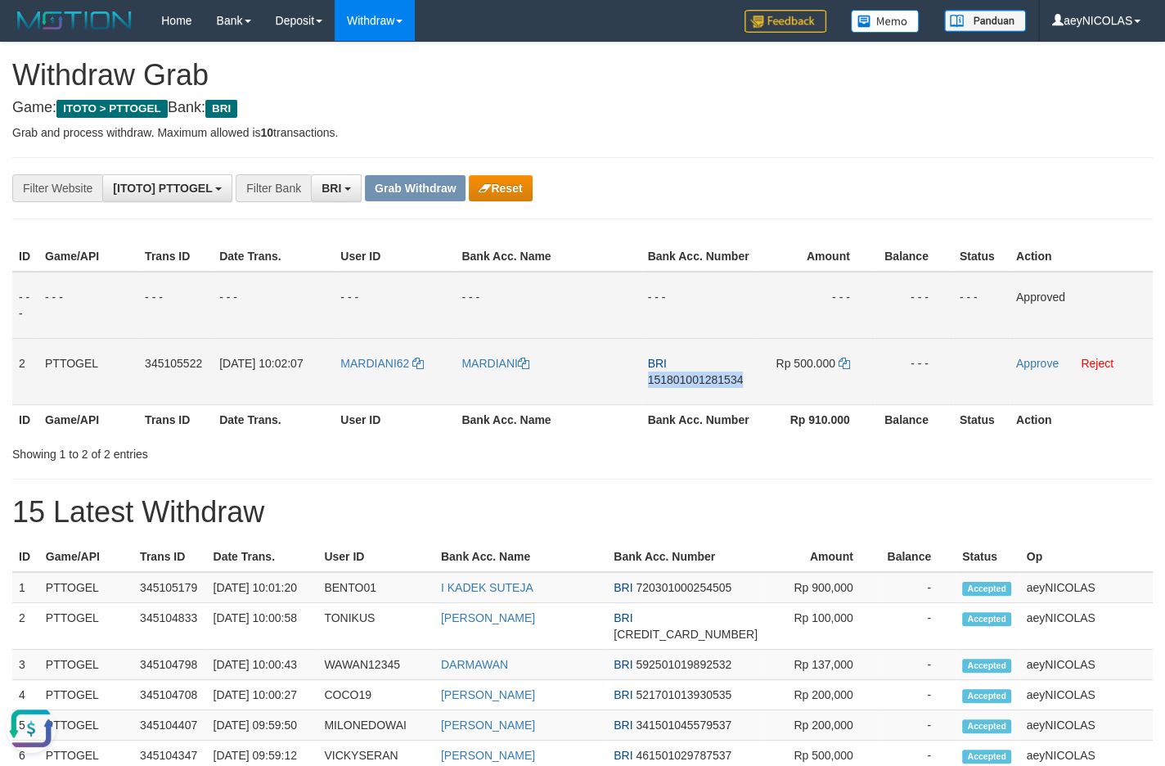
click at [690, 386] on span "151801001281534" at bounding box center [696, 379] width 96 height 13
copy span "151801001281534"
click at [690, 386] on span "151801001281534" at bounding box center [696, 379] width 96 height 13
copy span "151801001281534"
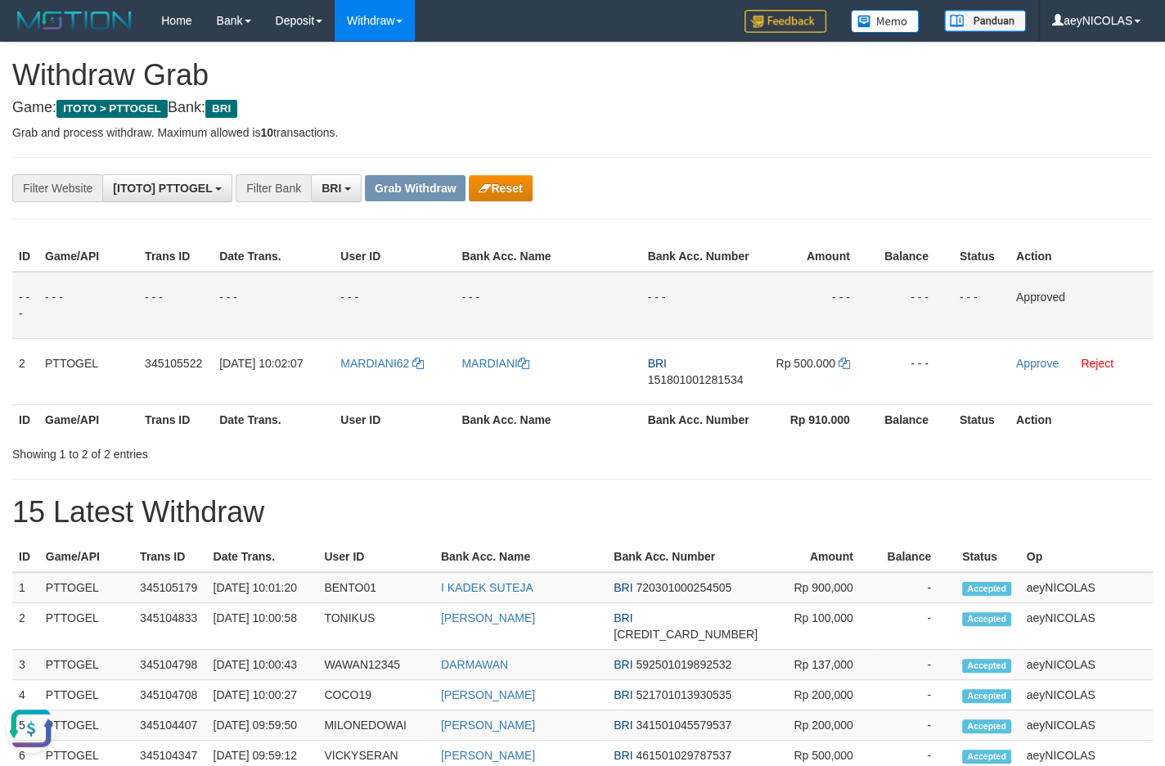
click at [816, 142] on div "**********" at bounding box center [582, 739] width 1165 height 1393
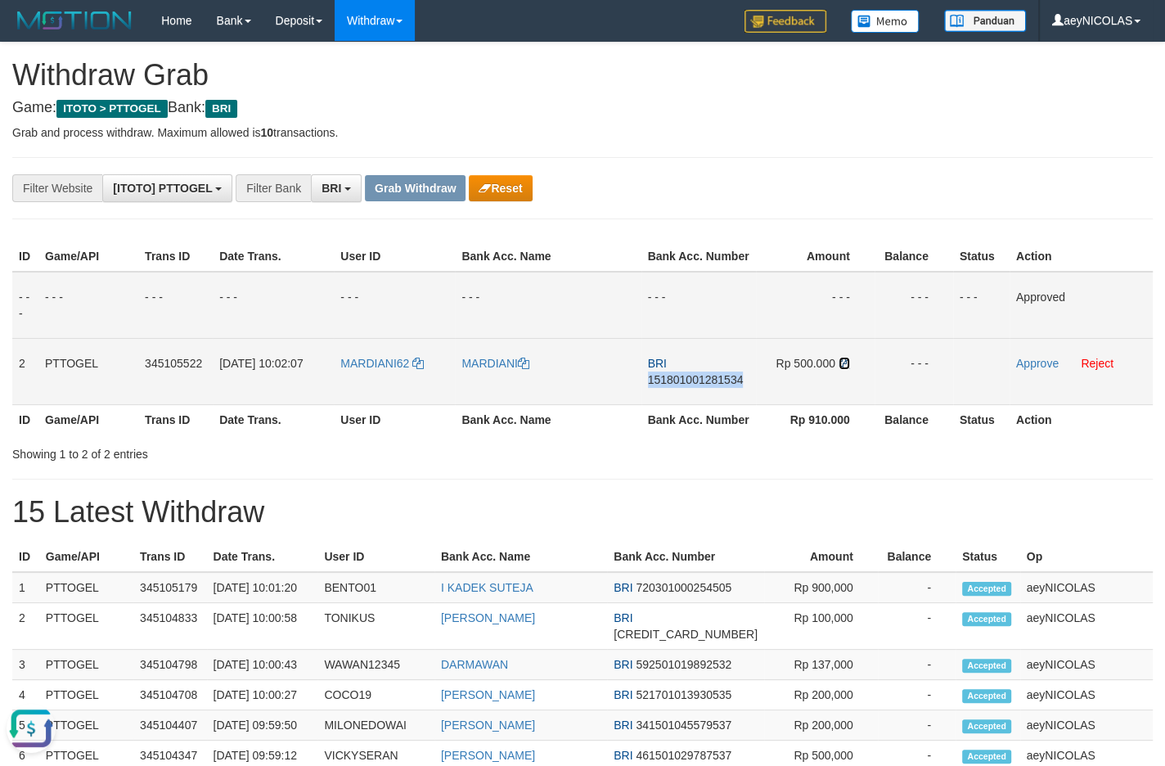
click at [843, 369] on icon at bounding box center [843, 362] width 11 height 11
copy span "151801001281534"
click at [843, 369] on icon at bounding box center [843, 362] width 11 height 11
click at [1025, 370] on link "Approve" at bounding box center [1037, 363] width 43 height 13
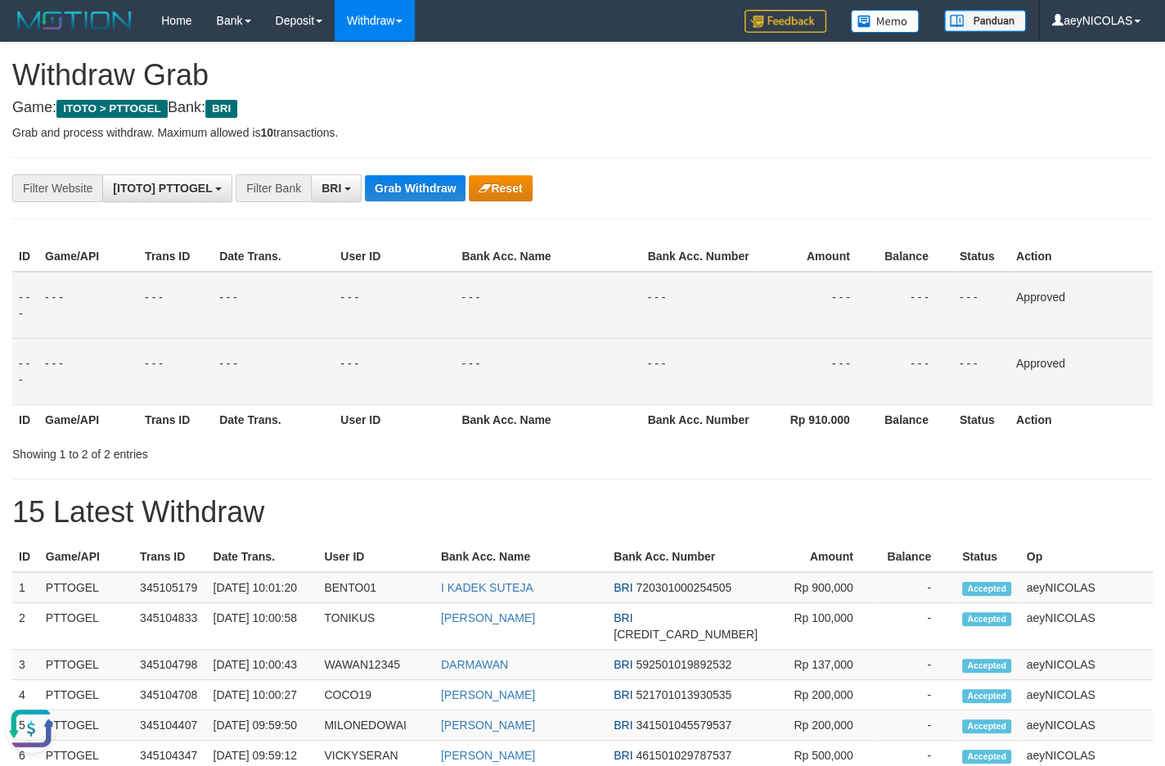
click at [694, 434] on th "Bank Acc. Number" at bounding box center [698, 419] width 115 height 30
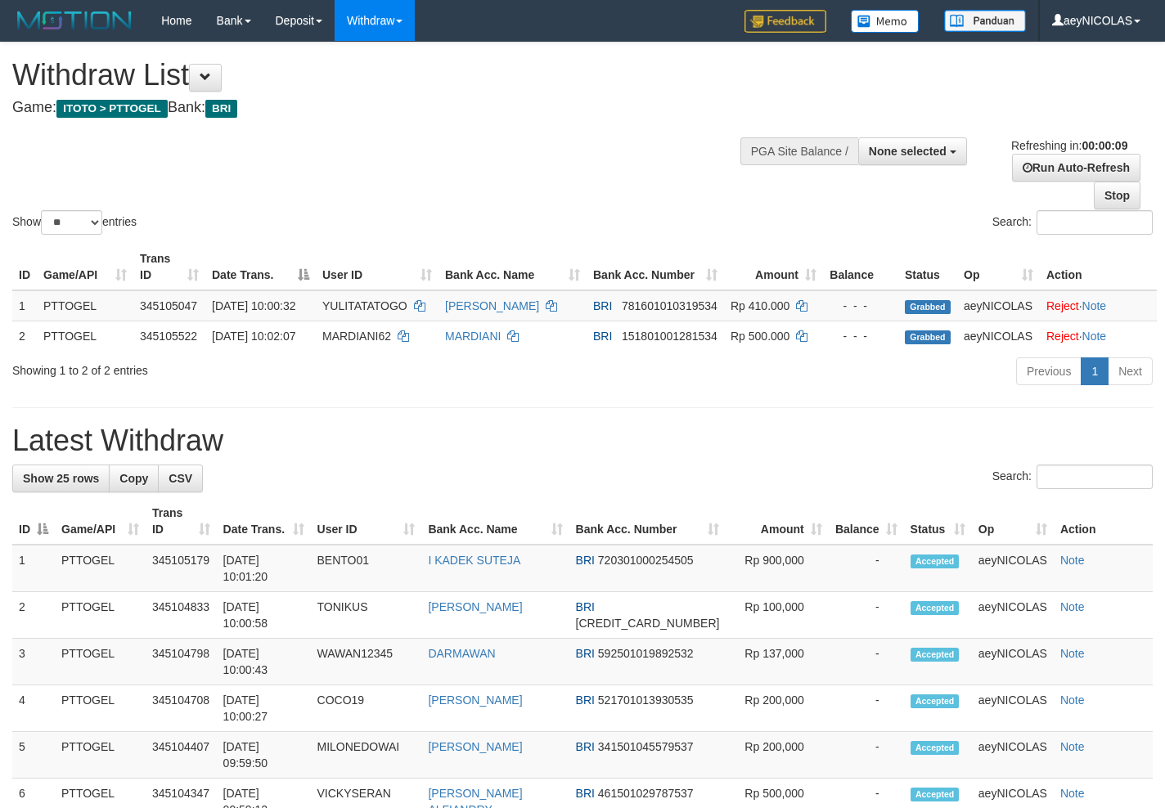
select select
select select "**"
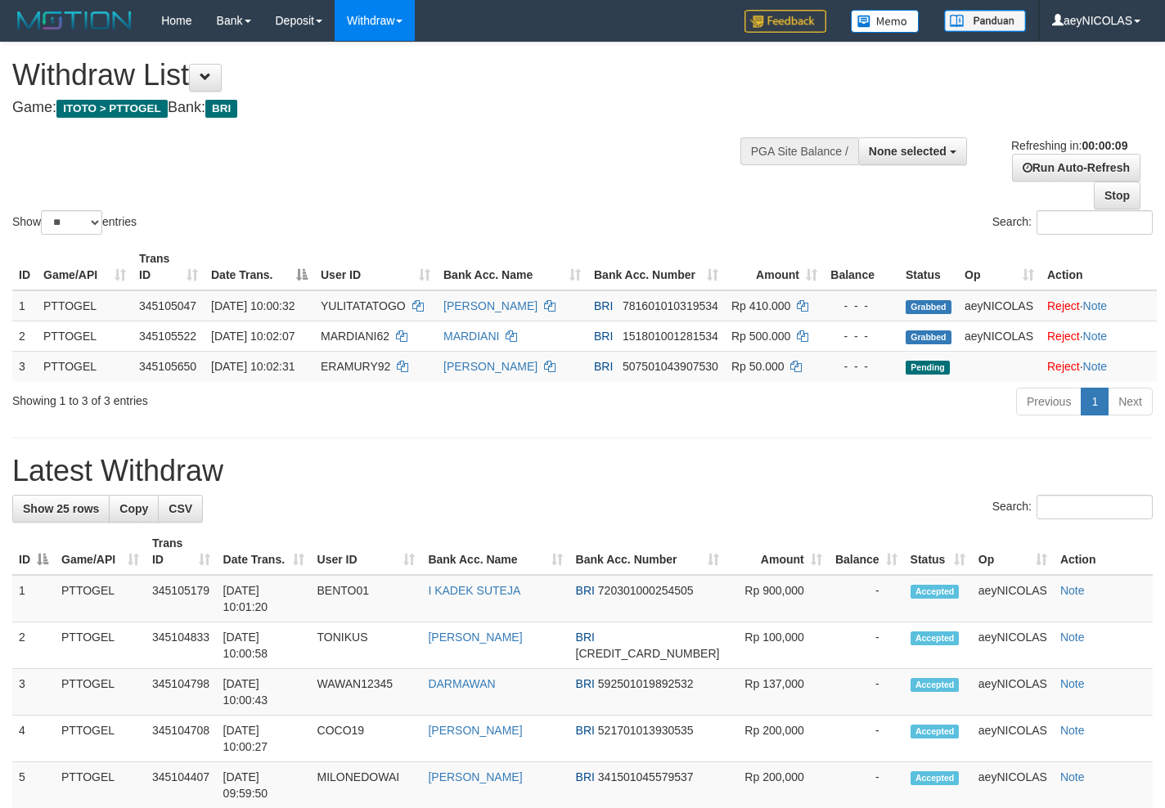
select select
select select "**"
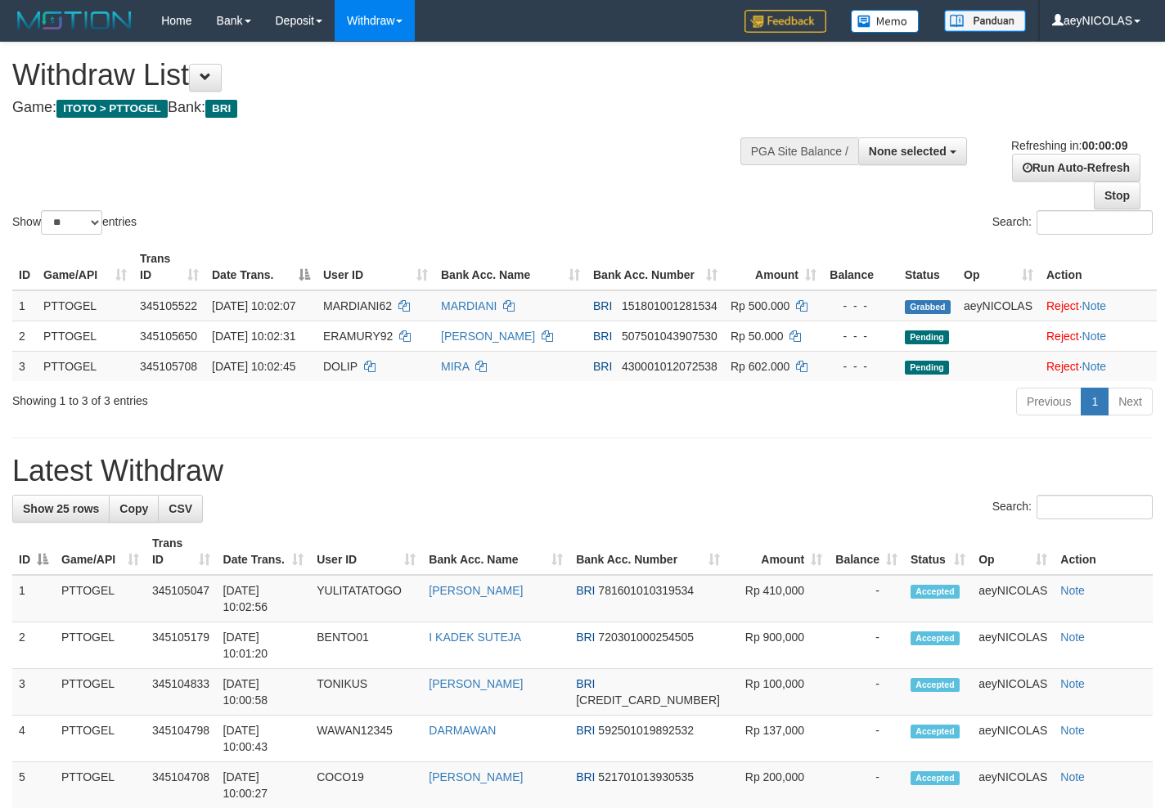
select select
select select "**"
select select
select select "**"
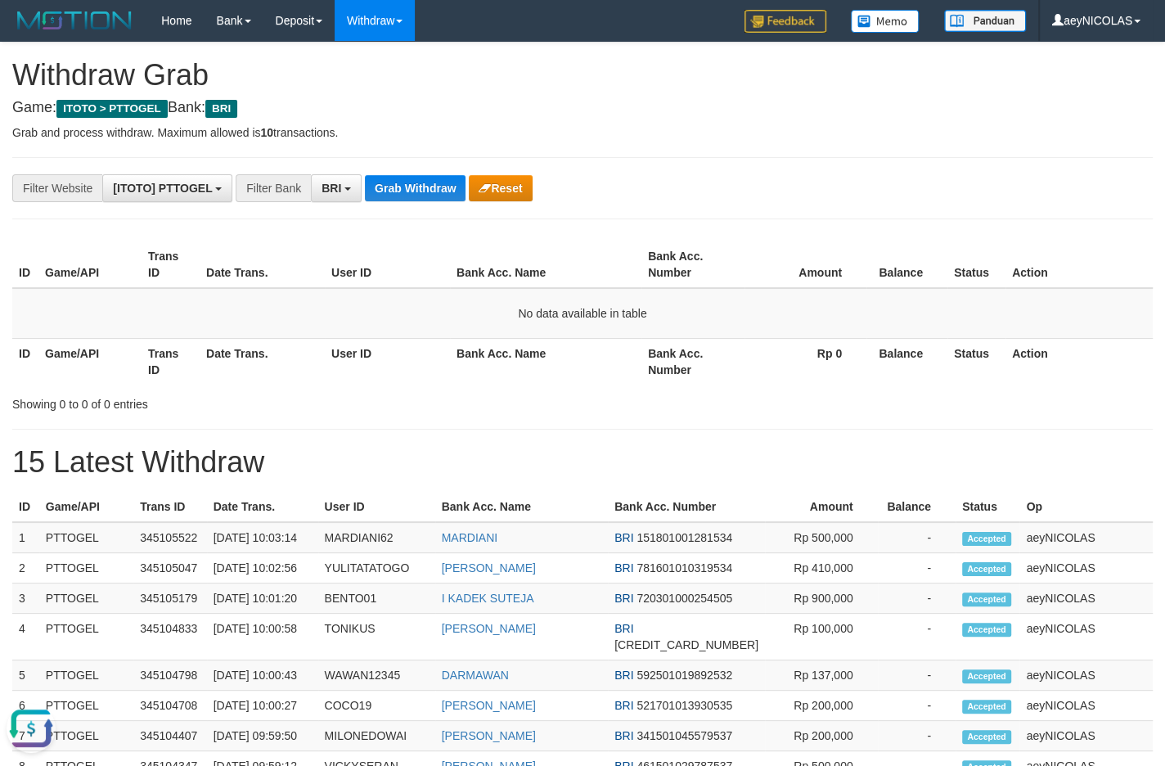
drag, startPoint x: 636, startPoint y: 170, endPoint x: 466, endPoint y: 175, distance: 170.2
click at [633, 170] on div "**********" at bounding box center [582, 714] width 1165 height 1343
click at [422, 180] on button "Grab Withdraw" at bounding box center [415, 188] width 101 height 26
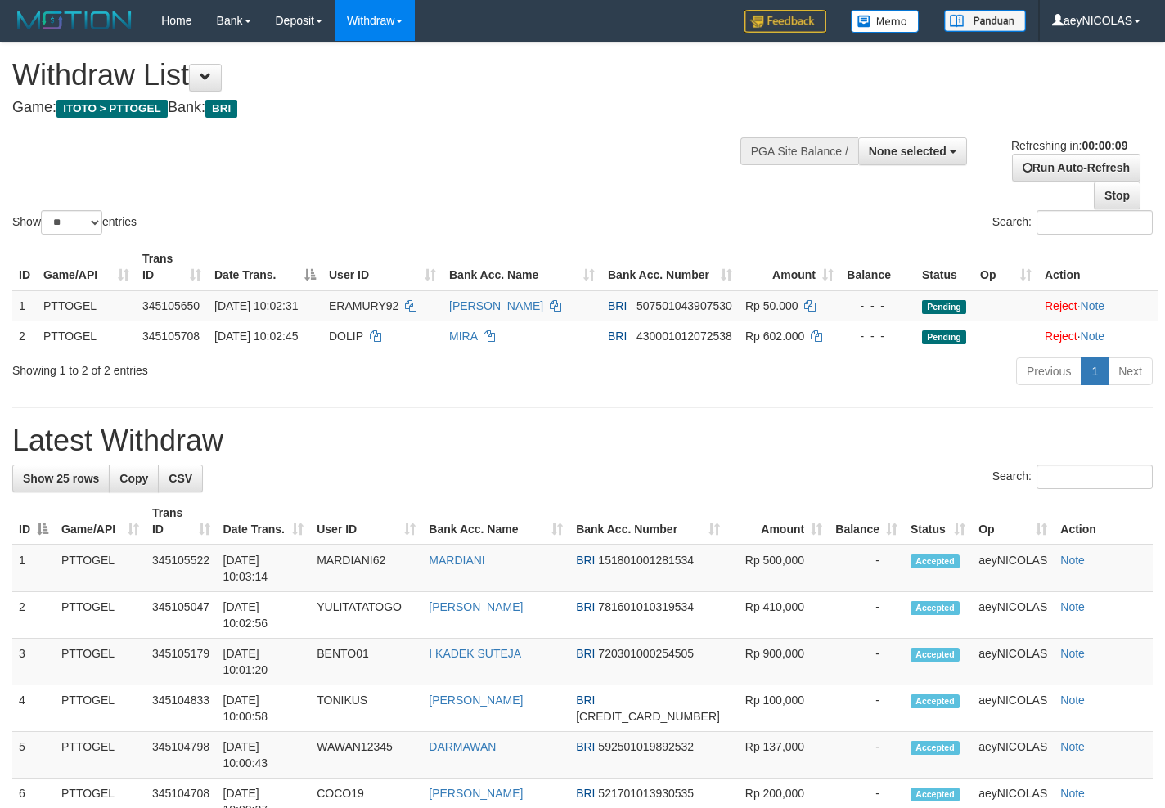
select select
select select "**"
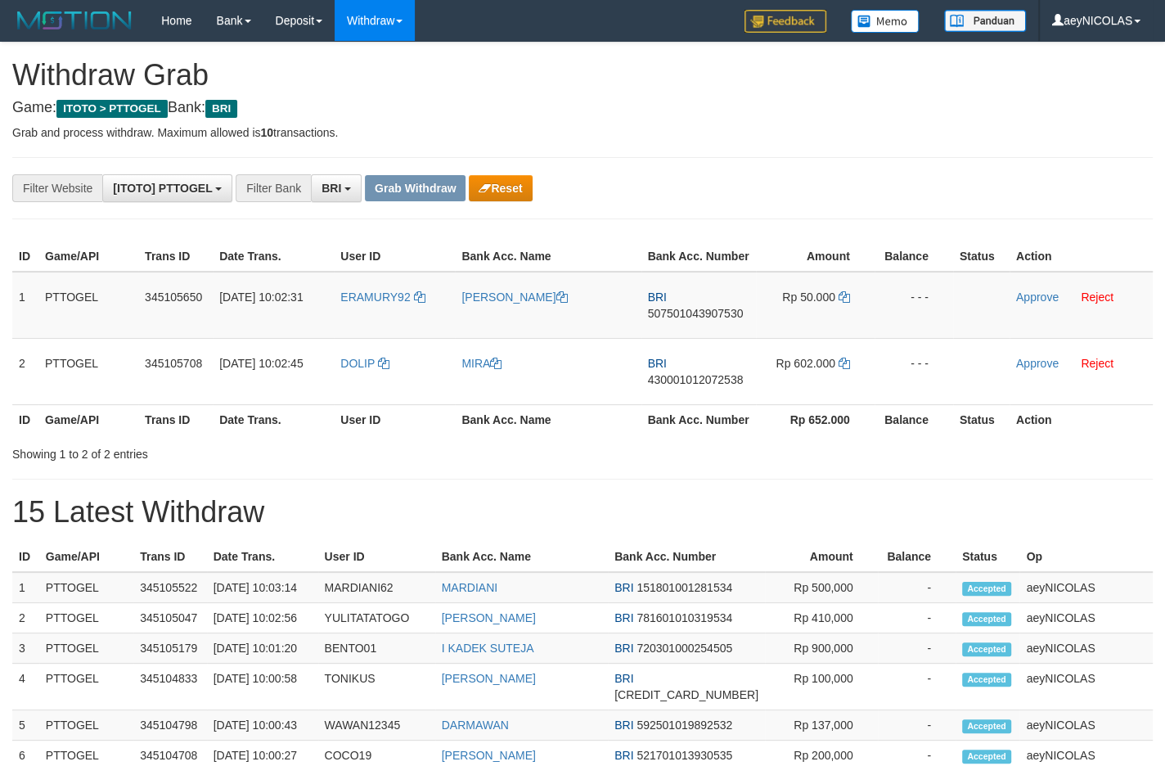
scroll to position [79, 0]
drag, startPoint x: 845, startPoint y: 138, endPoint x: 344, endPoint y: 335, distance: 538.0
click at [784, 173] on div "**********" at bounding box center [582, 739] width 1165 height 1393
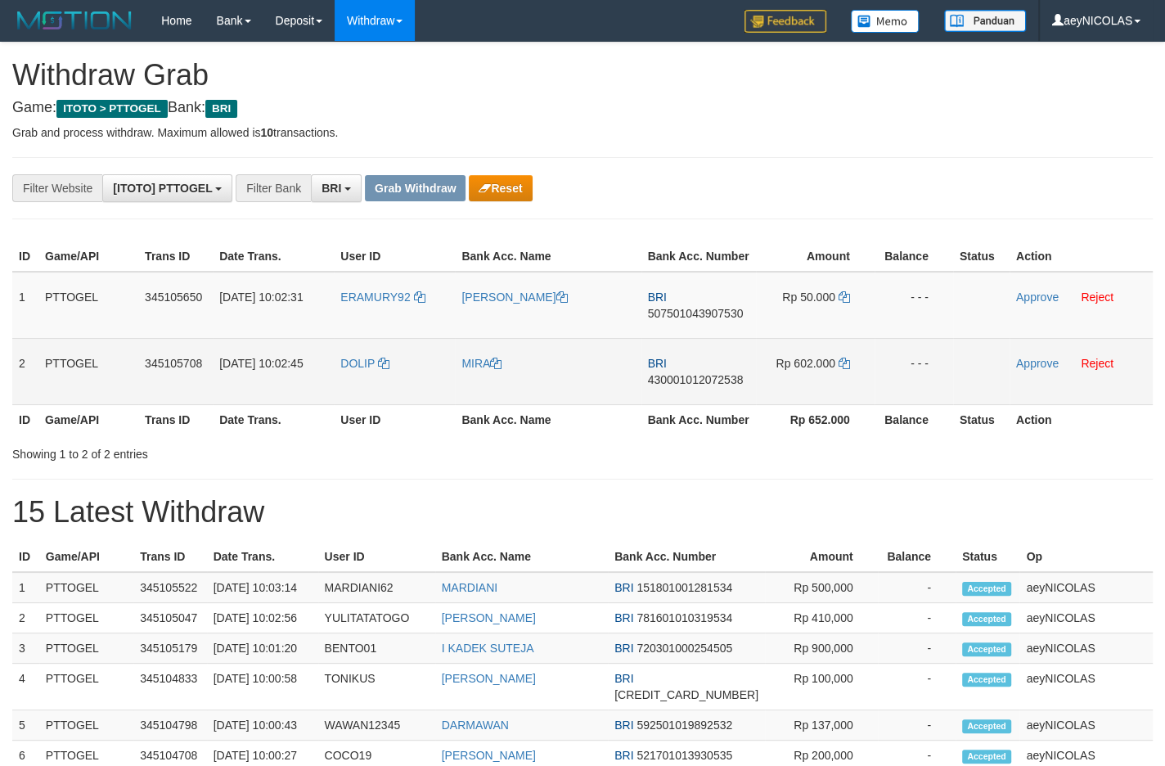
drag, startPoint x: 380, startPoint y: 336, endPoint x: 781, endPoint y: 384, distance: 404.4
click at [781, 384] on tbody "1 PTTOGEL 345105650 01/10/2025 10:02:31 ERAMURY92 VICTOR ERAMURY BRI 5075010439…" at bounding box center [582, 338] width 1140 height 133
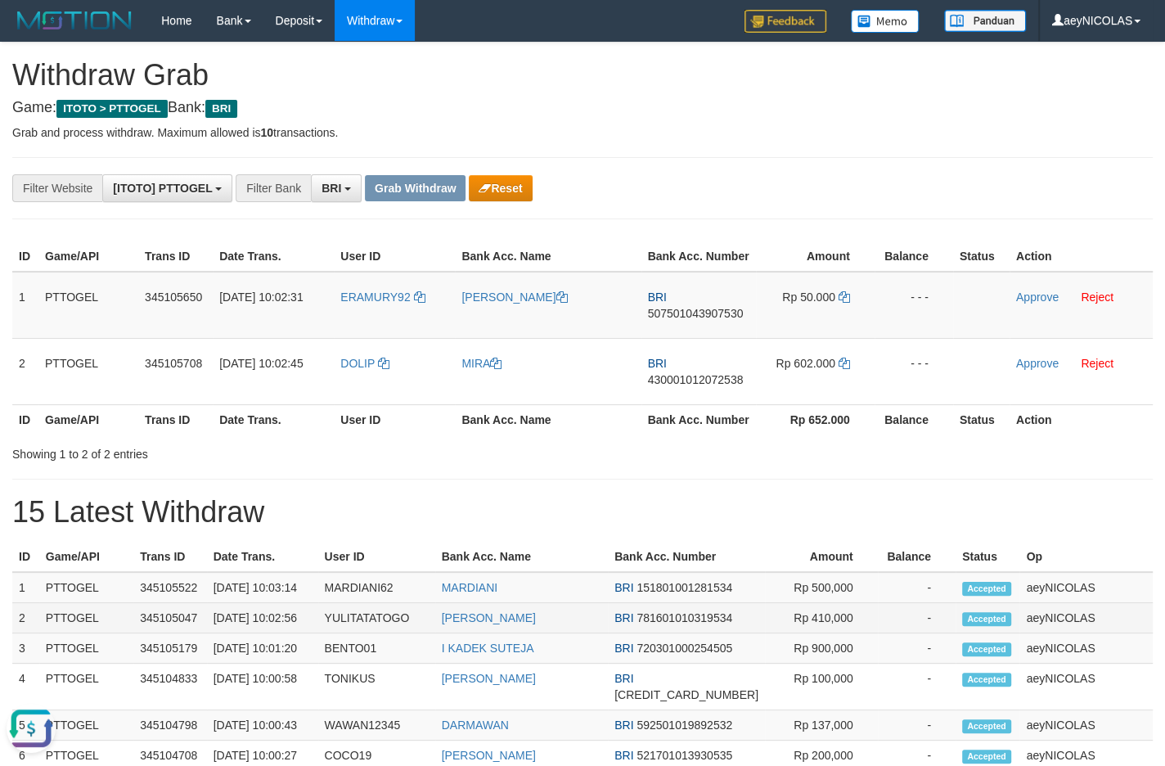
scroll to position [0, 0]
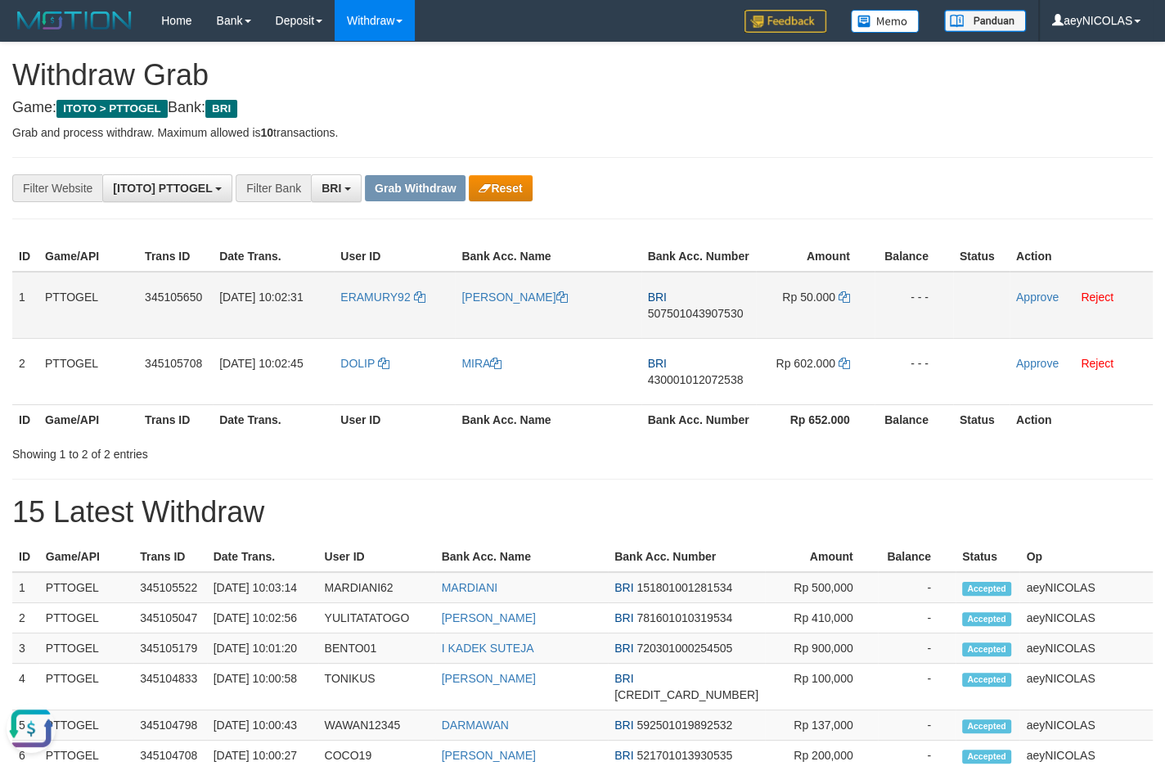
click at [688, 318] on td "BRI 507501043907530" at bounding box center [698, 305] width 115 height 67
click at [687, 320] on span "507501043907530" at bounding box center [696, 313] width 96 height 13
copy span "507501043907530"
click at [710, 317] on td "BRI 507501043907530" at bounding box center [698, 305] width 115 height 67
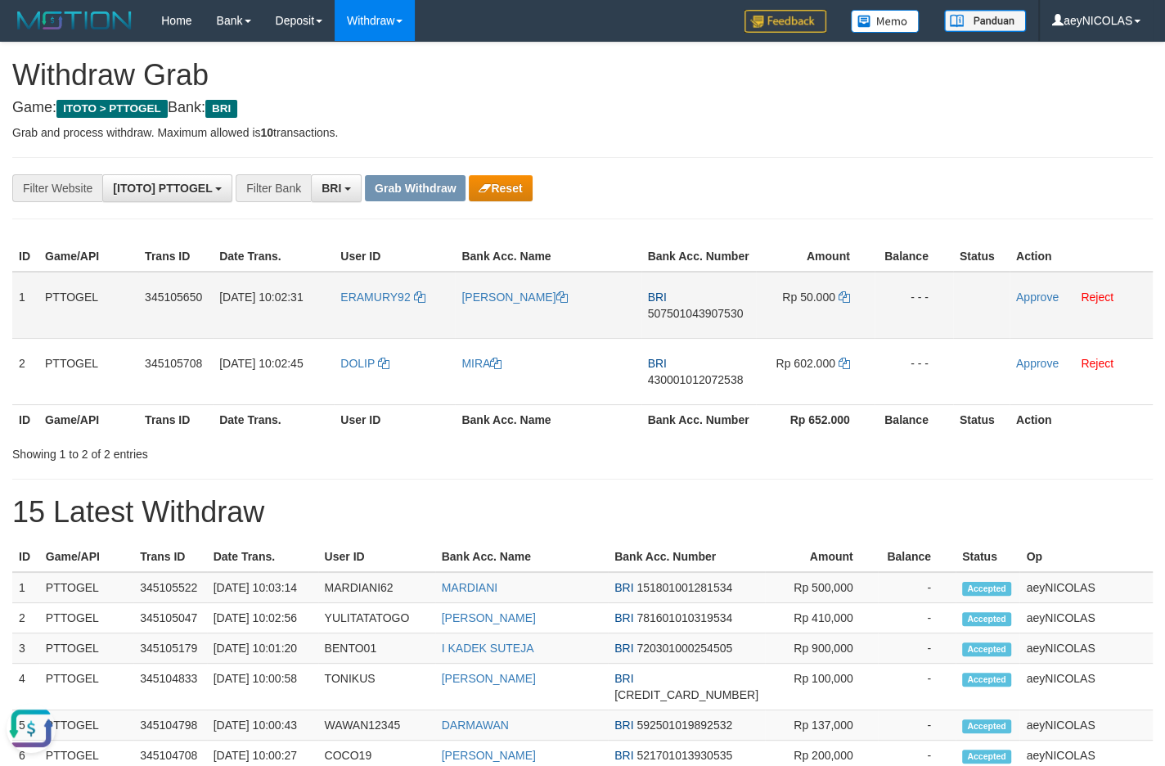
click at [707, 320] on span "507501043907530" at bounding box center [696, 313] width 96 height 13
copy span "507501043907530"
click at [991, 242] on th "Status" at bounding box center [981, 256] width 56 height 30
click at [842, 303] on icon at bounding box center [843, 296] width 11 height 11
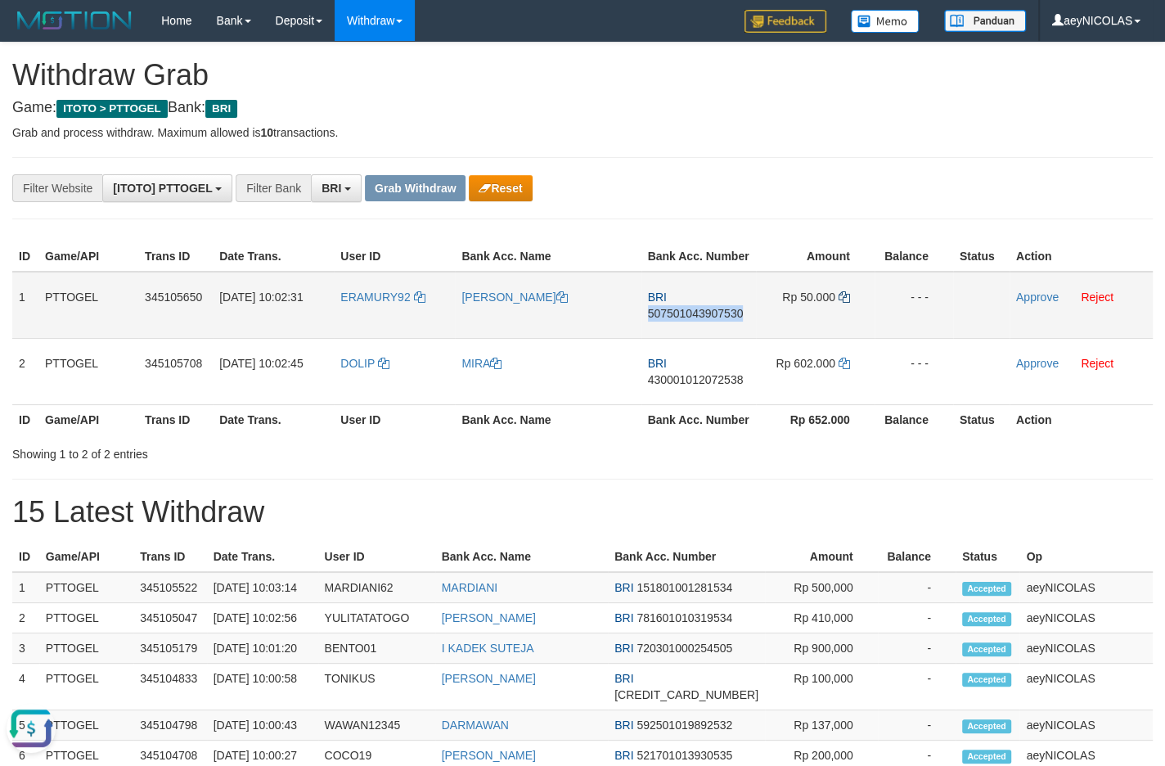
copy span "507501043907530"
click at [842, 303] on icon at bounding box center [843, 296] width 11 height 11
click at [1041, 303] on link "Approve" at bounding box center [1037, 296] width 43 height 13
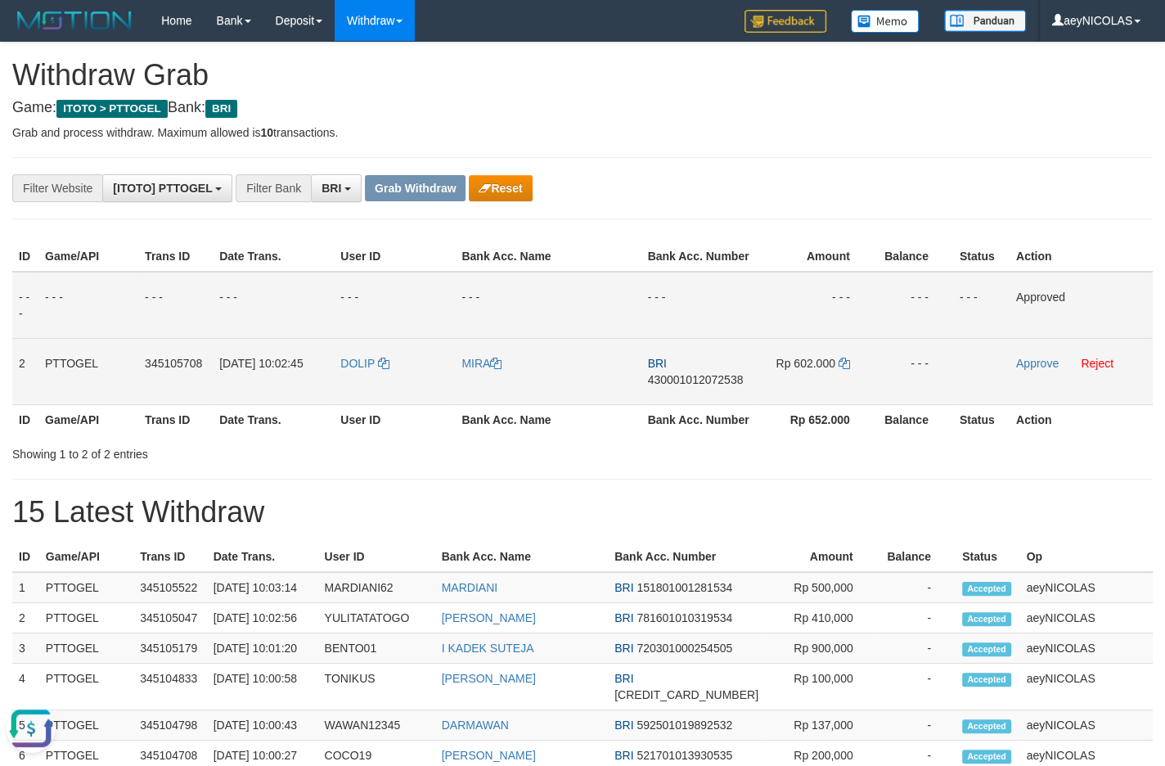
click at [708, 386] on span "430001012072538" at bounding box center [696, 379] width 96 height 13
copy span "430001012072538"
click at [683, 404] on td "BRI 430001012072538" at bounding box center [698, 371] width 115 height 66
click at [688, 404] on td "BRI 430001012072538" at bounding box center [698, 371] width 115 height 66
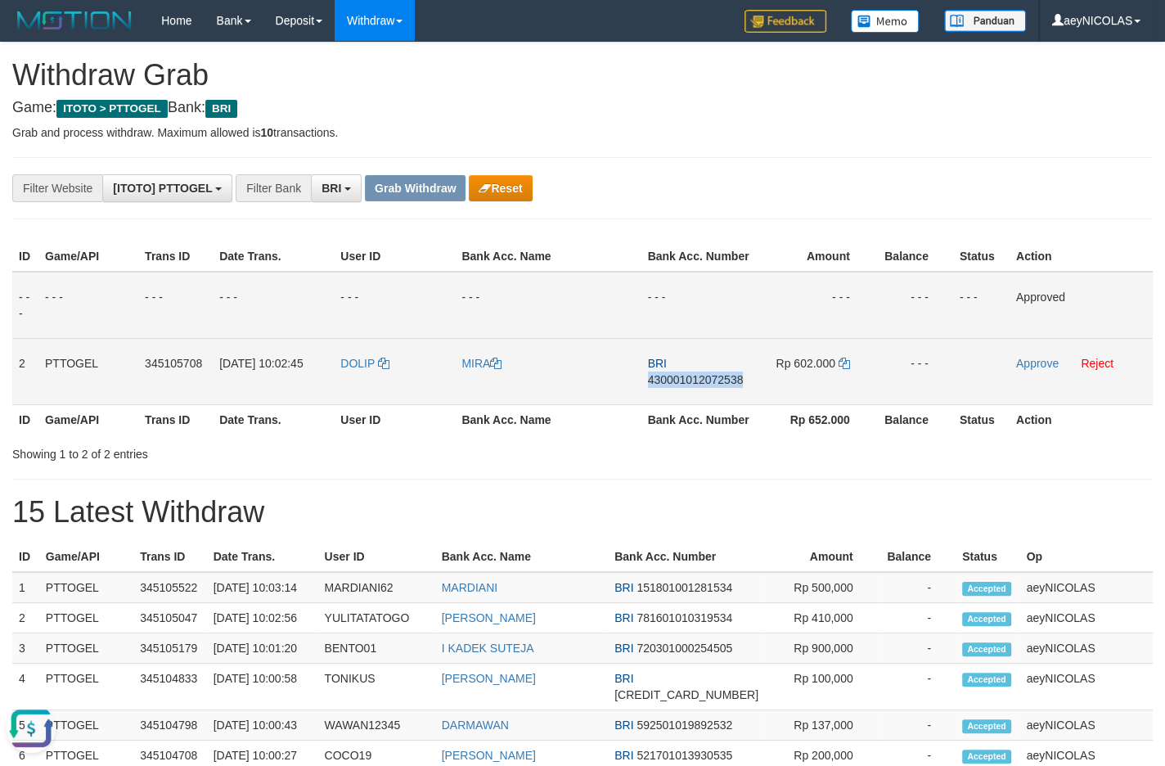
click at [688, 404] on td "BRI 430001012072538" at bounding box center [698, 371] width 115 height 66
click at [695, 386] on span "430001012072538" at bounding box center [696, 379] width 96 height 13
copy span "430001012072538"
click at [695, 386] on span "430001012072538" at bounding box center [696, 379] width 96 height 13
copy span "430001012072538"
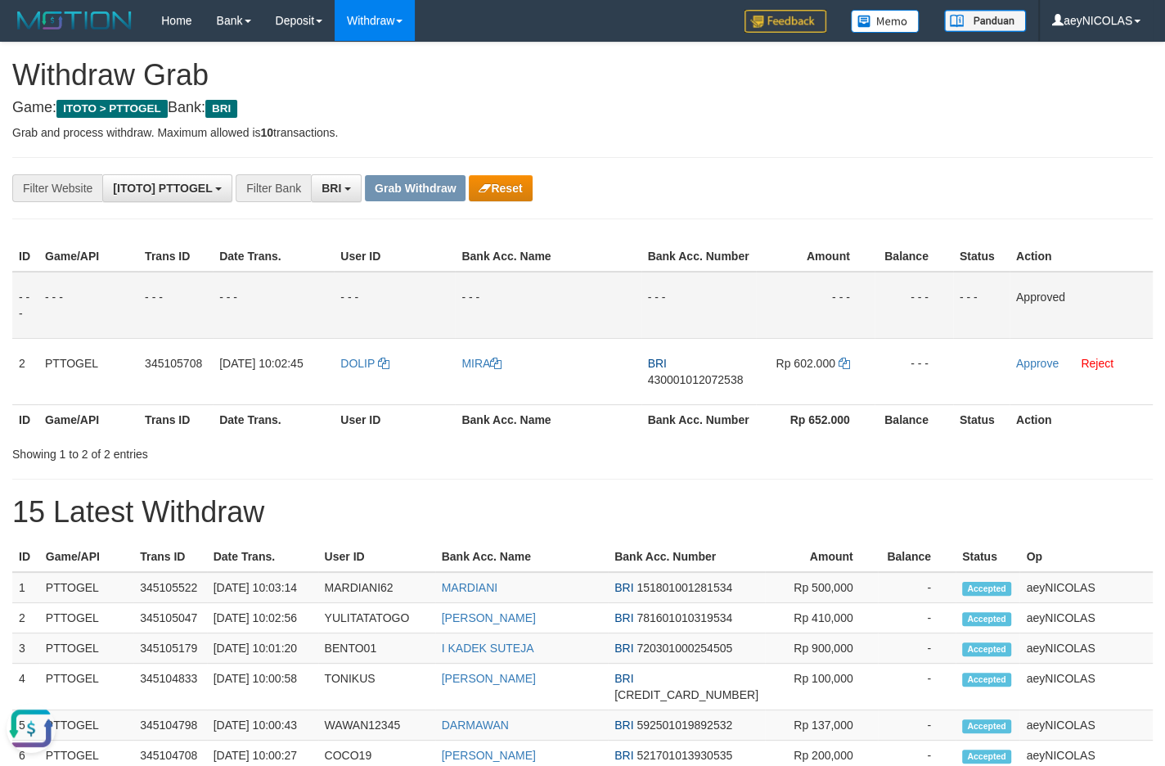
click at [775, 499] on div "**********" at bounding box center [582, 739] width 1165 height 1393
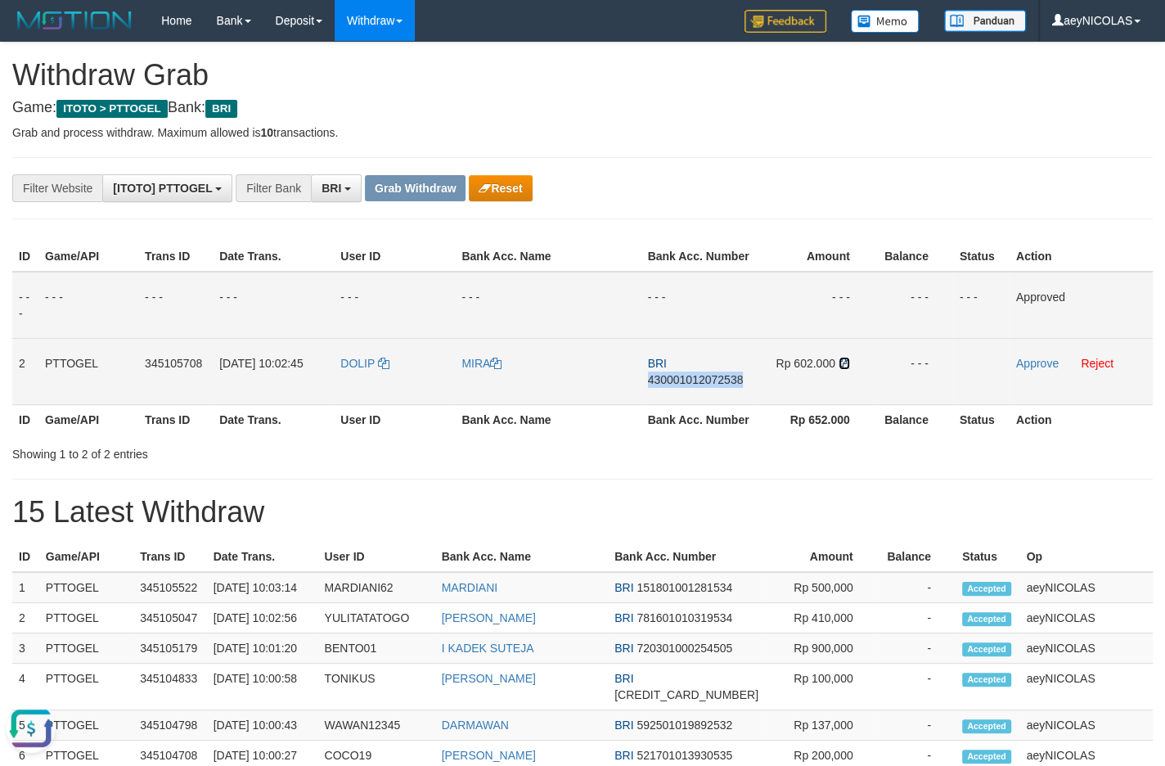
click at [841, 369] on icon at bounding box center [843, 362] width 11 height 11
copy span "430001012072538"
click at [1030, 387] on td "Approve Reject" at bounding box center [1080, 371] width 143 height 66
click at [1034, 370] on link "Approve" at bounding box center [1037, 363] width 43 height 13
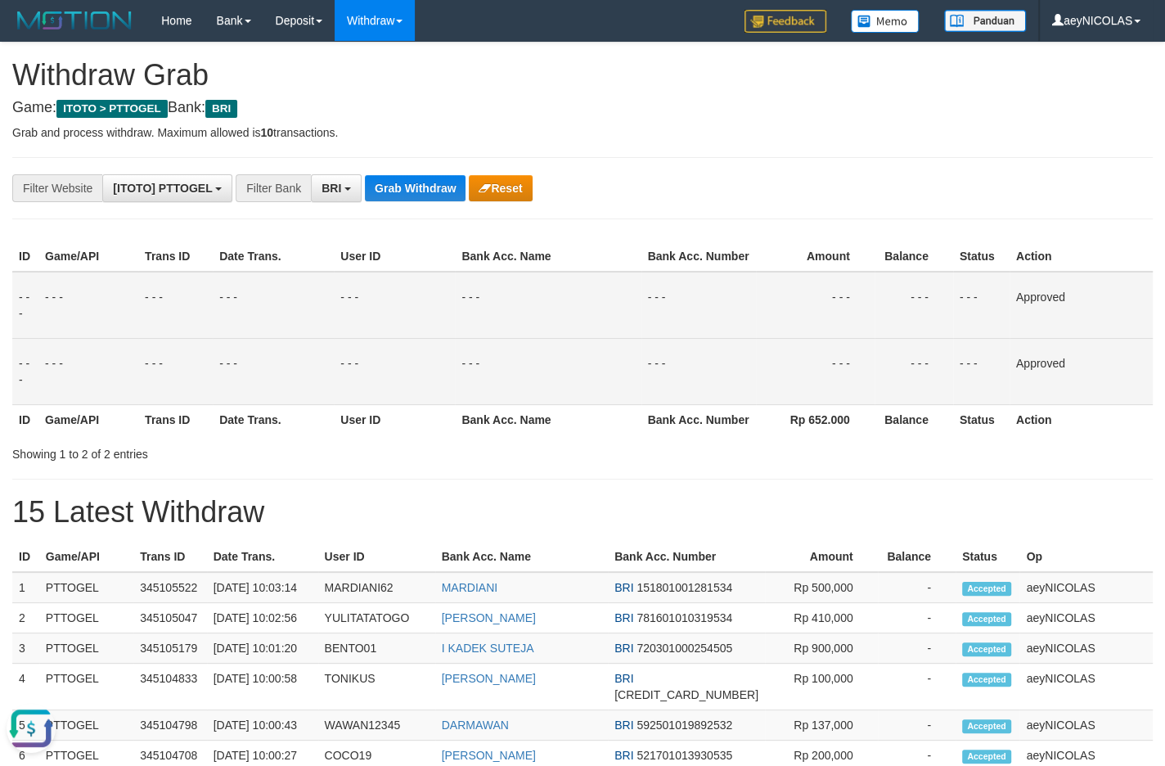
click at [665, 358] on td "- - -" at bounding box center [698, 371] width 115 height 66
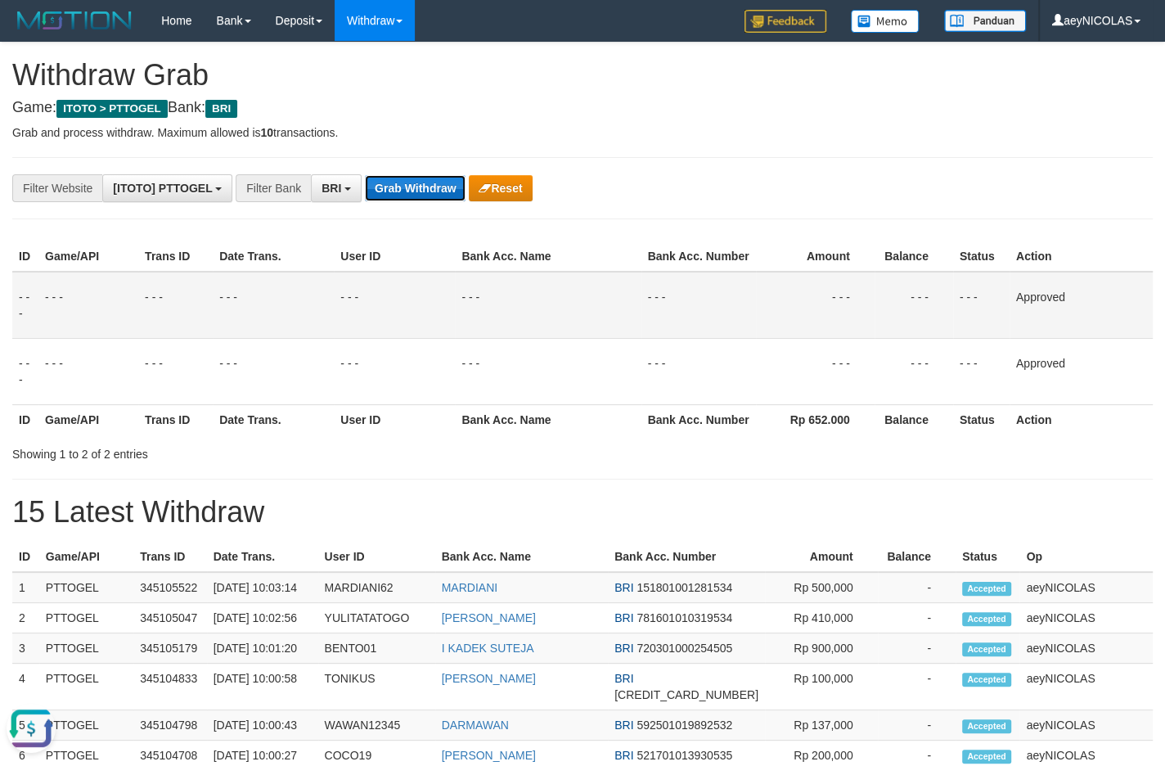
click at [424, 188] on button "Grab Withdraw" at bounding box center [415, 188] width 101 height 26
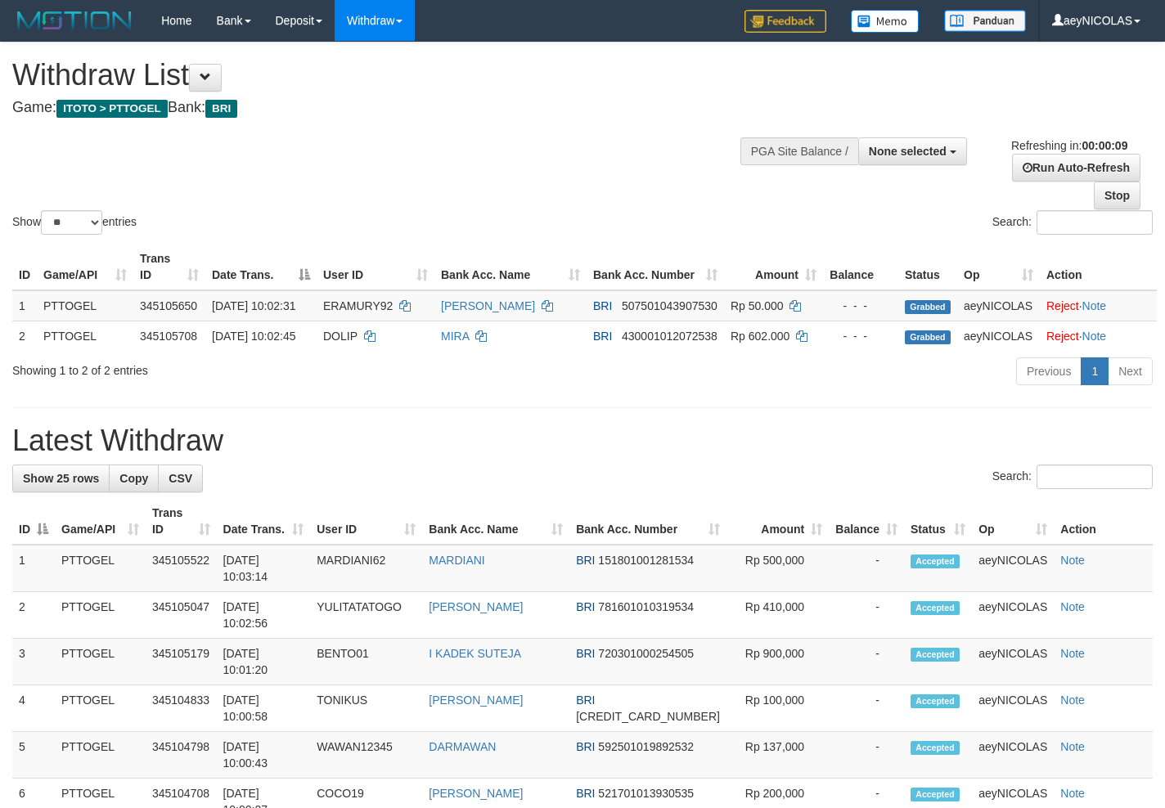
select select
select select "**"
select select
select select "**"
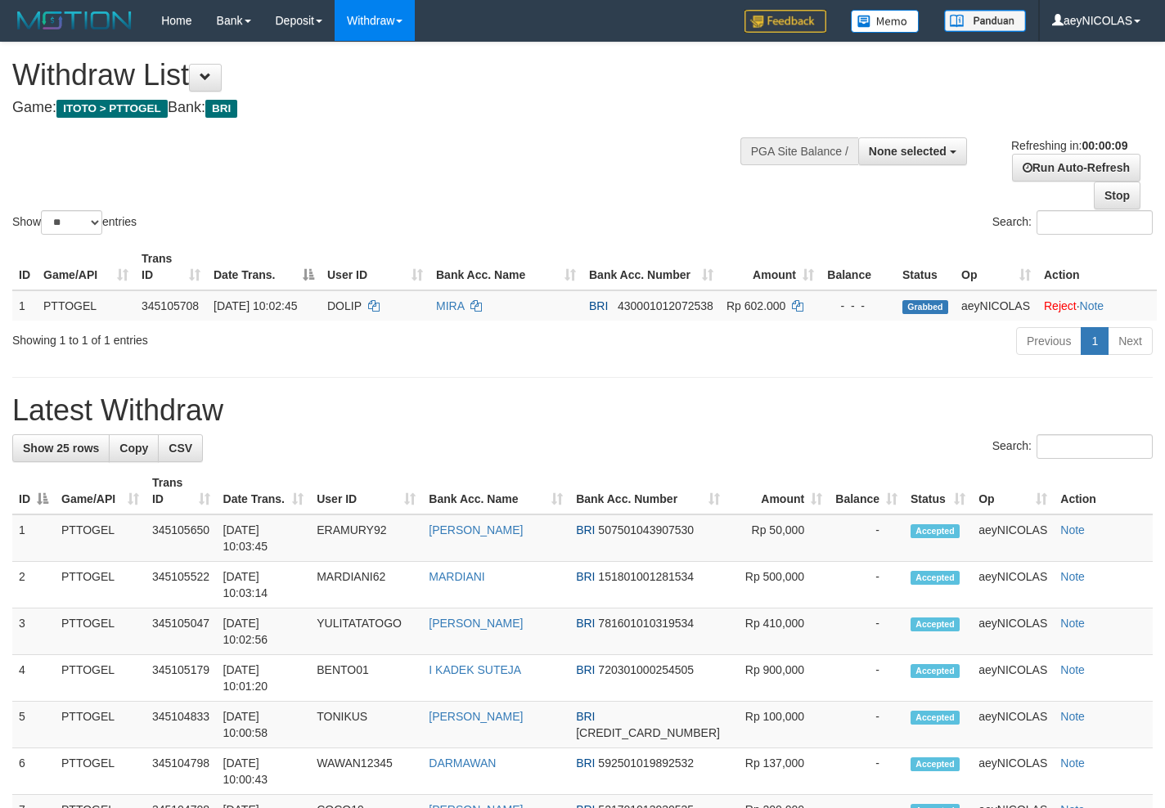
select select
select select "**"
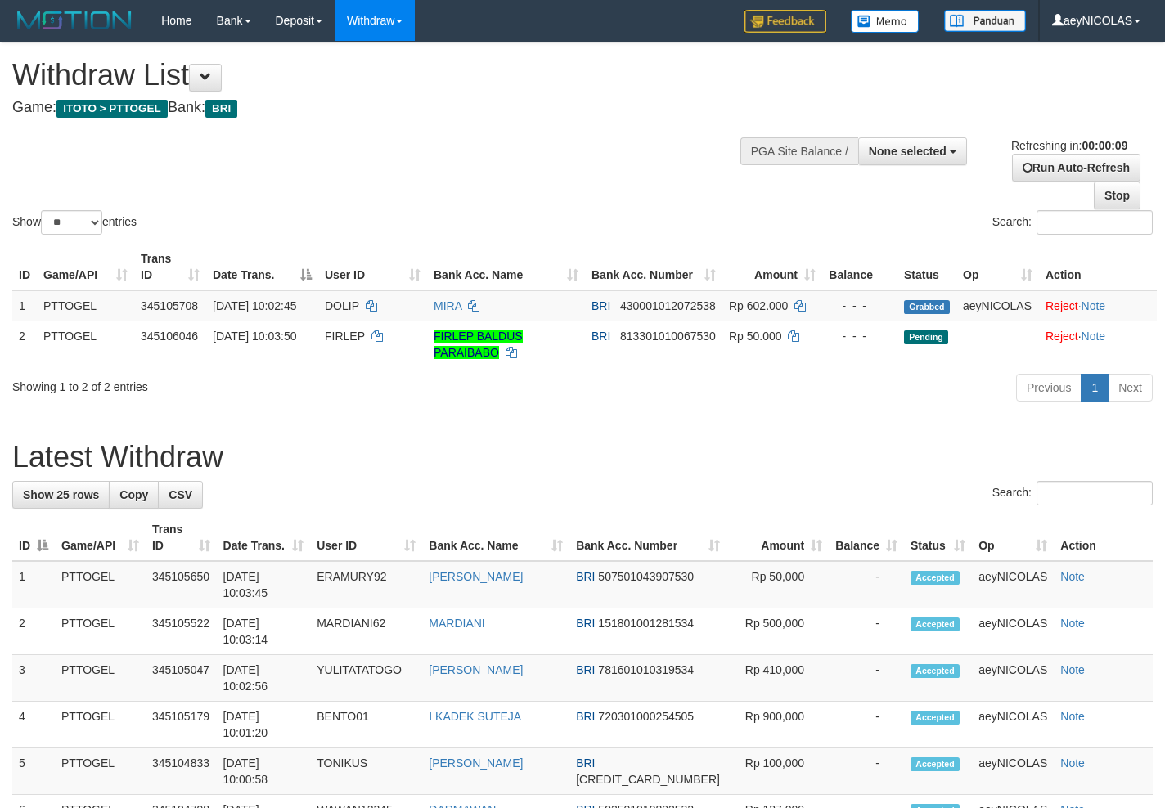
select select
select select "**"
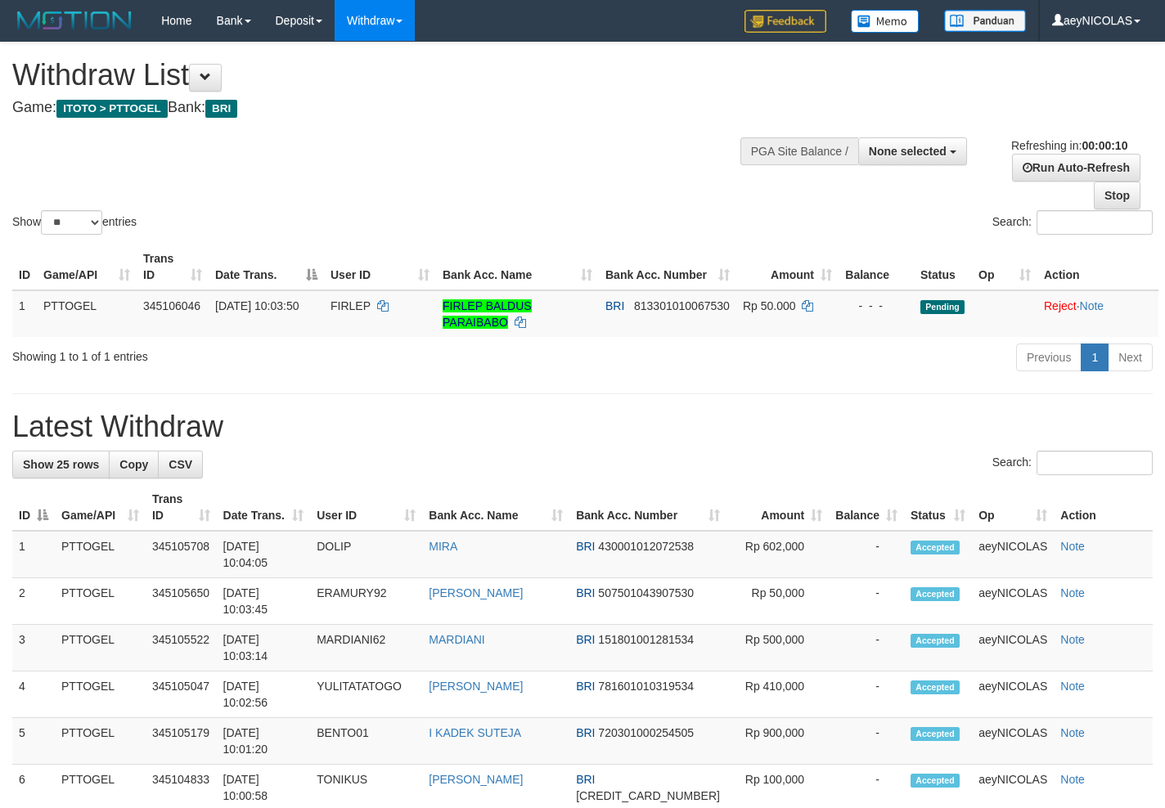
select select
select select "**"
